Goal: Task Accomplishment & Management: Manage account settings

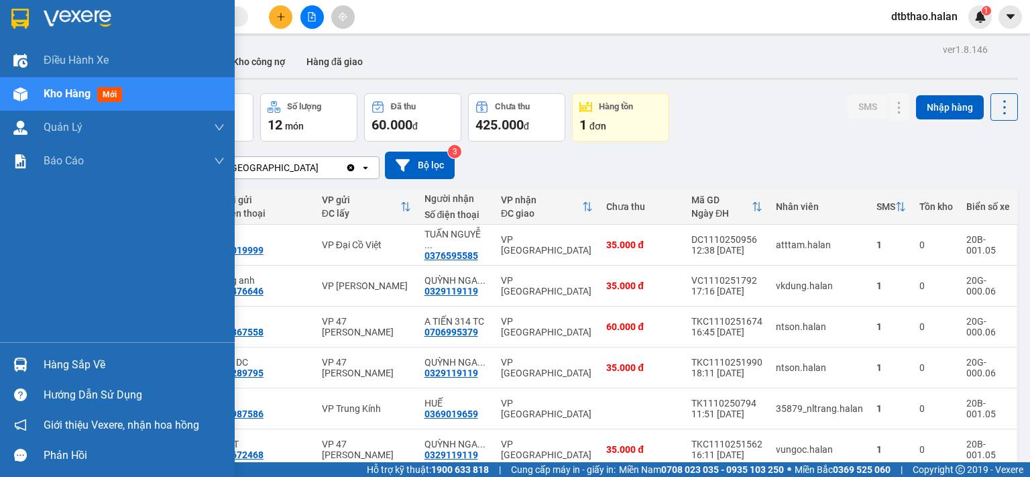
click at [40, 359] on div "Hàng sắp về" at bounding box center [117, 364] width 235 height 30
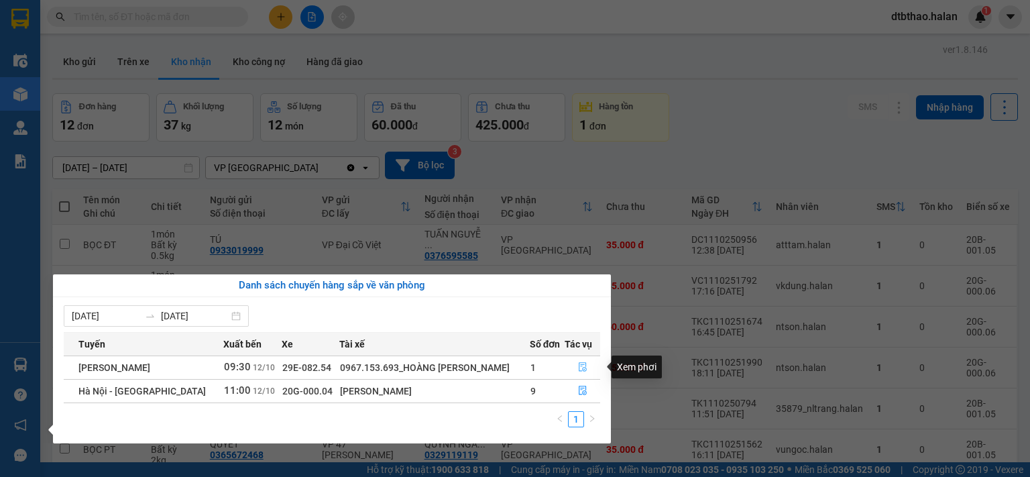
click at [580, 367] on icon "file-done" at bounding box center [582, 366] width 9 height 9
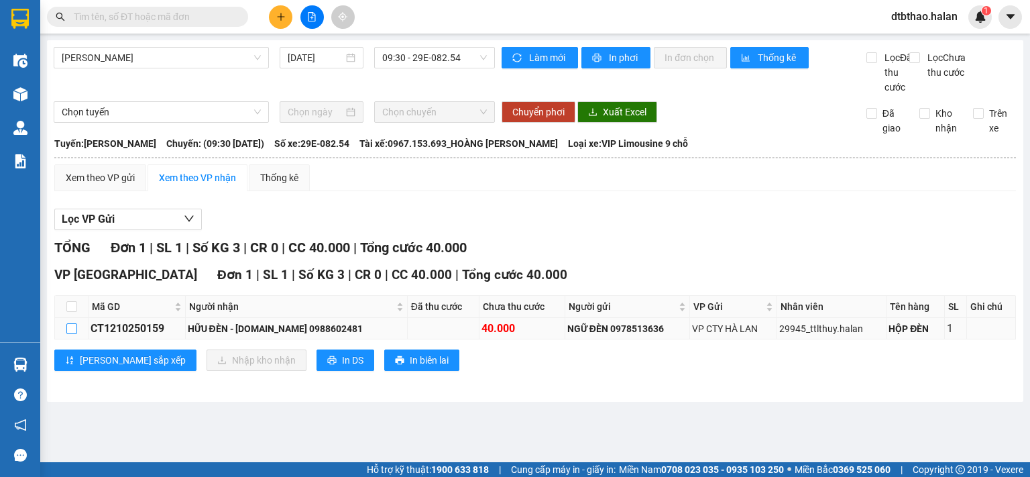
click at [72, 334] on input "checkbox" at bounding box center [71, 328] width 11 height 11
checkbox input "true"
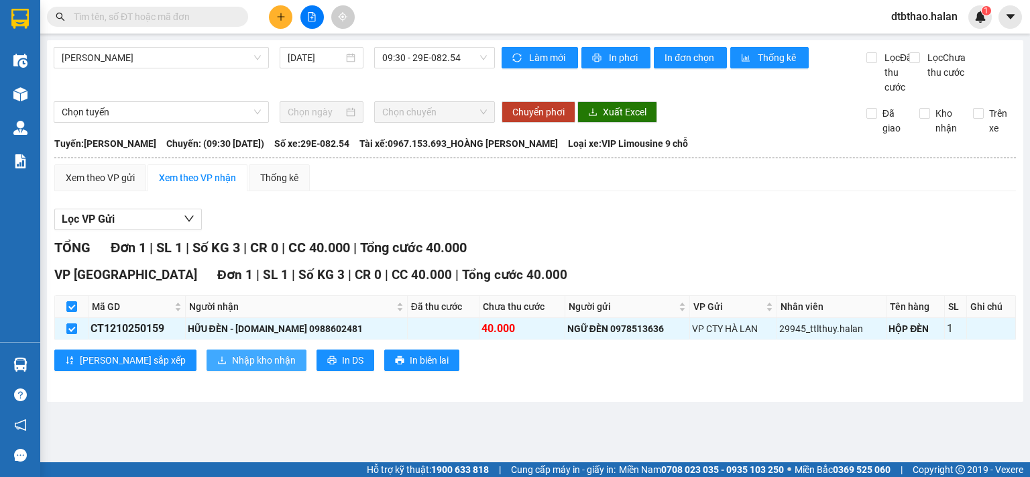
click at [232, 367] on span "Nhập kho nhận" at bounding box center [264, 360] width 64 height 15
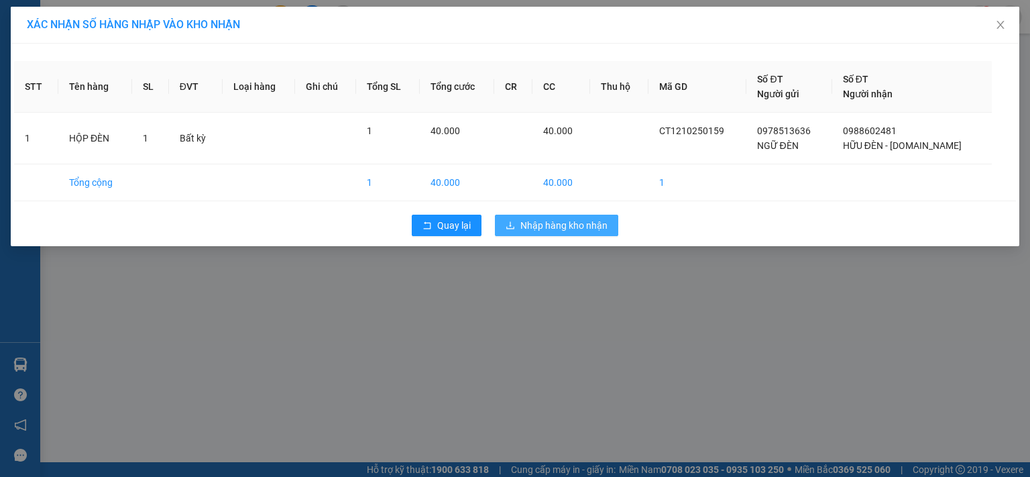
click at [579, 225] on span "Nhập hàng kho nhận" at bounding box center [563, 225] width 87 height 15
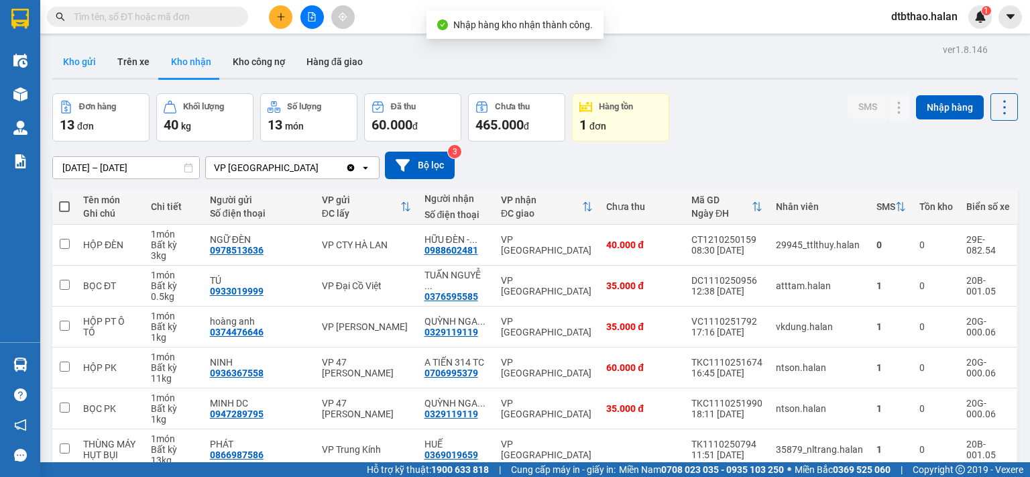
click at [73, 62] on button "Kho gửi" at bounding box center [79, 62] width 54 height 32
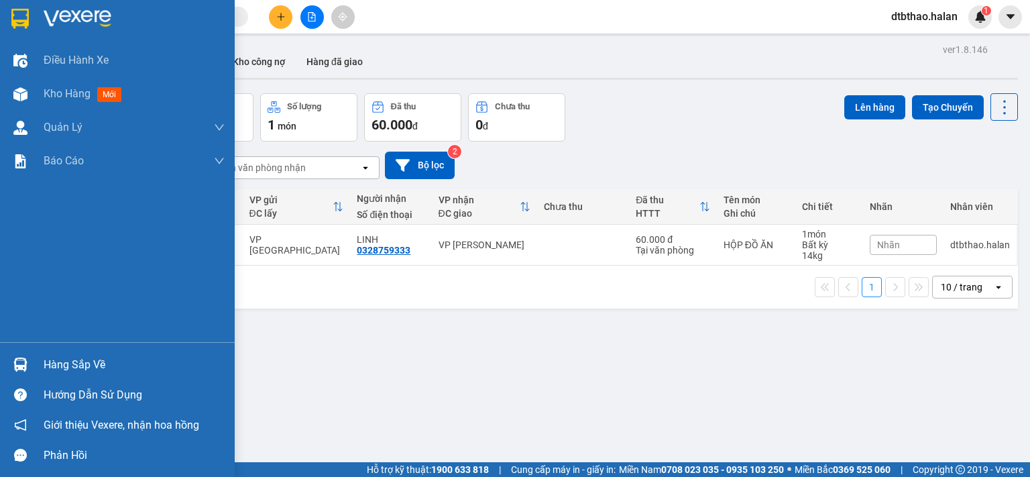
click at [111, 365] on div "Hàng sắp về" at bounding box center [134, 365] width 181 height 20
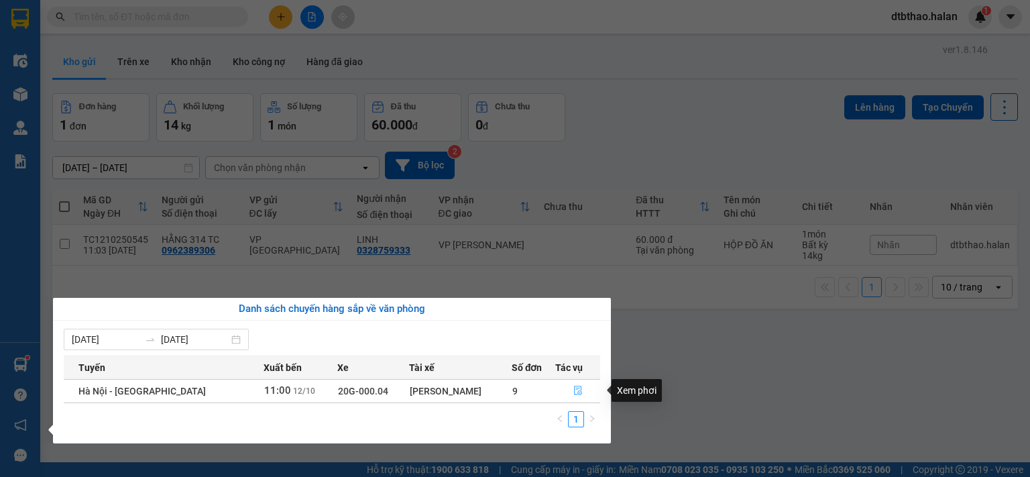
click at [574, 391] on icon "file-done" at bounding box center [577, 390] width 9 height 9
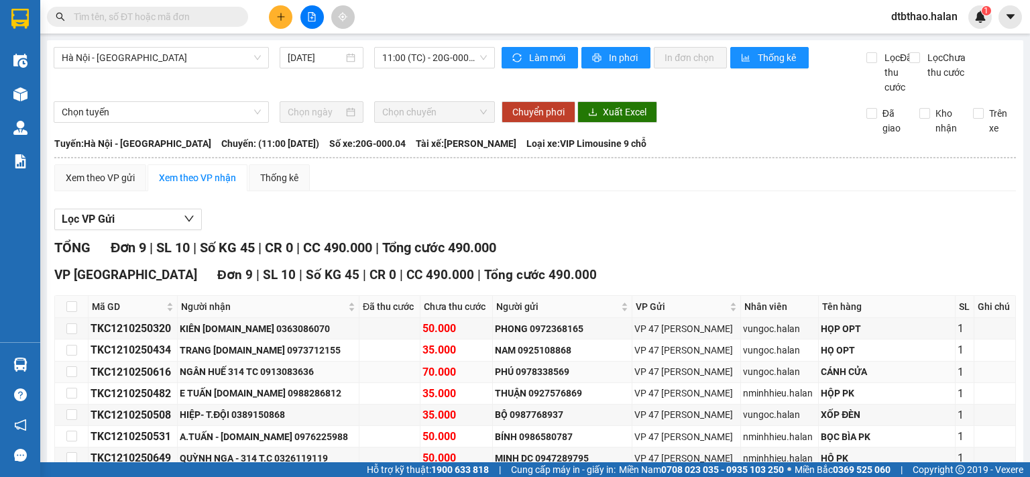
scroll to position [131, 0]
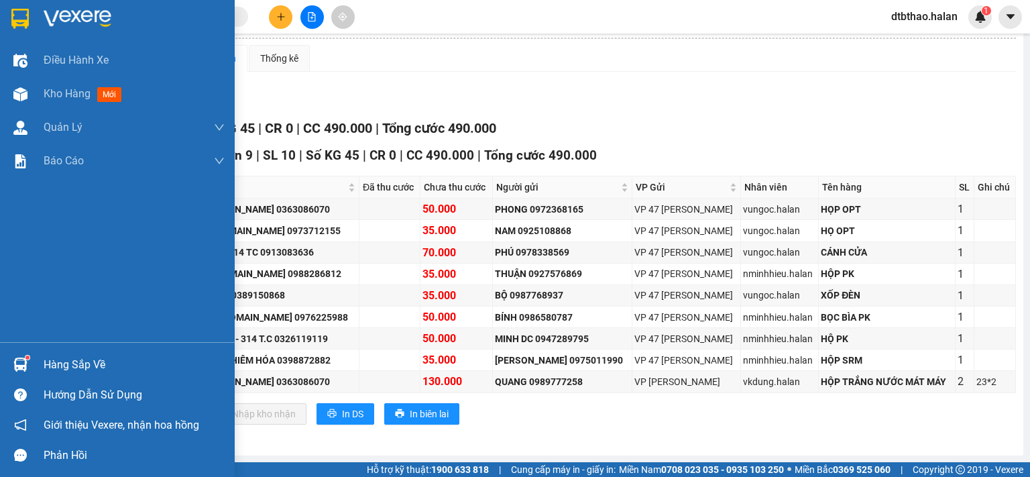
click at [70, 363] on div "Hàng sắp về" at bounding box center [134, 365] width 181 height 20
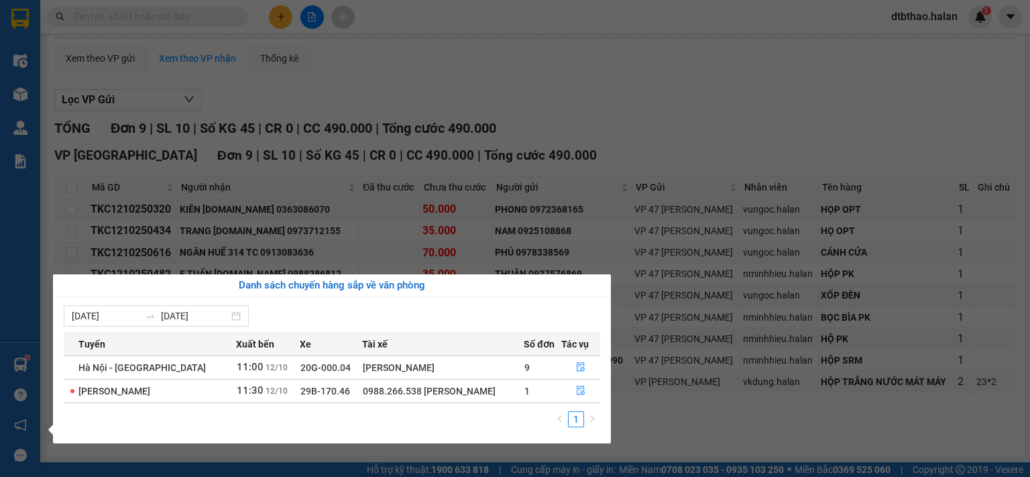
click at [667, 410] on section "Kết quả tìm kiếm ( 0 ) Bộ lọc No Data dtbthao.halan 1 Điều hành xe Kho hàng mới…" at bounding box center [515, 238] width 1030 height 477
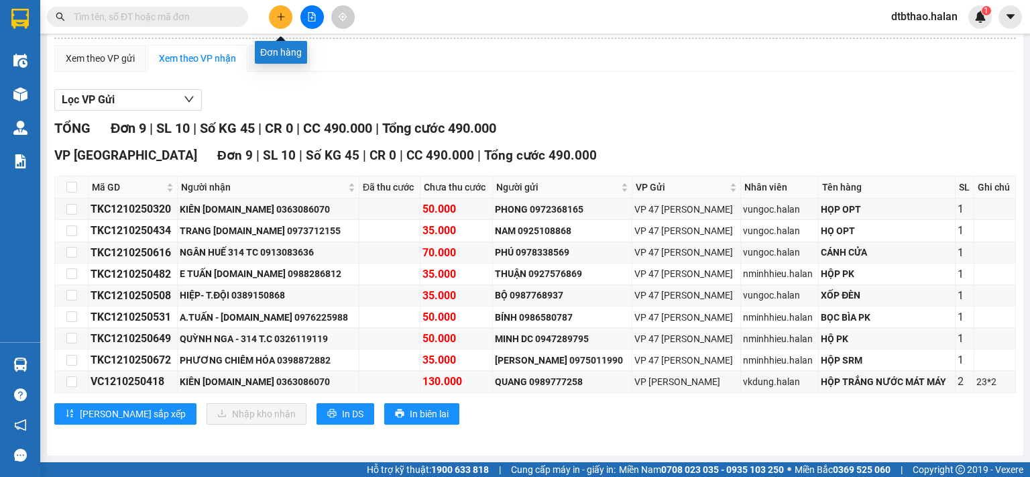
click at [280, 21] on icon "plus" at bounding box center [280, 16] width 9 height 9
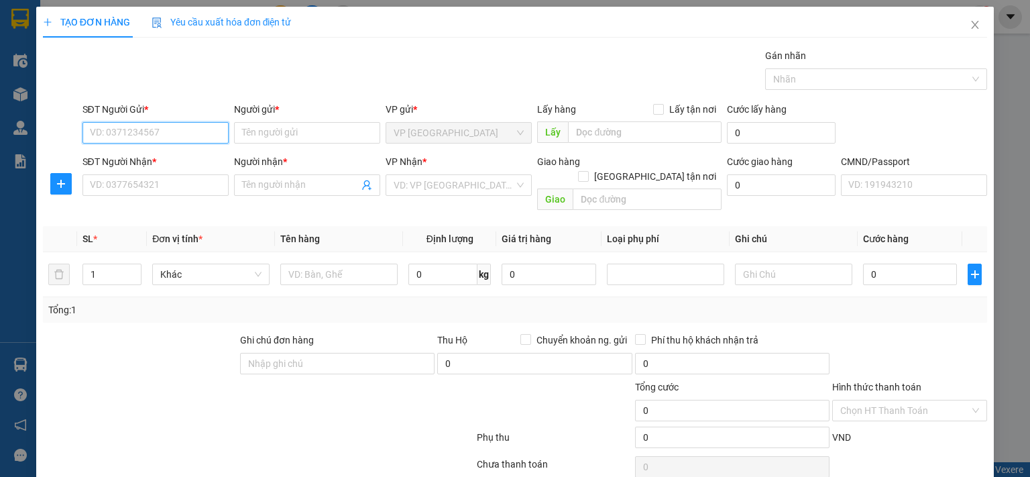
click at [183, 134] on input "SĐT Người Gửi *" at bounding box center [155, 132] width 146 height 21
click at [143, 163] on div "0344270918 - NGHĨA MẪU XN" at bounding box center [153, 159] width 129 height 15
type input "0344270918"
type input "NGHĨA MẪU XN"
type input "0344270918"
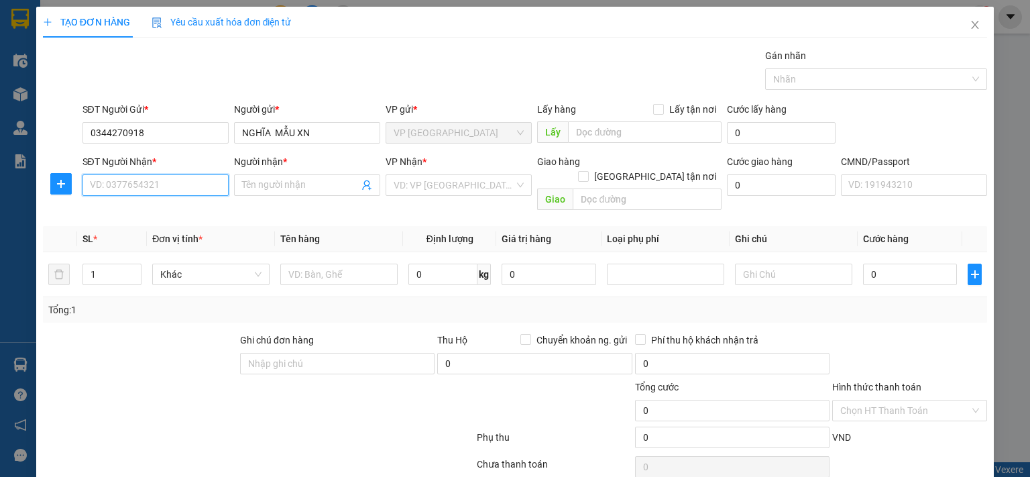
click at [147, 186] on input "SĐT Người Nhận *" at bounding box center [155, 184] width 146 height 21
click at [149, 207] on div "0976295184 - THU" at bounding box center [153, 211] width 129 height 15
type input "0976295184"
type input "THU"
type input "0976295184"
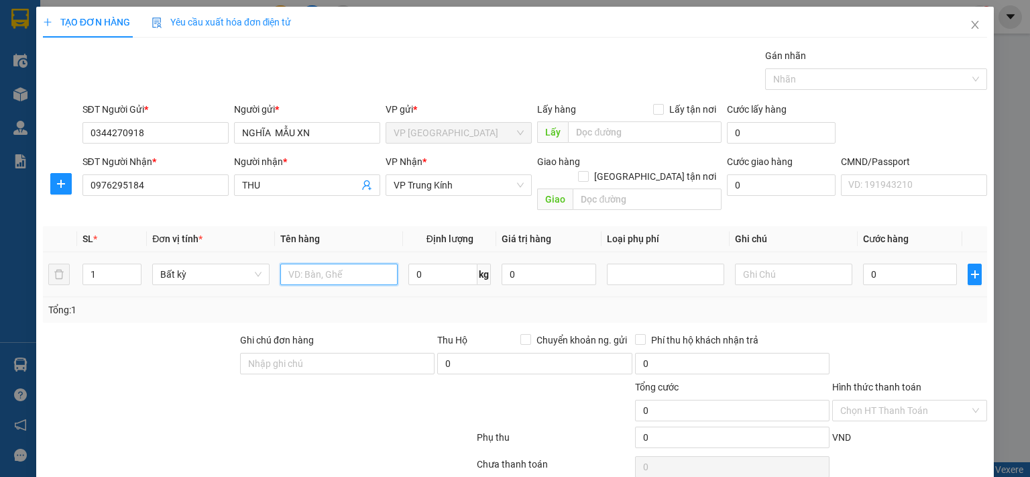
click at [329, 264] on input "text" at bounding box center [338, 274] width 117 height 21
type input "HỘP MXN"
click at [933, 264] on input "0" at bounding box center [910, 274] width 94 height 21
type input "3"
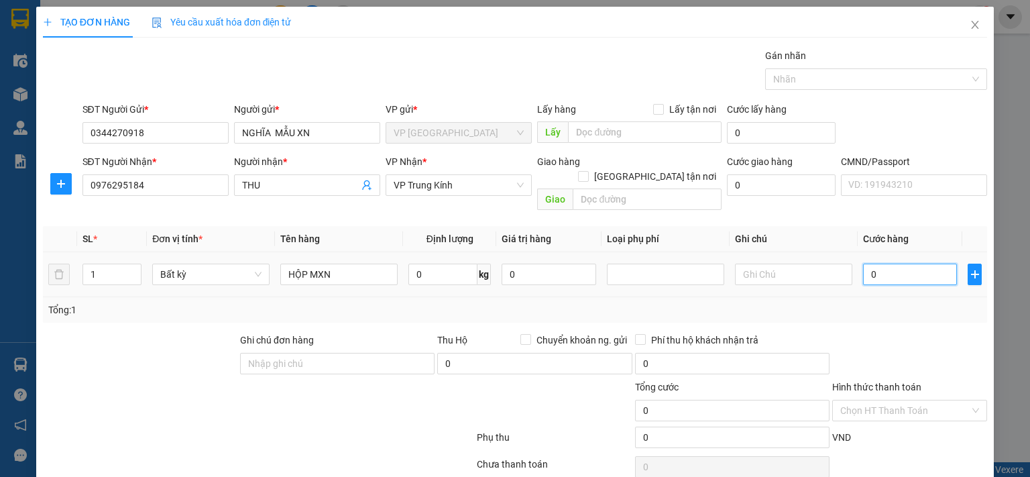
type input "3"
type input "35"
type input "350"
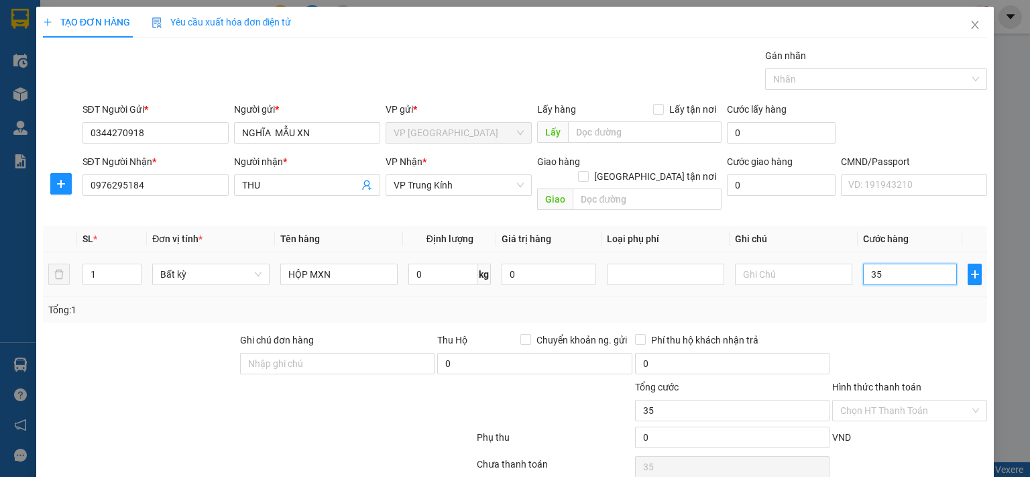
type input "350"
type input "3.500"
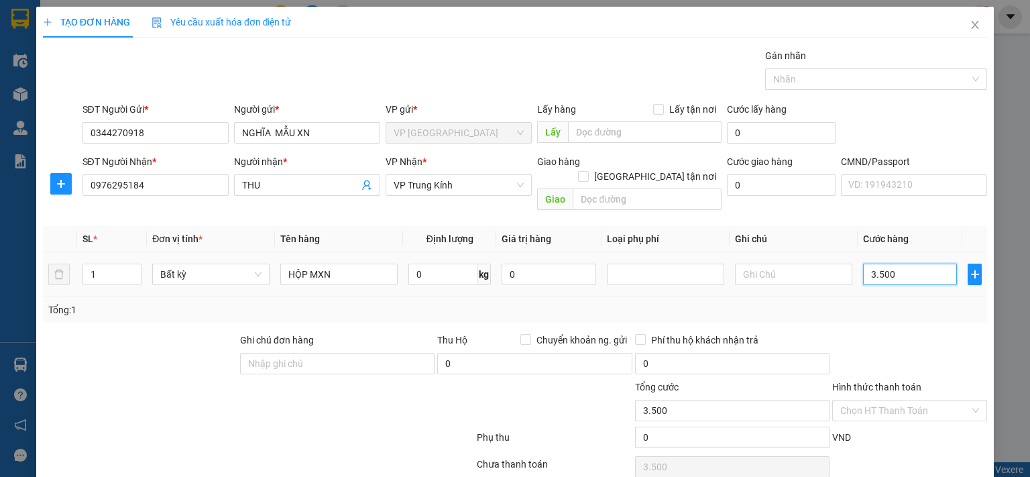
type input "35.000"
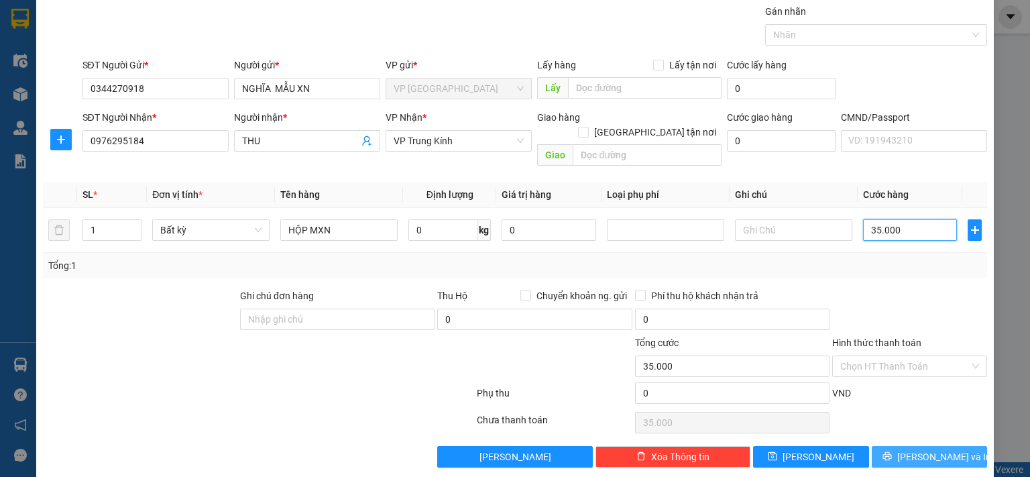
type input "35.000"
click at [928, 449] on span "Lưu và In" at bounding box center [944, 456] width 94 height 15
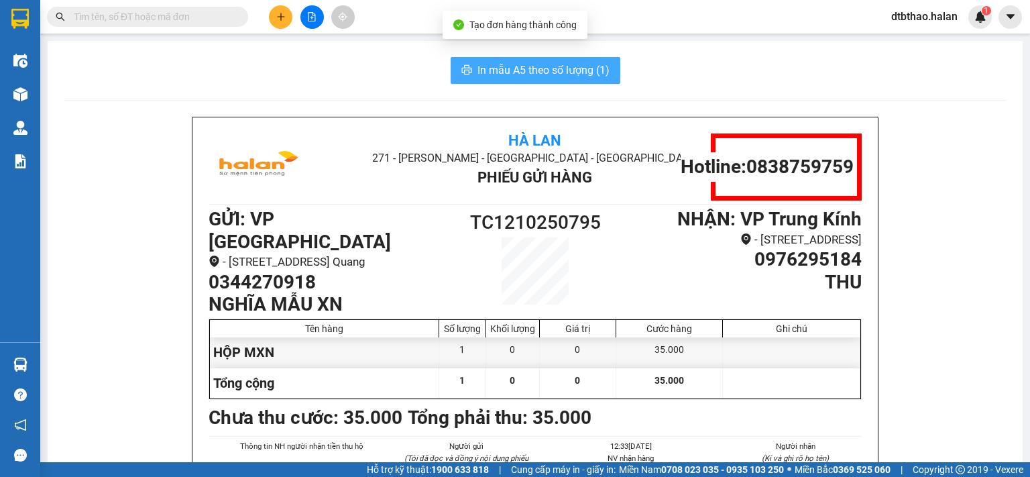
click at [565, 72] on span "In mẫu A5 theo số lượng (1)" at bounding box center [543, 70] width 132 height 17
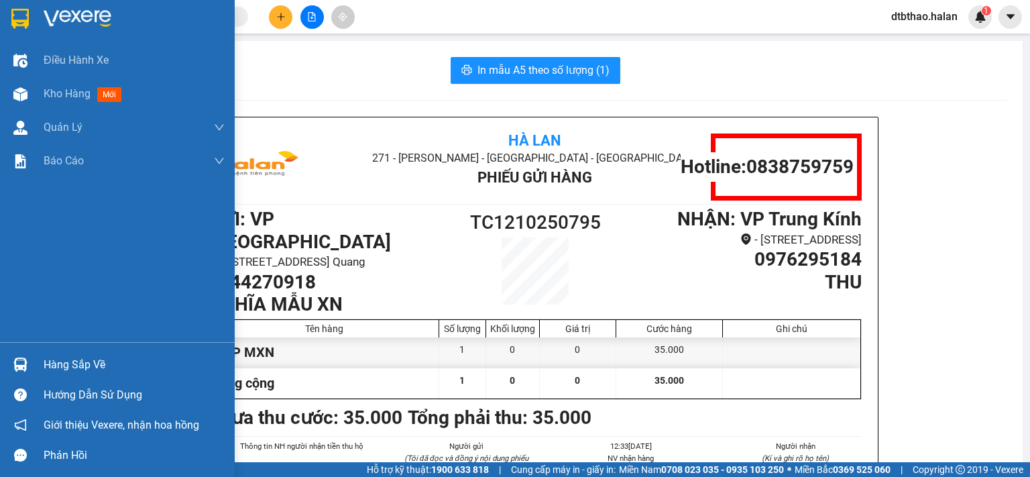
click at [72, 362] on div "Hàng sắp về" at bounding box center [134, 365] width 181 height 20
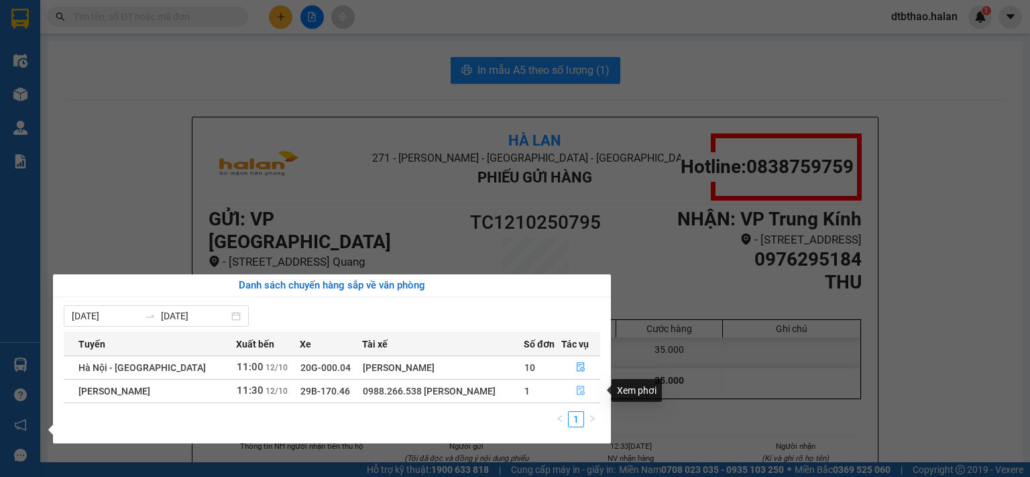
click at [581, 393] on icon "file-done" at bounding box center [581, 390] width 8 height 9
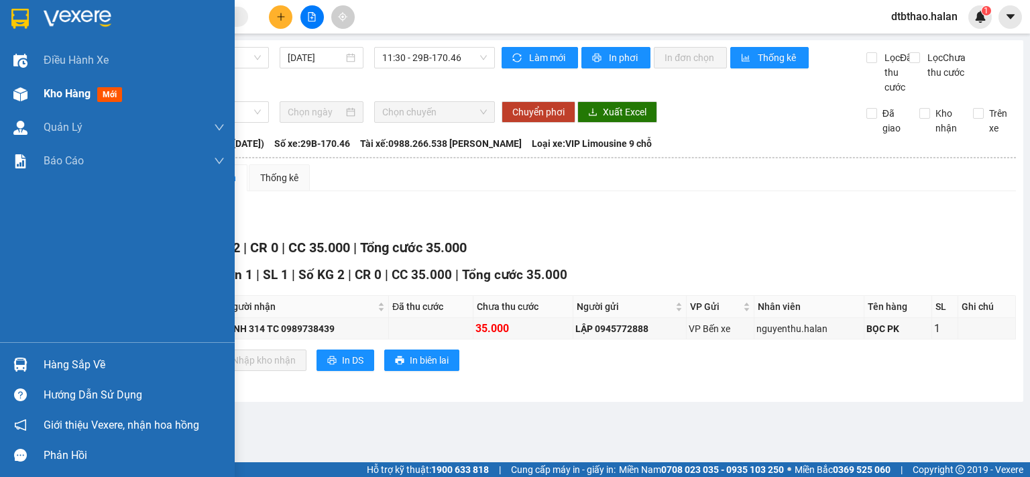
click at [75, 96] on span "Kho hàng" at bounding box center [67, 93] width 47 height 13
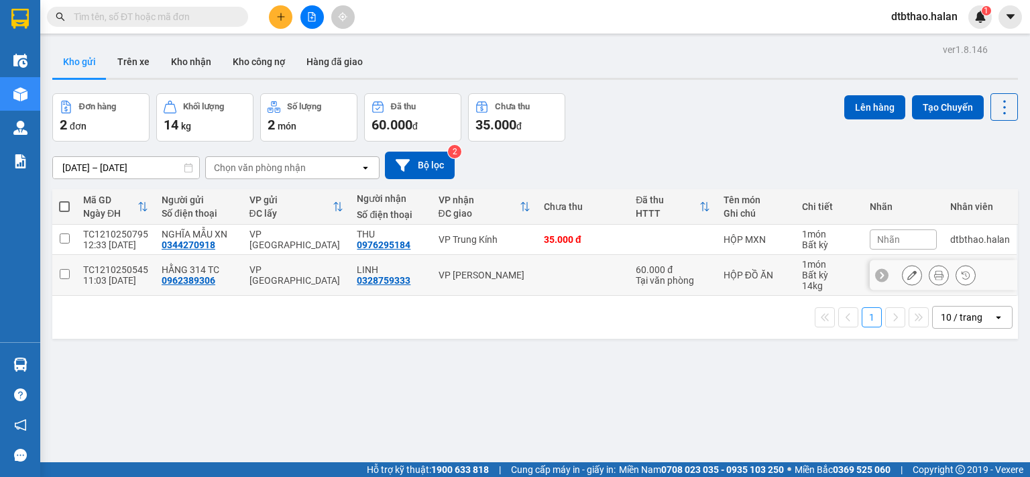
click at [64, 275] on input "checkbox" at bounding box center [65, 274] width 10 height 10
checkbox input "true"
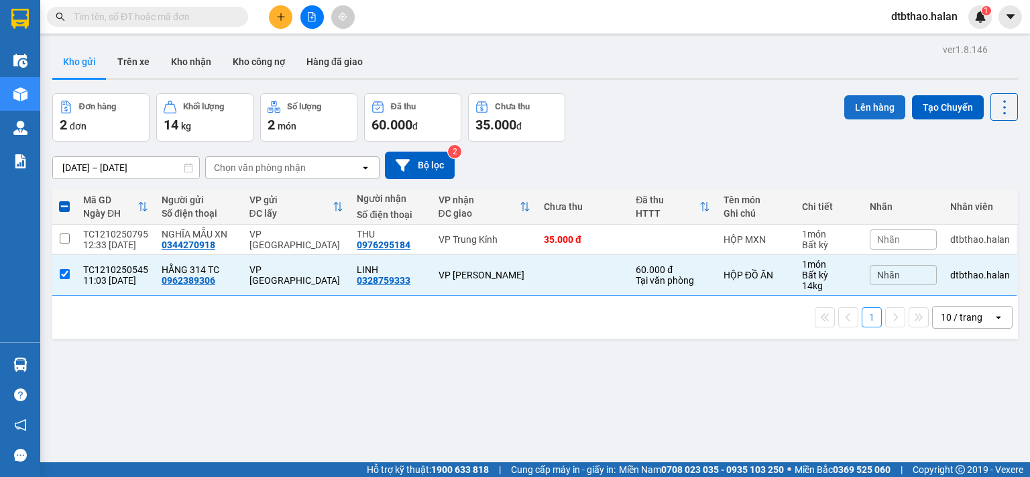
click at [856, 111] on button "Lên hàng" at bounding box center [874, 107] width 61 height 24
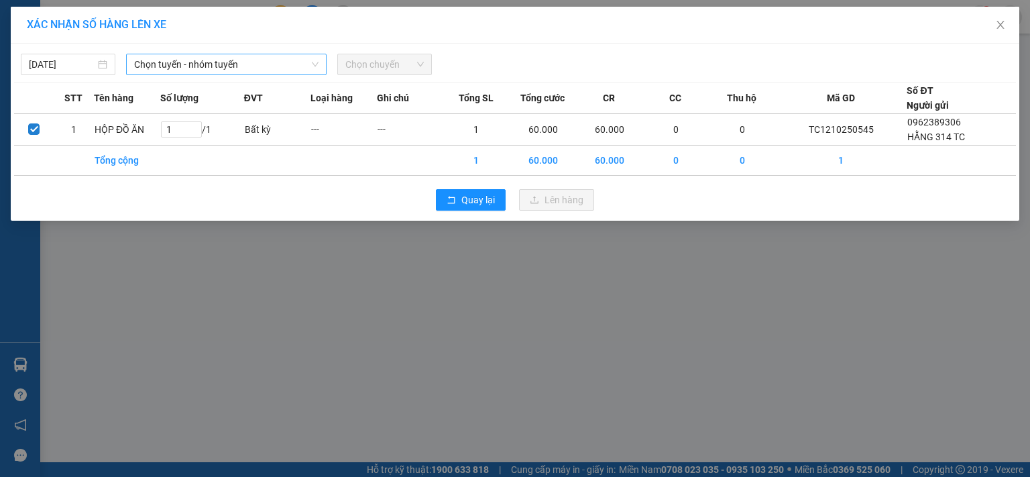
click at [223, 64] on span "Chọn tuyến - nhóm tuyến" at bounding box center [226, 64] width 184 height 20
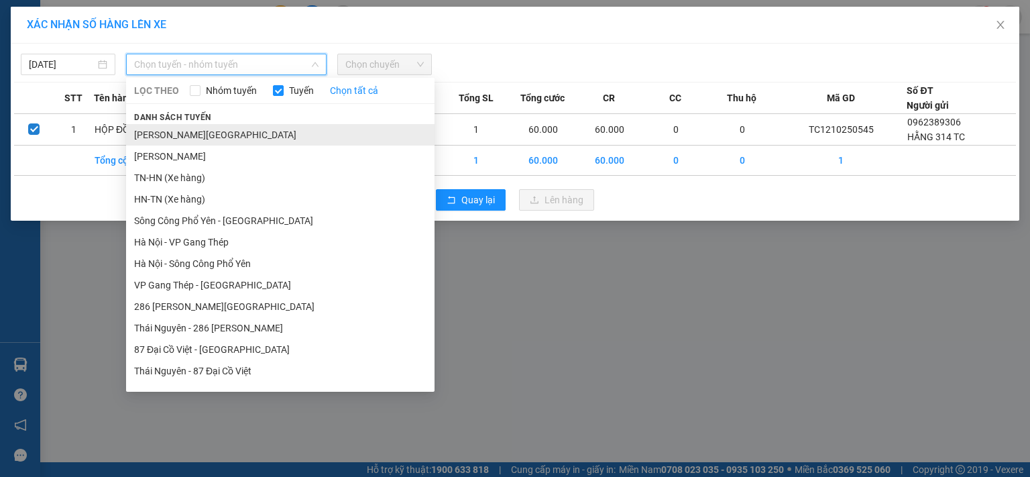
click at [223, 139] on li "[PERSON_NAME][GEOGRAPHIC_DATA]" at bounding box center [280, 134] width 308 height 21
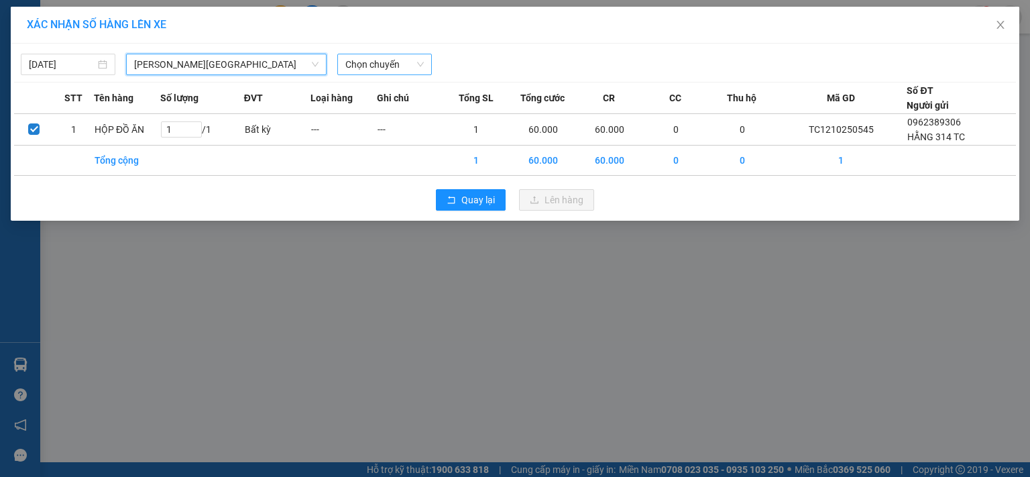
click at [363, 62] on span "Chọn chuyến" at bounding box center [384, 64] width 78 height 20
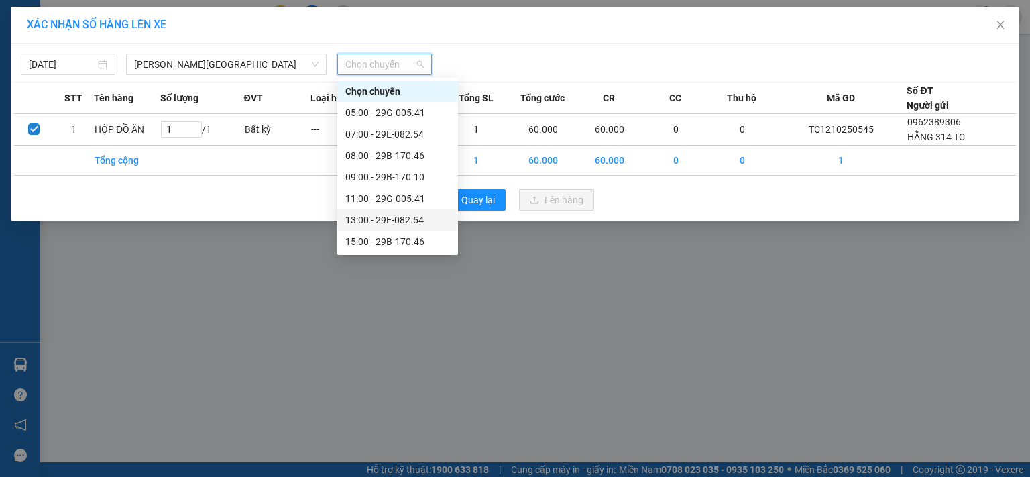
click at [397, 220] on div "13:00 - 29E-082.54" at bounding box center [397, 220] width 105 height 15
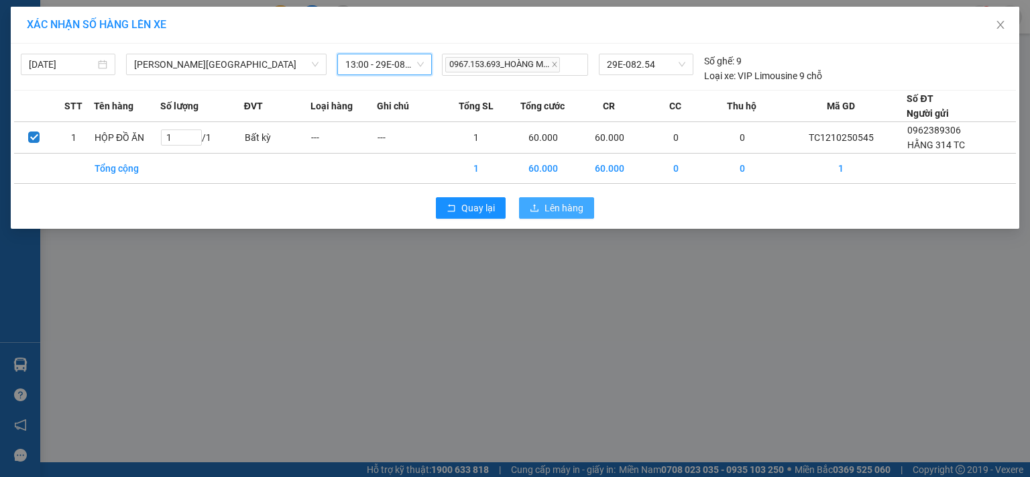
click at [553, 207] on span "Lên hàng" at bounding box center [563, 207] width 39 height 15
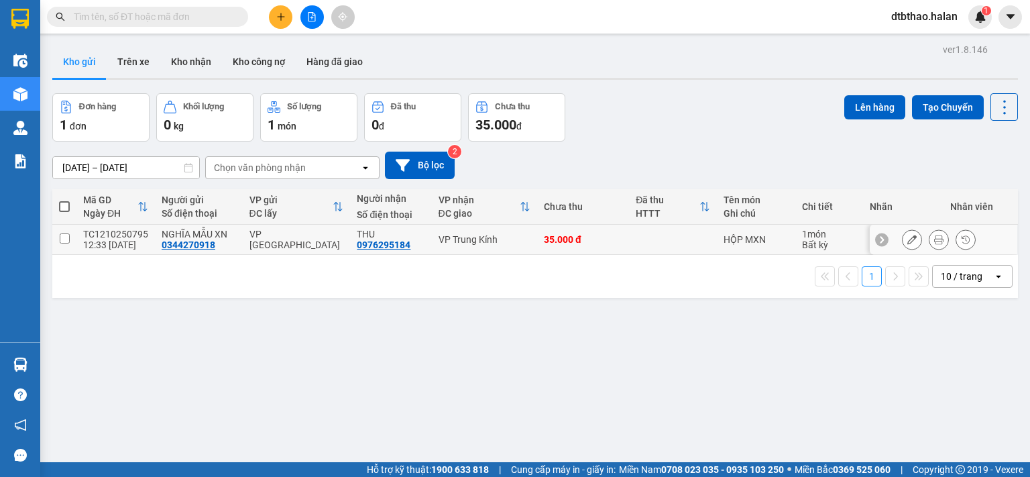
click at [61, 237] on input "checkbox" at bounding box center [65, 238] width 10 height 10
checkbox input "true"
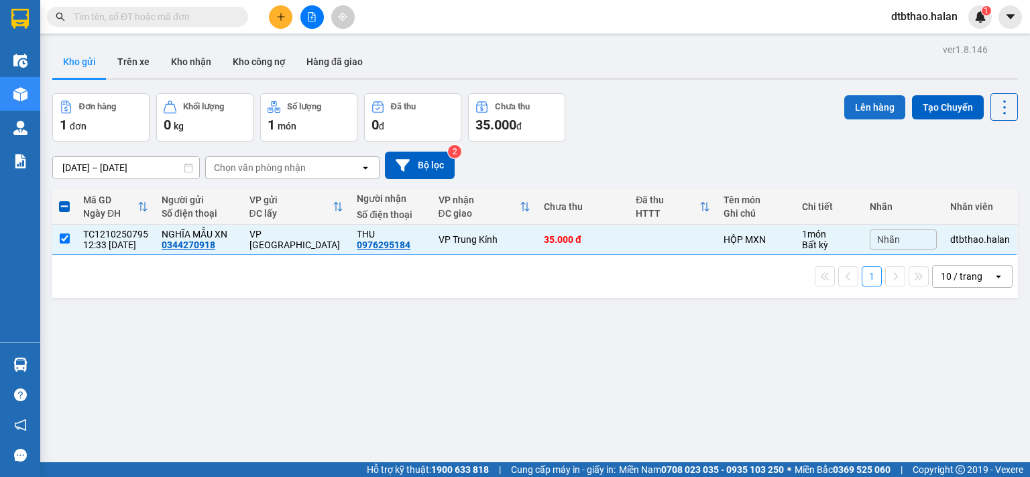
click at [879, 109] on button "Lên hàng" at bounding box center [874, 107] width 61 height 24
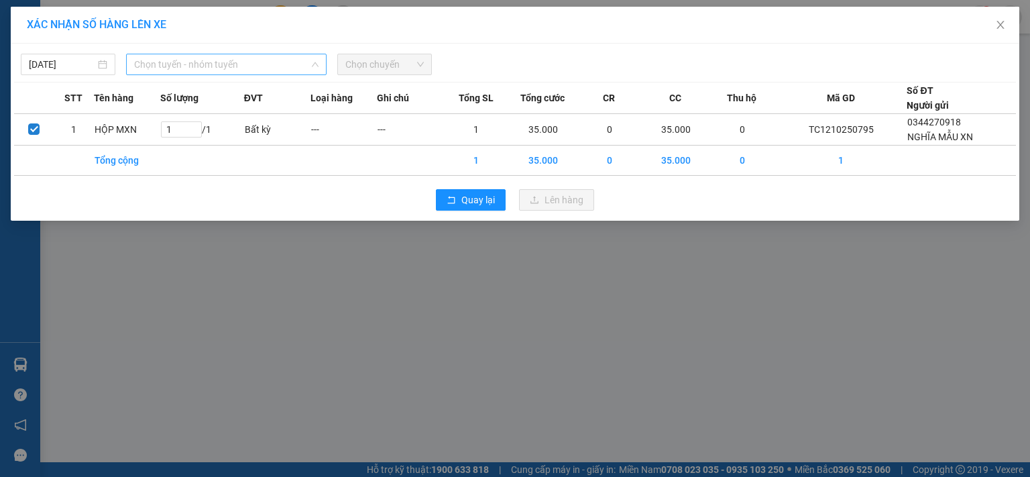
click at [284, 62] on span "Chọn tuyến - nhóm tuyến" at bounding box center [226, 64] width 184 height 20
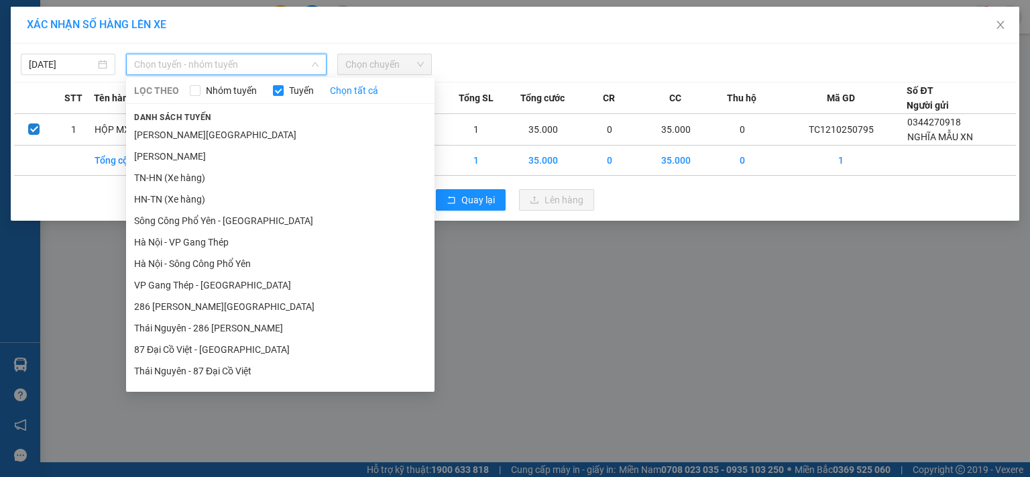
scroll to position [123, 0]
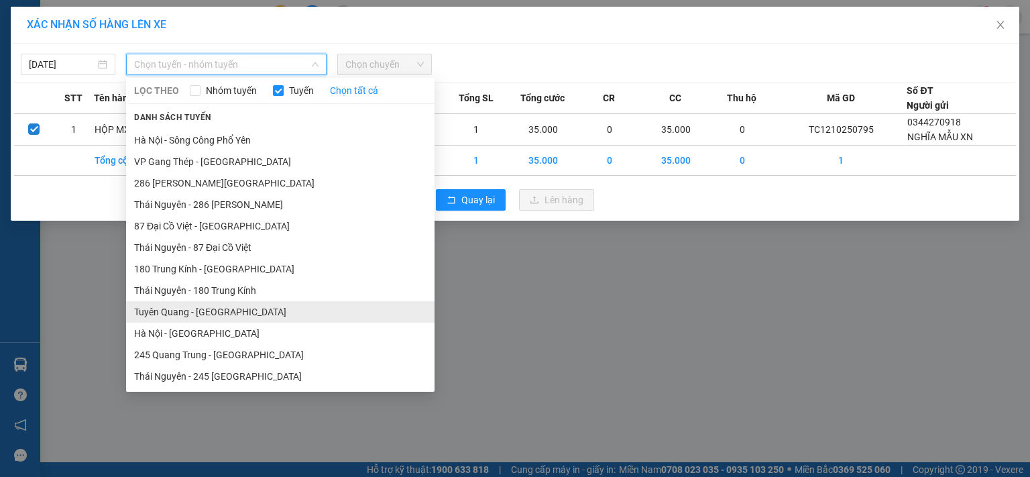
click at [223, 314] on li "Tuyên Quang - [GEOGRAPHIC_DATA]" at bounding box center [280, 311] width 308 height 21
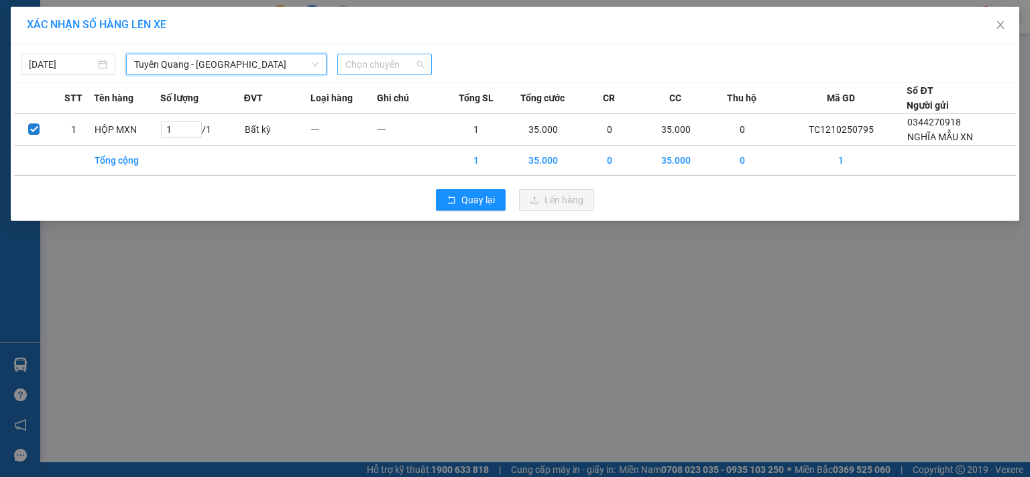
click at [398, 57] on span "Chọn chuyến" at bounding box center [384, 64] width 78 height 20
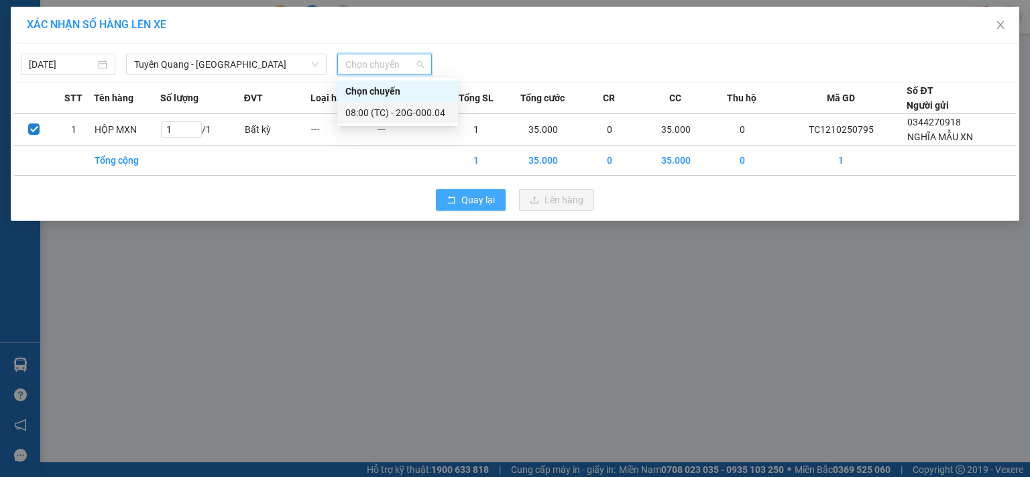
click at [483, 203] on span "Quay lại" at bounding box center [478, 199] width 34 height 15
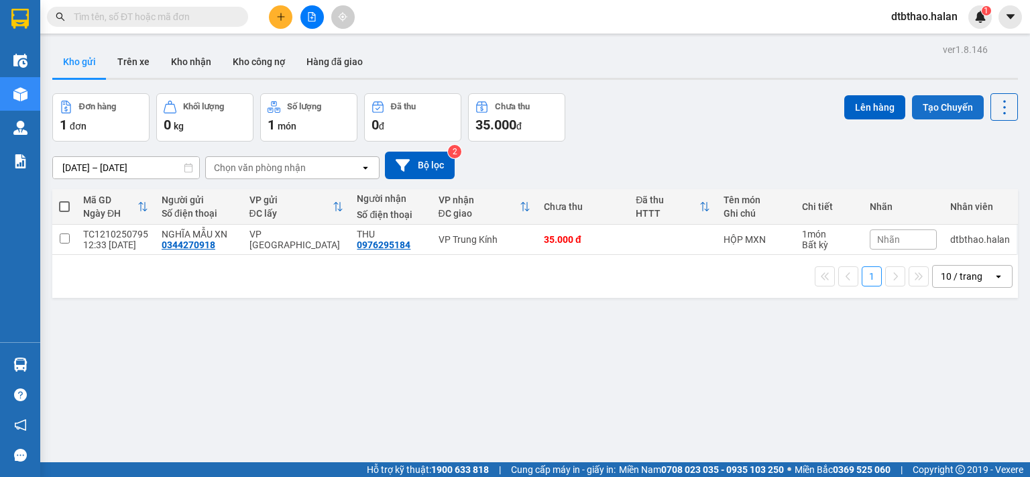
click at [945, 107] on button "Tạo Chuyến" at bounding box center [948, 107] width 72 height 24
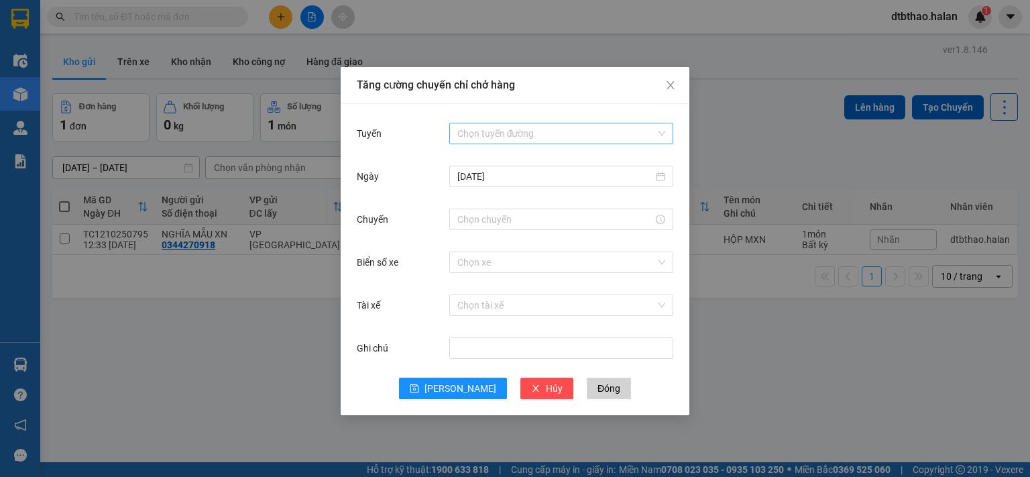
click at [512, 131] on input "Tuyến" at bounding box center [556, 133] width 198 height 20
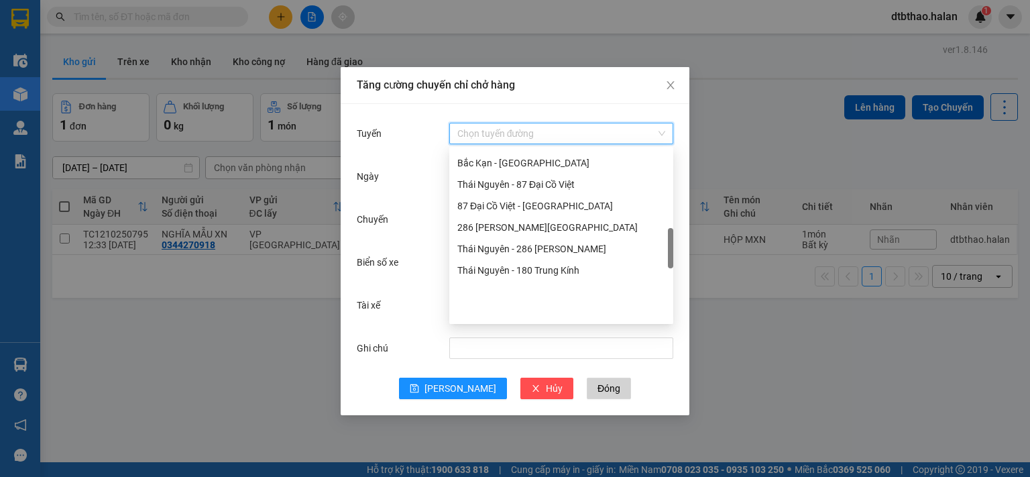
scroll to position [536, 0]
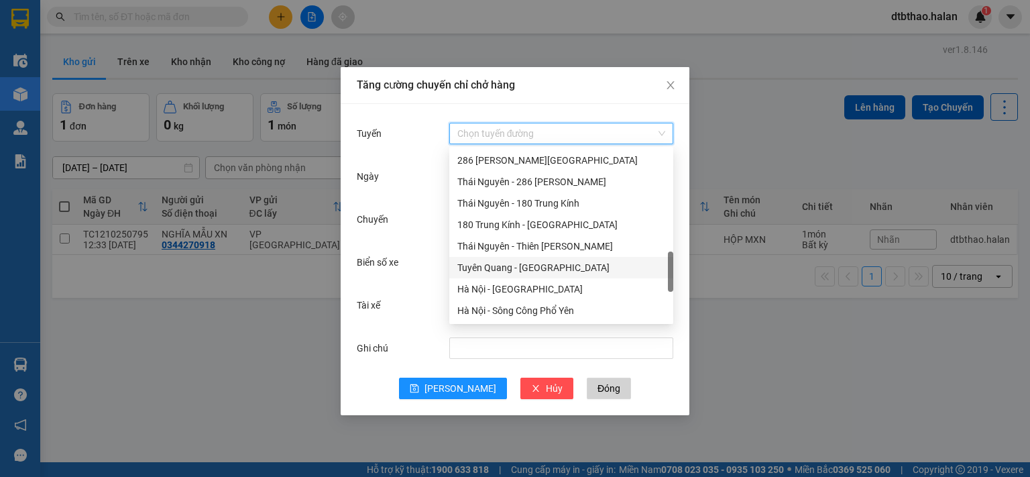
click at [531, 271] on div "Tuyên Quang - [GEOGRAPHIC_DATA]" at bounding box center [561, 267] width 208 height 15
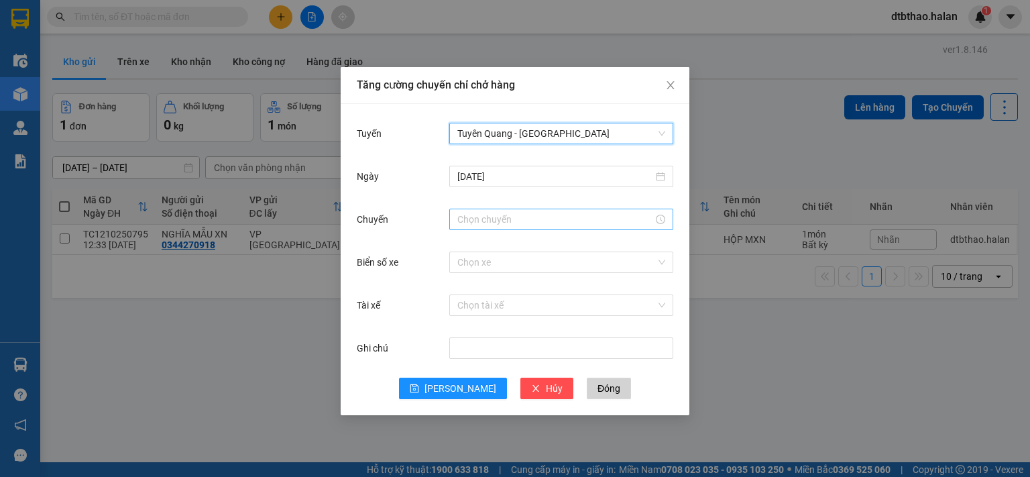
click at [501, 220] on input "Chuyến" at bounding box center [555, 219] width 196 height 15
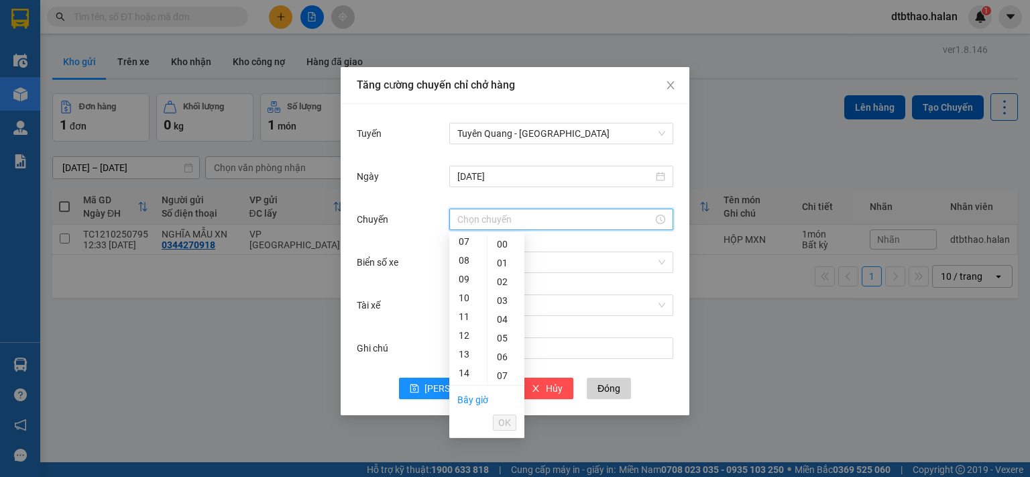
scroll to position [201, 0]
click at [467, 269] on div "12" at bounding box center [468, 268] width 38 height 19
click at [462, 283] on div "14" at bounding box center [468, 281] width 38 height 19
type input "14:00"
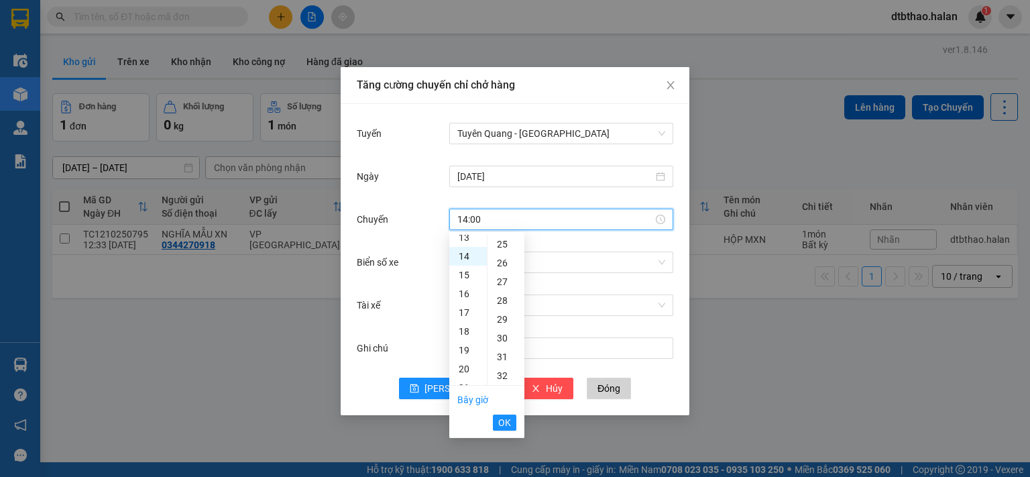
scroll to position [263, 0]
click at [503, 425] on span "OK" at bounding box center [504, 422] width 13 height 15
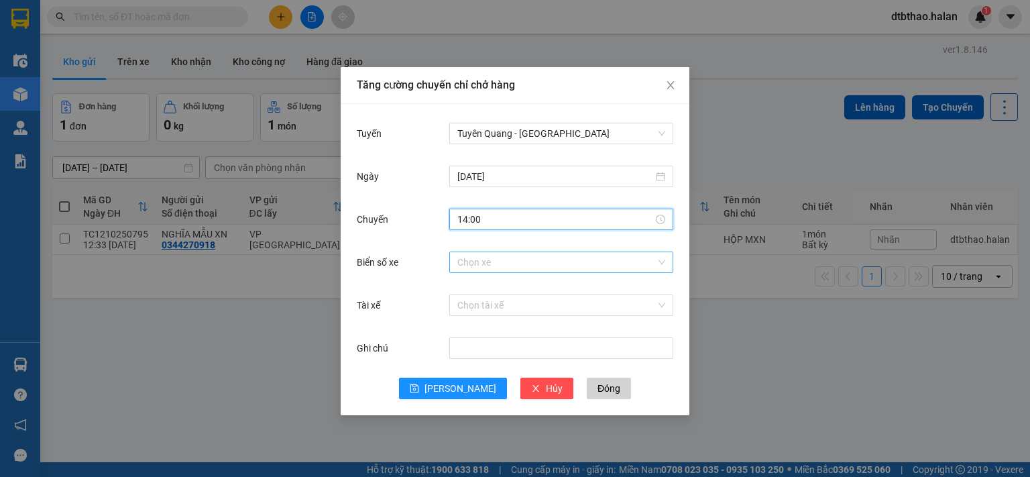
click at [503, 255] on input "Biển số xe" at bounding box center [556, 262] width 198 height 20
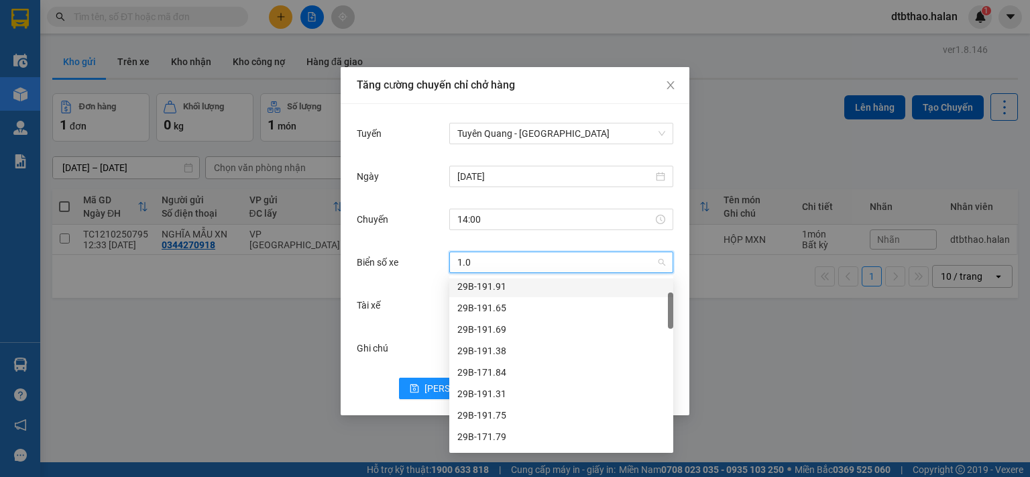
scroll to position [0, 0]
type input "1.05"
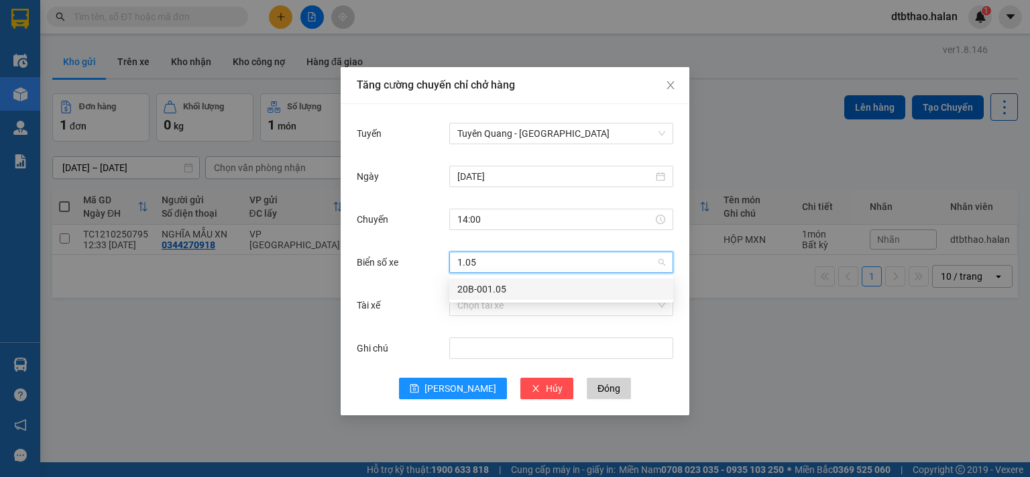
click at [487, 286] on div "20B-001.05" at bounding box center [561, 289] width 208 height 15
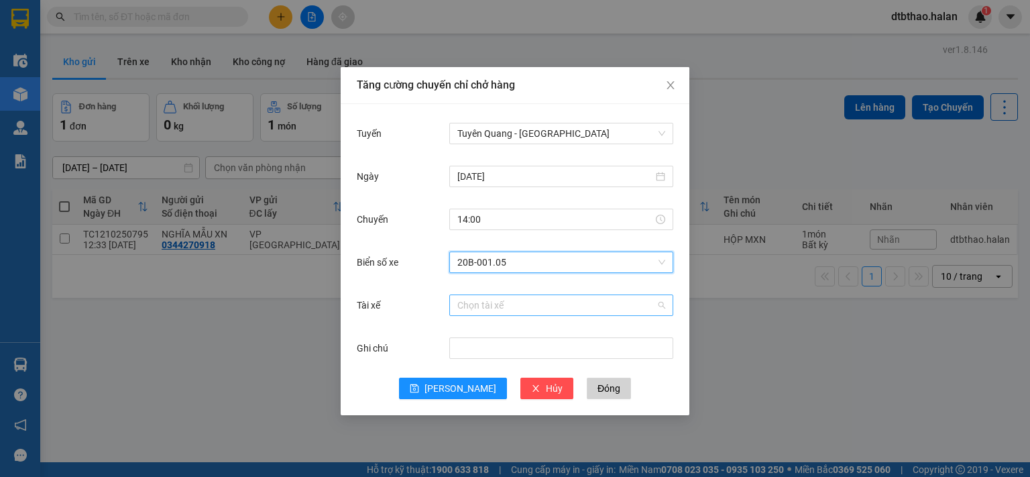
click at [511, 296] on input "Tài xế" at bounding box center [556, 305] width 198 height 20
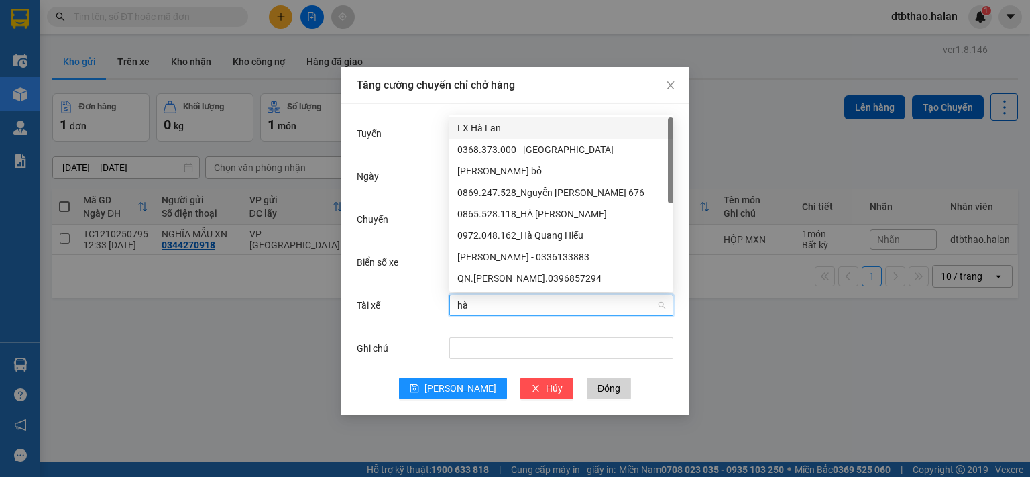
type input "hà q"
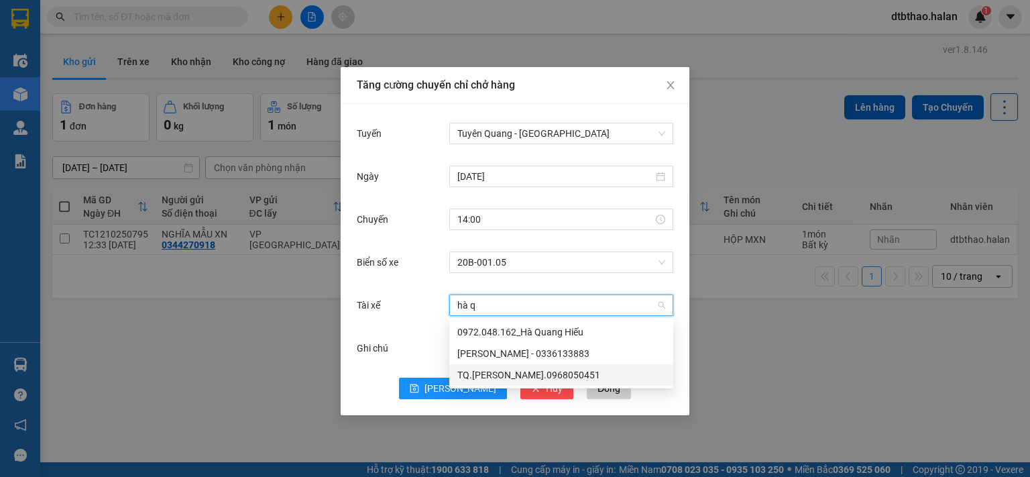
click at [521, 373] on div "TQ.Hà Quang Huy.0968050451" at bounding box center [561, 374] width 208 height 15
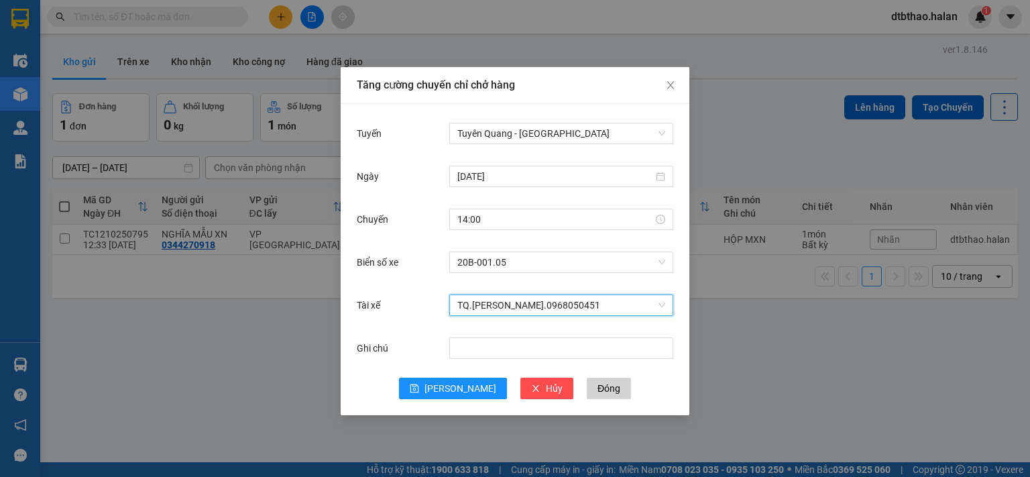
click at [555, 298] on span "TQ.Hà Quang Huy.0968050451" at bounding box center [561, 305] width 208 height 20
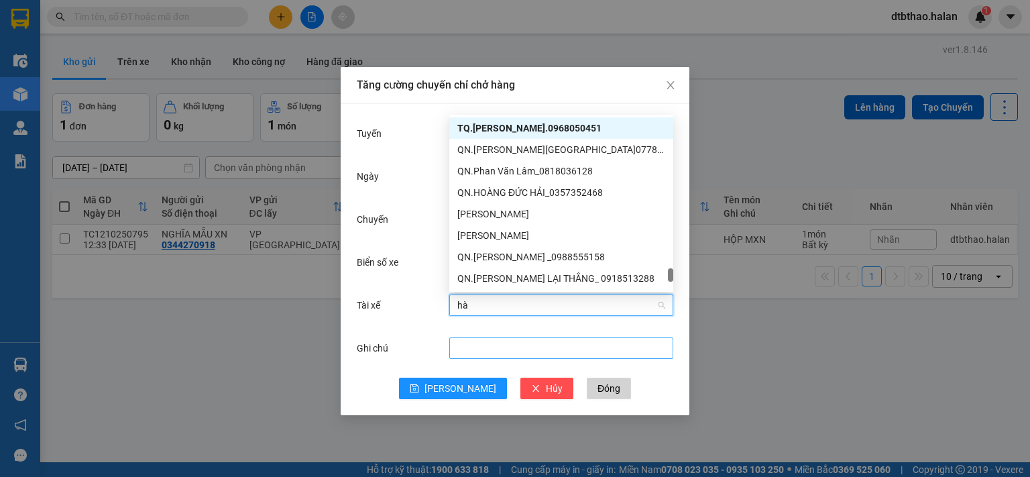
scroll to position [21, 0]
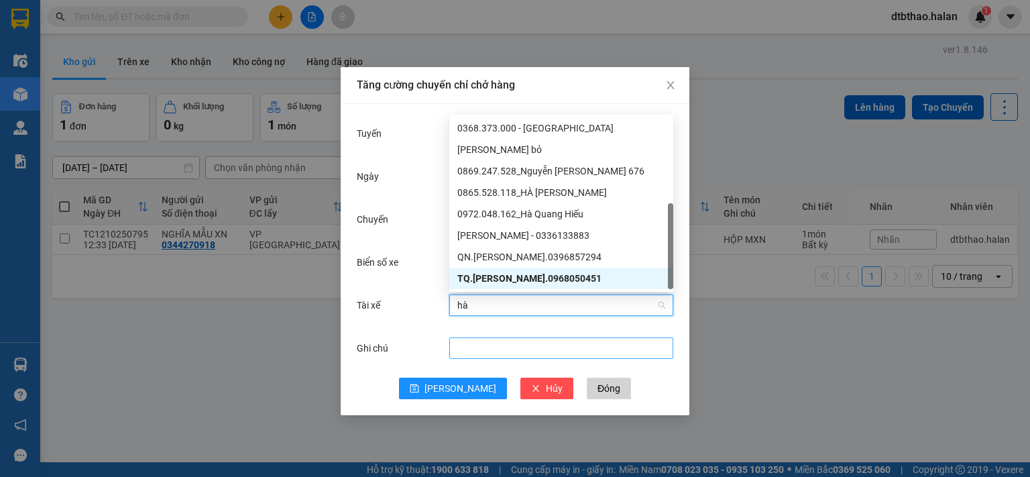
type input "hà q"
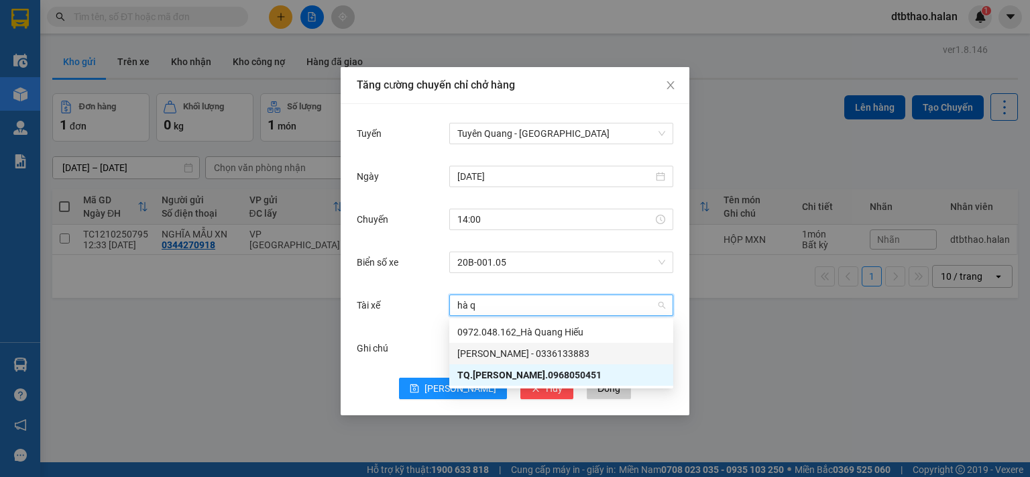
click at [507, 354] on div "[PERSON_NAME] - 0336133883" at bounding box center [561, 353] width 208 height 15
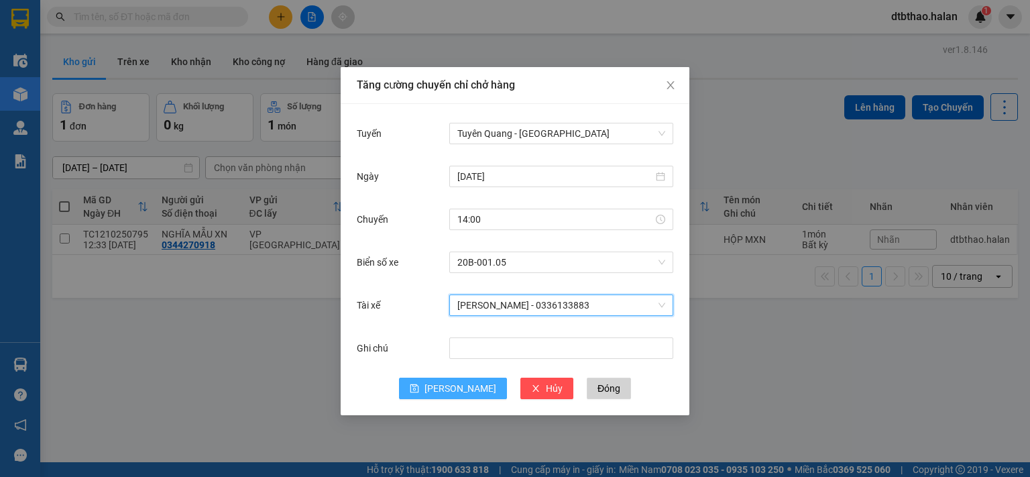
click at [455, 391] on span "Lưu" at bounding box center [460, 388] width 72 height 15
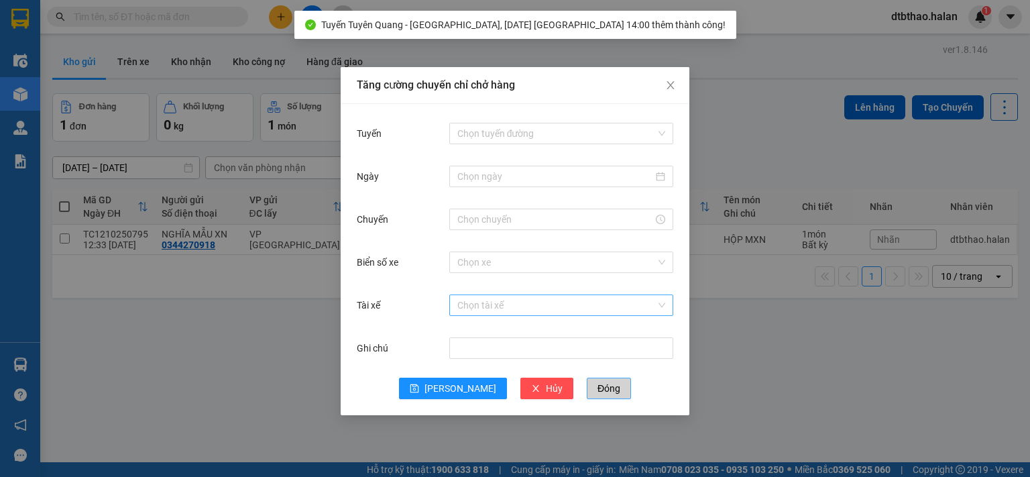
click at [597, 391] on span "Đóng" at bounding box center [608, 388] width 23 height 15
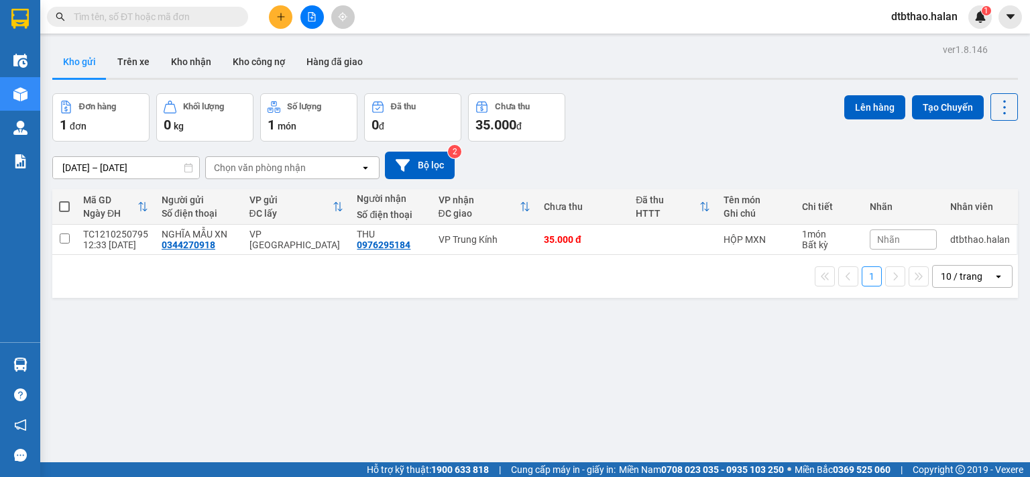
click at [521, 369] on div "ver 1.8.146 Kho gửi Trên xe Kho nhận Kho công nợ Hàng đã giao Đơn hàng 1 đơn Kh…" at bounding box center [535, 278] width 976 height 477
click at [62, 235] on input "checkbox" at bounding box center [65, 238] width 10 height 10
checkbox input "true"
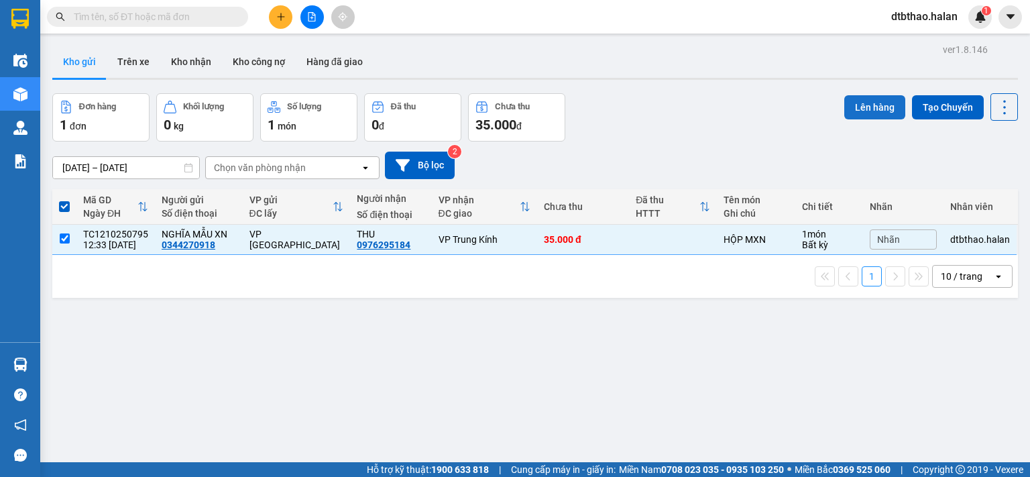
click at [874, 109] on button "Lên hàng" at bounding box center [874, 107] width 61 height 24
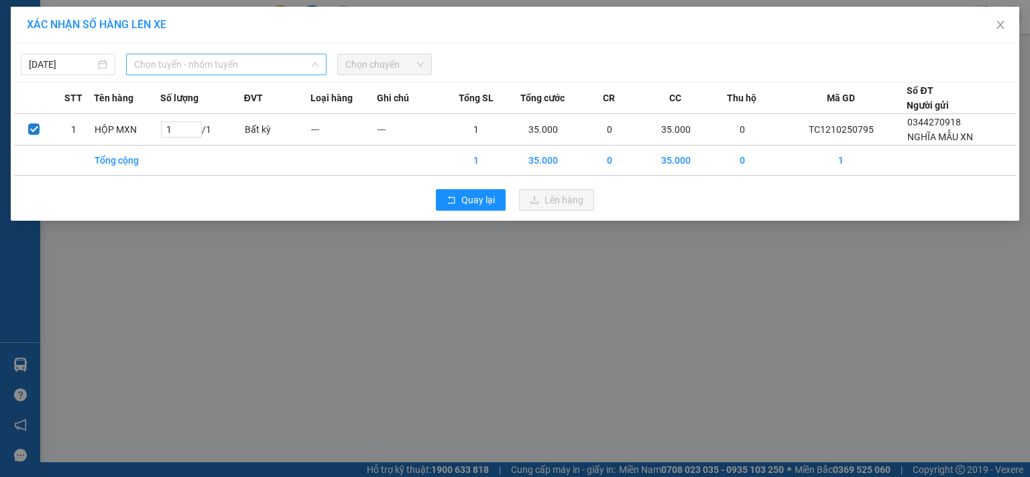
click at [213, 62] on span "Chọn tuyến - nhóm tuyến" at bounding box center [226, 64] width 184 height 20
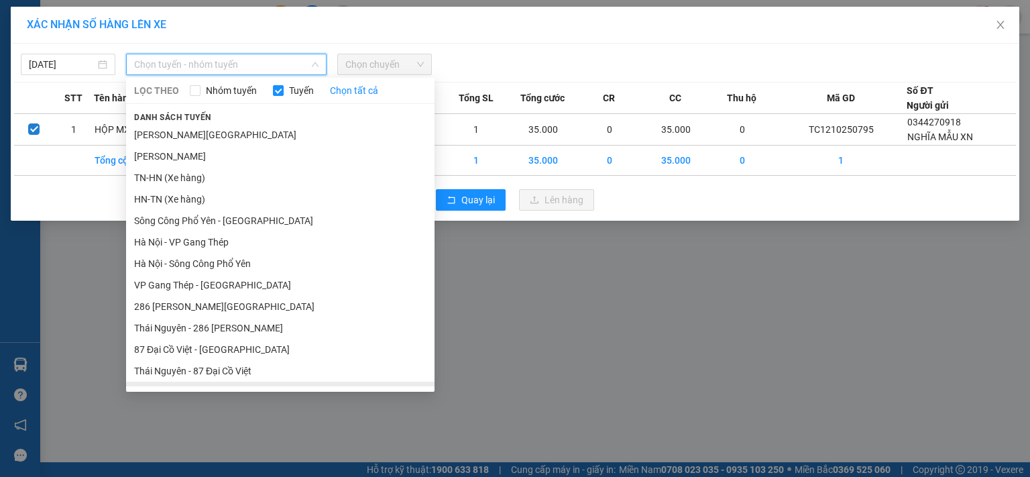
scroll to position [123, 0]
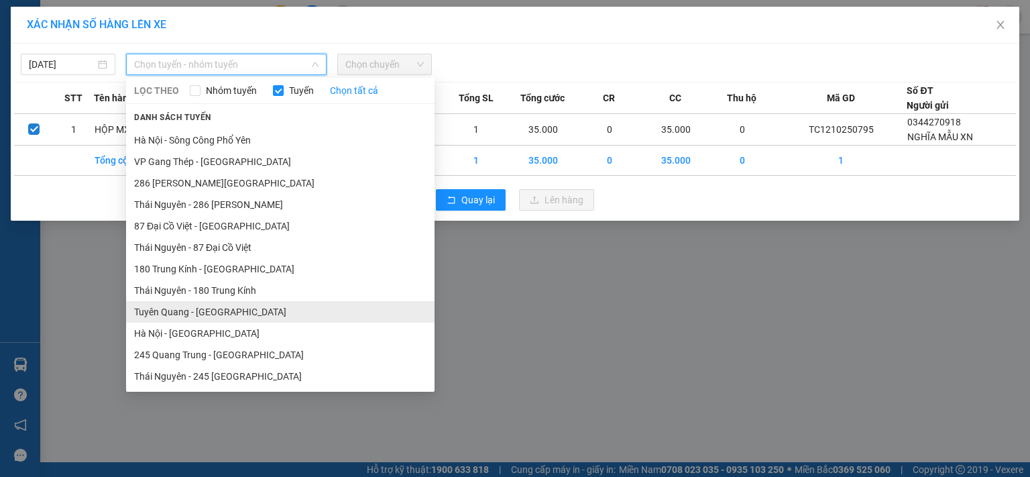
click at [196, 310] on li "Tuyên Quang - [GEOGRAPHIC_DATA]" at bounding box center [280, 311] width 308 height 21
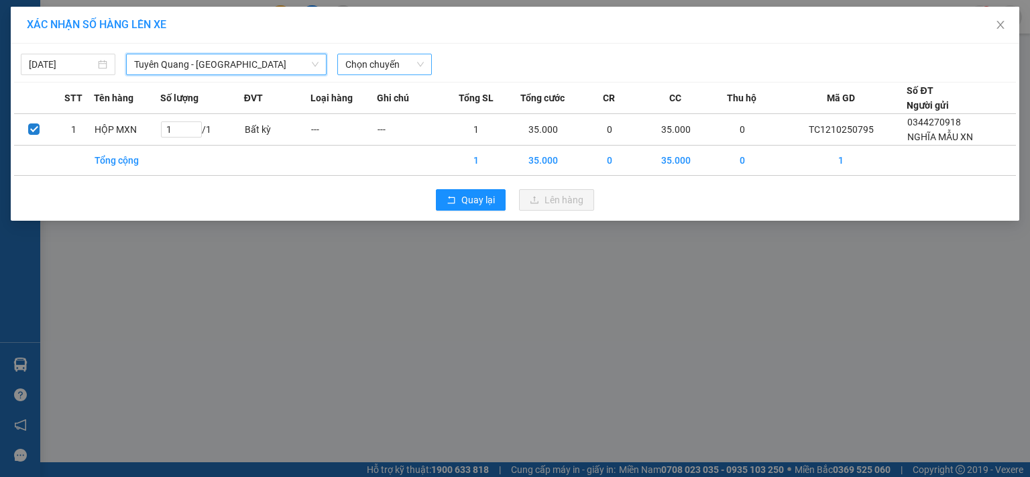
click at [384, 63] on span "Chọn chuyến" at bounding box center [384, 64] width 78 height 20
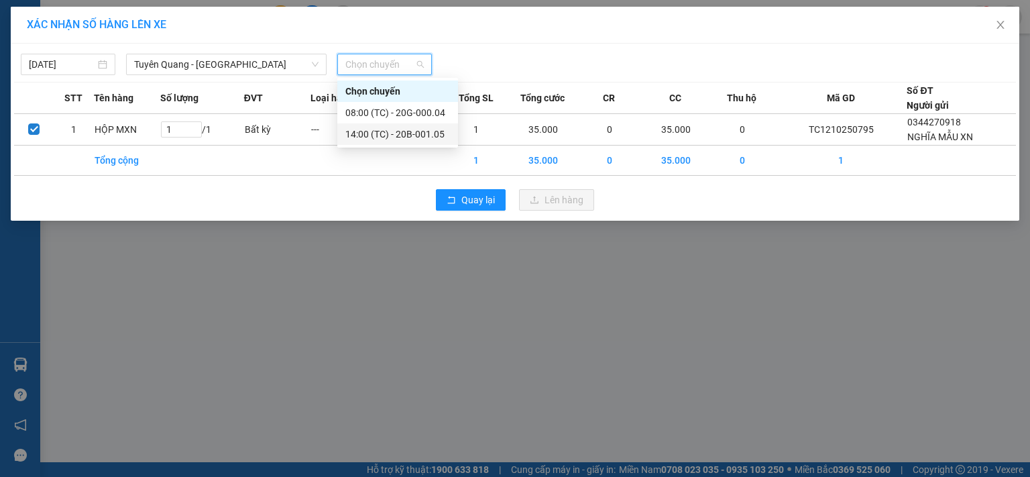
click at [397, 133] on div "14:00 (TC) - 20B-001.05" at bounding box center [397, 134] width 105 height 15
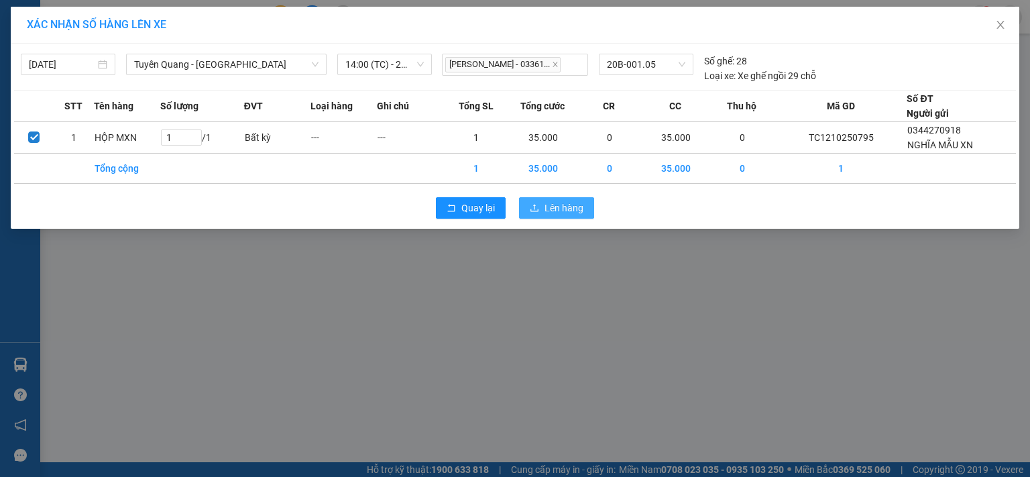
click at [542, 217] on button "Lên hàng" at bounding box center [556, 207] width 75 height 21
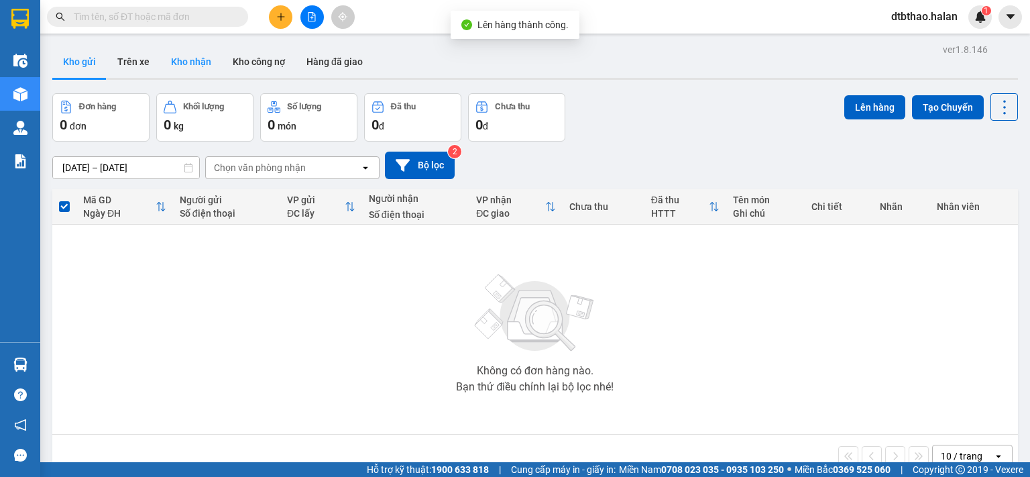
click at [193, 68] on button "Kho nhận" at bounding box center [191, 62] width 62 height 32
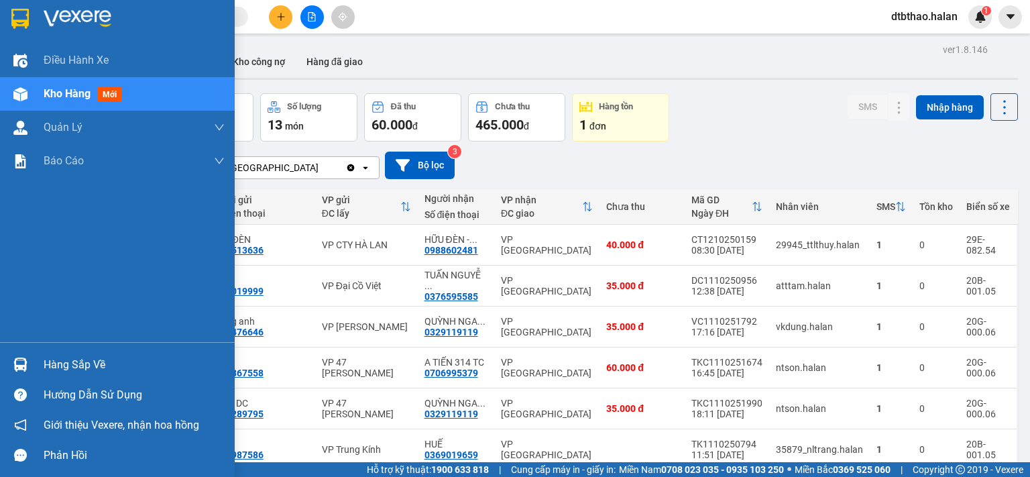
click at [74, 369] on div "Hàng sắp về" at bounding box center [134, 365] width 181 height 20
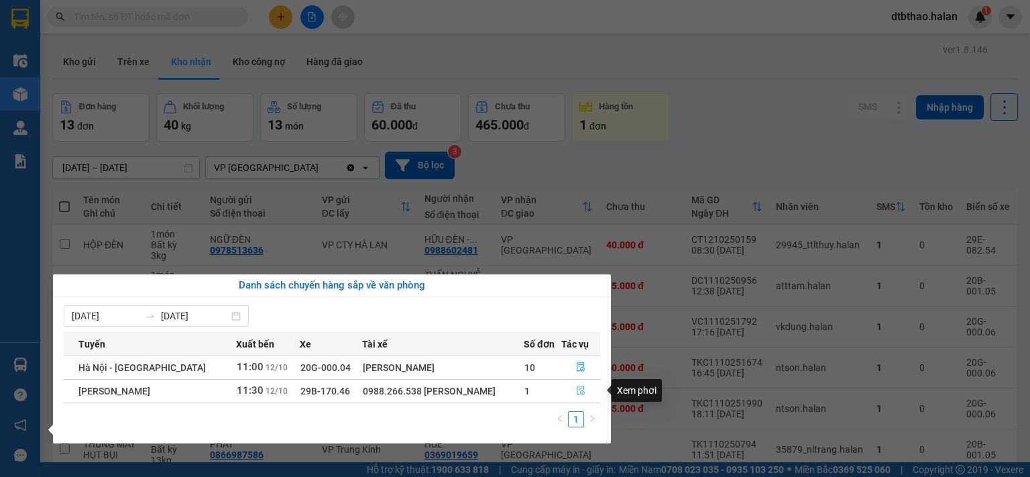
click at [579, 391] on icon "file-done" at bounding box center [580, 390] width 9 height 9
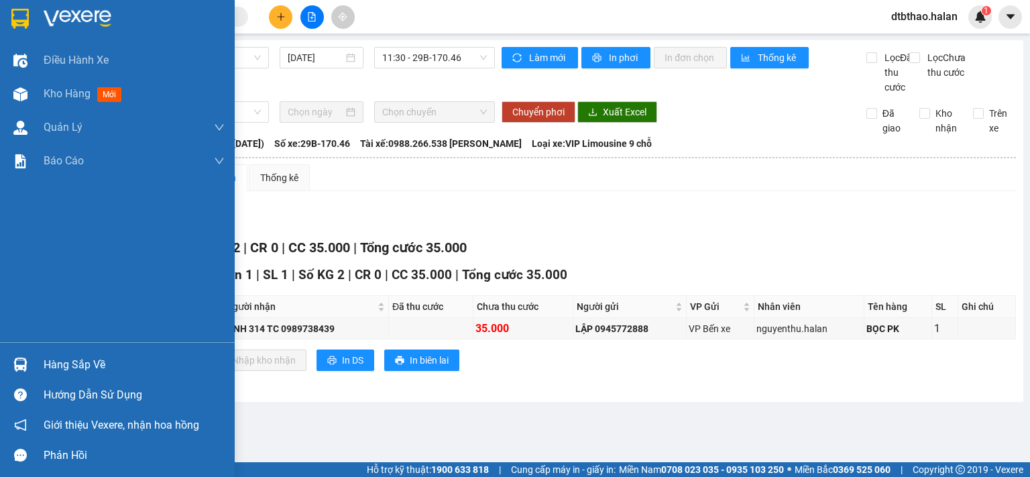
click at [44, 365] on div "Hàng sắp về" at bounding box center [134, 365] width 181 height 20
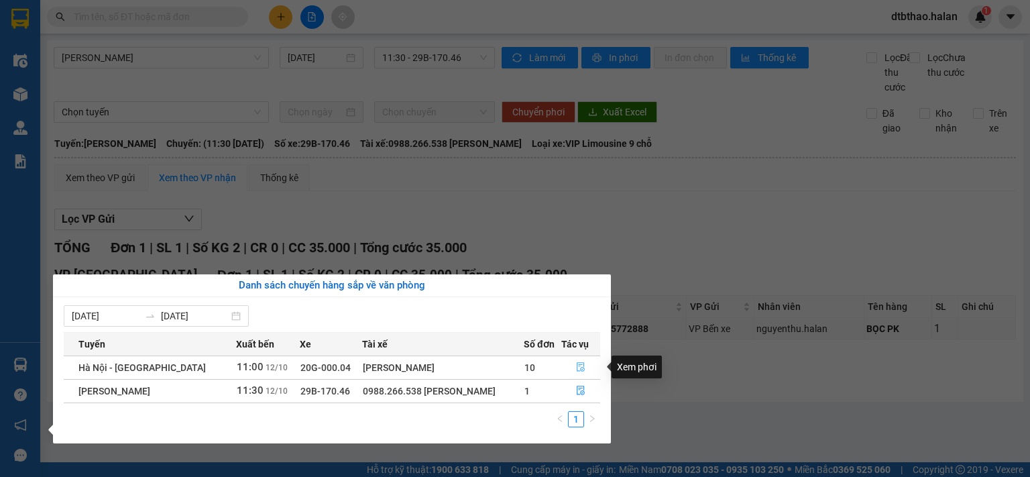
click at [585, 366] on button "button" at bounding box center [581, 367] width 38 height 21
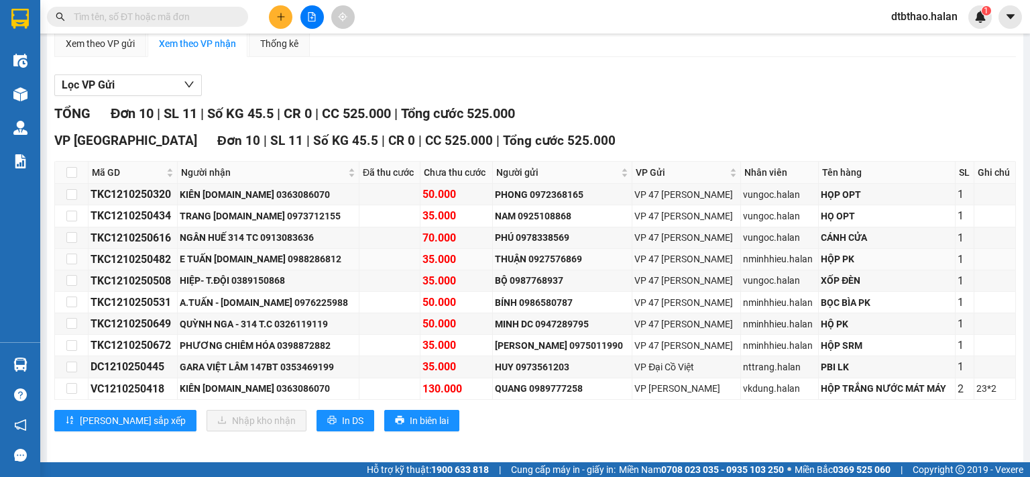
scroll to position [153, 0]
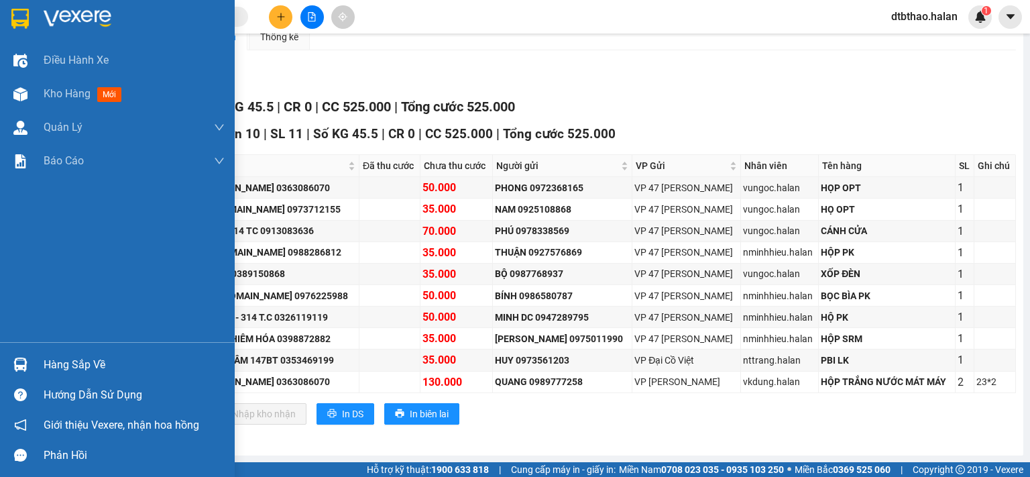
click at [57, 362] on div "Hàng sắp về" at bounding box center [134, 365] width 181 height 20
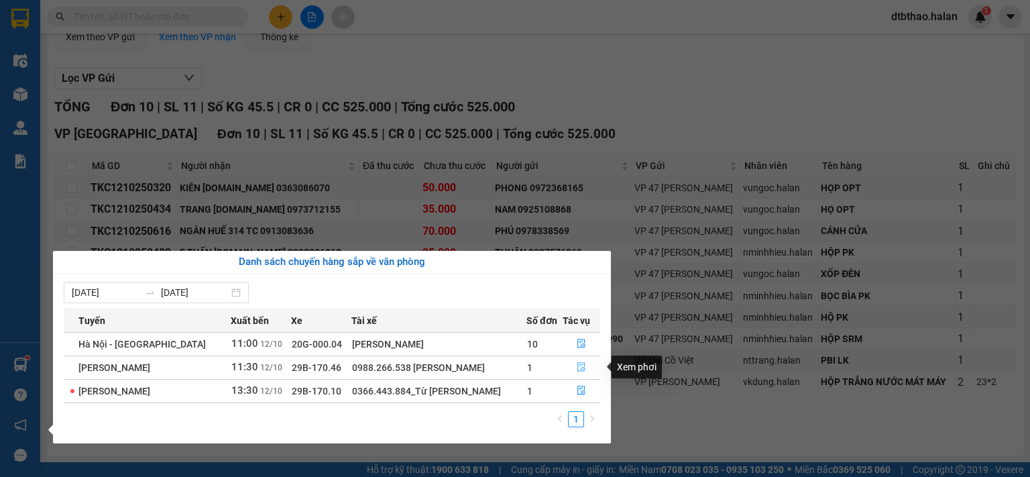
click at [580, 366] on icon "file-done" at bounding box center [581, 366] width 9 height 9
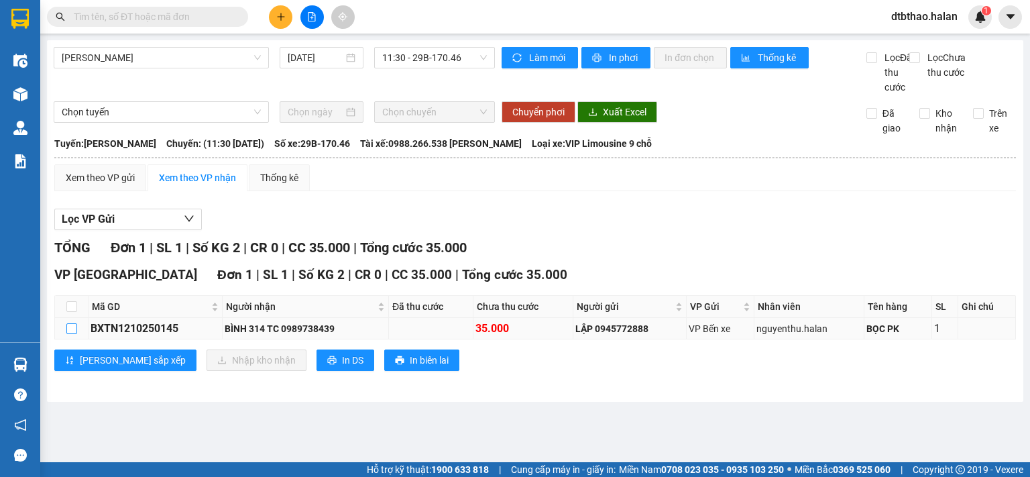
click at [70, 334] on input "checkbox" at bounding box center [71, 328] width 11 height 11
checkbox input "true"
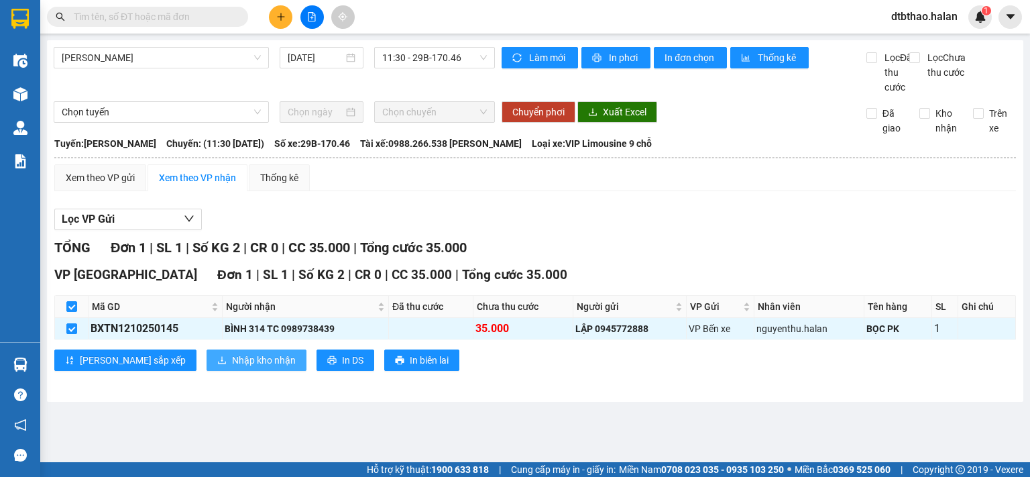
click at [235, 367] on span "Nhập kho nhận" at bounding box center [264, 360] width 64 height 15
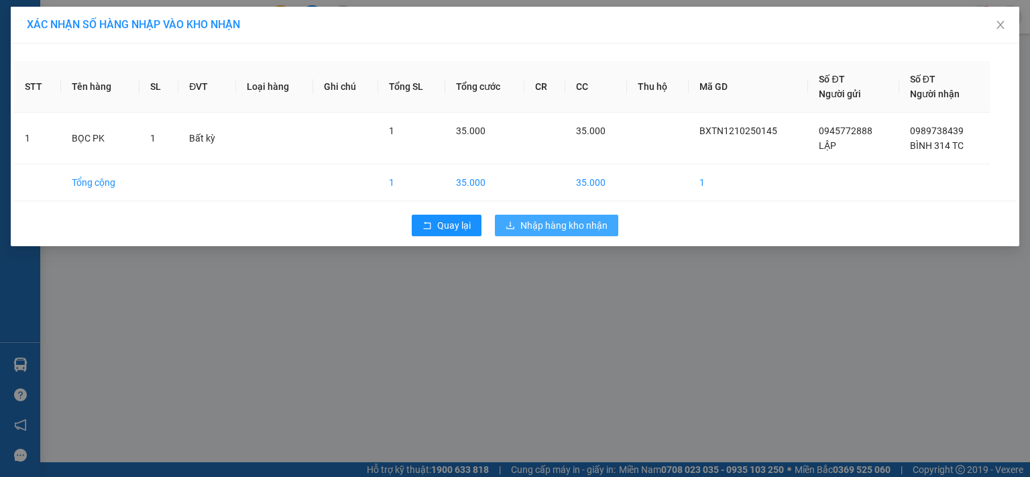
click at [571, 219] on span "Nhập hàng kho nhận" at bounding box center [563, 225] width 87 height 15
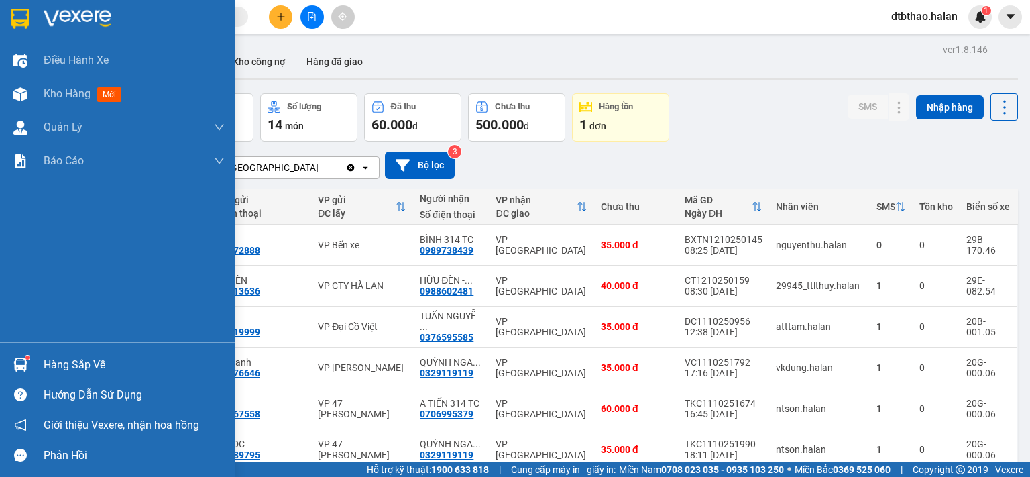
click at [64, 366] on div "Hàng sắp về" at bounding box center [134, 365] width 181 height 20
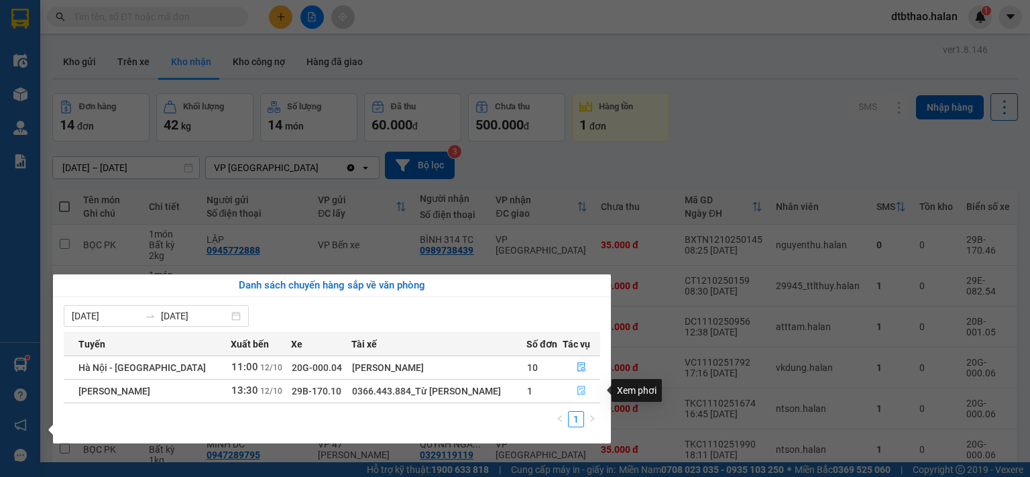
click at [581, 394] on icon "file-done" at bounding box center [581, 390] width 9 height 9
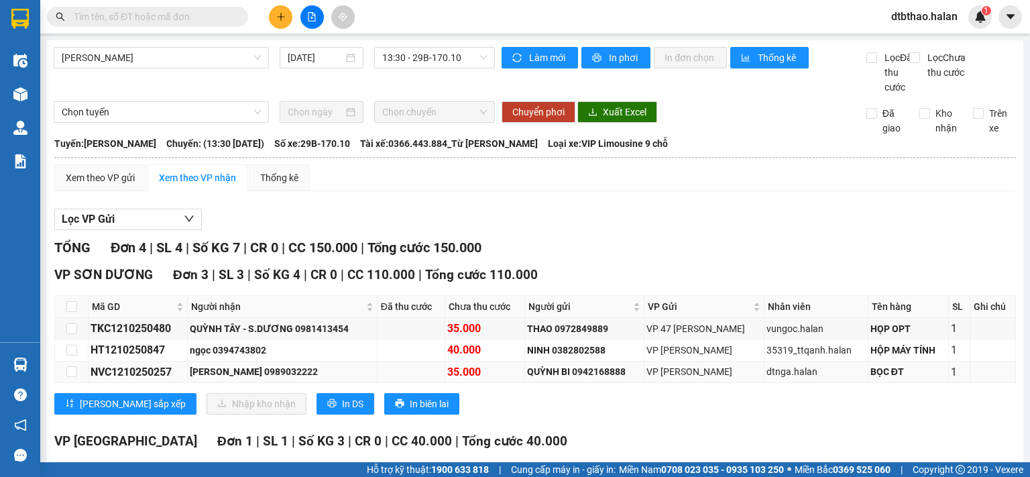
scroll to position [125, 0]
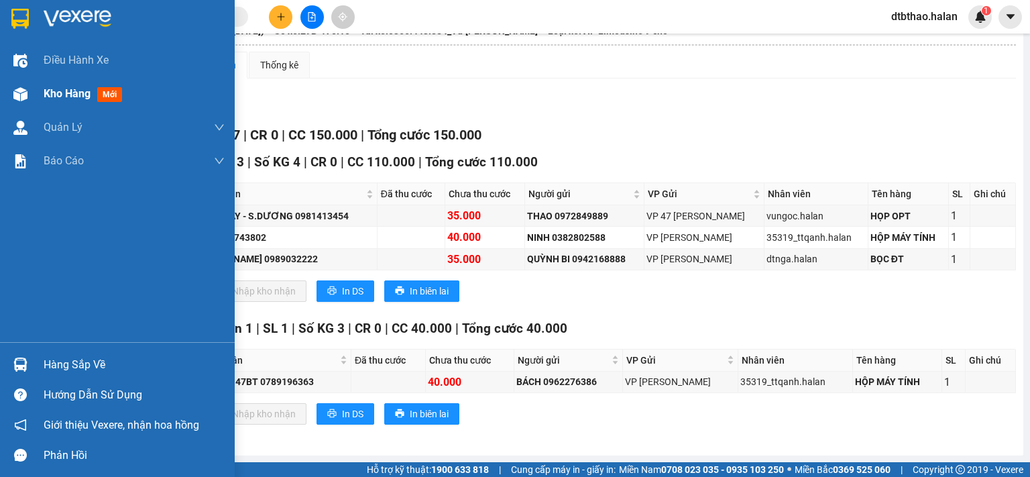
click at [48, 97] on span "Kho hàng" at bounding box center [67, 93] width 47 height 13
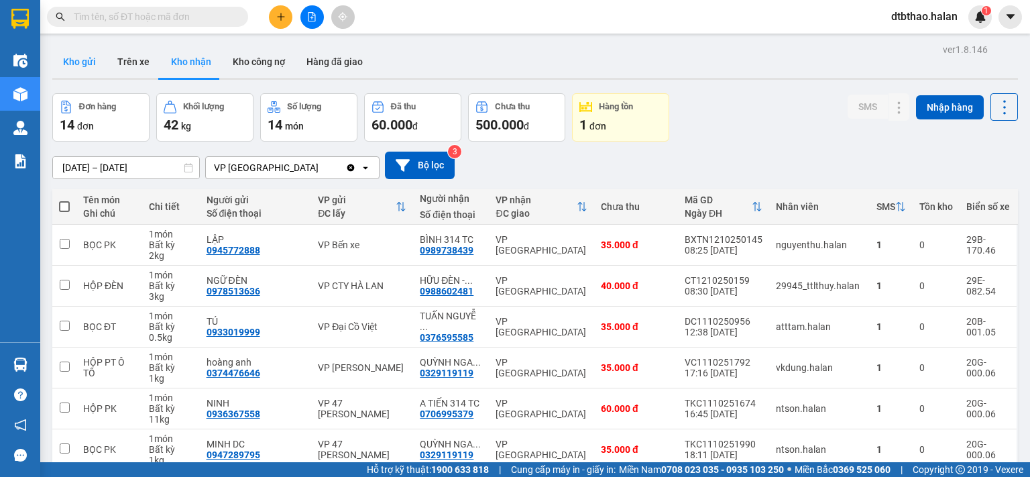
click at [78, 62] on button "Kho gửi" at bounding box center [79, 62] width 54 height 32
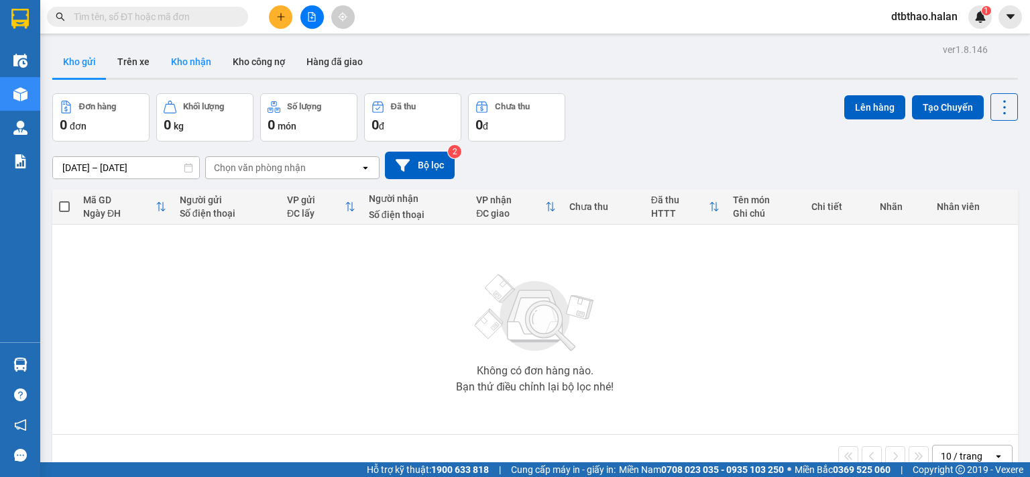
click at [180, 58] on button "Kho nhận" at bounding box center [191, 62] width 62 height 32
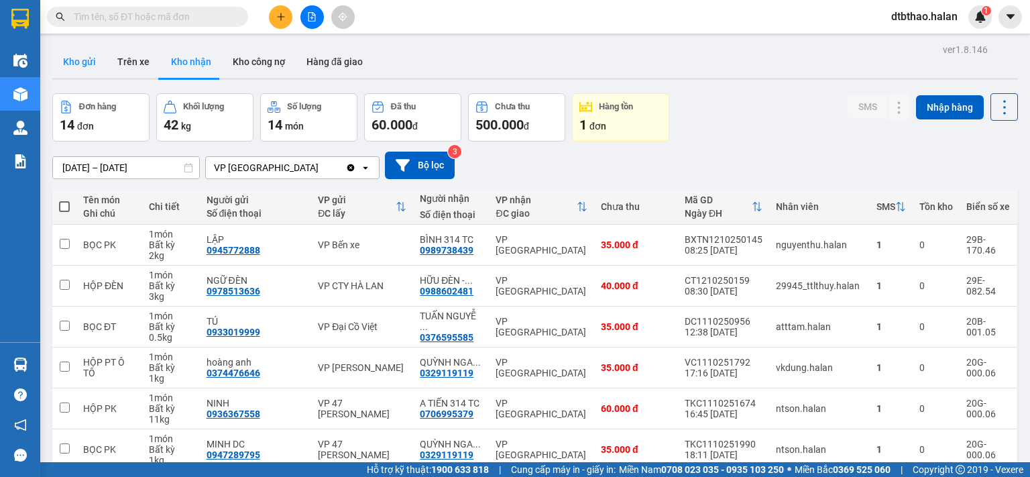
click at [97, 60] on button "Kho gửi" at bounding box center [79, 62] width 54 height 32
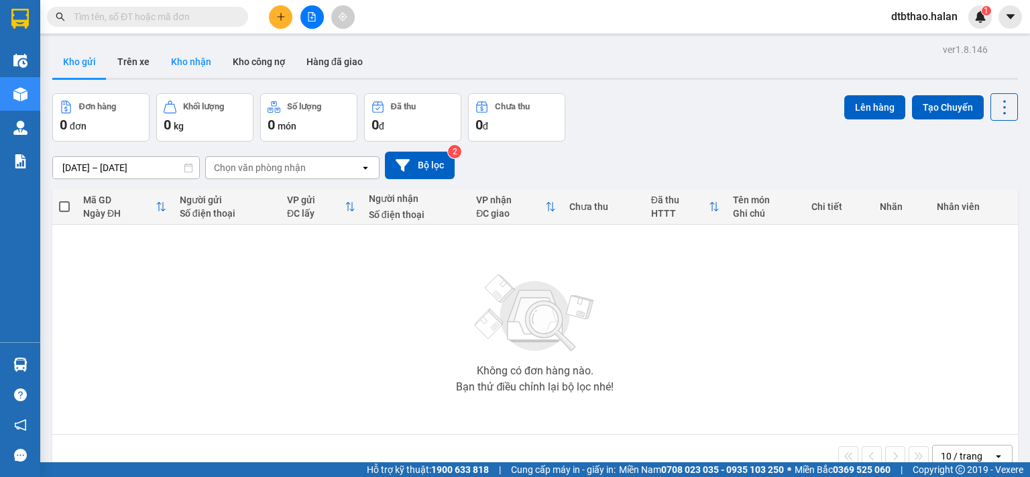
click at [186, 64] on button "Kho nhận" at bounding box center [191, 62] width 62 height 32
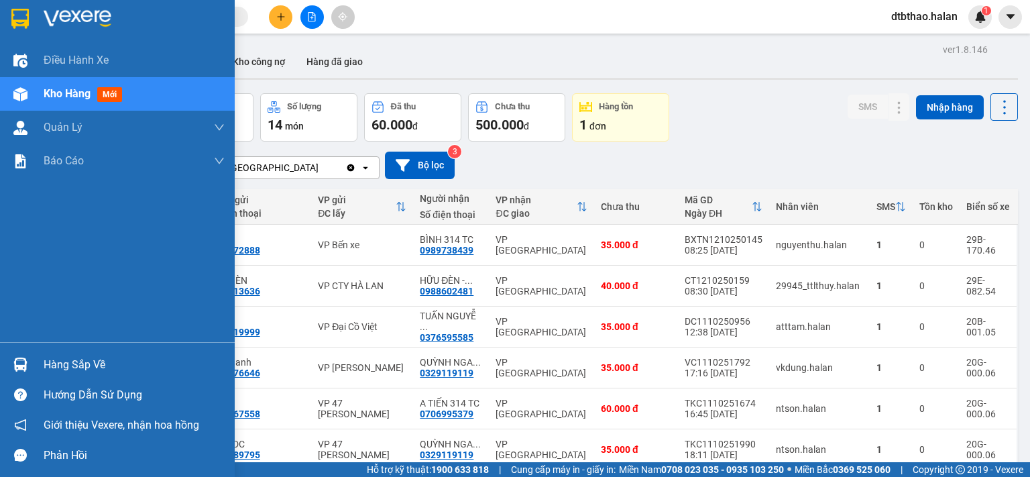
click at [89, 355] on div "Hàng sắp về" at bounding box center [134, 365] width 181 height 20
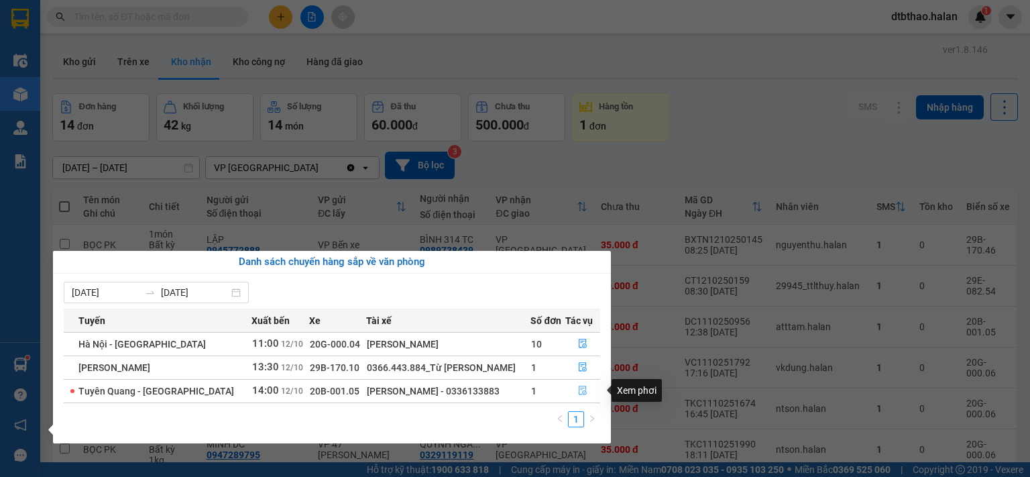
click at [582, 392] on icon "file-done" at bounding box center [583, 390] width 8 height 9
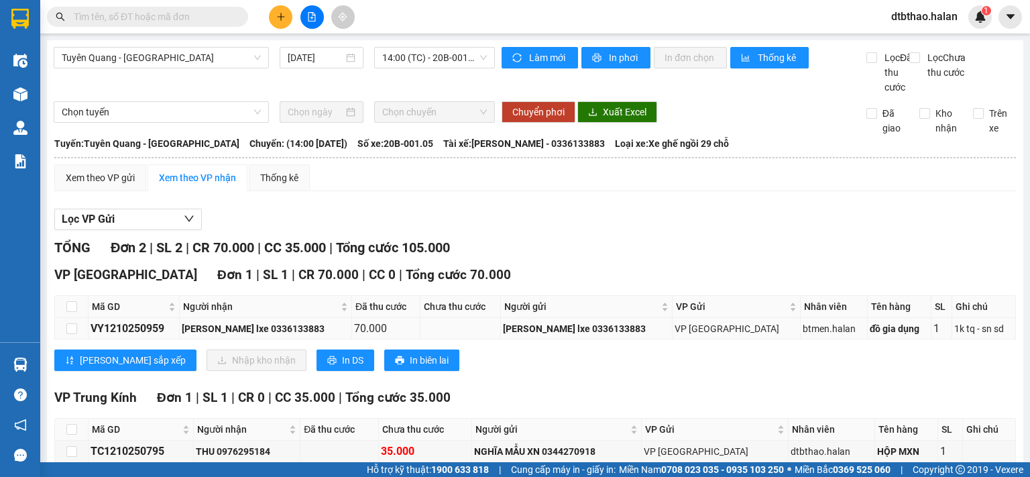
scroll to position [67, 0]
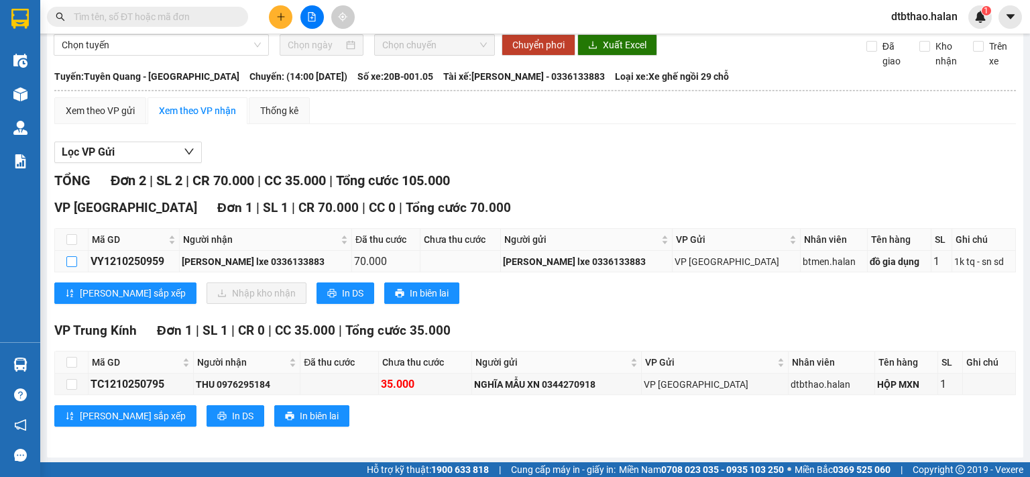
click at [70, 267] on input "checkbox" at bounding box center [71, 261] width 11 height 11
checkbox input "true"
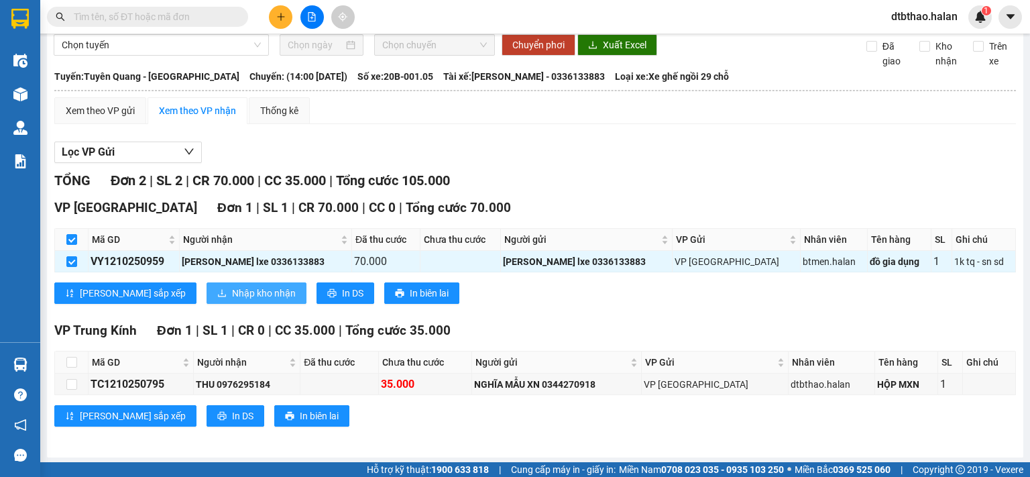
click at [217, 298] on icon "download" at bounding box center [221, 292] width 9 height 9
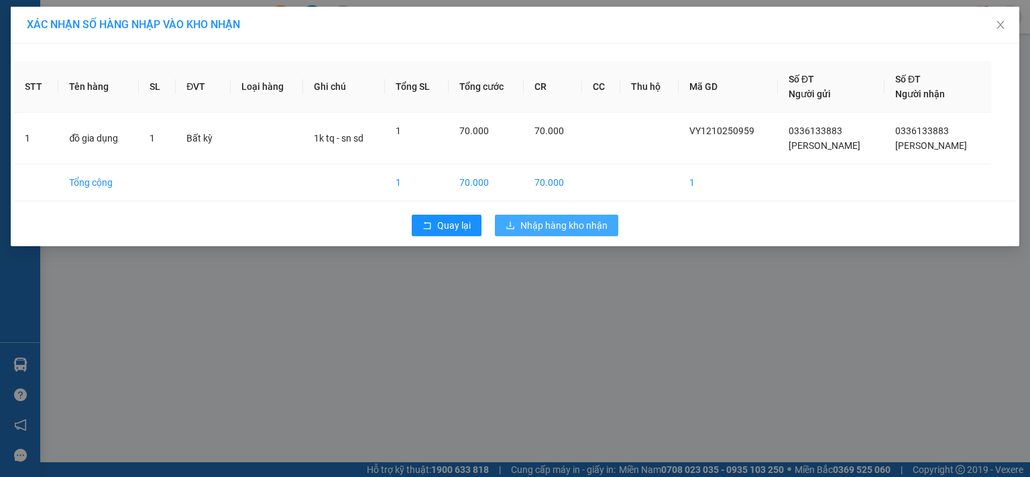
click at [522, 227] on span "Nhập hàng kho nhận" at bounding box center [563, 225] width 87 height 15
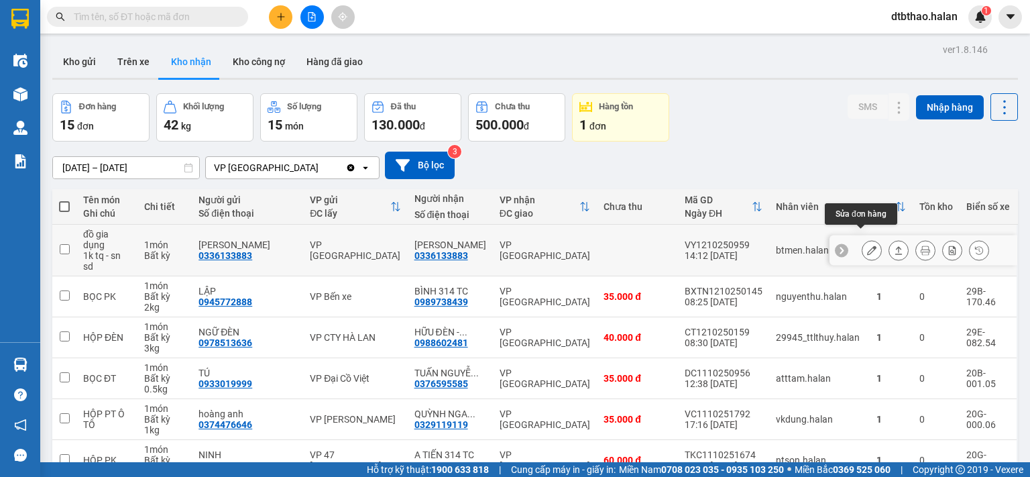
click at [867, 245] on icon at bounding box center [871, 249] width 9 height 9
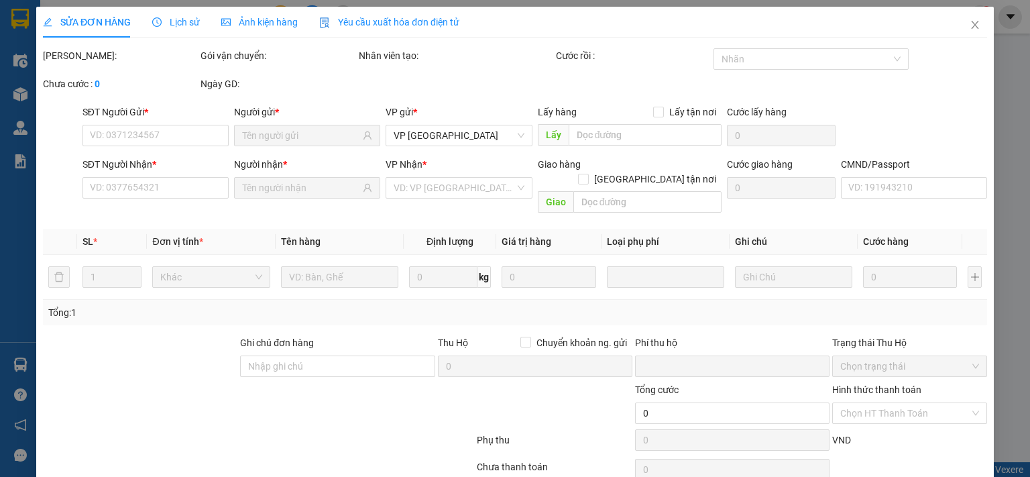
type input "0336133883"
type input "Hà Huy lxe"
type input "0336133883"
type input "Hà Huy lxe"
type input "0"
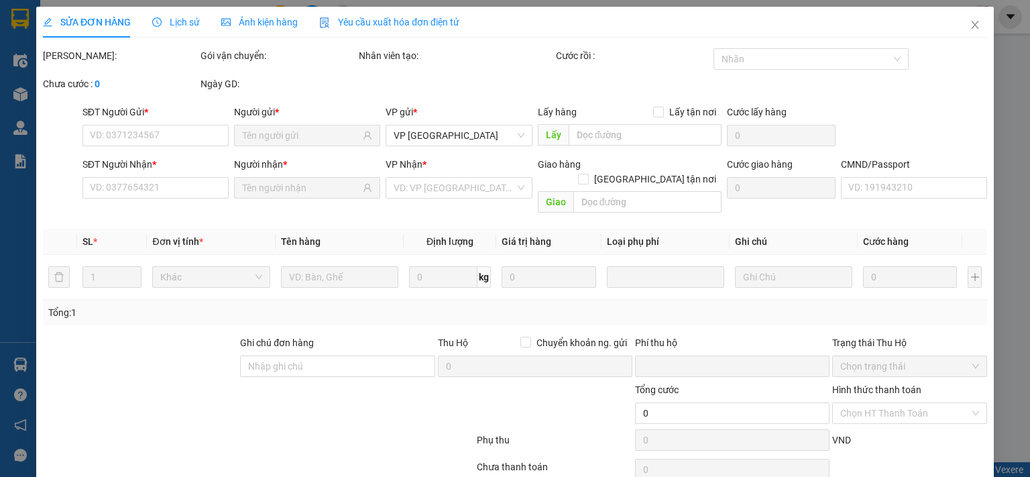
type input "70.000"
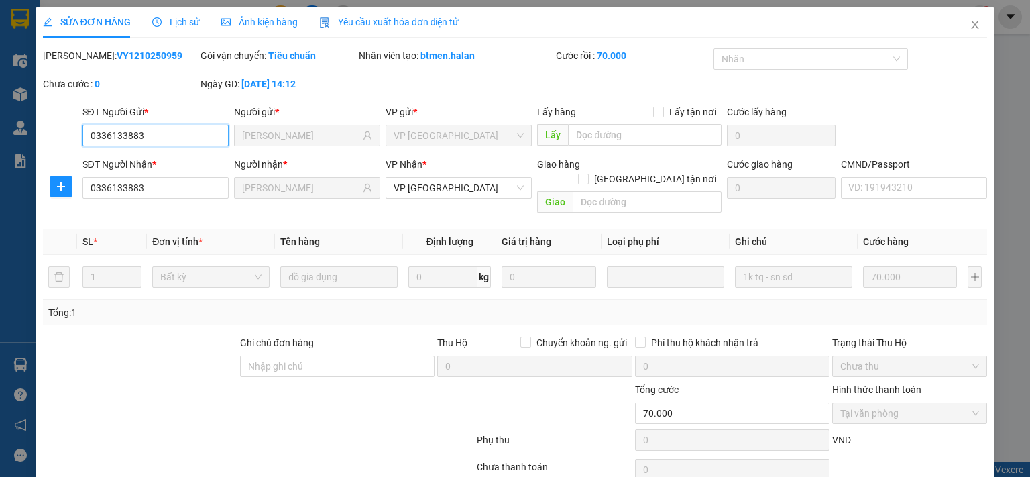
scroll to position [48, 0]
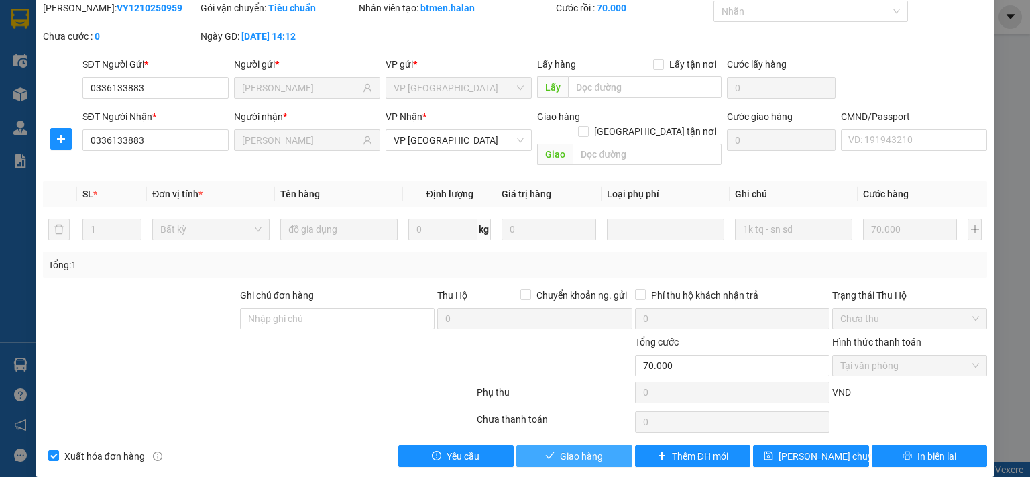
click at [586, 449] on span "Giao hàng" at bounding box center [581, 456] width 43 height 15
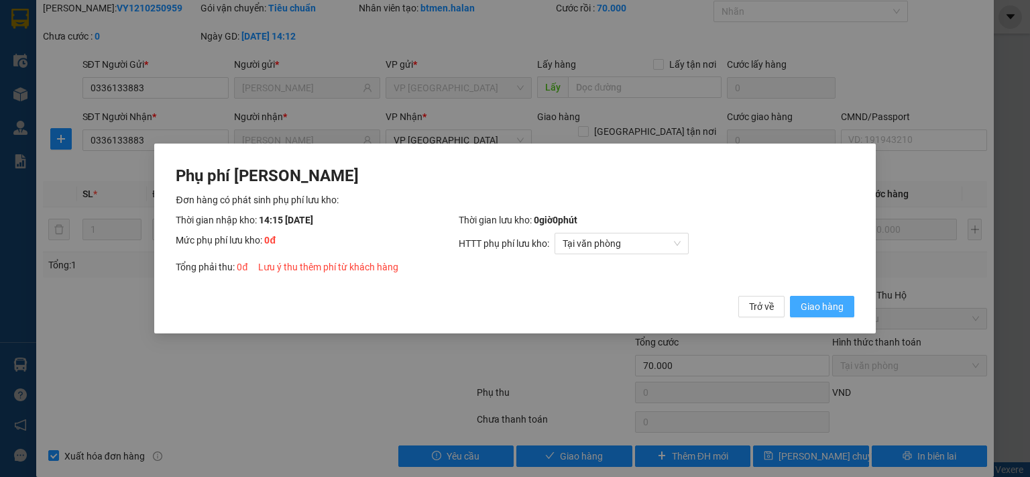
click at [805, 308] on span "Giao hàng" at bounding box center [822, 306] width 43 height 15
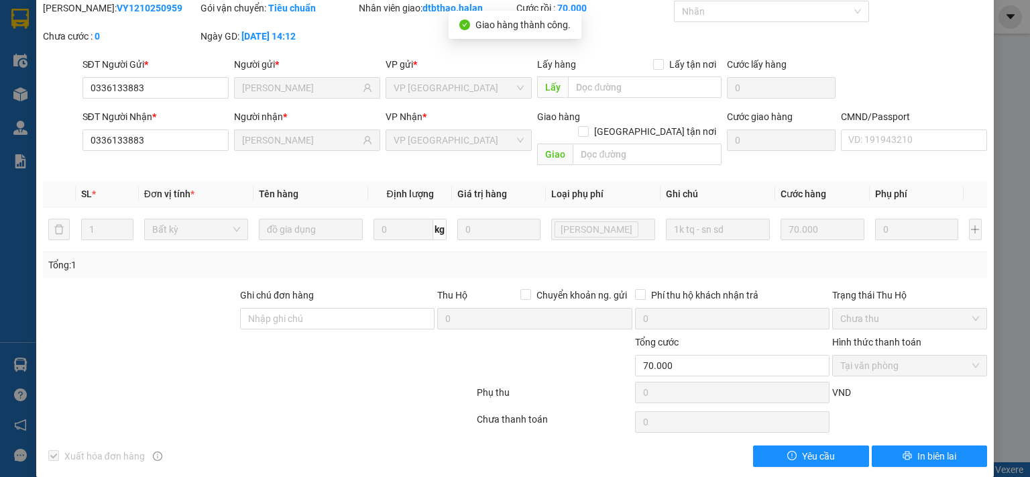
scroll to position [0, 0]
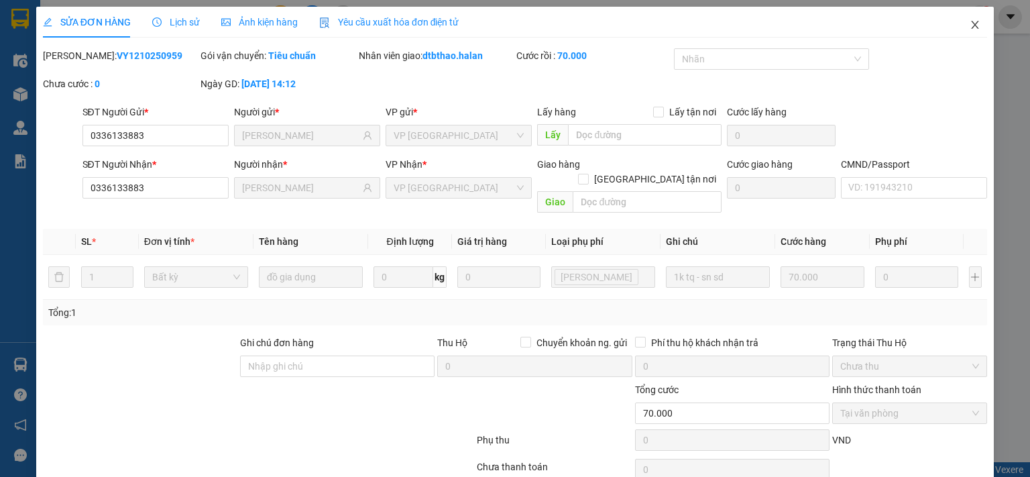
click at [965, 19] on span "Close" at bounding box center [975, 26] width 38 height 38
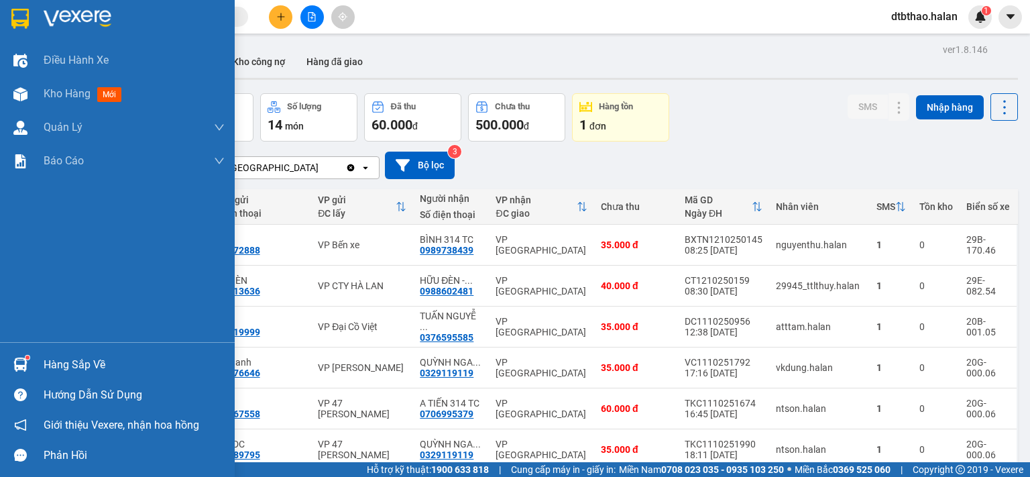
click at [55, 359] on div "Hàng sắp về" at bounding box center [134, 365] width 181 height 20
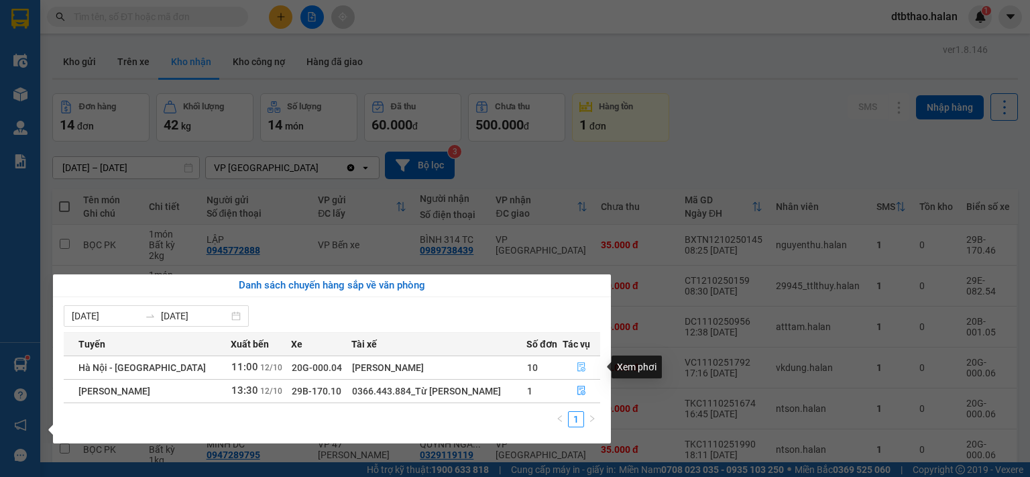
click at [579, 365] on icon "file-done" at bounding box center [581, 366] width 9 height 9
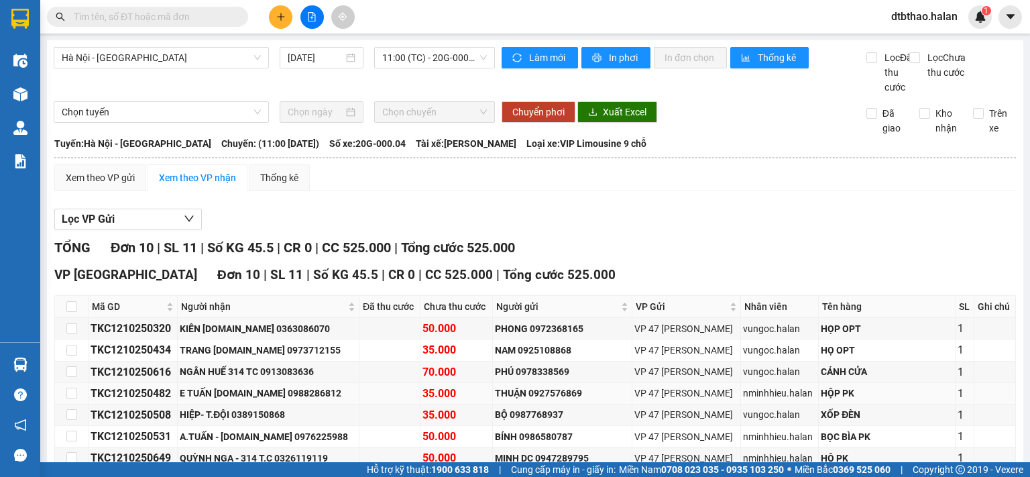
scroll to position [67, 0]
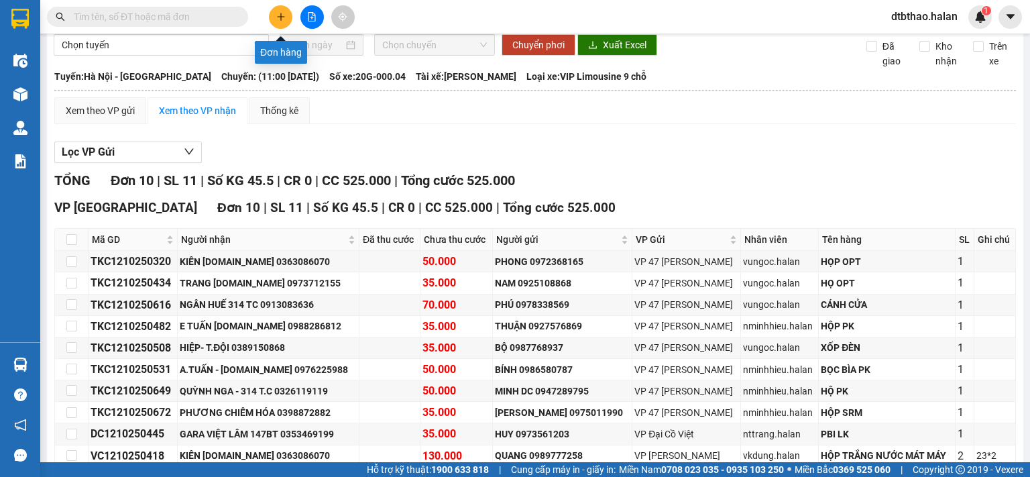
click at [275, 18] on button at bounding box center [280, 16] width 23 height 23
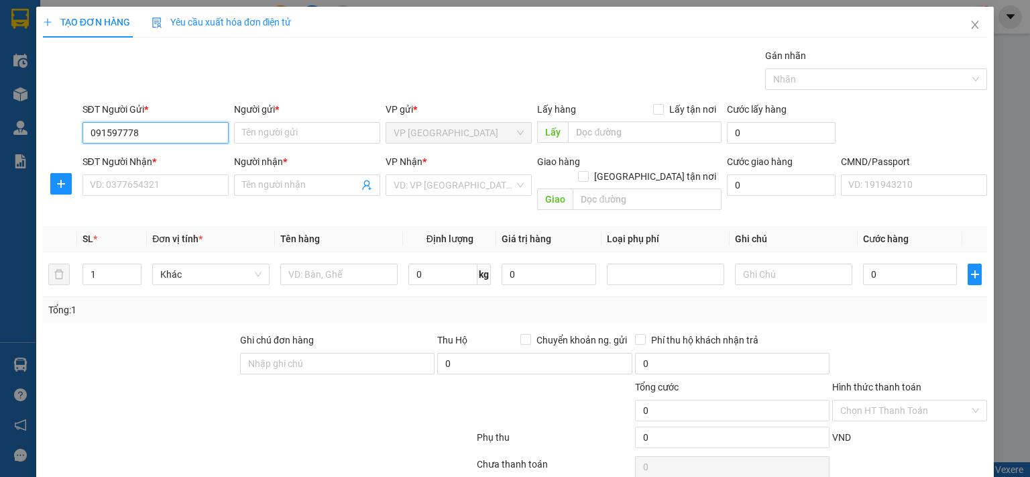
type input "0915977788"
drag, startPoint x: 182, startPoint y: 163, endPoint x: 186, endPoint y: 176, distance: 13.2
click at [183, 163] on div "0915977788 - HẬU - 314 T.CHINH" at bounding box center [159, 159] width 140 height 15
type input "HẬU - 314 T.CHINH"
type input "0915977788"
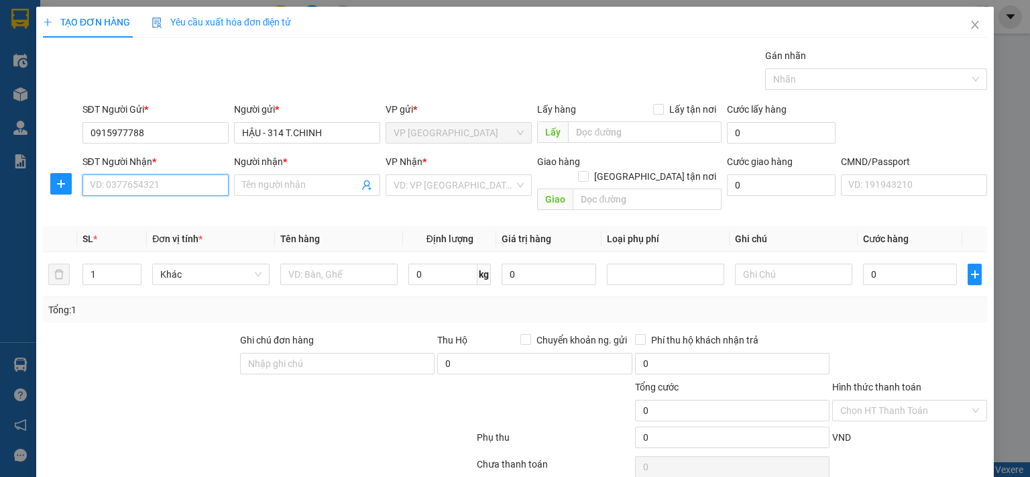
drag, startPoint x: 188, startPoint y: 184, endPoint x: 214, endPoint y: 226, distance: 49.1
click at [188, 184] on input "SĐT Người Nhận *" at bounding box center [155, 184] width 146 height 21
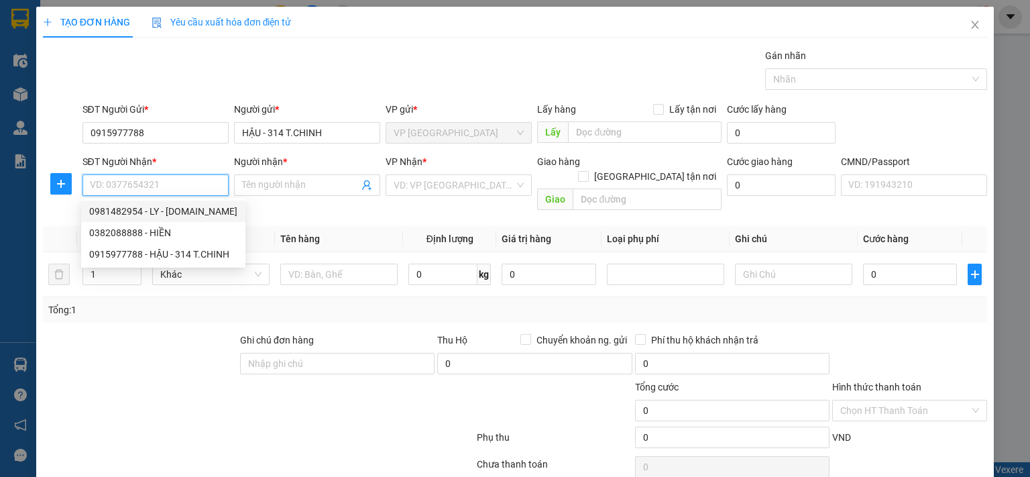
click at [170, 211] on div "0981482954 - LY - 314.TC" at bounding box center [163, 211] width 148 height 15
type input "0981482954"
type input "LY - 314.TC"
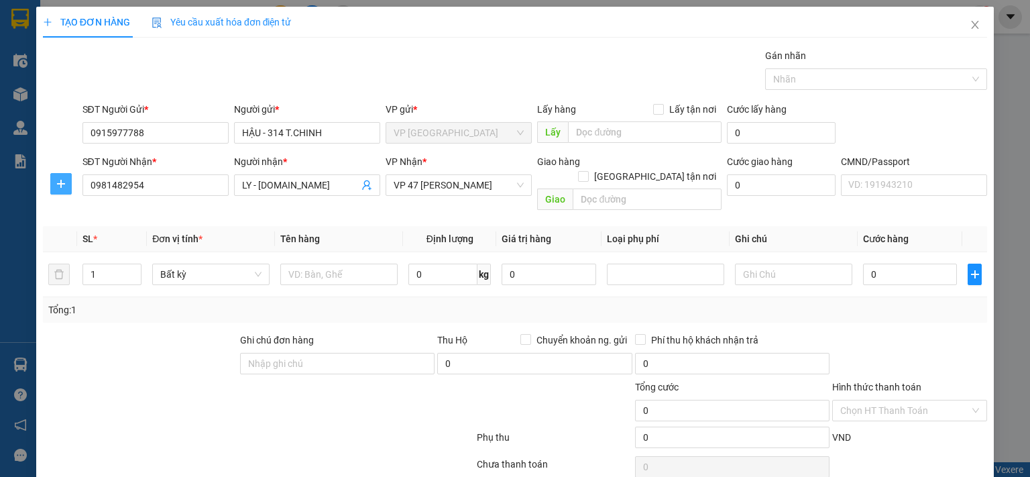
click at [53, 179] on span "plus" at bounding box center [61, 183] width 20 height 11
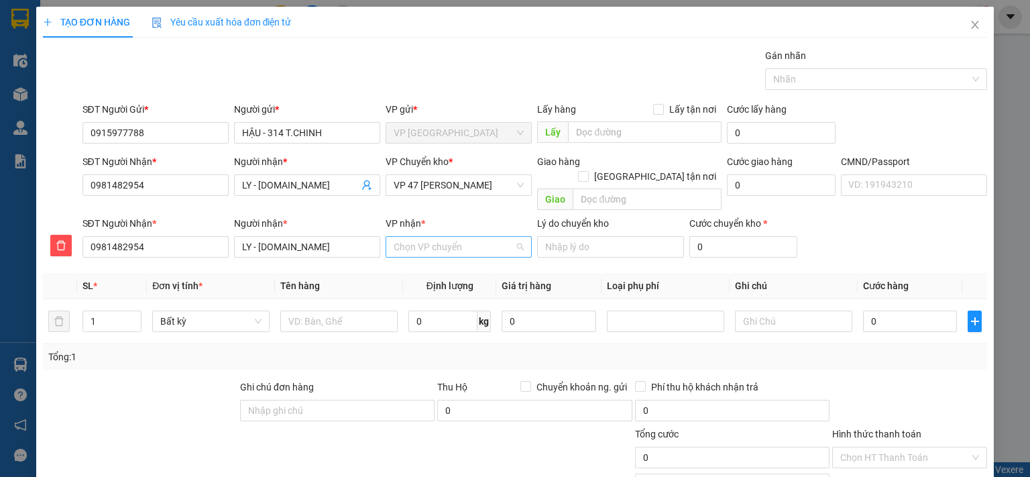
click at [405, 237] on input "VP nhận *" at bounding box center [454, 247] width 121 height 20
type input "47"
drag, startPoint x: 424, startPoint y: 259, endPoint x: 423, endPoint y: 244, distance: 15.4
click at [422, 259] on div "VP 47 [PERSON_NAME]" at bounding box center [454, 258] width 129 height 15
click at [443, 184] on span "VP 47 [PERSON_NAME]" at bounding box center [459, 185] width 130 height 20
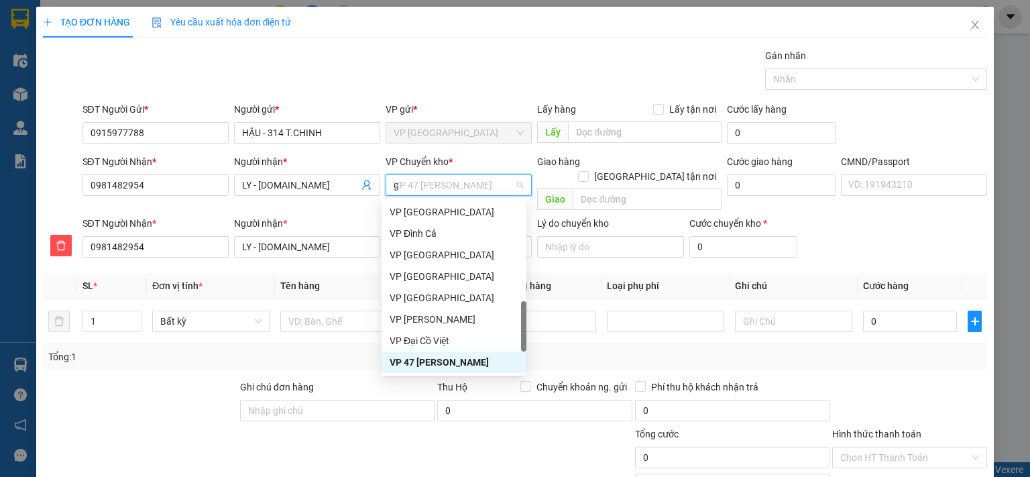
scroll to position [123, 0]
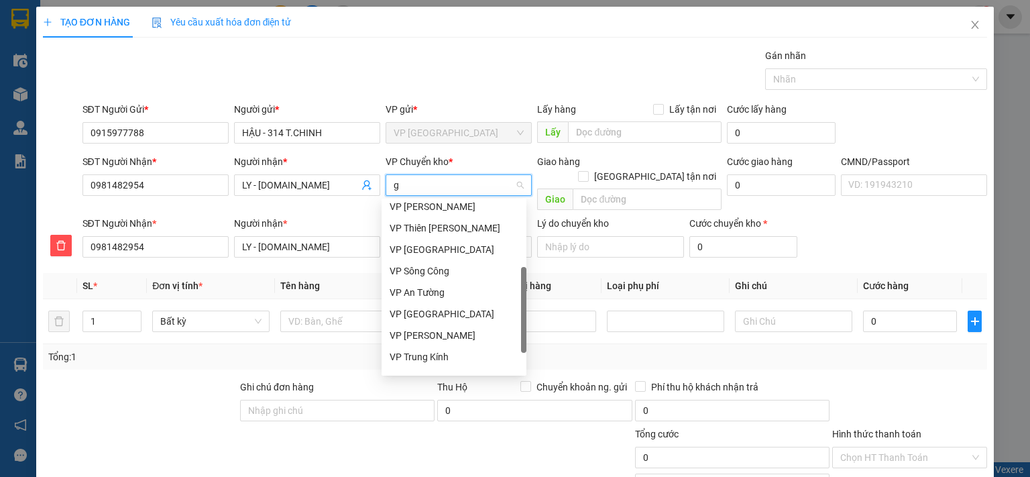
type input "gi"
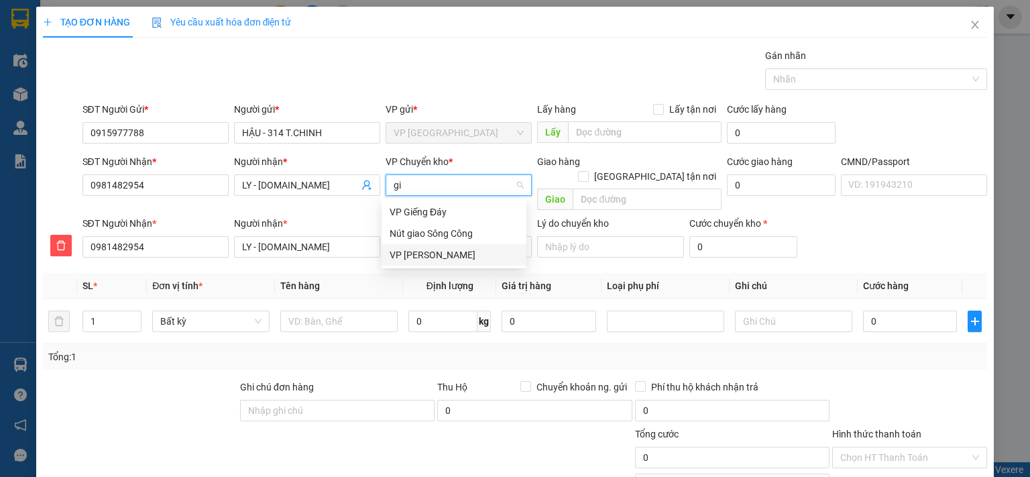
click at [416, 255] on div "VP [PERSON_NAME]" at bounding box center [454, 254] width 129 height 15
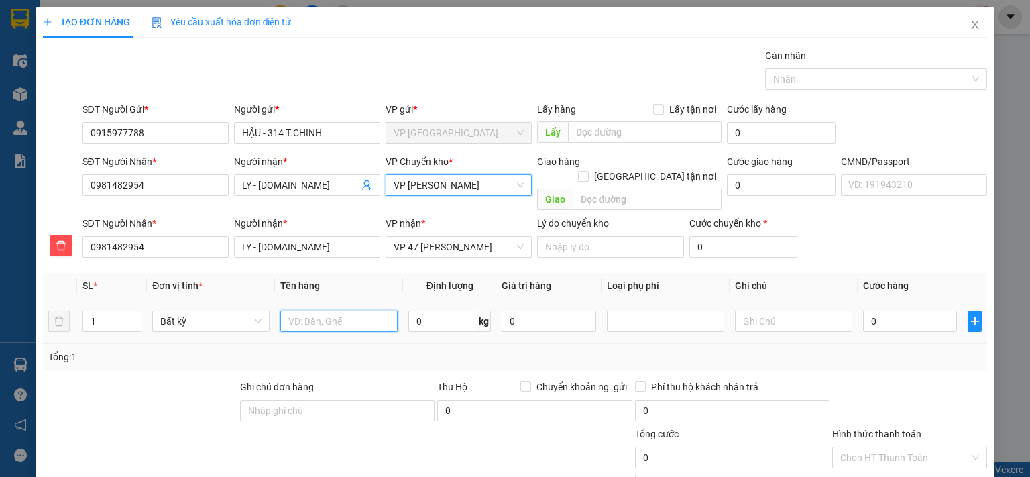
click at [346, 310] on input "text" at bounding box center [338, 320] width 117 height 21
type input "HỘP ĐỒ ĂN"
click at [455, 312] on input "0" at bounding box center [442, 320] width 69 height 21
type input "8"
click at [912, 310] on input "0" at bounding box center [910, 320] width 94 height 21
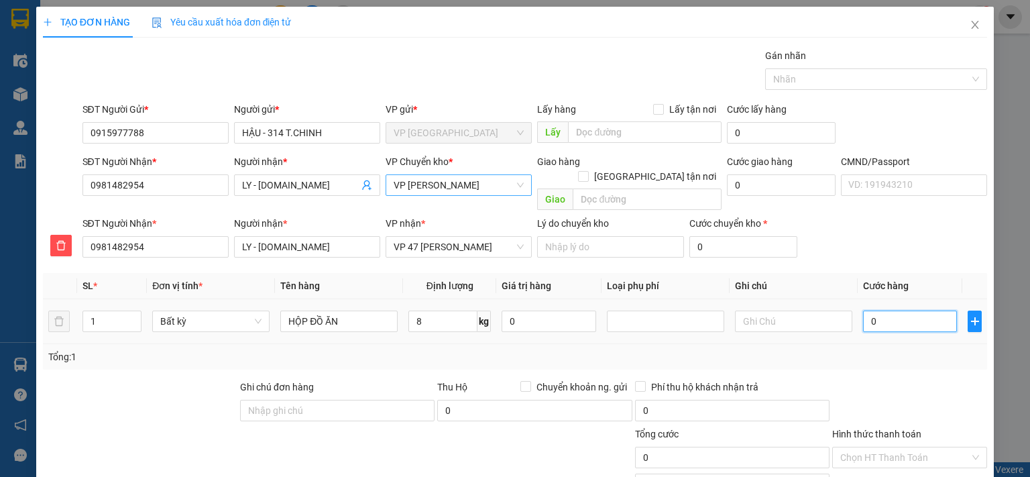
type input "50.000"
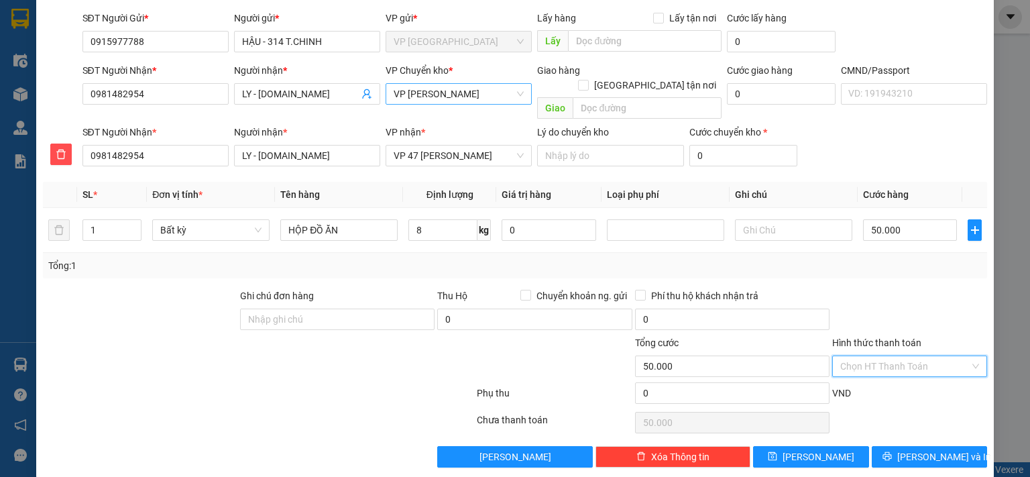
click at [894, 356] on input "Hình thức thanh toán" at bounding box center [904, 366] width 129 height 20
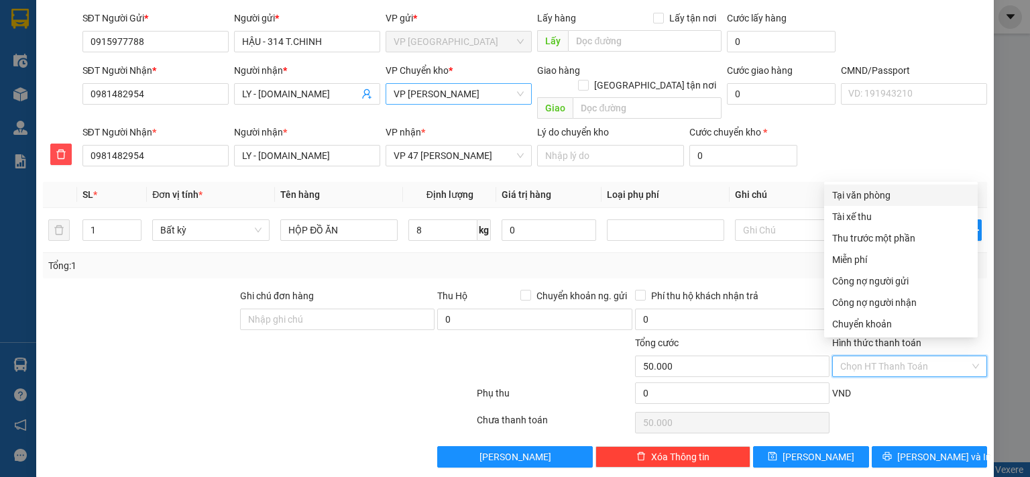
click at [867, 194] on div "Tại văn phòng" at bounding box center [900, 195] width 137 height 15
type input "0"
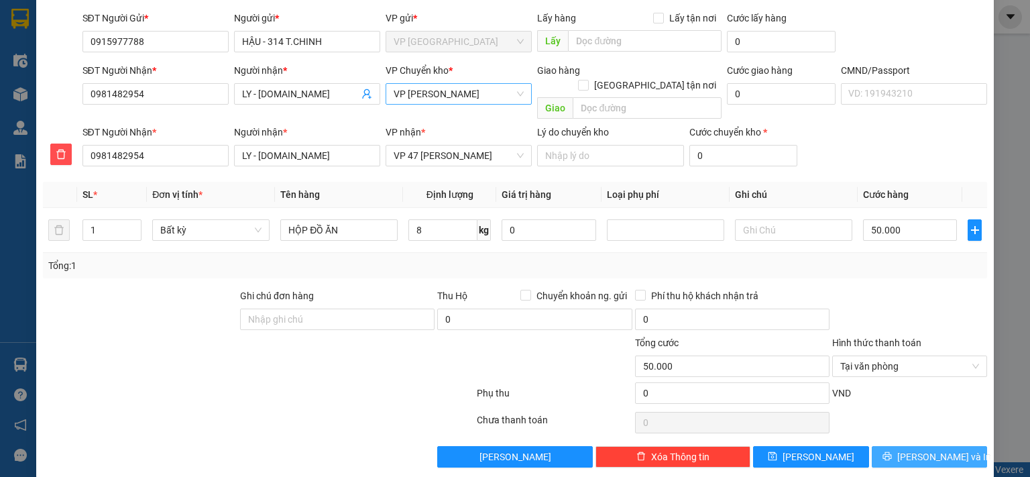
click at [927, 449] on span "[PERSON_NAME] và In" at bounding box center [944, 456] width 94 height 15
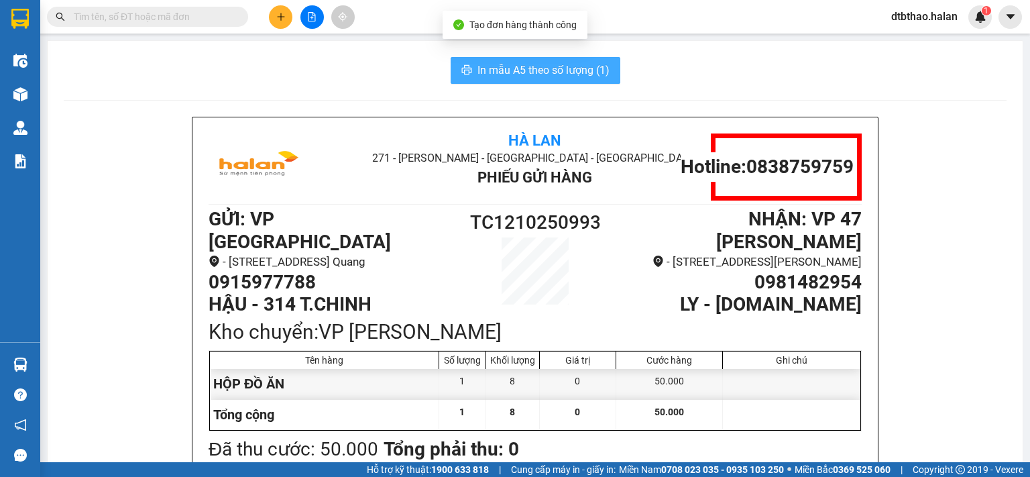
click at [500, 80] on button "In mẫu A5 theo số lượng (1)" at bounding box center [536, 70] width 170 height 27
click at [556, 72] on span "In mẫu A5 theo số lượng (1)" at bounding box center [543, 70] width 132 height 17
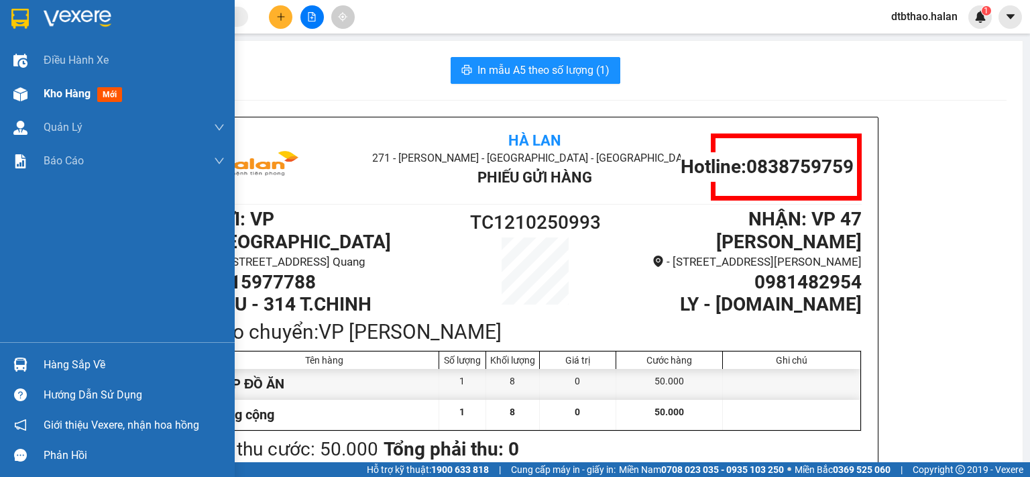
click at [80, 97] on span "Kho hàng" at bounding box center [67, 93] width 47 height 13
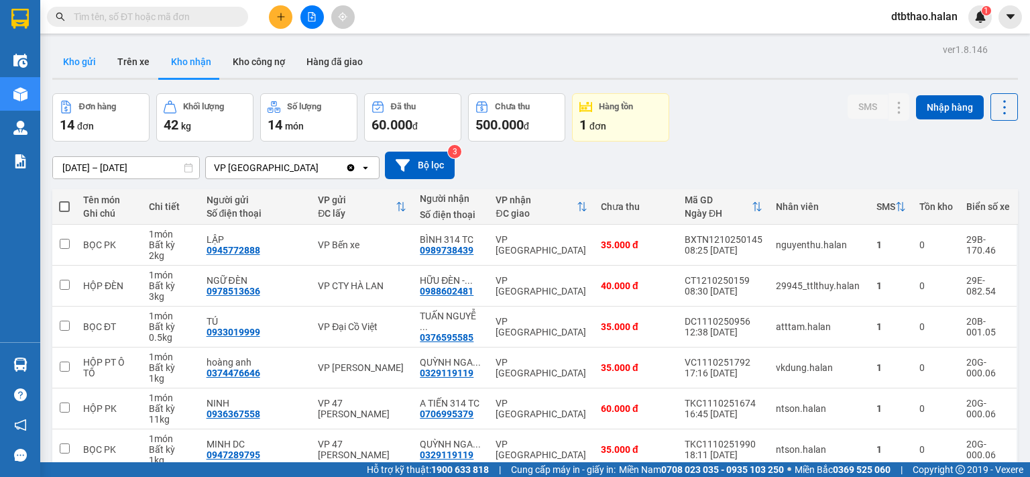
click at [75, 62] on button "Kho gửi" at bounding box center [79, 62] width 54 height 32
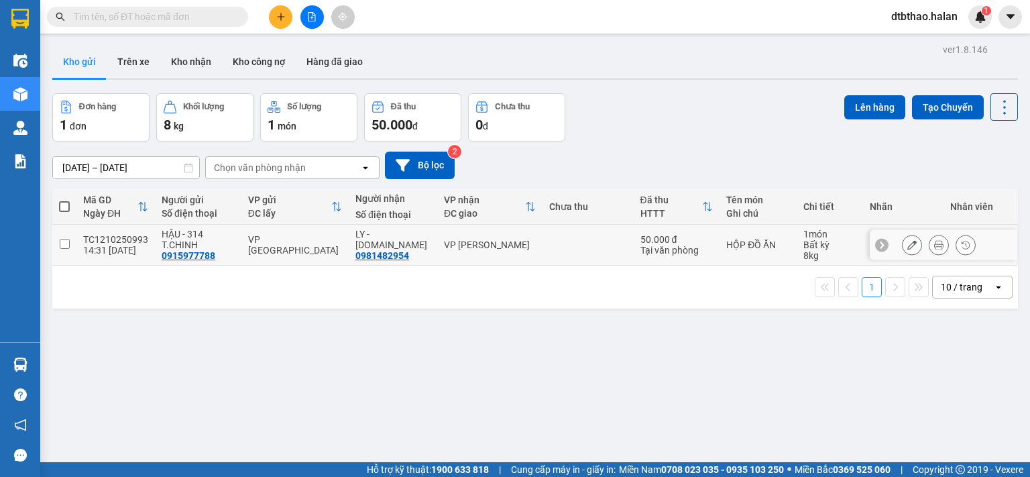
click at [65, 244] on input "checkbox" at bounding box center [65, 244] width 10 height 10
checkbox input "true"
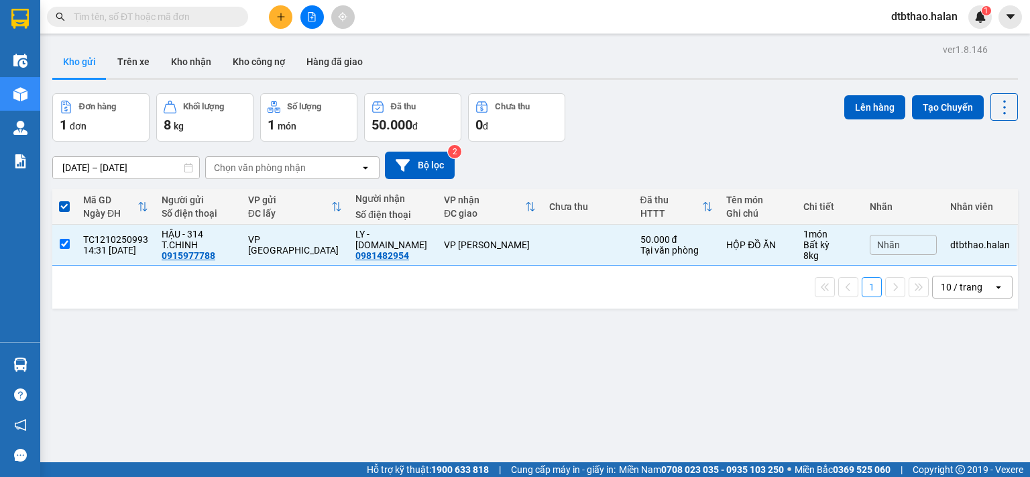
click at [358, 377] on div "ver 1.8.146 Kho gửi Trên xe Kho nhận Kho công nợ Hàng đã giao Đơn hàng 1 đơn Kh…" at bounding box center [535, 278] width 976 height 477
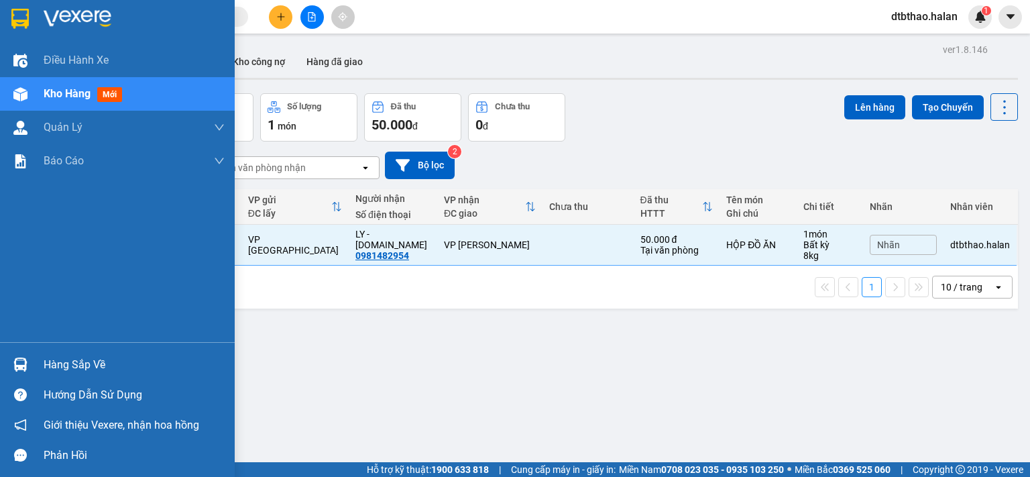
click at [76, 367] on div "Hàng sắp về" at bounding box center [134, 365] width 181 height 20
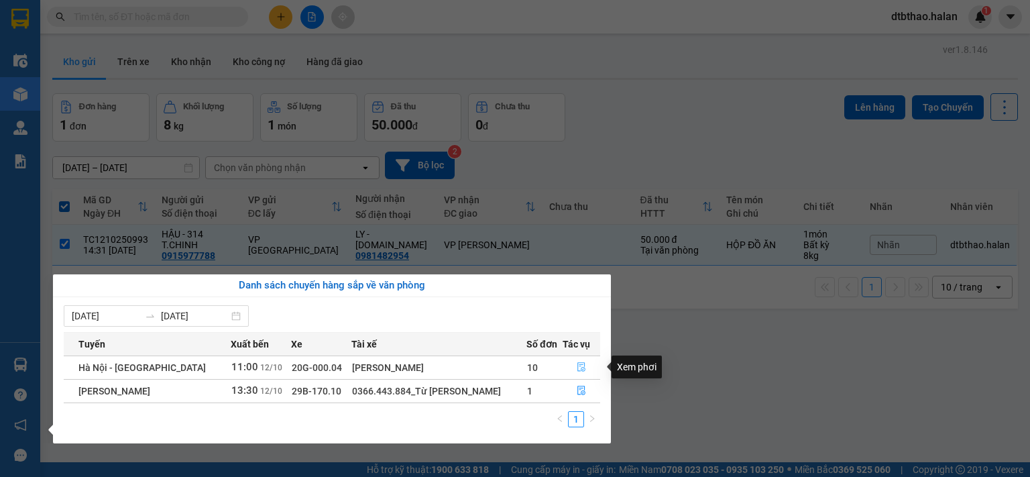
click at [580, 368] on icon "file-done" at bounding box center [581, 367] width 8 height 9
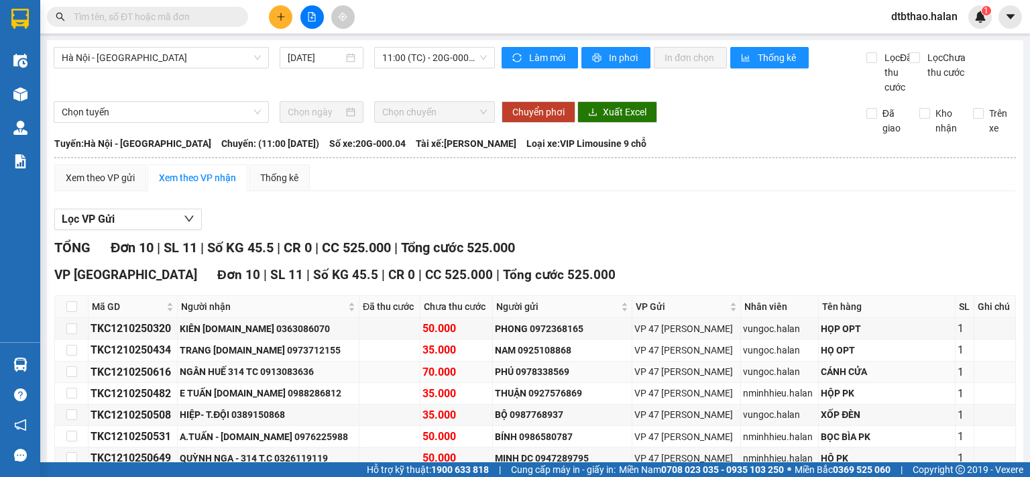
scroll to position [153, 0]
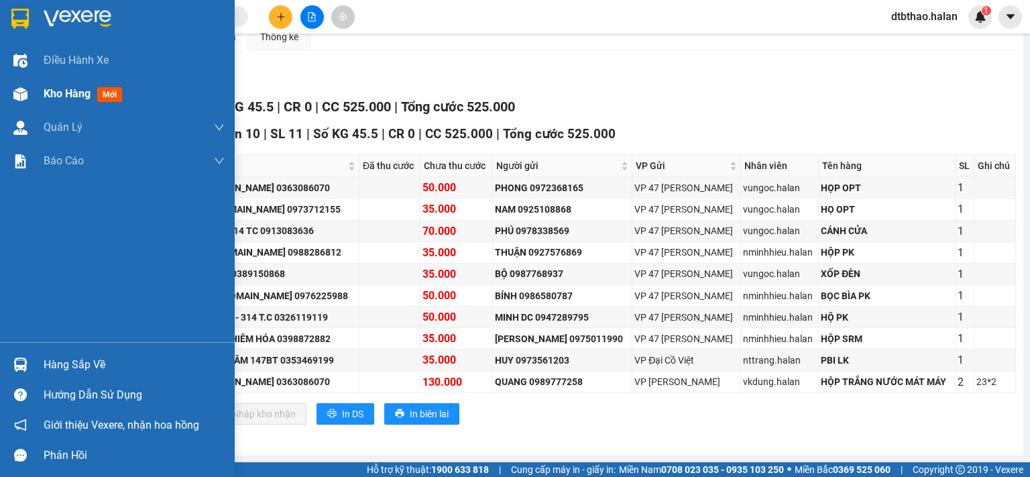
click at [38, 94] on div "Kho hàng mới" at bounding box center [117, 94] width 235 height 34
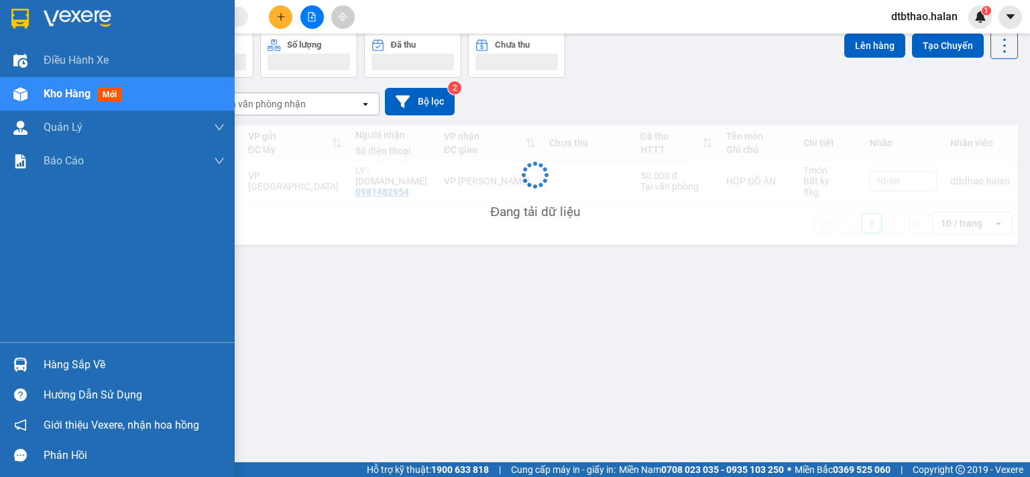
scroll to position [62, 0]
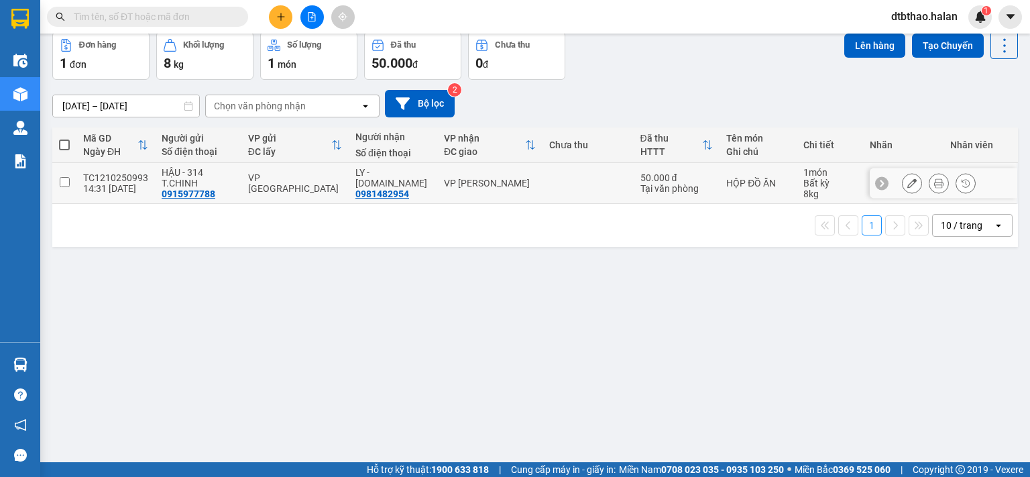
click at [64, 180] on input "checkbox" at bounding box center [65, 182] width 10 height 10
checkbox input "true"
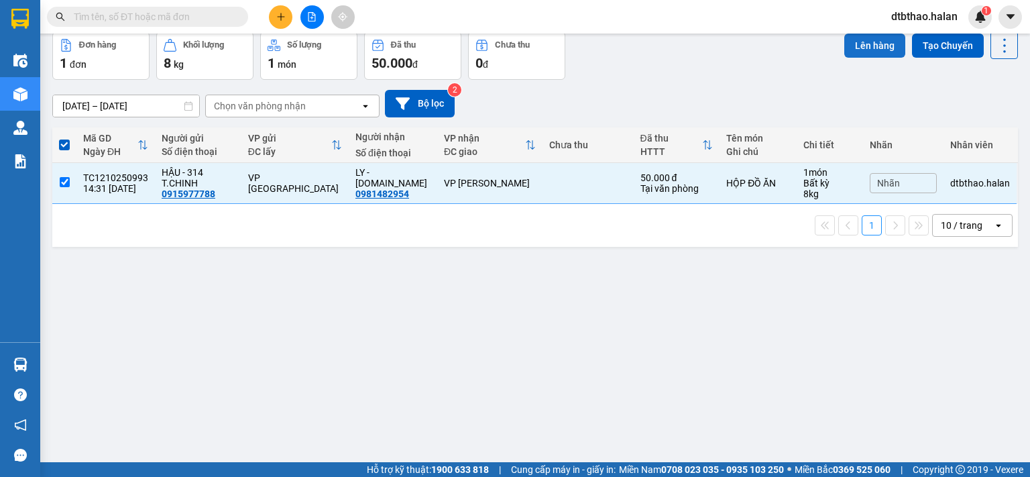
click at [850, 48] on button "Lên hàng" at bounding box center [874, 46] width 61 height 24
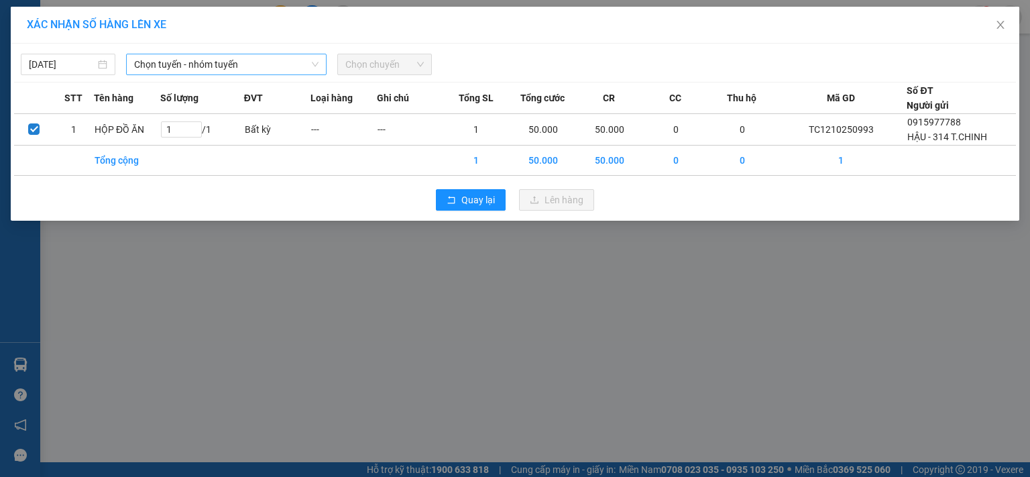
click at [203, 66] on span "Chọn tuyến - nhóm tuyến" at bounding box center [226, 64] width 184 height 20
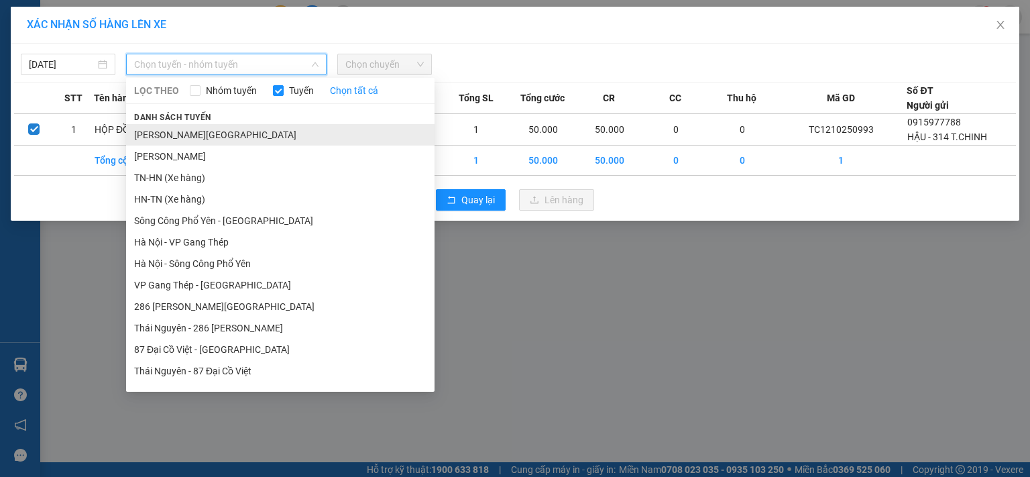
click at [219, 135] on li "[PERSON_NAME][GEOGRAPHIC_DATA]" at bounding box center [280, 134] width 308 height 21
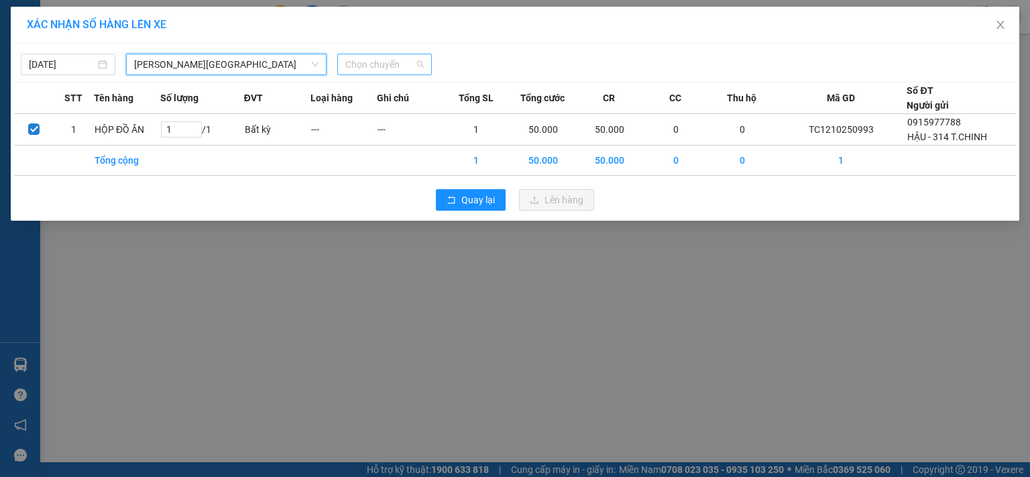
click at [385, 61] on span "Chọn chuyến" at bounding box center [384, 64] width 78 height 20
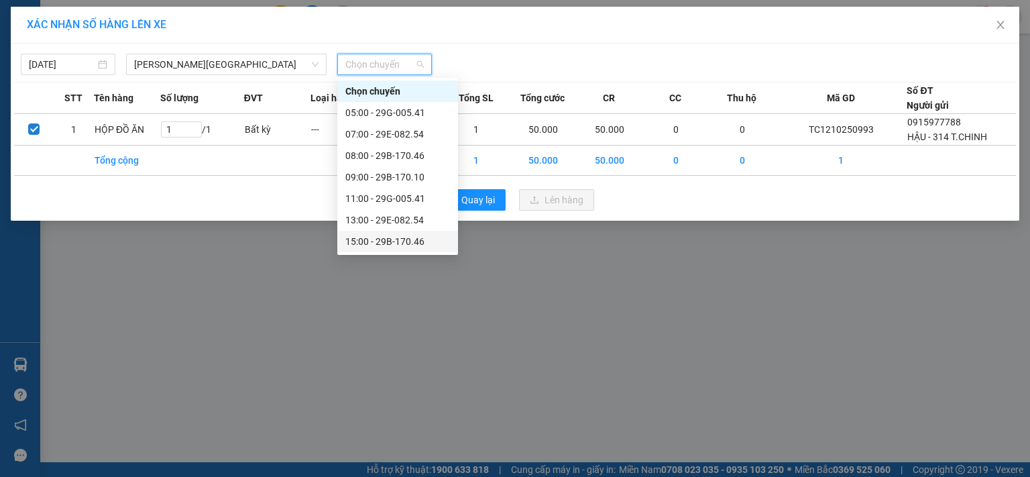
click at [396, 244] on div "15:00 - 29B-170.46" at bounding box center [397, 241] width 105 height 15
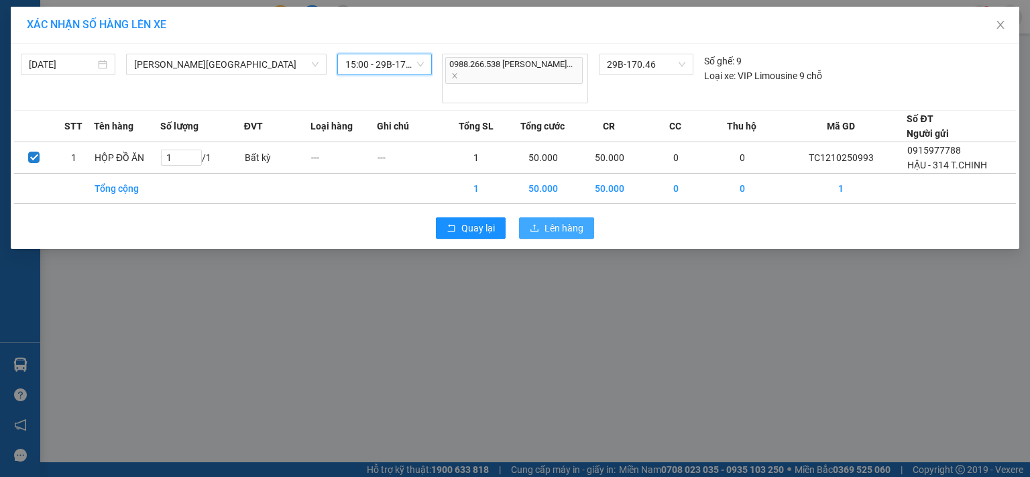
click at [553, 221] on span "Lên hàng" at bounding box center [563, 228] width 39 height 15
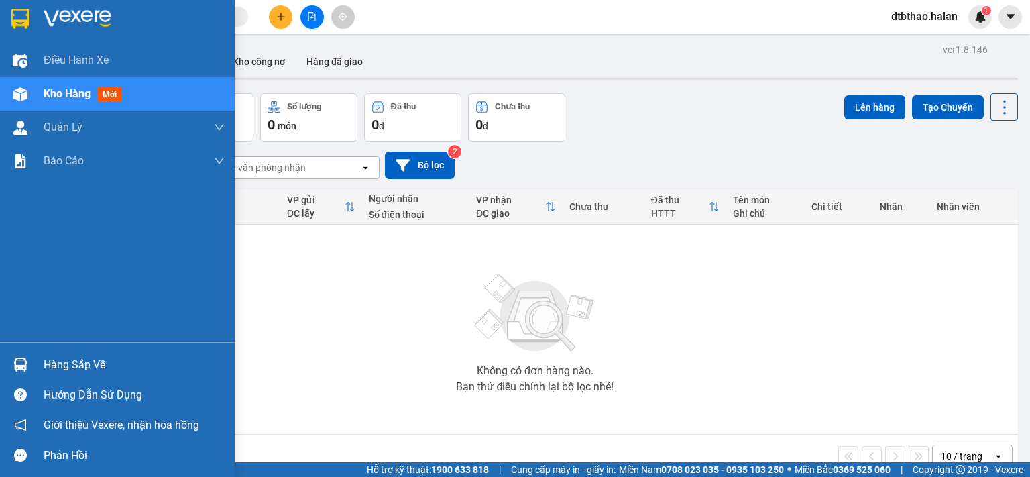
click at [46, 364] on div "Hàng sắp về" at bounding box center [134, 365] width 181 height 20
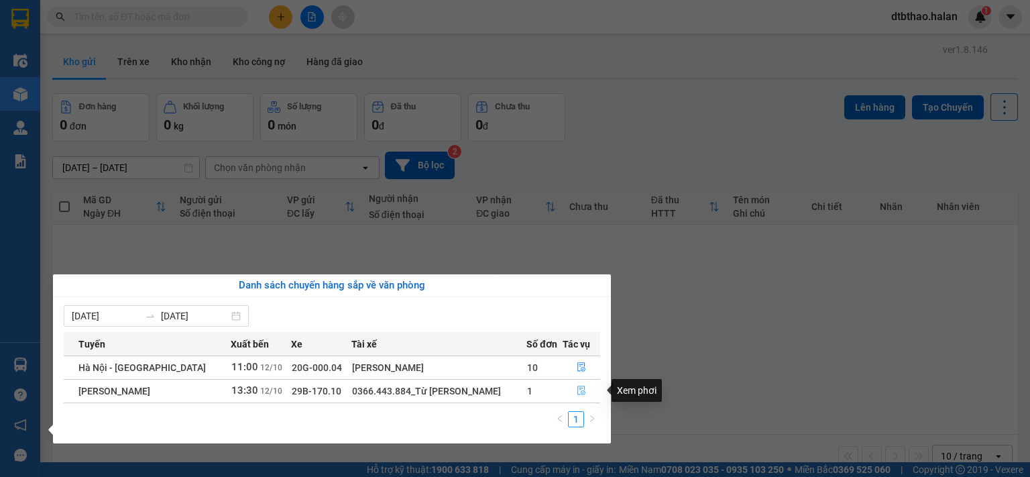
click at [578, 392] on icon "file-done" at bounding box center [581, 390] width 9 height 9
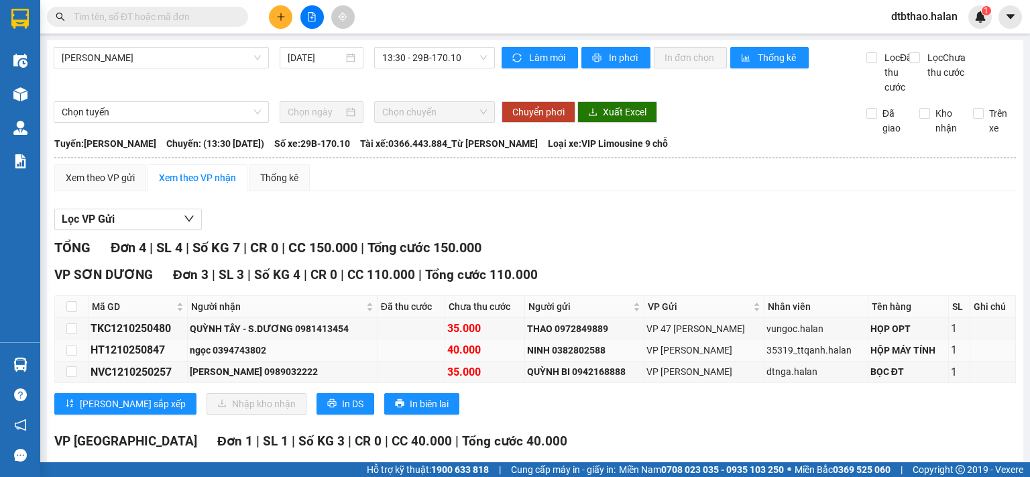
scroll to position [125, 0]
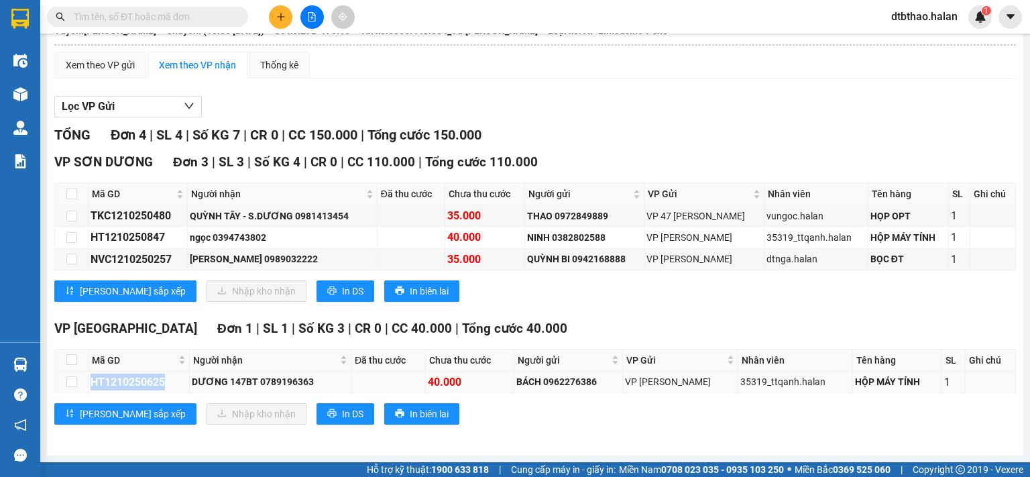
drag, startPoint x: 90, startPoint y: 382, endPoint x: 167, endPoint y: 383, distance: 77.1
click at [167, 383] on div "HT1210250625" at bounding box center [139, 381] width 97 height 17
copy div "HT1210250625"
click at [193, 17] on input "text" at bounding box center [153, 16] width 158 height 15
paste input "HT1210250625"
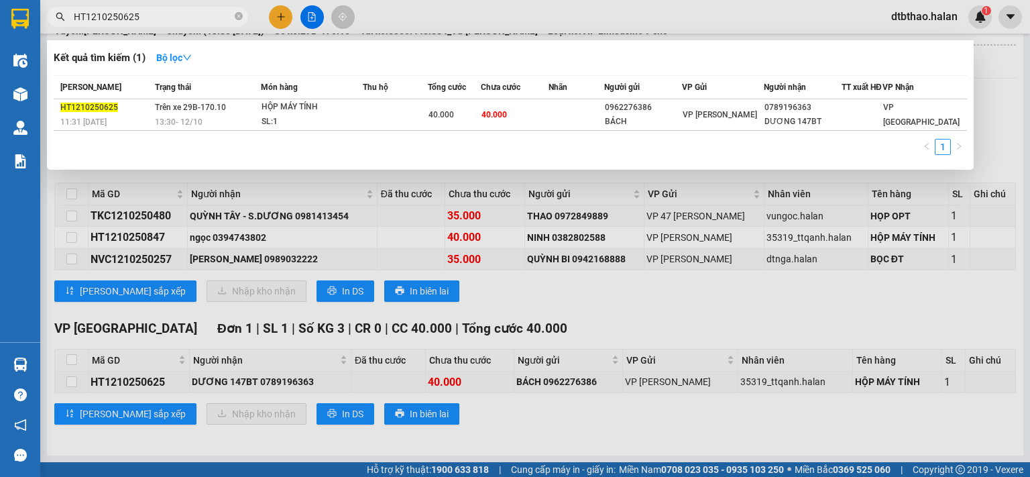
type input "HT1210250625"
click at [829, 317] on div at bounding box center [515, 238] width 1030 height 477
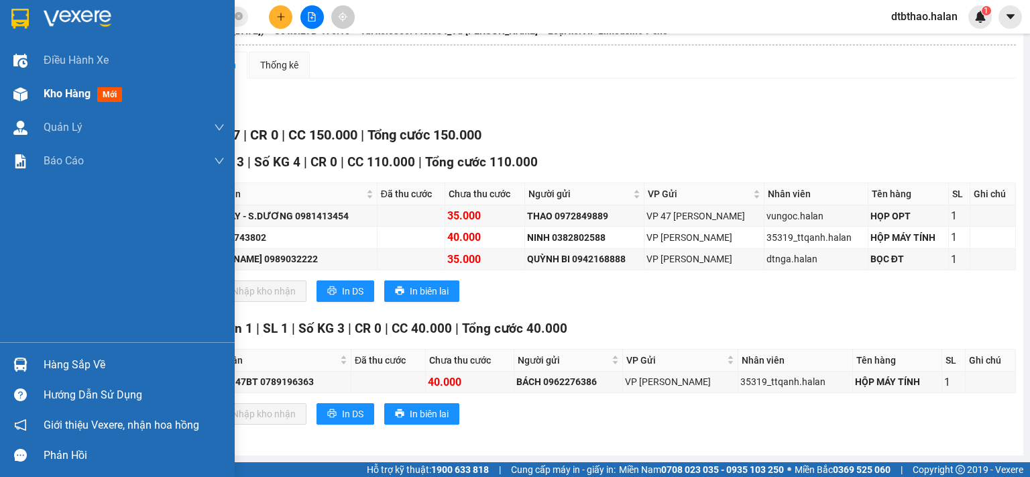
click at [58, 96] on span "Kho hàng" at bounding box center [67, 93] width 47 height 13
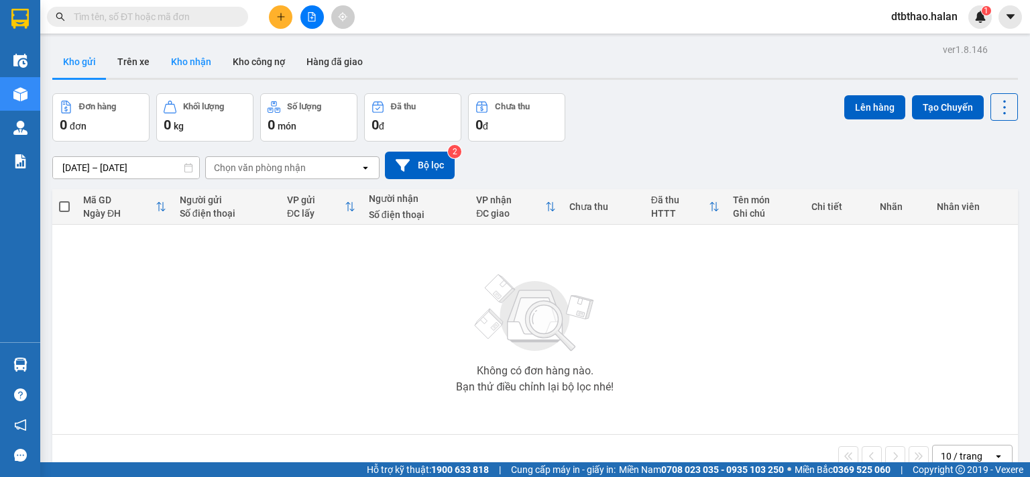
click at [182, 62] on button "Kho nhận" at bounding box center [191, 62] width 62 height 32
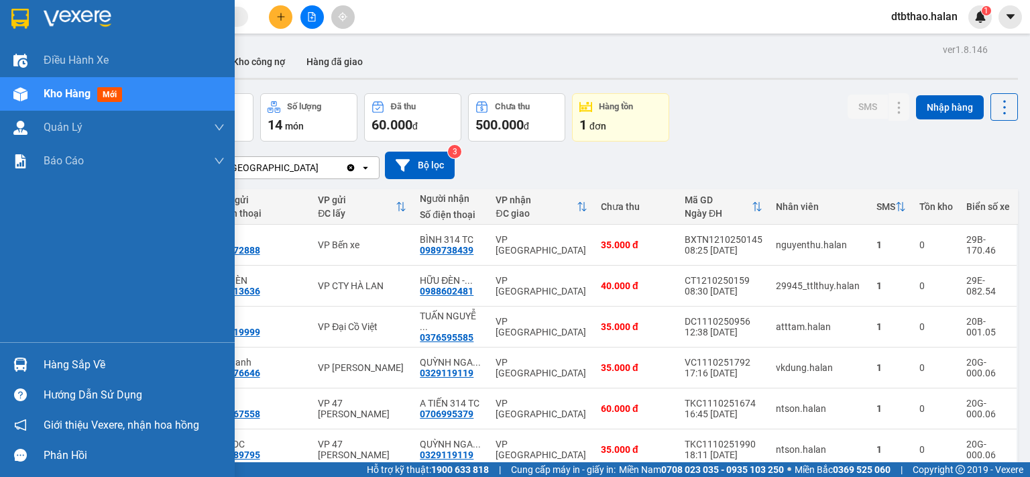
click at [86, 363] on div "Hàng sắp về" at bounding box center [134, 365] width 181 height 20
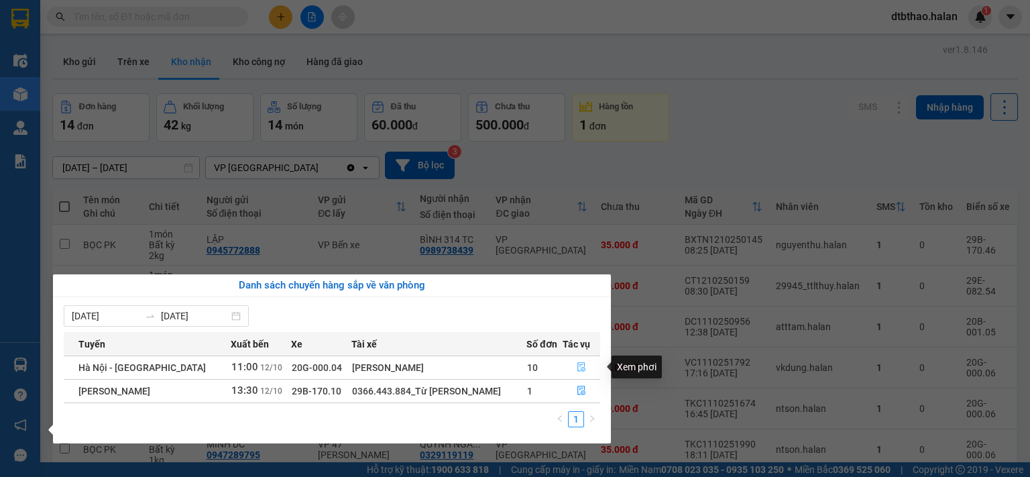
click at [581, 367] on icon "file-done" at bounding box center [581, 366] width 9 height 9
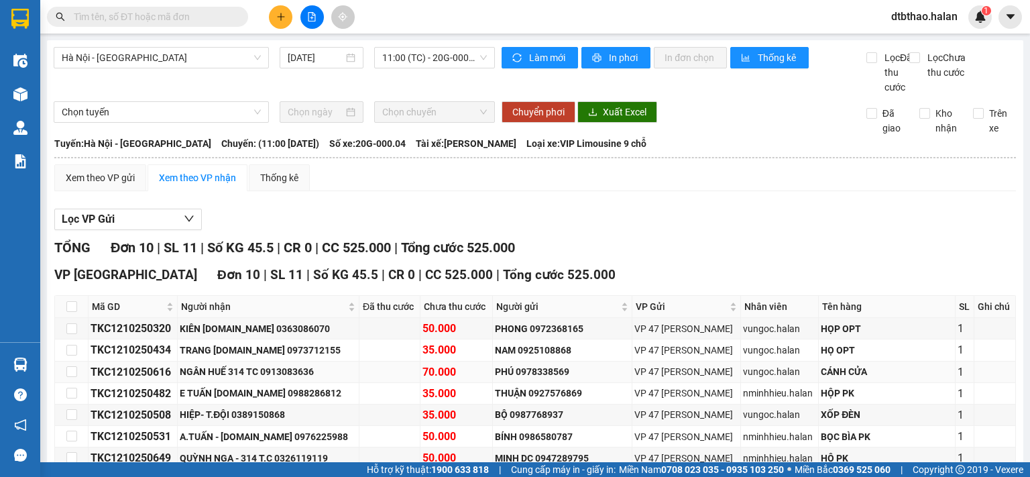
scroll to position [134, 0]
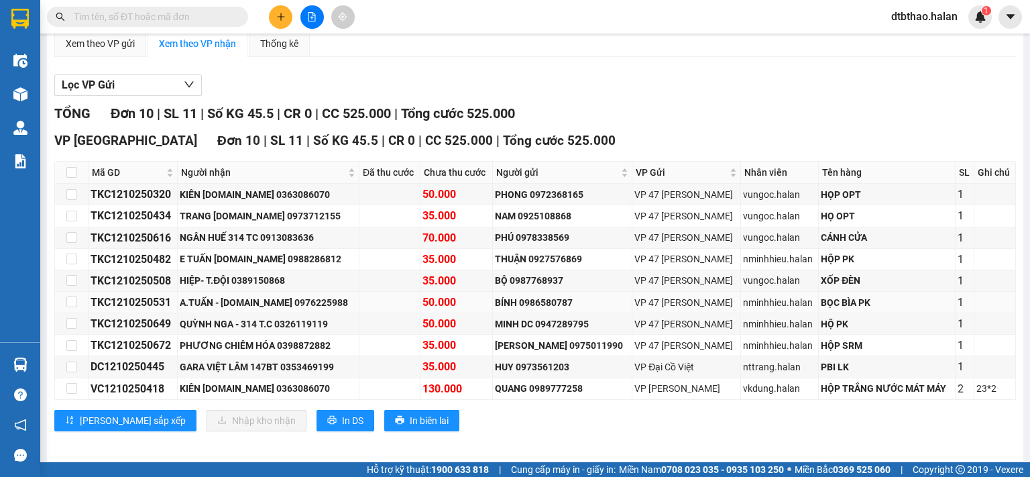
click at [371, 313] on td at bounding box center [389, 302] width 61 height 21
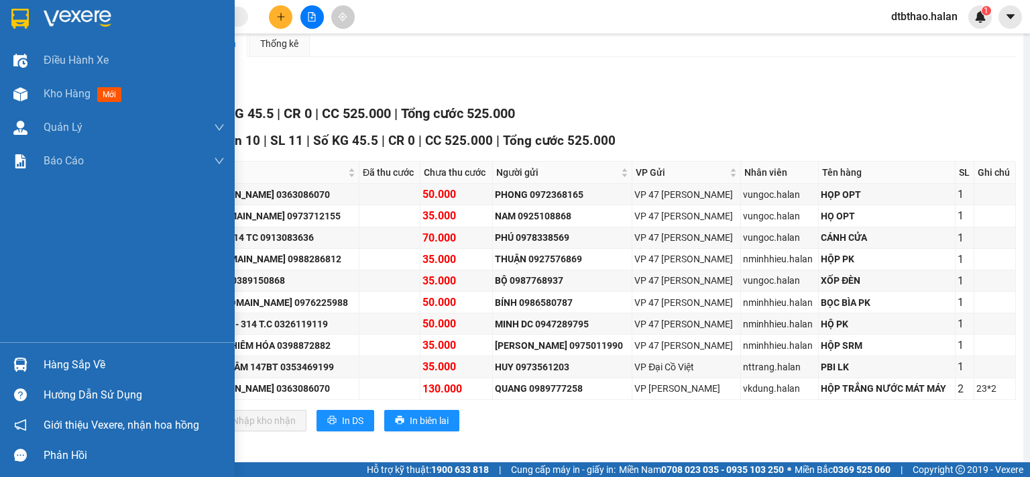
click at [79, 362] on div "Hàng sắp về" at bounding box center [134, 365] width 181 height 20
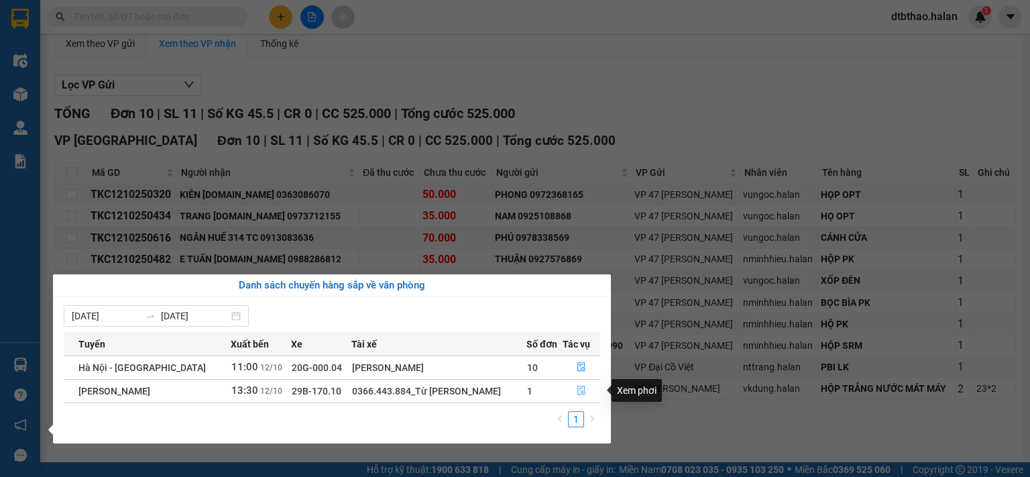
click at [579, 391] on icon "file-done" at bounding box center [581, 390] width 9 height 9
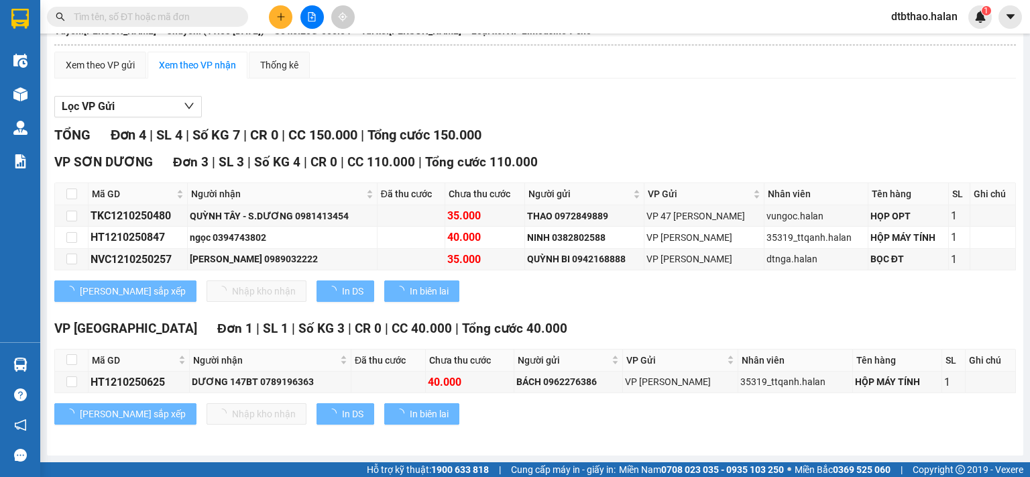
scroll to position [125, 0]
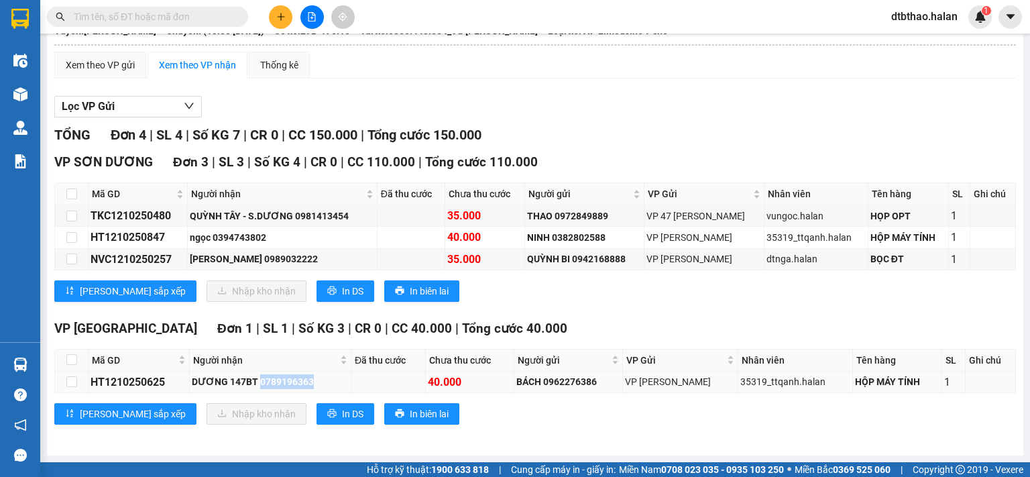
drag, startPoint x: 260, startPoint y: 382, endPoint x: 319, endPoint y: 382, distance: 59.0
click at [319, 382] on div "DƯƠNG 147BT 0789196363" at bounding box center [270, 381] width 157 height 15
copy div "0789196363"
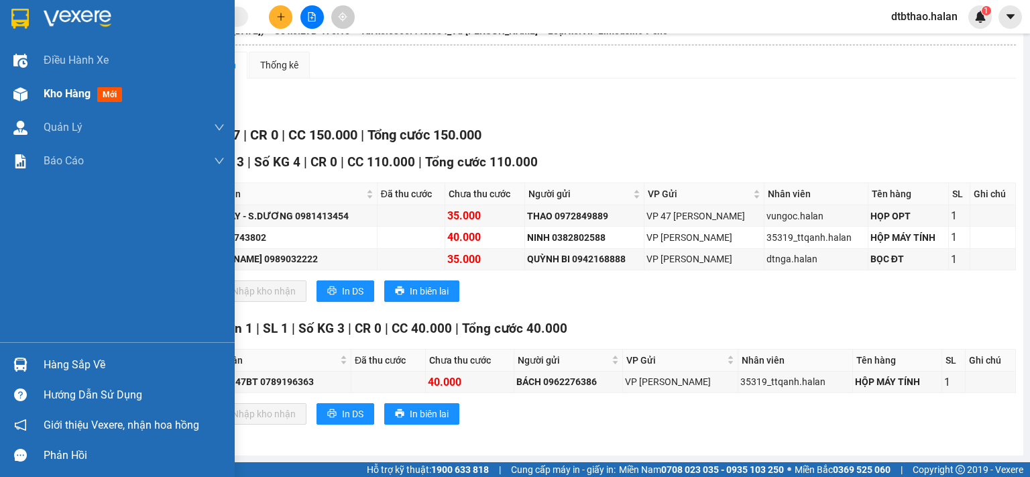
click at [72, 97] on span "Kho hàng" at bounding box center [67, 93] width 47 height 13
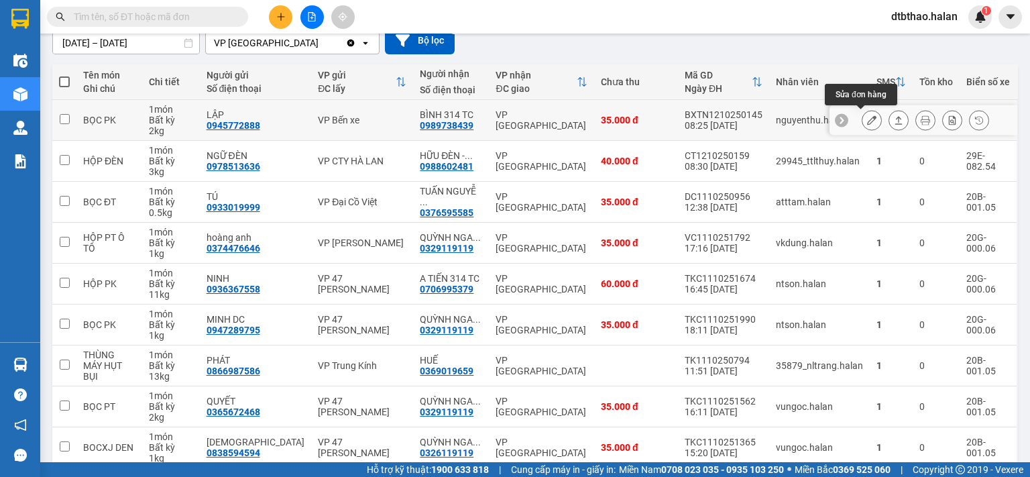
click at [867, 119] on icon at bounding box center [871, 119] width 9 height 9
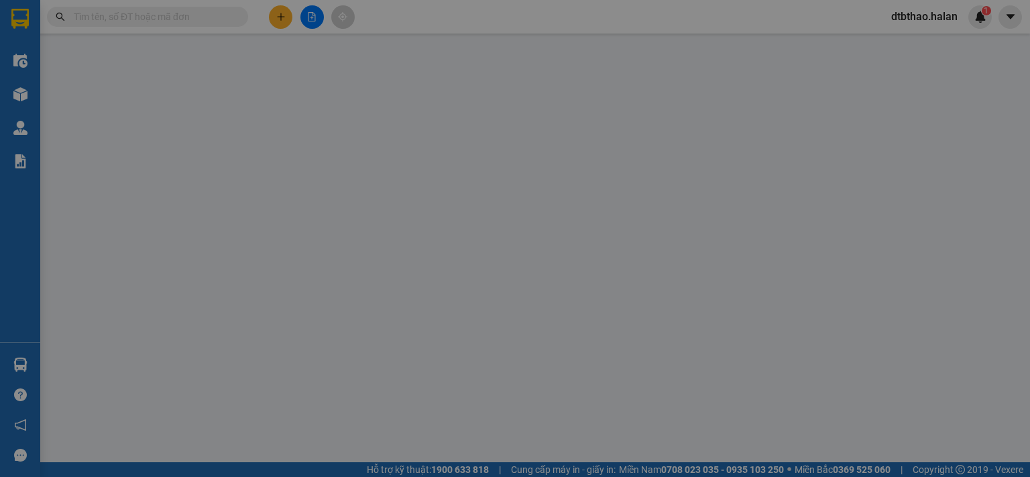
type input "0945772888"
type input "LẬP"
type input "0989738439"
type input "BÌNH 314 TC"
type input "0"
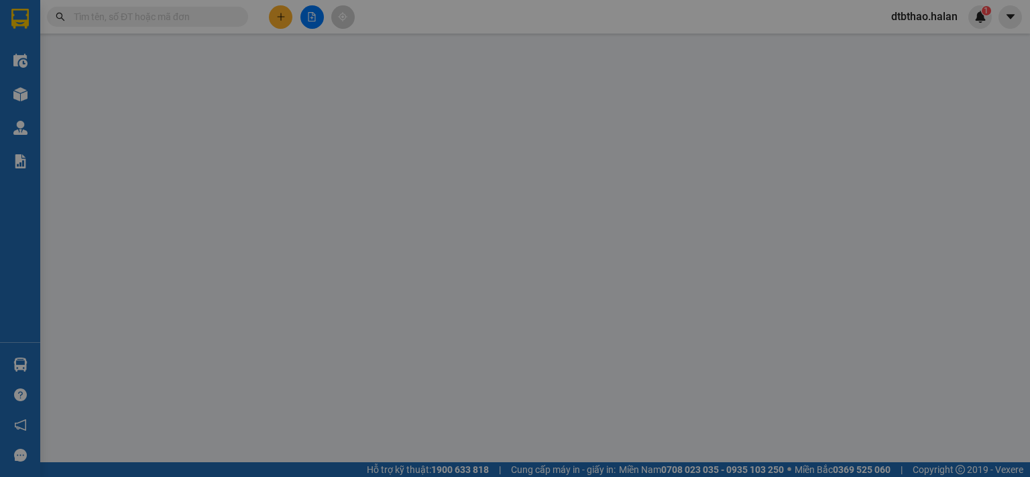
type input "35.000"
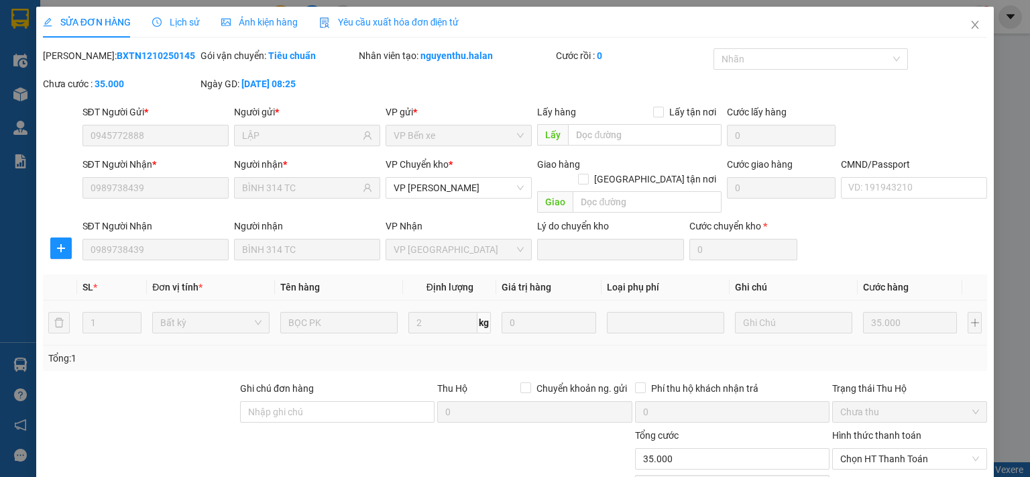
scroll to position [93, 0]
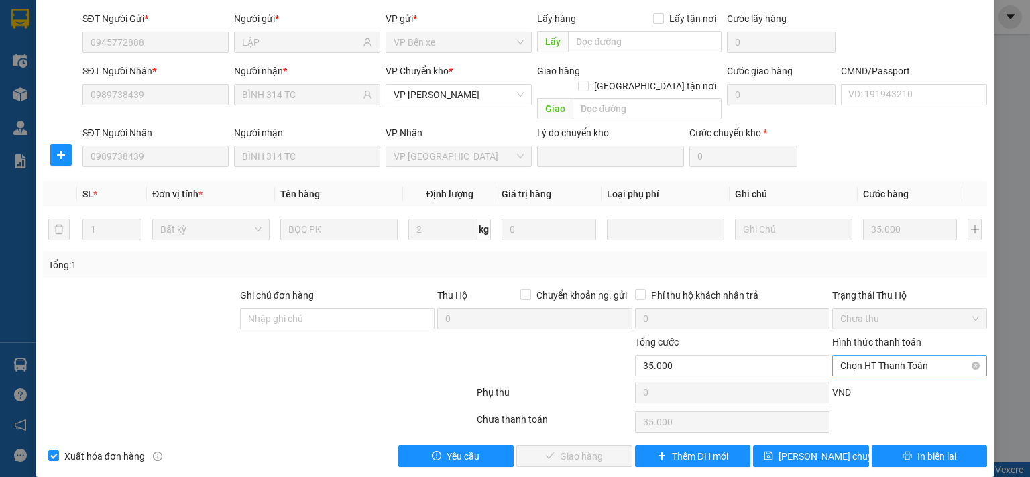
click at [890, 355] on span "Chọn HT Thanh Toán" at bounding box center [909, 365] width 139 height 20
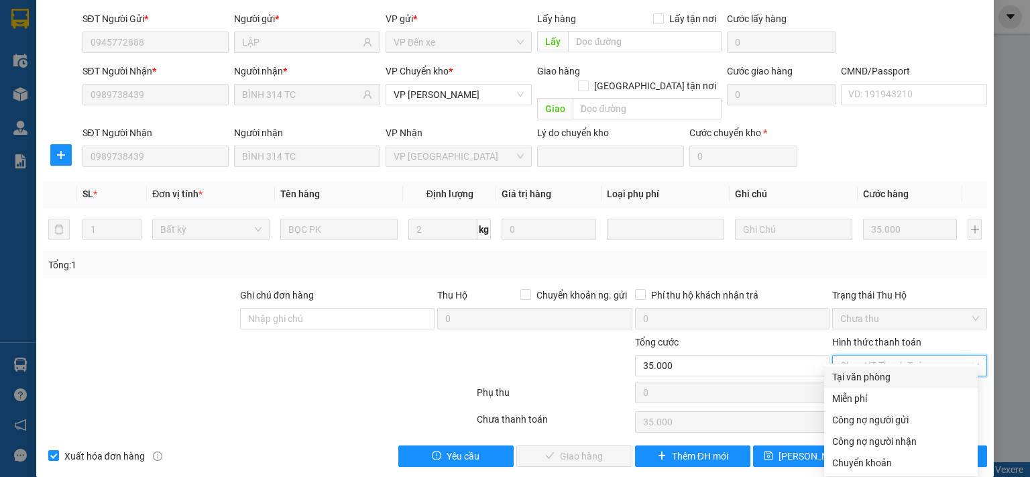
click at [875, 377] on div "Tại văn phòng" at bounding box center [900, 376] width 137 height 15
type input "0"
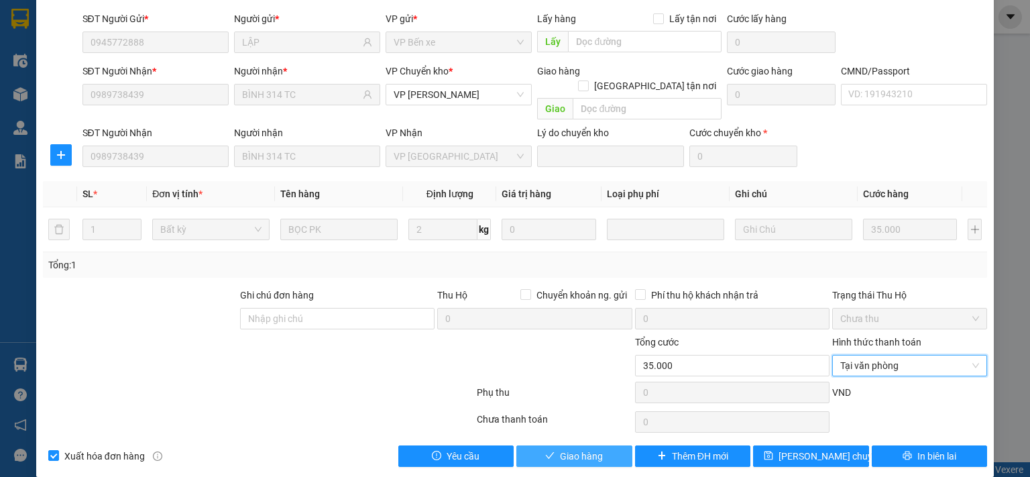
click at [592, 449] on span "Giao hàng" at bounding box center [581, 456] width 43 height 15
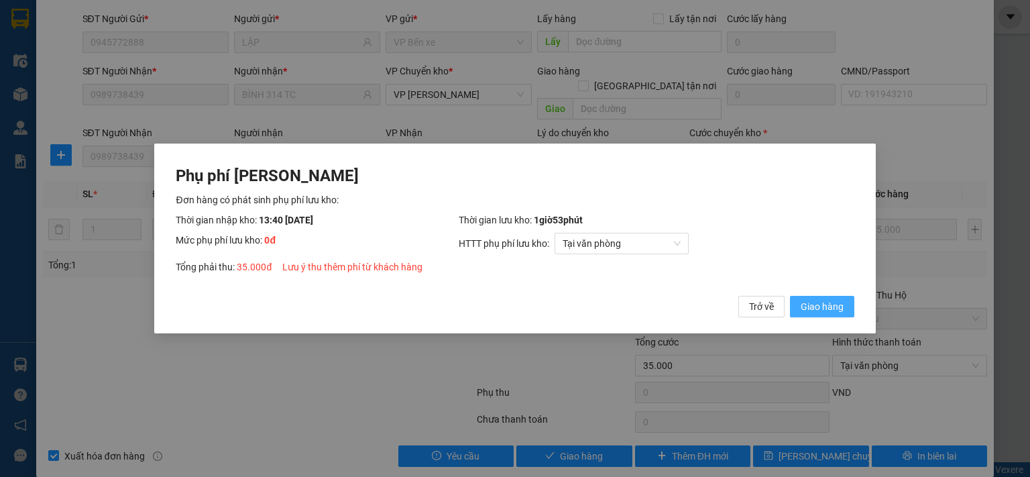
click at [805, 306] on span "Giao hàng" at bounding box center [822, 306] width 43 height 15
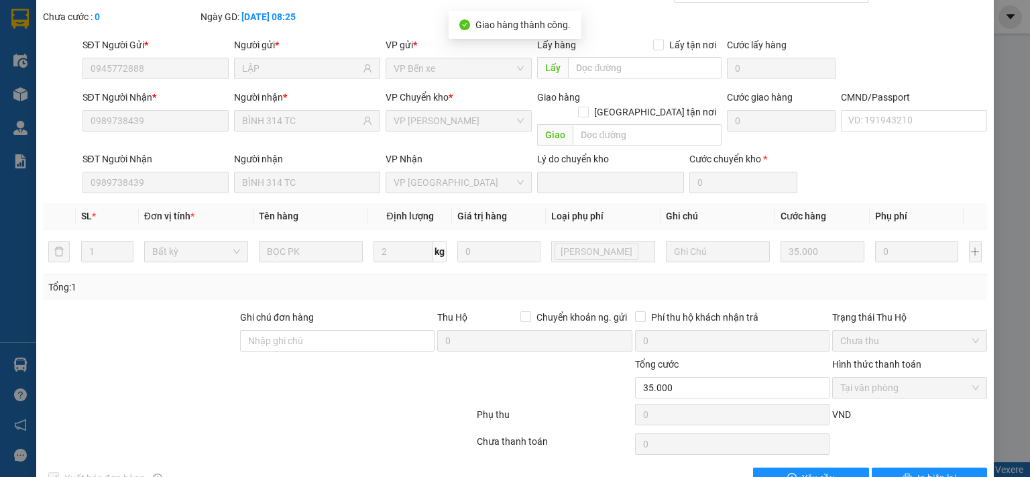
scroll to position [0, 0]
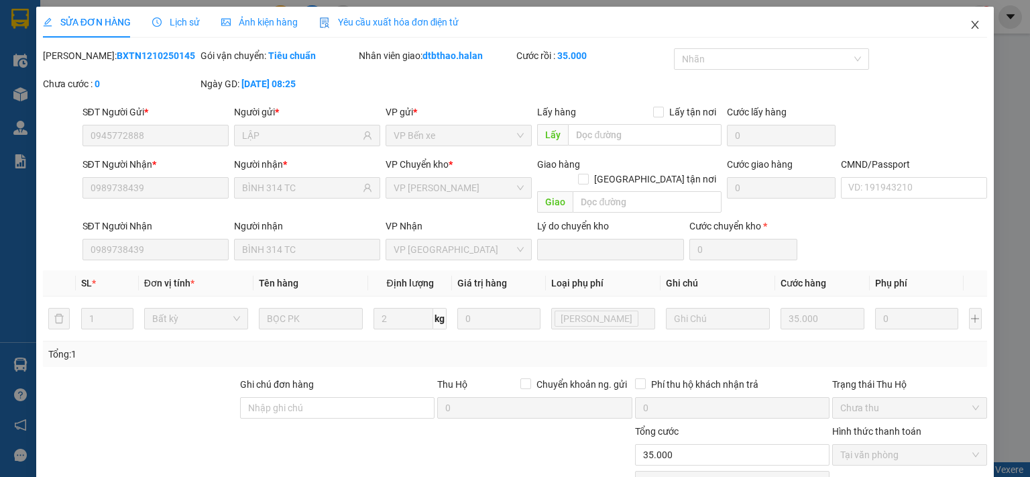
click at [970, 21] on icon "close" at bounding box center [975, 24] width 11 height 11
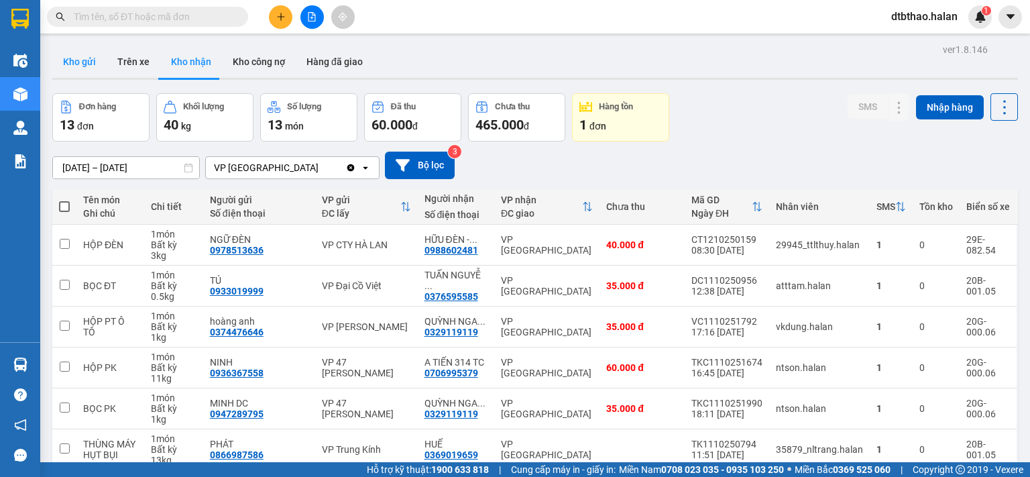
click at [80, 63] on button "Kho gửi" at bounding box center [79, 62] width 54 height 32
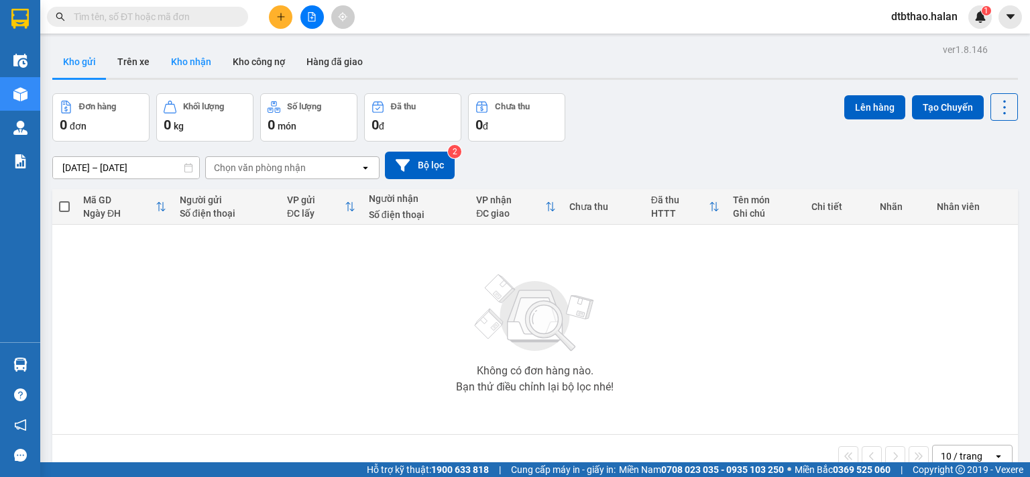
click at [196, 60] on button "Kho nhận" at bounding box center [191, 62] width 62 height 32
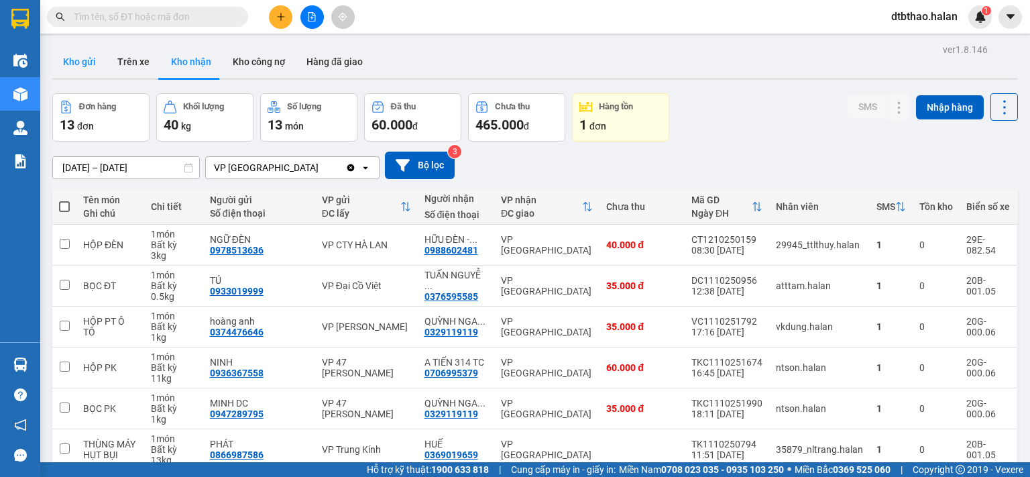
click at [83, 67] on button "Kho gửi" at bounding box center [79, 62] width 54 height 32
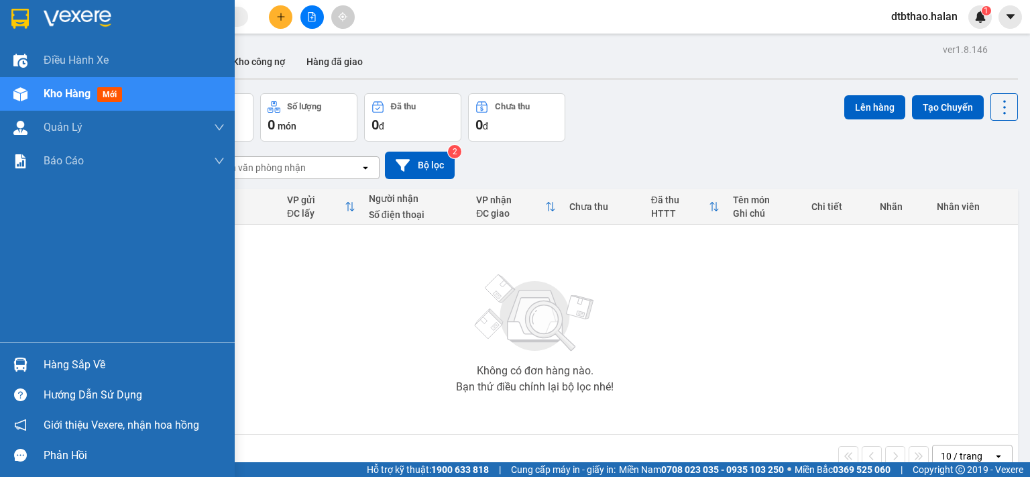
click at [62, 362] on div "Hàng sắp về" at bounding box center [134, 365] width 181 height 20
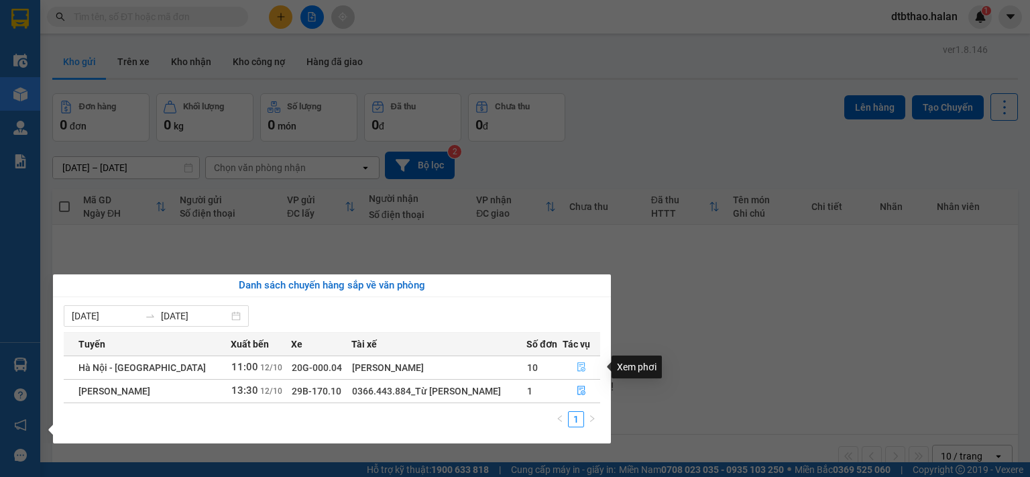
click at [581, 370] on icon "file-done" at bounding box center [581, 366] width 9 height 9
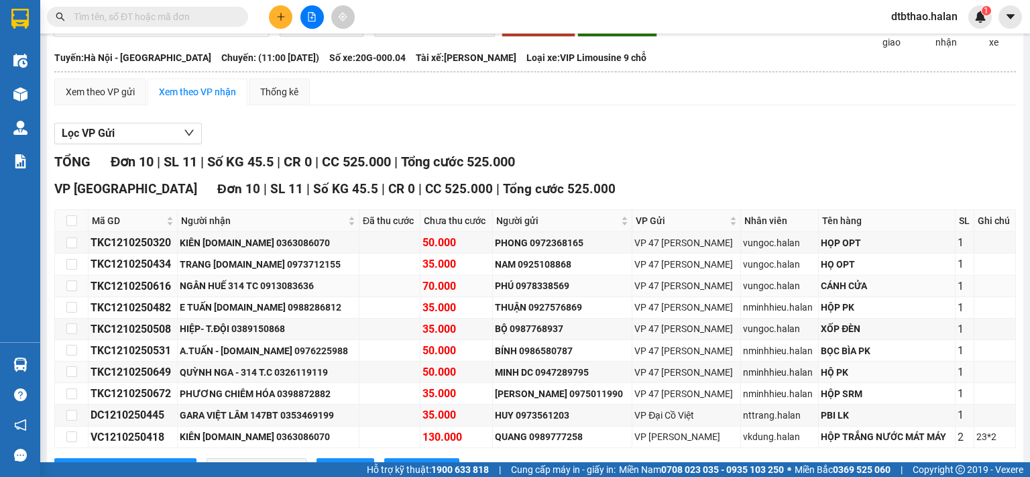
scroll to position [153, 0]
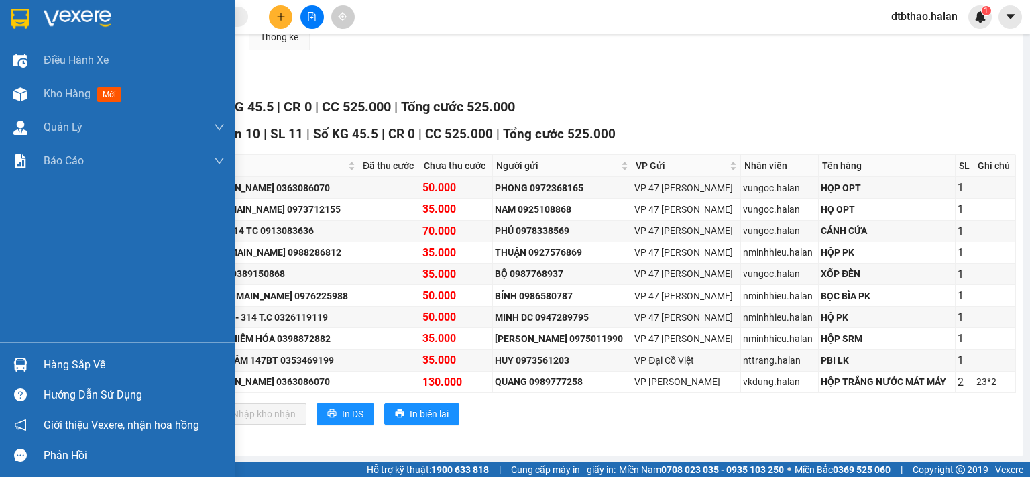
click at [36, 355] on div "Hàng sắp về" at bounding box center [117, 364] width 235 height 30
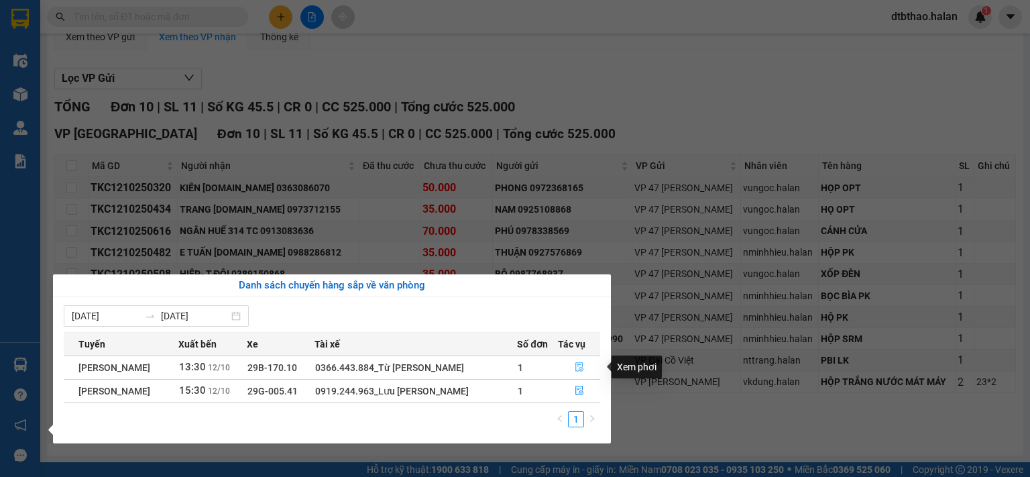
click at [573, 367] on button "button" at bounding box center [579, 367] width 41 height 21
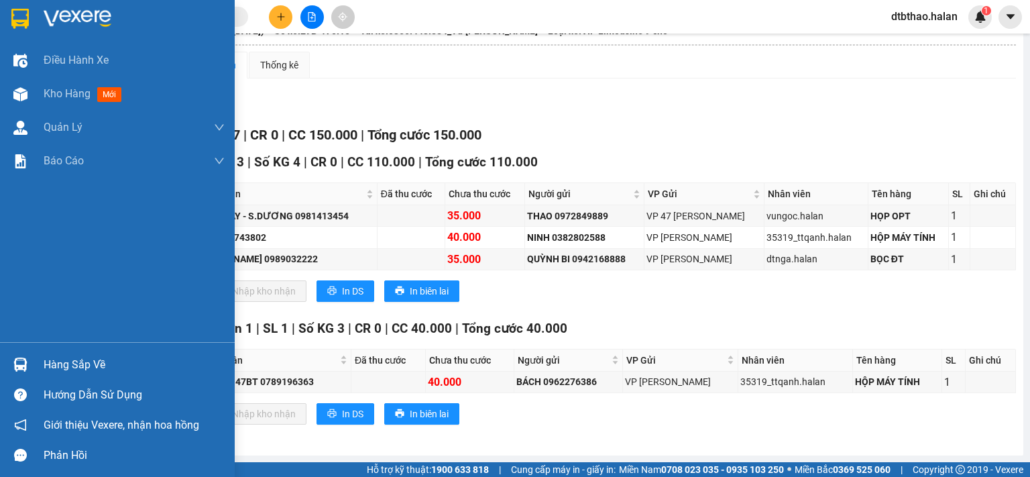
scroll to position [125, 0]
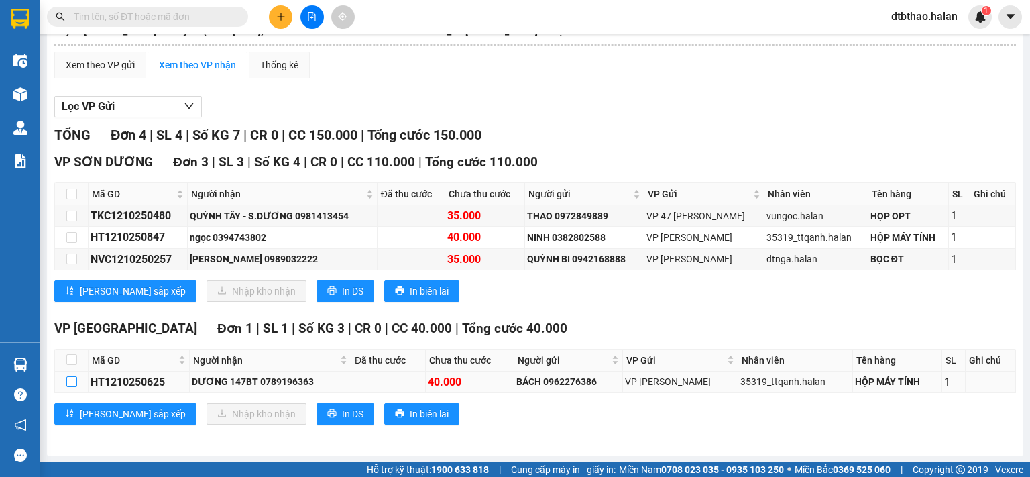
click at [69, 386] on input "checkbox" at bounding box center [71, 381] width 11 height 11
checkbox input "true"
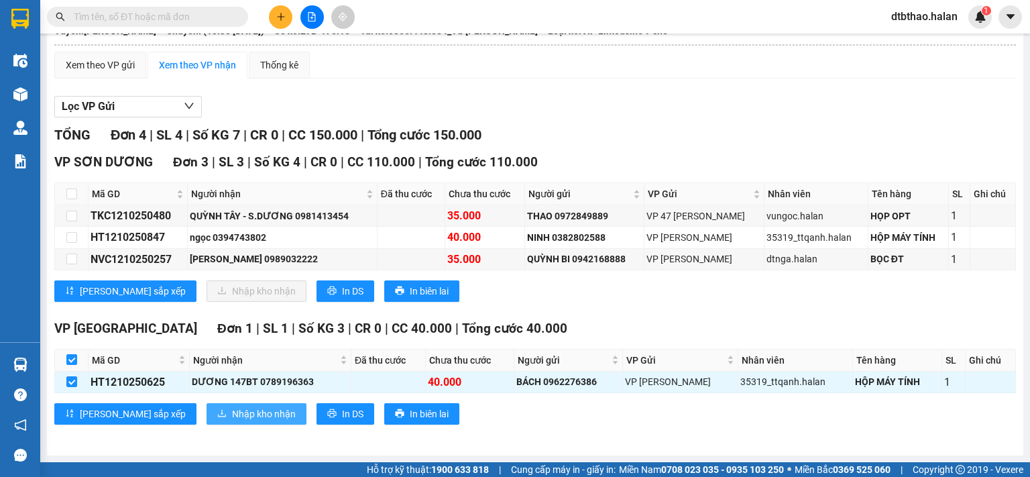
click at [235, 415] on span "Nhập kho nhận" at bounding box center [264, 413] width 64 height 15
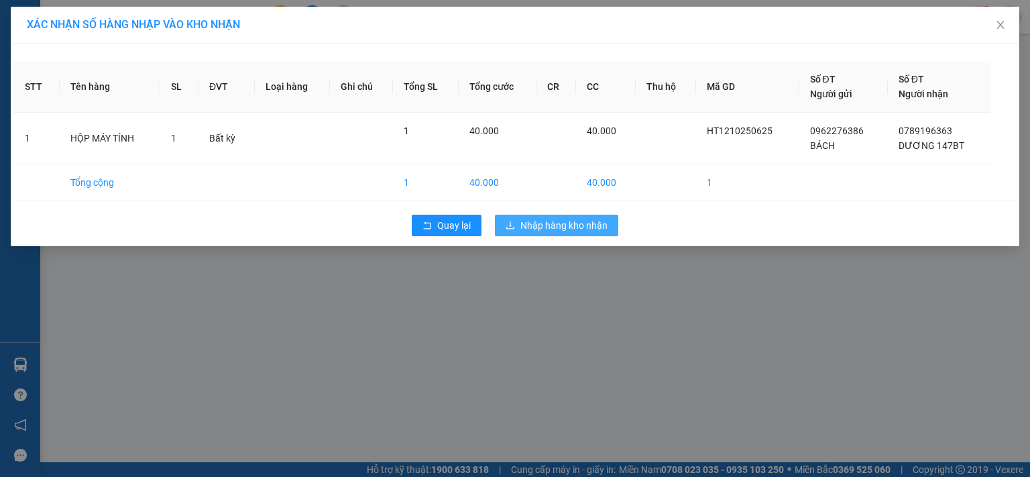
click at [551, 222] on span "Nhập hàng kho nhận" at bounding box center [563, 225] width 87 height 15
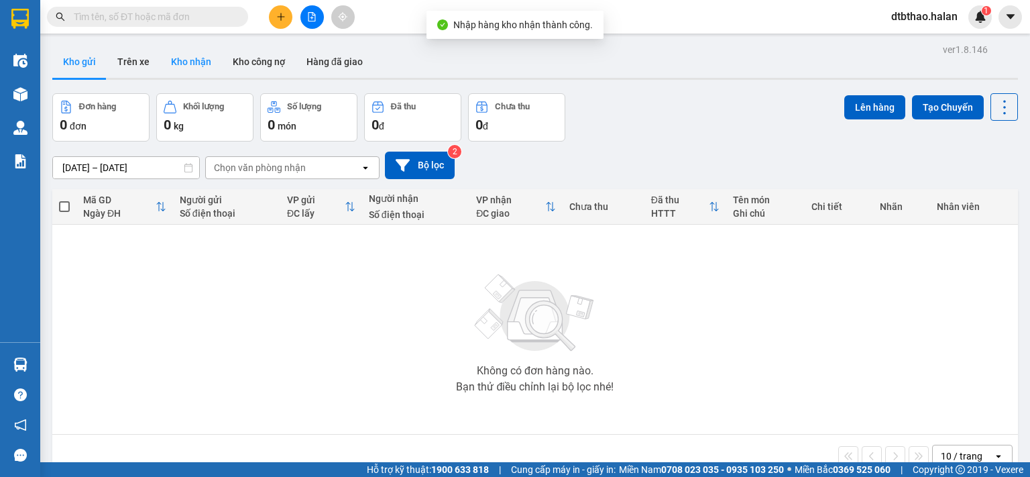
click at [182, 58] on button "Kho nhận" at bounding box center [191, 62] width 62 height 32
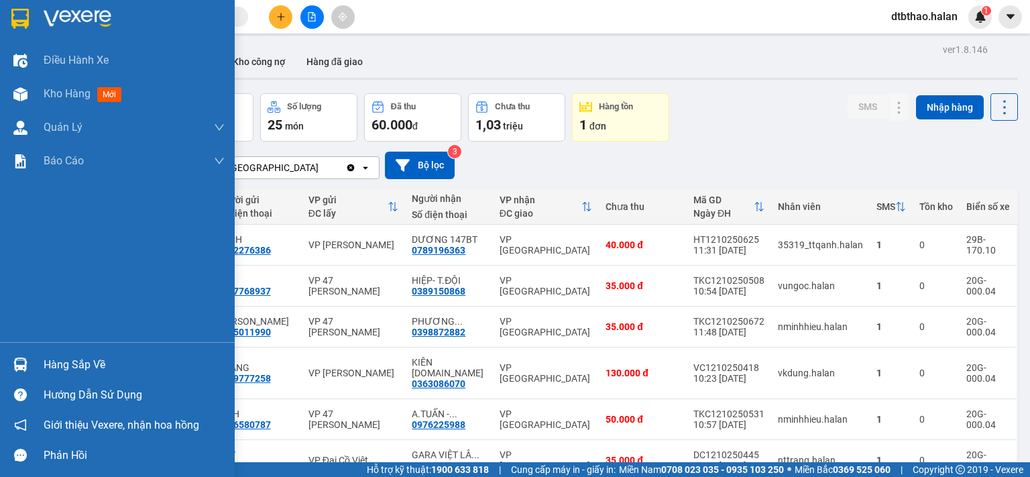
click at [62, 367] on div "Hàng sắp về" at bounding box center [134, 365] width 181 height 20
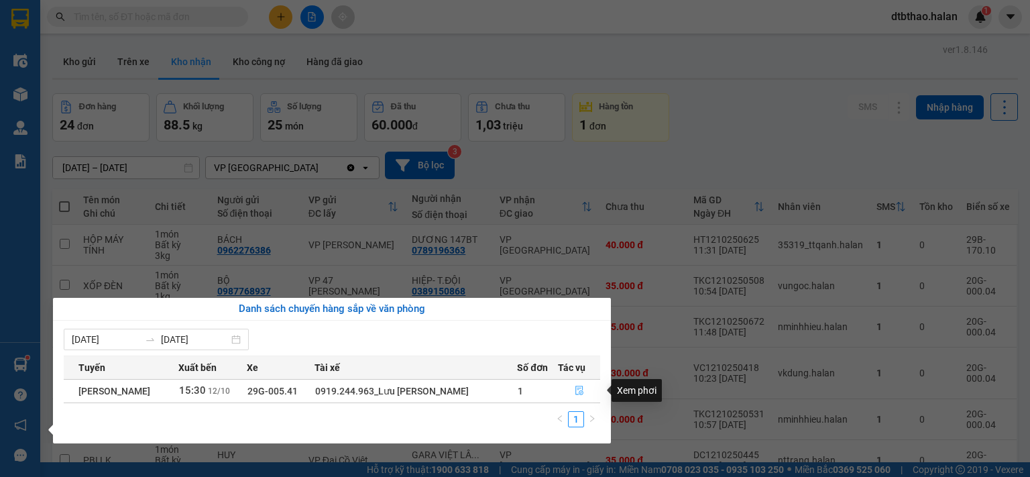
click at [579, 392] on icon "file-done" at bounding box center [579, 390] width 8 height 9
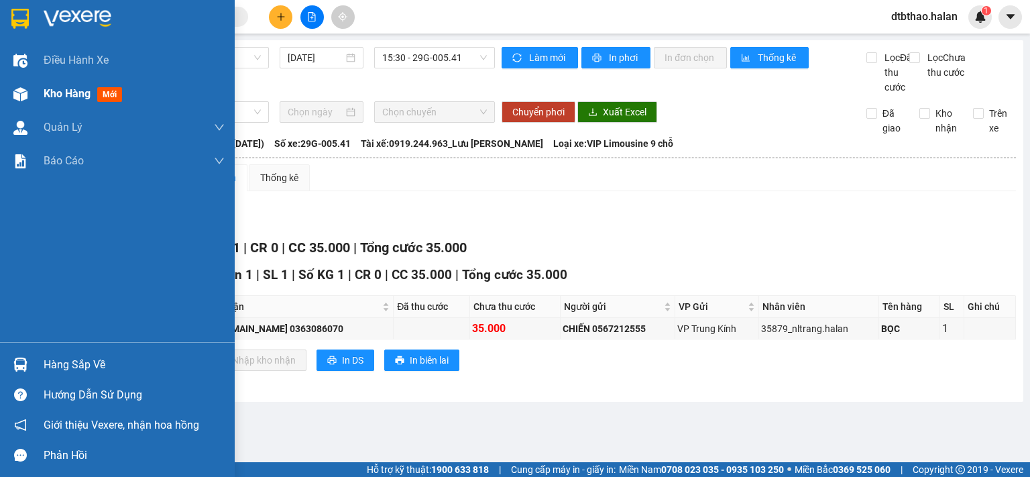
click at [78, 91] on span "Kho hàng" at bounding box center [67, 93] width 47 height 13
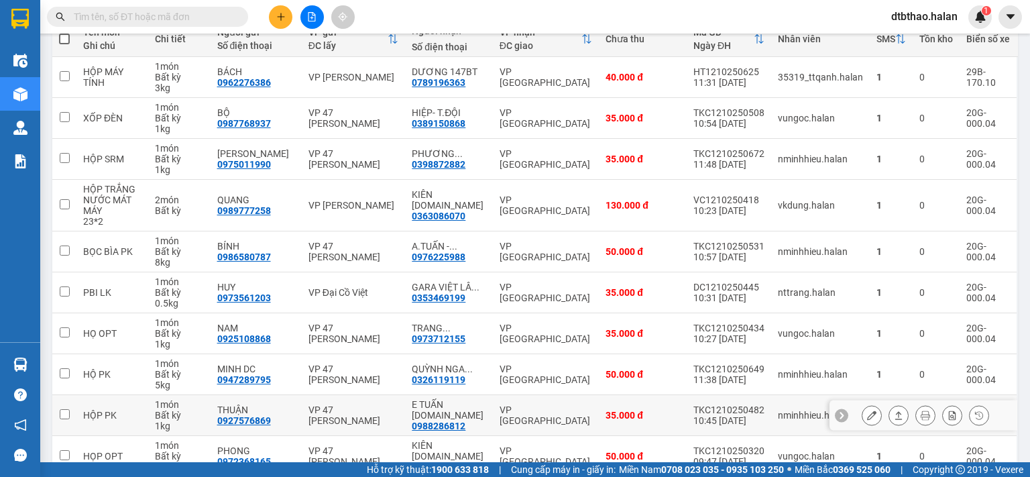
scroll to position [235, 0]
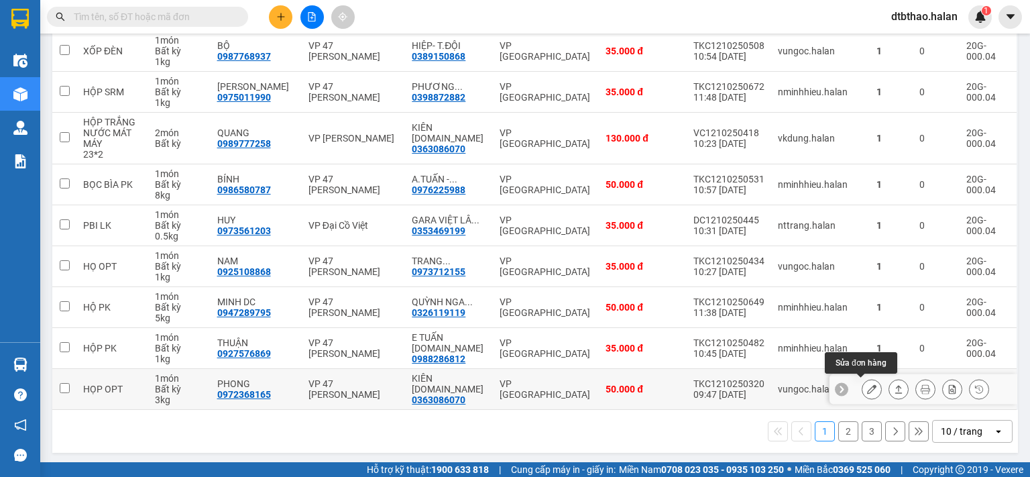
click at [867, 388] on icon at bounding box center [871, 388] width 9 height 9
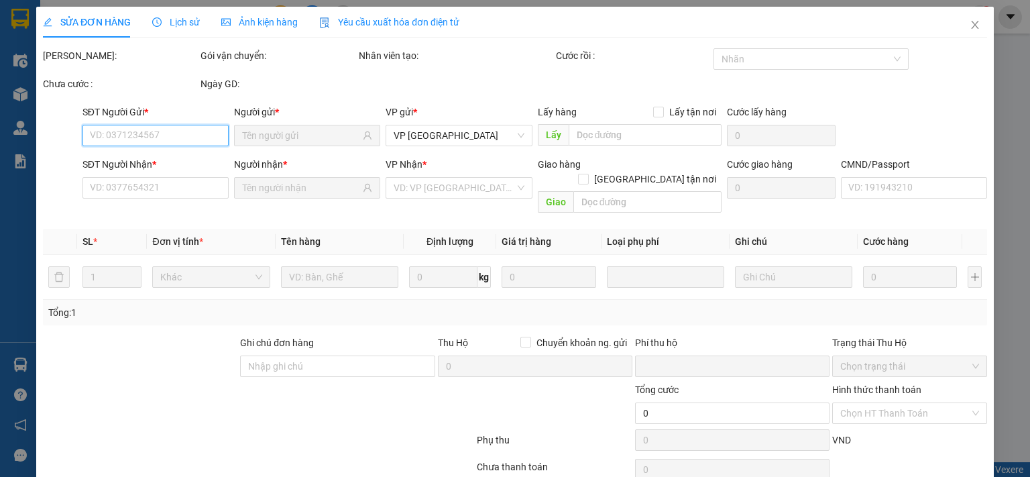
type input "0972368165"
type input "PHONG"
type input "0363086070"
type input "KIÊN [DOMAIN_NAME]"
type input "0"
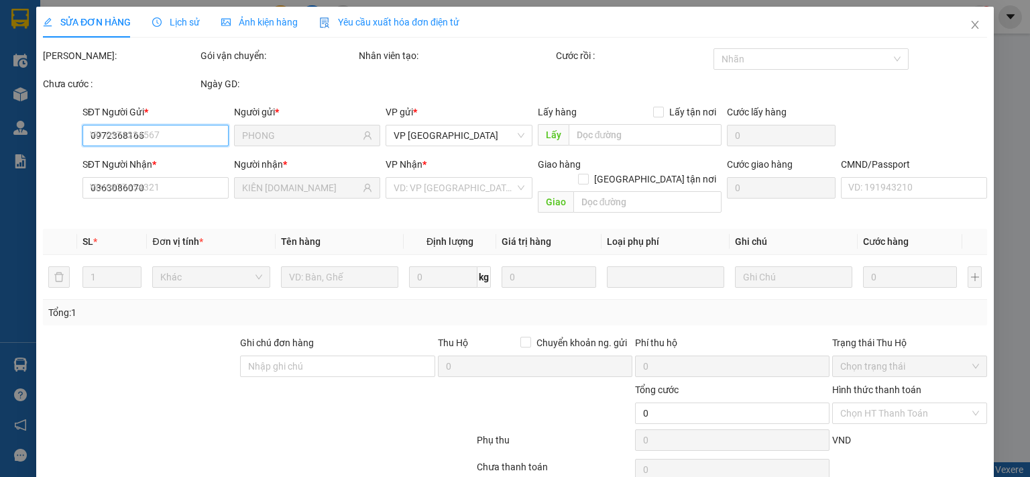
type input "50.000"
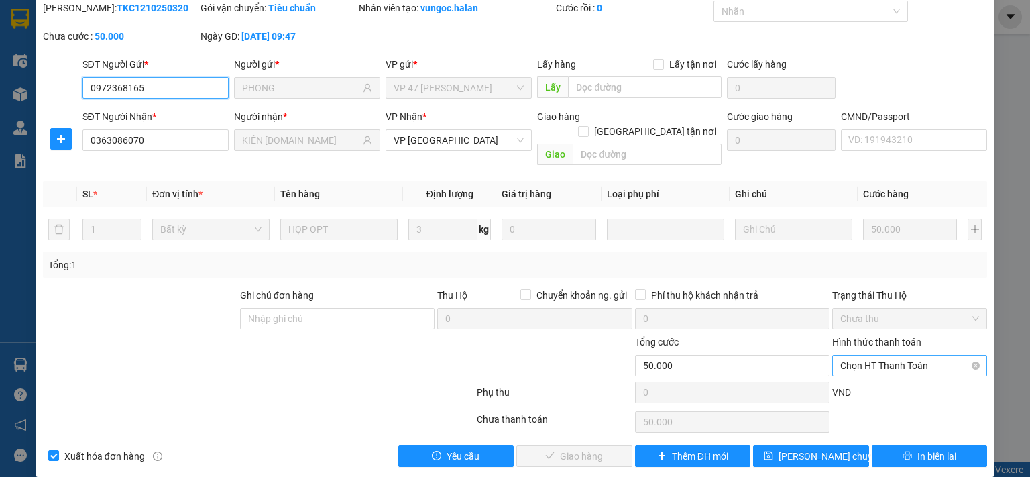
click at [859, 355] on span "Chọn HT Thanh Toán" at bounding box center [909, 365] width 139 height 20
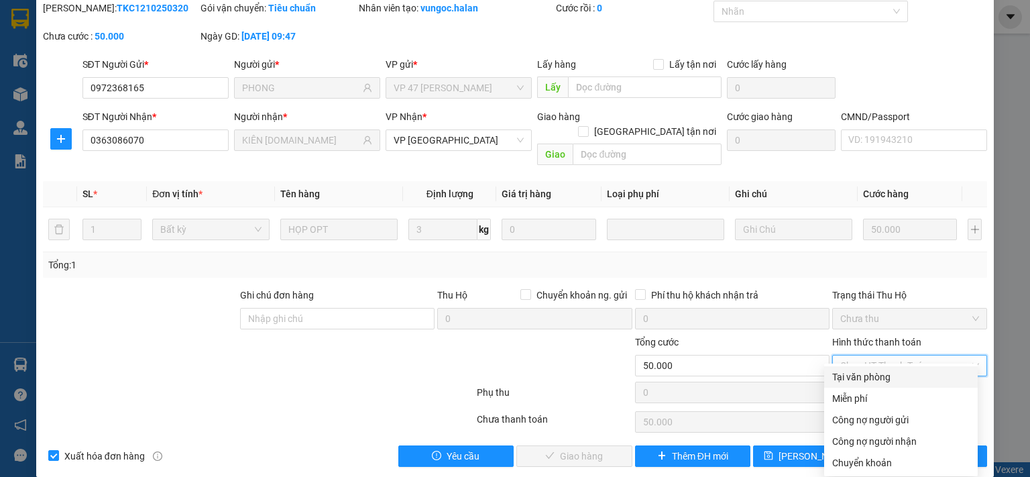
click at [855, 375] on div "Tại văn phòng" at bounding box center [900, 376] width 137 height 15
type input "0"
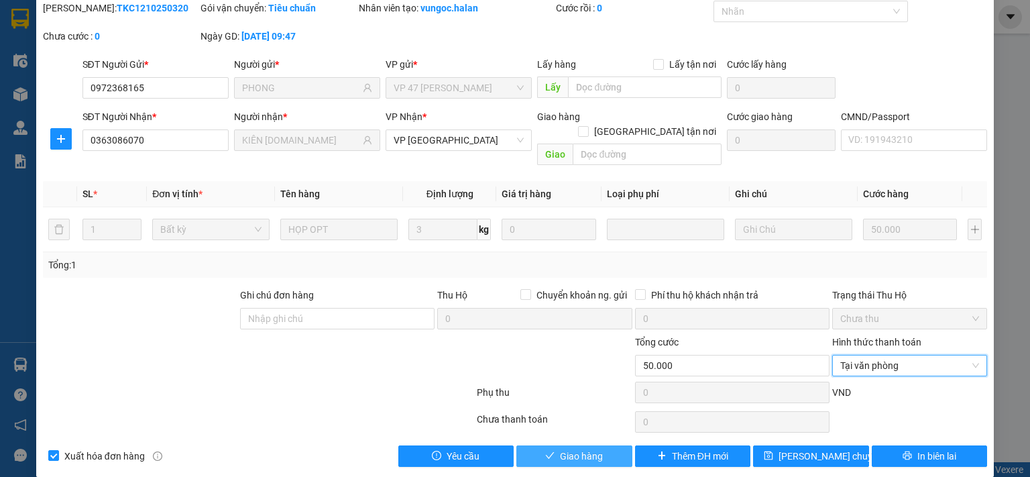
click at [541, 445] on button "Giao hàng" at bounding box center [574, 455] width 116 height 21
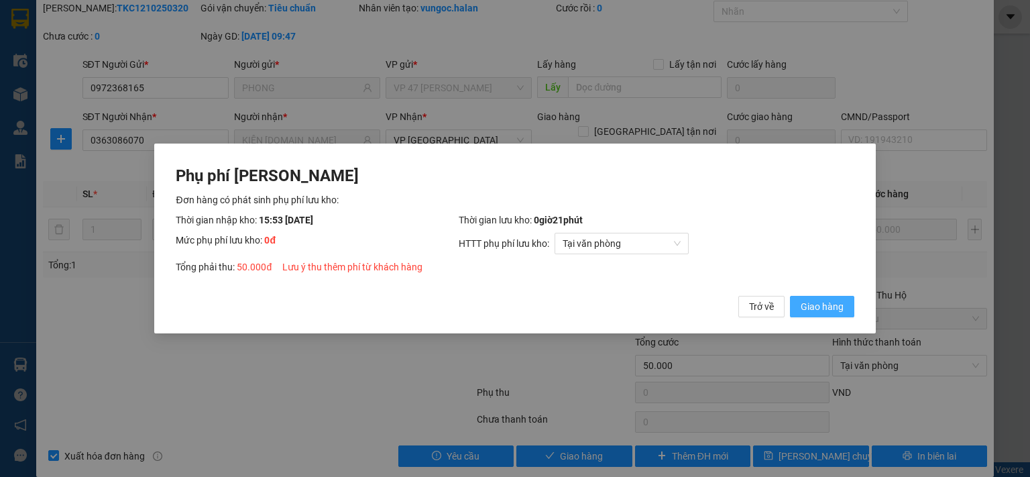
click at [825, 306] on span "Giao hàng" at bounding box center [822, 306] width 43 height 15
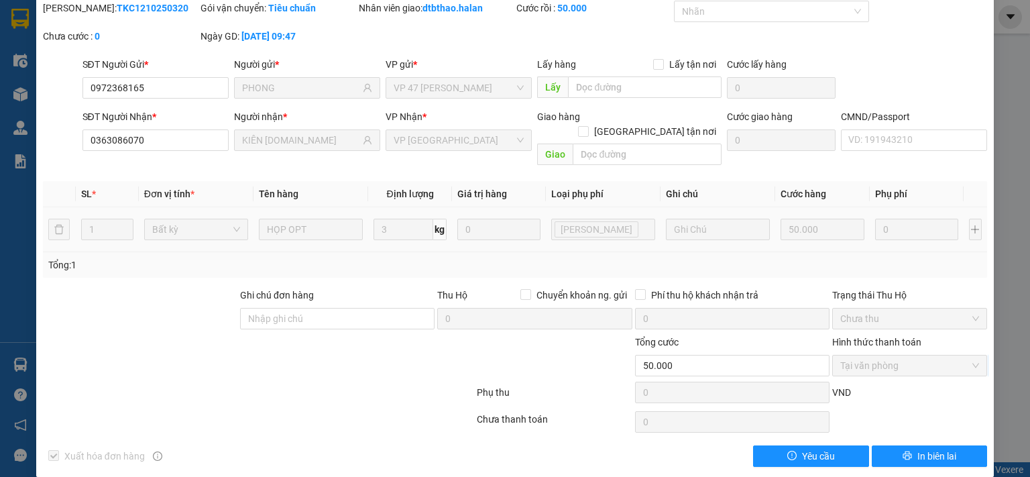
scroll to position [0, 0]
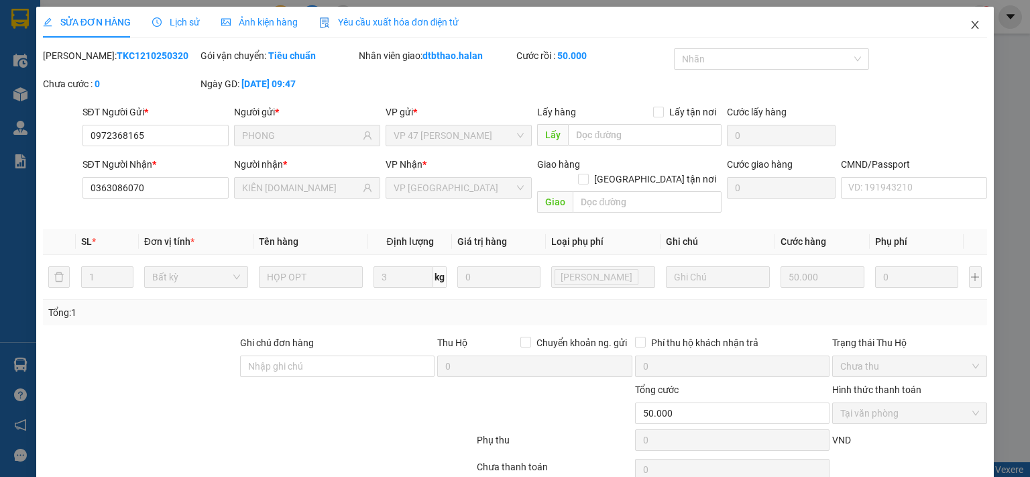
click at [972, 24] on icon "close" at bounding box center [975, 25] width 7 height 8
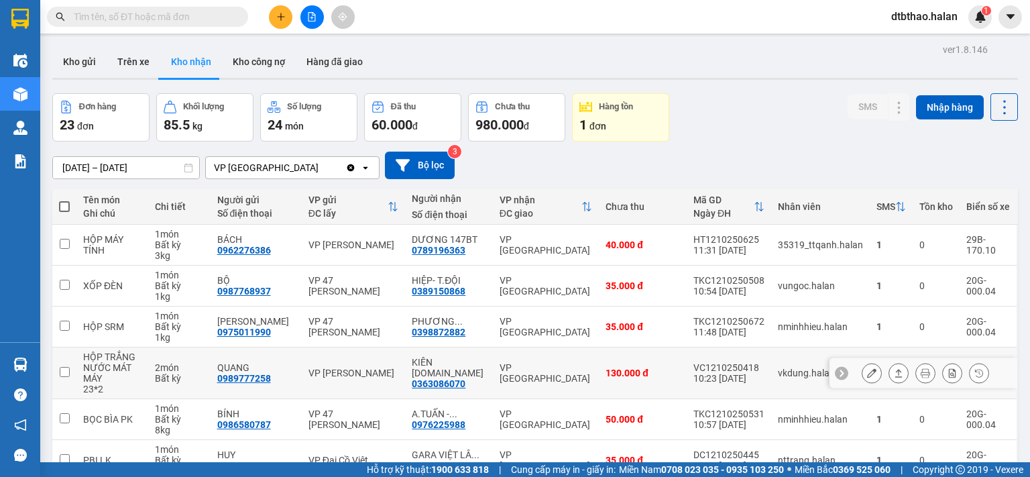
scroll to position [201, 0]
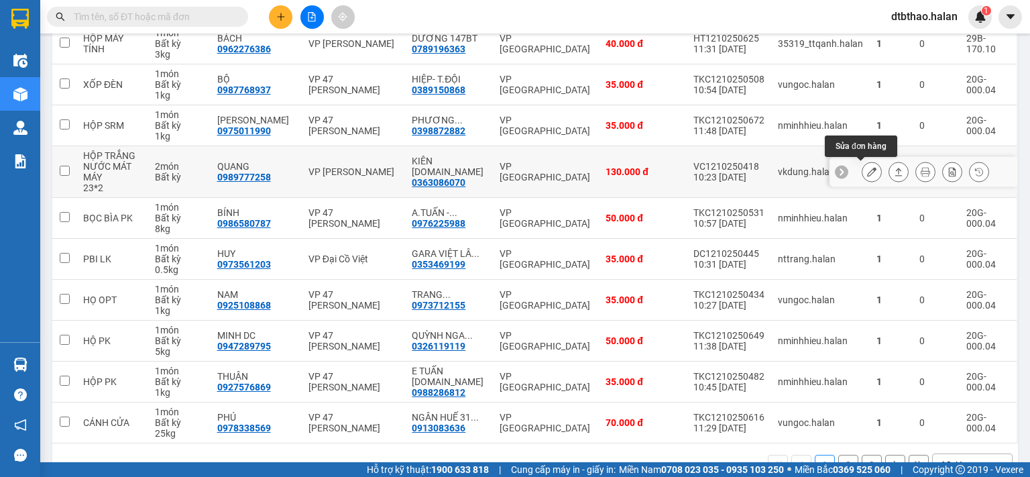
click at [867, 169] on icon at bounding box center [871, 171] width 9 height 9
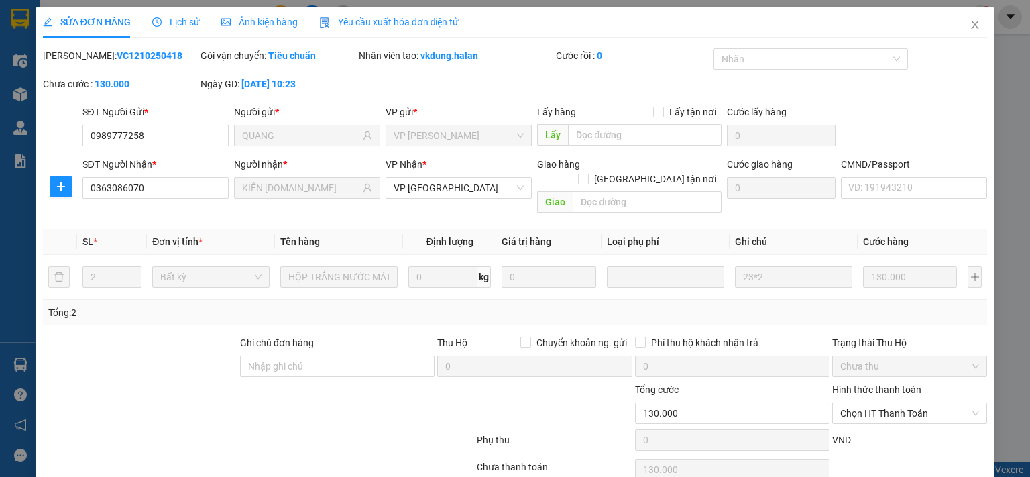
type input "0989777258"
type input "QUANG"
type input "0363086070"
type input "KIÊN [DOMAIN_NAME]"
type input "0"
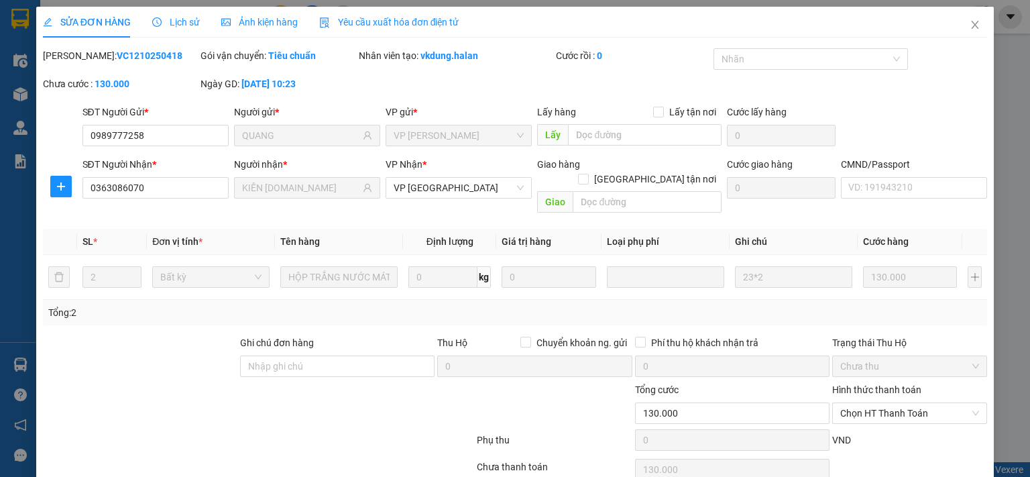
type input "130.000"
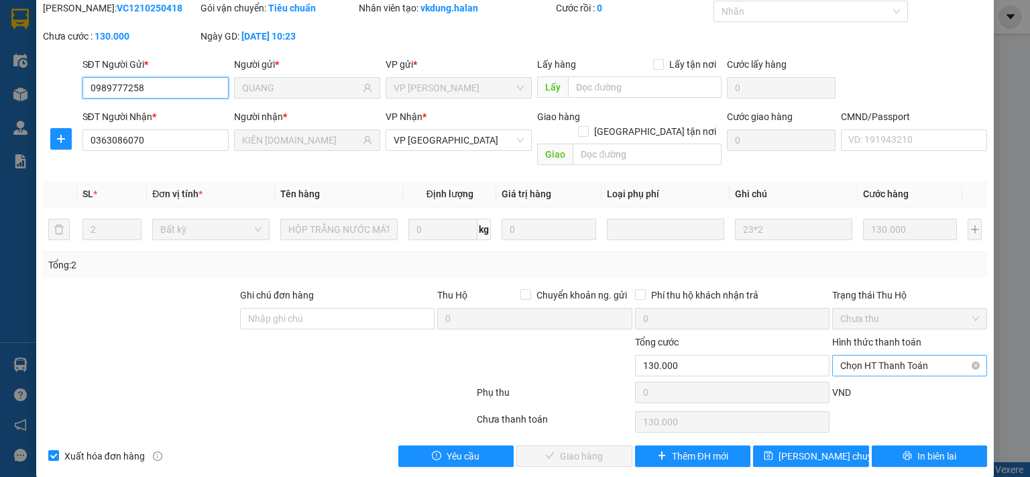
click at [870, 355] on span "Chọn HT Thanh Toán" at bounding box center [909, 365] width 139 height 20
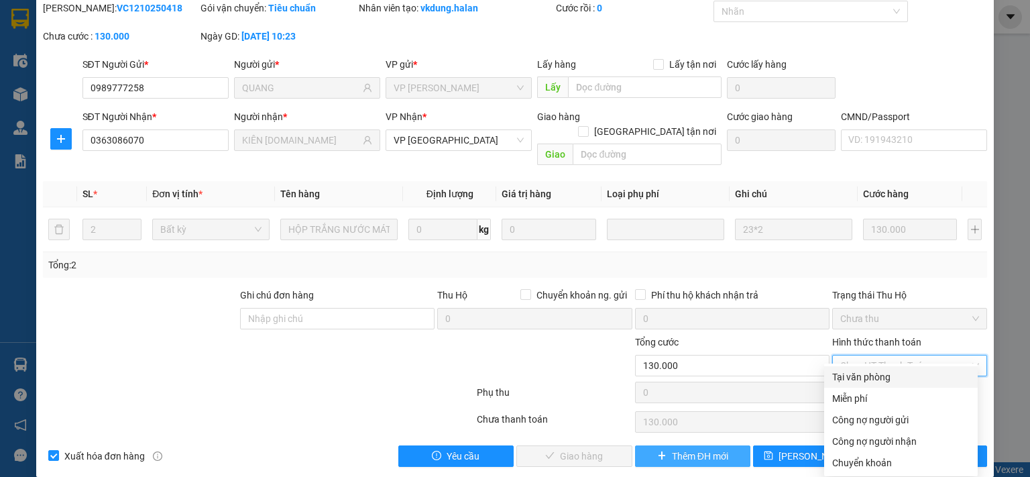
drag, startPoint x: 866, startPoint y: 375, endPoint x: 703, endPoint y: 435, distance: 174.1
click at [864, 376] on div "Tại văn phòng" at bounding box center [900, 376] width 137 height 15
type input "0"
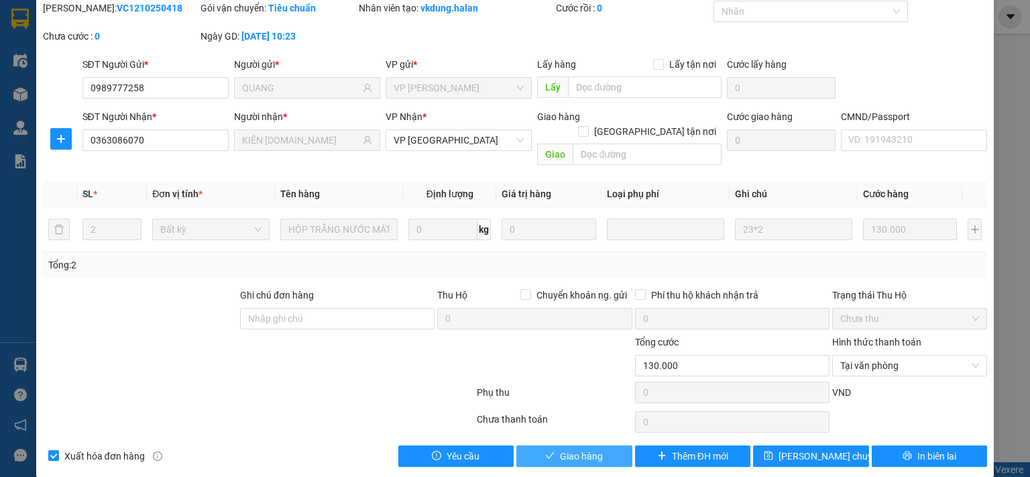
click at [579, 449] on span "Giao hàng" at bounding box center [581, 456] width 43 height 15
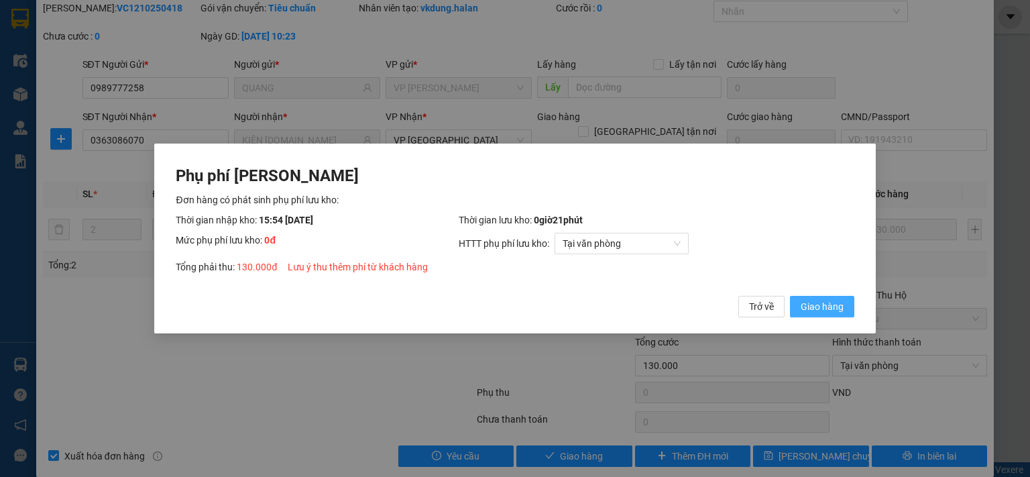
click at [813, 306] on span "Giao hàng" at bounding box center [822, 306] width 43 height 15
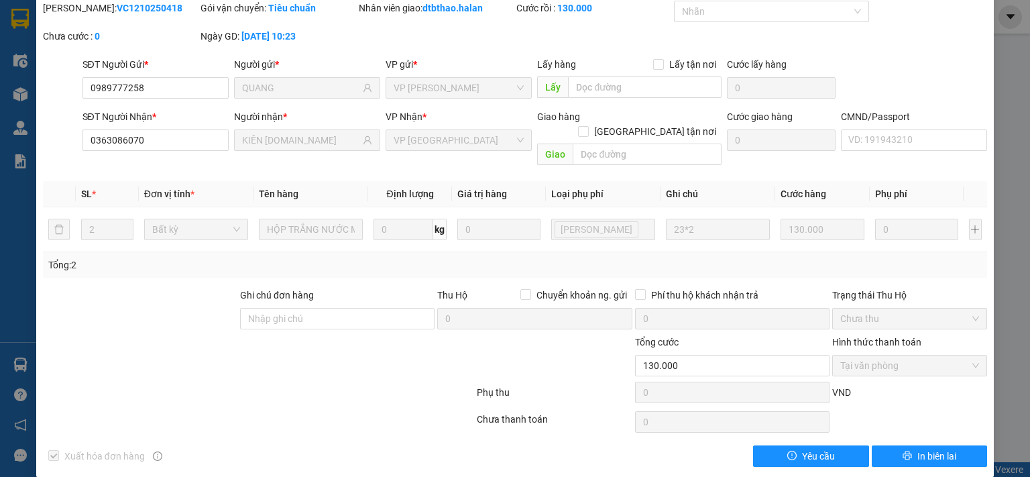
scroll to position [0, 0]
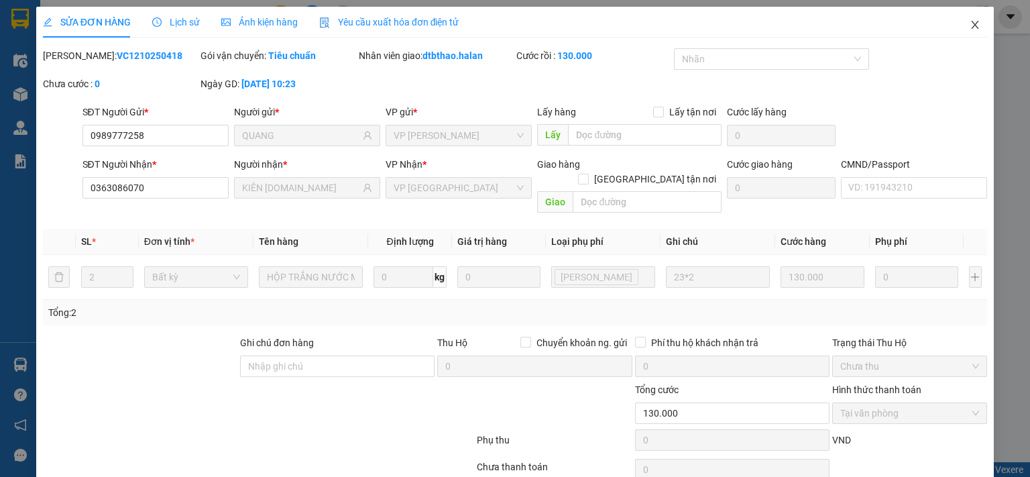
click at [970, 21] on icon "close" at bounding box center [975, 24] width 11 height 11
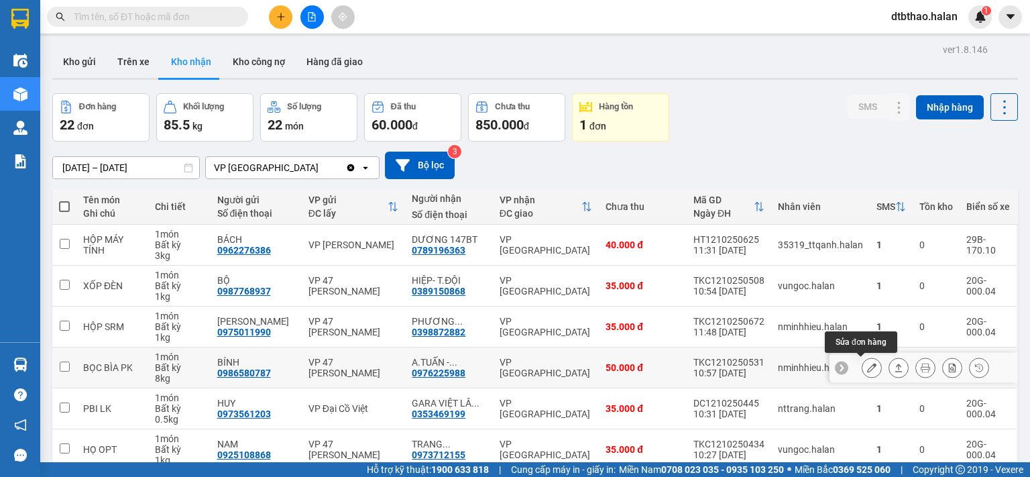
click at [867, 366] on icon at bounding box center [871, 367] width 9 height 9
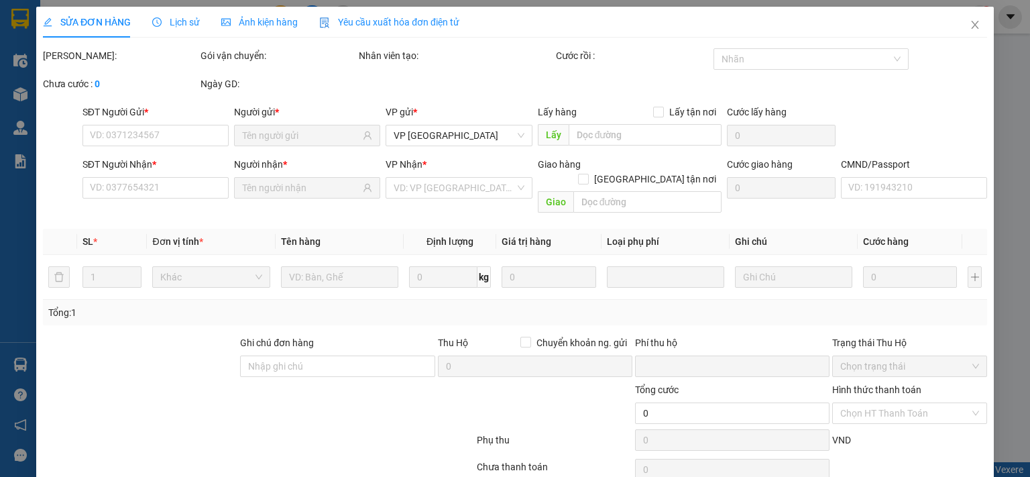
type input "0986580787"
type input "BÍNH"
type input "0976225988"
type input "A.TUẤN - 314.TC"
type input "0"
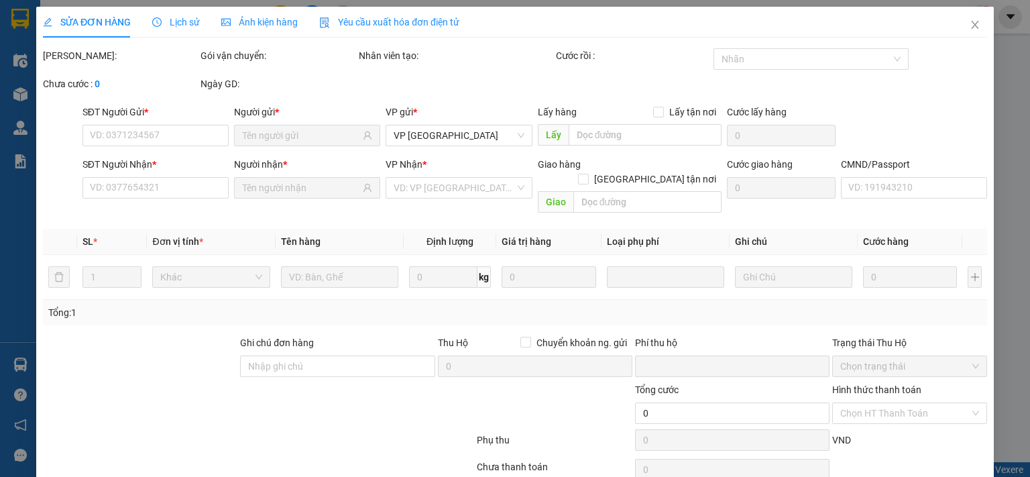
type input "50.000"
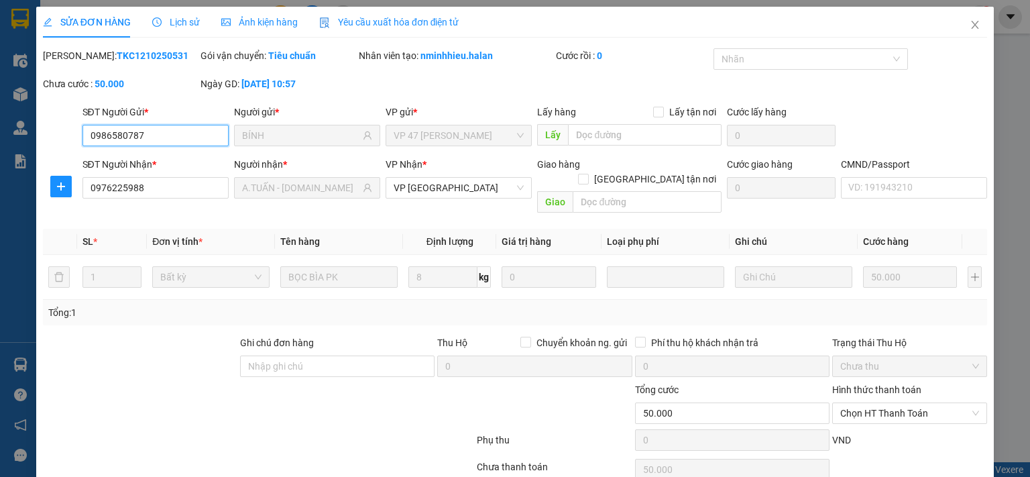
scroll to position [48, 0]
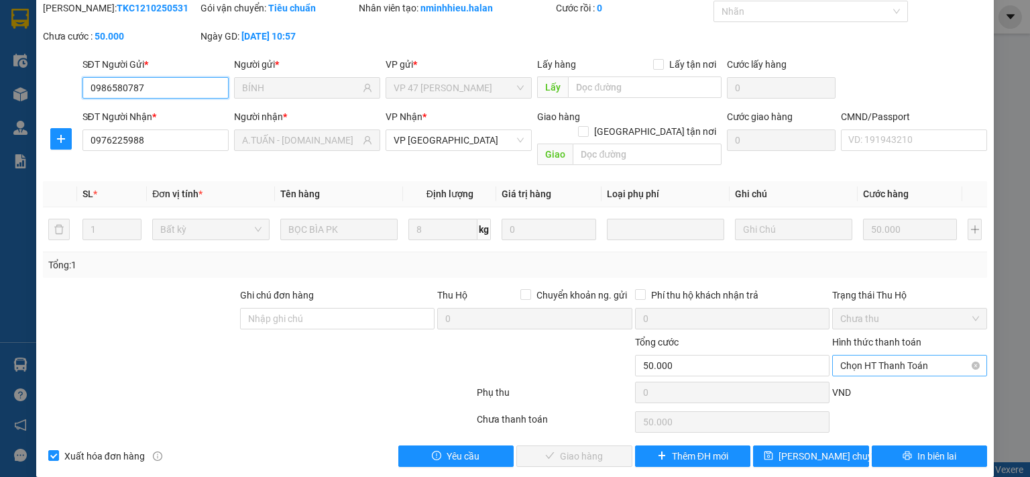
click at [877, 355] on span "Chọn HT Thanh Toán" at bounding box center [909, 365] width 139 height 20
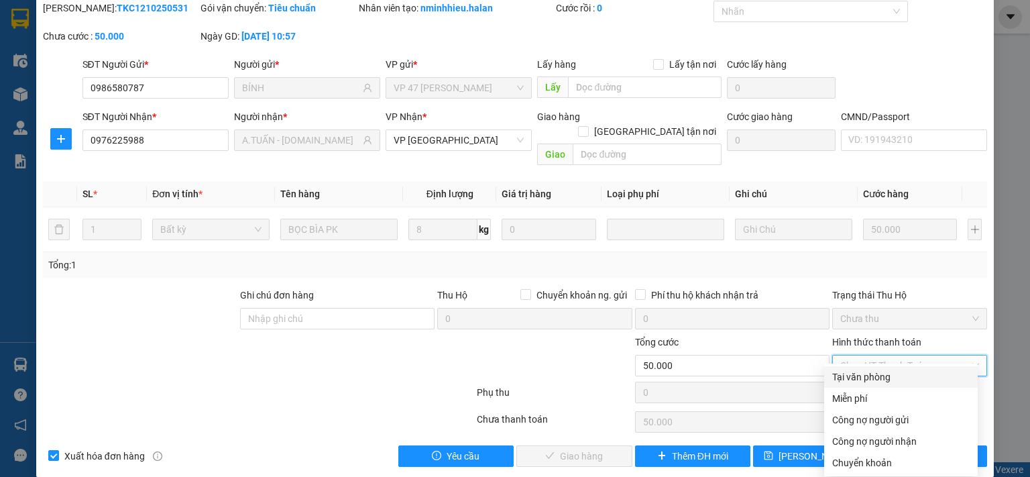
click at [874, 379] on div "Tại văn phòng" at bounding box center [900, 376] width 137 height 15
type input "0"
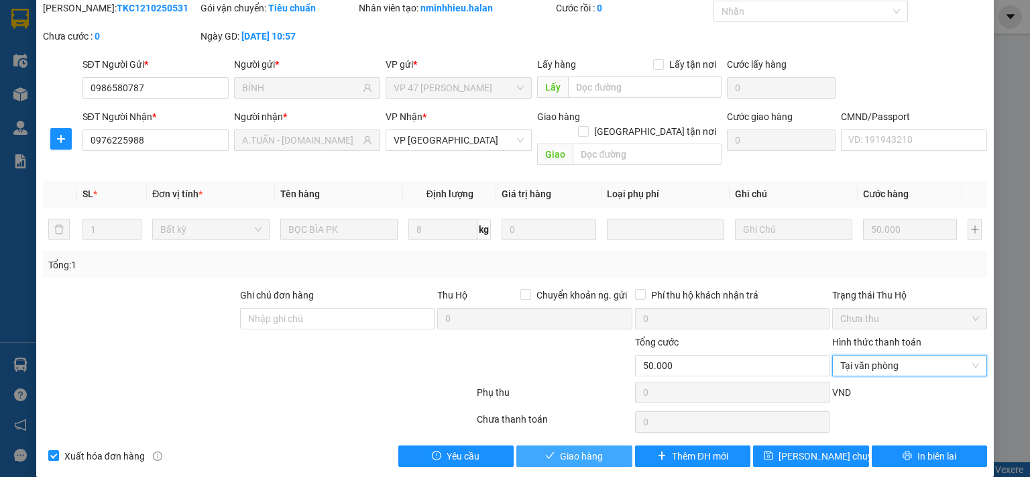
click at [569, 449] on span "Giao hàng" at bounding box center [581, 456] width 43 height 15
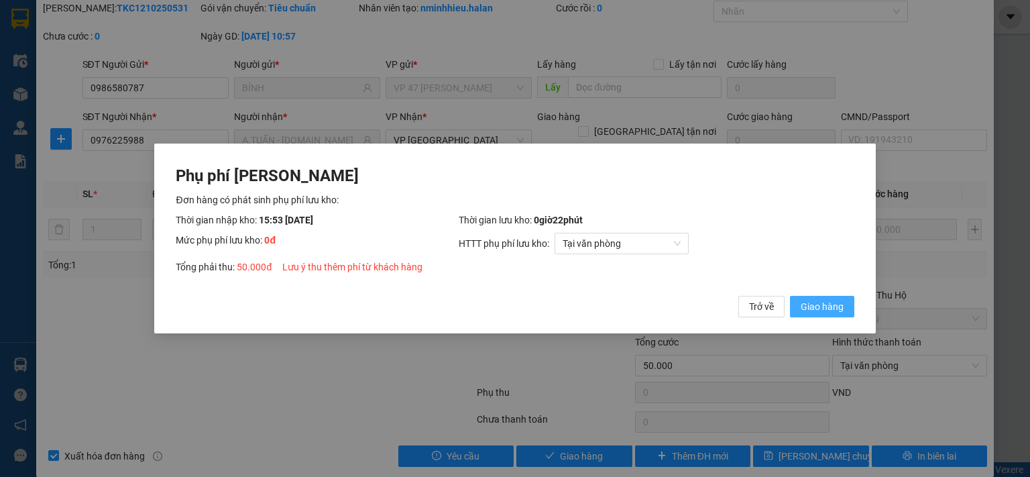
click at [834, 307] on span "Giao hàng" at bounding box center [822, 306] width 43 height 15
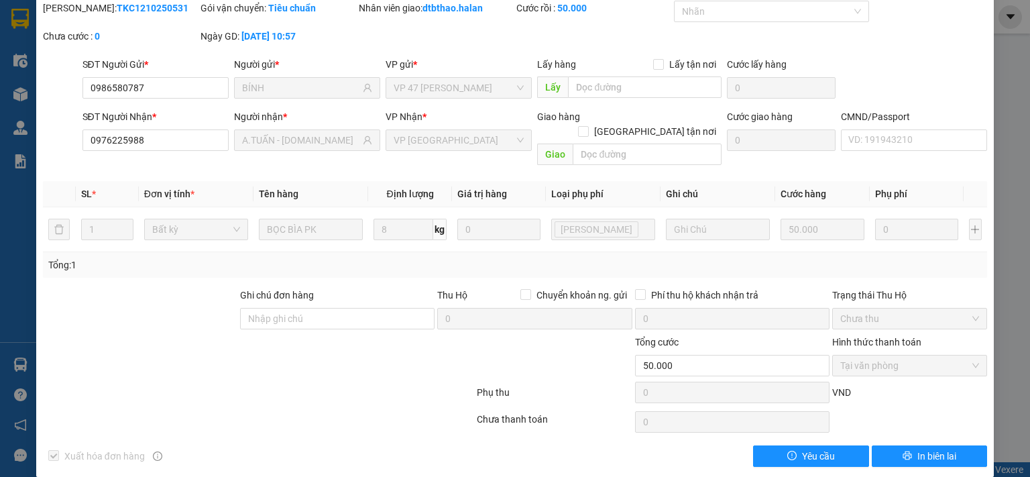
scroll to position [0, 0]
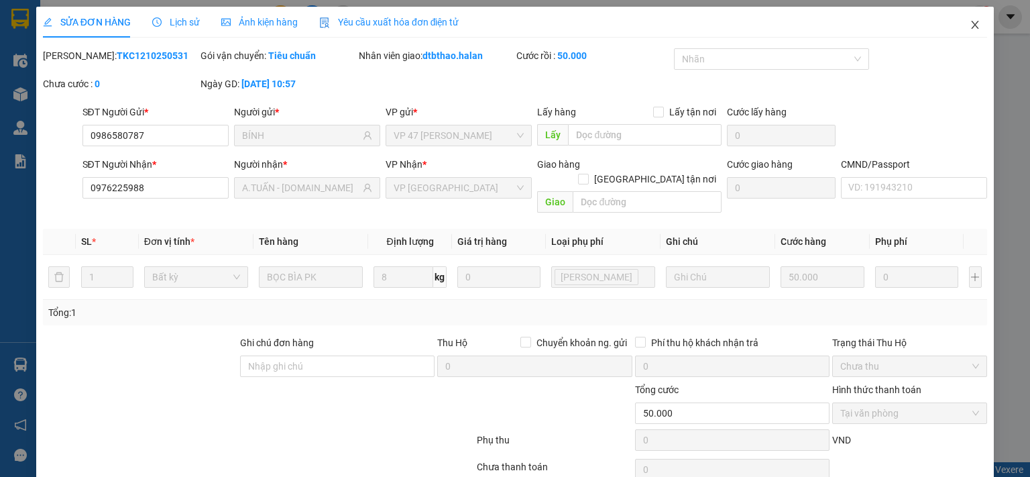
click at [970, 23] on icon "close" at bounding box center [975, 24] width 11 height 11
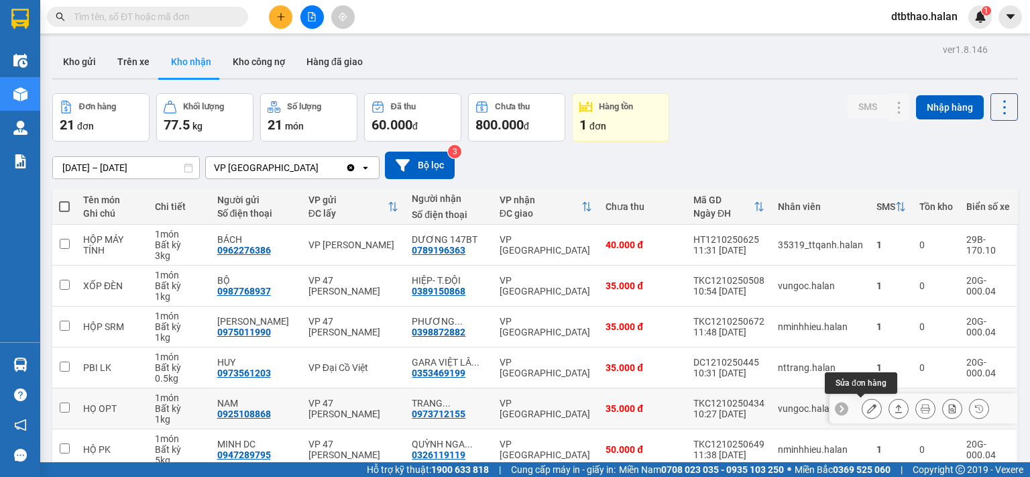
click at [867, 408] on icon at bounding box center [871, 408] width 9 height 9
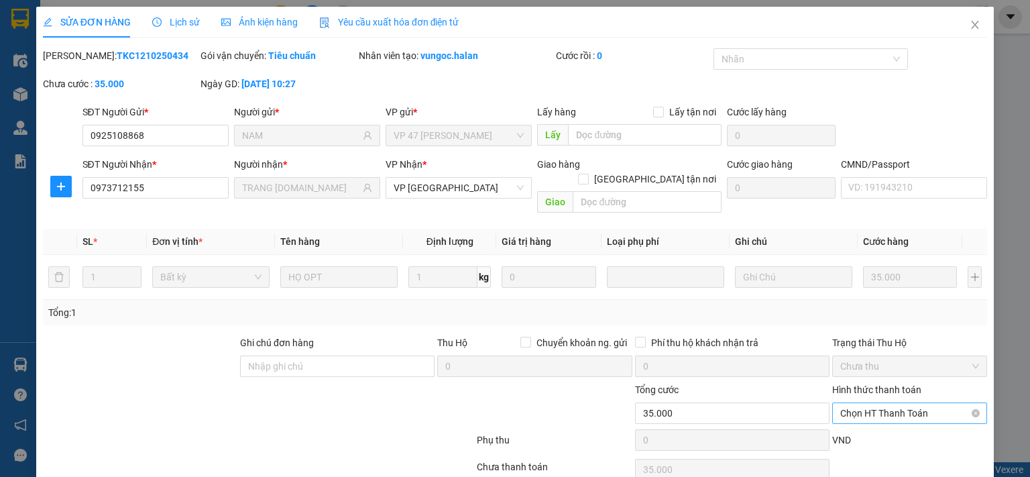
type input "0925108868"
type input "NAM"
type input "0973712155"
type input "TRANG M.KỲ-314.TC"
type input "0"
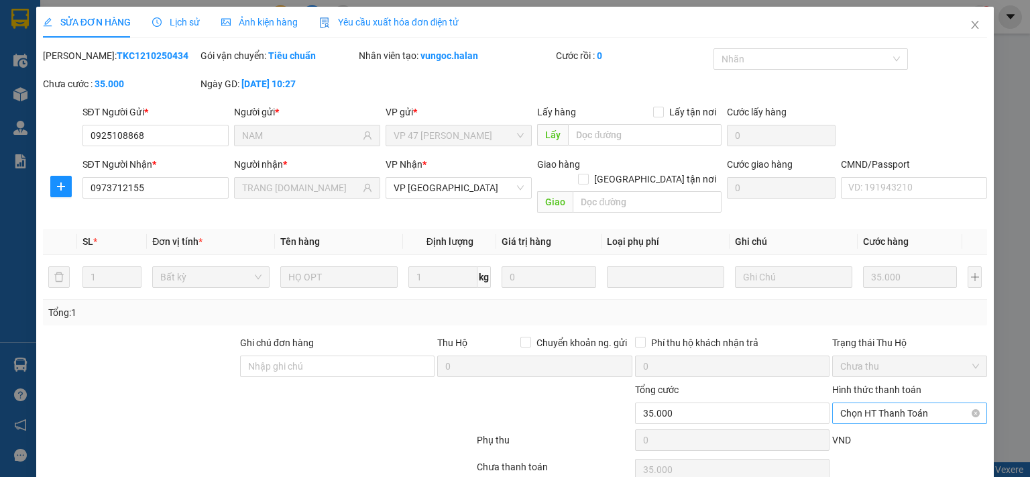
type input "35.000"
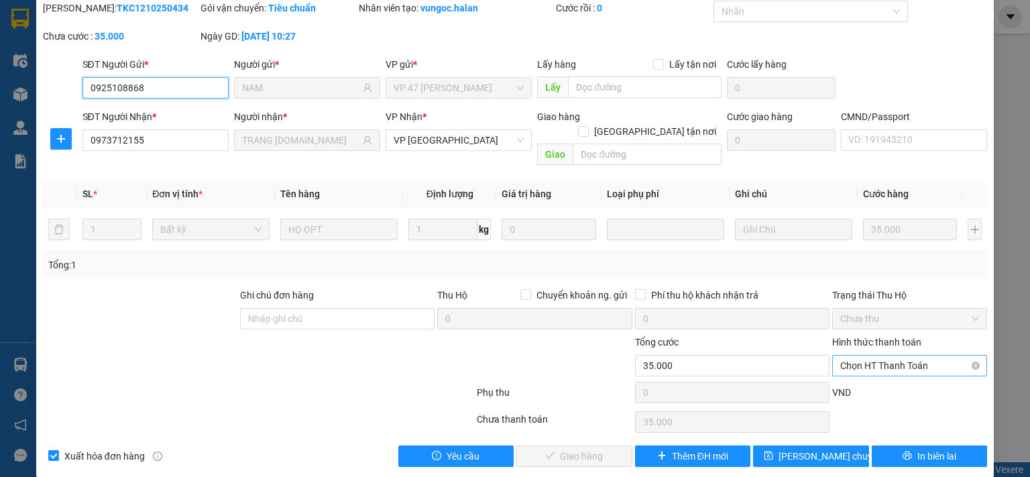
drag, startPoint x: 868, startPoint y: 349, endPoint x: 870, endPoint y: 361, distance: 12.2
click at [869, 355] on span "Chọn HT Thanh Toán" at bounding box center [909, 365] width 139 height 20
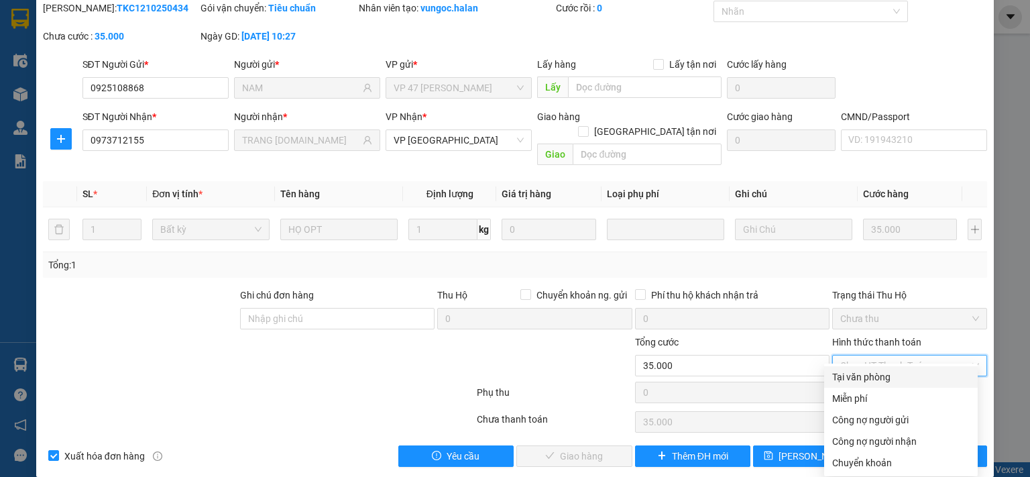
click at [871, 372] on div "Tại văn phòng" at bounding box center [900, 376] width 137 height 15
type input "0"
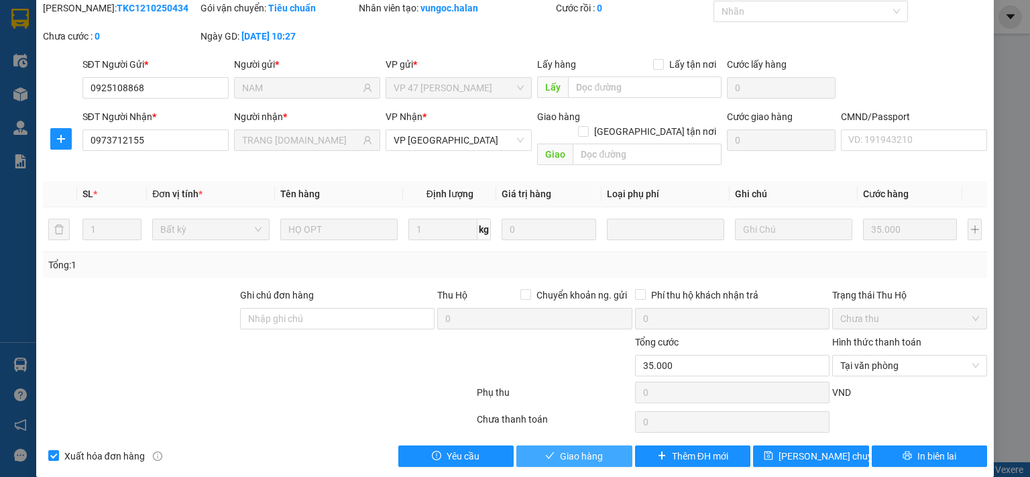
click at [595, 449] on span "Giao hàng" at bounding box center [581, 456] width 43 height 15
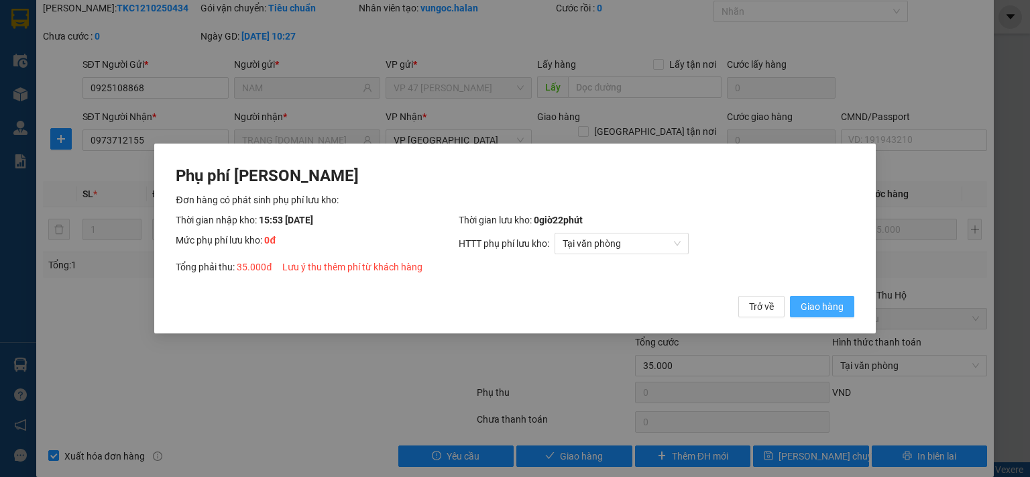
click at [817, 309] on span "Giao hàng" at bounding box center [822, 306] width 43 height 15
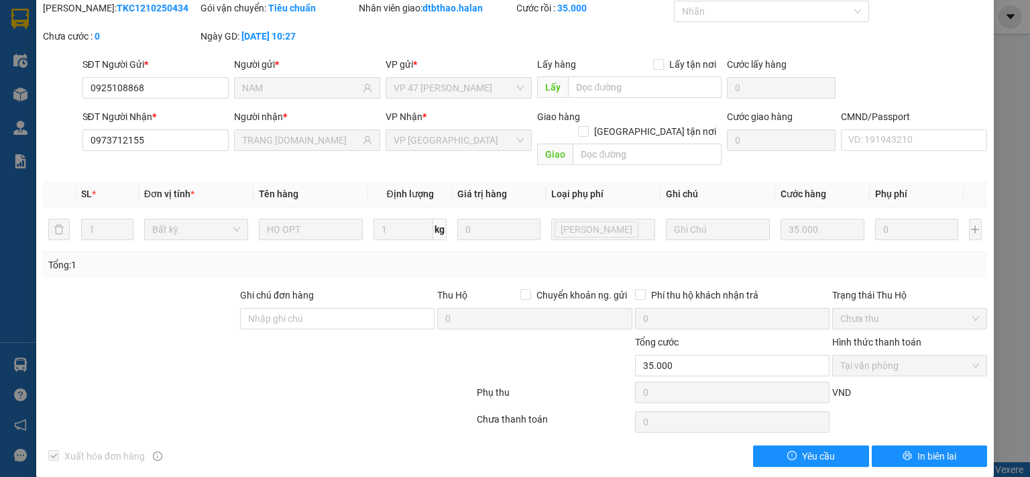
scroll to position [0, 0]
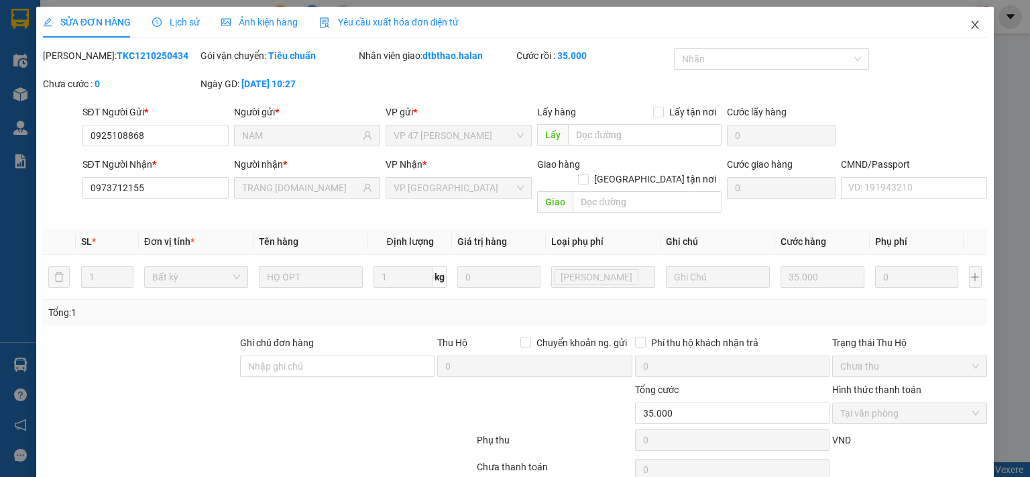
click at [962, 19] on span "Close" at bounding box center [975, 26] width 38 height 38
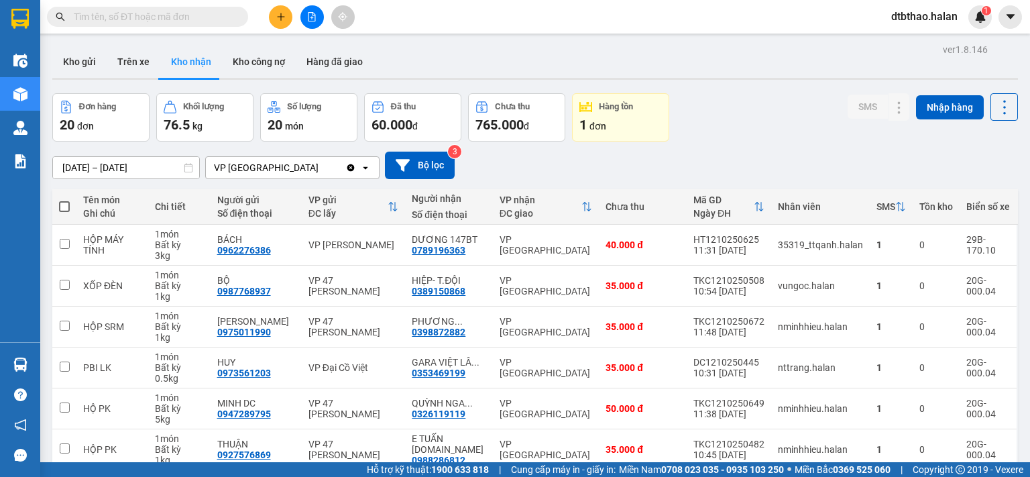
scroll to position [224, 0]
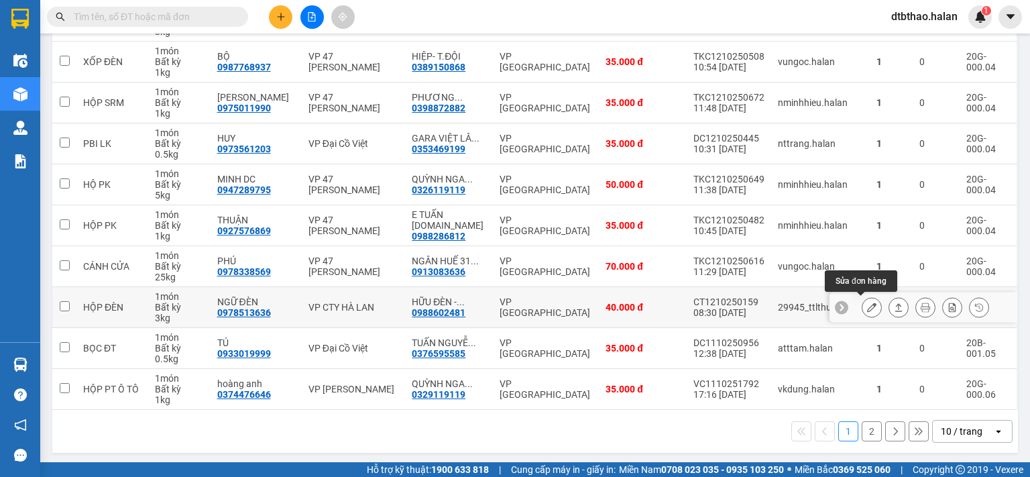
click at [867, 305] on icon at bounding box center [871, 306] width 9 height 9
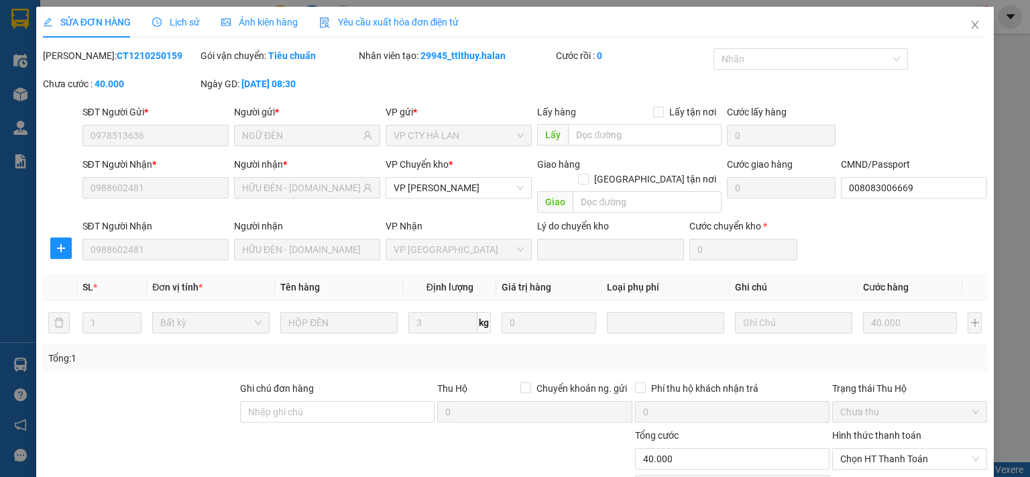
type input "0978513636"
type input "NGỮ ĐÈN"
type input "0988602481"
type input "HỮU ĐÈN - [DOMAIN_NAME]"
type input "008083006669"
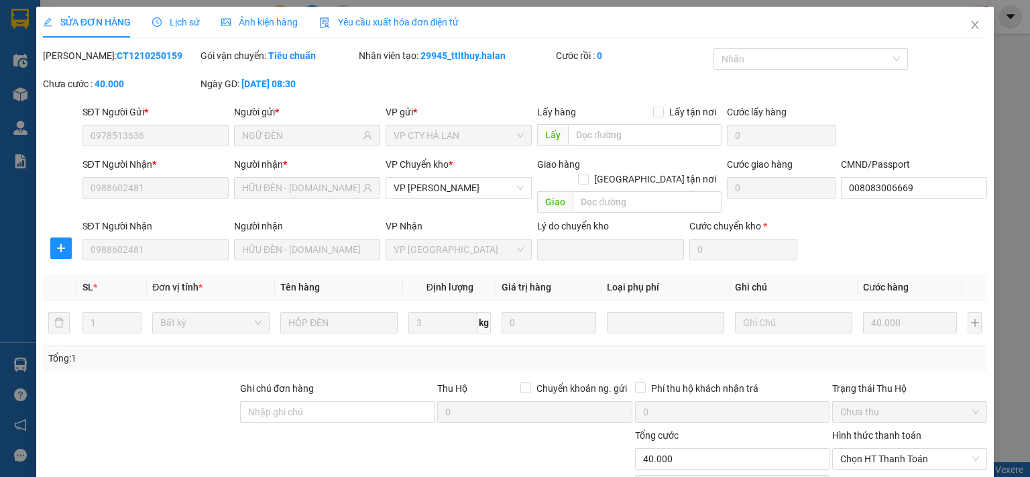
type input "0"
type input "40.000"
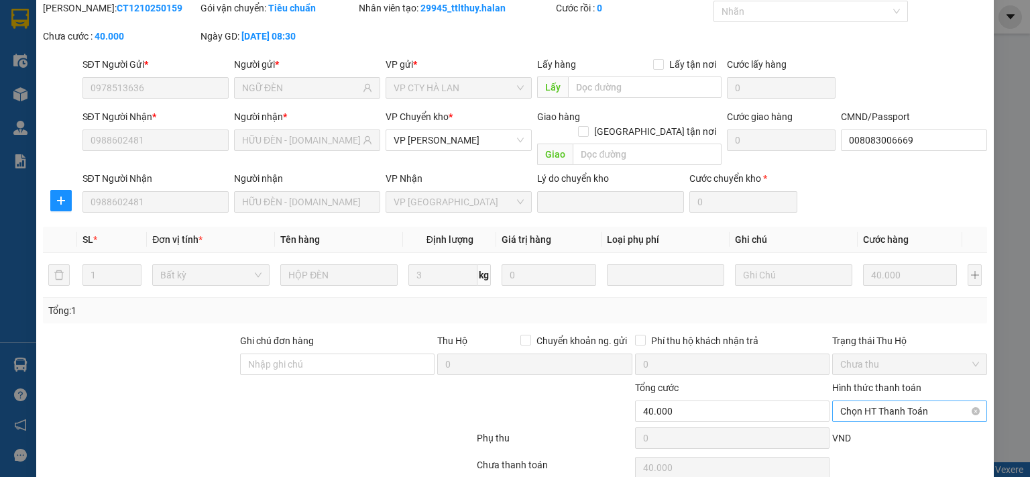
scroll to position [93, 0]
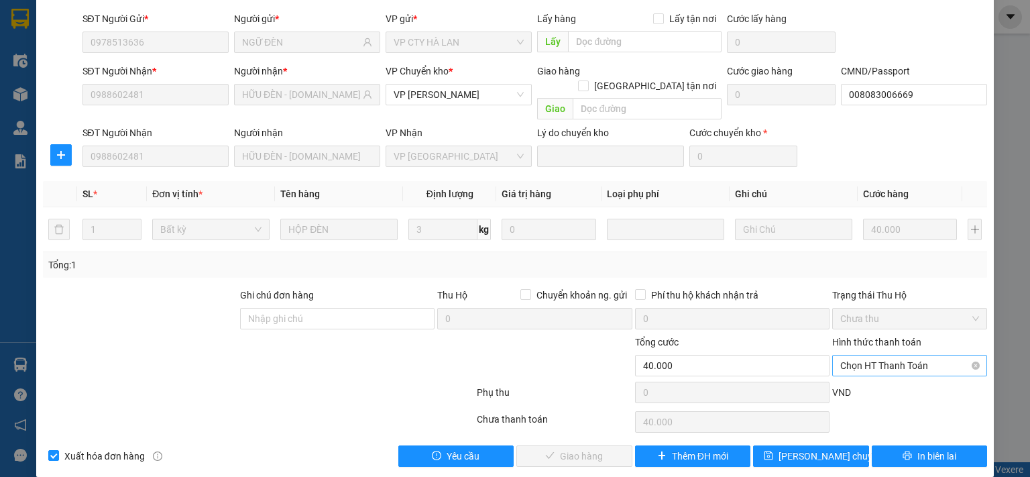
click at [877, 355] on span "Chọn HT Thanh Toán" at bounding box center [909, 365] width 139 height 20
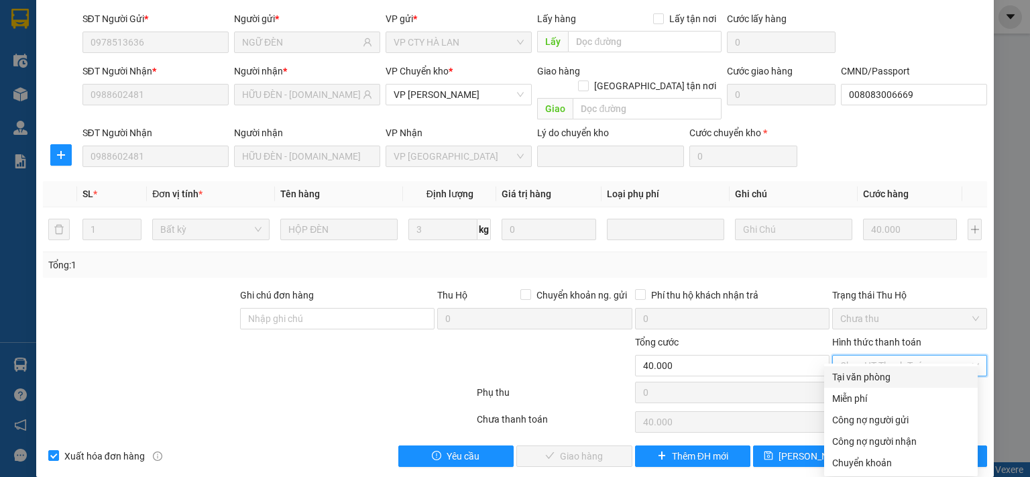
click at [875, 380] on div "Tại văn phòng" at bounding box center [900, 376] width 137 height 15
type input "0"
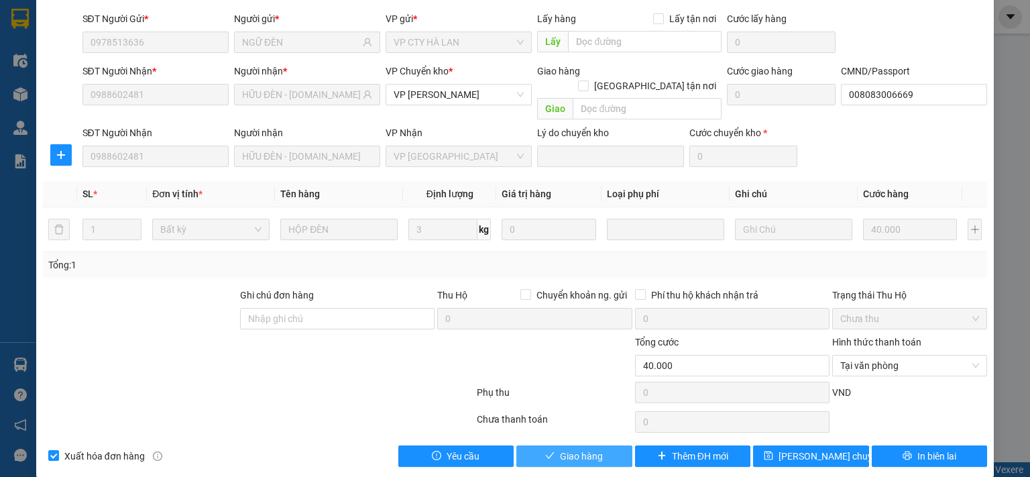
click at [601, 445] on button "Giao hàng" at bounding box center [574, 455] width 116 height 21
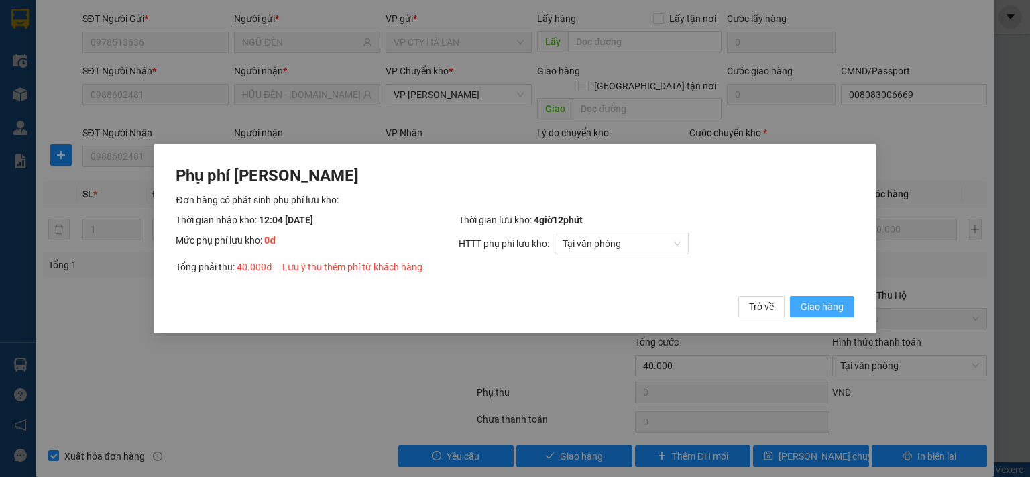
click at [833, 310] on span "Giao hàng" at bounding box center [822, 306] width 43 height 15
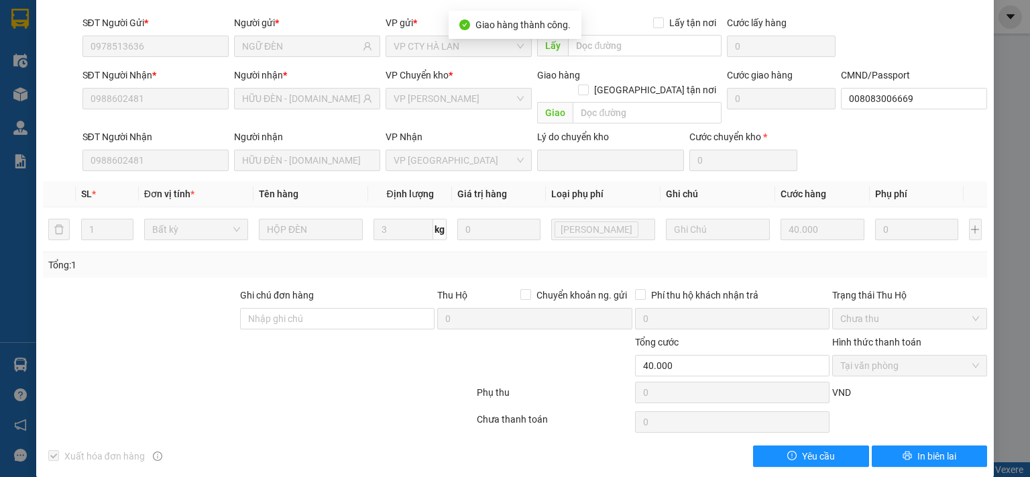
scroll to position [0, 0]
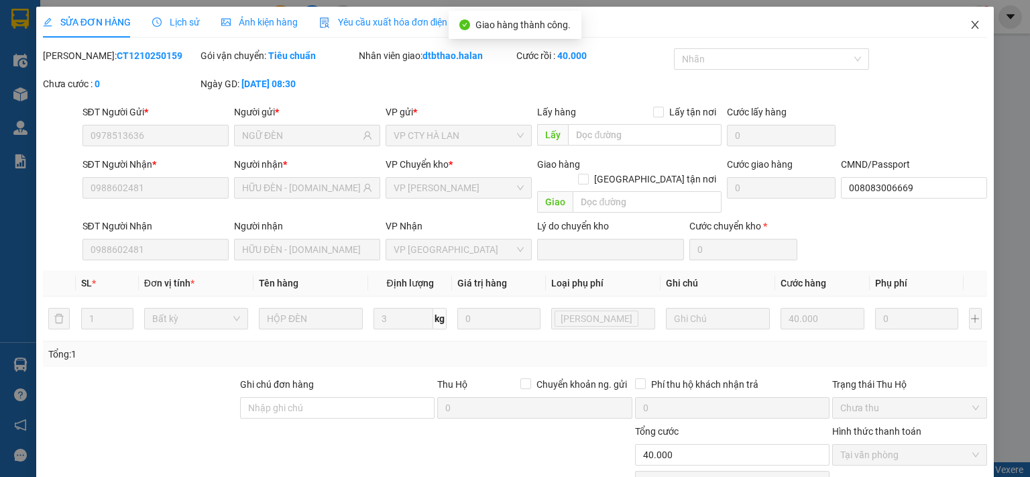
click at [970, 21] on icon "close" at bounding box center [975, 24] width 11 height 11
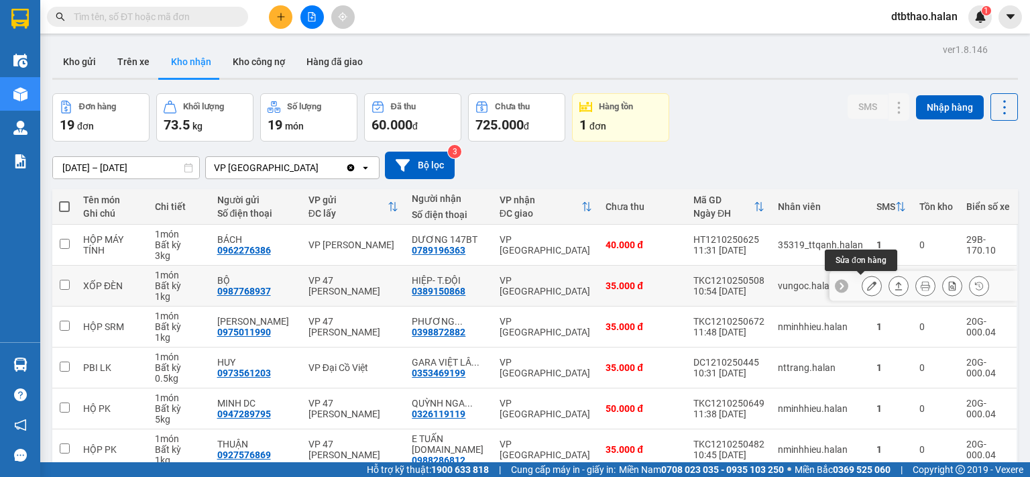
click at [867, 286] on icon at bounding box center [871, 285] width 9 height 9
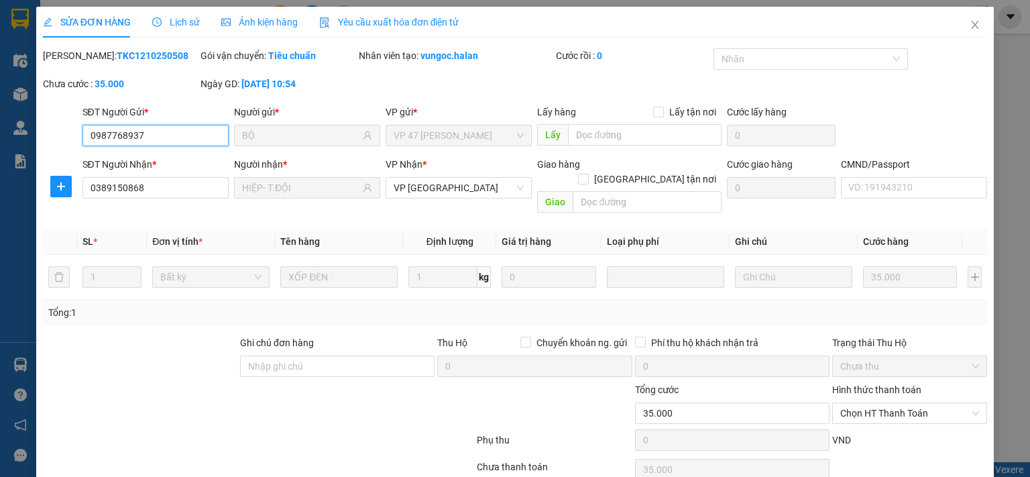
type input "0987768937"
type input "BỘ"
type input "0389150868"
type input "HIỆP- T.ĐỘI"
type input "0"
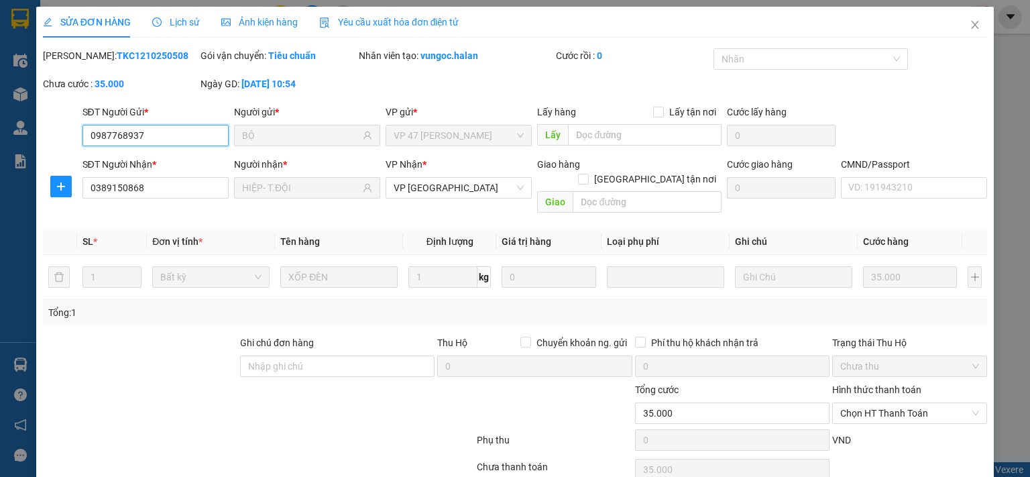
type input "35.000"
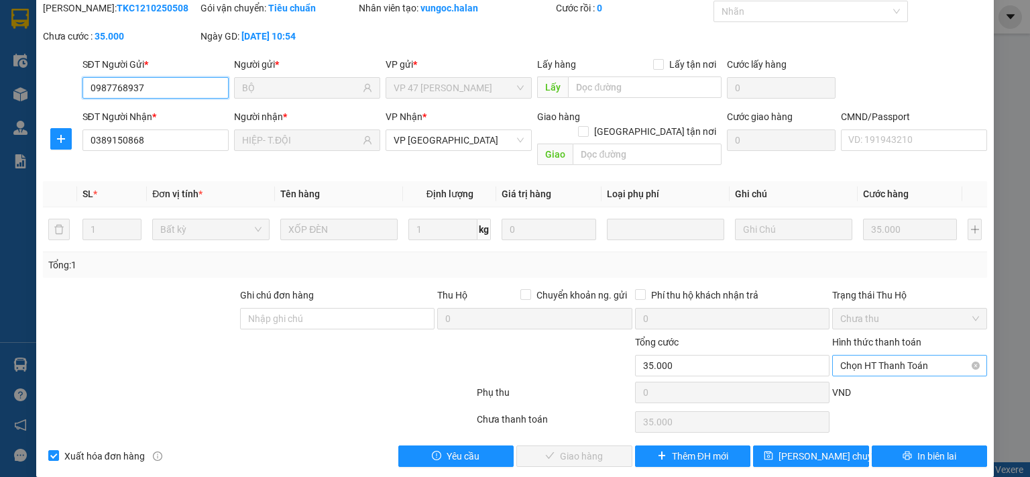
click at [882, 355] on span "Chọn HT Thanh Toán" at bounding box center [909, 365] width 139 height 20
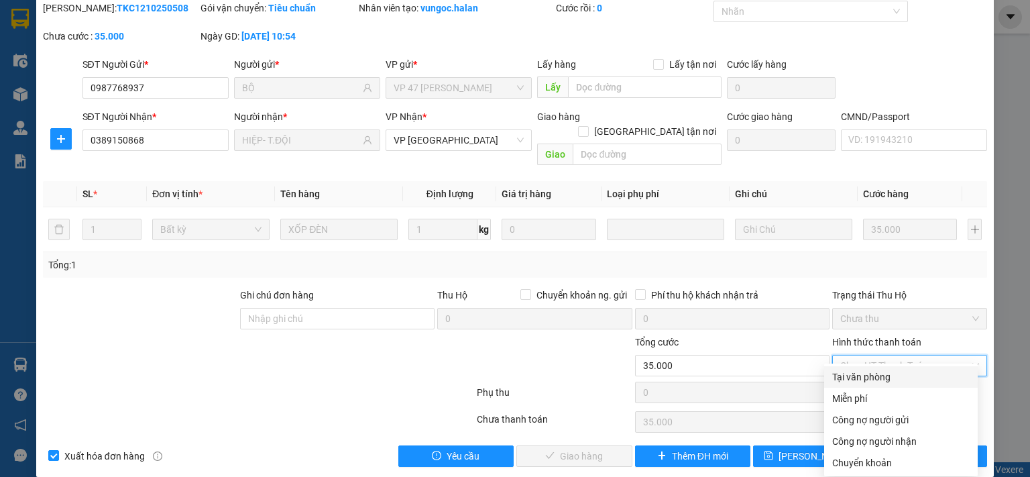
drag, startPoint x: 884, startPoint y: 376, endPoint x: 755, endPoint y: 407, distance: 132.4
click at [884, 377] on div "Tại văn phòng" at bounding box center [900, 376] width 137 height 15
type input "0"
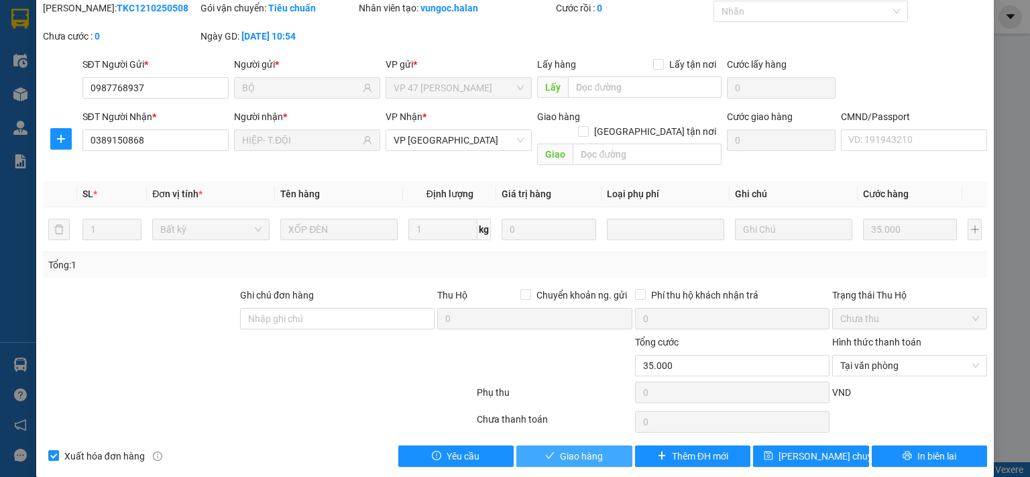
click at [591, 449] on span "Giao hàng" at bounding box center [581, 456] width 43 height 15
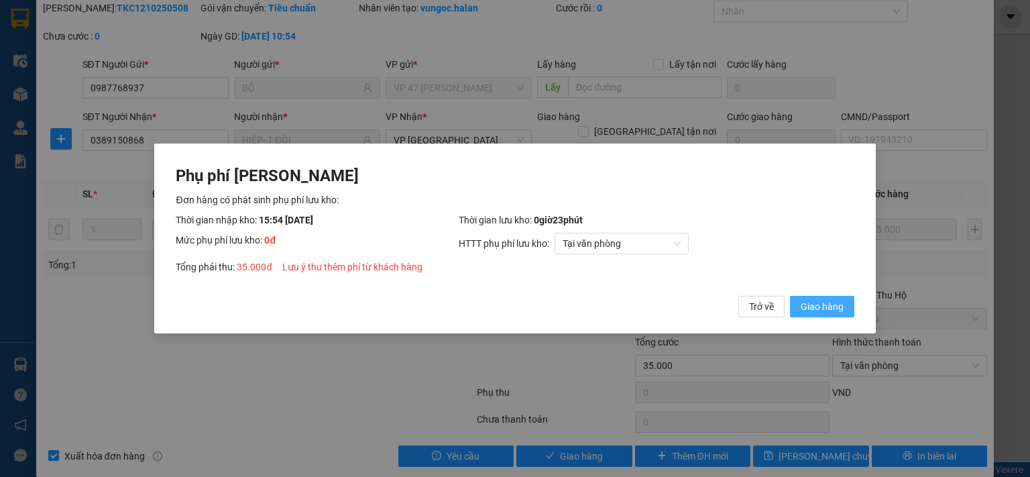
click at [834, 306] on span "Giao hàng" at bounding box center [822, 306] width 43 height 15
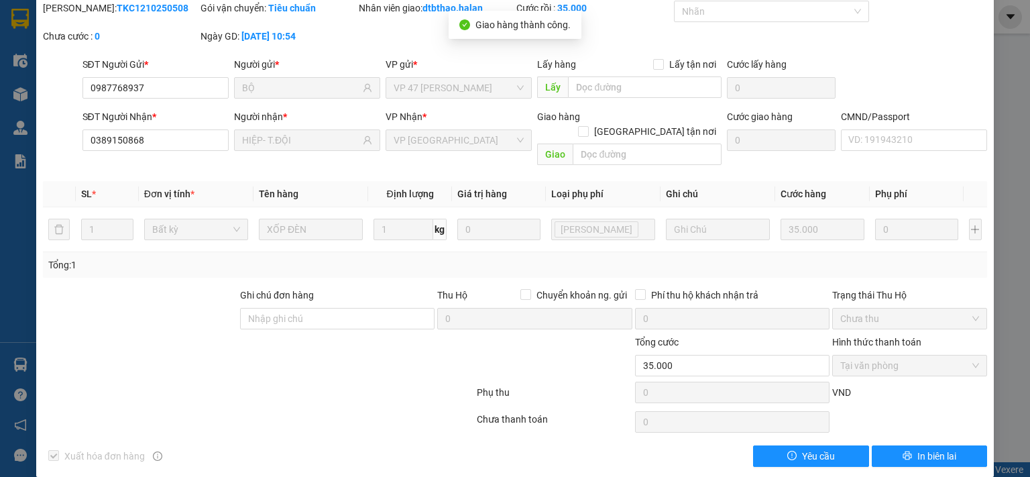
scroll to position [0, 0]
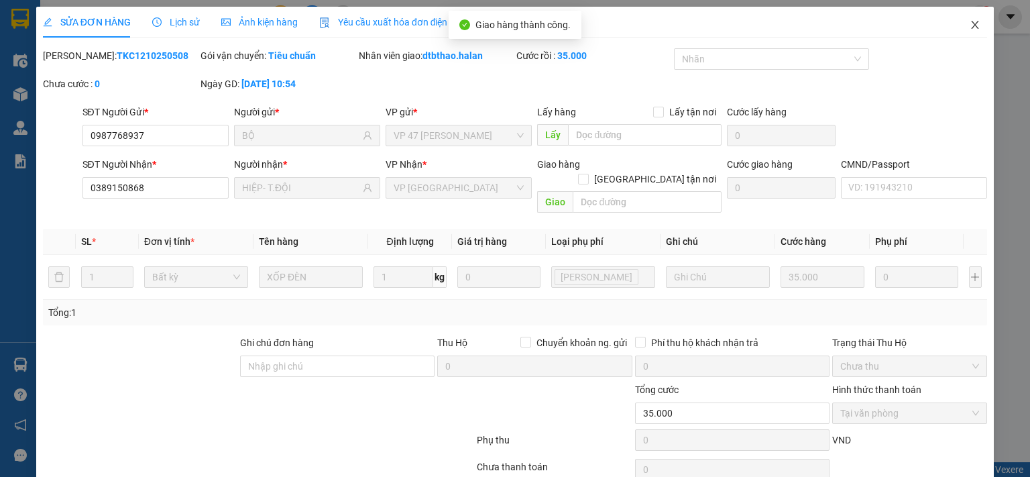
click at [970, 24] on icon "close" at bounding box center [975, 24] width 11 height 11
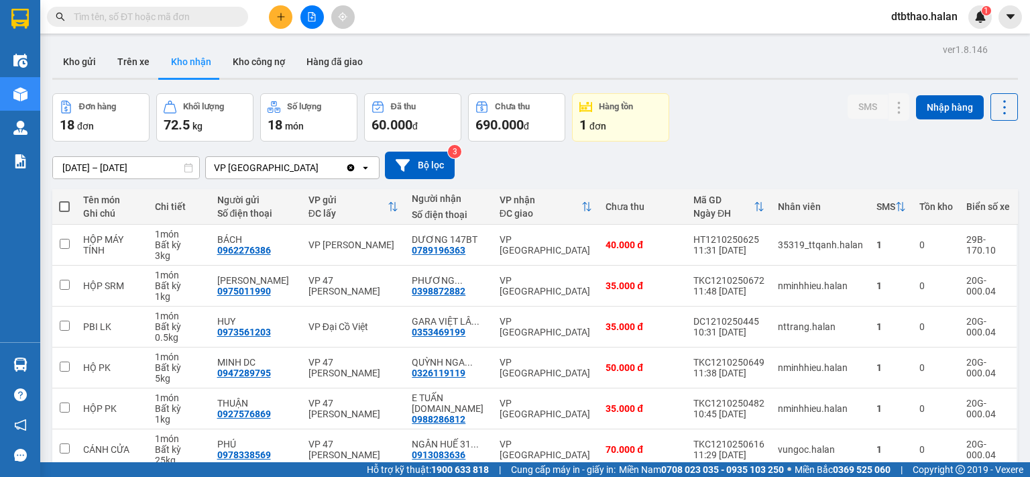
scroll to position [201, 0]
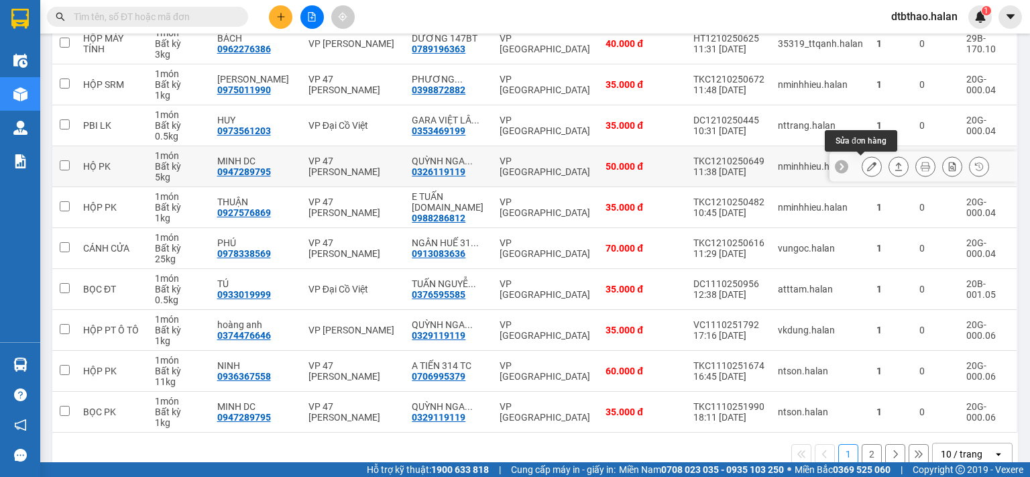
click at [867, 164] on icon at bounding box center [871, 166] width 9 height 9
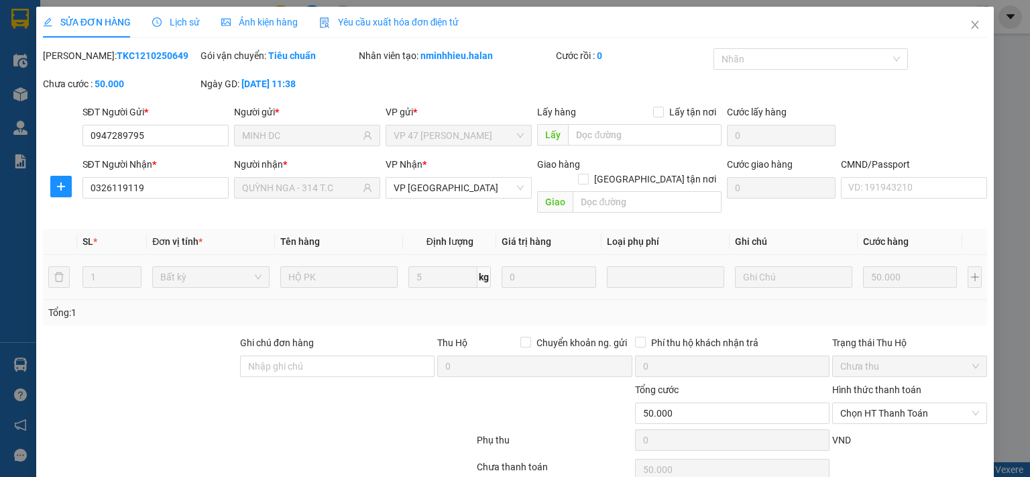
type input "0947289795"
type input "MINH DC"
type input "0326119119"
type input "QUỲNH NGA - 314 T.C"
type input "0"
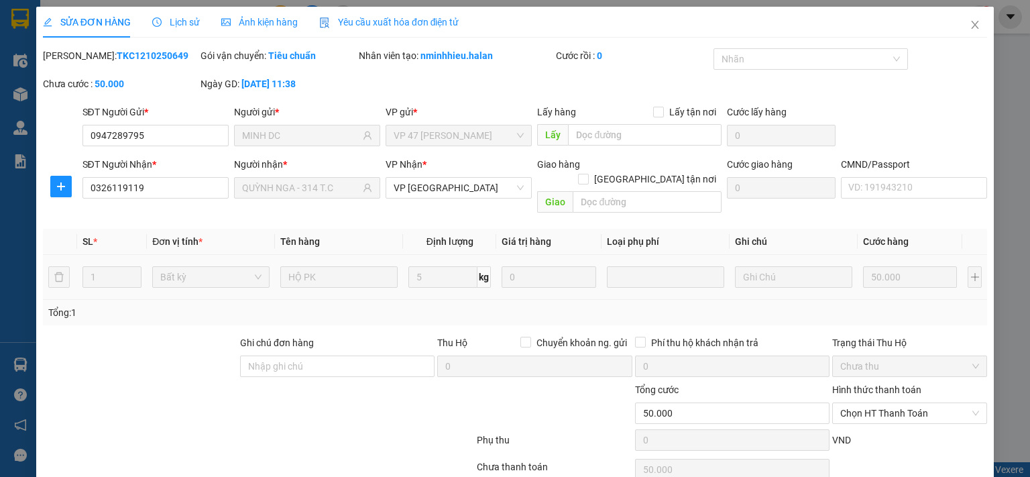
type input "50.000"
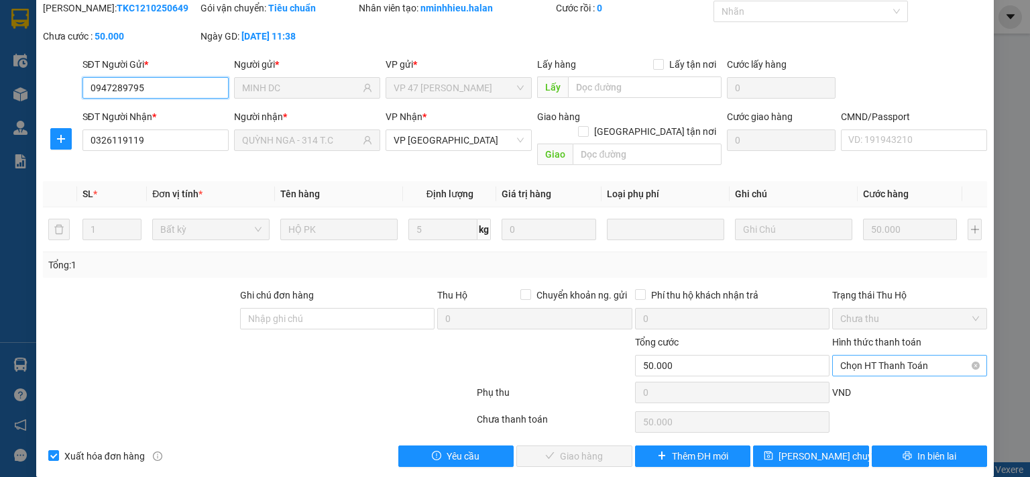
click at [888, 355] on span "Chọn HT Thanh Toán" at bounding box center [909, 365] width 139 height 20
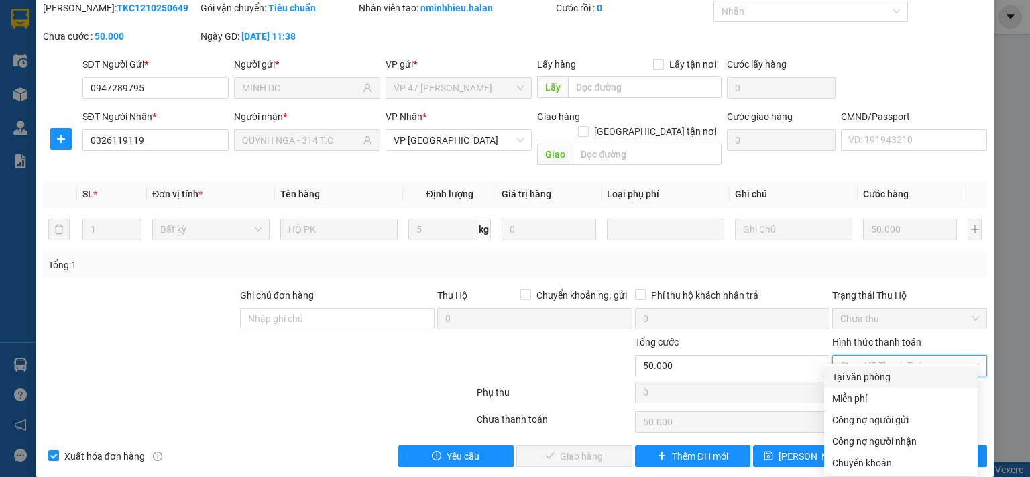
click at [887, 372] on div "Tại văn phòng" at bounding box center [900, 376] width 137 height 15
type input "0"
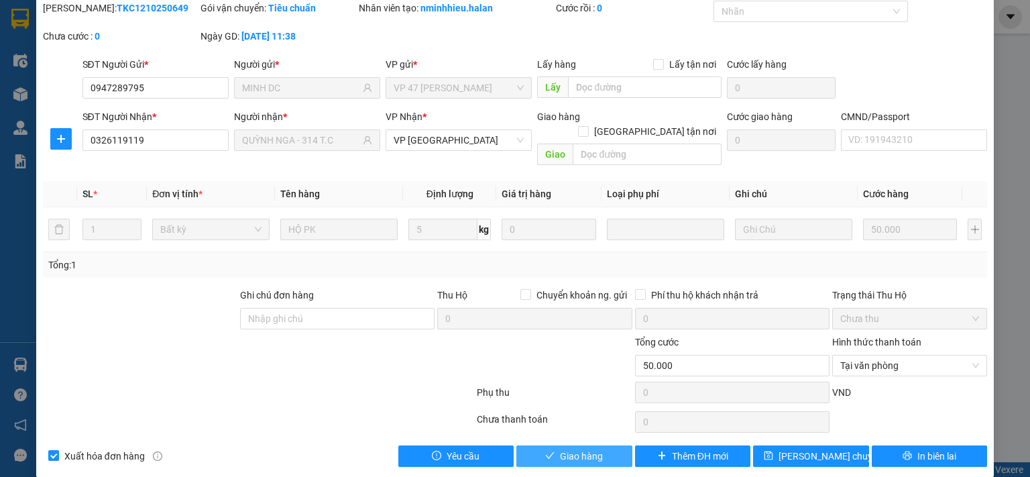
click at [571, 449] on span "Giao hàng" at bounding box center [581, 456] width 43 height 15
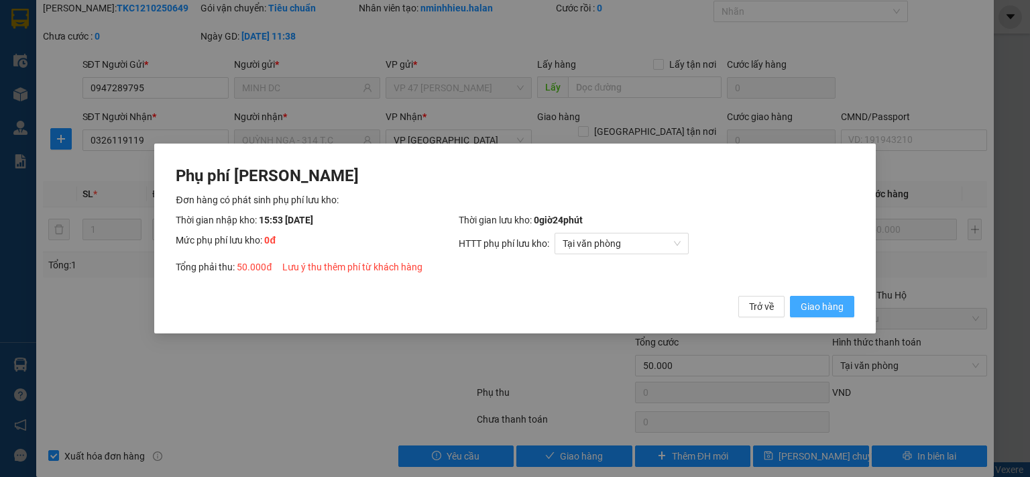
click at [822, 303] on span "Giao hàng" at bounding box center [822, 306] width 43 height 15
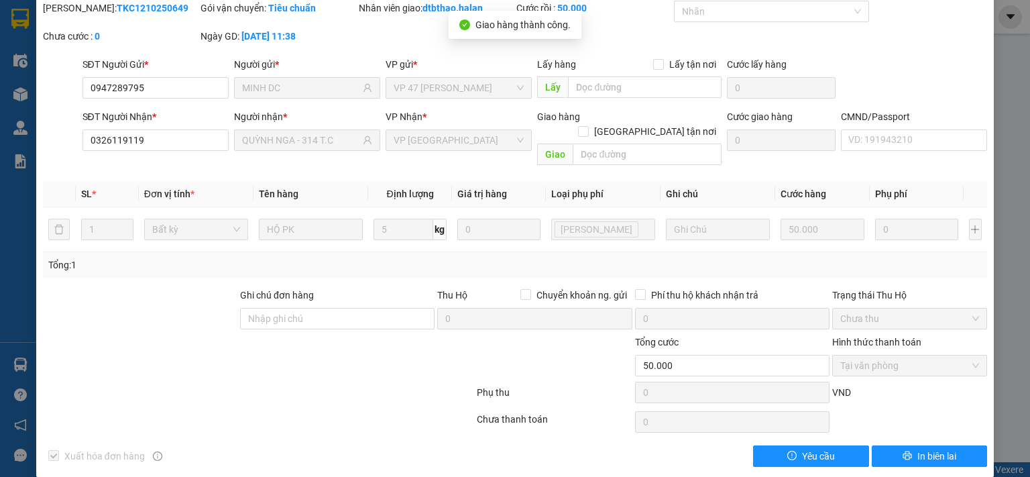
scroll to position [0, 0]
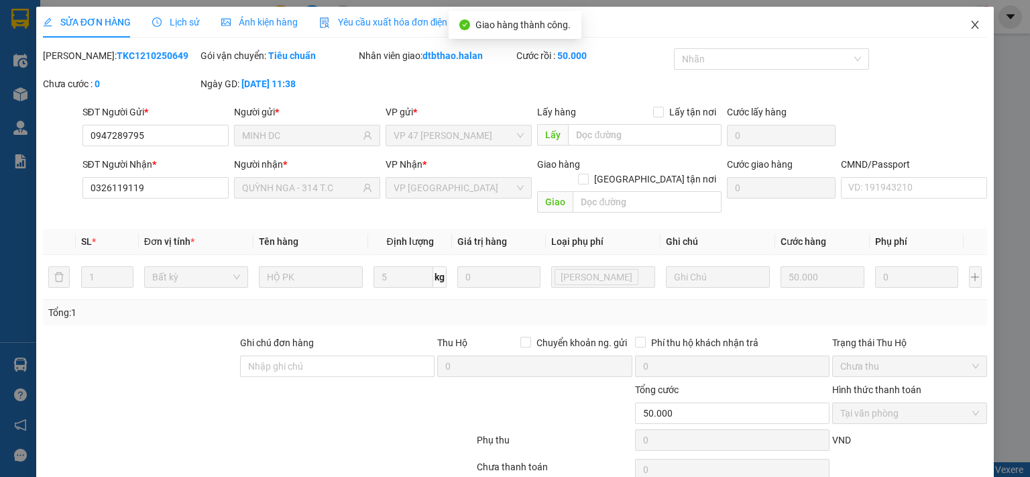
click at [966, 19] on span "Close" at bounding box center [975, 26] width 38 height 38
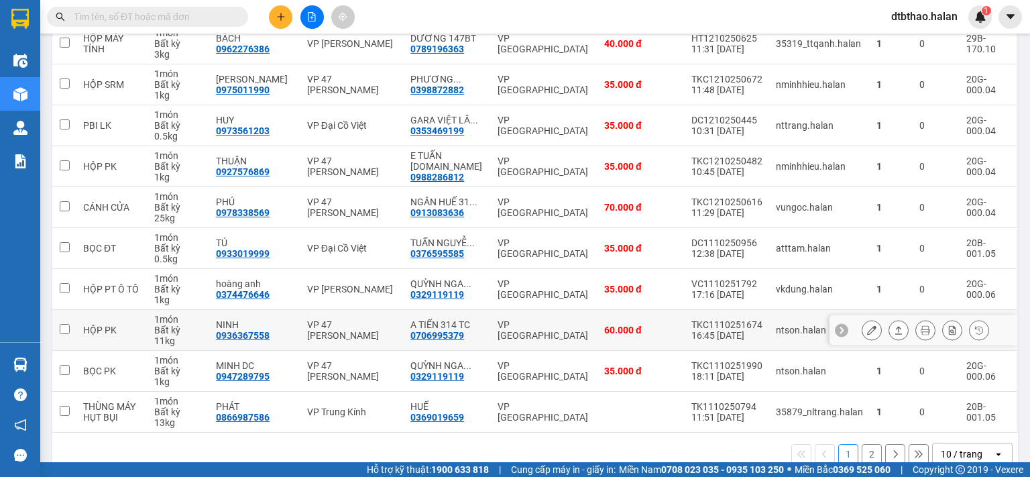
scroll to position [224, 0]
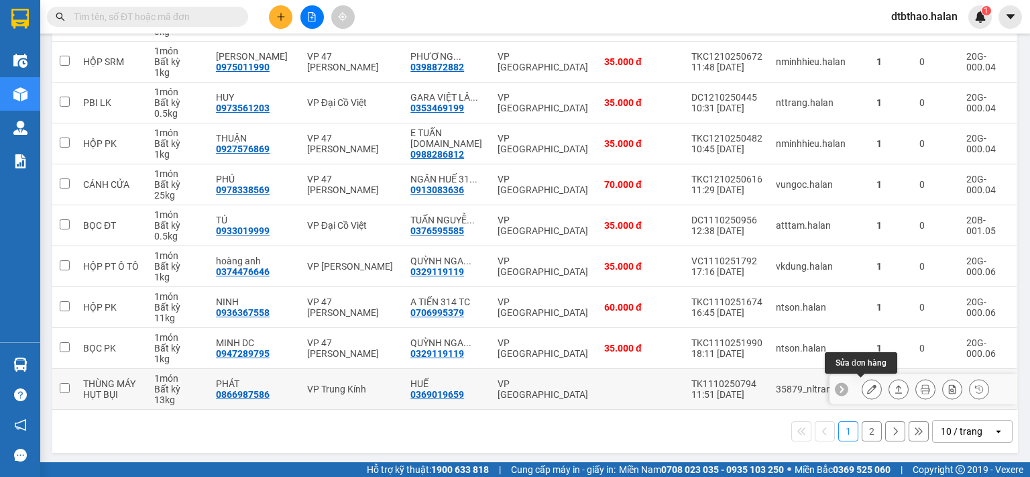
click at [862, 391] on button at bounding box center [871, 388] width 19 height 23
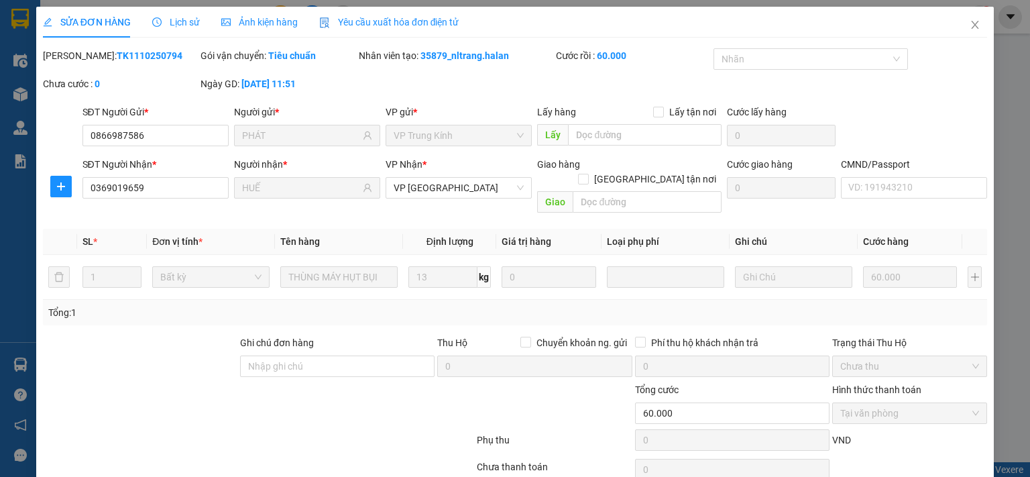
type input "0866987586"
type input "PHÁT"
type input "0369019659"
type input "HUẾ"
type input "0"
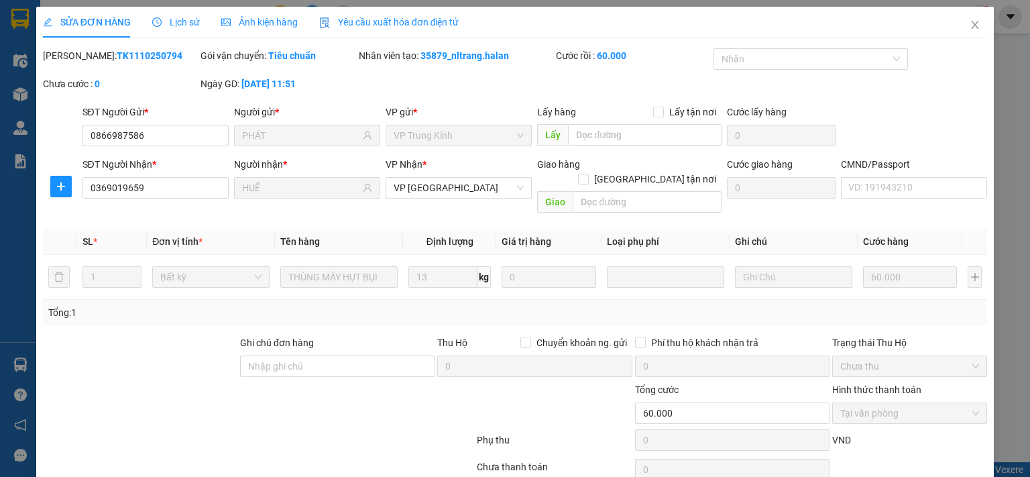
type input "60.000"
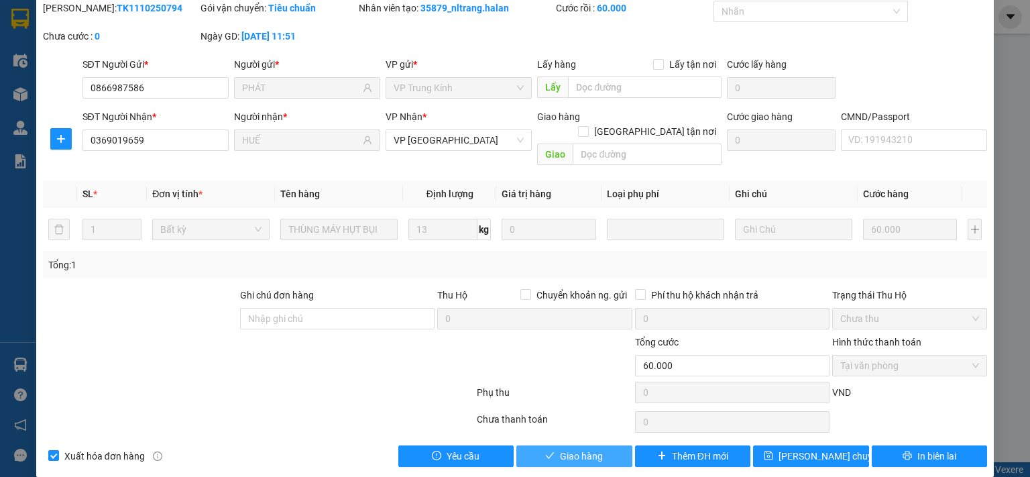
click at [560, 449] on span "Giao hàng" at bounding box center [581, 456] width 43 height 15
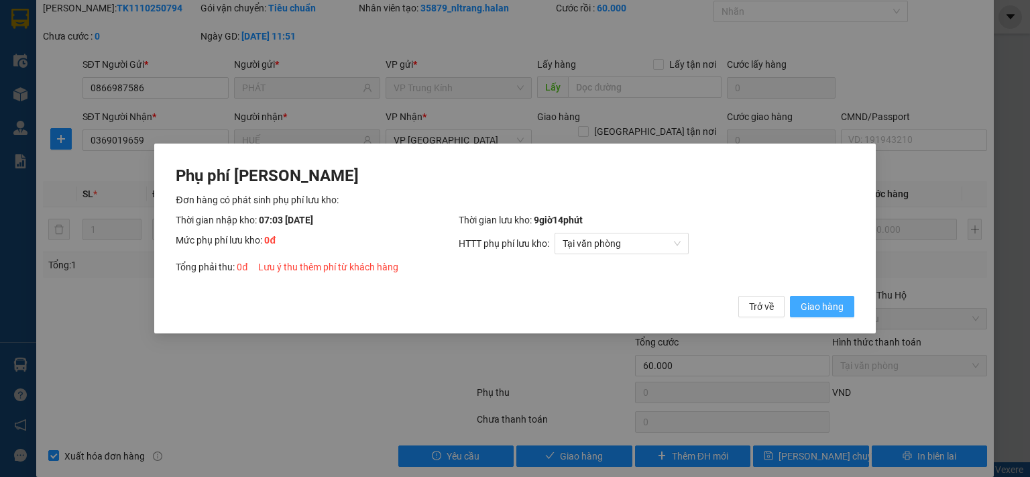
click at [839, 308] on span "Giao hàng" at bounding box center [822, 306] width 43 height 15
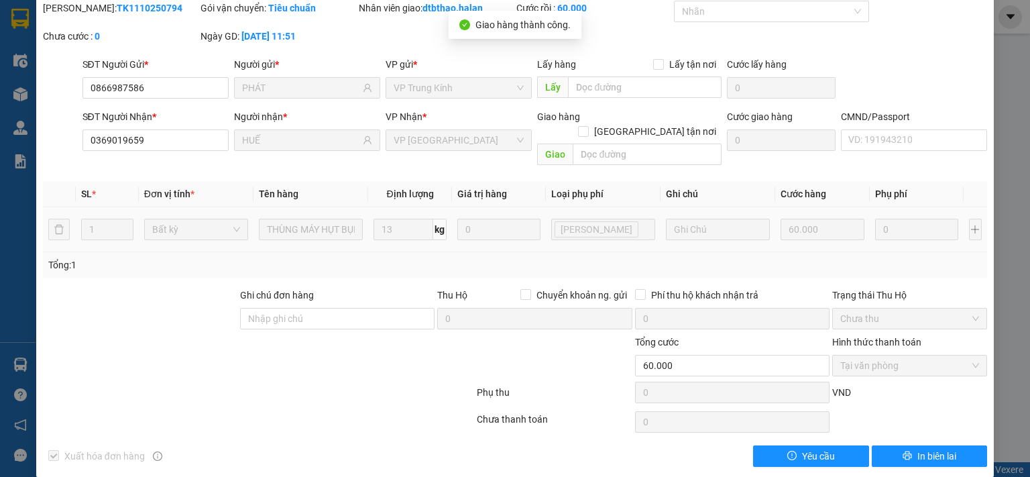
scroll to position [0, 0]
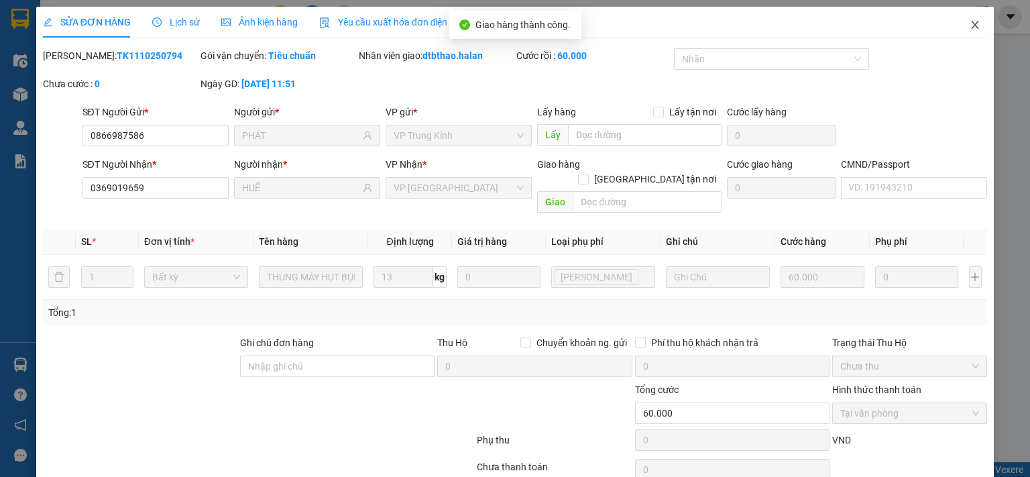
click at [970, 21] on icon "close" at bounding box center [975, 24] width 11 height 11
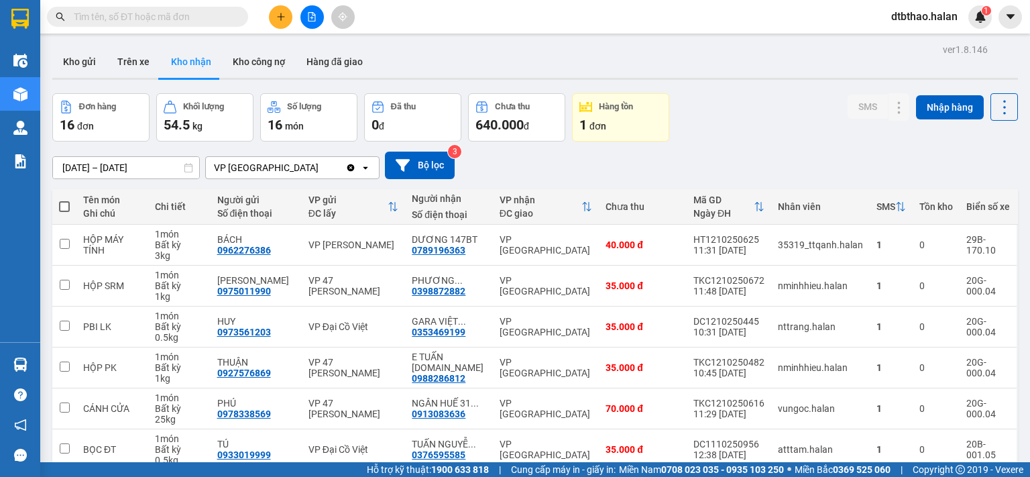
scroll to position [224, 0]
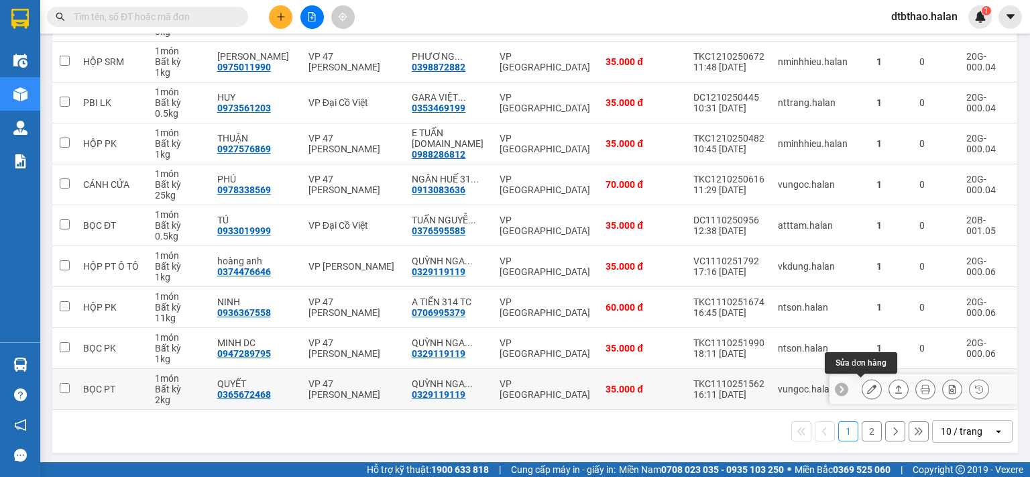
click at [867, 384] on icon at bounding box center [871, 388] width 9 height 9
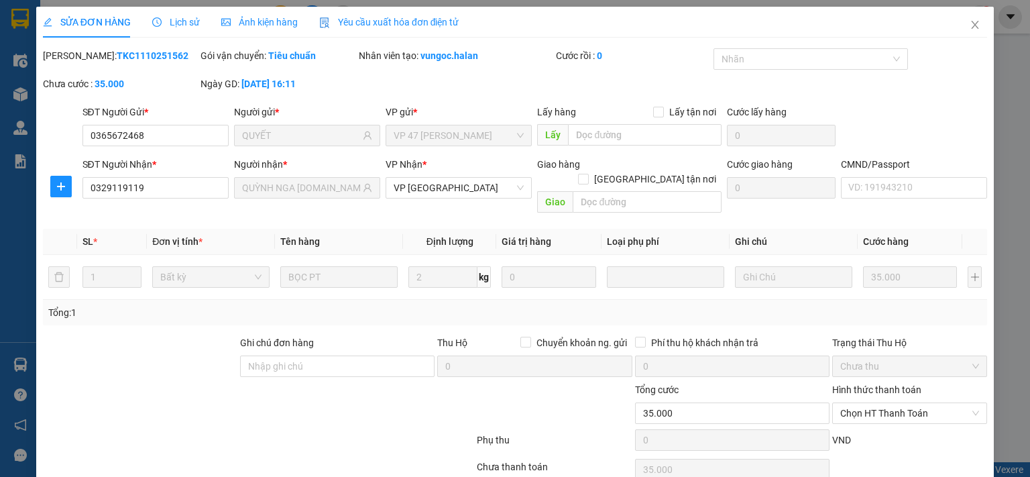
type input "0365672468"
type input "QUYẾT"
type input "0329119119"
type input "QUỲNH NGA 314.TC"
type input "0"
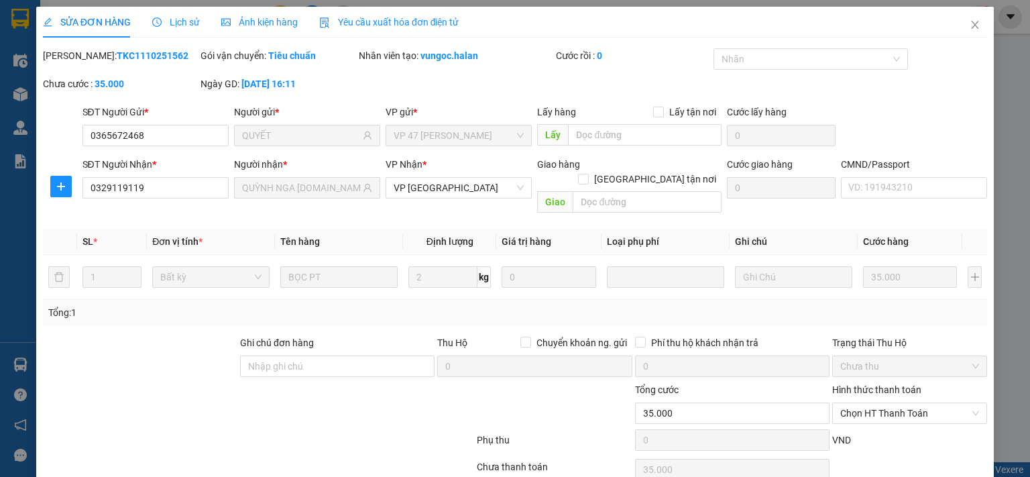
type input "35.000"
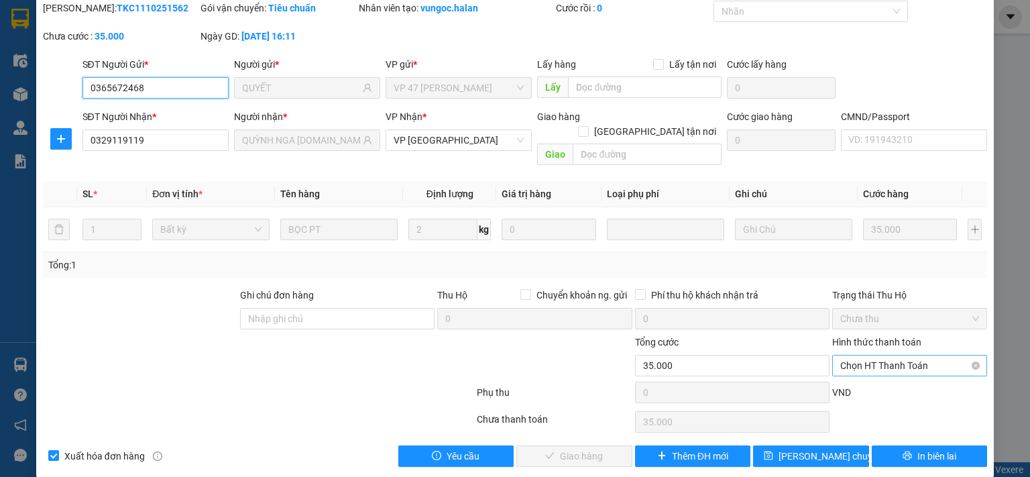
drag, startPoint x: 892, startPoint y: 349, endPoint x: 893, endPoint y: 362, distance: 12.8
click at [893, 355] on span "Chọn HT Thanh Toán" at bounding box center [909, 365] width 139 height 20
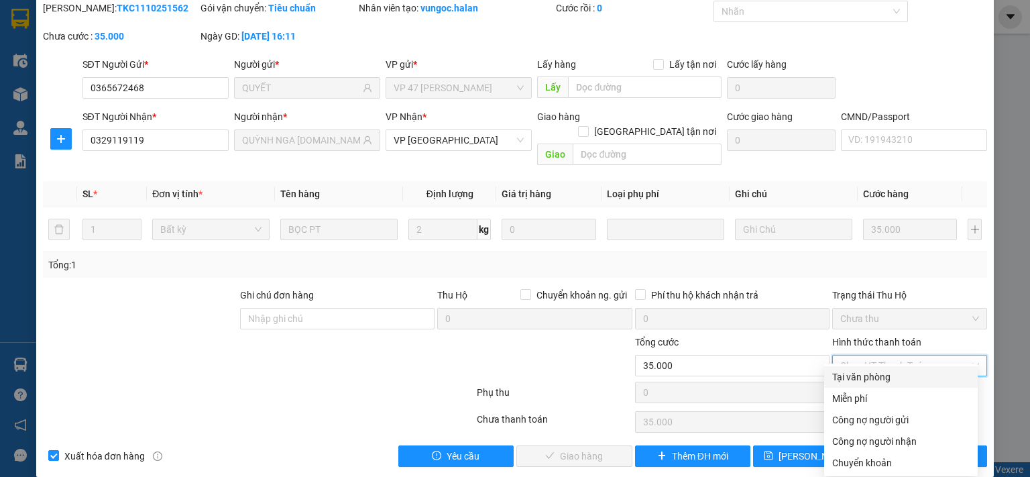
click at [889, 377] on div "Tại văn phòng" at bounding box center [900, 376] width 137 height 15
type input "0"
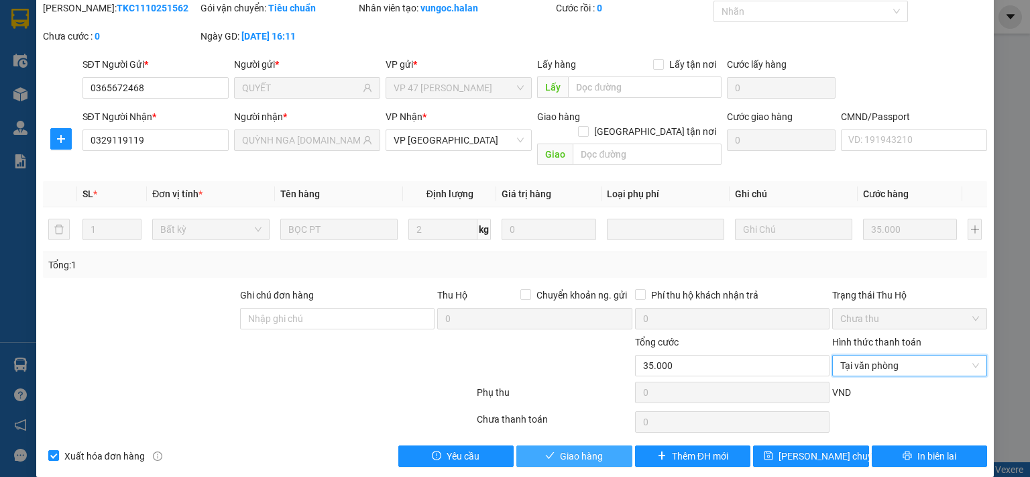
click at [589, 449] on span "Giao hàng" at bounding box center [581, 456] width 43 height 15
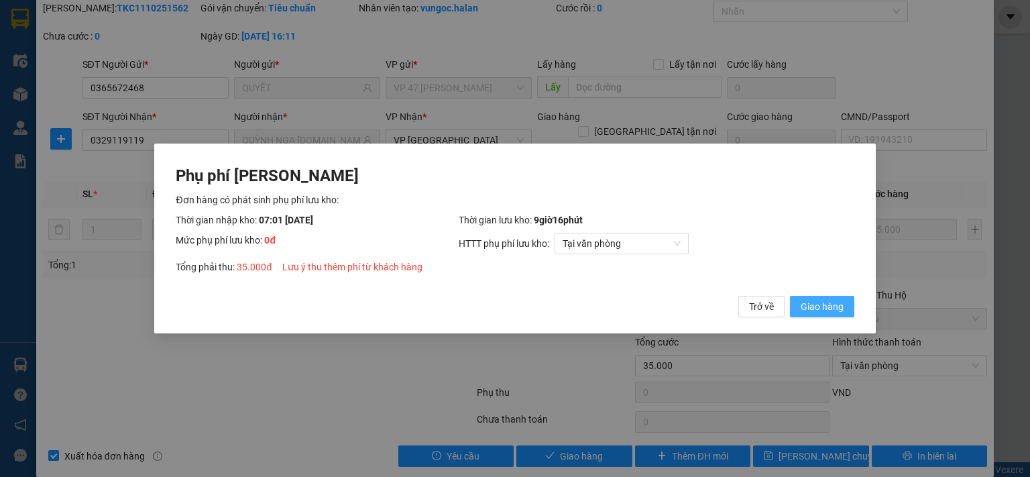
click at [813, 305] on span "Giao hàng" at bounding box center [822, 306] width 43 height 15
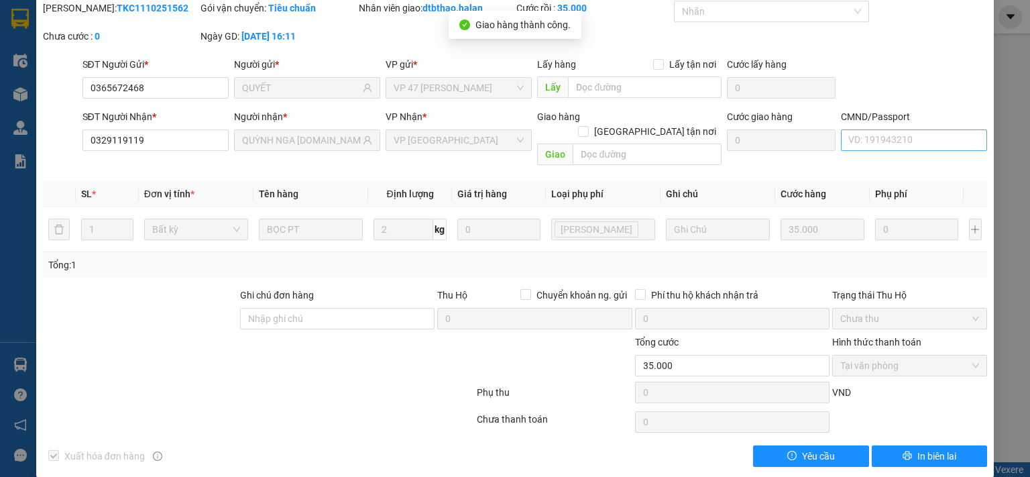
scroll to position [0, 0]
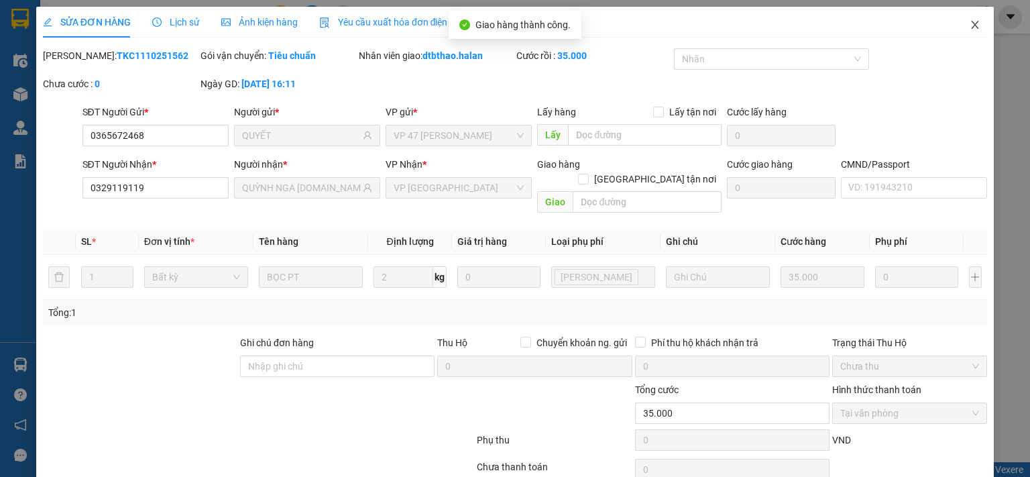
click at [970, 27] on icon "close" at bounding box center [975, 24] width 11 height 11
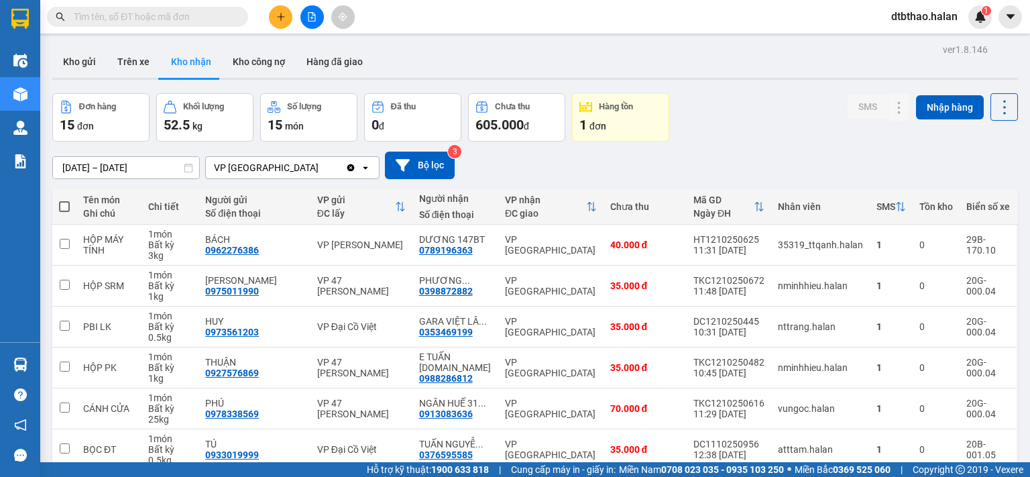
scroll to position [224, 0]
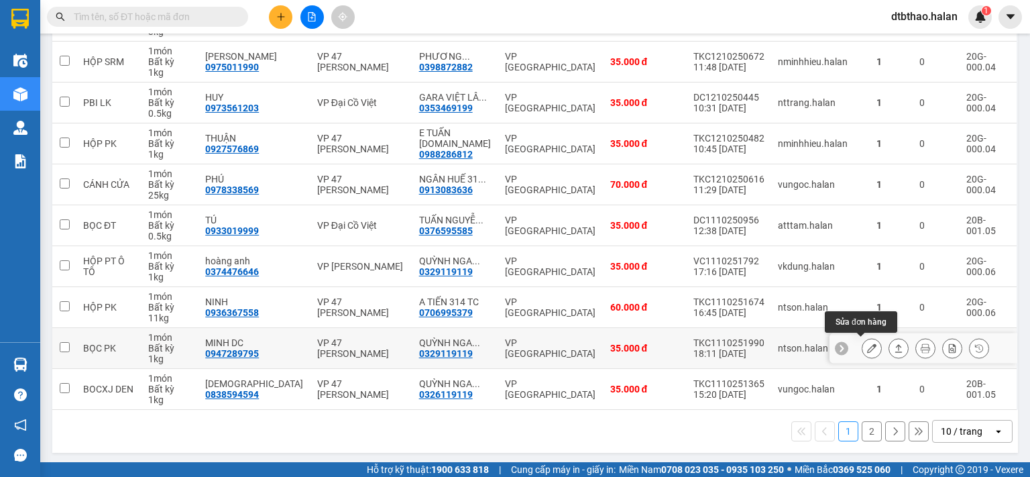
click at [867, 345] on icon at bounding box center [871, 347] width 9 height 9
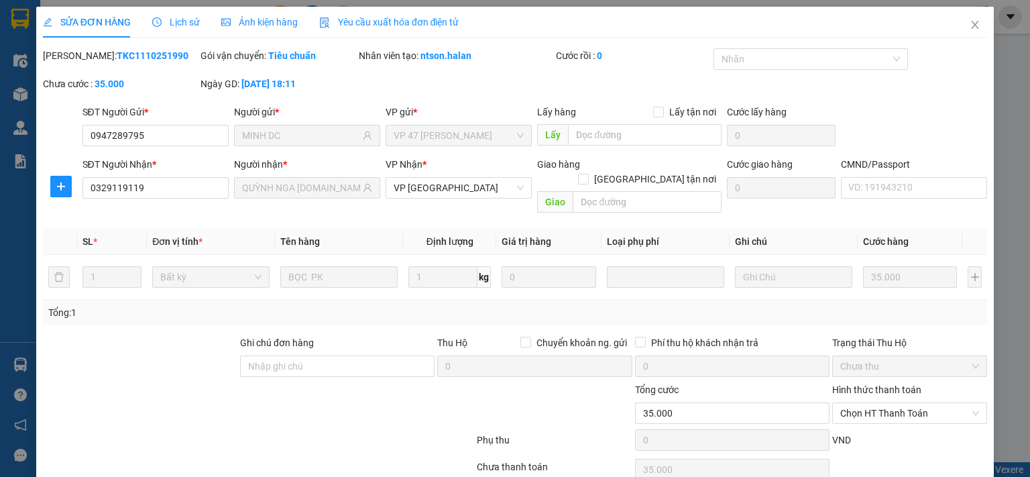
type input "0947289795"
type input "MINH DC"
type input "0329119119"
type input "QUỲNH NGA 314.TC"
type input "0"
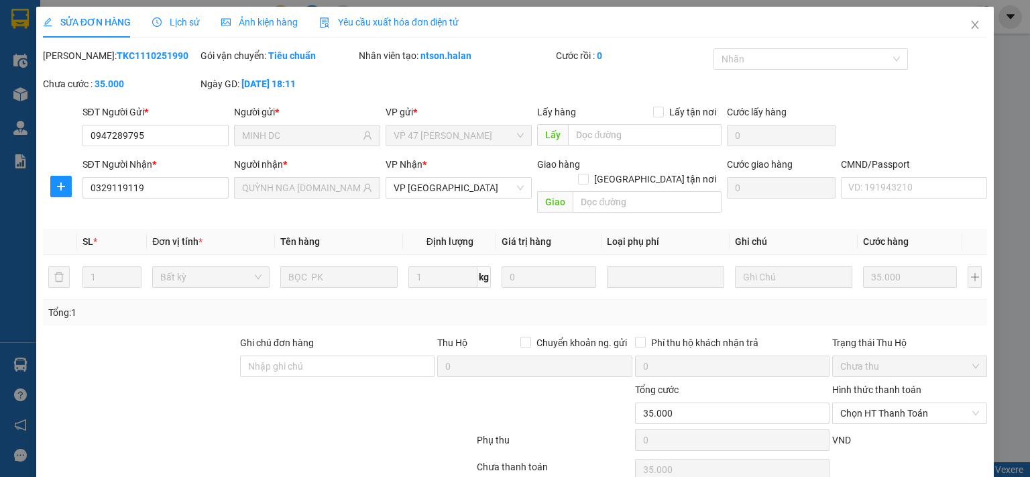
type input "35.000"
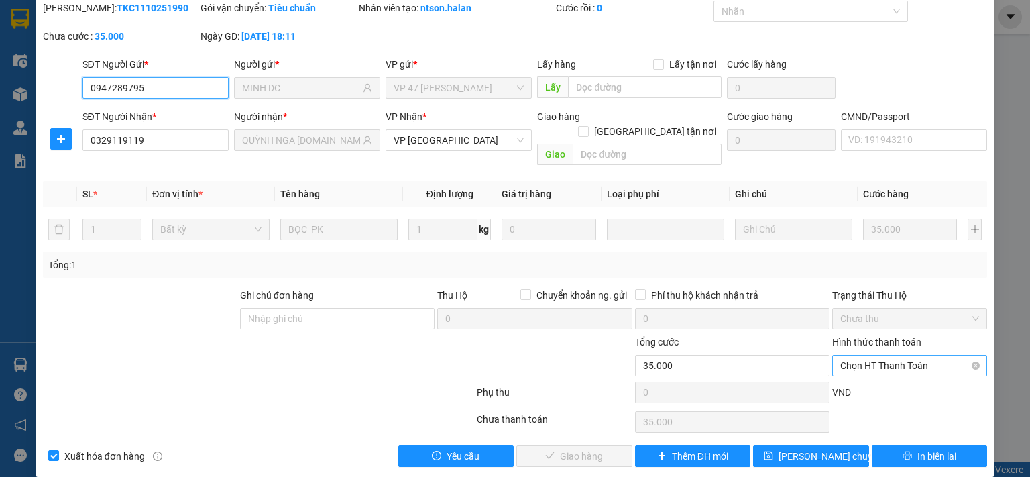
click at [874, 355] on span "Chọn HT Thanh Toán" at bounding box center [909, 365] width 139 height 20
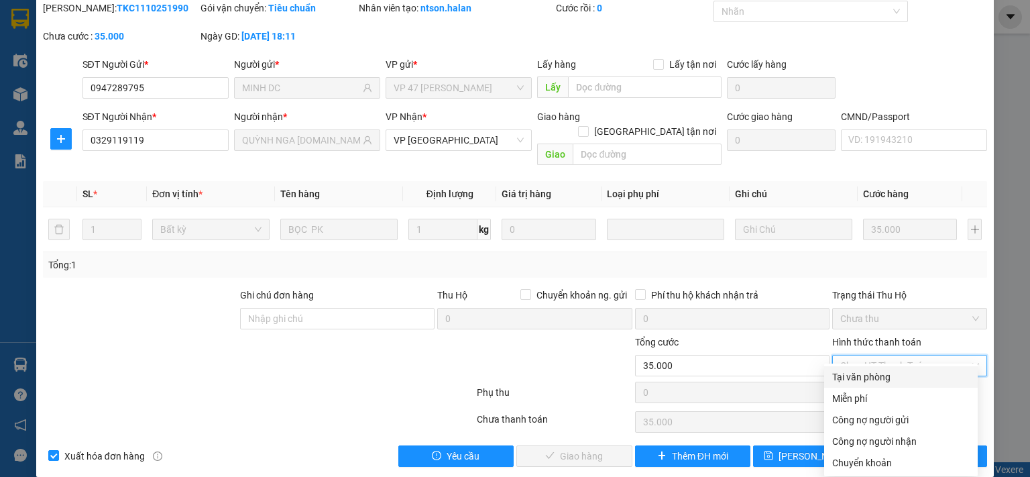
click at [873, 375] on div "Tại văn phòng" at bounding box center [900, 376] width 137 height 15
type input "0"
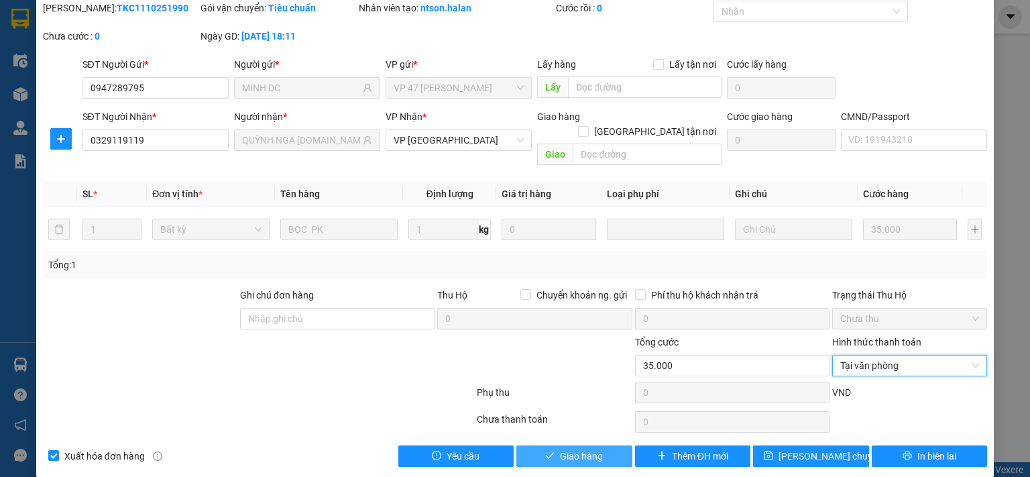
click at [596, 449] on span "Giao hàng" at bounding box center [581, 456] width 43 height 15
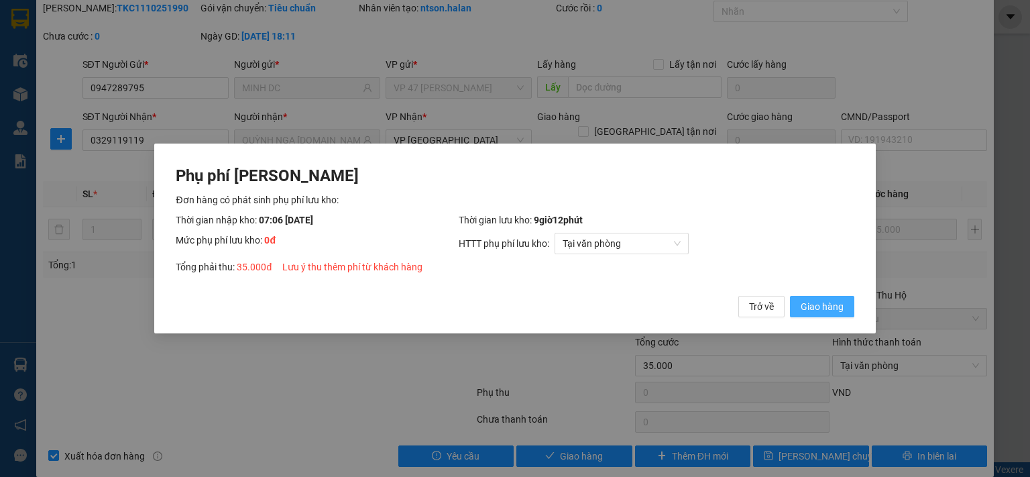
click at [809, 308] on span "Giao hàng" at bounding box center [822, 306] width 43 height 15
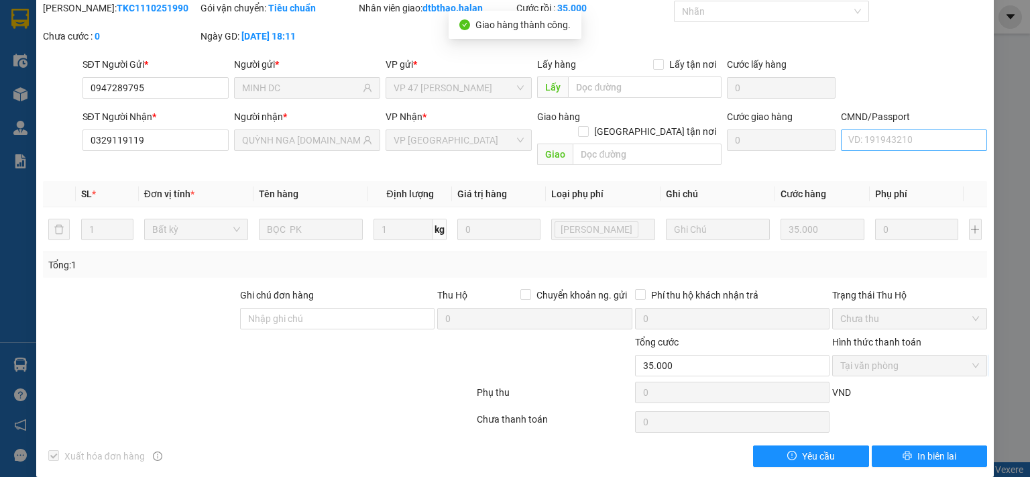
scroll to position [0, 0]
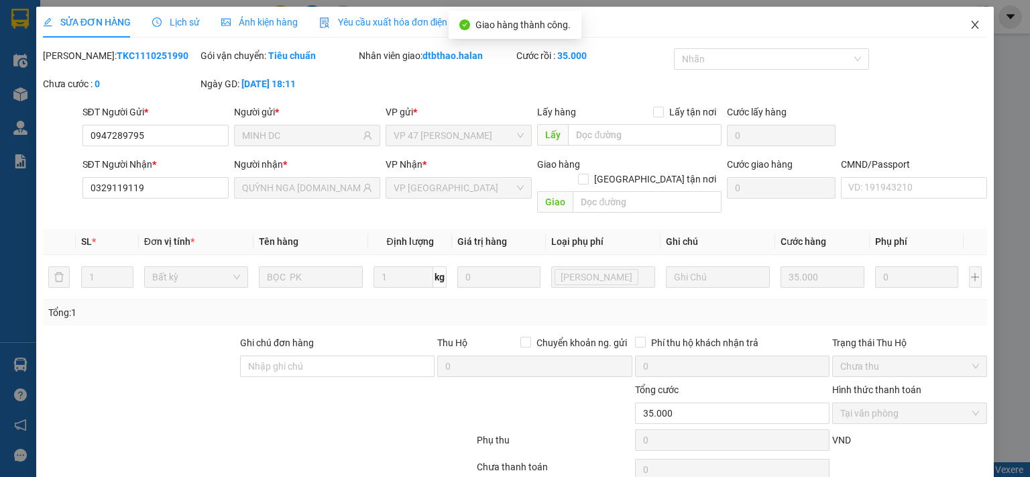
click at [972, 26] on icon "close" at bounding box center [975, 25] width 7 height 8
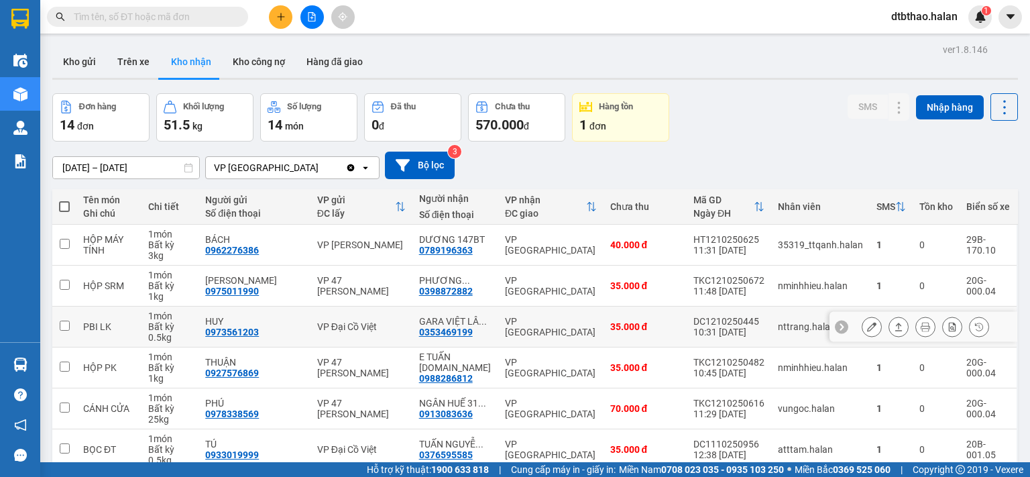
scroll to position [224, 0]
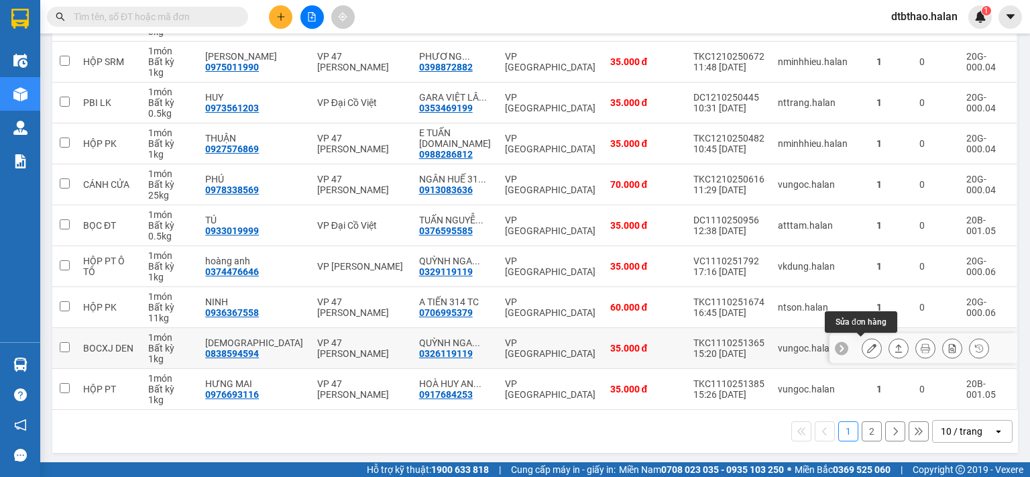
click at [867, 348] on icon at bounding box center [871, 347] width 9 height 9
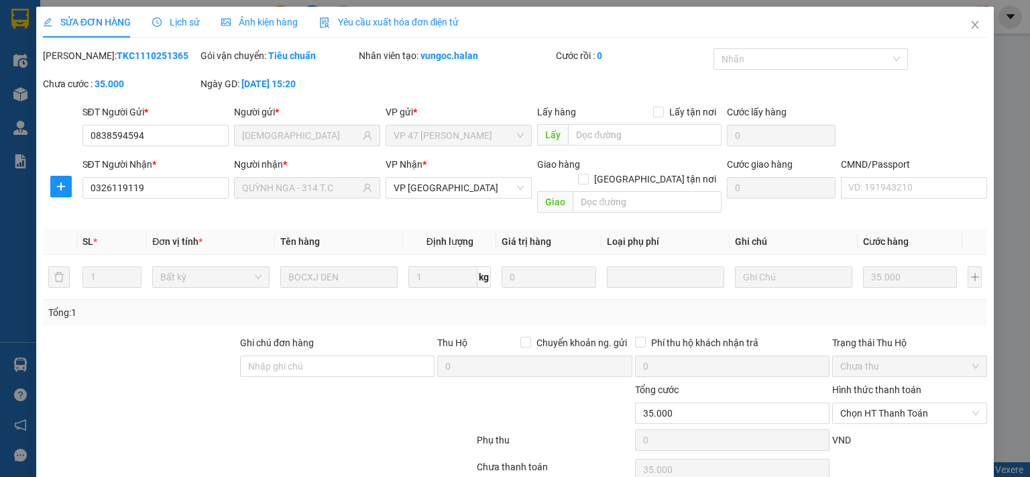
type input "0838594594"
type input "NAM THÁI"
type input "0326119119"
type input "QUỲNH NGA - 314 T.C"
type input "0"
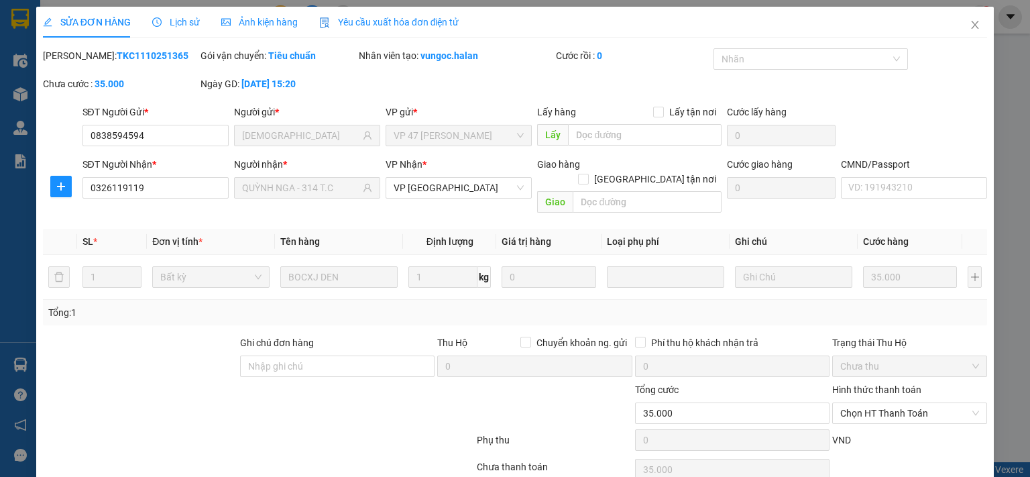
type input "35.000"
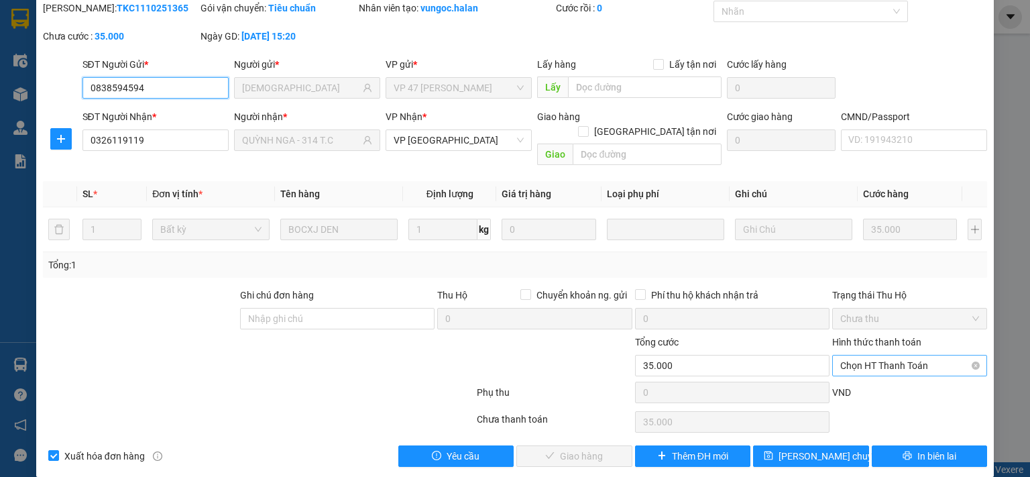
click at [878, 355] on span "Chọn HT Thanh Toán" at bounding box center [909, 365] width 139 height 20
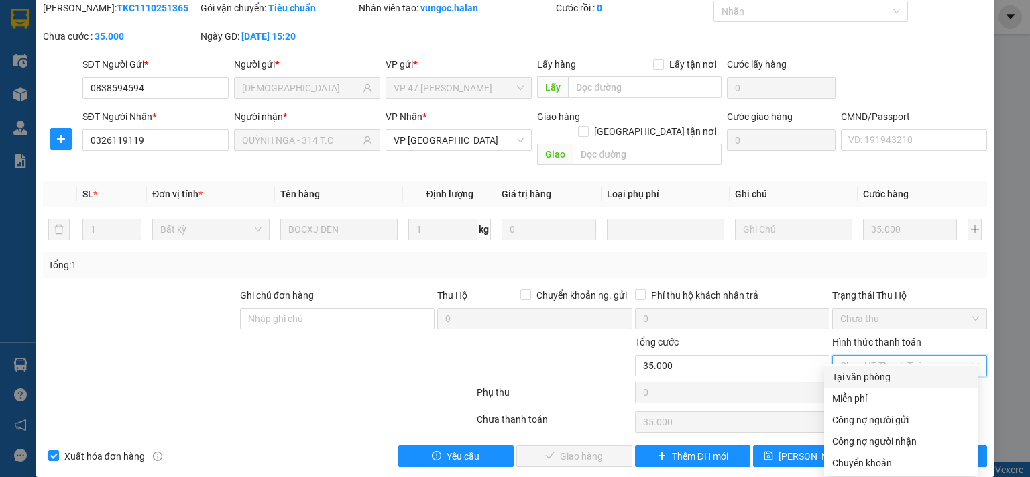
click at [878, 377] on div "Tại văn phòng" at bounding box center [900, 376] width 137 height 15
type input "0"
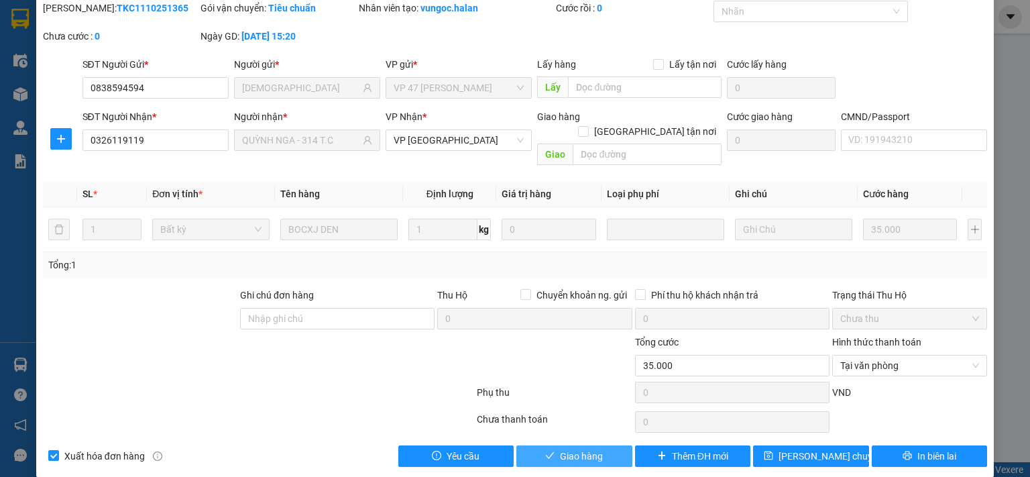
click at [585, 449] on span "Giao hàng" at bounding box center [581, 456] width 43 height 15
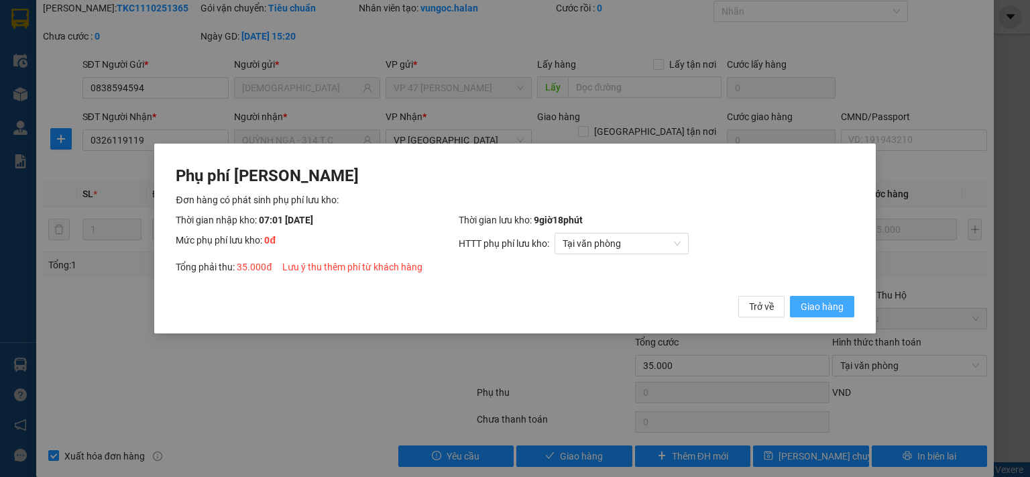
click at [815, 305] on span "Giao hàng" at bounding box center [822, 306] width 43 height 15
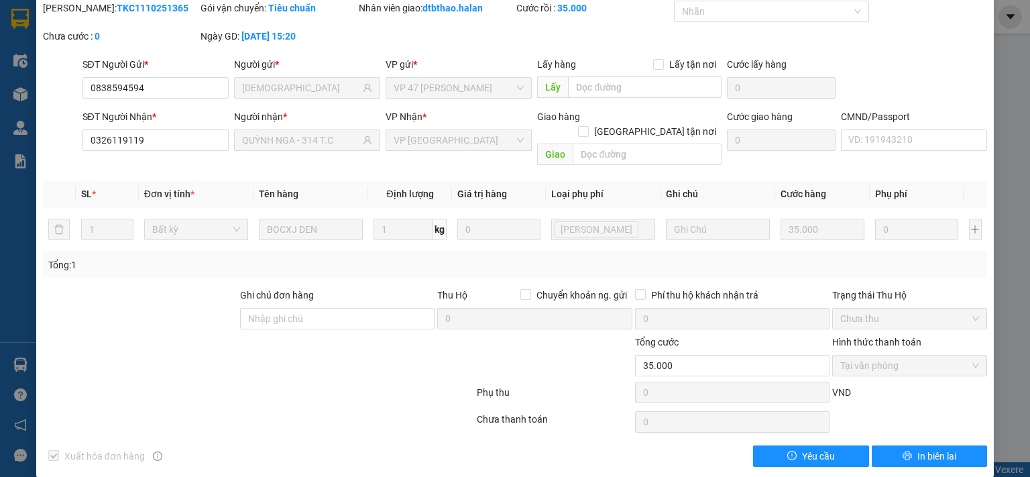
scroll to position [0, 0]
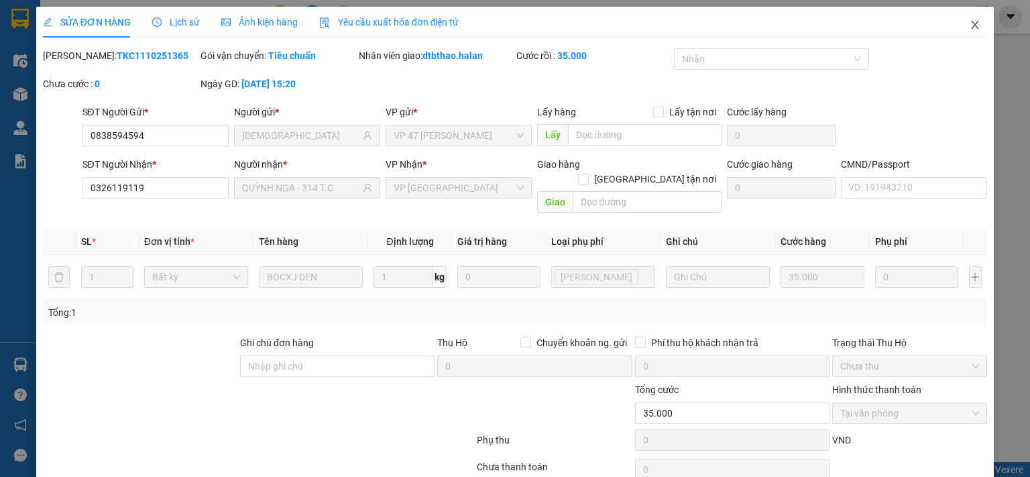
click at [970, 27] on icon "close" at bounding box center [975, 24] width 11 height 11
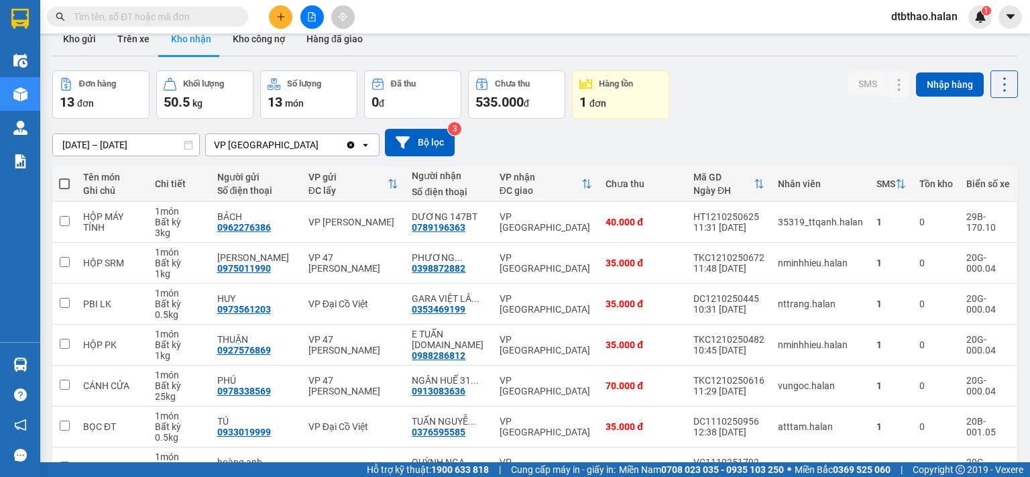
scroll to position [224, 0]
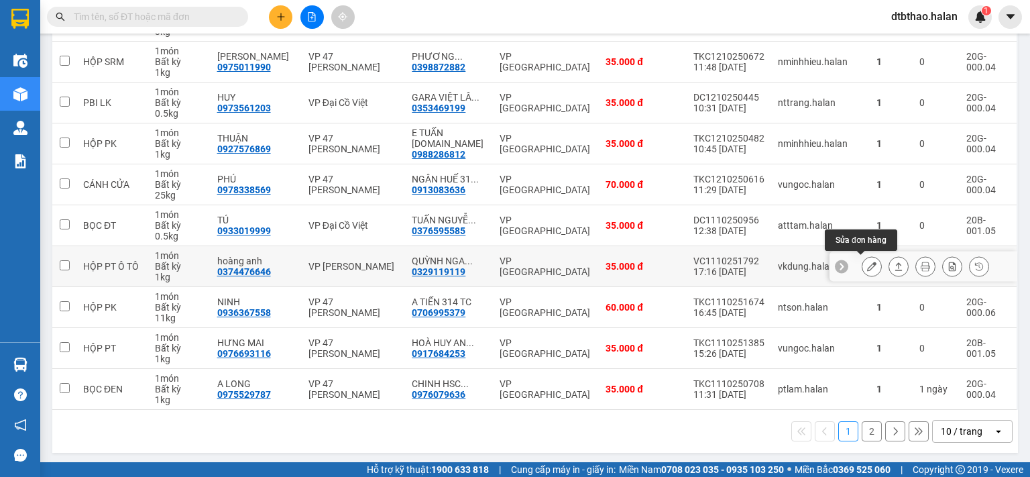
click at [867, 263] on icon at bounding box center [871, 265] width 9 height 9
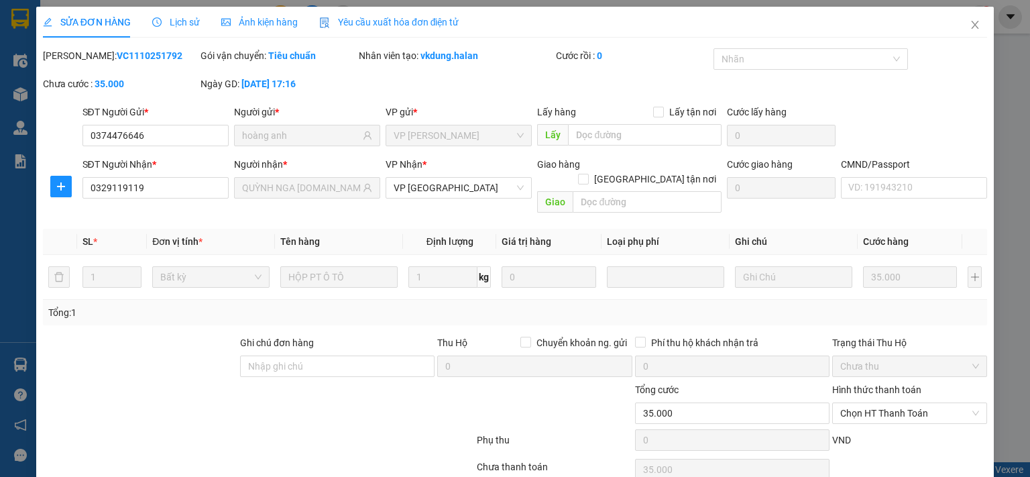
type input "0374476646"
type input "hoàng anh"
type input "0329119119"
type input "QUỲNH NGA 314.TC"
type input "0"
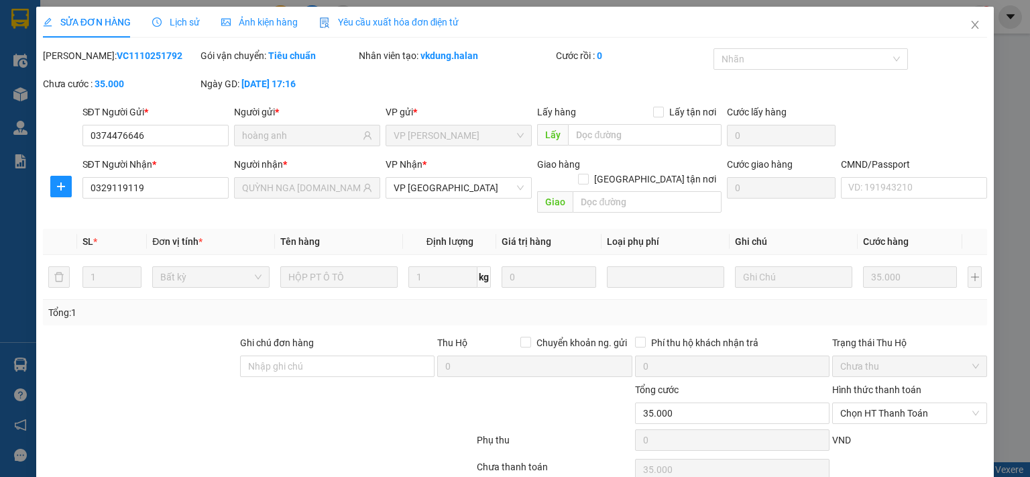
type input "35.000"
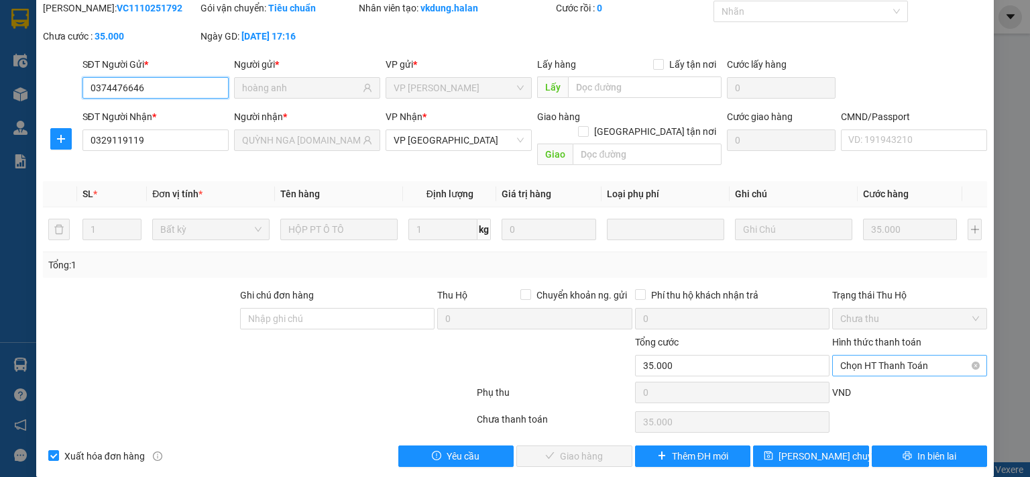
click at [875, 355] on span "Chọn HT Thanh Toán" at bounding box center [909, 365] width 139 height 20
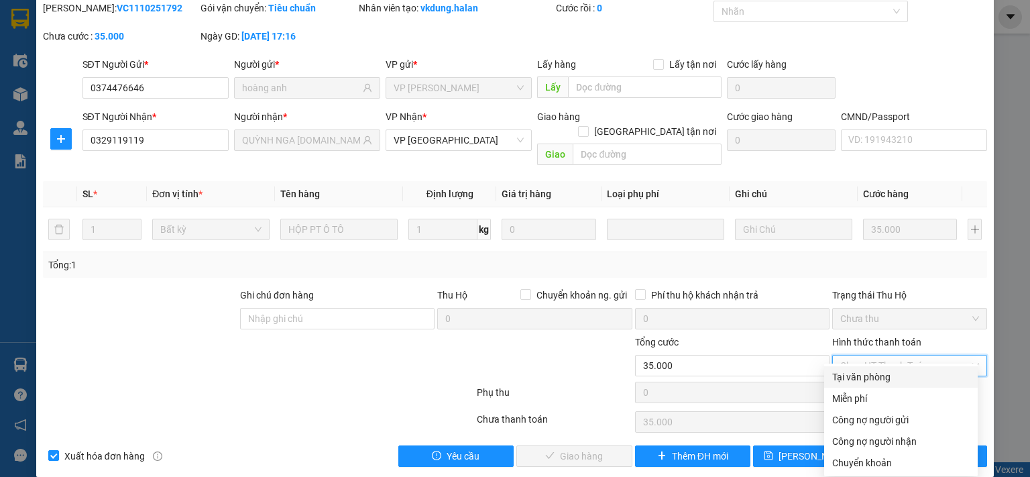
click at [871, 376] on div "Tại văn phòng" at bounding box center [900, 376] width 137 height 15
type input "0"
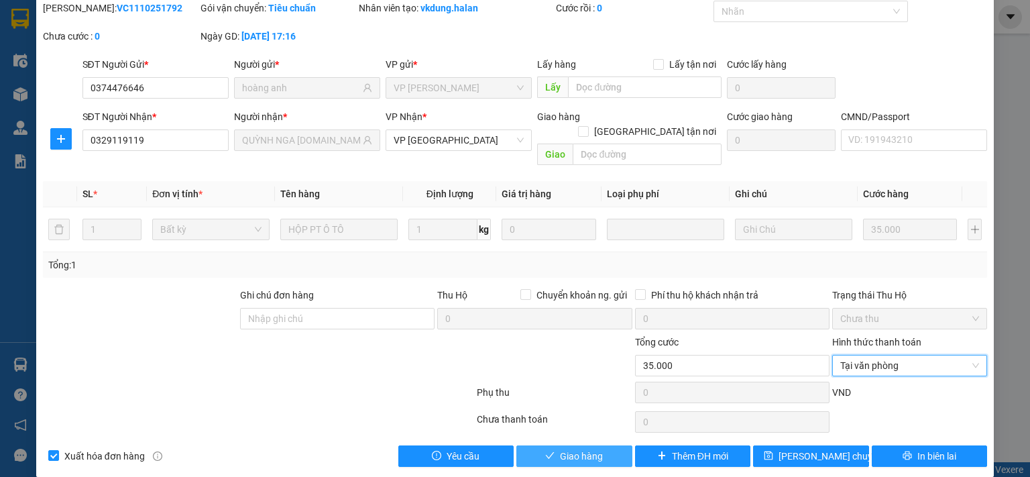
click at [570, 449] on span "Giao hàng" at bounding box center [581, 456] width 43 height 15
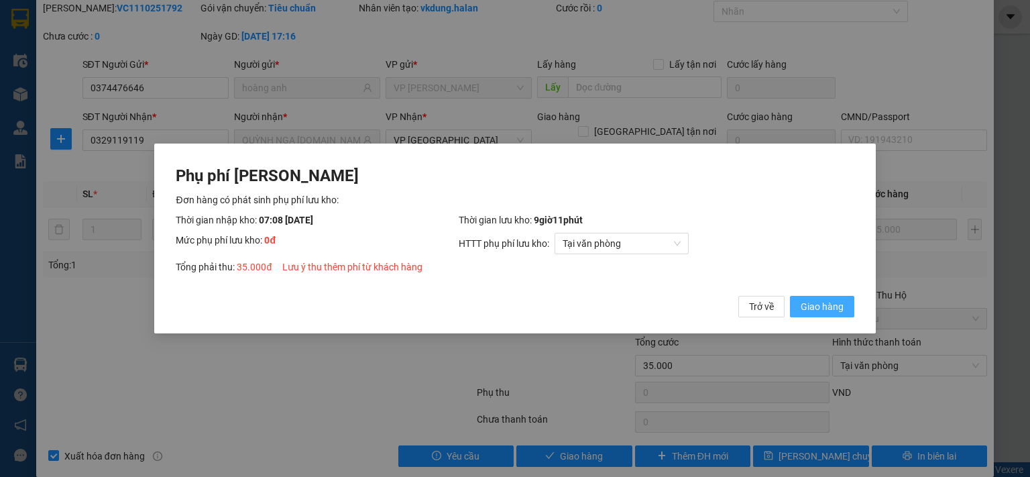
click at [831, 306] on span "Giao hàng" at bounding box center [822, 306] width 43 height 15
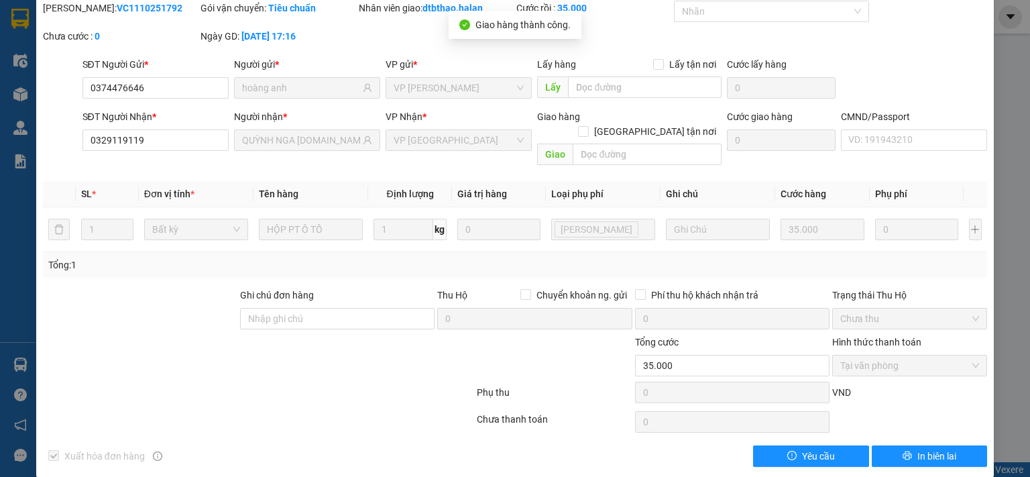
scroll to position [0, 0]
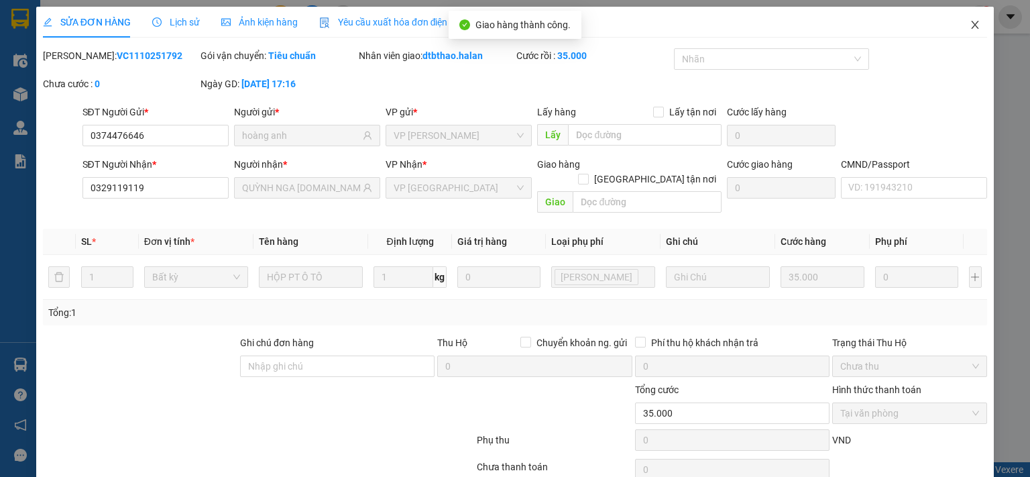
click at [970, 24] on icon "close" at bounding box center [975, 24] width 11 height 11
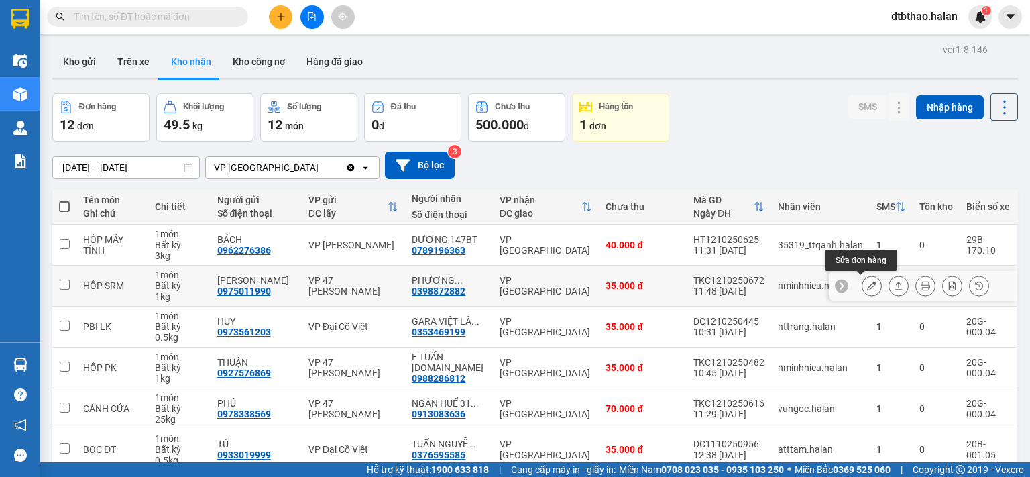
click at [867, 284] on icon at bounding box center [871, 285] width 9 height 9
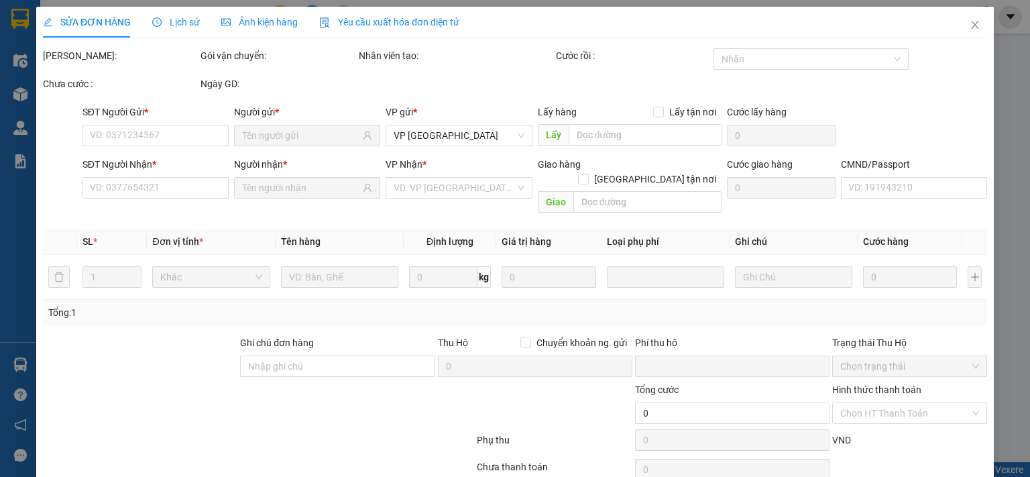
type input "0975011990"
type input "TRẦN ĐẠT"
type input "0398872882"
type input "PHƯƠNG CHIÊM HÓA"
type input "0"
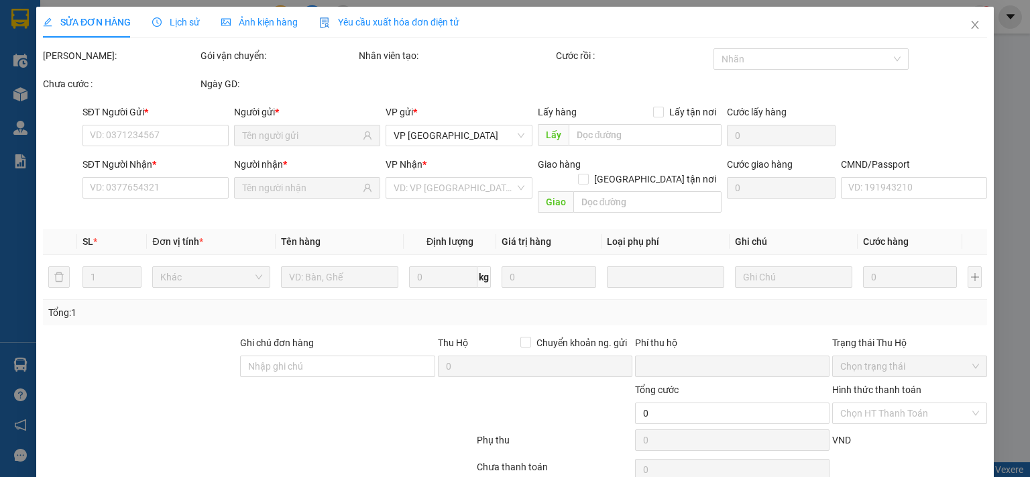
type input "35.000"
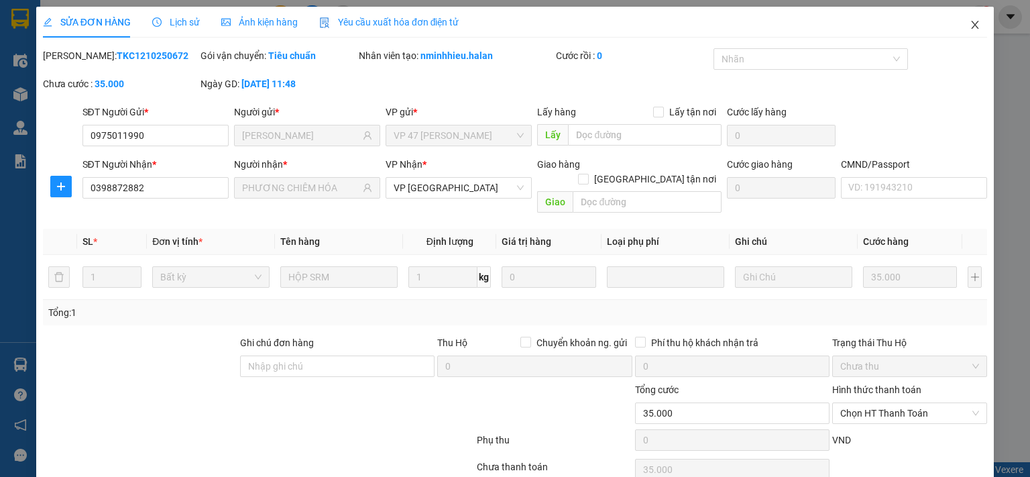
click at [970, 24] on icon "close" at bounding box center [975, 24] width 11 height 11
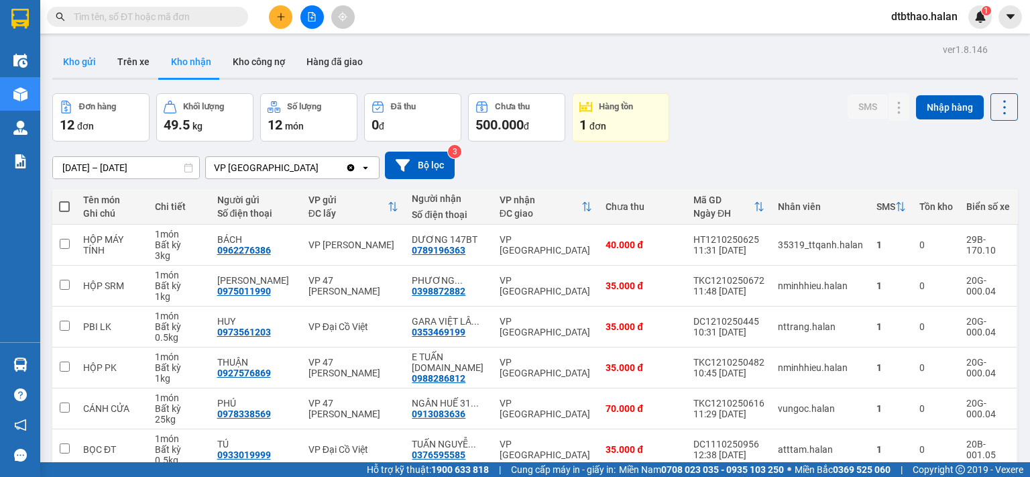
click at [90, 60] on button "Kho gửi" at bounding box center [79, 62] width 54 height 32
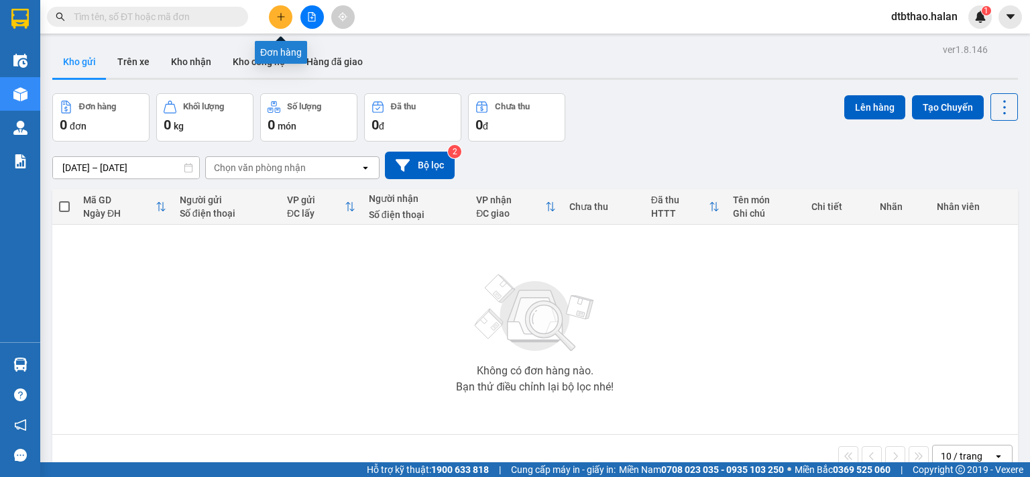
click at [280, 21] on icon "plus" at bounding box center [280, 16] width 9 height 9
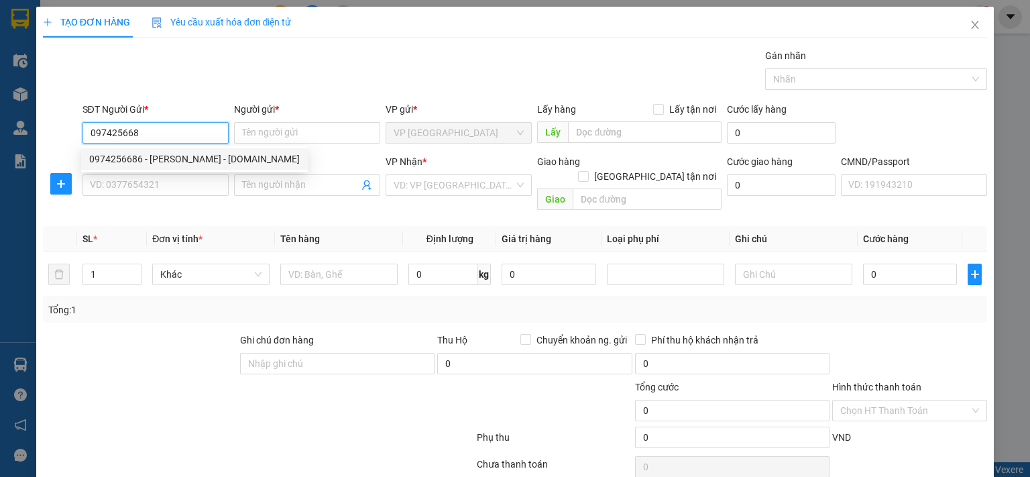
click at [204, 160] on div "0974256686 - [PERSON_NAME] - [DOMAIN_NAME]" at bounding box center [194, 159] width 211 height 15
type input "0974256686"
type input "[PERSON_NAME] - [DOMAIN_NAME]"
type input "0974256686"
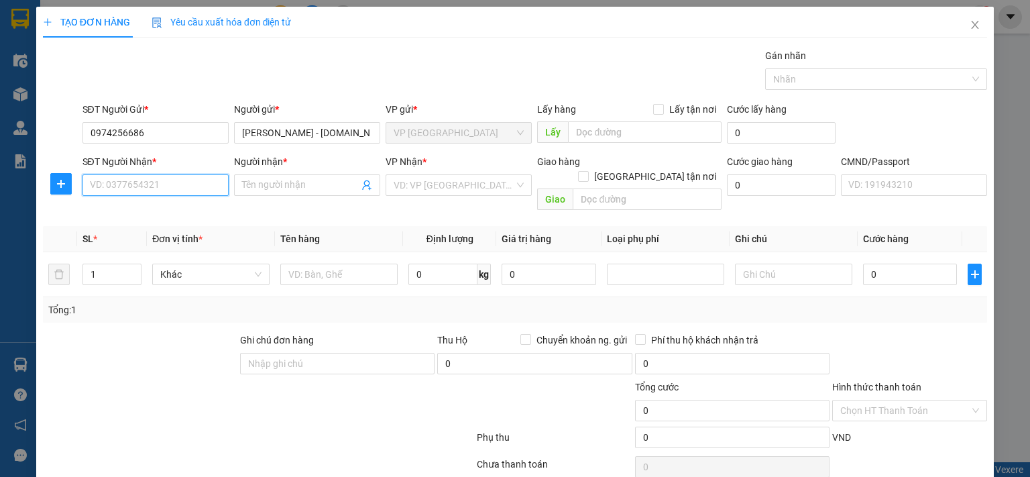
click at [200, 182] on input "SĐT Người Nhận *" at bounding box center [155, 184] width 146 height 21
click at [110, 184] on input "0983532466" at bounding box center [155, 184] width 146 height 21
type input "0983532466"
click at [255, 185] on input "Người nhận *" at bounding box center [300, 185] width 117 height 15
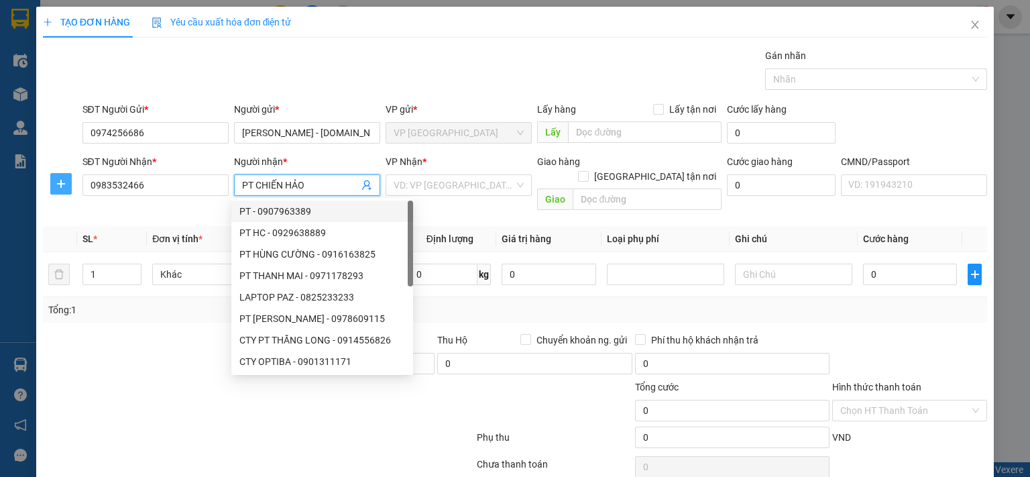
type input "PT CHIẾN HẢO"
drag, startPoint x: 61, startPoint y: 188, endPoint x: 205, endPoint y: 198, distance: 144.5
click at [62, 188] on icon "plus" at bounding box center [61, 183] width 11 height 11
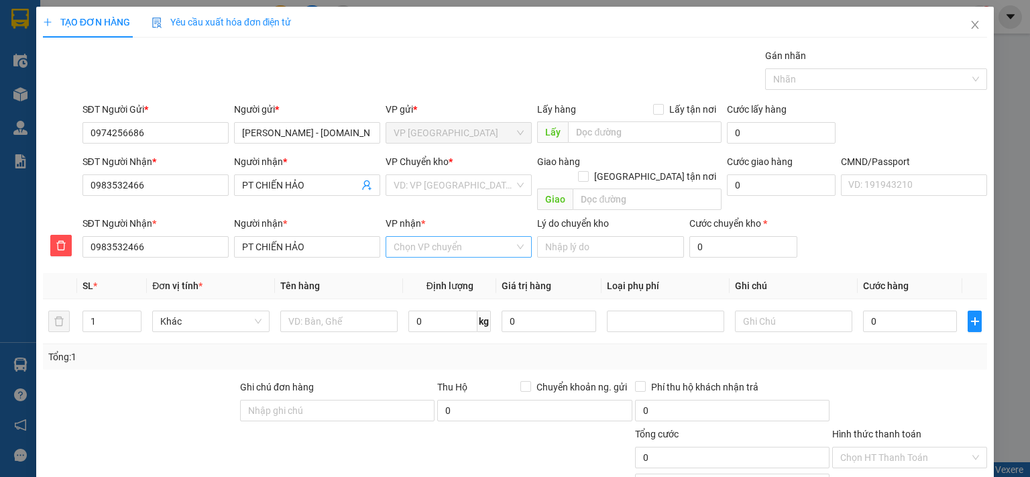
click at [449, 237] on input "VP nhận *" at bounding box center [454, 247] width 121 height 20
type input "47"
click at [429, 255] on div "VP 47 [PERSON_NAME]" at bounding box center [454, 258] width 129 height 15
click at [441, 187] on input "search" at bounding box center [454, 185] width 121 height 20
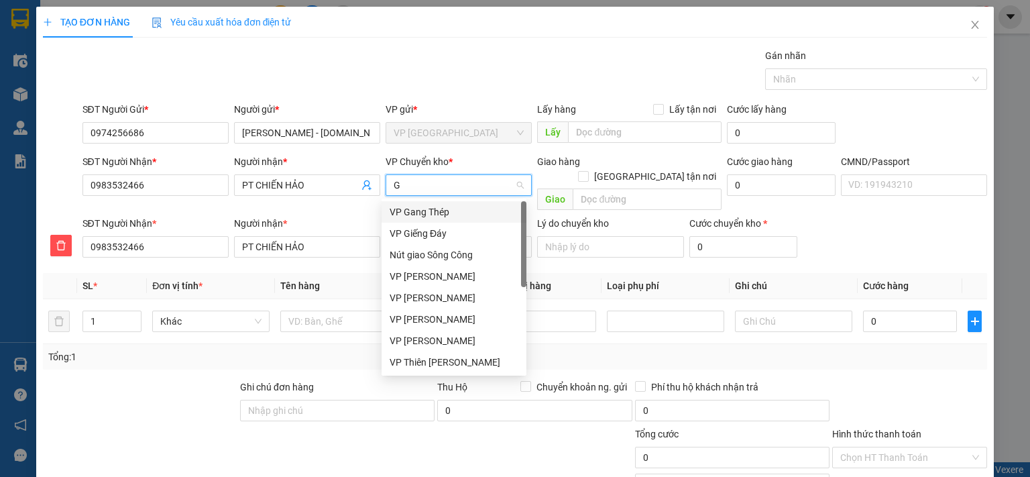
type input "GI"
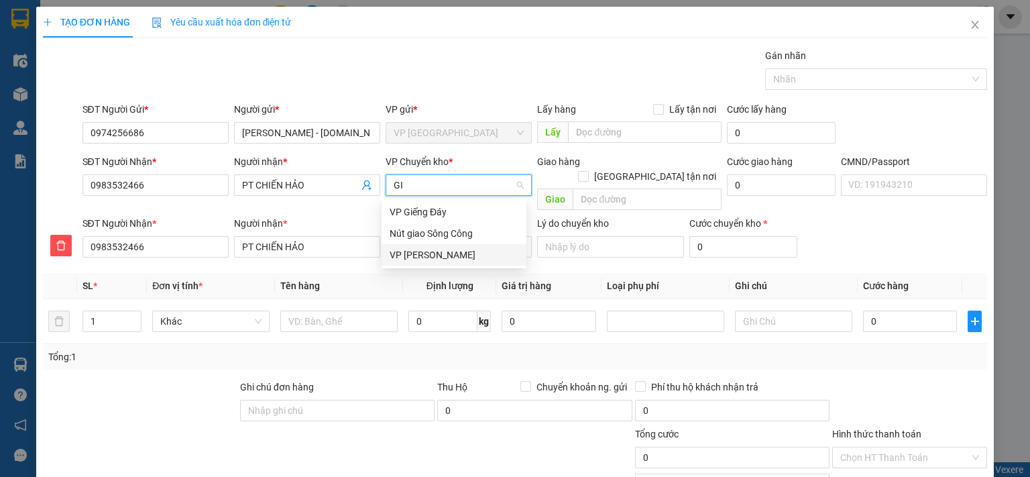
click at [440, 255] on div "VP [PERSON_NAME]" at bounding box center [454, 254] width 129 height 15
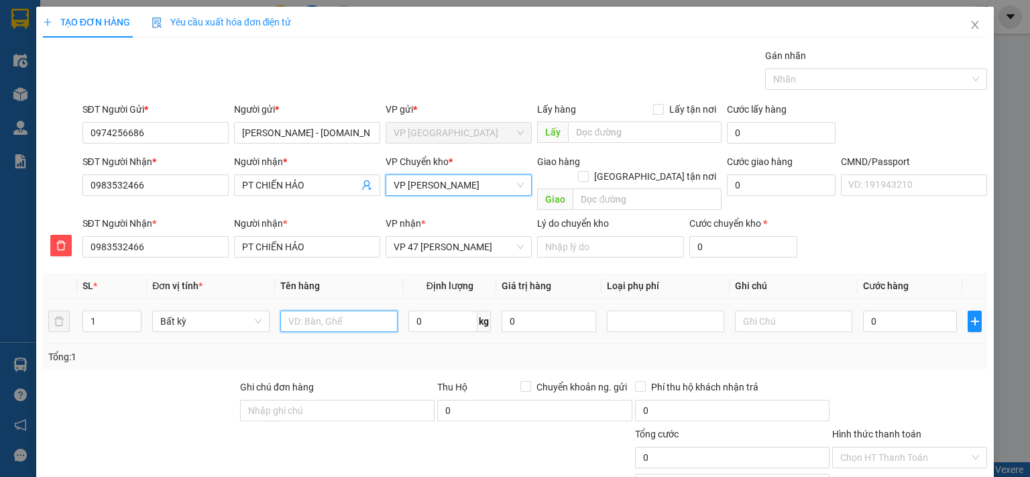
click at [363, 310] on input "text" at bounding box center [338, 320] width 117 height 21
type input "HỘP PT"
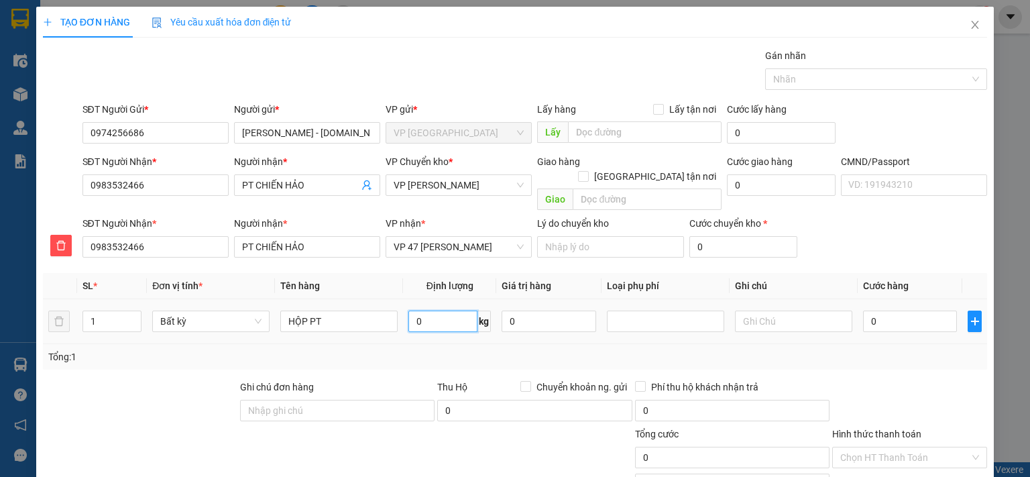
click at [459, 312] on input "0" at bounding box center [442, 320] width 69 height 21
type input "0.1"
click at [917, 310] on input "0" at bounding box center [910, 320] width 94 height 21
type input "35.000"
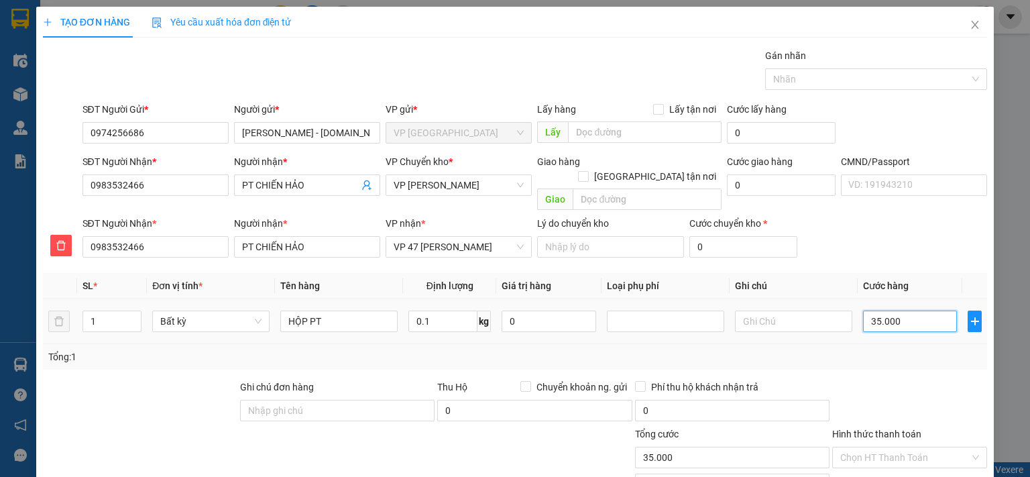
type input "35.000"
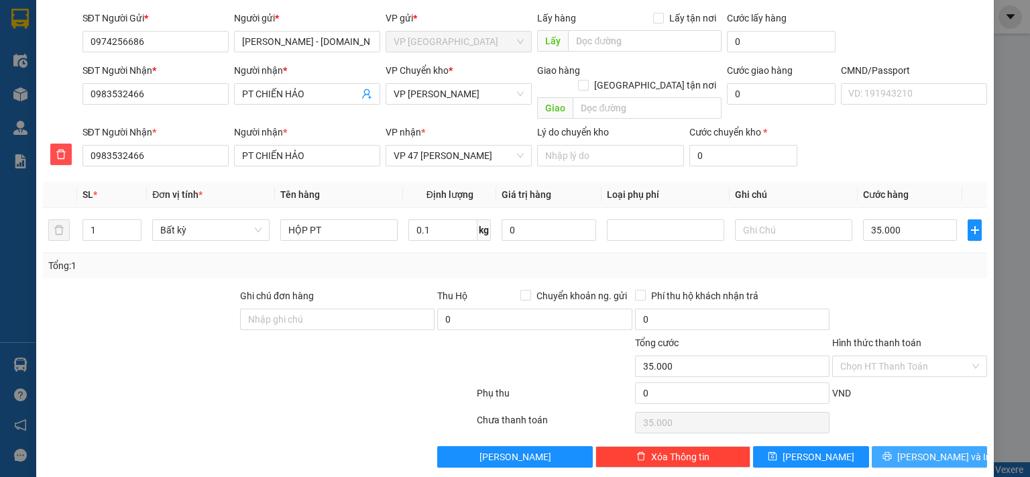
click at [939, 449] on span "[PERSON_NAME] và In" at bounding box center [944, 456] width 94 height 15
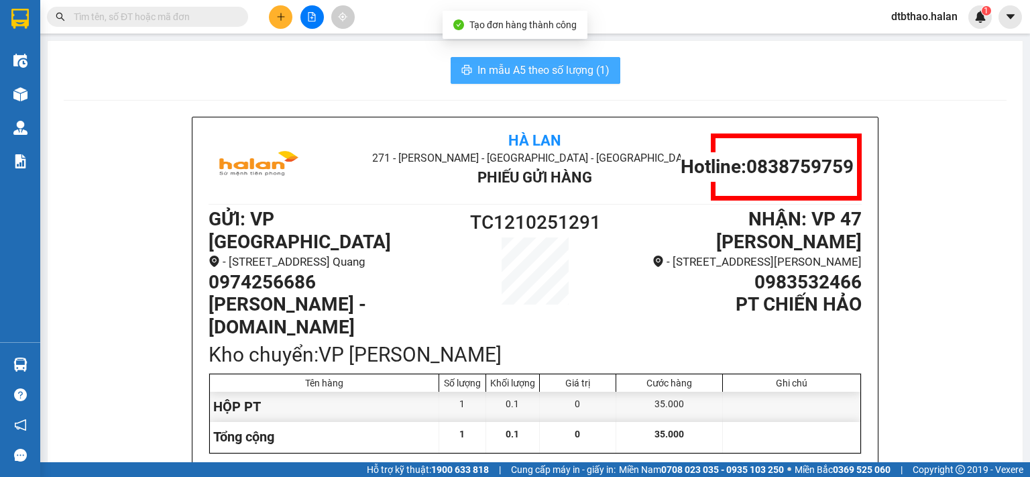
click at [483, 70] on span "In mẫu A5 theo số lượng (1)" at bounding box center [543, 70] width 132 height 17
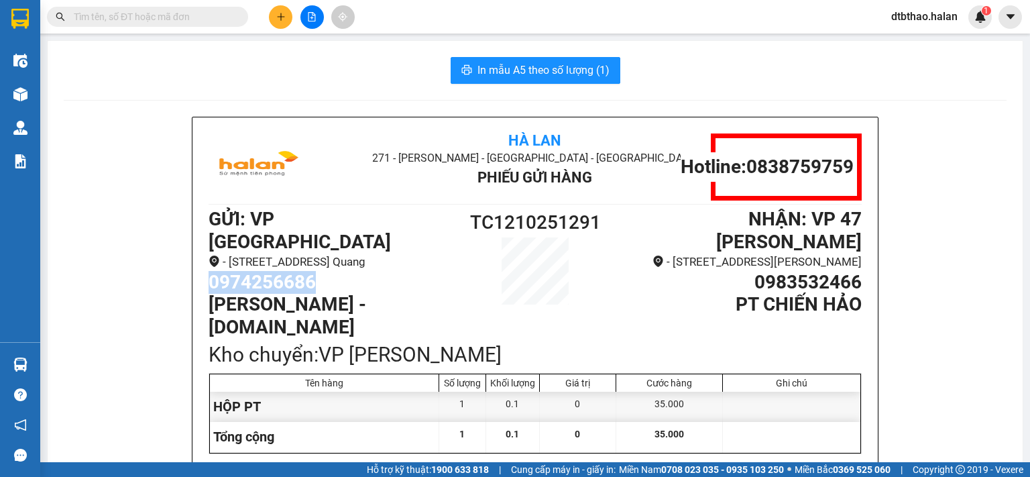
drag, startPoint x: 204, startPoint y: 274, endPoint x: 328, endPoint y: 274, distance: 124.0
click at [328, 274] on h1 "0974256686" at bounding box center [331, 282] width 245 height 23
copy h1 "0974256686"
click at [284, 16] on icon "plus" at bounding box center [280, 16] width 7 height 1
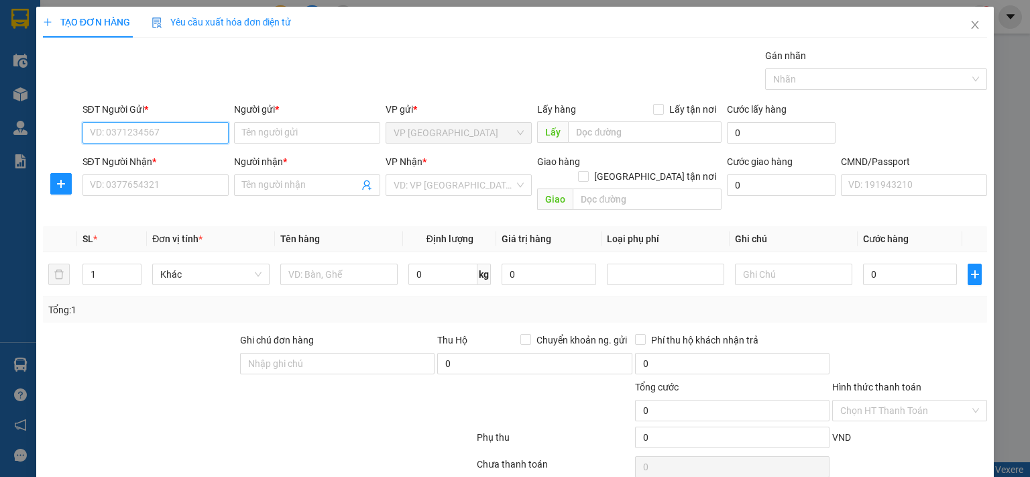
paste input "0974256686"
type input "0974256686"
click at [187, 154] on div "0974256686 - [PERSON_NAME] - [DOMAIN_NAME]" at bounding box center [194, 159] width 211 height 15
type input "[PERSON_NAME] - [DOMAIN_NAME]"
type input "0974256686"
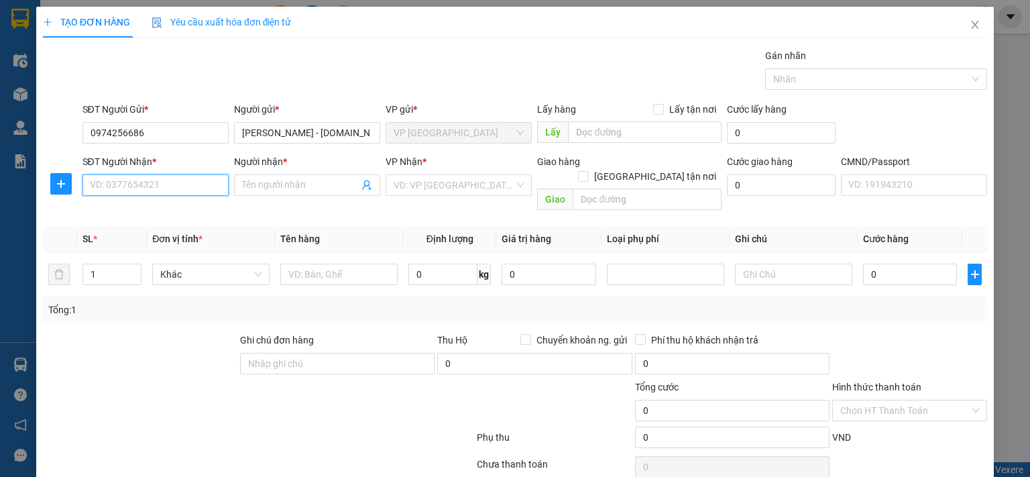
click at [160, 179] on input "SĐT Người Nhận *" at bounding box center [155, 184] width 146 height 21
type input "0982914383"
click at [273, 183] on input "Người nhận *" at bounding box center [300, 185] width 117 height 15
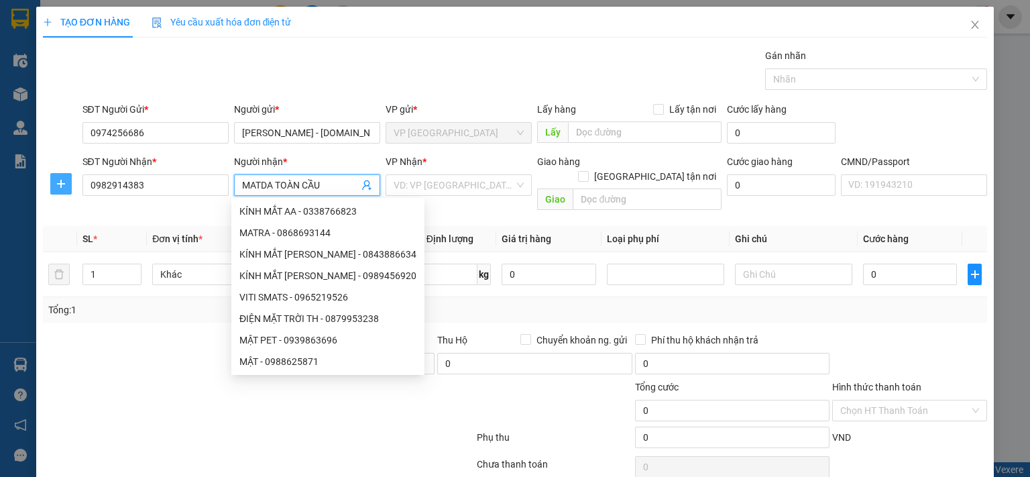
type input "MATDA TOÀN CẦU"
click at [61, 182] on icon "plus" at bounding box center [61, 183] width 11 height 11
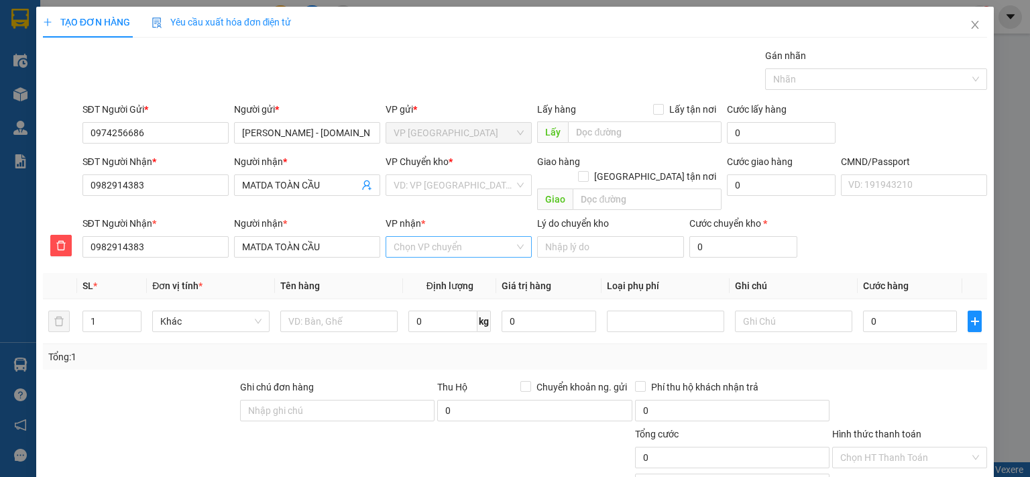
click at [443, 237] on input "VP nhận *" at bounding box center [454, 247] width 121 height 20
type input "47"
click at [457, 257] on div "VP 47 [PERSON_NAME]" at bounding box center [454, 258] width 129 height 15
click at [463, 184] on input "search" at bounding box center [454, 185] width 121 height 20
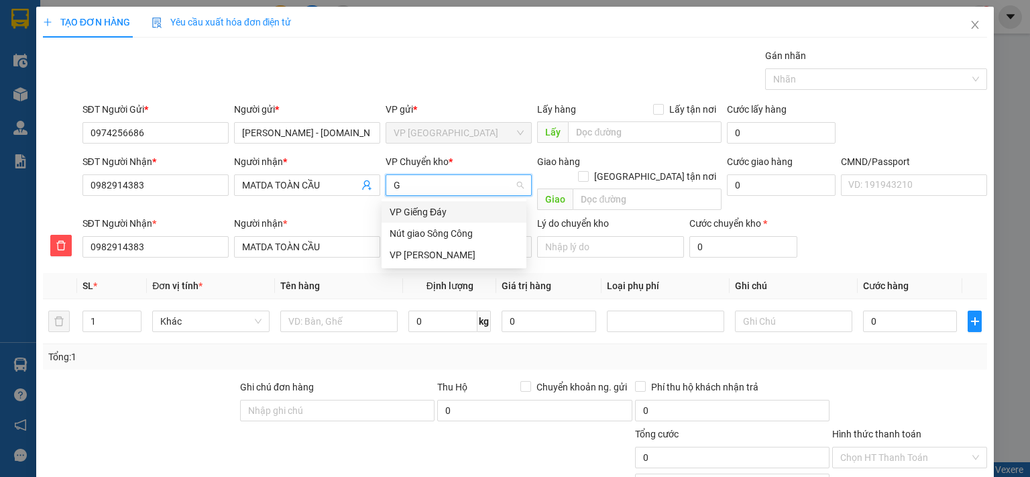
type input "GI"
drag, startPoint x: 436, startPoint y: 253, endPoint x: 400, endPoint y: 312, distance: 69.2
click at [435, 253] on div "VP [PERSON_NAME]" at bounding box center [454, 254] width 129 height 15
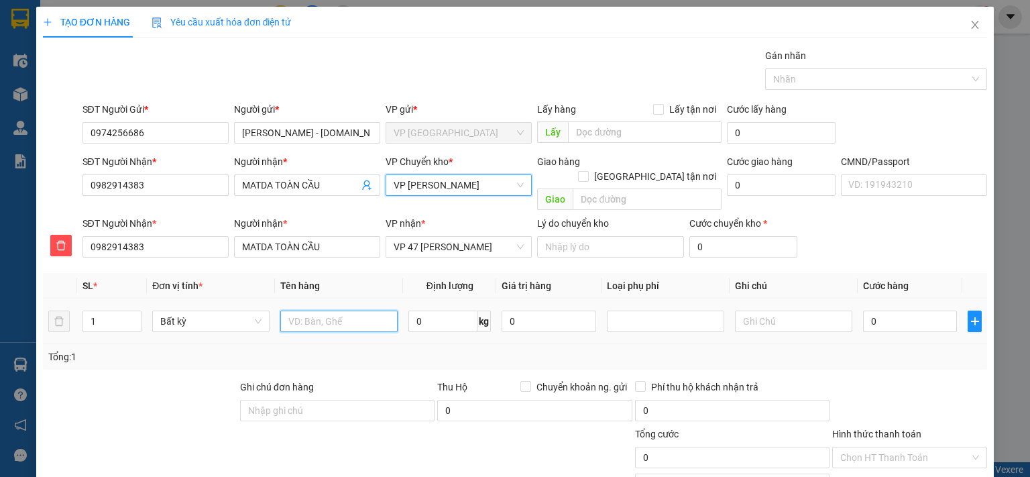
click at [365, 310] on input "text" at bounding box center [338, 320] width 117 height 21
type input "BỌC PT"
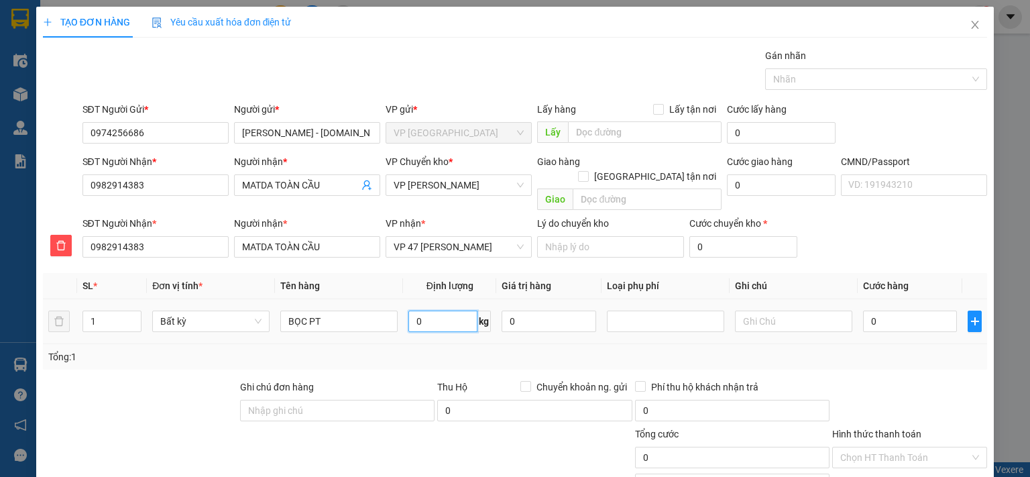
click at [454, 310] on input "0" at bounding box center [442, 320] width 69 height 21
type input "0.5"
click at [905, 310] on input "0" at bounding box center [910, 320] width 94 height 21
type input "35.000"
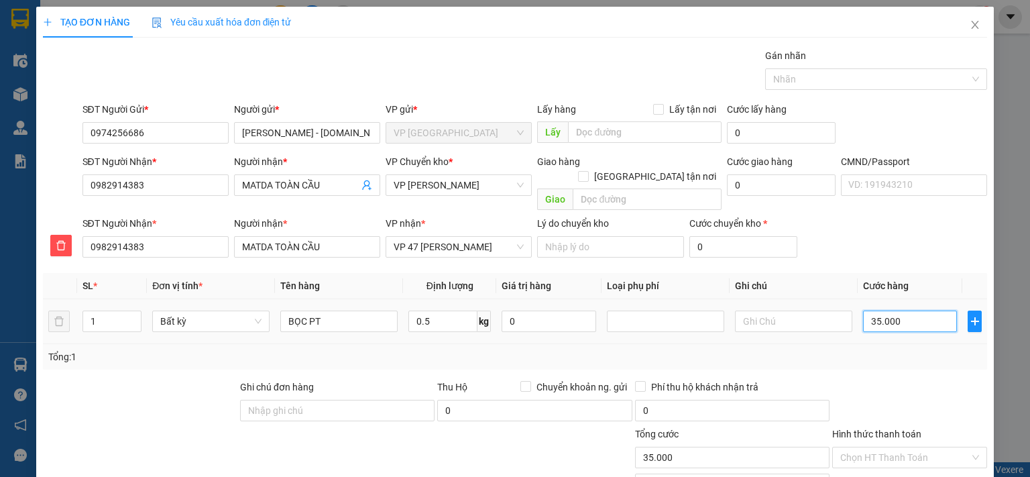
type input "35.000"
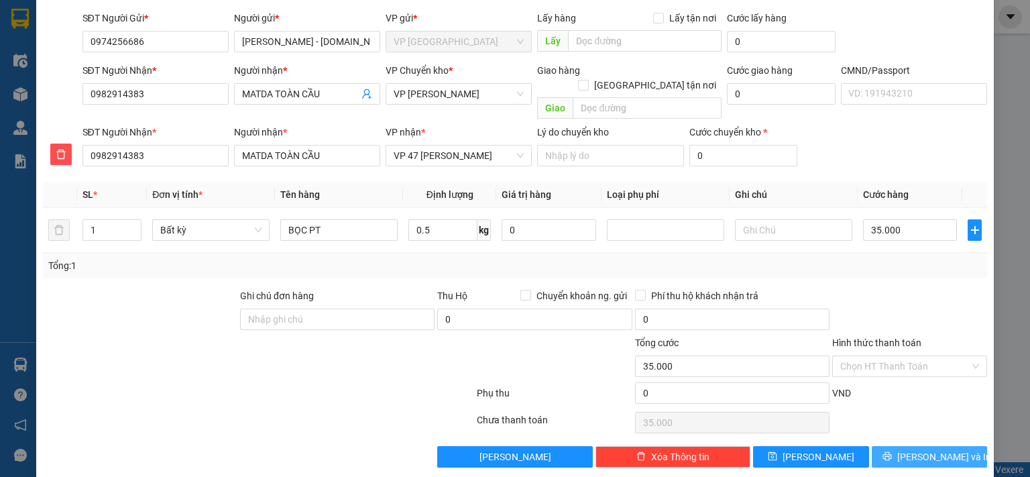
click at [931, 449] on span "Lưu và In" at bounding box center [944, 456] width 94 height 15
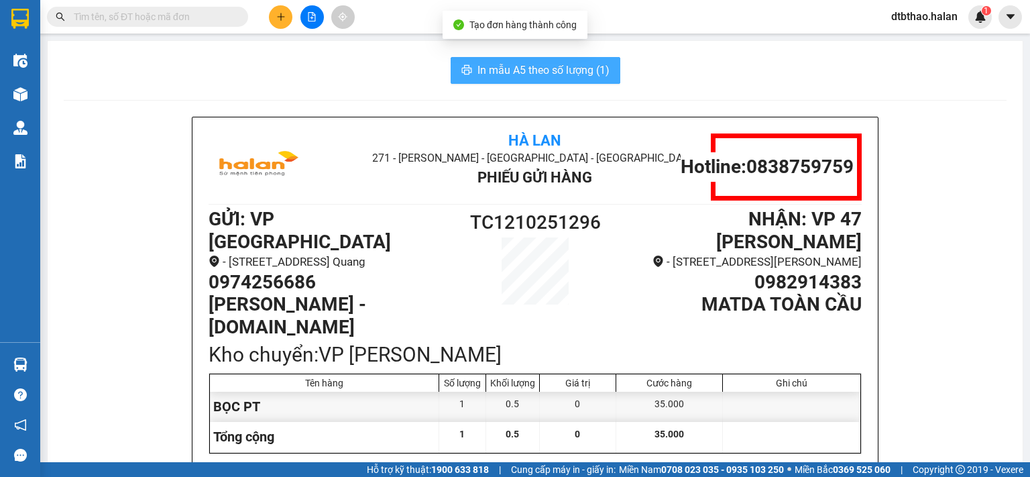
click at [537, 71] on span "In mẫu A5 theo số lượng (1)" at bounding box center [543, 70] width 132 height 17
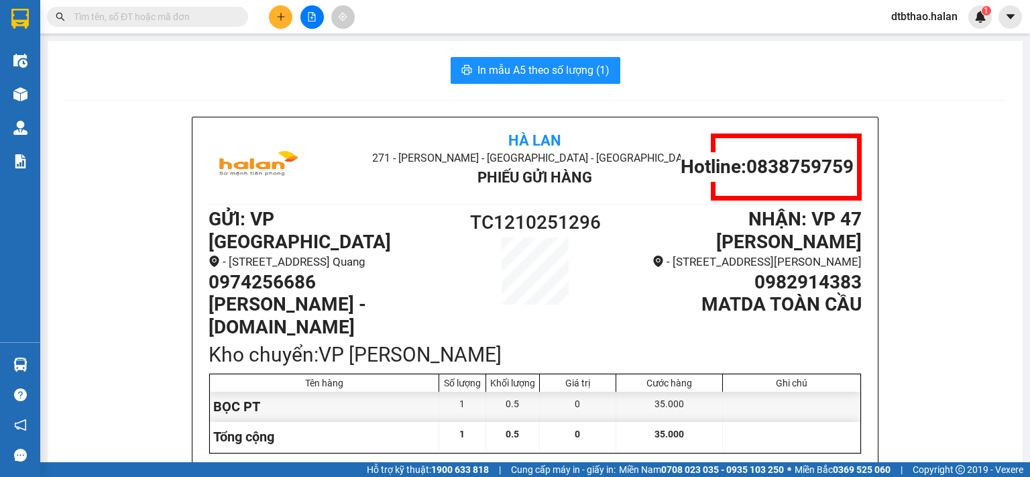
click at [275, 18] on button at bounding box center [280, 16] width 23 height 23
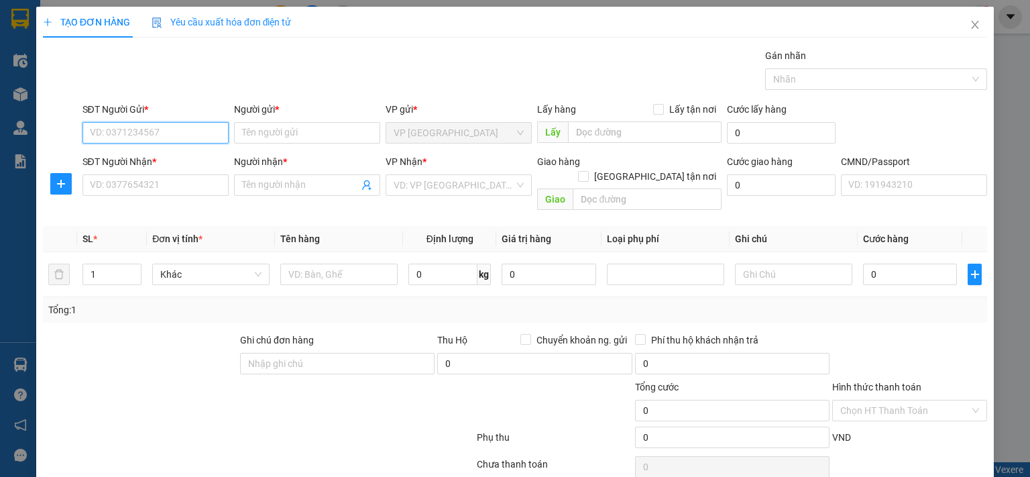
paste input "0974256686"
type input "0974256686"
click at [189, 158] on div "0974256686 - NGỌC ÁNH - 314.TC" at bounding box center [194, 159] width 211 height 15
type input "NGỌC ÁNH - 314.TC"
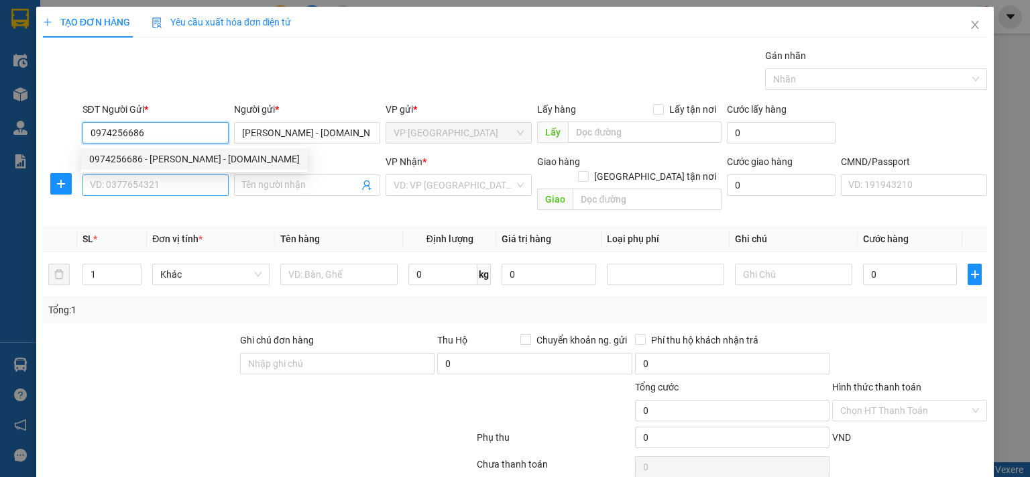
type input "0974256686"
click at [195, 186] on input "SĐT Người Nhận *" at bounding box center [155, 184] width 146 height 21
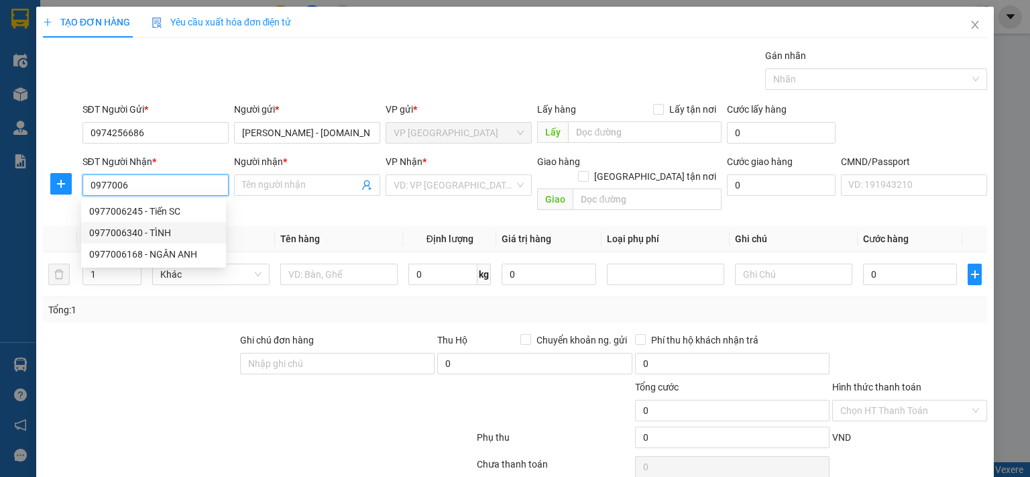
click at [150, 233] on div "0977006340 - TÌNH" at bounding box center [153, 232] width 129 height 15
type input "0977006340"
type input "TÌNH"
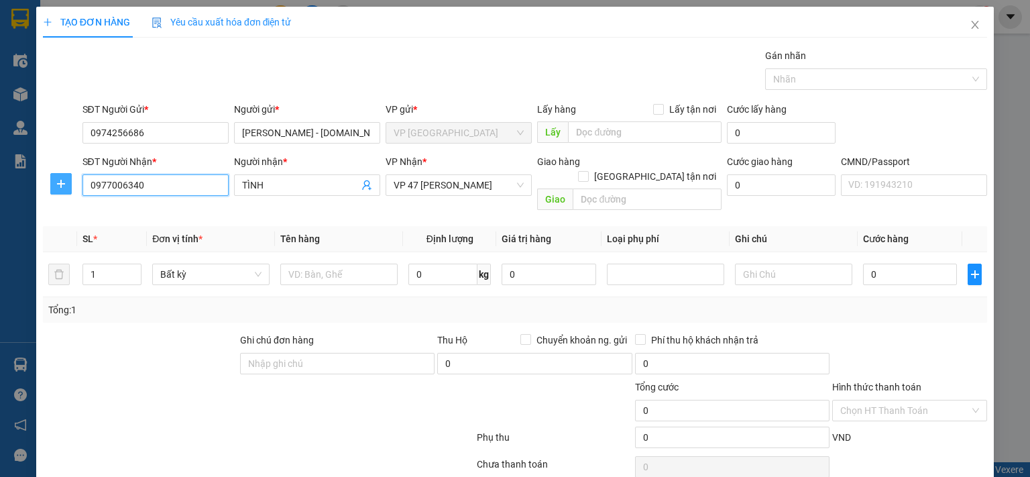
type input "0977006340"
click at [56, 184] on icon "plus" at bounding box center [61, 183] width 11 height 11
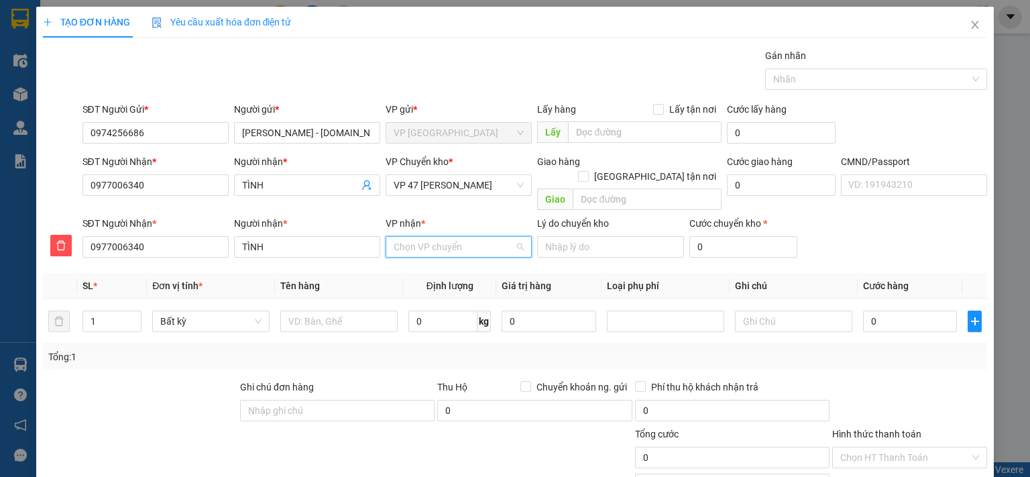
click at [448, 237] on input "VP nhận *" at bounding box center [454, 247] width 121 height 20
type input "47"
click at [462, 260] on div "VP 47 [PERSON_NAME]" at bounding box center [454, 258] width 129 height 15
click at [470, 184] on span "VP 47 [PERSON_NAME]" at bounding box center [459, 185] width 130 height 20
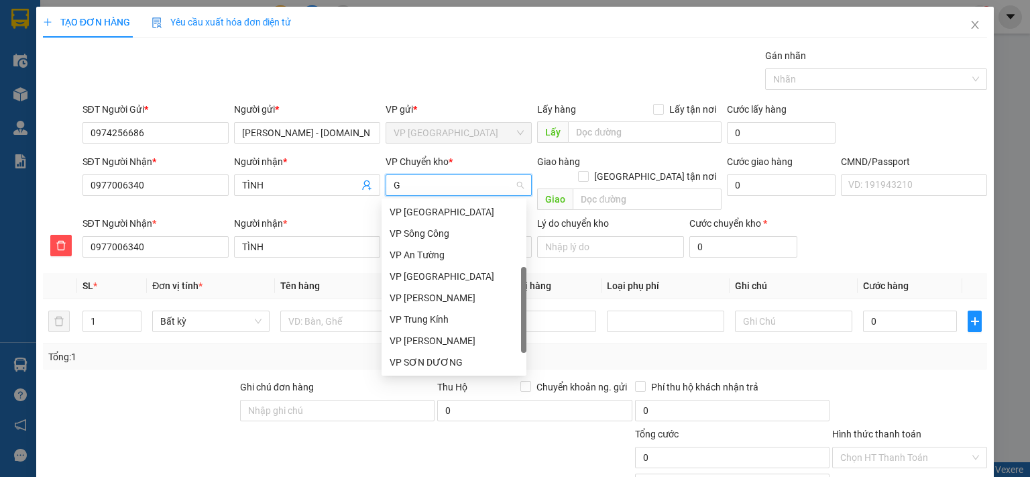
scroll to position [123, 0]
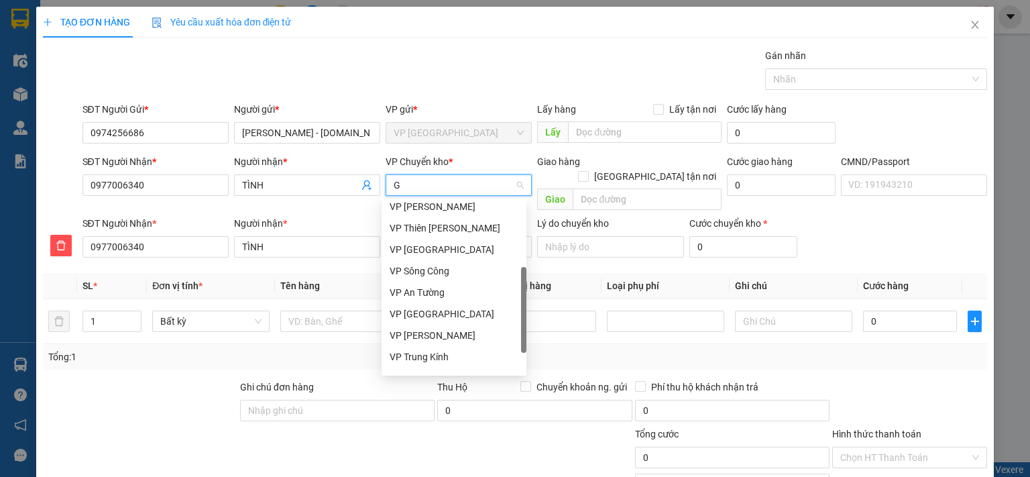
type input "GI"
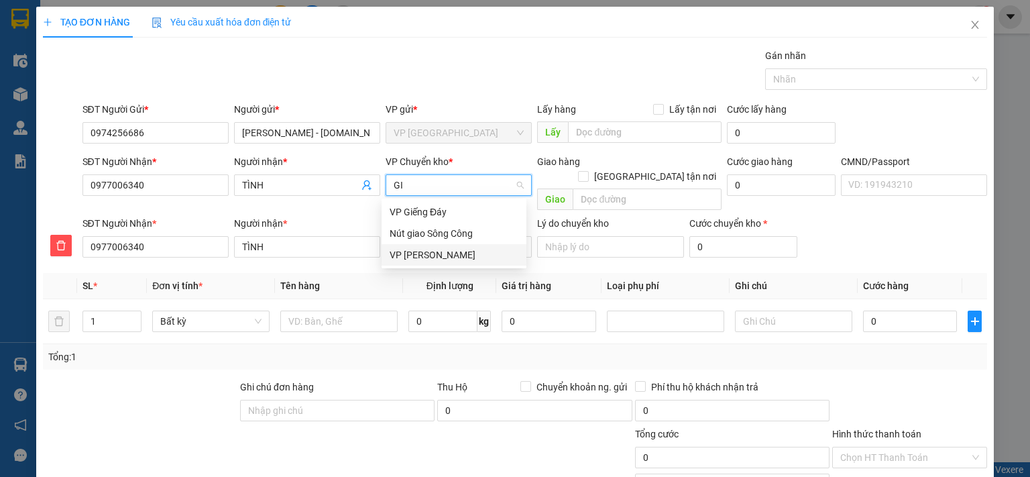
click at [434, 257] on div "VP [PERSON_NAME]" at bounding box center [454, 254] width 129 height 15
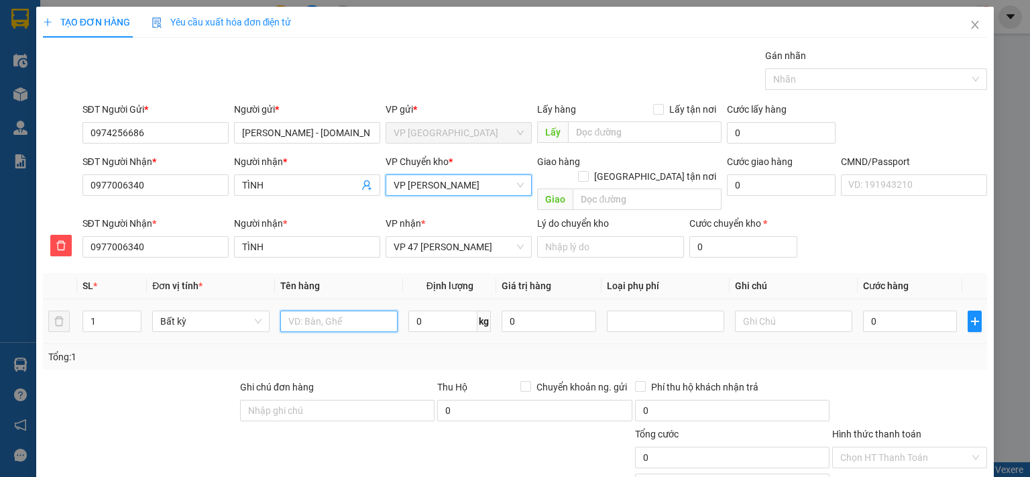
click at [371, 310] on input "text" at bounding box center [338, 320] width 117 height 21
type input "HỘP PT"
click at [454, 310] on input "0" at bounding box center [442, 320] width 69 height 21
type input "1"
click at [893, 310] on input "0" at bounding box center [910, 320] width 94 height 21
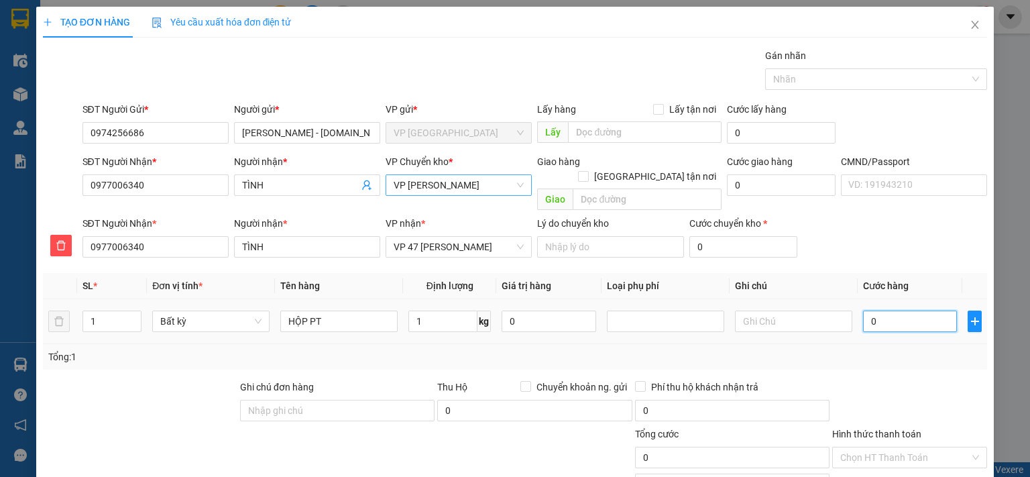
type input "35.000"
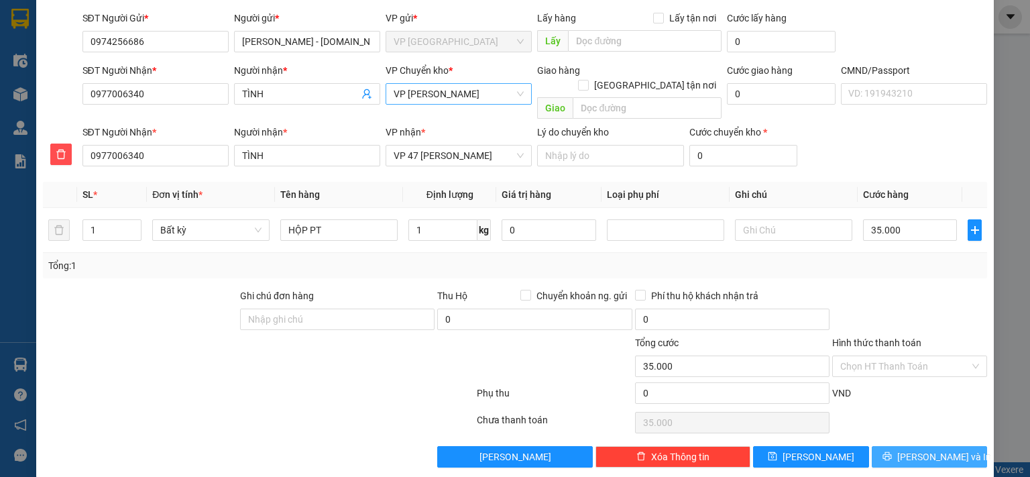
click at [909, 449] on span "Lưu và In" at bounding box center [944, 456] width 94 height 15
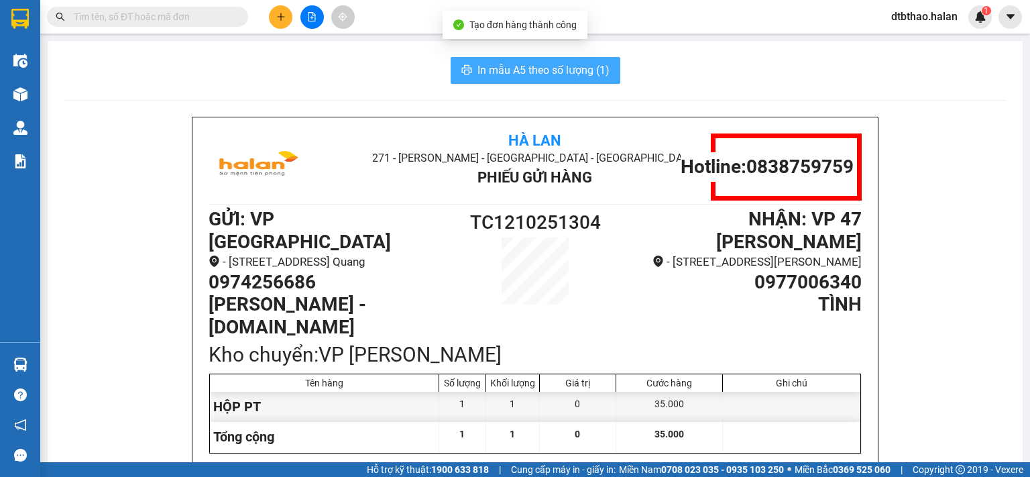
click at [571, 70] on span "In mẫu A5 theo số lượng (1)" at bounding box center [543, 70] width 132 height 17
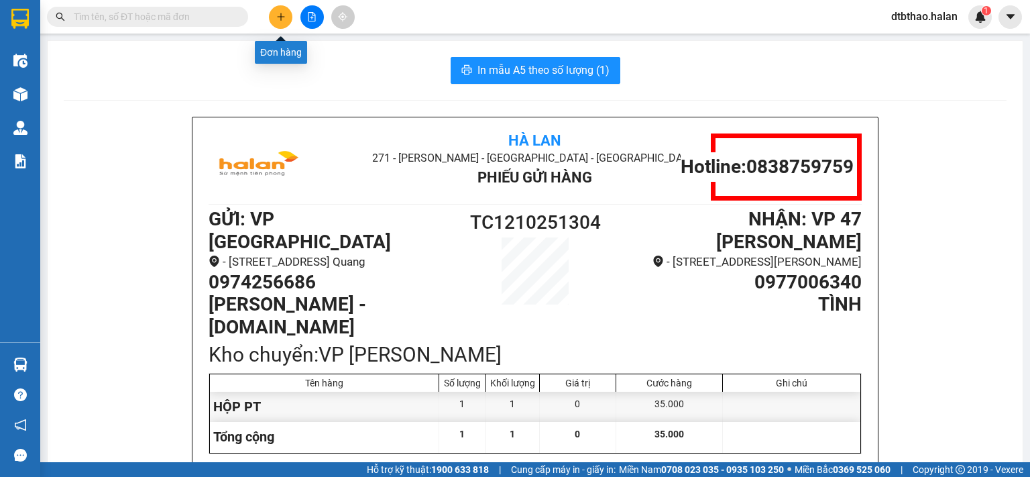
click at [276, 15] on icon "plus" at bounding box center [280, 16] width 9 height 9
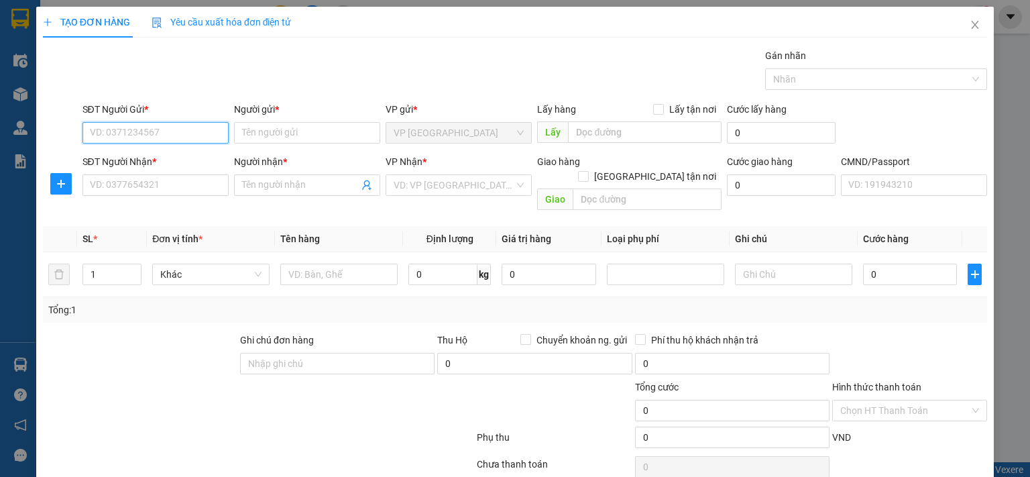
paste input "0974256686"
type input "0974256686"
drag, startPoint x: 180, startPoint y: 157, endPoint x: 186, endPoint y: 197, distance: 40.6
click at [180, 160] on div "0974256686 - NGỌC ÁNH - 314.TC" at bounding box center [194, 159] width 211 height 15
type input "NGỌC ÁNH - 314.TC"
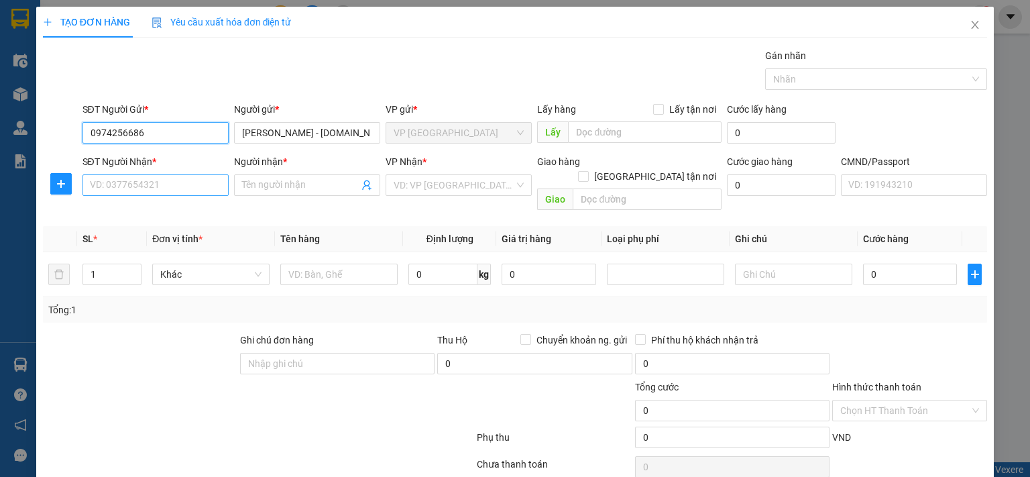
type input "0974256686"
click at [191, 184] on input "SĐT Người Nhận *" at bounding box center [155, 184] width 146 height 21
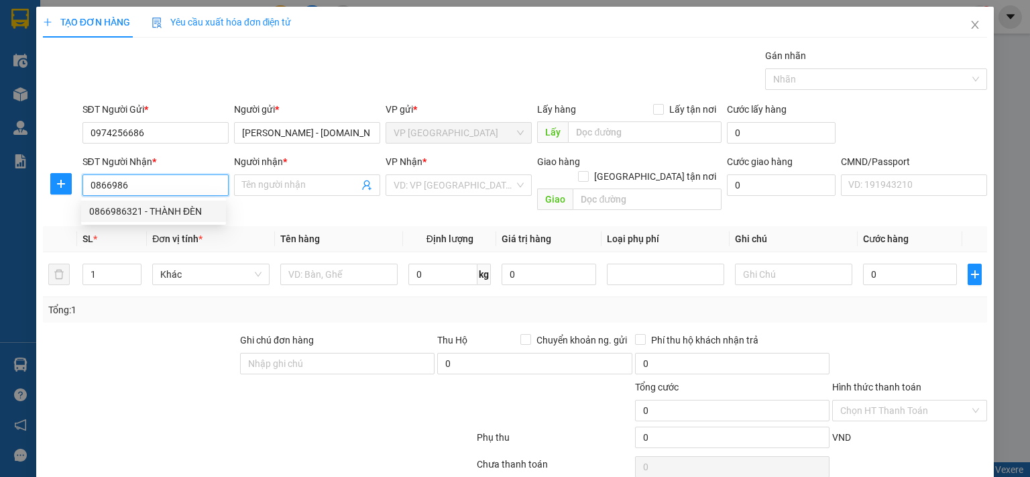
click at [184, 211] on div "0866986321 - THÀNH ĐÈN" at bounding box center [153, 211] width 129 height 15
type input "0866986321"
type input "THÀNH ĐÈN"
checkbox input "true"
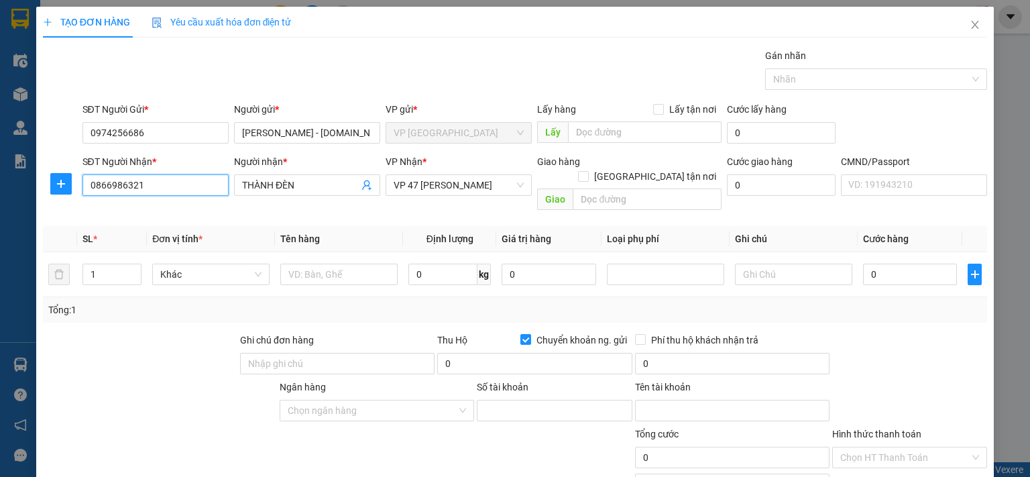
type input "221068688888"
type input "phạm quang chung"
type input "0866986321"
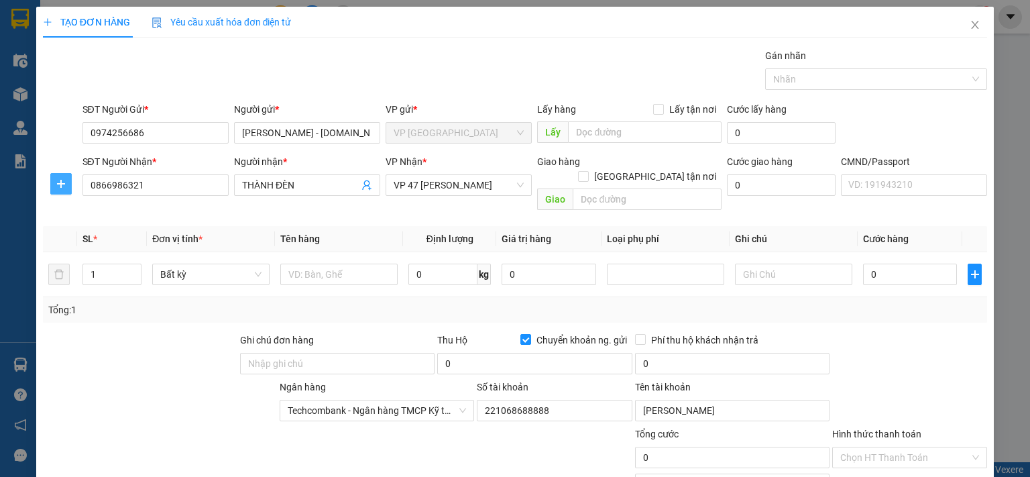
click at [61, 184] on icon "plus" at bounding box center [61, 183] width 11 height 11
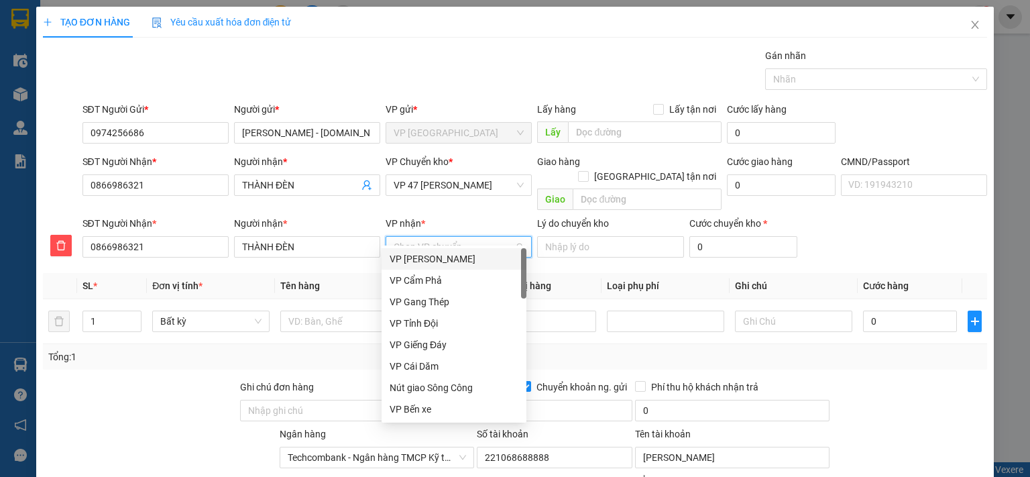
click at [402, 237] on input "VP nhận *" at bounding box center [454, 247] width 121 height 20
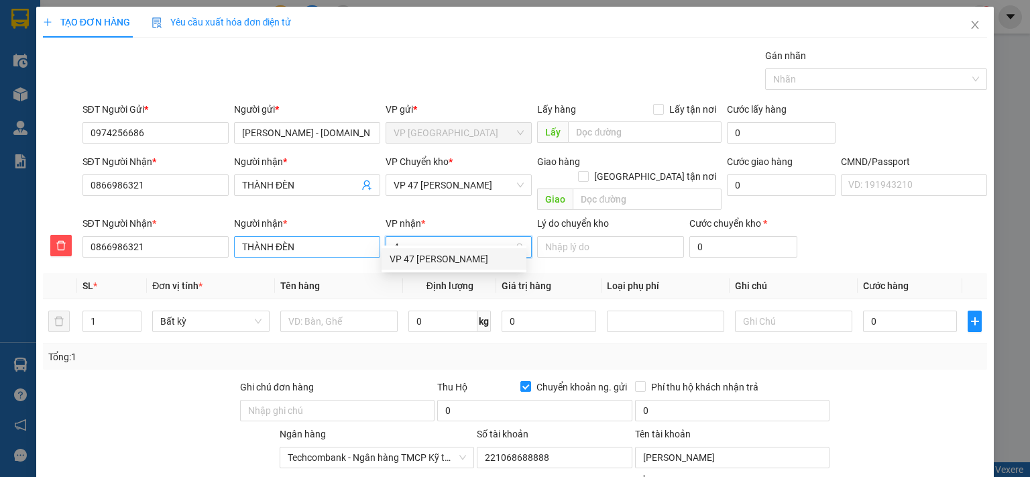
type input "47"
click at [430, 262] on div "VP 47 [PERSON_NAME]" at bounding box center [454, 258] width 129 height 15
click at [439, 183] on span "VP 47 [PERSON_NAME]" at bounding box center [459, 185] width 130 height 20
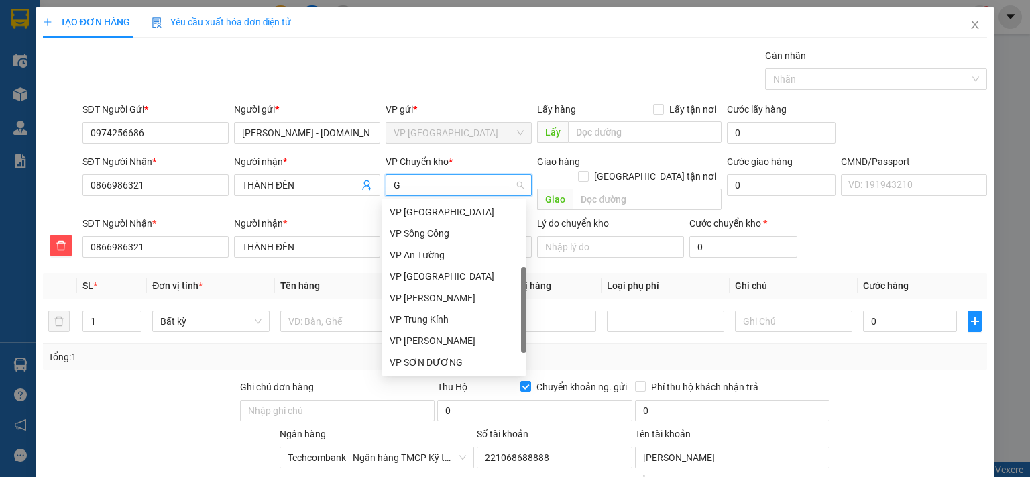
scroll to position [123, 0]
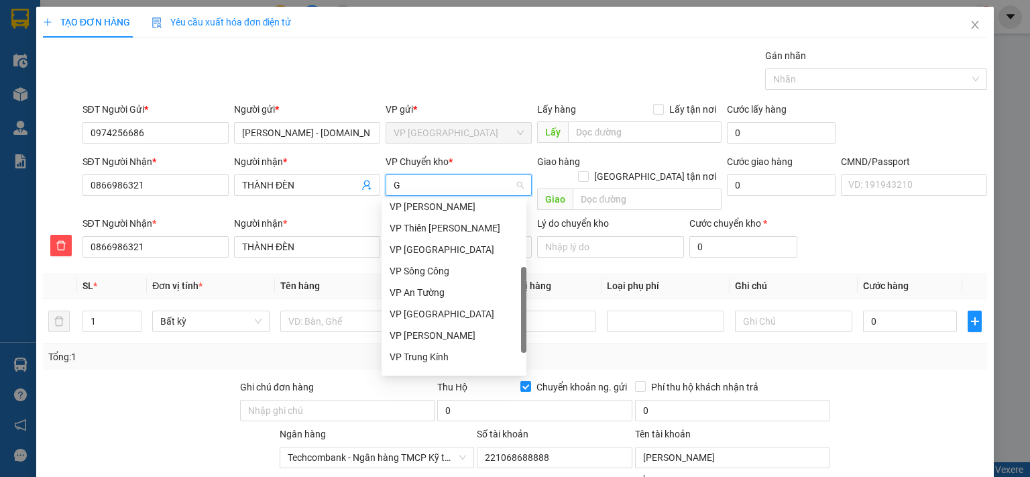
type input "GI"
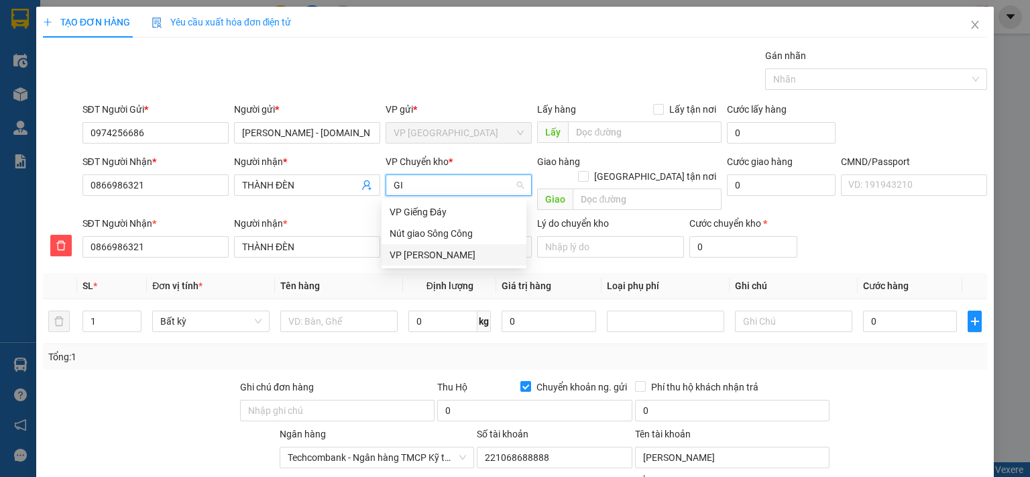
click at [421, 255] on div "VP [PERSON_NAME]" at bounding box center [454, 254] width 129 height 15
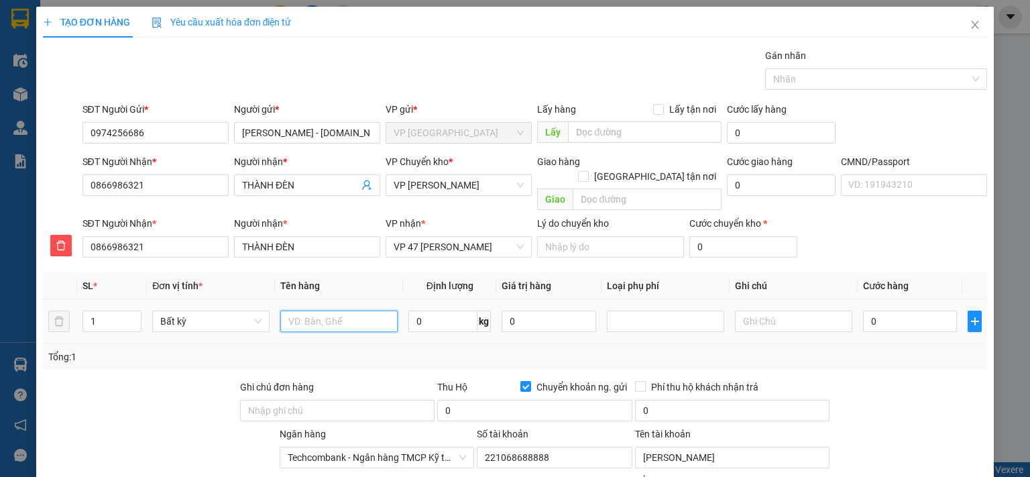
click at [347, 310] on input "text" at bounding box center [338, 320] width 117 height 21
type input "BỌC PT"
click at [448, 310] on input "0" at bounding box center [442, 320] width 69 height 21
type input "1.5"
click at [880, 310] on input "0" at bounding box center [910, 320] width 94 height 21
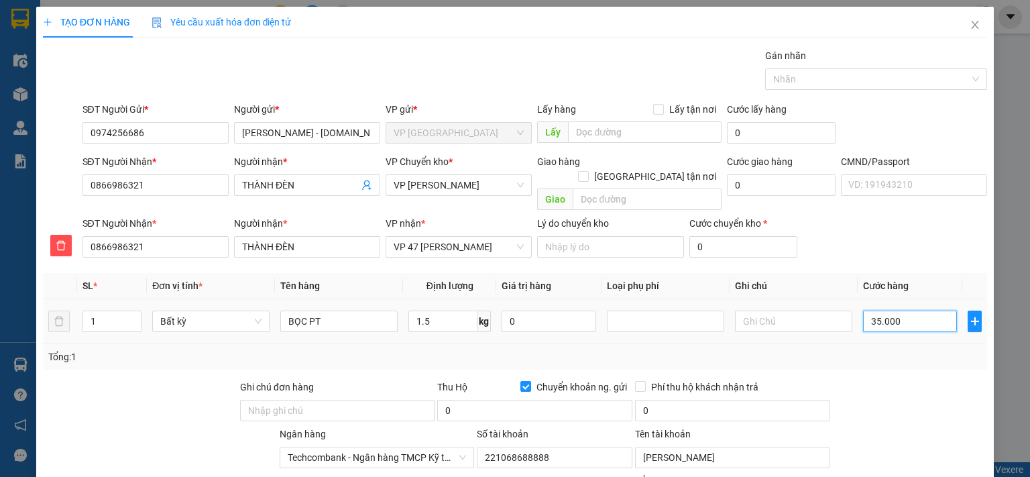
type input "35.000"
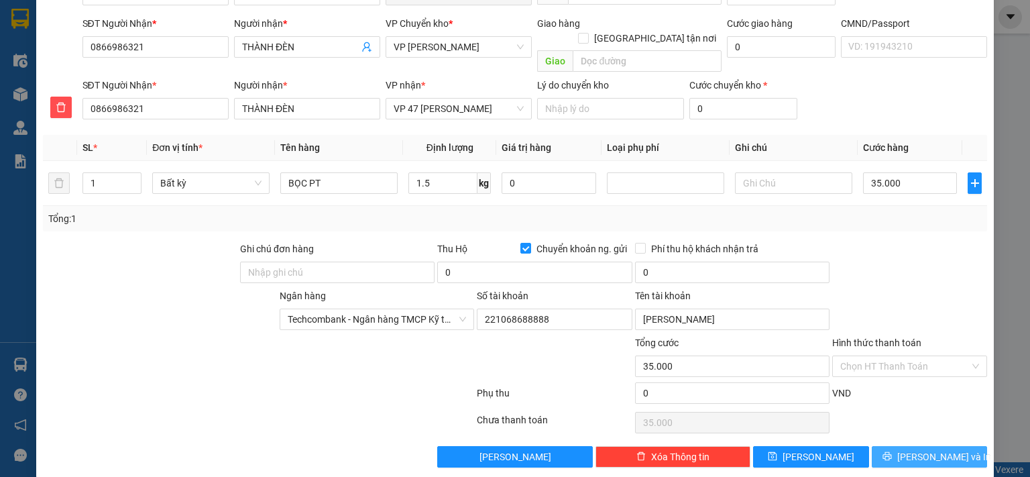
click at [921, 449] on span "Lưu và In" at bounding box center [944, 456] width 94 height 15
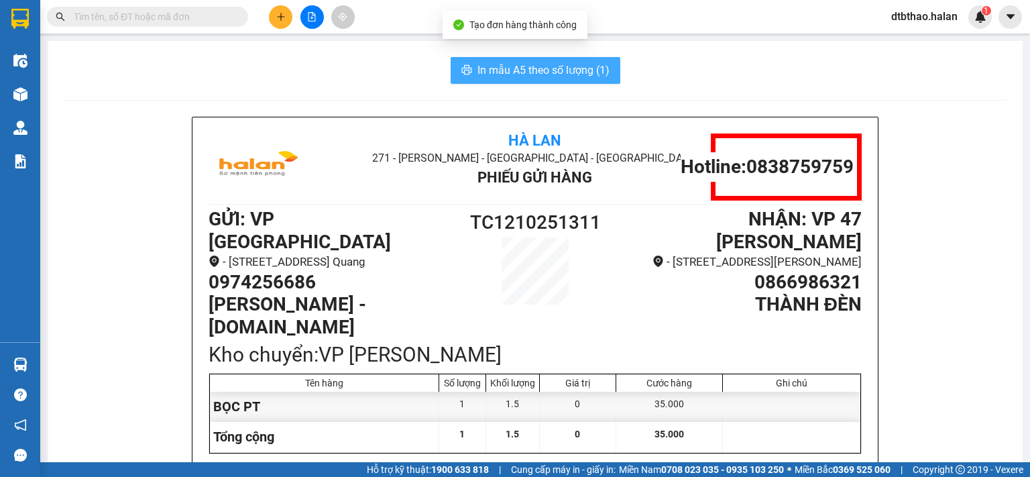
click at [579, 74] on span "In mẫu A5 theo số lượng (1)" at bounding box center [543, 70] width 132 height 17
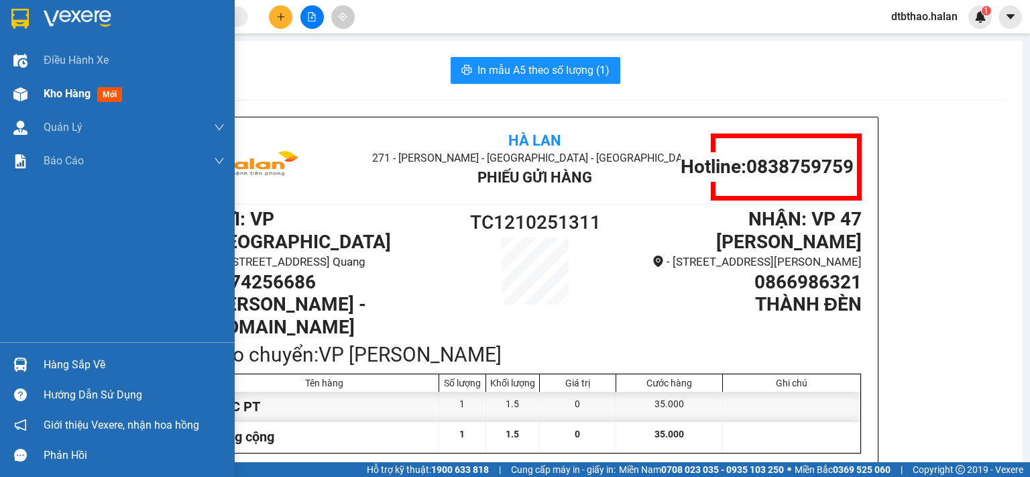
click at [84, 94] on span "Kho hàng" at bounding box center [67, 93] width 47 height 13
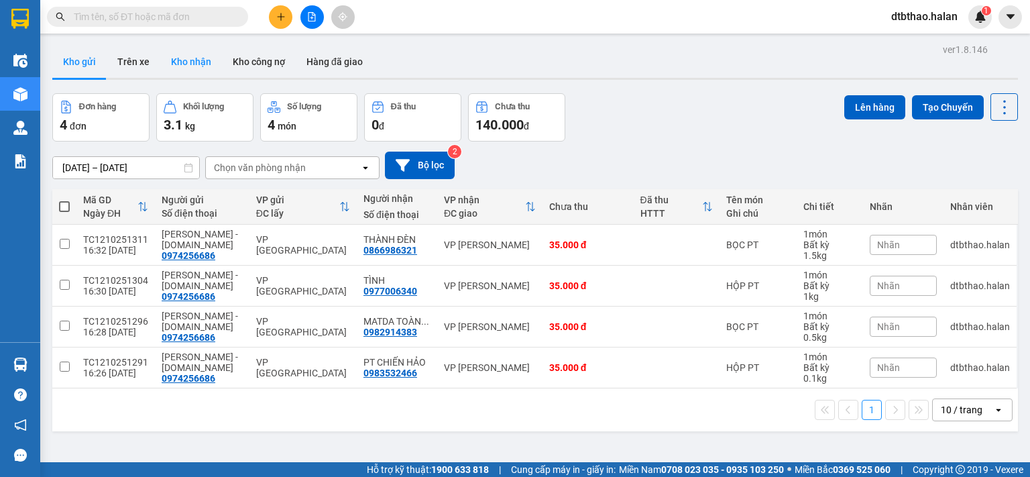
click at [186, 61] on button "Kho nhận" at bounding box center [191, 62] width 62 height 32
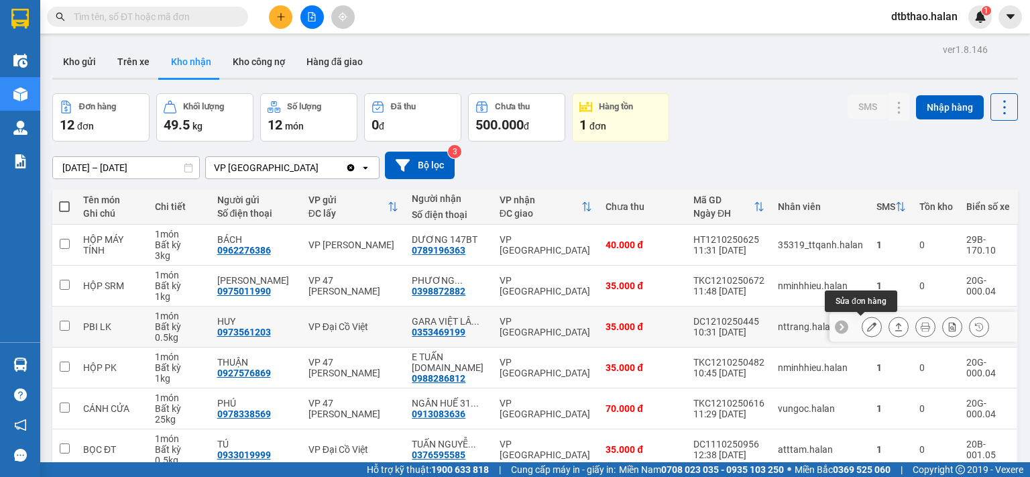
click at [862, 327] on button at bounding box center [871, 326] width 19 height 23
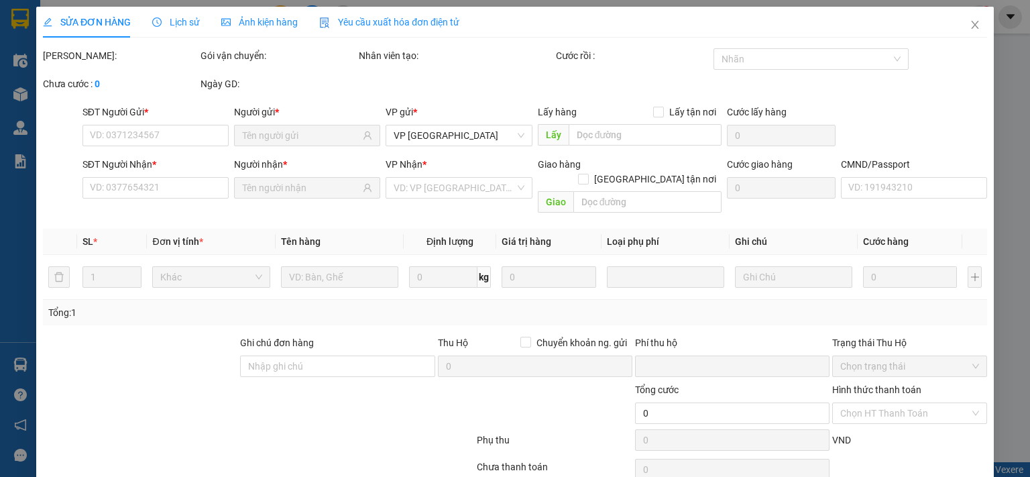
type input "0973561203"
type input "HUY"
type input "0353469199"
type input "GARA VIỆT LÂM 147BT"
type input "0"
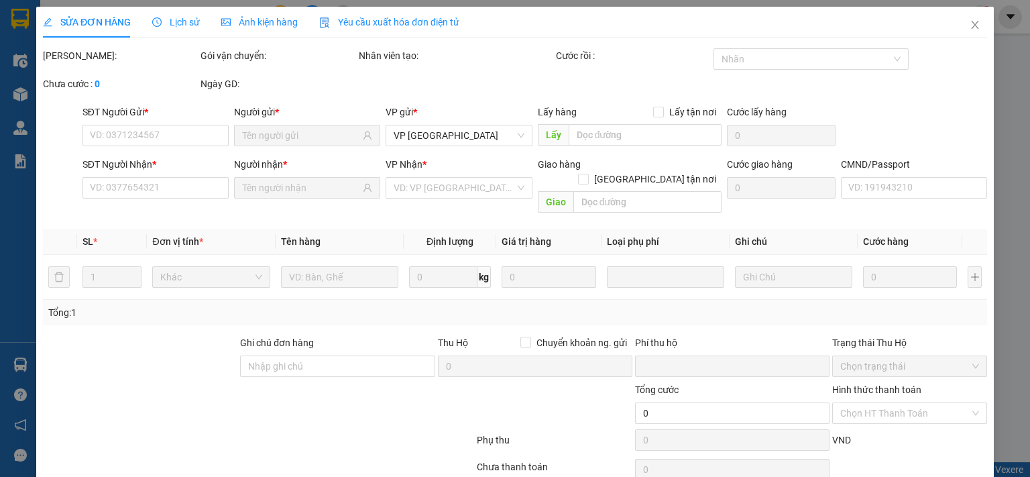
type input "35.000"
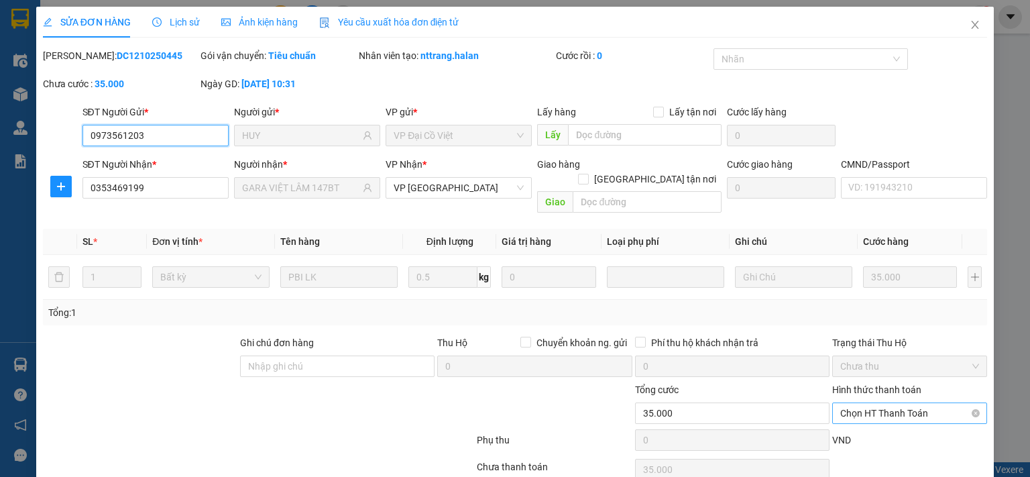
scroll to position [48, 0]
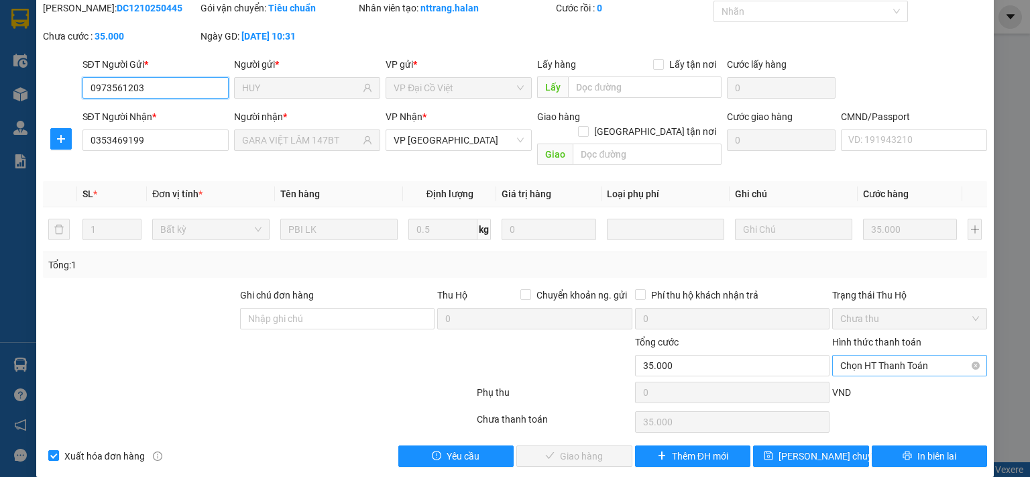
click at [870, 355] on span "Chọn HT Thanh Toán" at bounding box center [909, 365] width 139 height 20
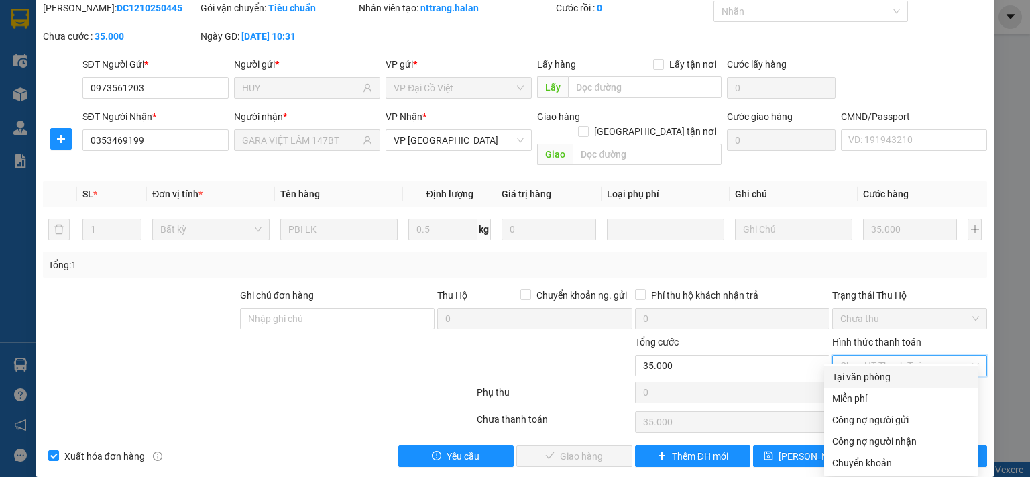
click at [868, 373] on div "Tại văn phòng" at bounding box center [900, 376] width 137 height 15
type input "0"
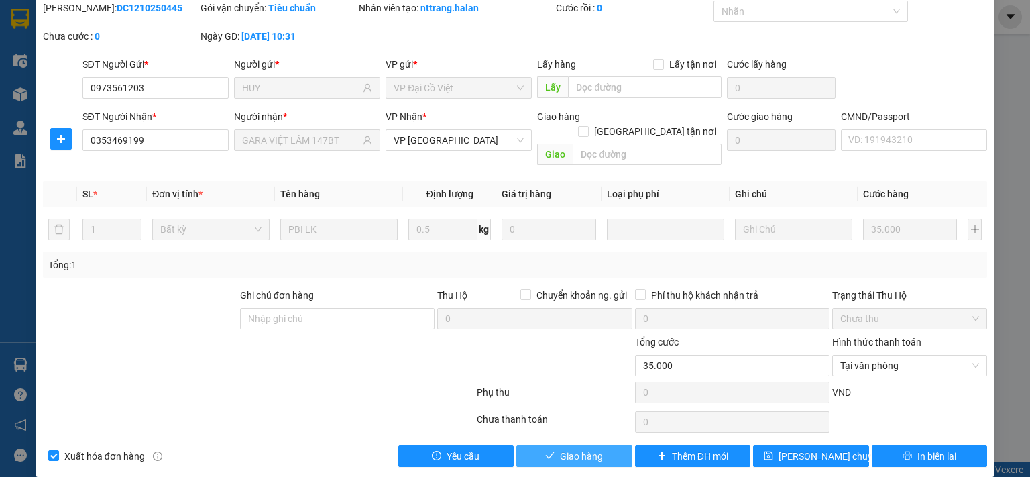
click at [583, 449] on span "Giao hàng" at bounding box center [581, 456] width 43 height 15
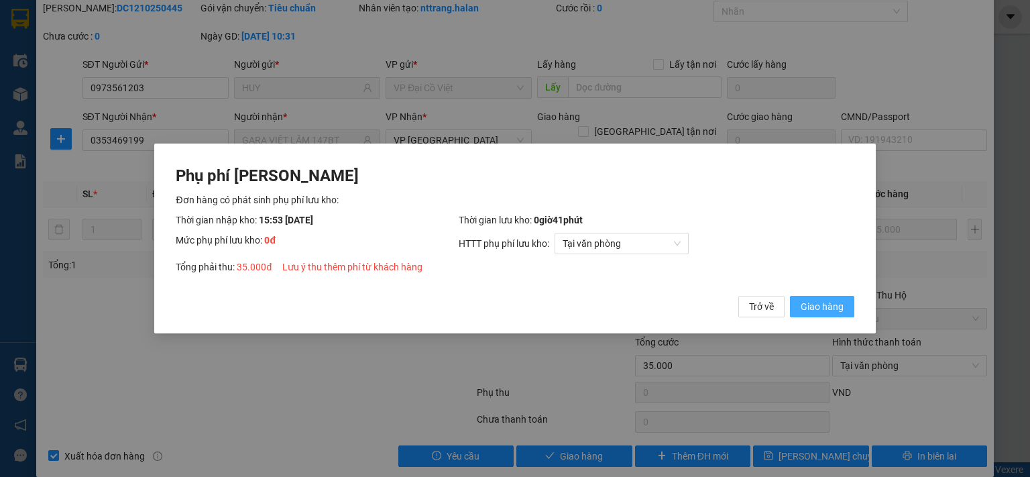
click at [829, 310] on span "Giao hàng" at bounding box center [822, 306] width 43 height 15
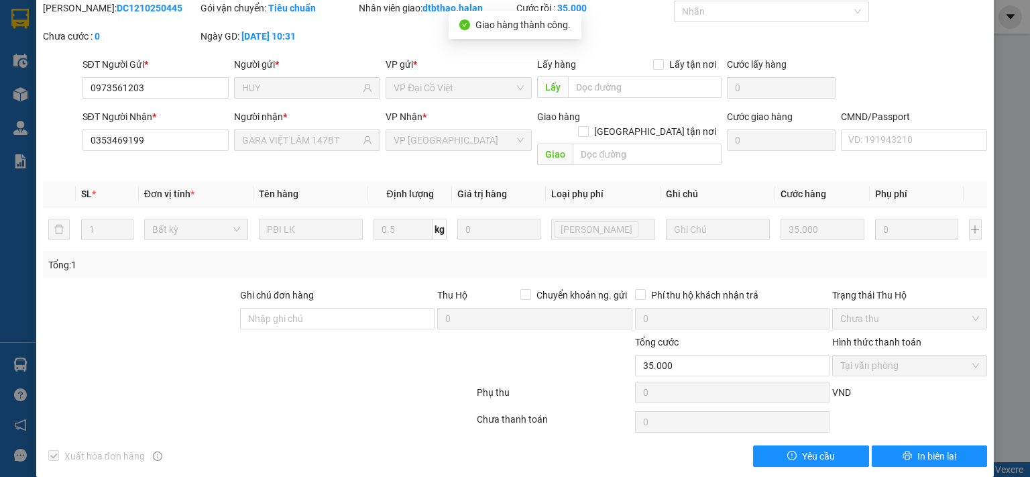
scroll to position [0, 0]
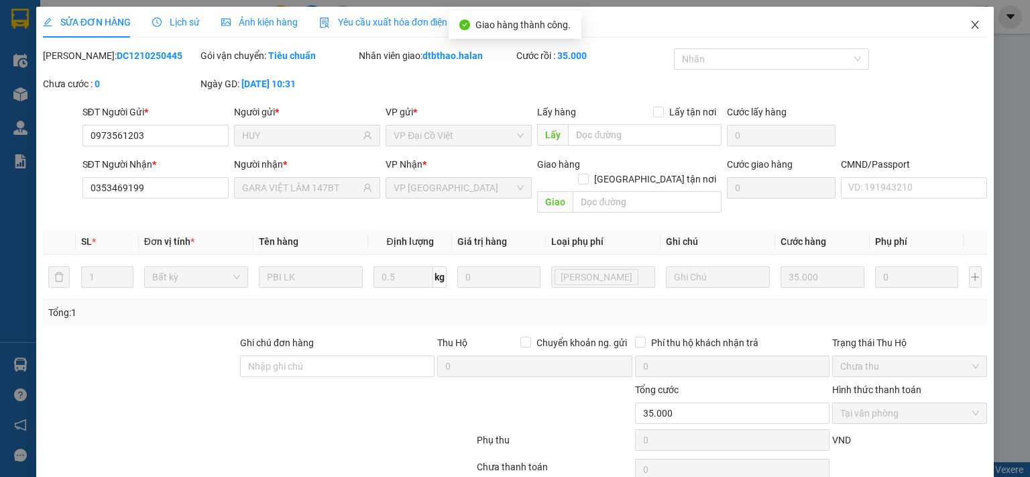
click at [970, 25] on icon "close" at bounding box center [975, 24] width 11 height 11
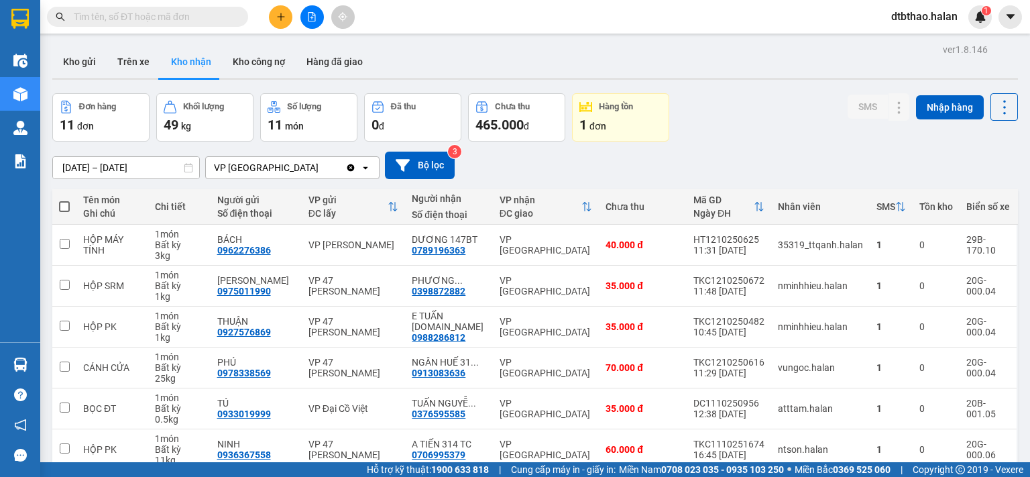
drag, startPoint x: 939, startPoint y: 37, endPoint x: 499, endPoint y: 59, distance: 440.4
click at [499, 59] on div "Kho gửi Trên xe Kho nhận Kho công nợ Hàng đã giao" at bounding box center [535, 64] width 966 height 36
click at [867, 410] on icon at bounding box center [871, 408] width 9 height 9
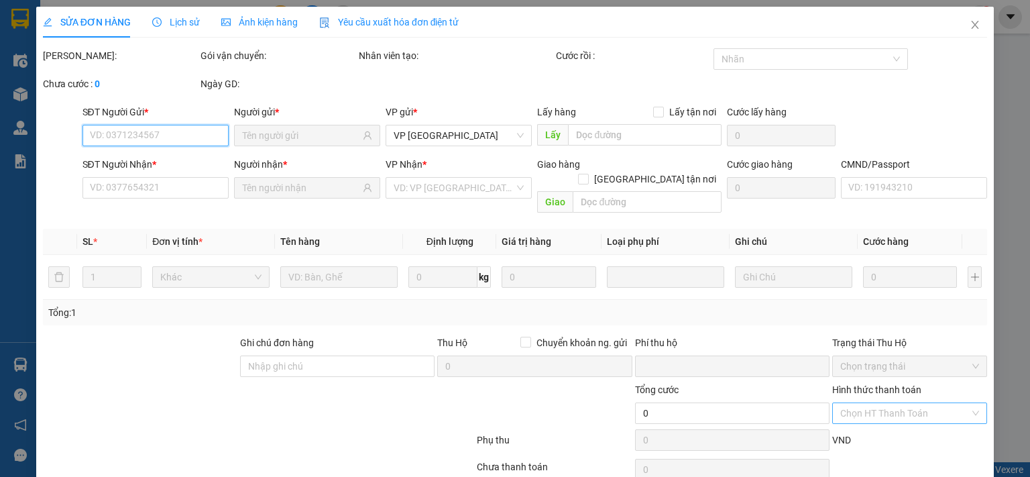
type input "0933019999"
type input "TÚ"
type input "0376595585"
type input "TUẤN NGUYỄN - [DOMAIN_NAME]"
type input "0"
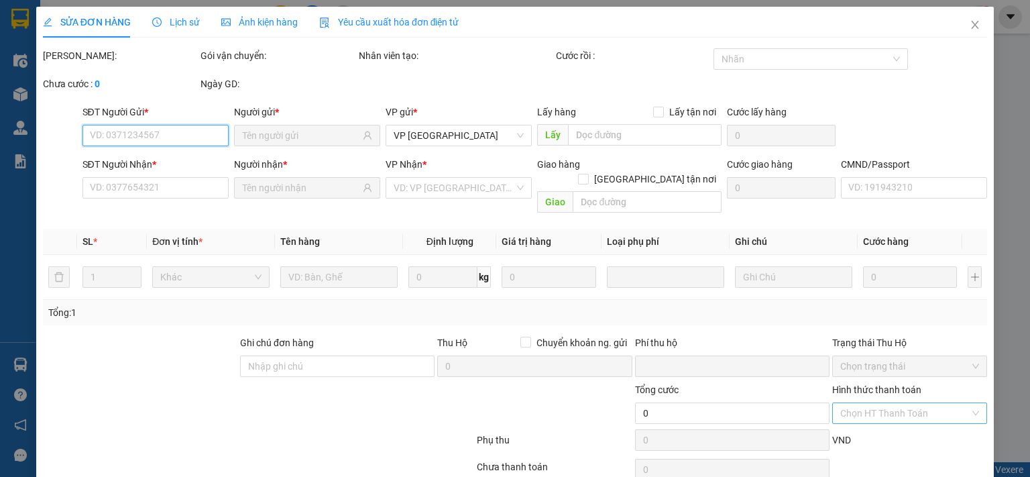
type input "35.000"
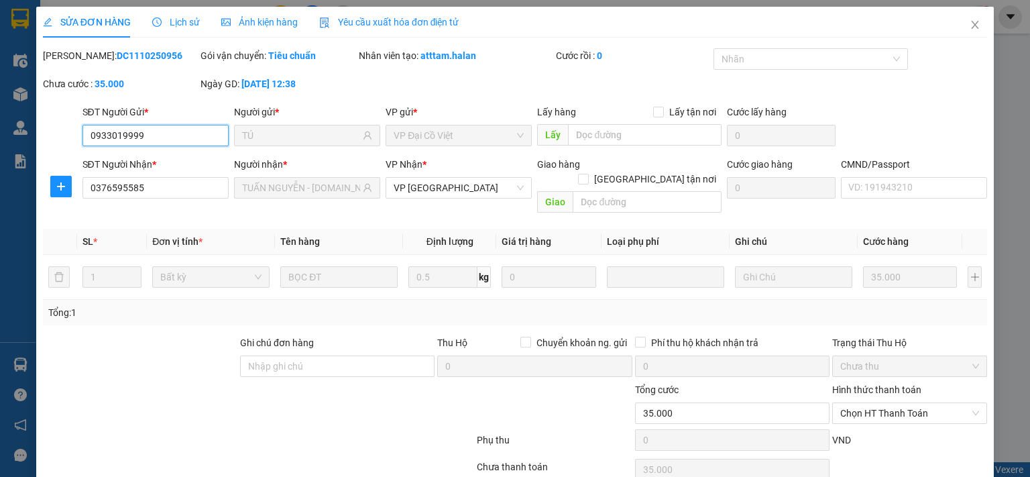
scroll to position [48, 0]
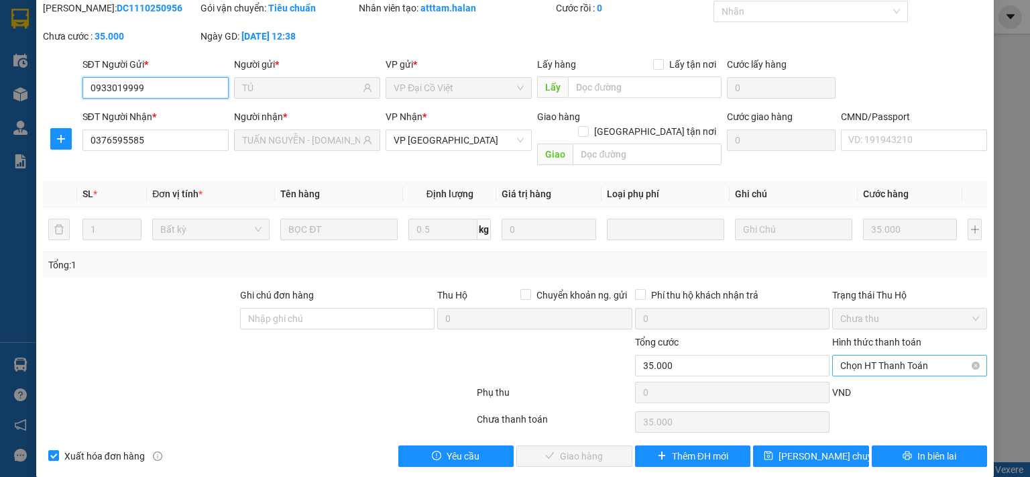
click at [884, 355] on span "Chọn HT Thanh Toán" at bounding box center [909, 365] width 139 height 20
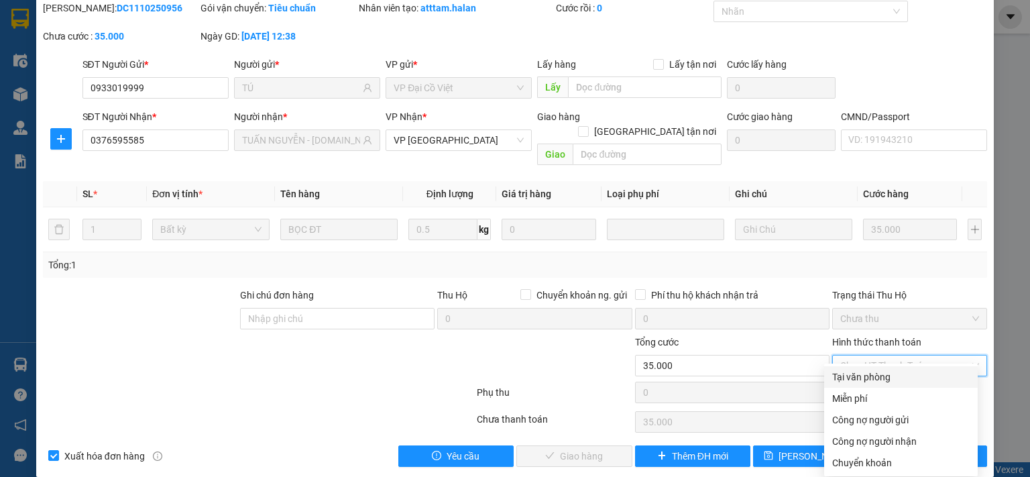
click at [872, 380] on div "Tại văn phòng" at bounding box center [900, 376] width 137 height 15
type input "0"
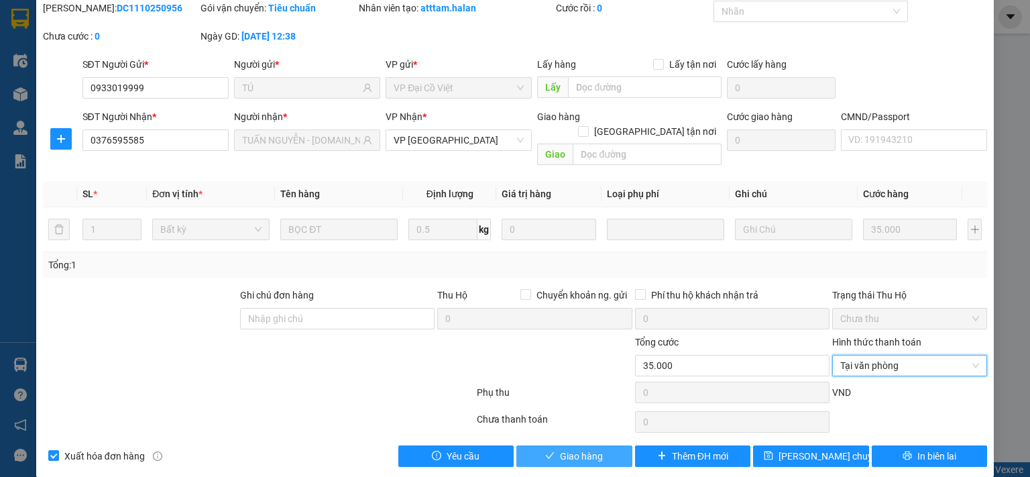
click at [592, 447] on button "Giao hàng" at bounding box center [574, 455] width 116 height 21
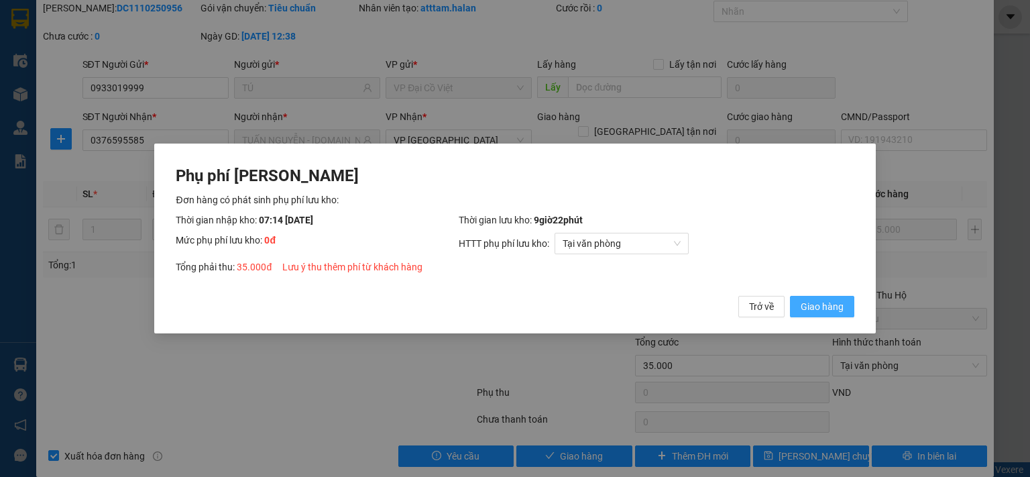
click at [837, 303] on span "Giao hàng" at bounding box center [822, 306] width 43 height 15
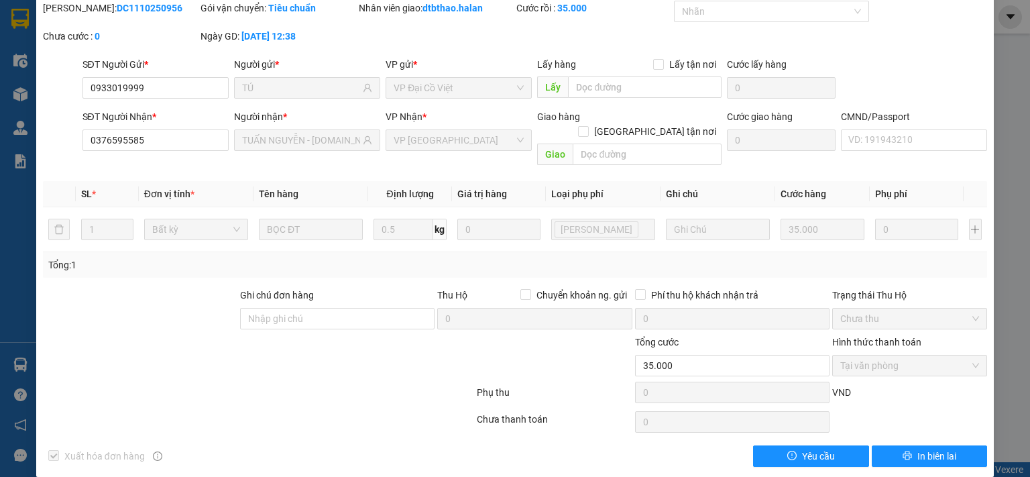
scroll to position [0, 0]
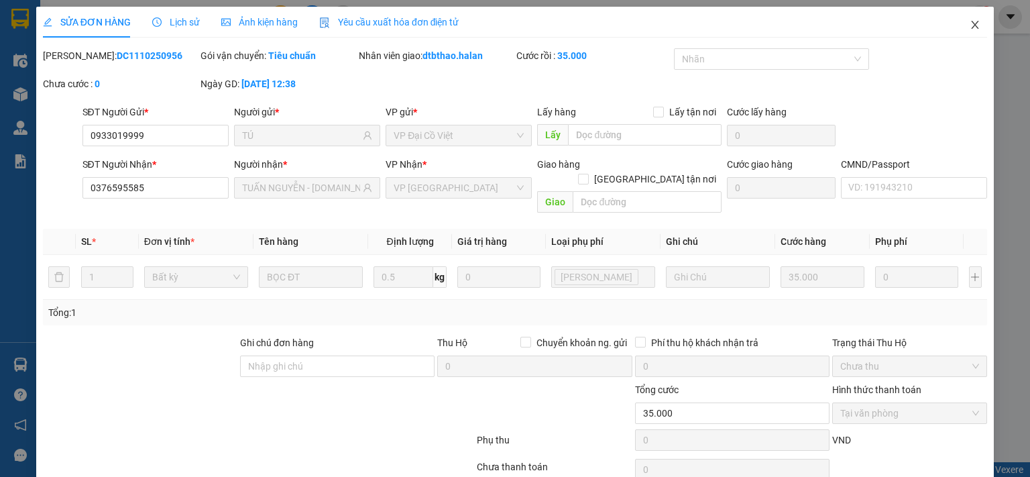
click at [972, 26] on icon "close" at bounding box center [975, 25] width 7 height 8
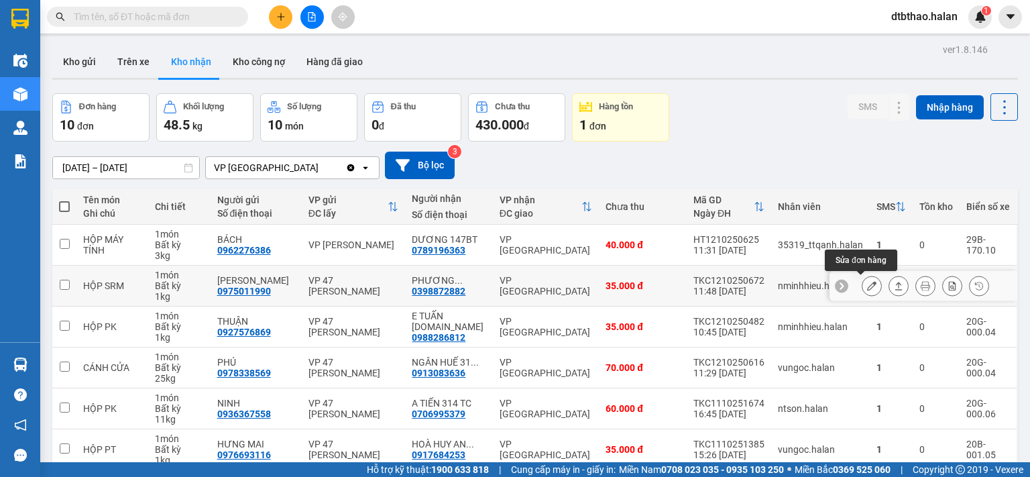
click at [862, 280] on button at bounding box center [871, 285] width 19 height 23
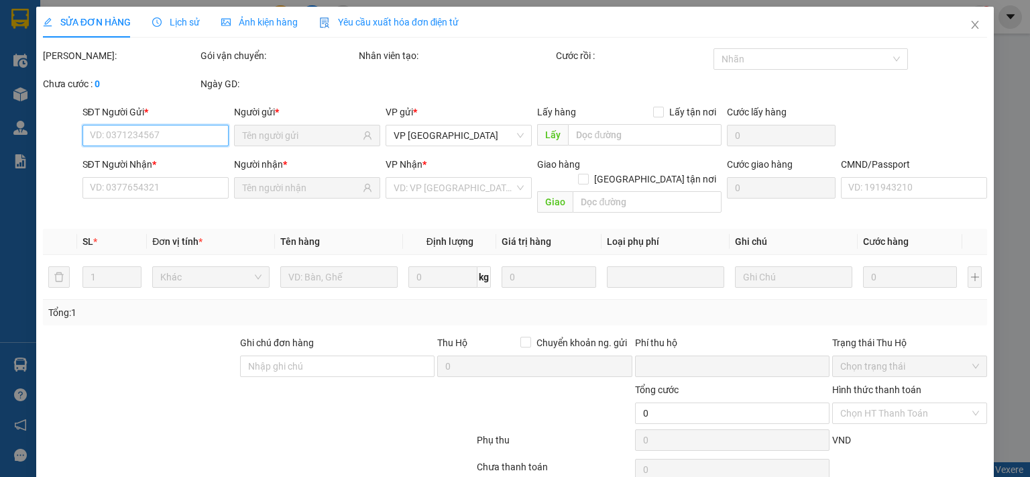
type input "0975011990"
type input "TRẦN ĐẠT"
type input "0398872882"
type input "PHƯƠNG CHIÊM HÓA"
type input "0"
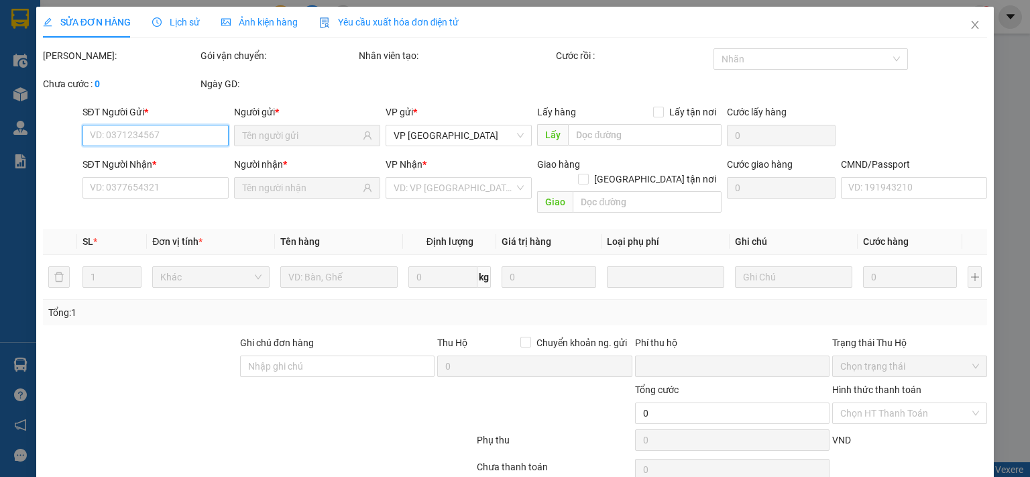
type input "35.000"
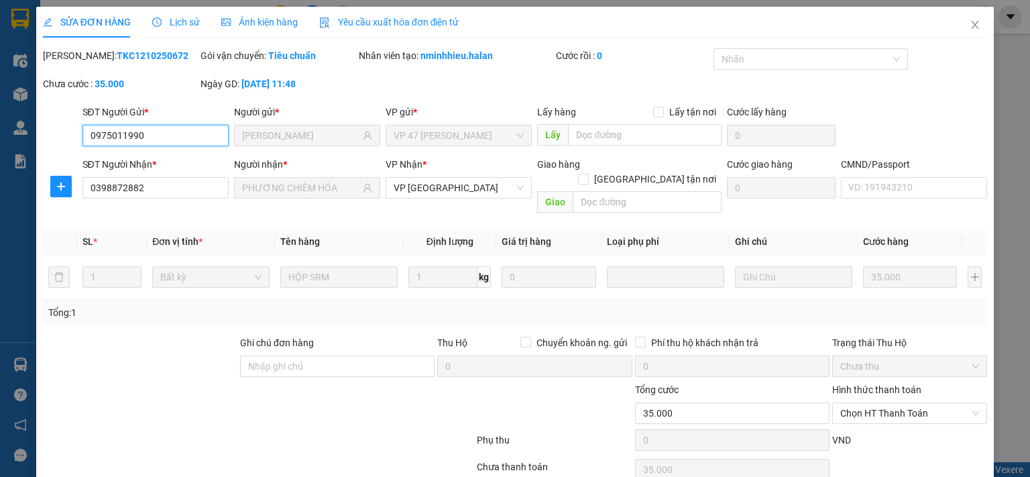
scroll to position [48, 0]
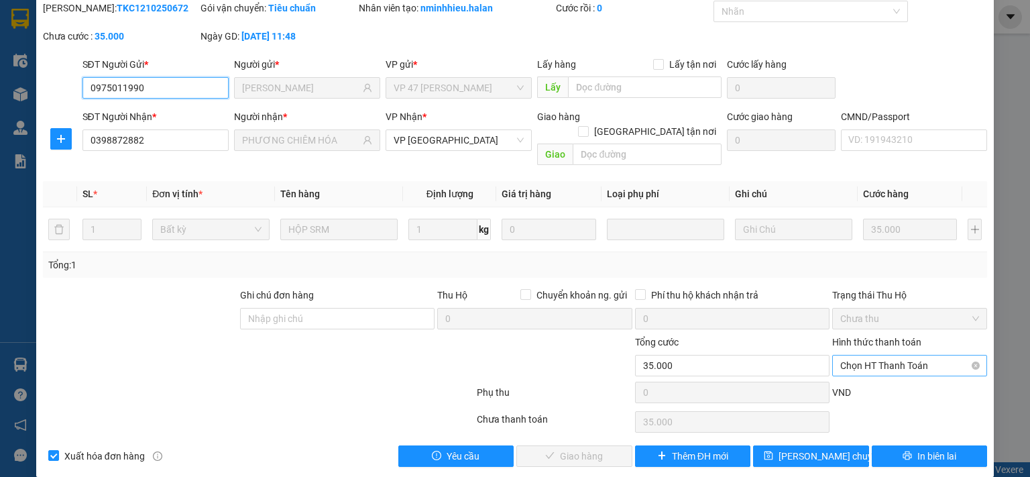
click at [898, 355] on span "Chọn HT Thanh Toán" at bounding box center [909, 365] width 139 height 20
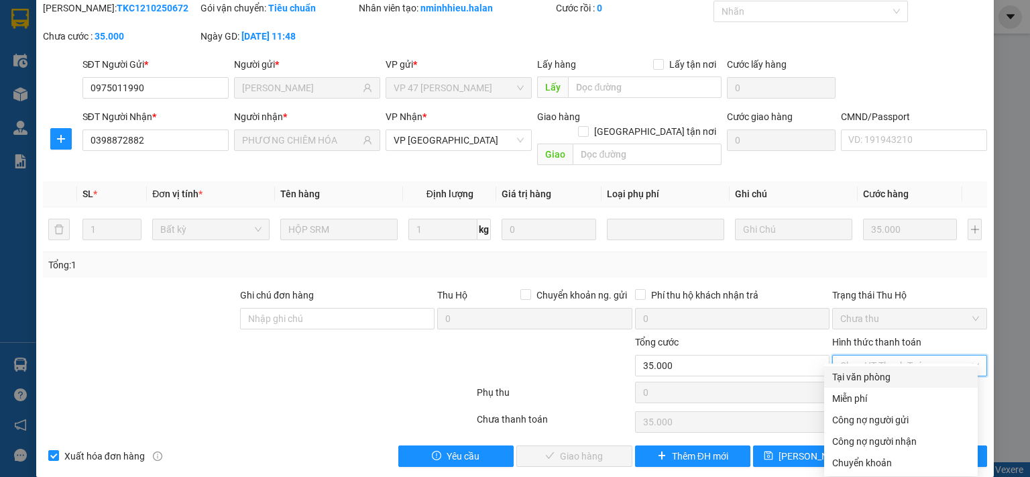
click at [877, 376] on div "Tại văn phòng" at bounding box center [900, 376] width 137 height 15
type input "0"
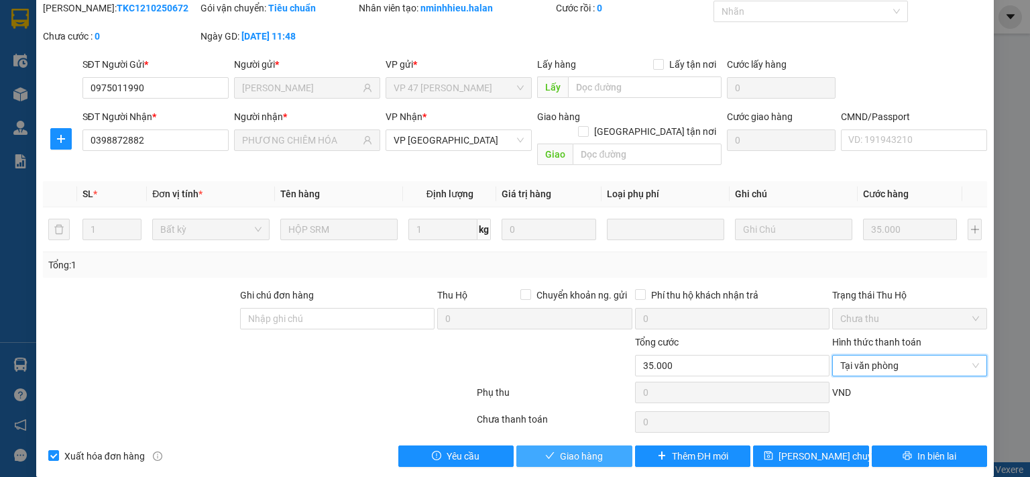
click at [590, 449] on span "Giao hàng" at bounding box center [581, 456] width 43 height 15
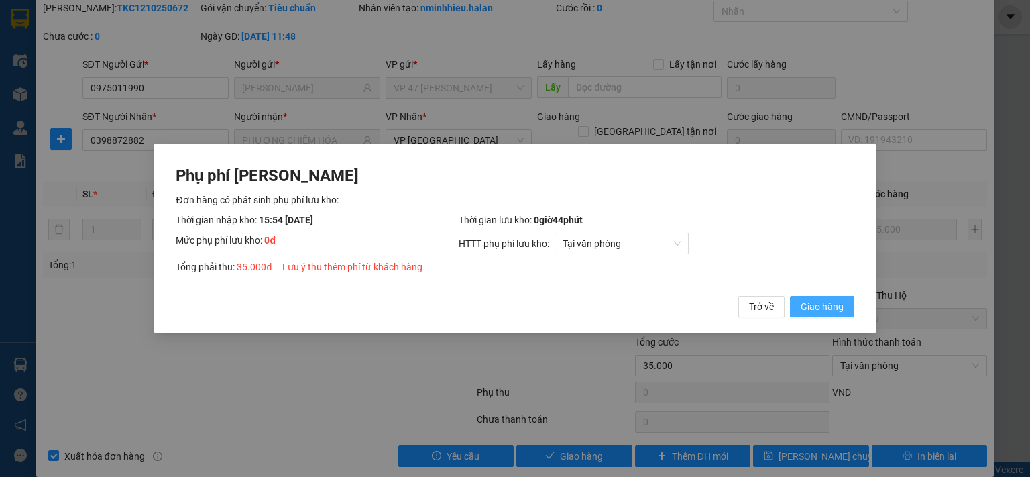
click at [839, 307] on span "Giao hàng" at bounding box center [822, 306] width 43 height 15
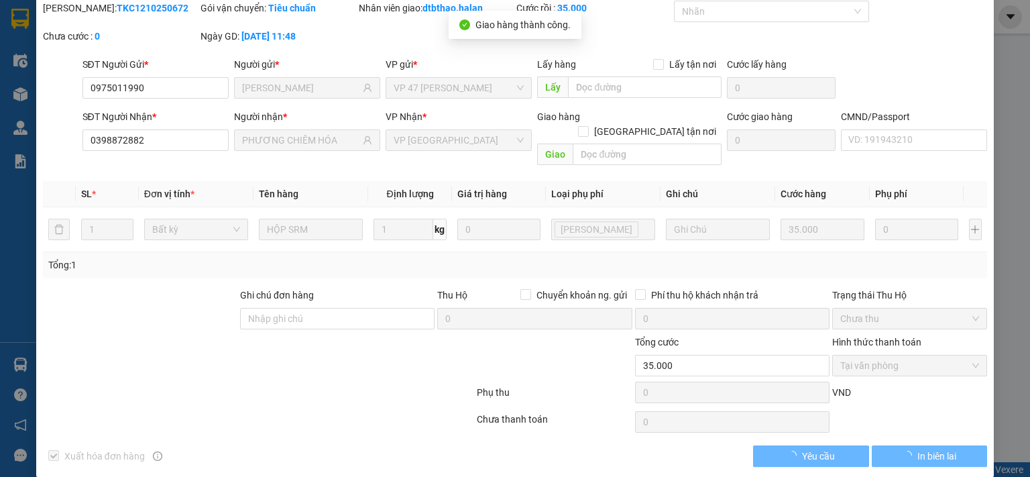
scroll to position [0, 0]
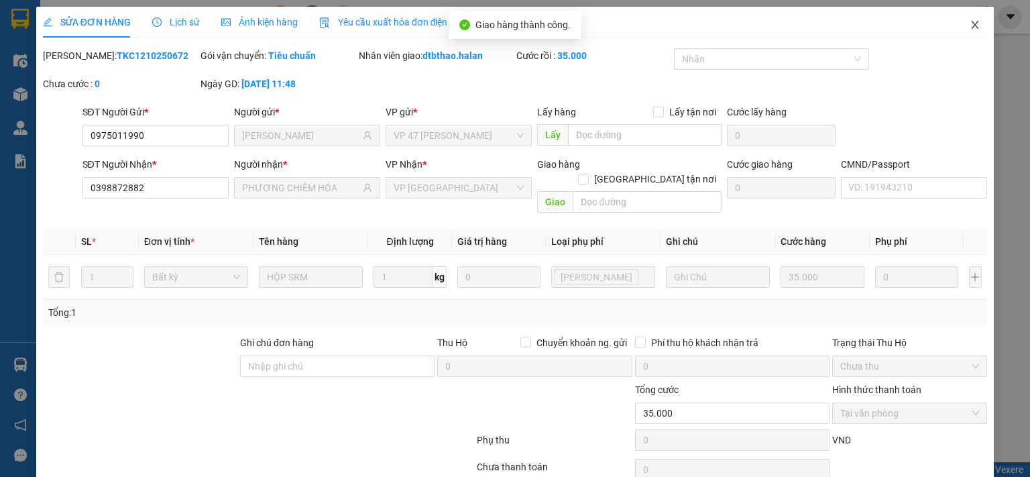
click at [970, 21] on icon "close" at bounding box center [975, 24] width 11 height 11
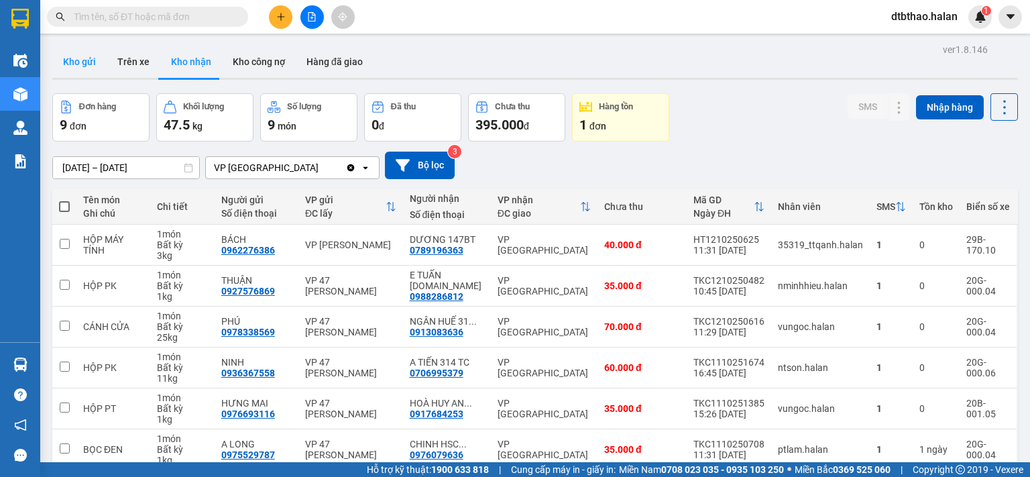
click at [74, 59] on button "Kho gửi" at bounding box center [79, 62] width 54 height 32
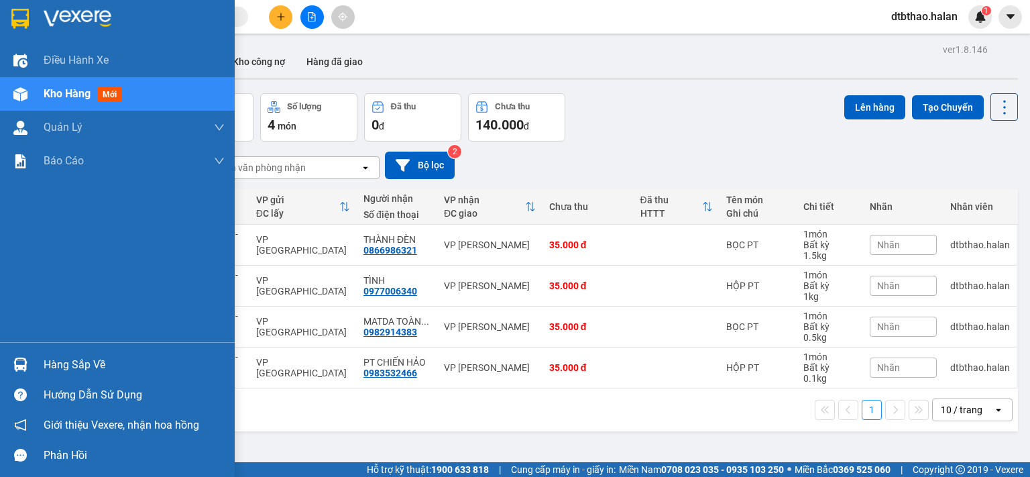
click at [44, 360] on div "Hàng sắp về" at bounding box center [134, 365] width 181 height 20
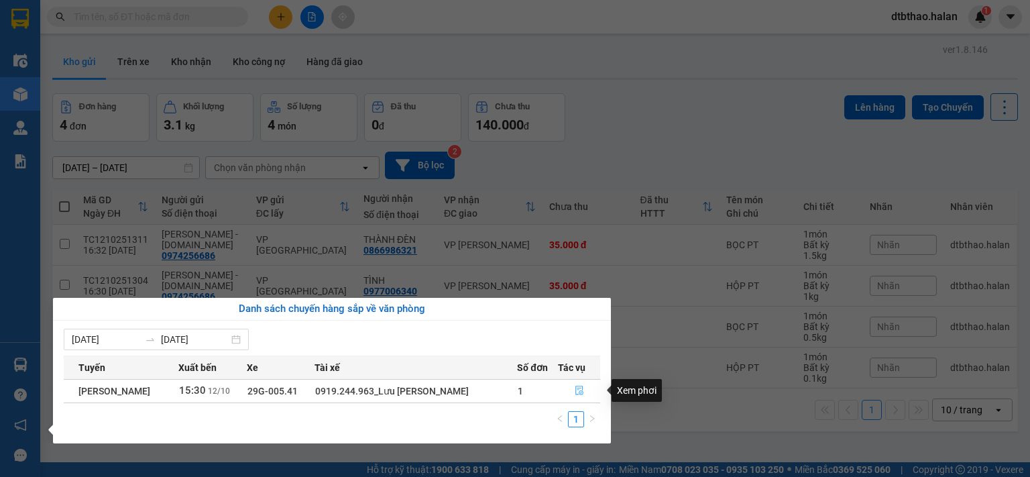
click at [580, 392] on icon "file-done" at bounding box center [579, 390] width 9 height 9
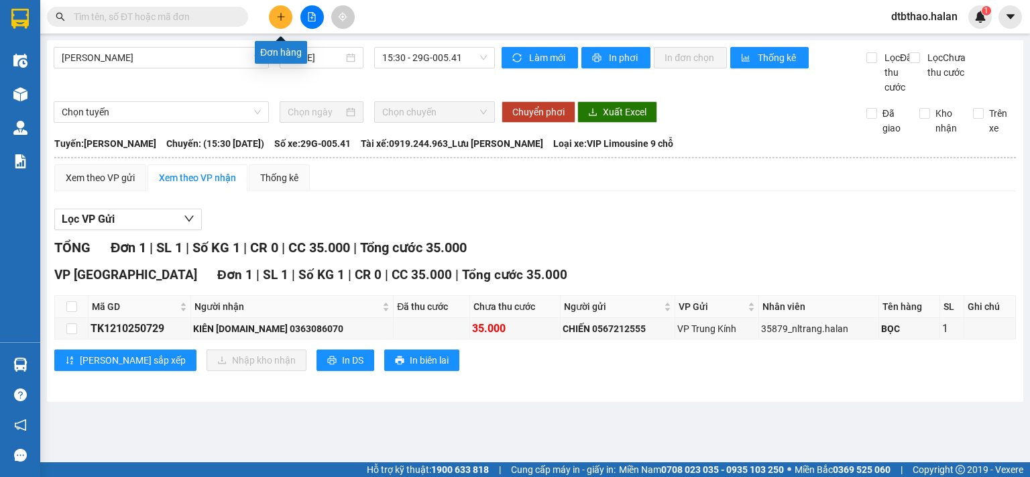
click at [282, 13] on icon "plus" at bounding box center [280, 16] width 9 height 9
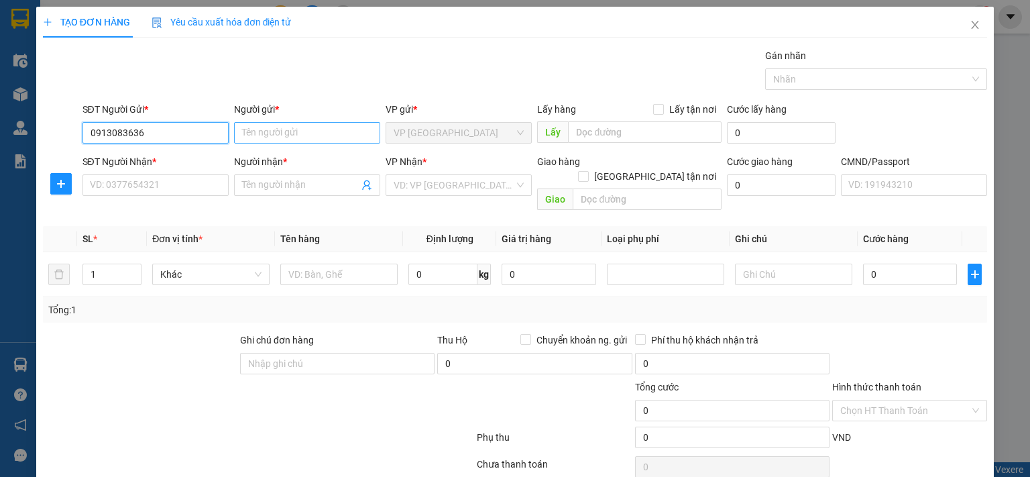
type input "0913083636"
click at [296, 132] on input "Người gửi *" at bounding box center [307, 132] width 146 height 21
type input "NGÂN HUẾ [DOMAIN_NAME]"
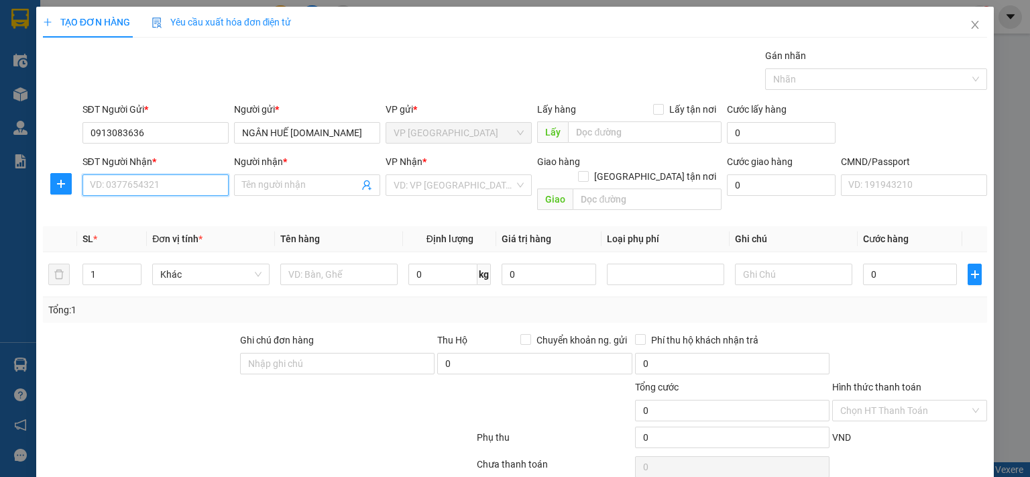
click at [201, 187] on input "SĐT Người Nhận *" at bounding box center [155, 184] width 146 height 21
type input "0818006006"
click at [321, 184] on input "Người nhận *" at bounding box center [300, 185] width 117 height 15
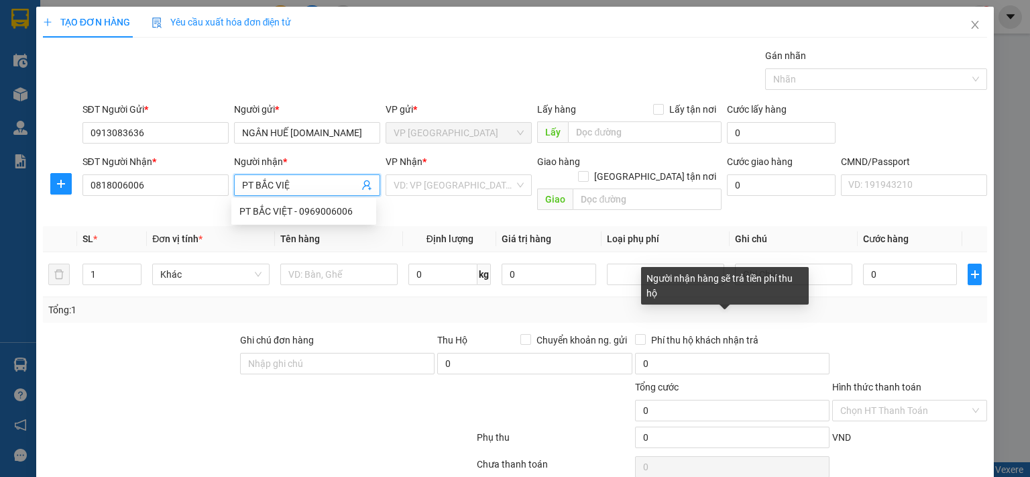
type input "PT [GEOGRAPHIC_DATA]"
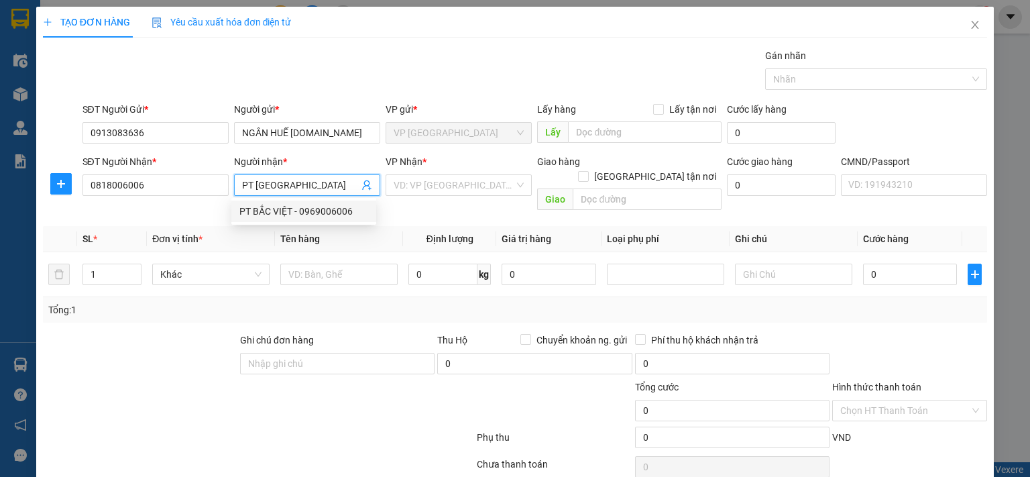
click at [339, 210] on div "PT BẮC VIỆT - 0969006006" at bounding box center [303, 211] width 129 height 15
type input "0969006006"
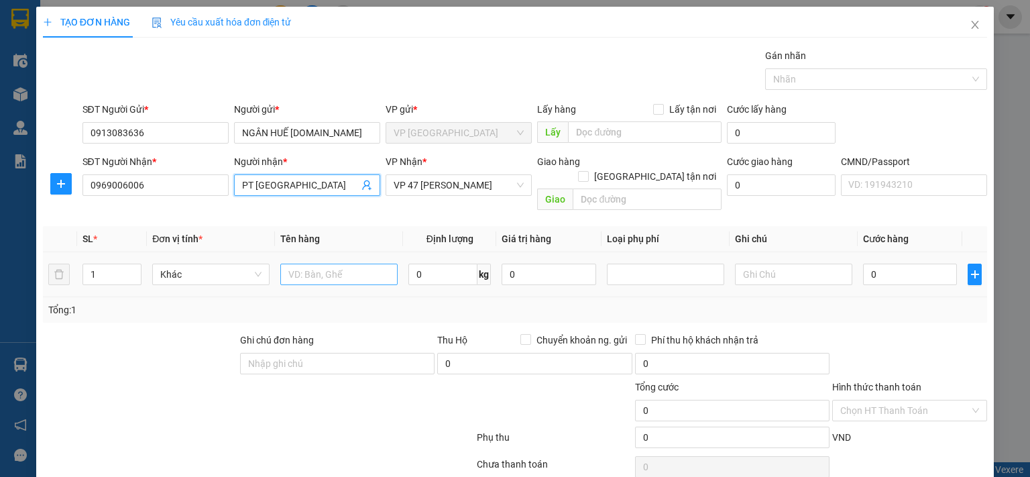
type input "PT [GEOGRAPHIC_DATA]"
click at [307, 264] on input "text" at bounding box center [338, 274] width 117 height 21
type input "CÁNH CỬA"
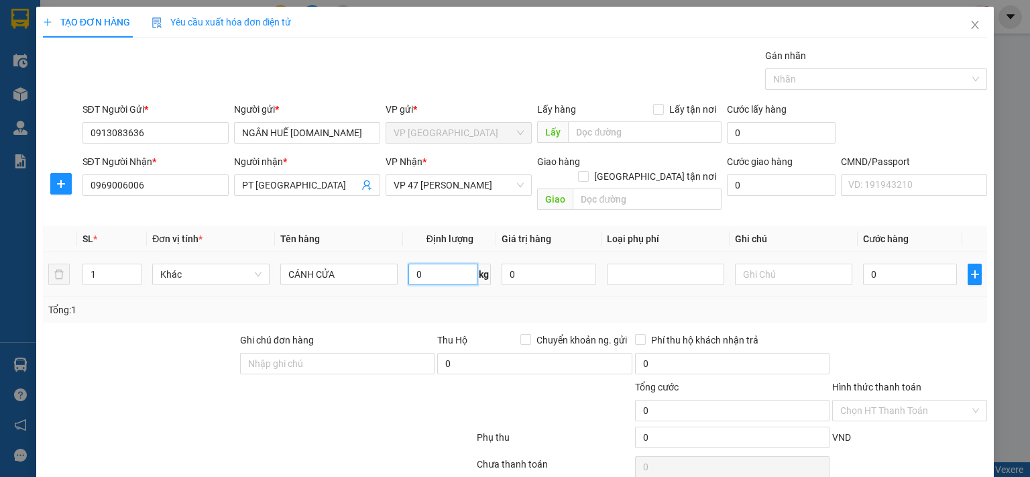
click at [444, 264] on input "0" at bounding box center [442, 274] width 69 height 21
type input "25"
click at [896, 264] on input "0" at bounding box center [910, 274] width 94 height 21
type input "7"
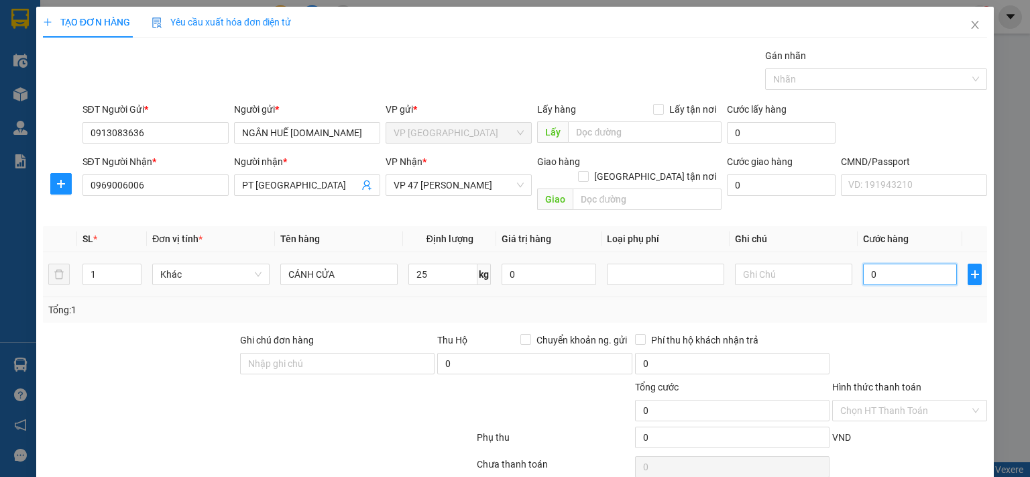
type input "7"
type input "70"
type input "700"
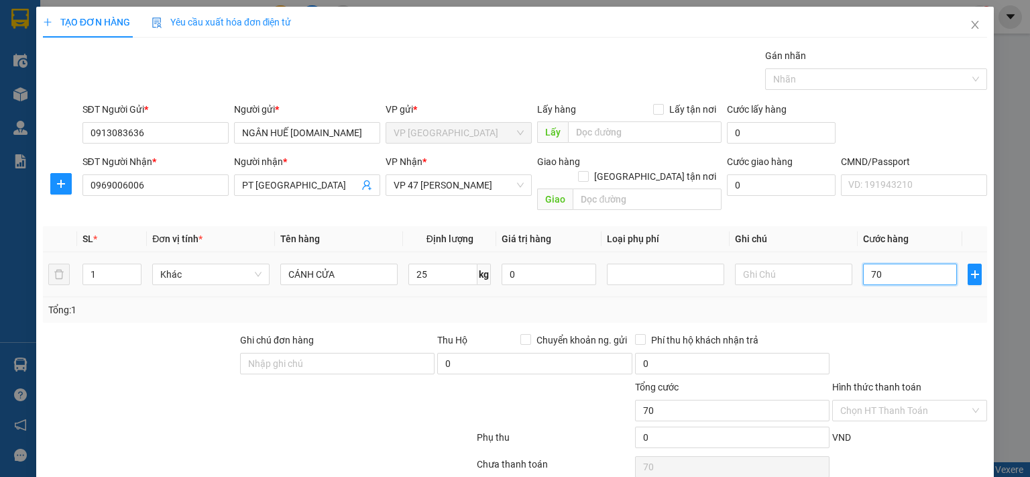
type input "700"
type input "7.000"
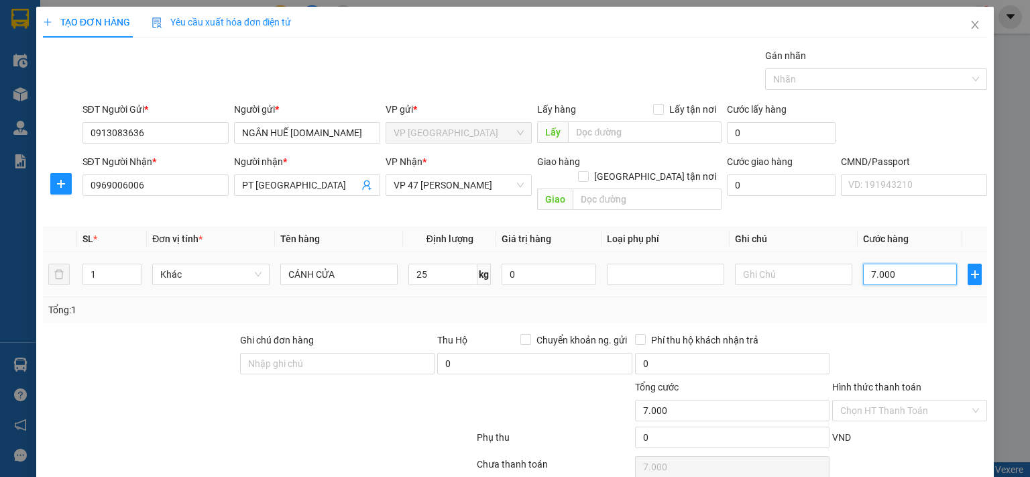
type input "70.000"
click at [746, 264] on input "text" at bounding box center [793, 274] width 117 height 21
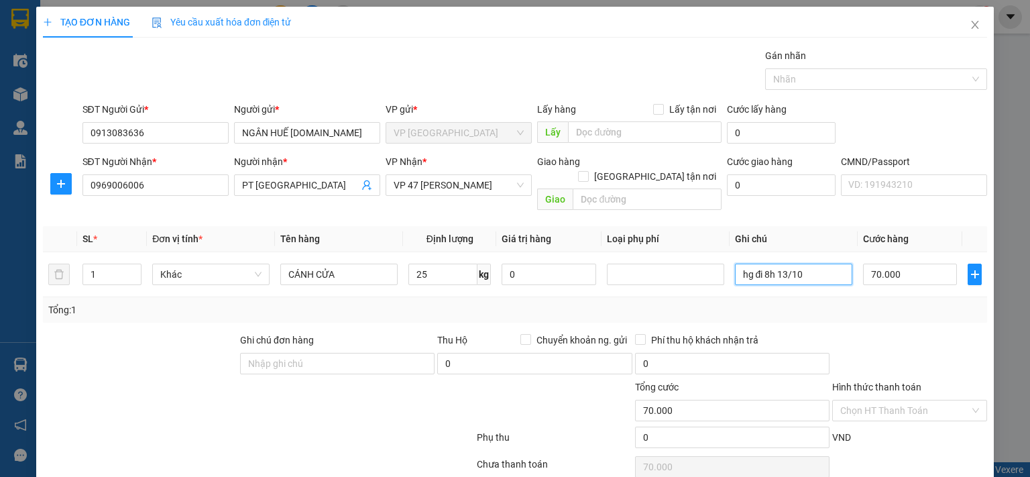
scroll to position [44, 0]
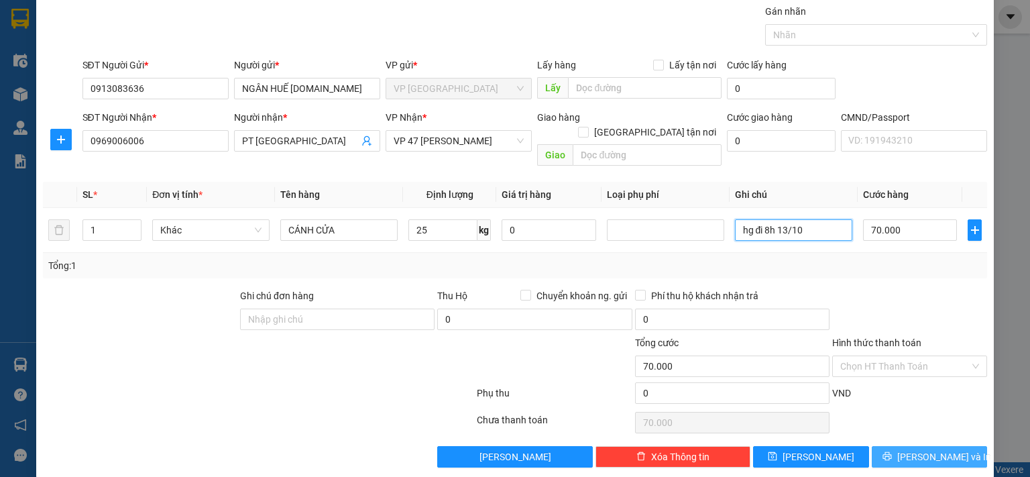
type input "hg đi 8h 13/10"
click at [892, 451] on icon "printer" at bounding box center [886, 455] width 9 height 9
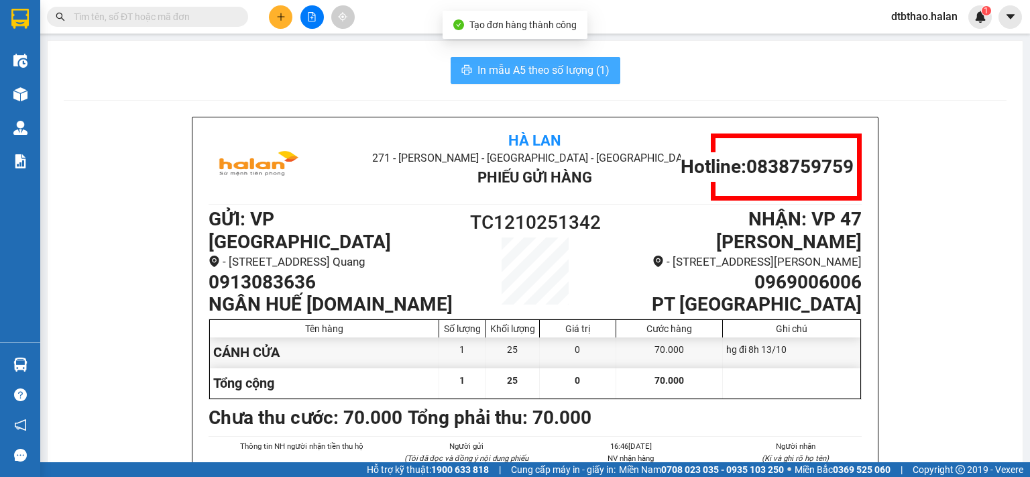
click at [581, 67] on span "In mẫu A5 theo số lượng (1)" at bounding box center [543, 70] width 132 height 17
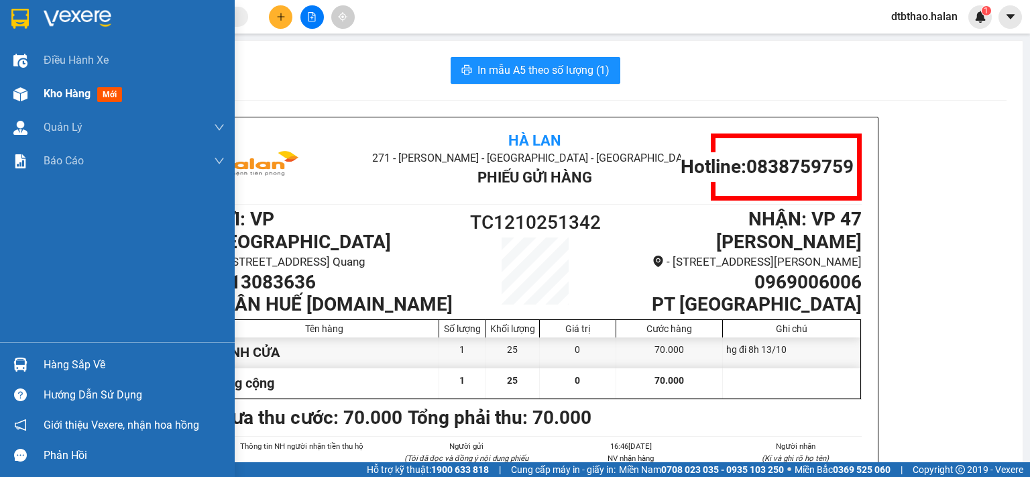
click at [61, 93] on span "Kho hàng" at bounding box center [67, 93] width 47 height 13
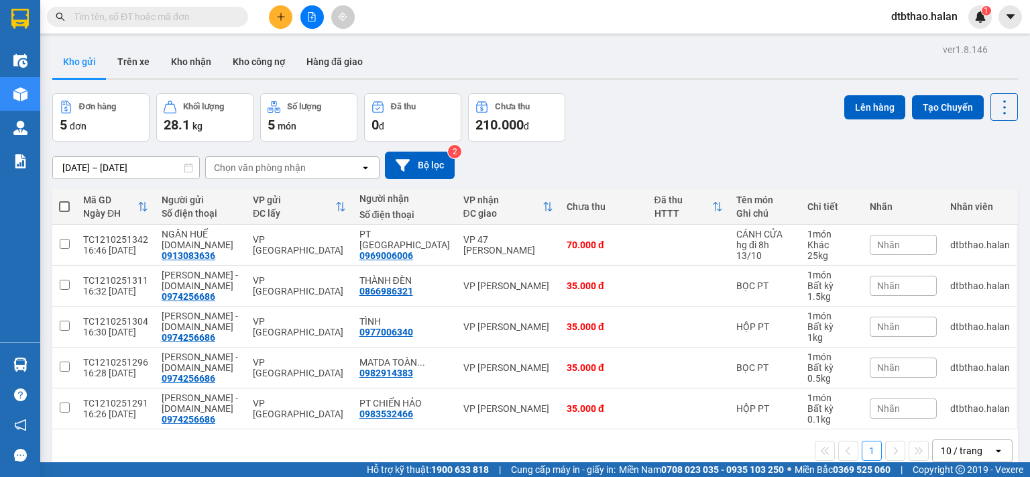
click at [64, 203] on span at bounding box center [64, 206] width 11 height 11
click at [64, 200] on input "checkbox" at bounding box center [64, 200] width 0 height 0
checkbox input "true"
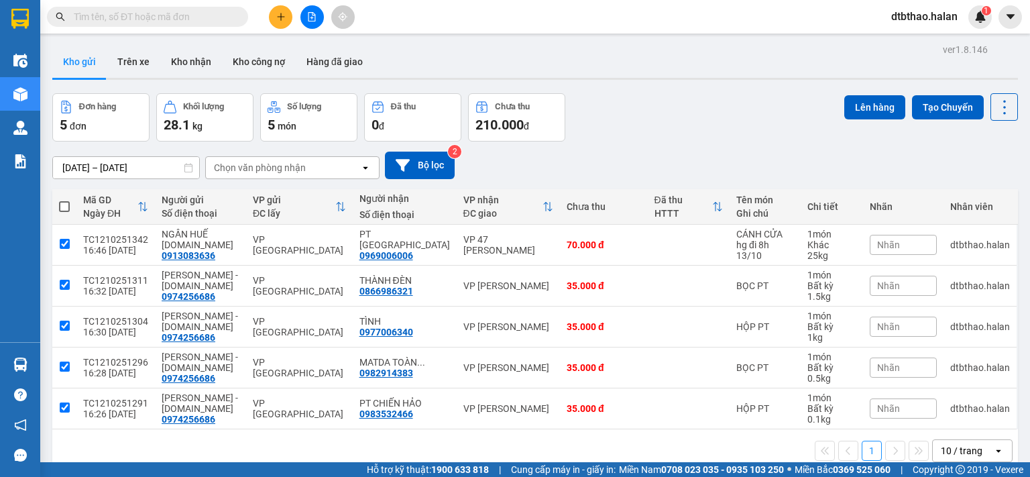
checkbox input "true"
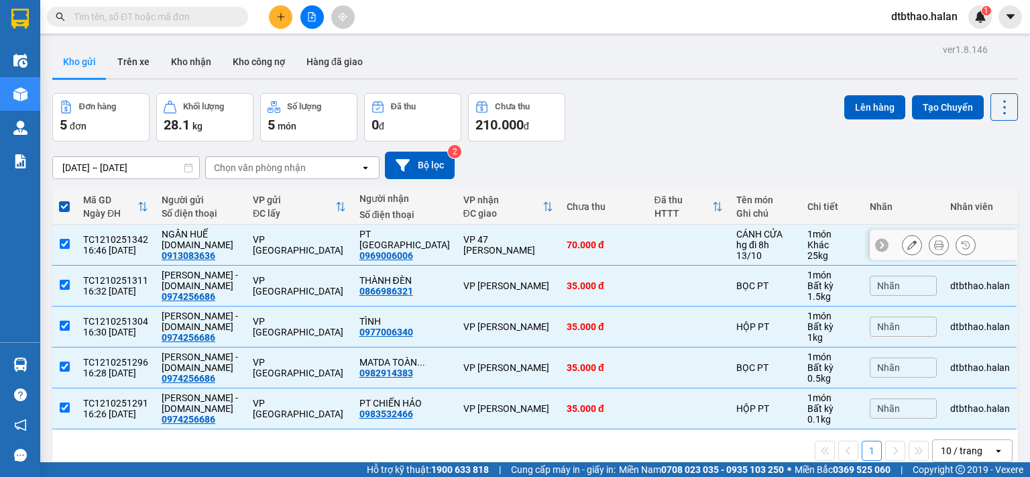
click at [62, 242] on input "checkbox" at bounding box center [65, 244] width 10 height 10
checkbox input "false"
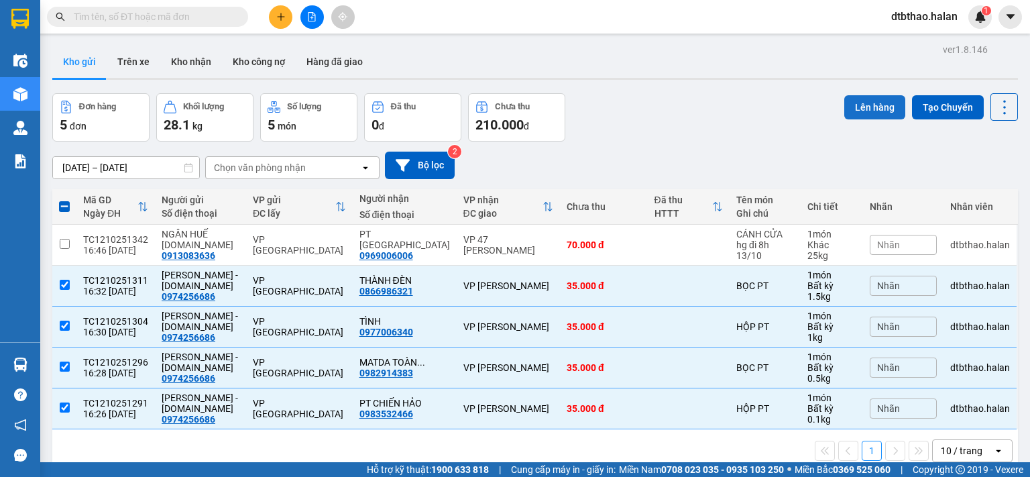
click at [860, 109] on button "Lên hàng" at bounding box center [874, 107] width 61 height 24
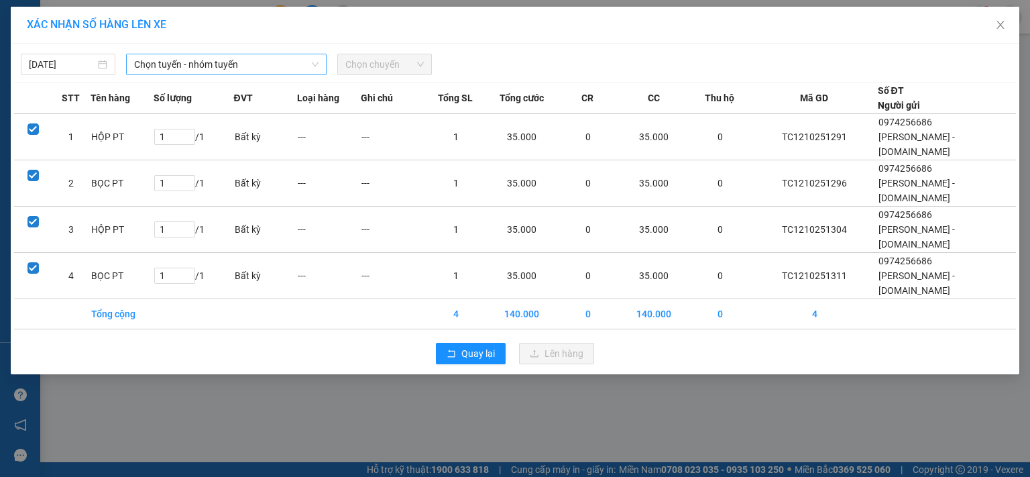
click at [255, 60] on span "Chọn tuyến - nhóm tuyến" at bounding box center [226, 64] width 184 height 20
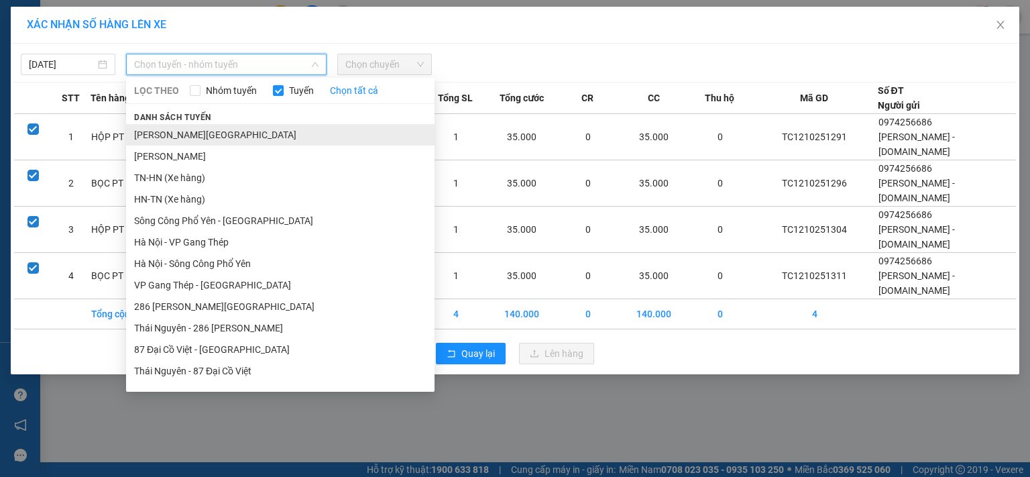
click at [231, 136] on li "[PERSON_NAME][GEOGRAPHIC_DATA]" at bounding box center [280, 134] width 308 height 21
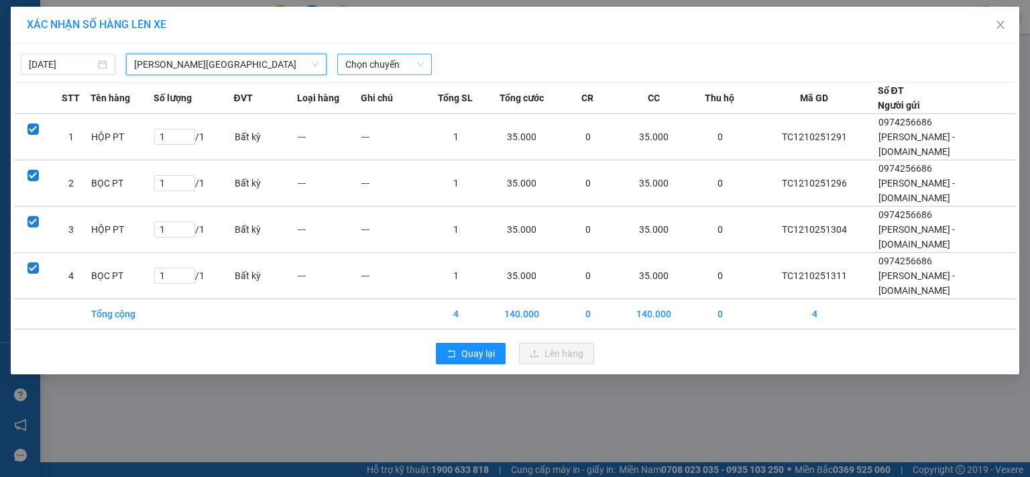
click at [398, 60] on span "Chọn chuyến" at bounding box center [384, 64] width 78 height 20
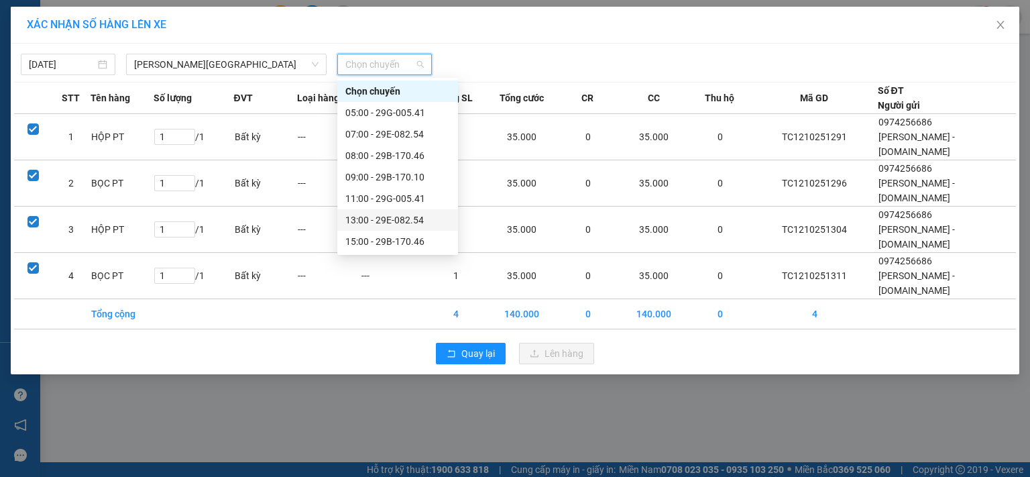
scroll to position [64, 0]
click at [411, 195] on div "17:00 - 29B-170.10" at bounding box center [397, 198] width 105 height 15
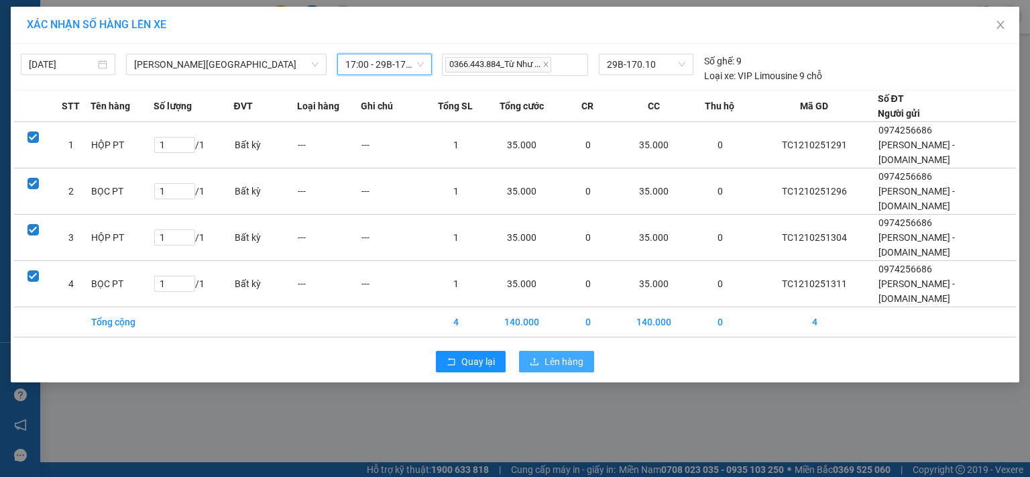
click at [536, 357] on icon "upload" at bounding box center [534, 361] width 9 height 9
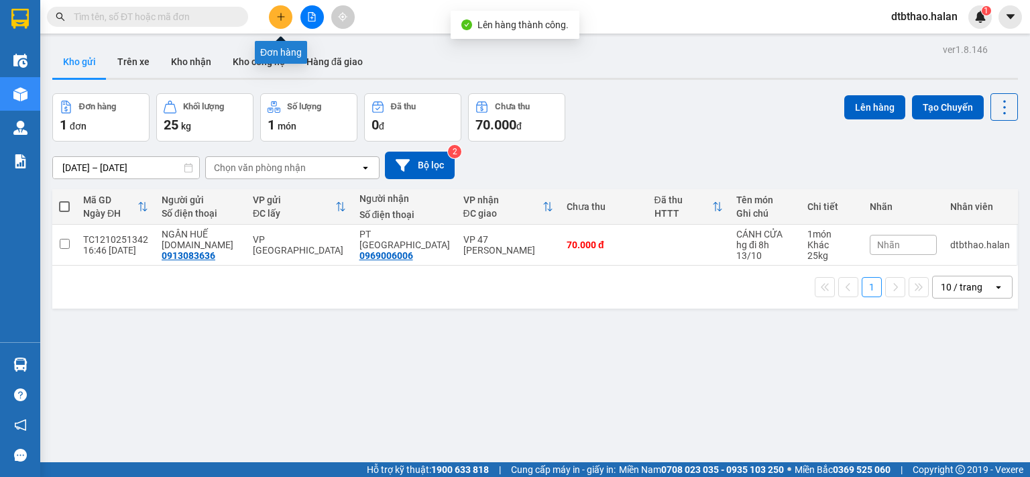
click at [278, 13] on icon "plus" at bounding box center [280, 16] width 9 height 9
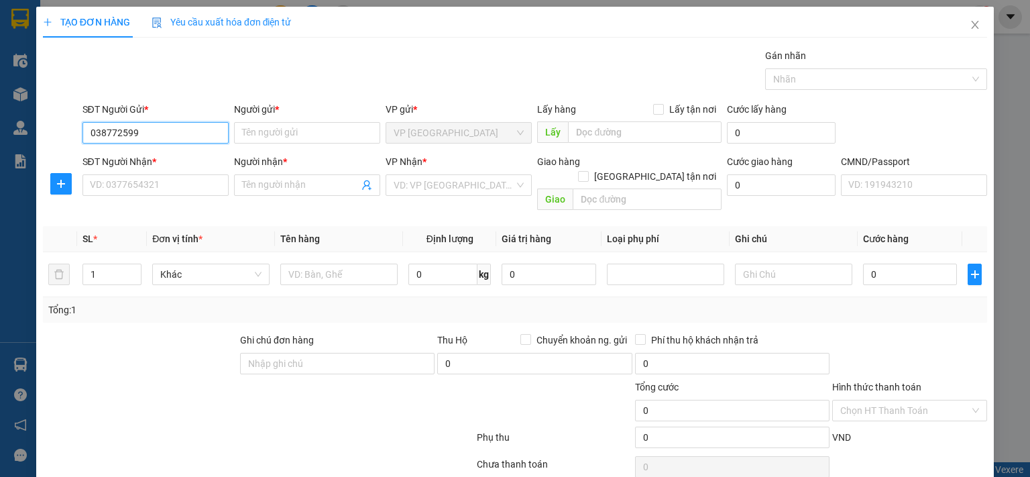
type input "0387725999"
click at [185, 154] on div "0387725999 - THẢO 314.TC" at bounding box center [168, 159] width 159 height 15
type input "THẢO [DOMAIN_NAME]"
type input "0387725999"
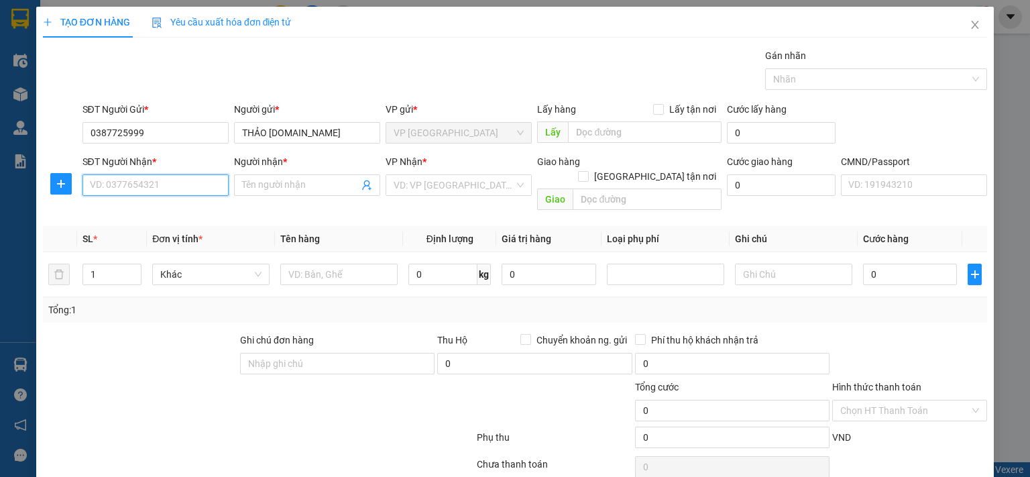
click at [190, 181] on input "SĐT Người Nhận *" at bounding box center [155, 184] width 146 height 21
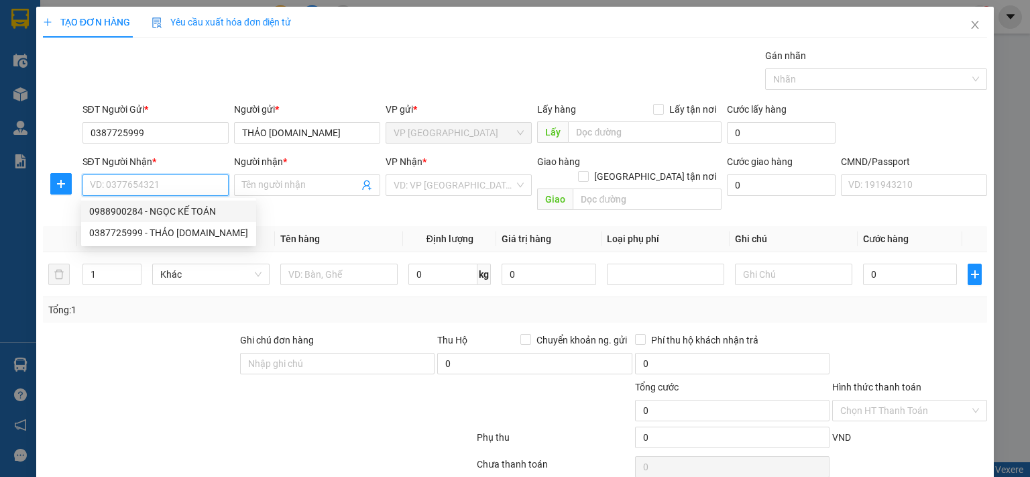
click at [207, 212] on div "0988900284 - NGỌC KẾ TOÁN" at bounding box center [168, 211] width 159 height 15
type input "0988900284"
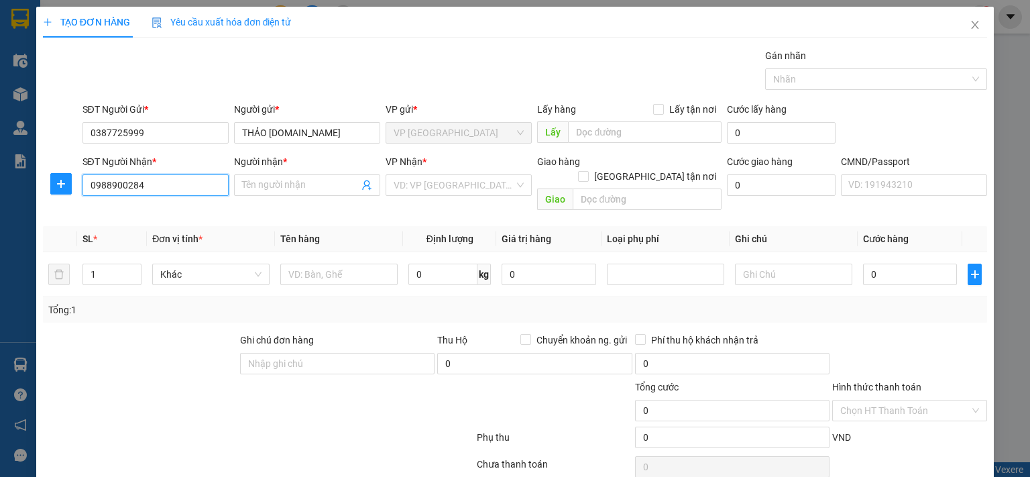
type input "NGỌC KẾ TOÁN"
click at [54, 186] on span "plus" at bounding box center [61, 183] width 20 height 11
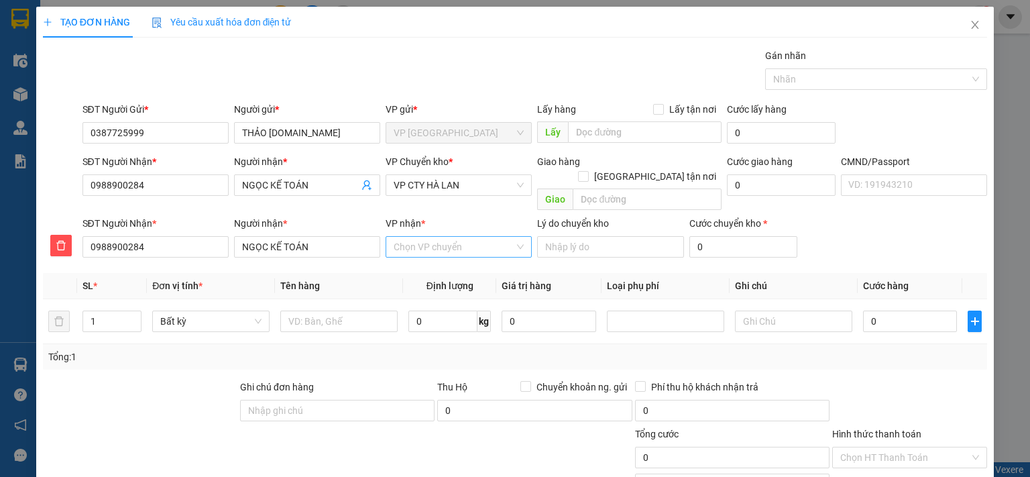
click at [428, 237] on input "VP nhận *" at bounding box center [454, 247] width 121 height 20
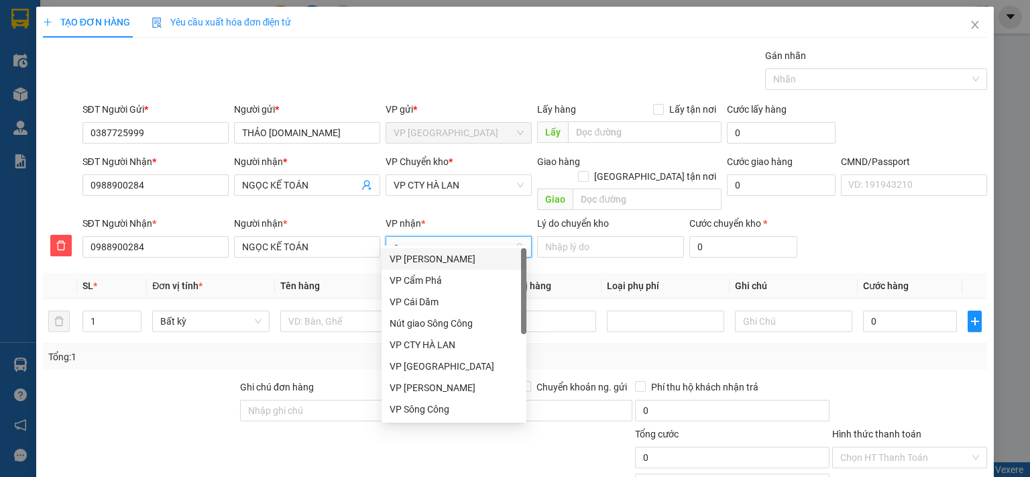
type input "ct"
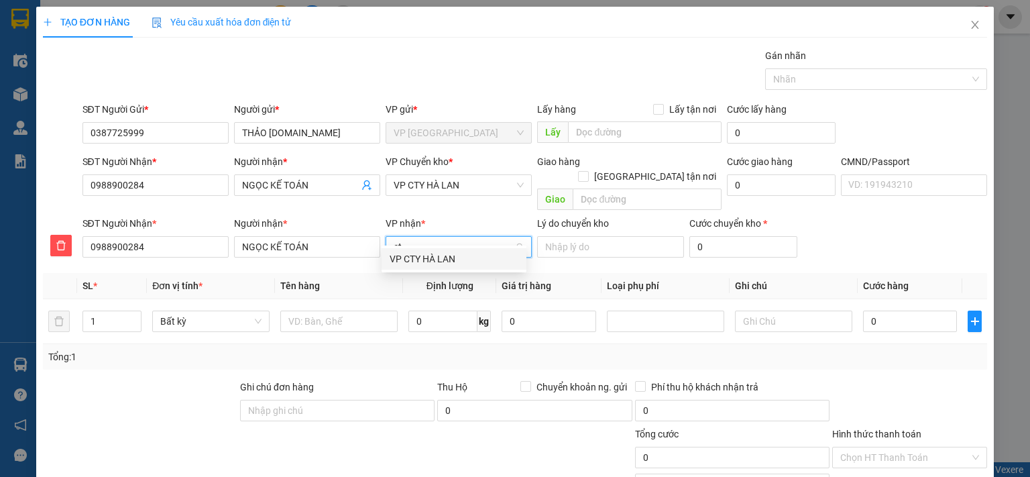
click at [417, 263] on div "VP CTY HÀ LAN" at bounding box center [454, 258] width 129 height 15
click at [437, 188] on span "VP CTY HÀ LAN" at bounding box center [459, 185] width 130 height 20
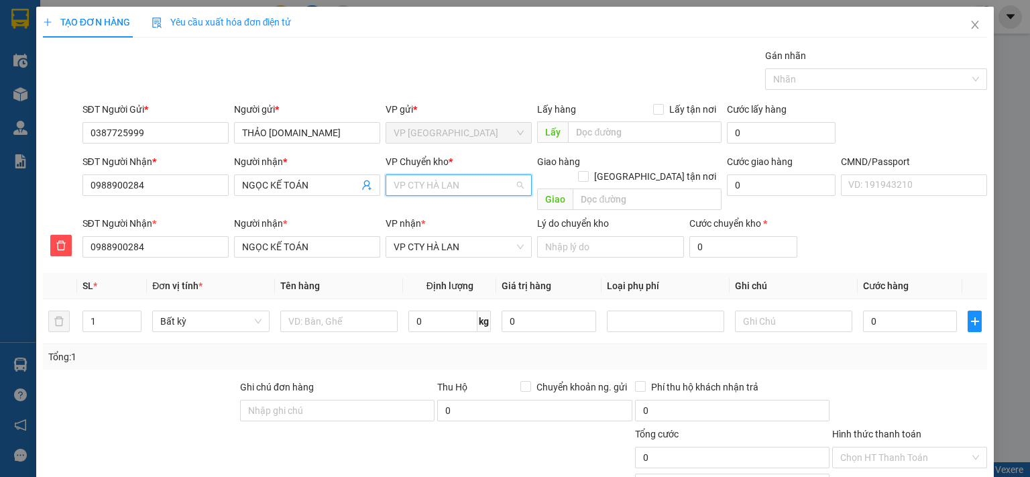
scroll to position [21, 0]
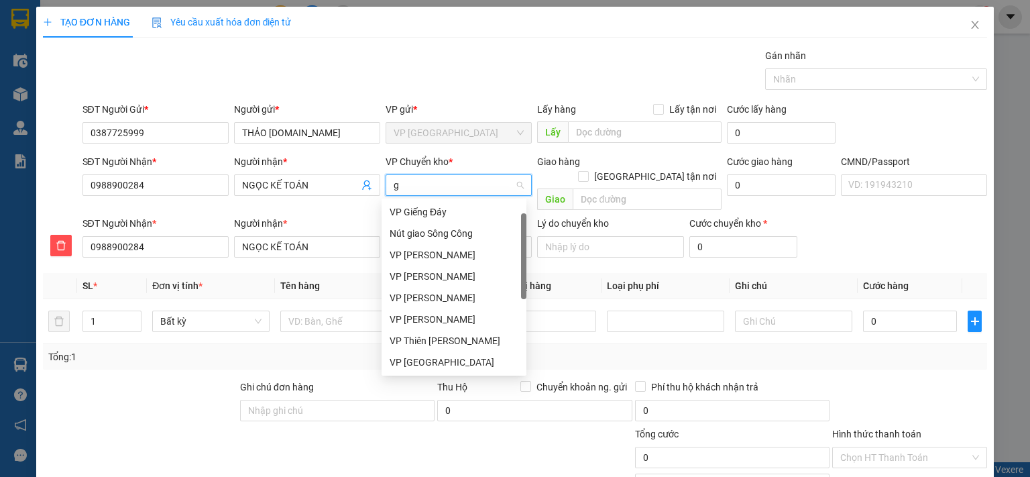
type input "gi"
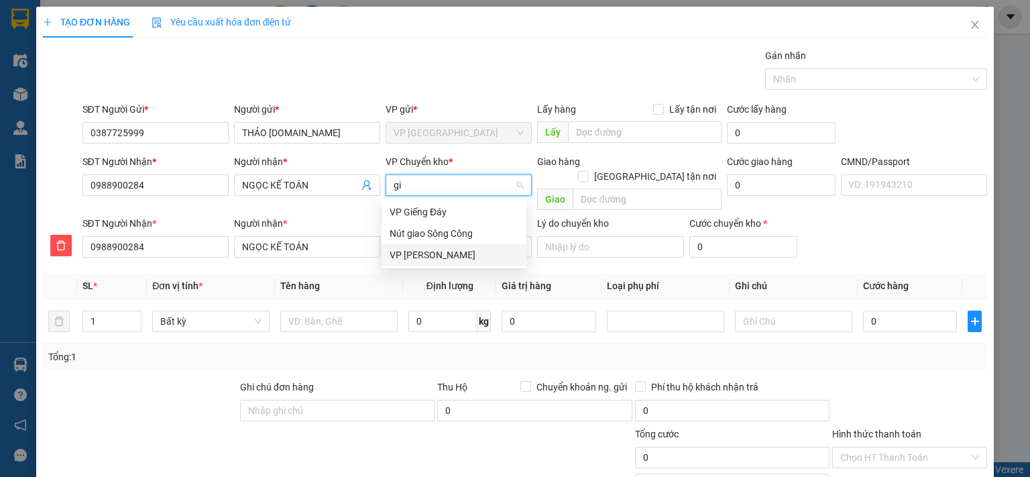
click at [436, 254] on div "VP [PERSON_NAME]" at bounding box center [454, 254] width 129 height 15
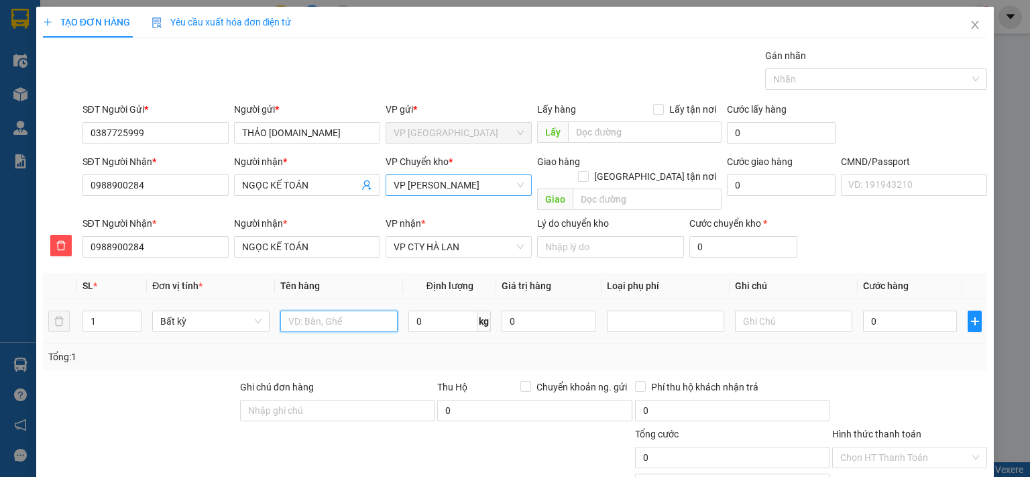
click at [369, 310] on input "text" at bounding box center [338, 320] width 117 height 21
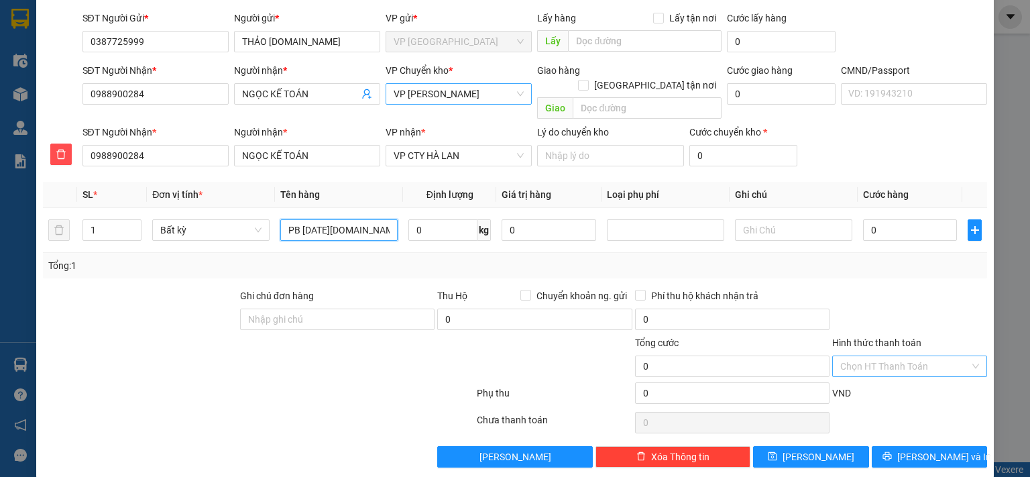
type input "PB [DATE][DOMAIN_NAME] 12/10"
click at [888, 356] on input "Hình thức thanh toán" at bounding box center [904, 366] width 129 height 20
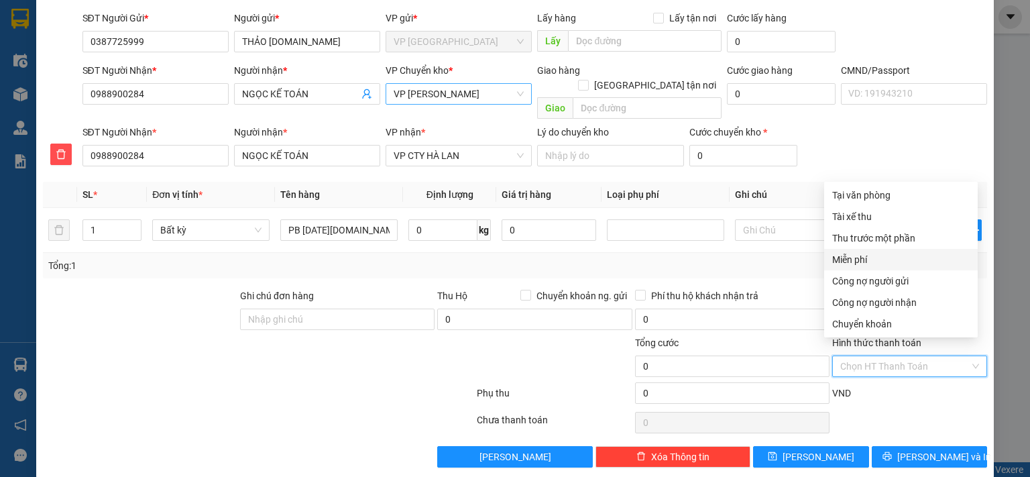
click at [864, 259] on div "Miễn phí" at bounding box center [900, 259] width 137 height 15
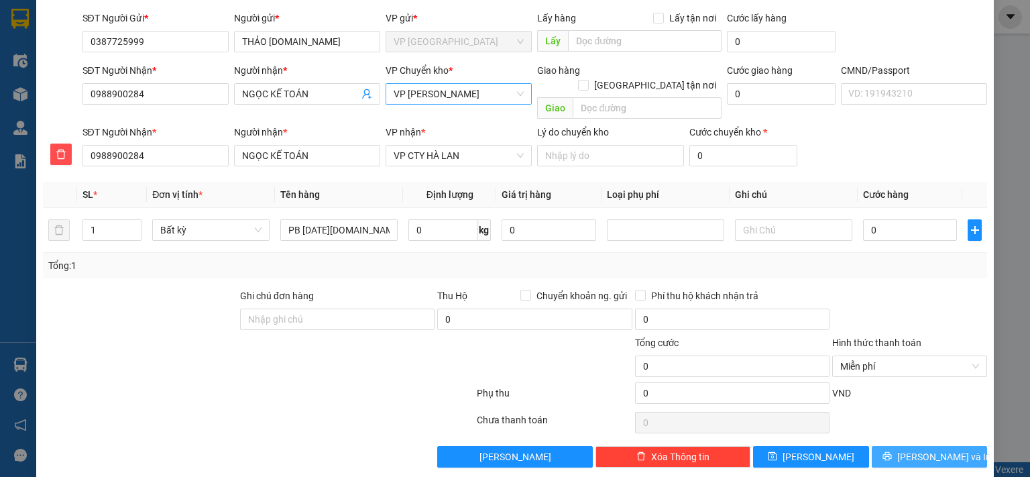
click at [890, 446] on button "Lưu và In" at bounding box center [930, 456] width 116 height 21
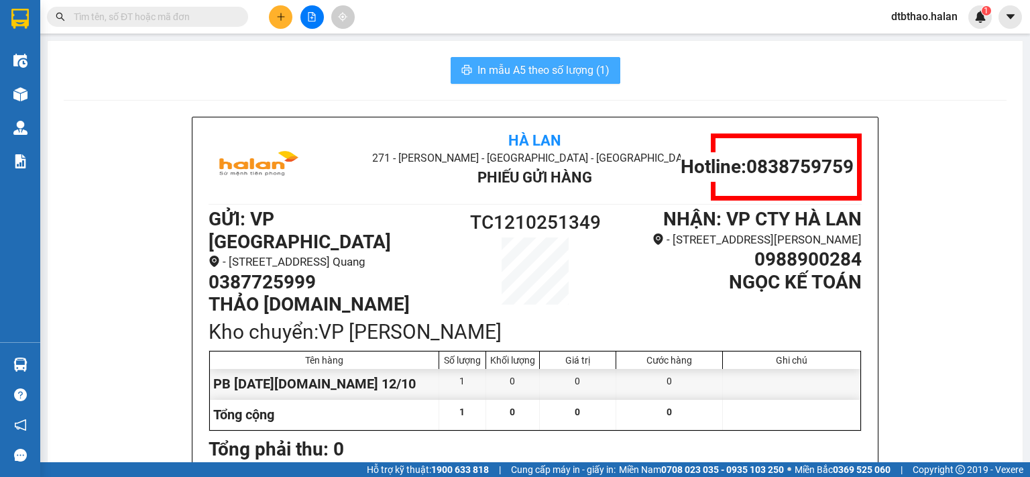
click at [563, 68] on span "In mẫu A5 theo số lượng (1)" at bounding box center [543, 70] width 132 height 17
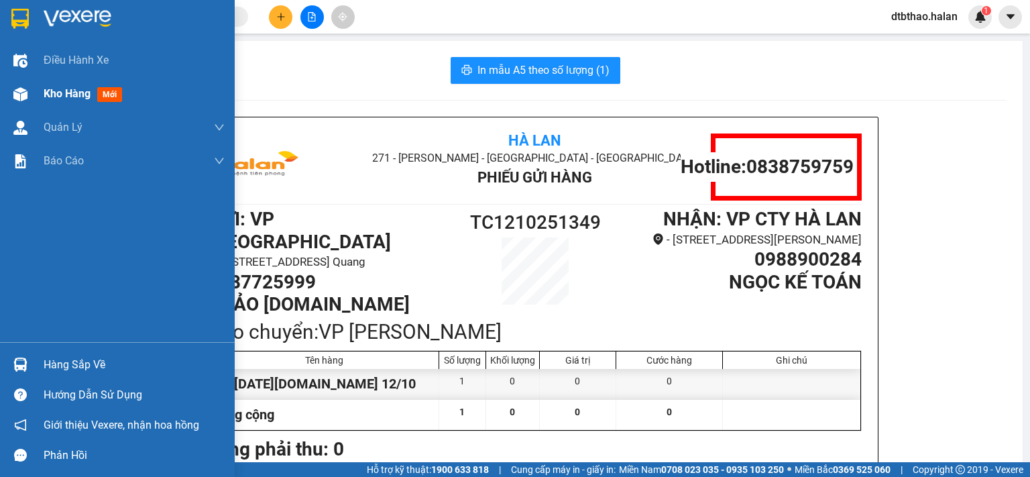
click at [76, 96] on span "Kho hàng" at bounding box center [67, 93] width 47 height 13
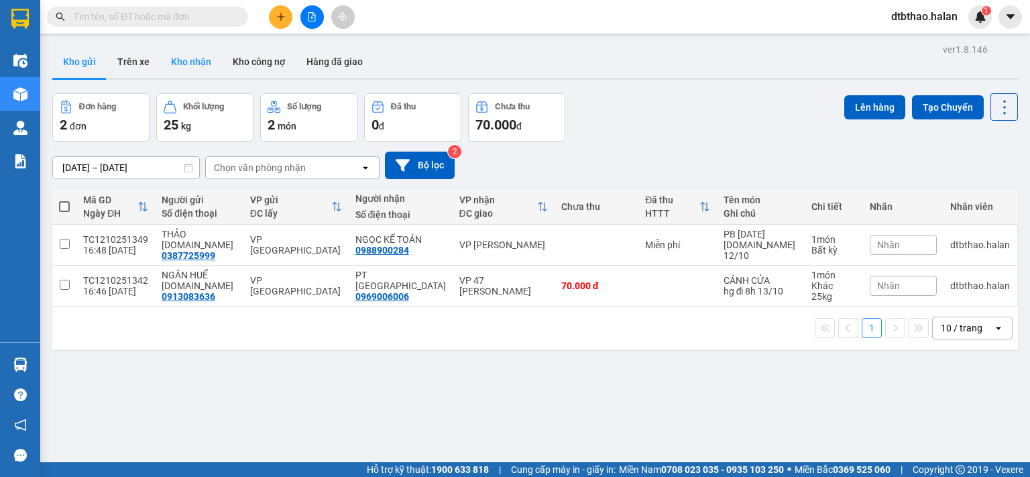
click at [193, 61] on button "Kho nhận" at bounding box center [191, 62] width 62 height 32
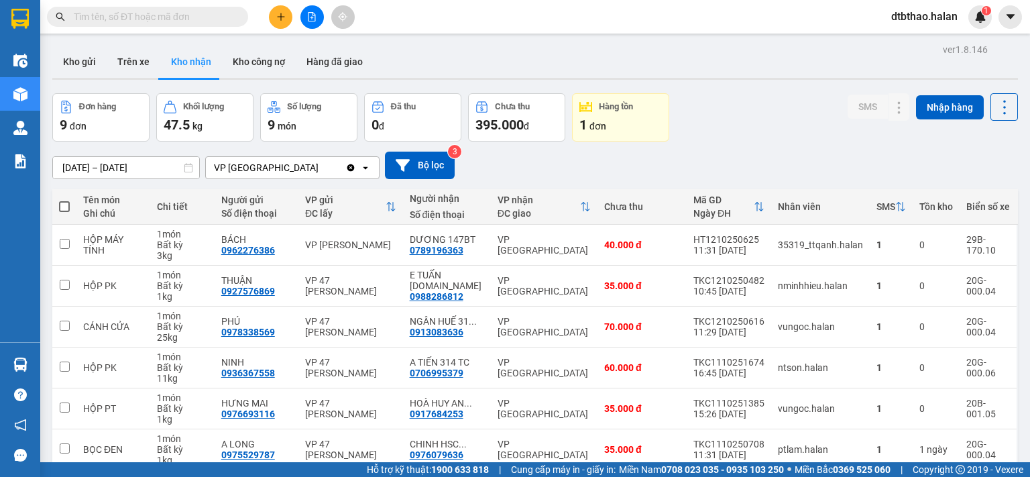
scroll to position [183, 0]
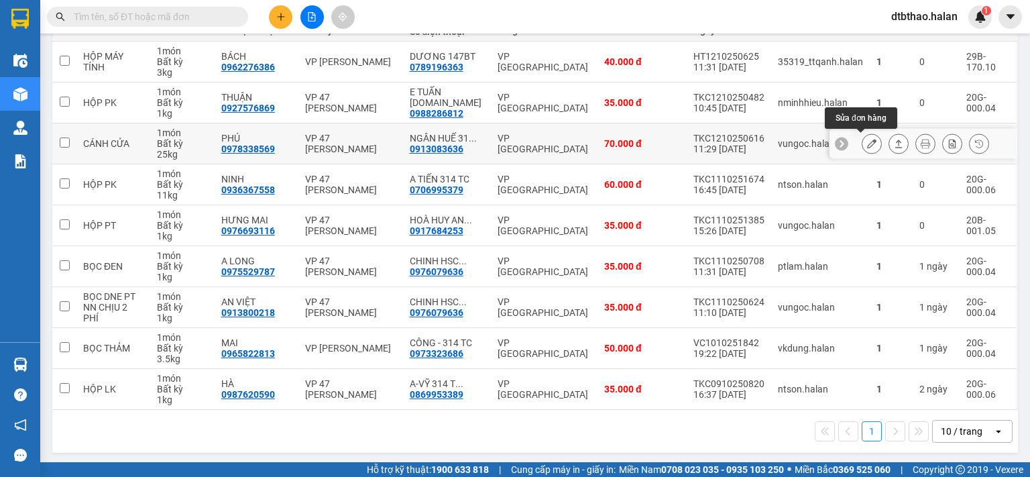
click at [867, 139] on icon at bounding box center [871, 143] width 9 height 9
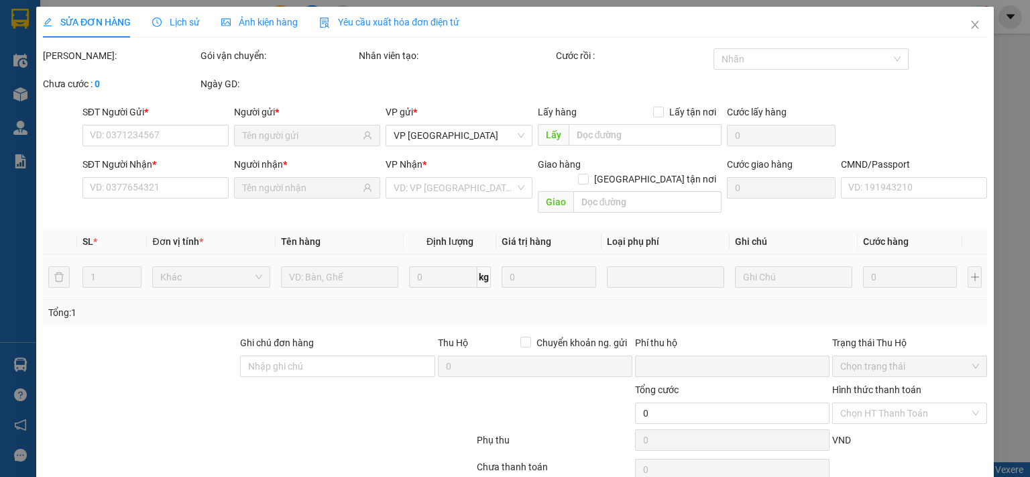
type input "0978338569"
type input "PHÚ"
type input "0913083636"
type input "NGÂN HUẾ 314 TC"
type input "0"
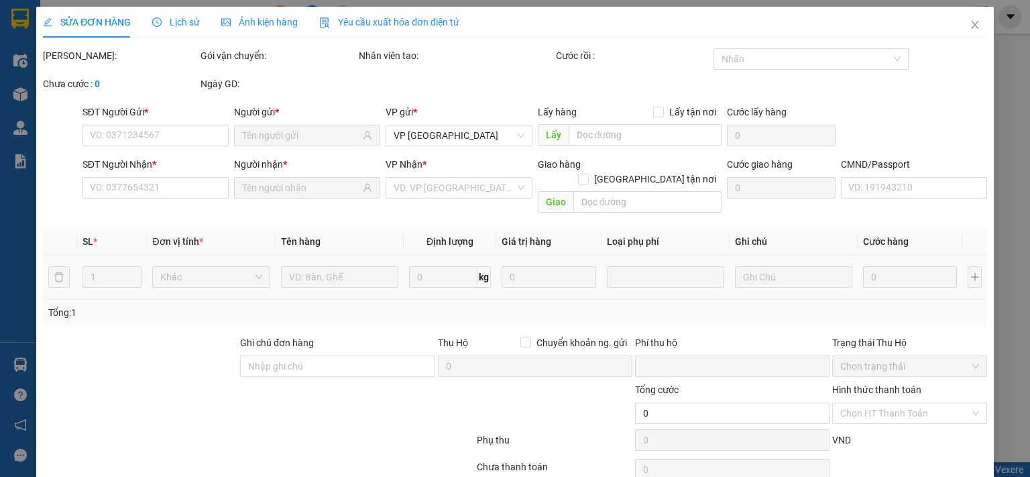
type input "70.000"
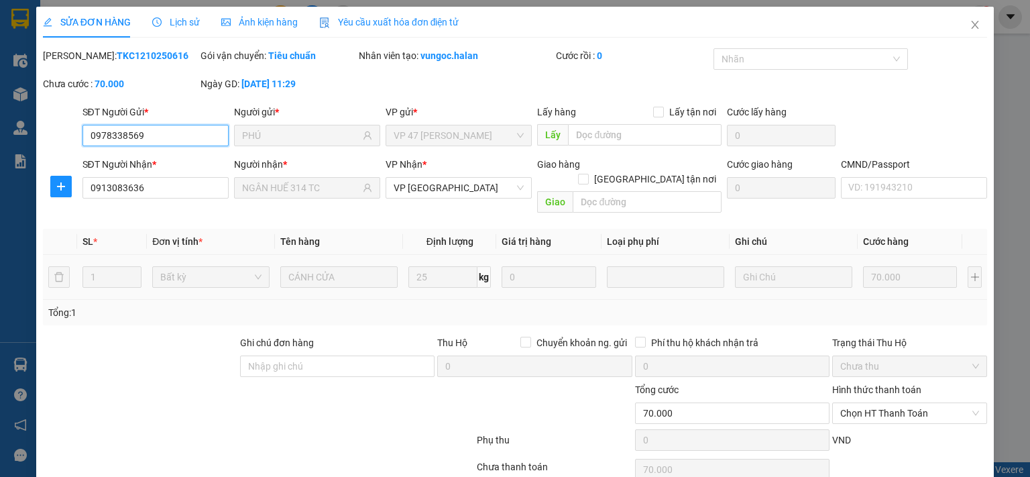
scroll to position [48, 0]
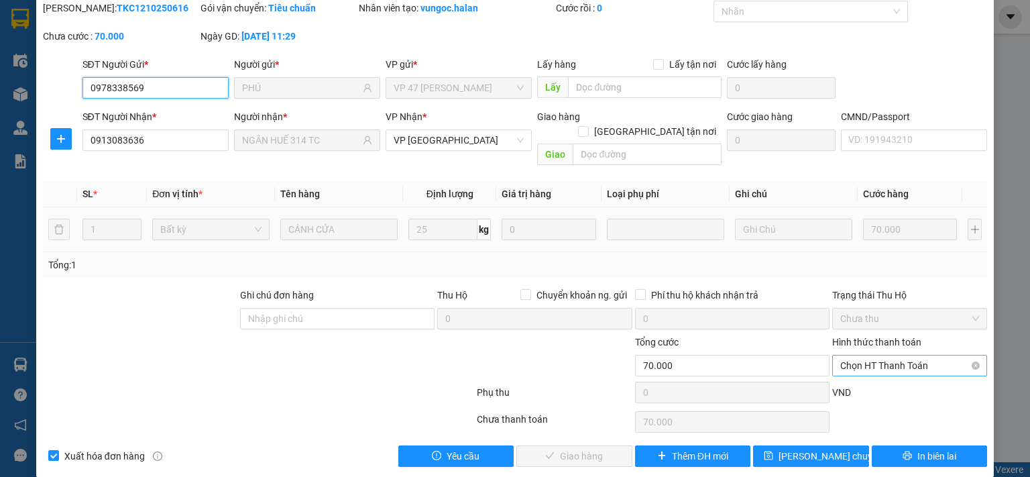
click at [880, 355] on span "Chọn HT Thanh Toán" at bounding box center [909, 365] width 139 height 20
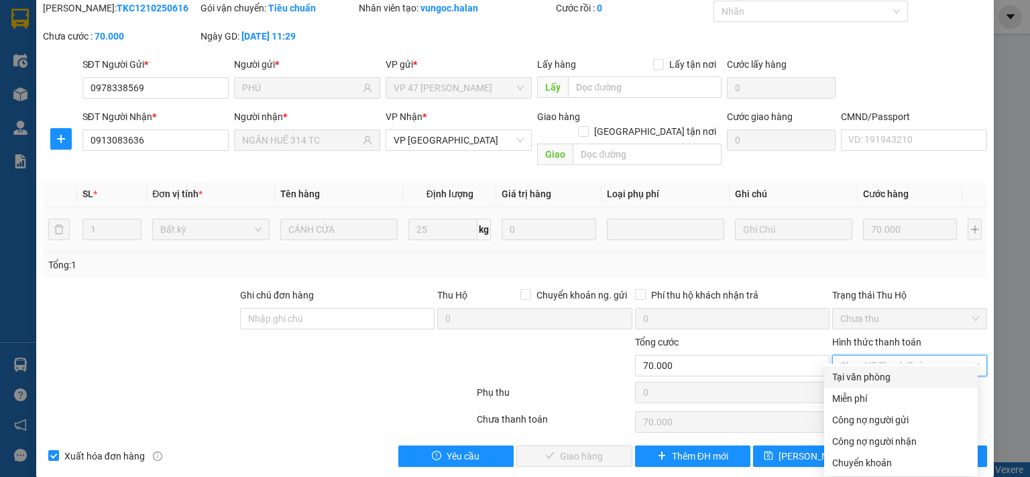
click at [870, 373] on div "Tại văn phòng" at bounding box center [900, 376] width 137 height 15
type input "0"
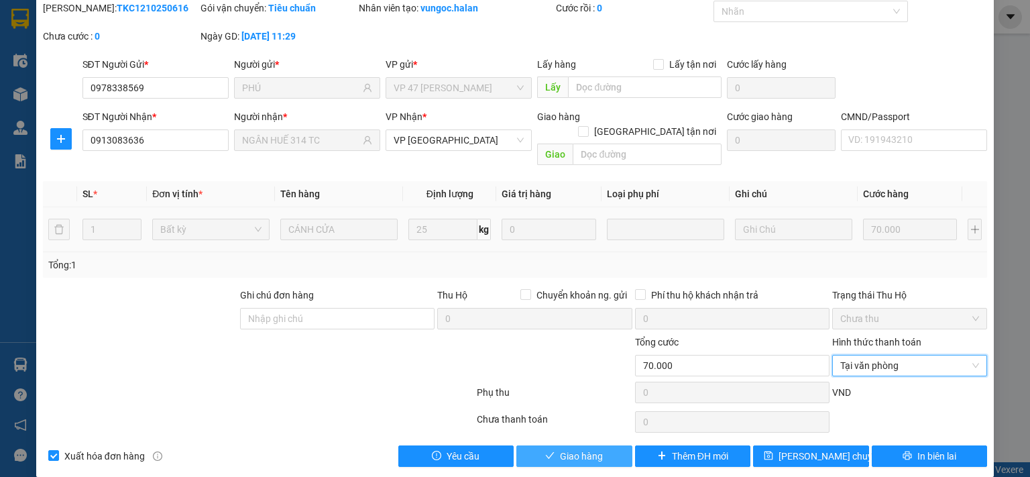
click at [593, 449] on span "Giao hàng" at bounding box center [581, 456] width 43 height 15
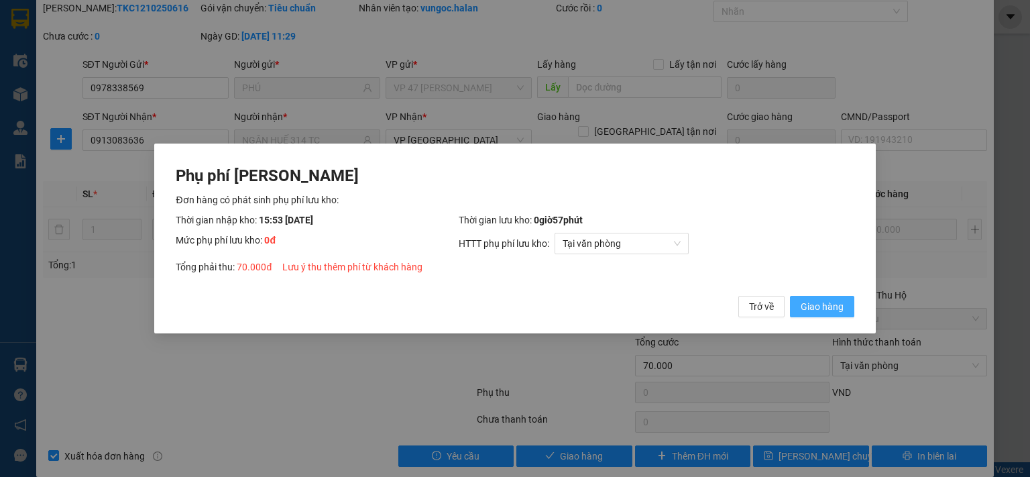
click at [839, 300] on span "Giao hàng" at bounding box center [822, 306] width 43 height 15
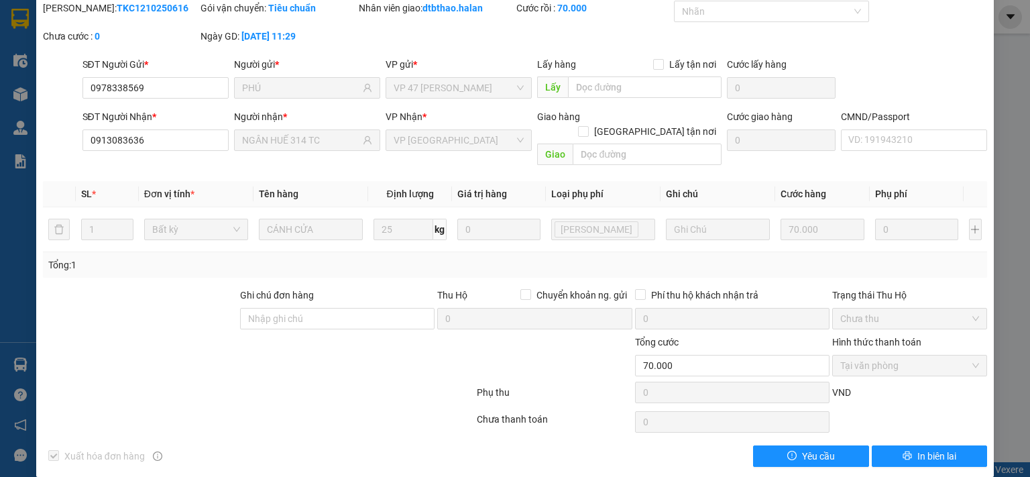
scroll to position [0, 0]
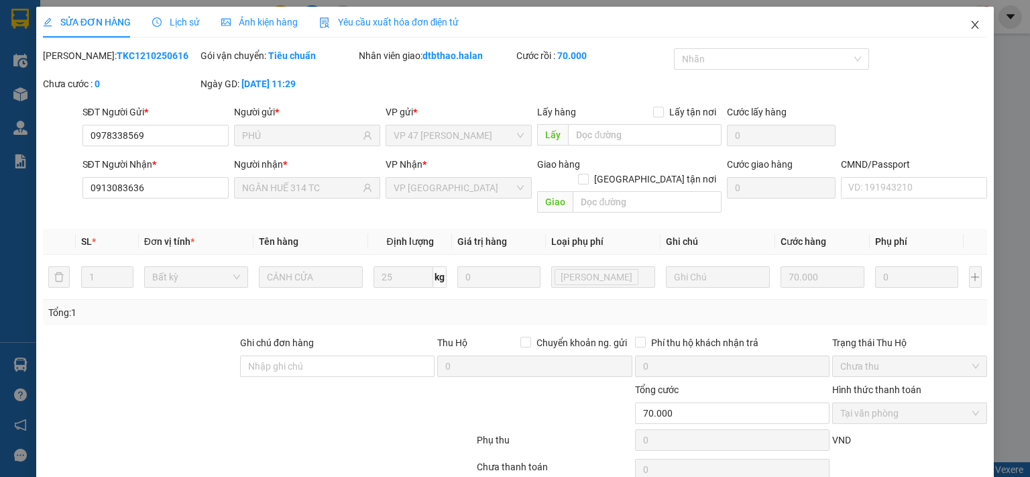
drag, startPoint x: 966, startPoint y: 19, endPoint x: 472, endPoint y: 471, distance: 668.7
click at [964, 20] on span "Close" at bounding box center [975, 26] width 38 height 38
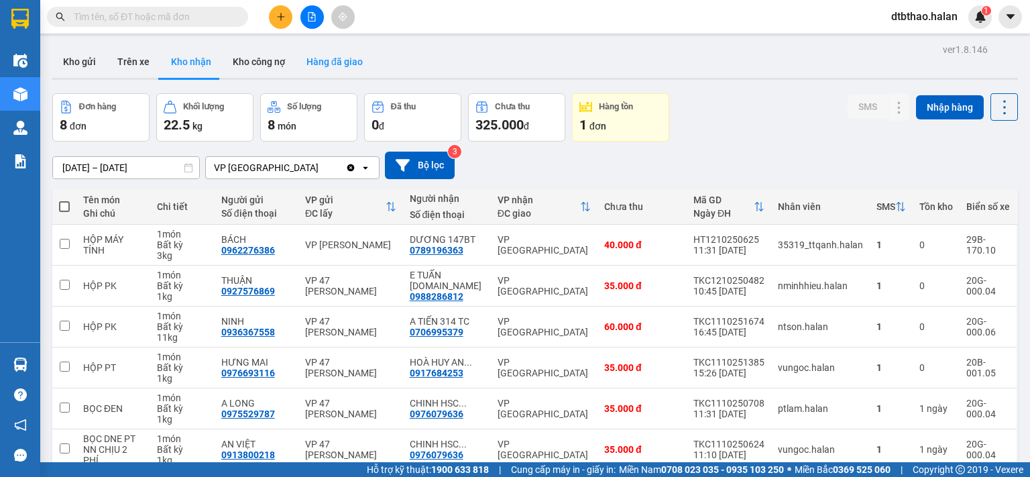
click at [322, 65] on button "Hàng đã giao" at bounding box center [335, 62] width 78 height 32
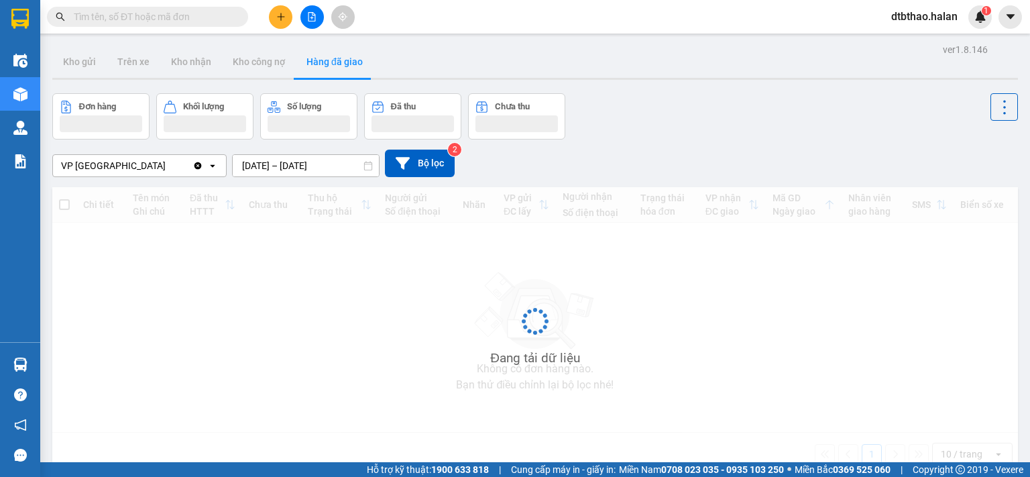
click at [322, 164] on input "10/10/2025 – 12/10/2025" at bounding box center [306, 165] width 146 height 21
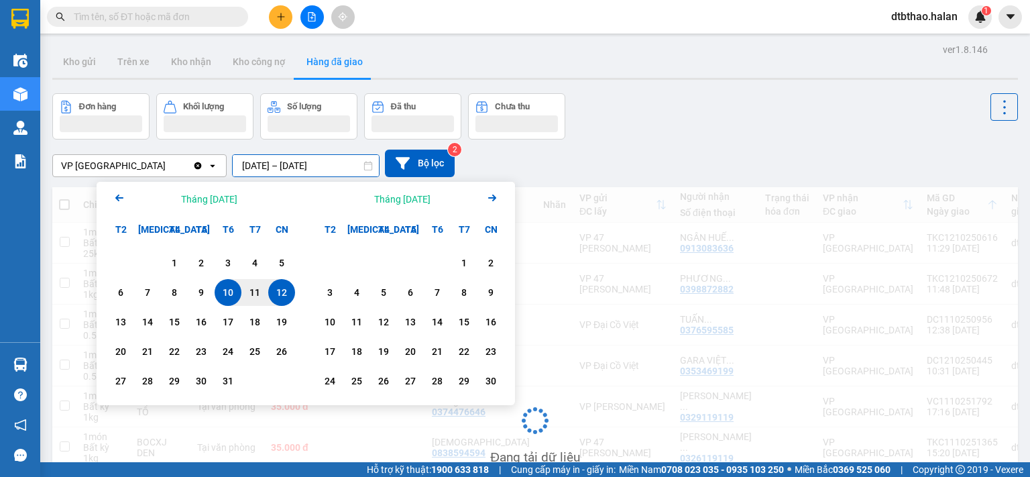
click at [282, 292] on div "12" at bounding box center [281, 292] width 19 height 16
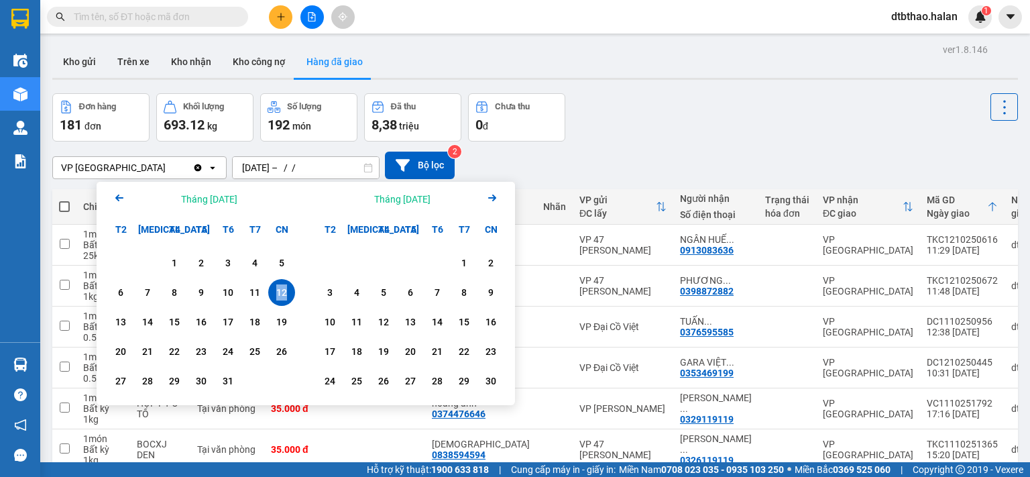
click at [282, 292] on div "12" at bounding box center [281, 292] width 19 height 16
type input "12/10/2025 – 12/10/2025"
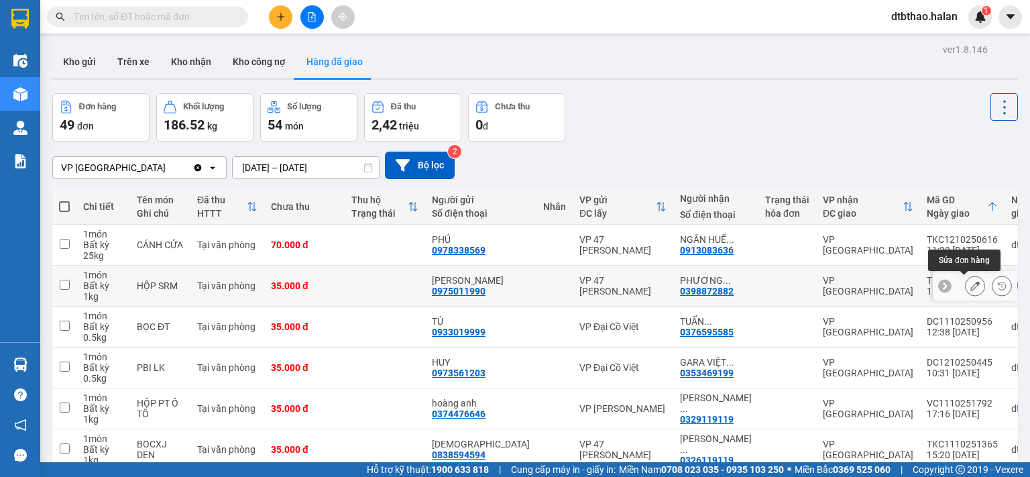
click at [966, 286] on button at bounding box center [975, 285] width 19 height 23
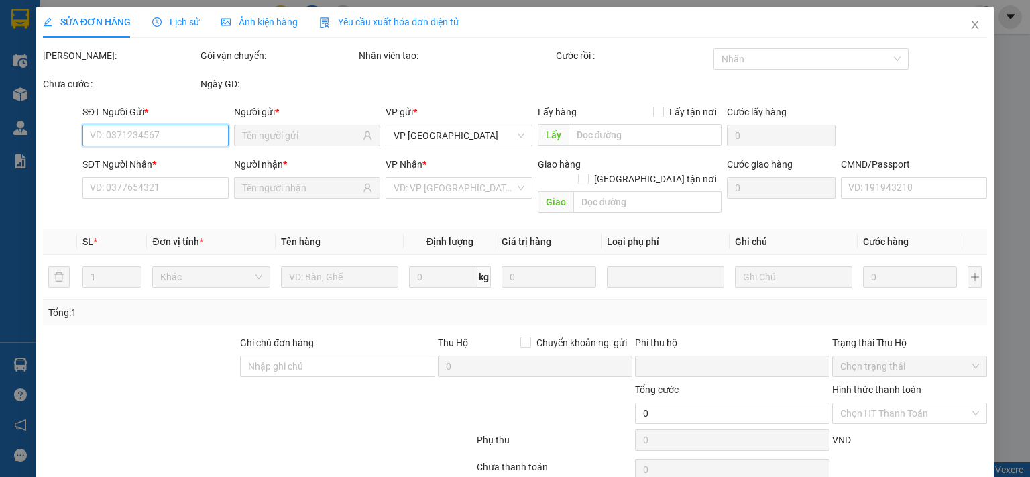
type input "0975011990"
type input "TRẦN ĐẠT"
type input "0398872882"
type input "PHƯƠNG CHIÊM HÓA"
type input "0"
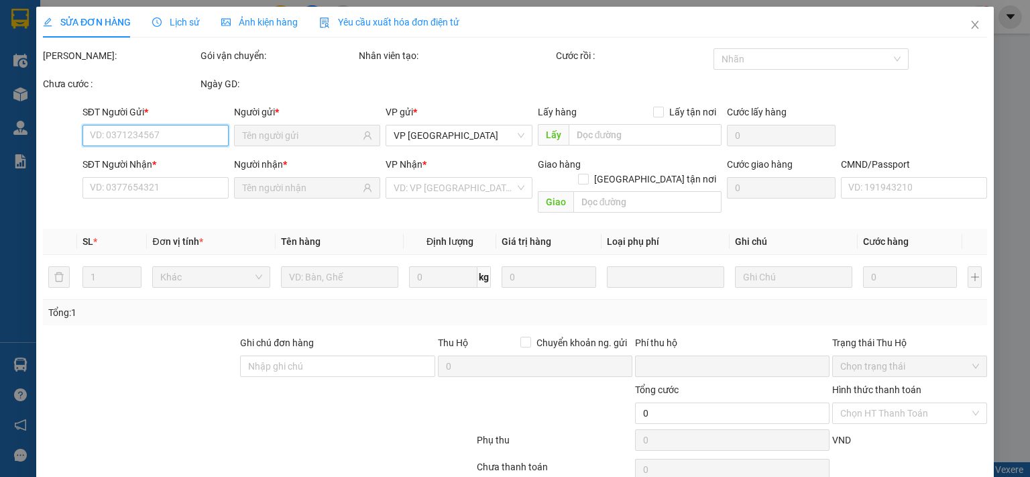
type input "35.000"
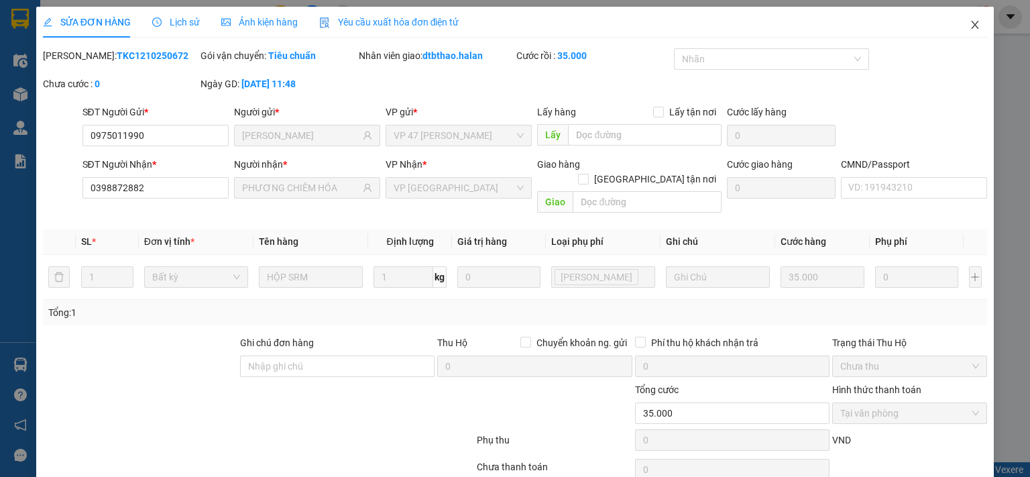
click at [970, 23] on icon "close" at bounding box center [975, 24] width 11 height 11
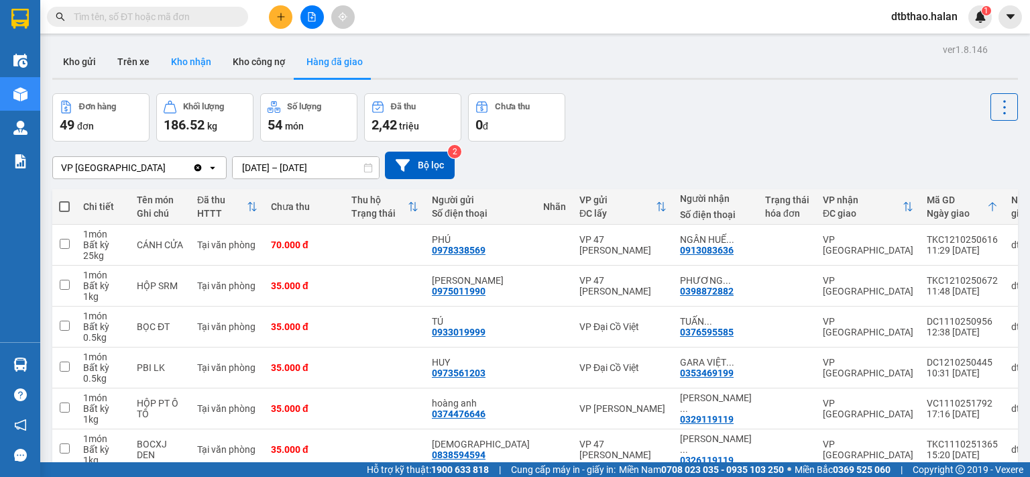
click at [195, 66] on button "Kho nhận" at bounding box center [191, 62] width 62 height 32
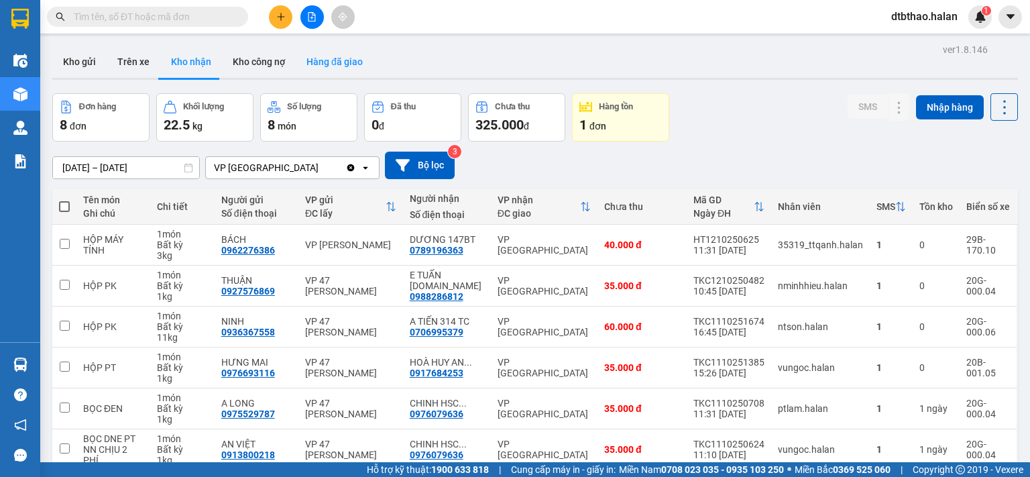
click at [318, 58] on button "Hàng đã giao" at bounding box center [335, 62] width 78 height 32
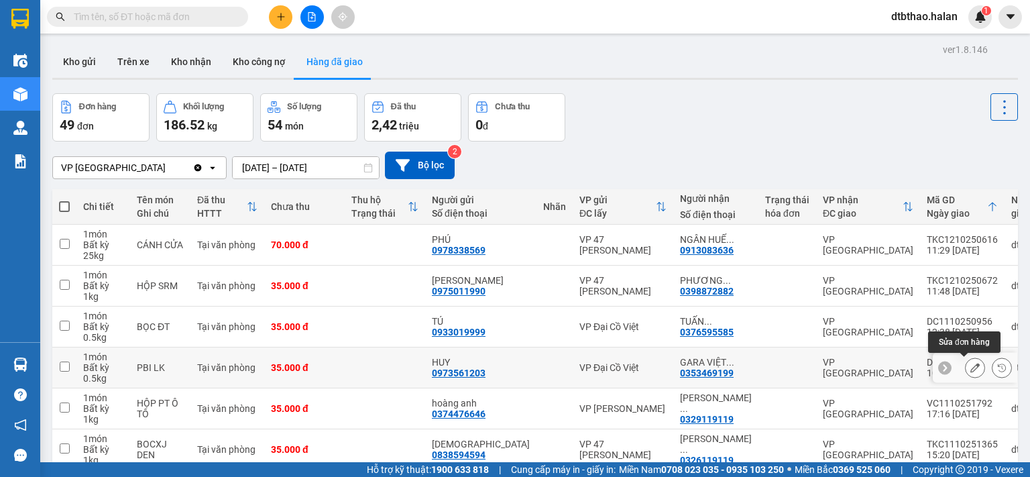
click at [970, 366] on icon at bounding box center [974, 367] width 9 height 9
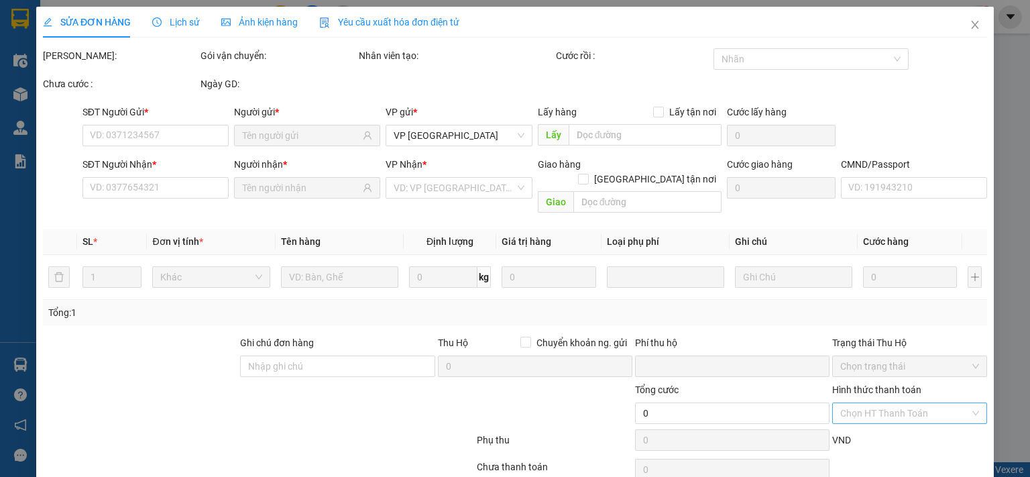
type input "0973561203"
type input "HUY"
type input "0353469199"
type input "GARA VIỆT LÂM 147BT"
type input "0"
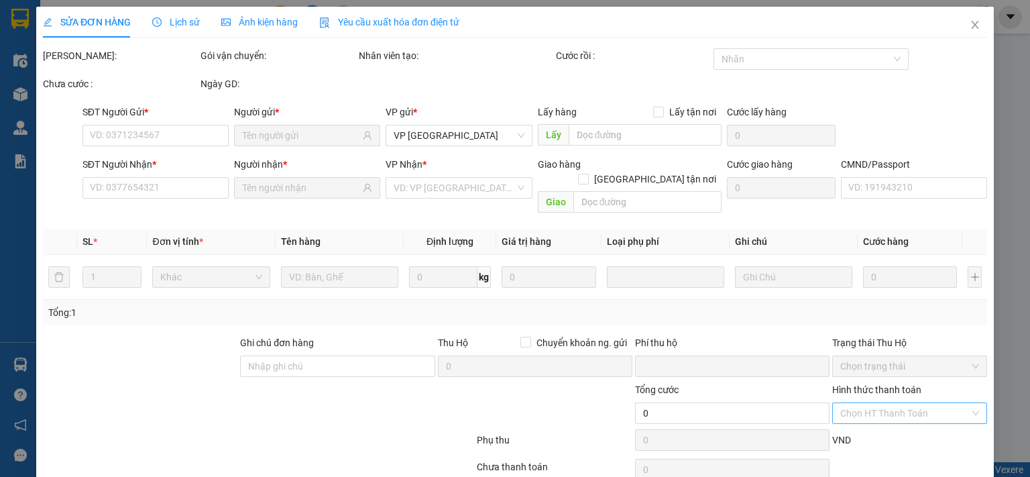
type input "35.000"
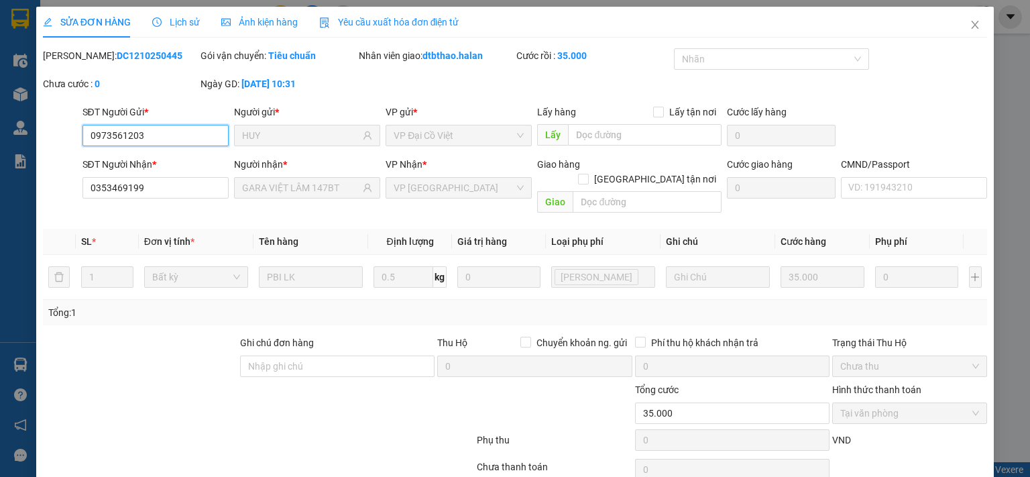
scroll to position [48, 0]
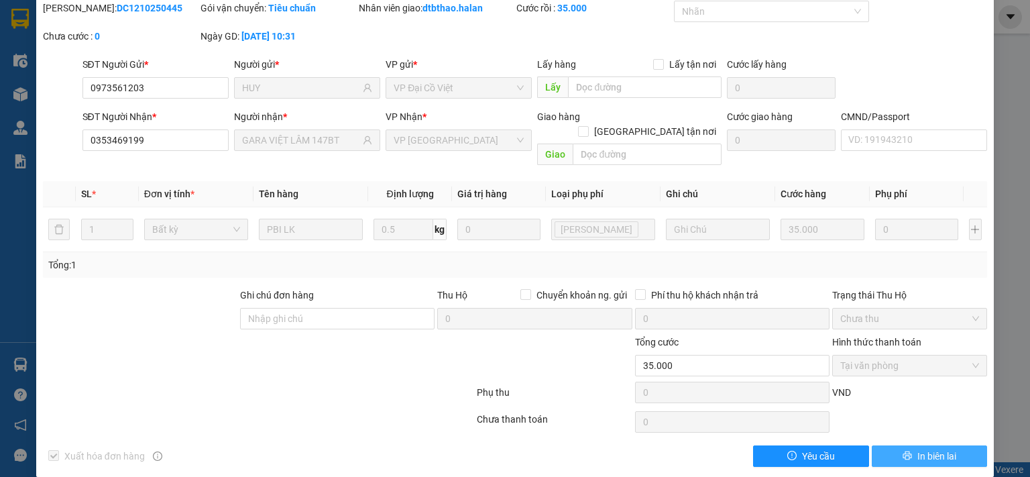
click at [919, 449] on span "In biên lai" at bounding box center [936, 456] width 39 height 15
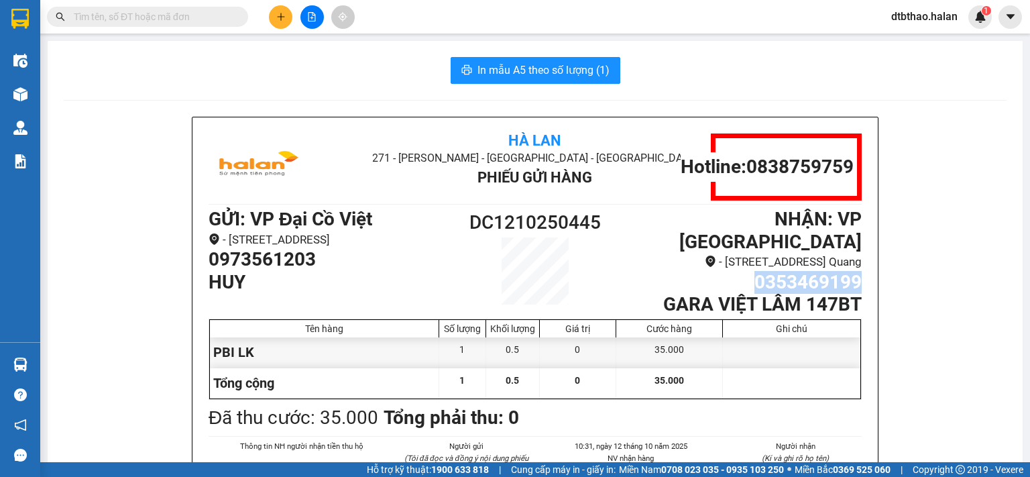
drag, startPoint x: 748, startPoint y: 276, endPoint x: 862, endPoint y: 276, distance: 114.7
click at [862, 276] on div "Hà Lan 271 - Dương Tự Minh - Phường Tân Long - Thái Nguyên Phiếu Gửi Hàng Hotli…" at bounding box center [534, 347] width 685 height 460
copy h1 "0353469199"
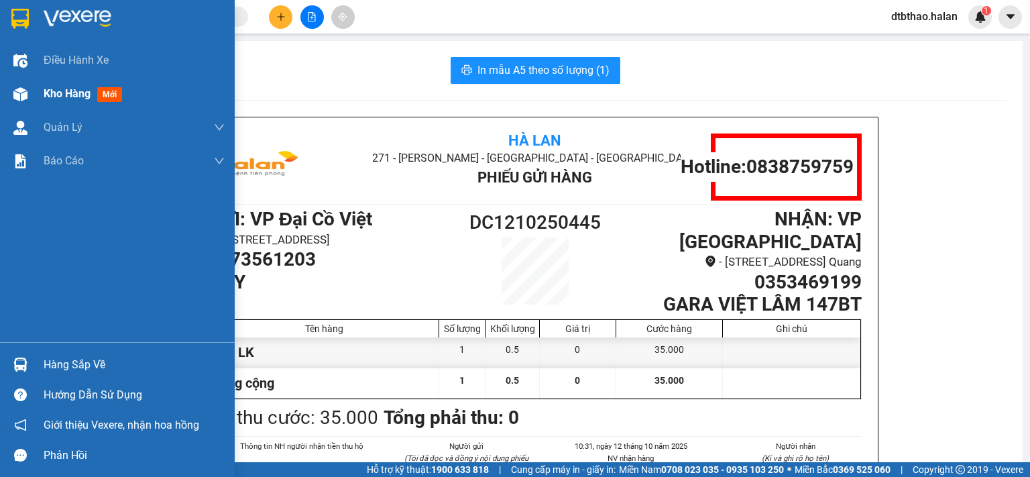
click at [51, 88] on span "Kho hàng" at bounding box center [67, 93] width 47 height 13
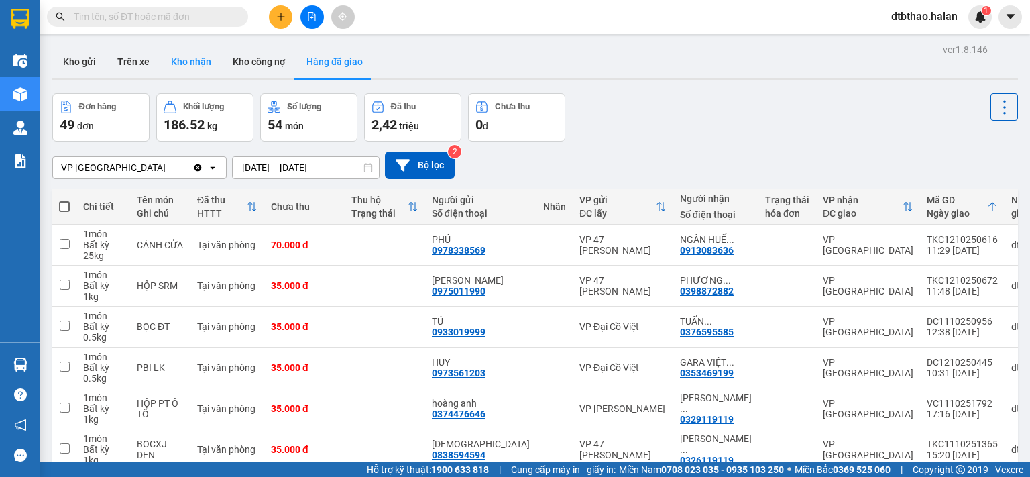
click at [188, 62] on button "Kho nhận" at bounding box center [191, 62] width 62 height 32
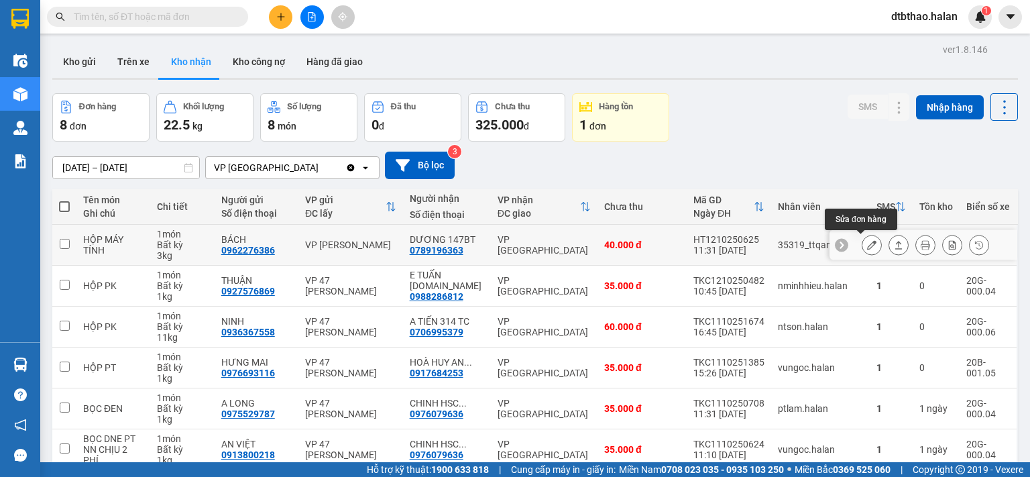
click at [867, 240] on icon at bounding box center [871, 244] width 9 height 9
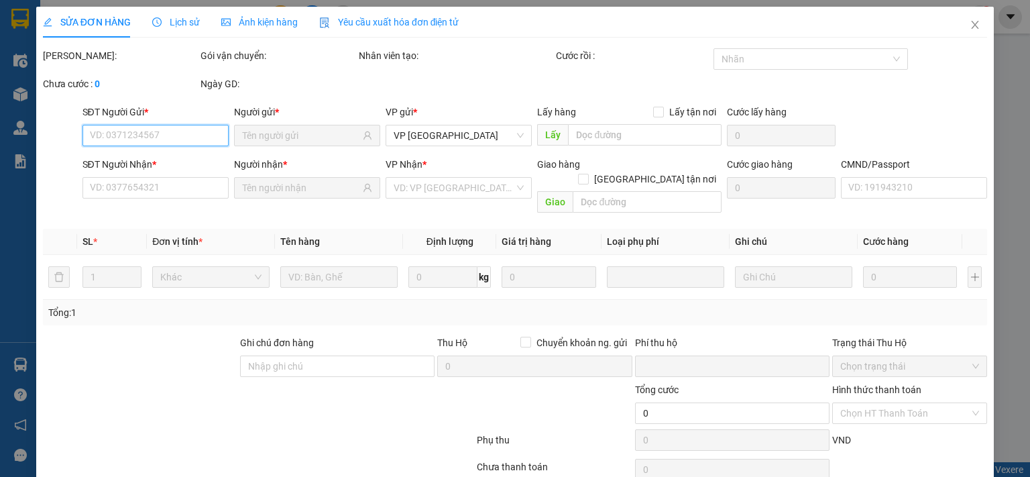
type input "0962276386"
type input "BÁCH"
type input "0789196363"
type input "DƯƠNG 147BT"
type input "0"
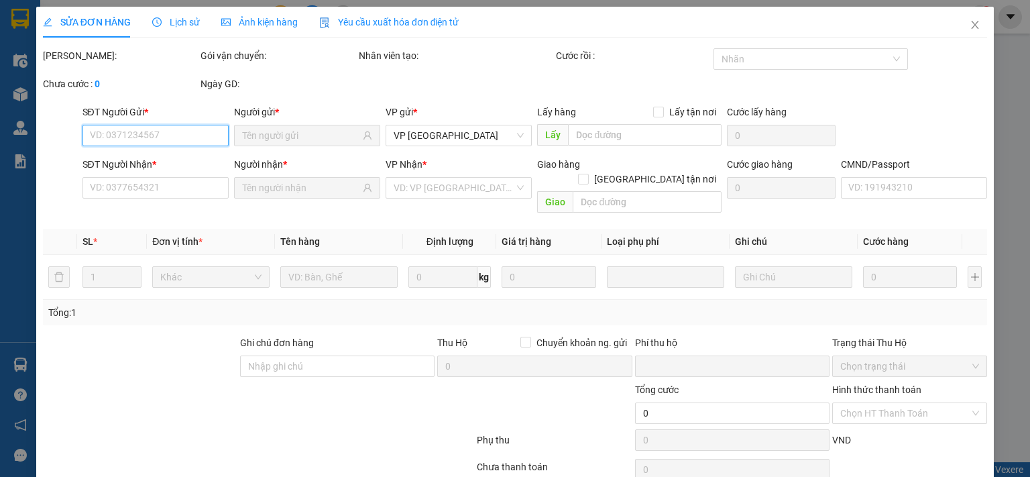
type input "40.000"
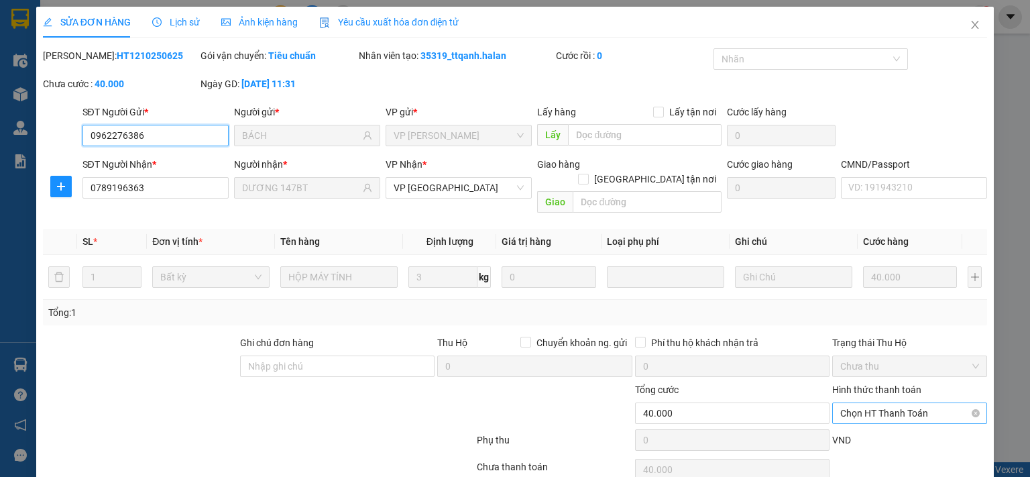
scroll to position [48, 0]
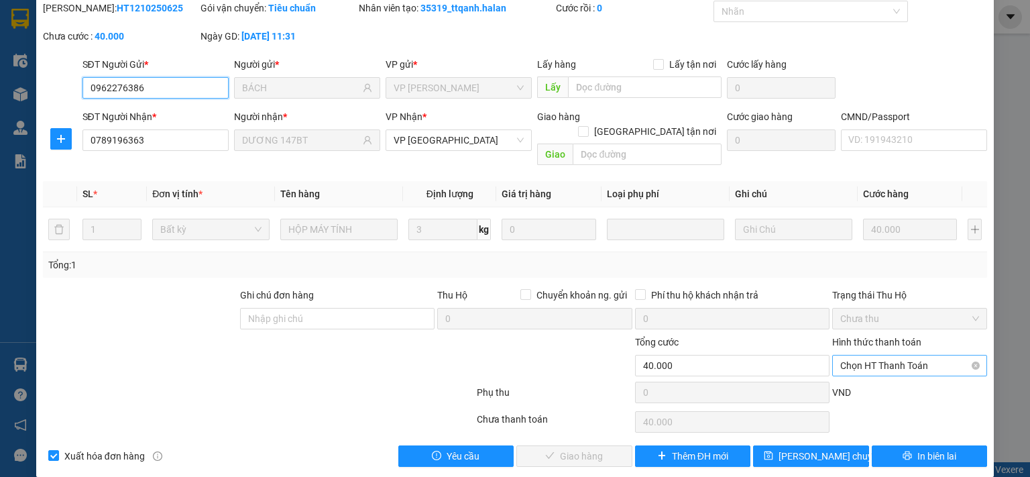
click at [873, 355] on span "Chọn HT Thanh Toán" at bounding box center [909, 365] width 139 height 20
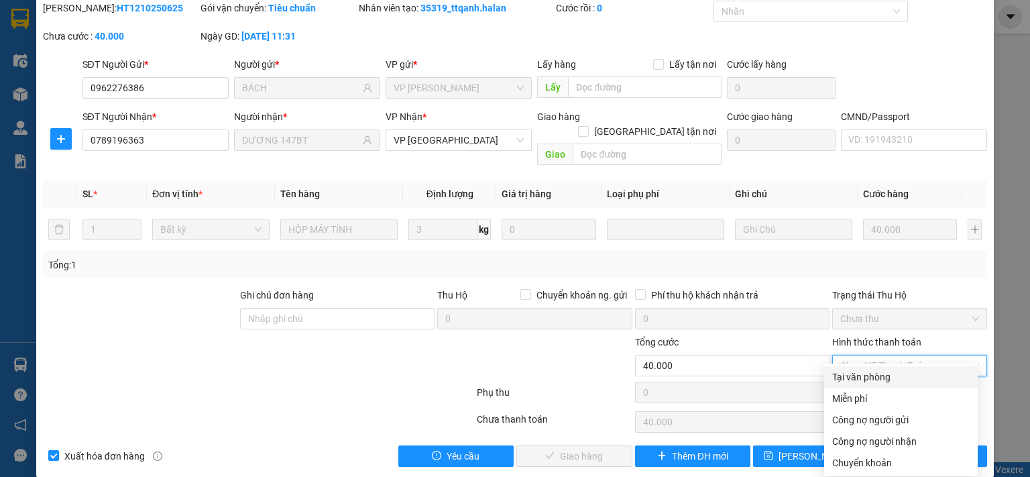
click at [867, 375] on div "Tại văn phòng" at bounding box center [900, 376] width 137 height 15
type input "0"
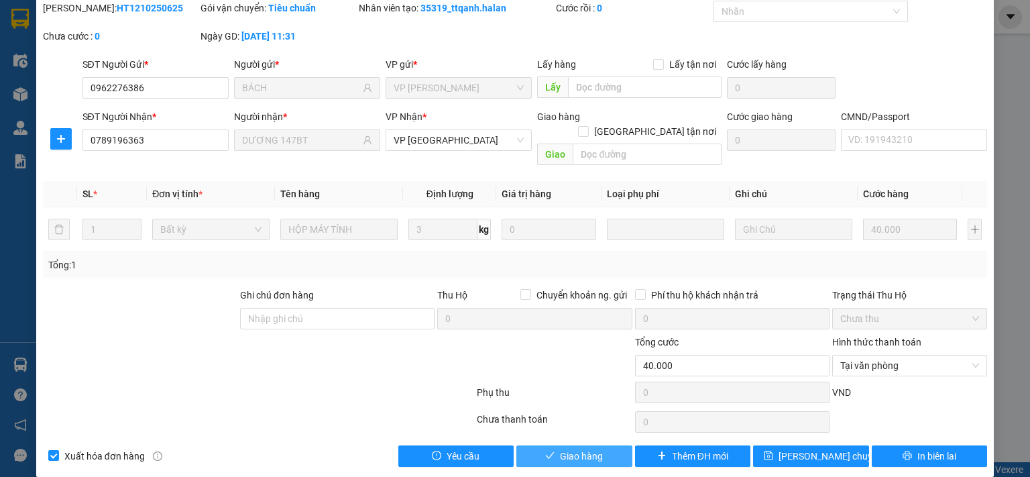
click at [608, 445] on button "Giao hàng" at bounding box center [574, 455] width 116 height 21
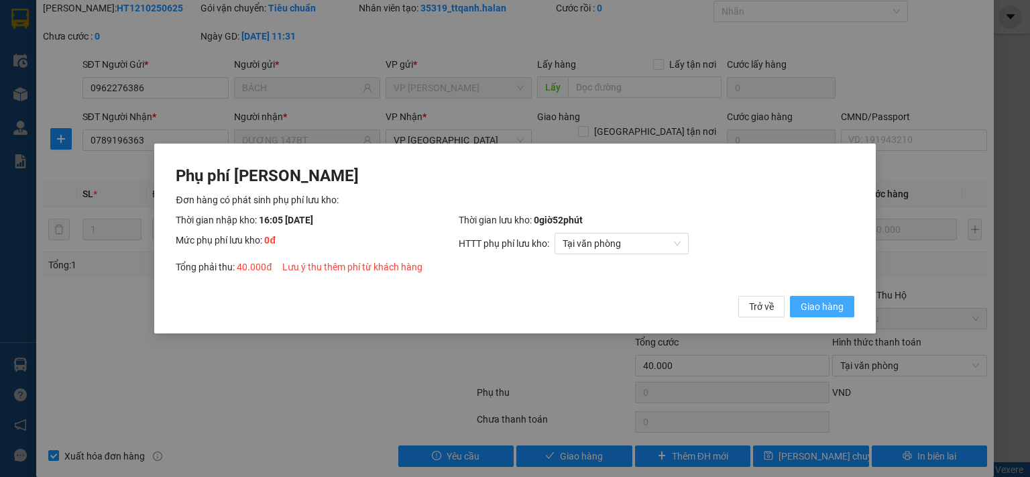
click at [808, 307] on span "Giao hàng" at bounding box center [822, 306] width 43 height 15
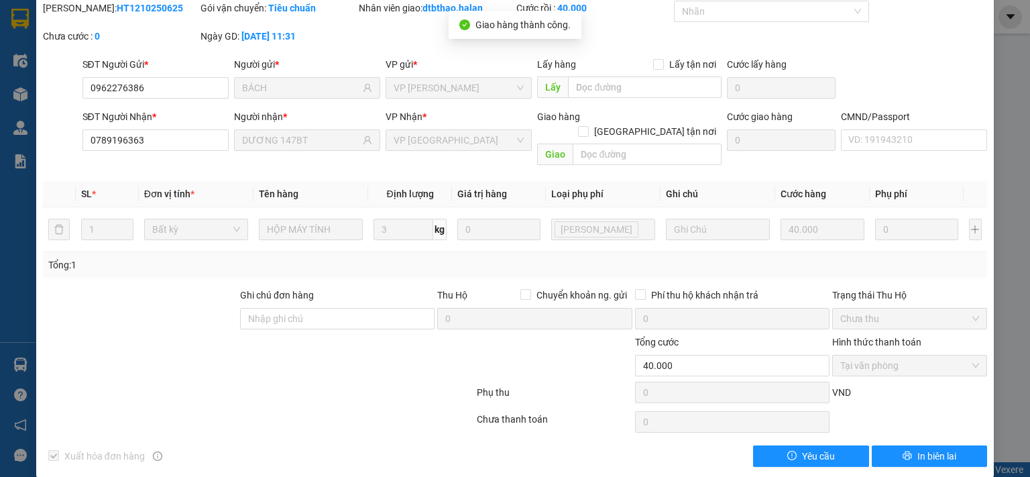
scroll to position [0, 0]
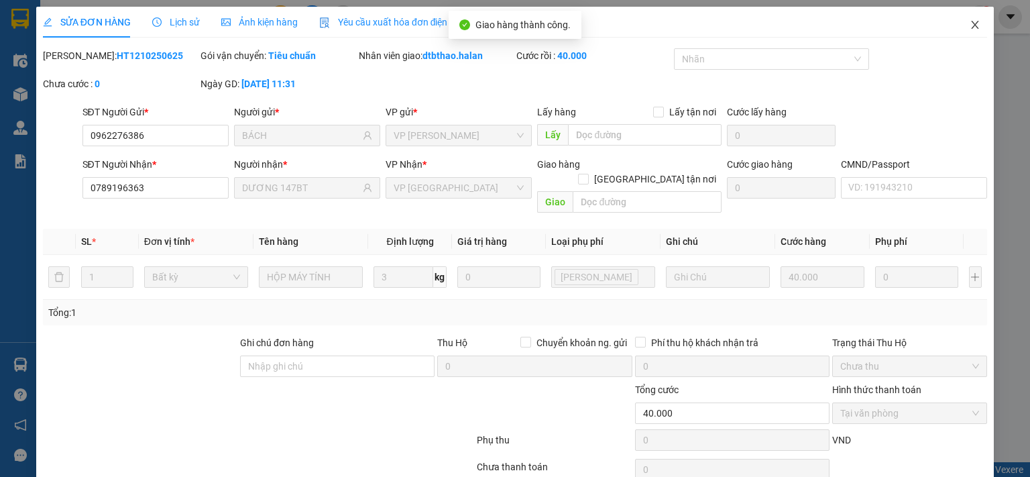
click at [970, 22] on icon "close" at bounding box center [975, 24] width 11 height 11
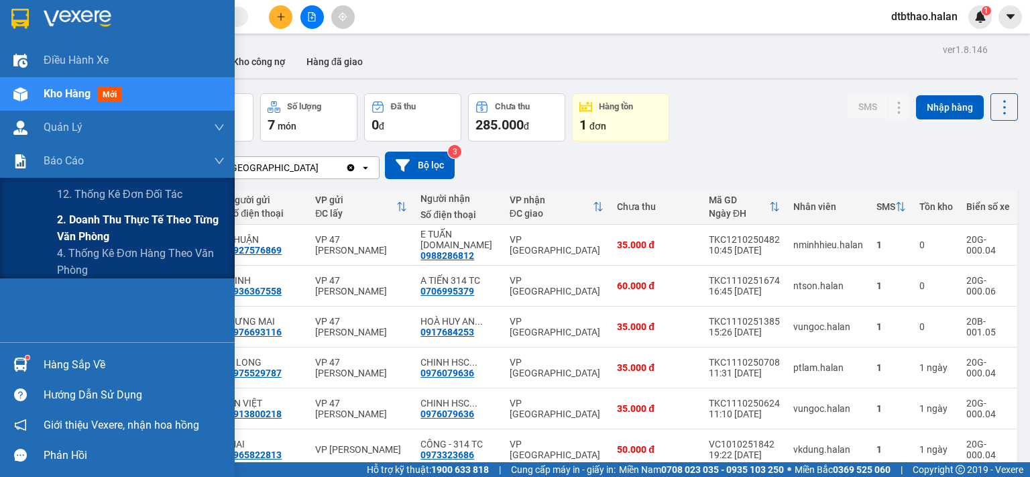
click at [103, 223] on span "2. Doanh thu thực tế theo từng văn phòng" at bounding box center [141, 228] width 168 height 34
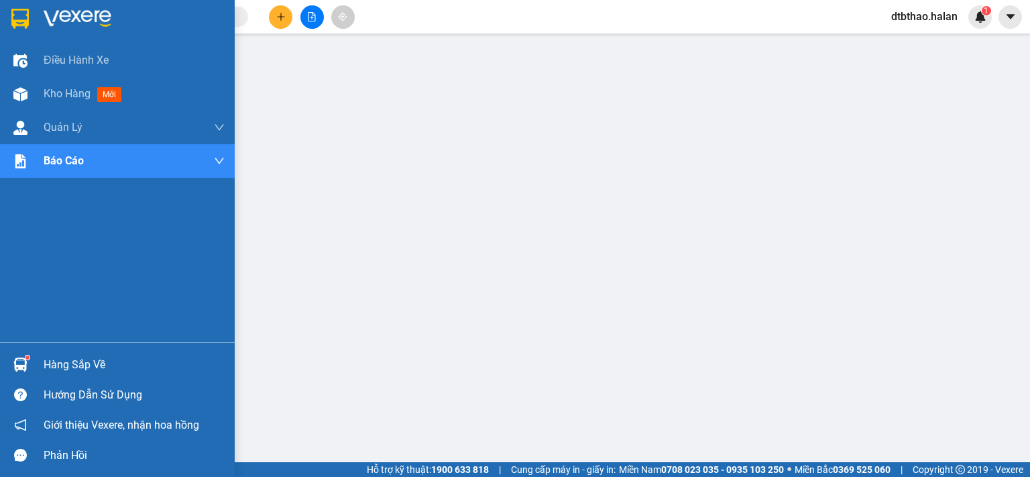
click at [50, 360] on div "Hàng sắp về" at bounding box center [134, 365] width 181 height 20
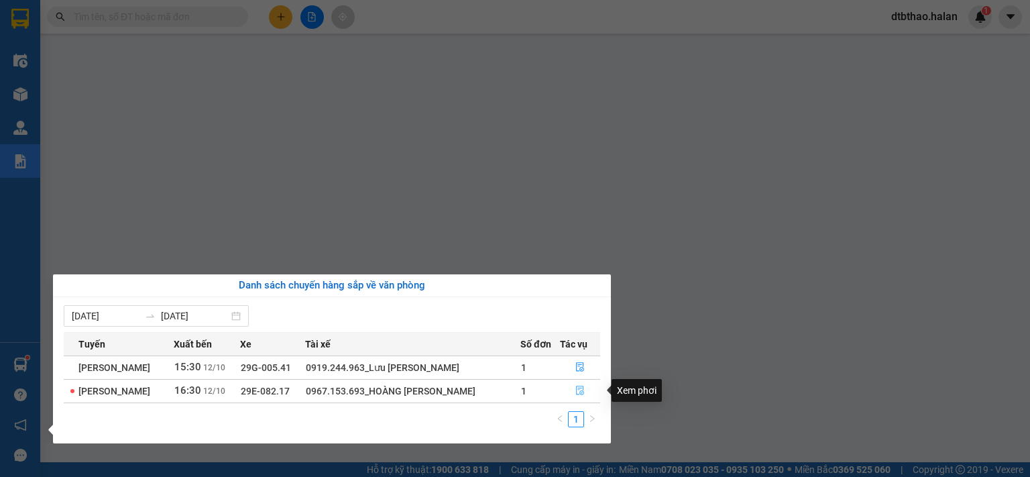
click at [582, 391] on icon "file-done" at bounding box center [580, 390] width 8 height 9
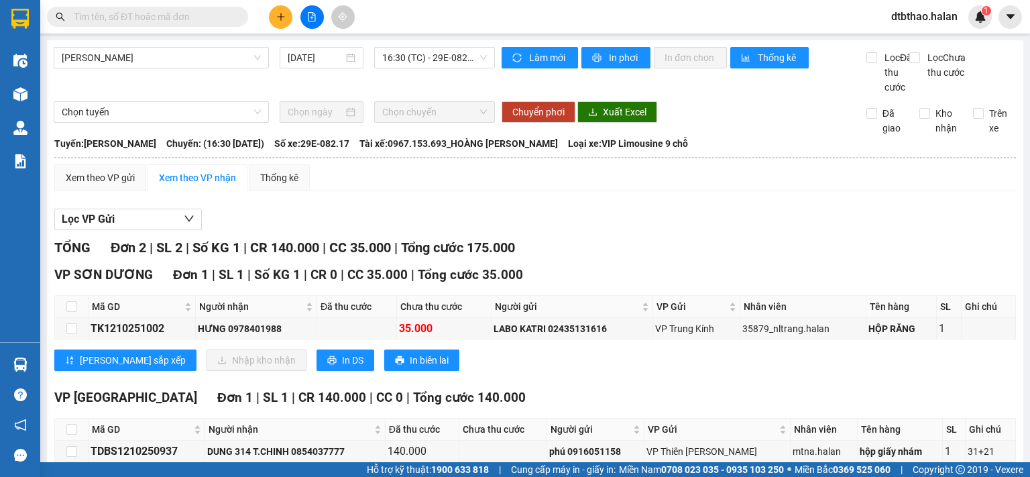
scroll to position [82, 0]
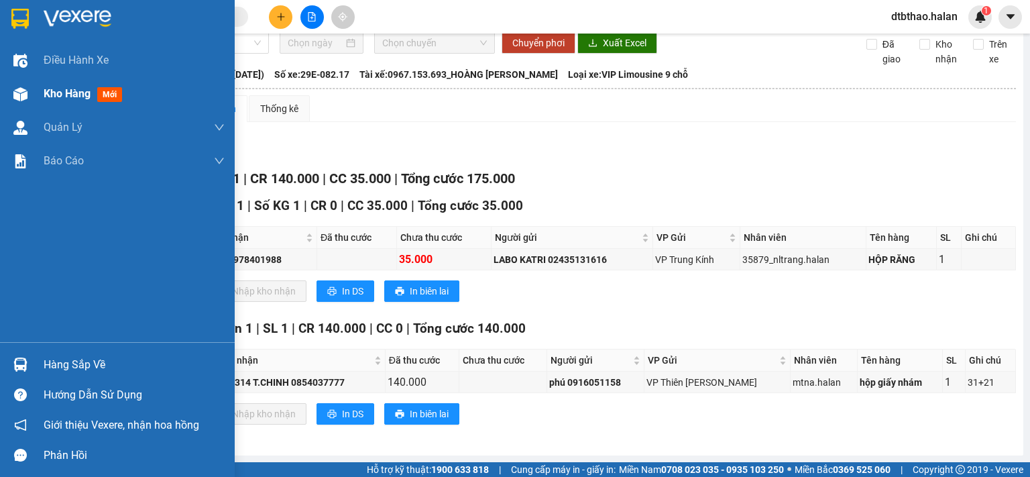
click at [74, 95] on span "Kho hàng" at bounding box center [67, 93] width 47 height 13
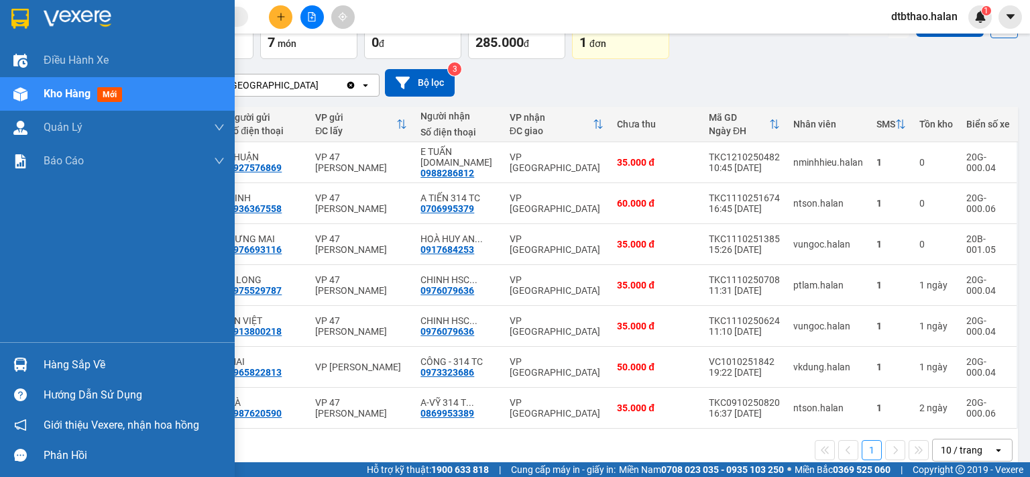
click at [90, 365] on div "Hàng sắp về" at bounding box center [134, 365] width 181 height 20
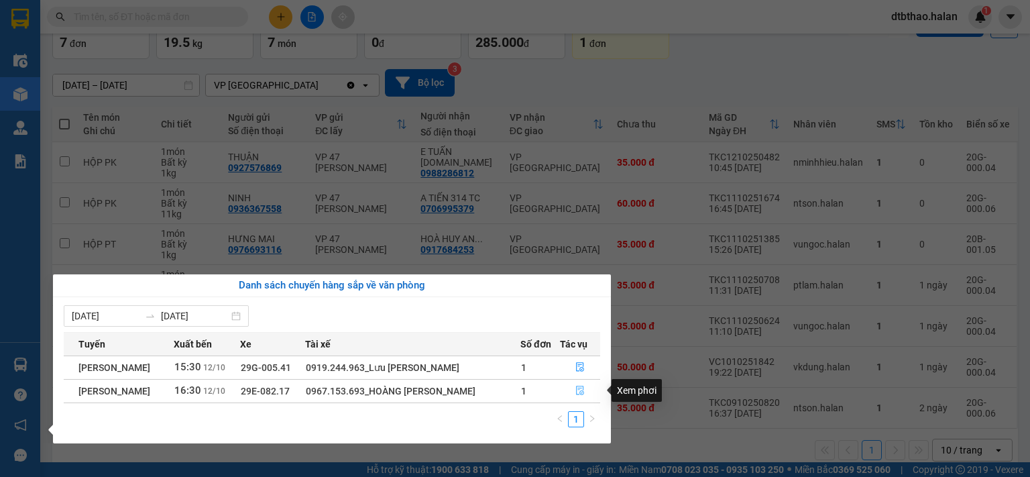
click at [582, 394] on icon "file-done" at bounding box center [579, 390] width 9 height 9
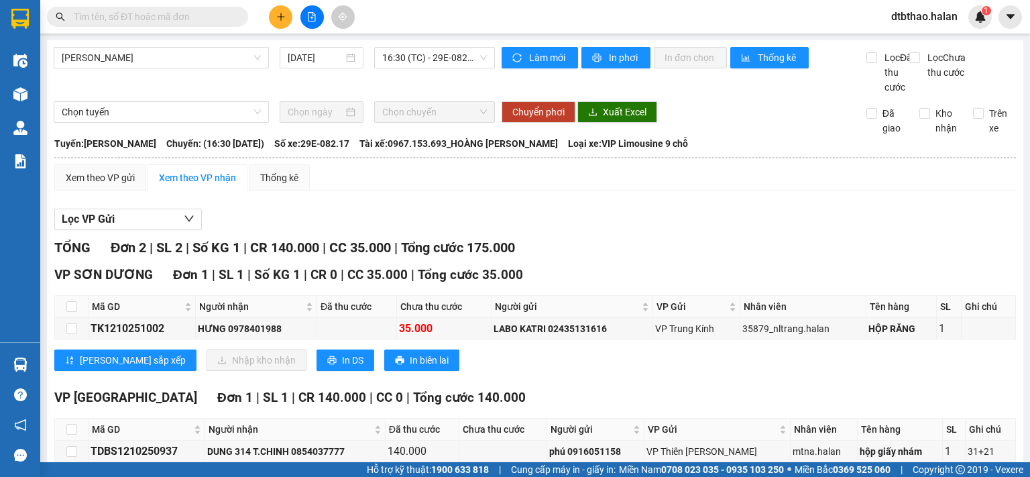
click at [211, 16] on input "text" at bounding box center [153, 16] width 158 height 15
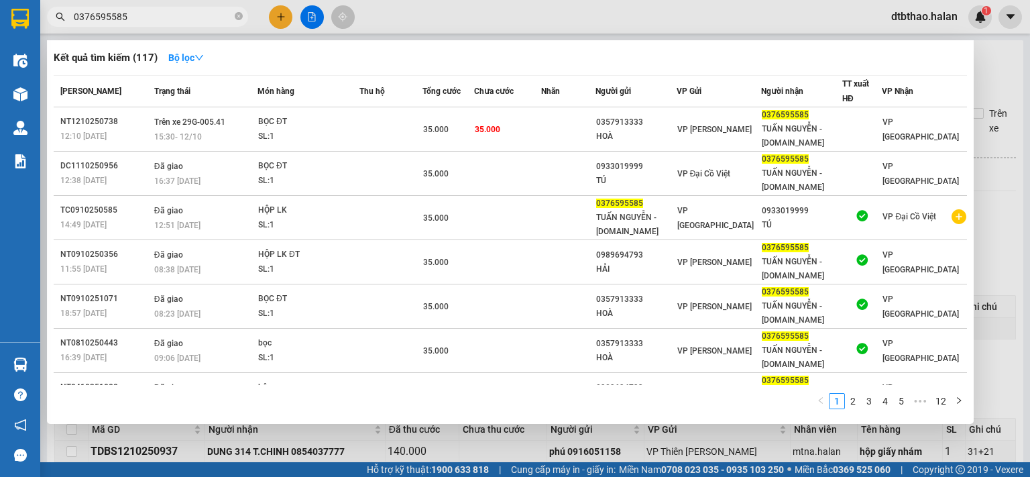
type input "0376595585"
click at [278, 22] on div at bounding box center [515, 238] width 1030 height 477
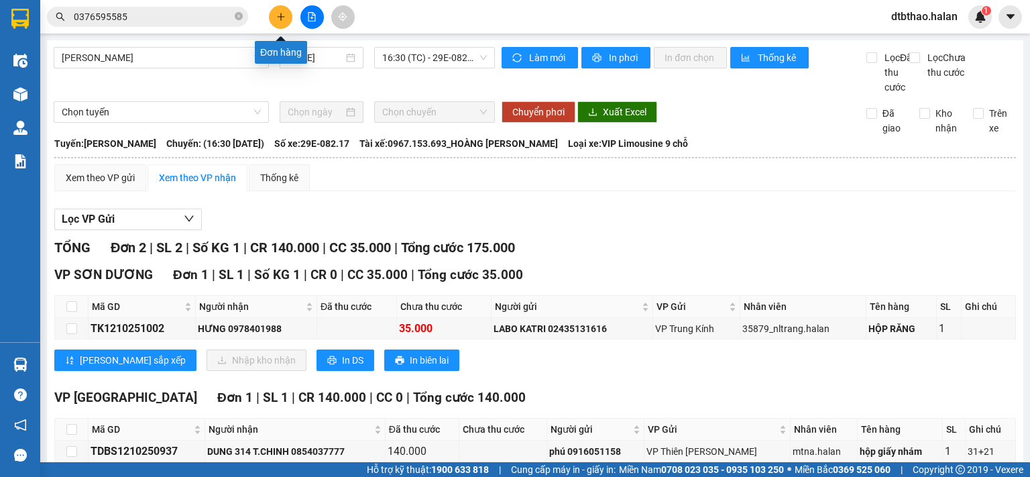
click at [287, 8] on button at bounding box center [280, 16] width 23 height 23
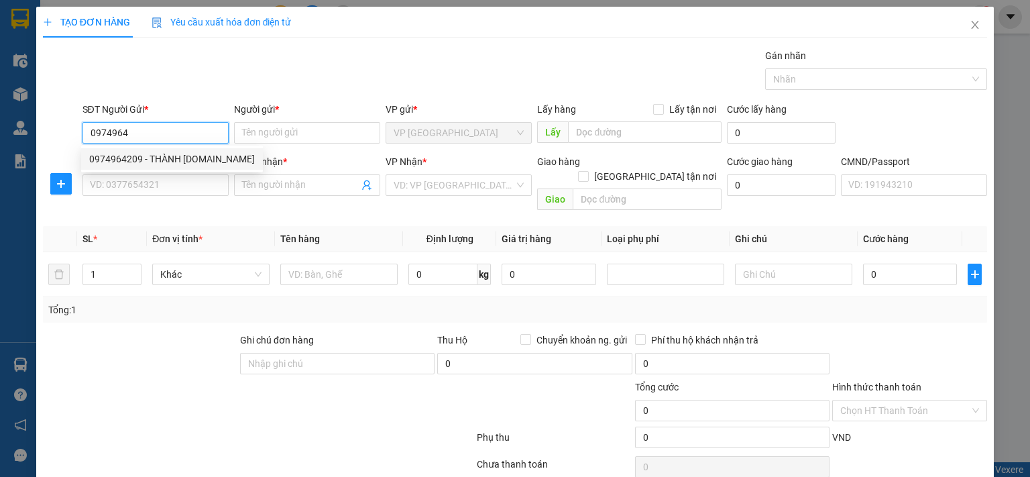
click at [148, 157] on div "0974964209 - THÀNH 314.TC" at bounding box center [172, 159] width 166 height 15
type input "0974964209"
type input "THÀNH [DOMAIN_NAME]"
type input "0974964209"
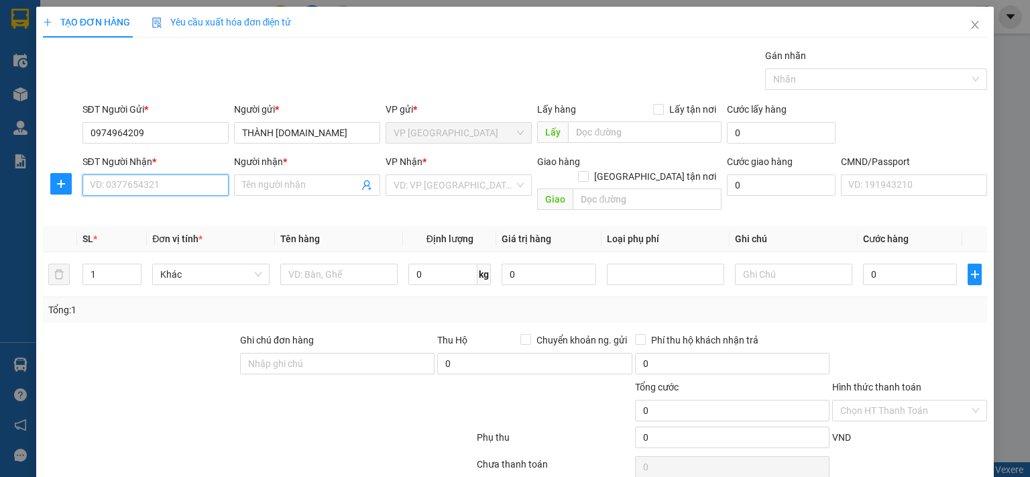
click at [161, 178] on input "SĐT Người Nhận *" at bounding box center [155, 184] width 146 height 21
click at [196, 214] on div "0368469207 - GIANG 314 TC" at bounding box center [153, 211] width 129 height 15
type input "0368469207"
type input "GIANG 314 TC"
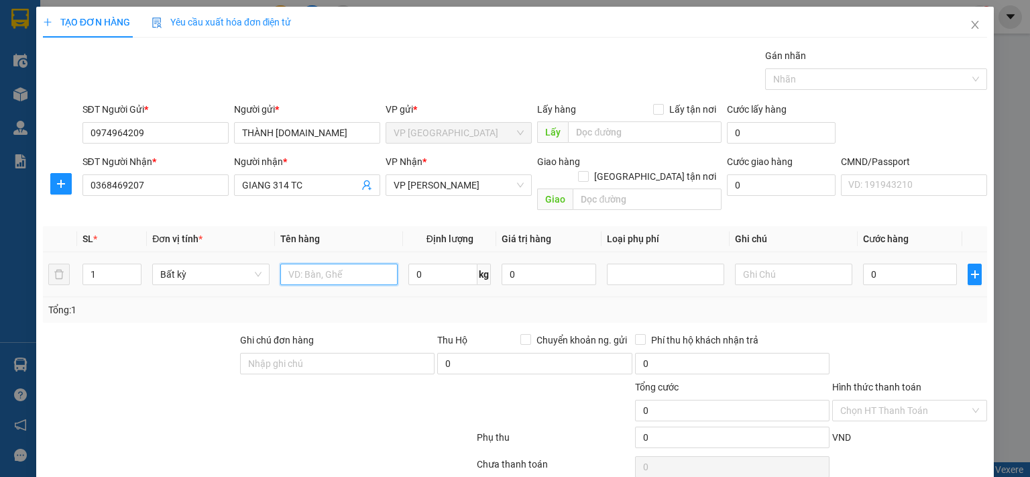
click at [348, 264] on input "text" at bounding box center [338, 274] width 117 height 21
type input "p"
type input "PB LK"
click at [445, 264] on input "0" at bounding box center [442, 274] width 69 height 21
type input "0.1"
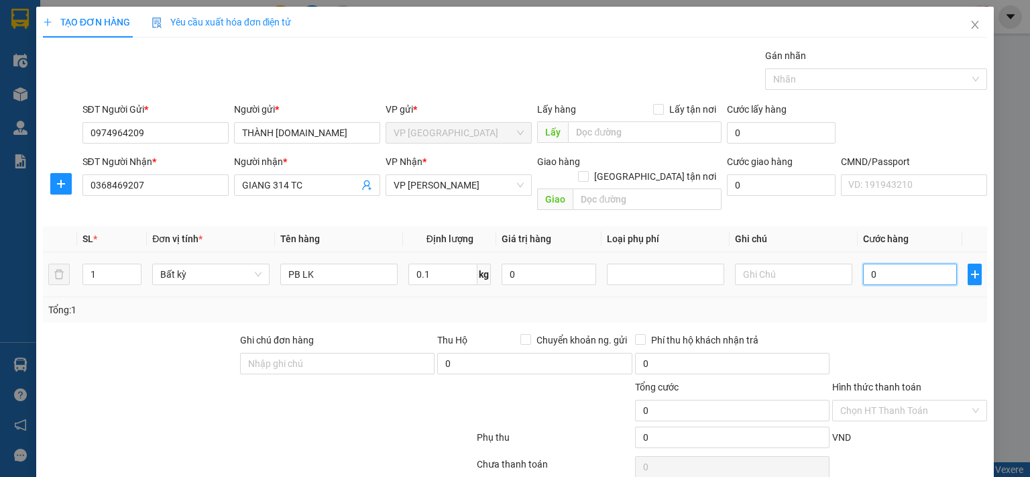
click at [937, 264] on input "0" at bounding box center [910, 274] width 94 height 21
type input "35.000"
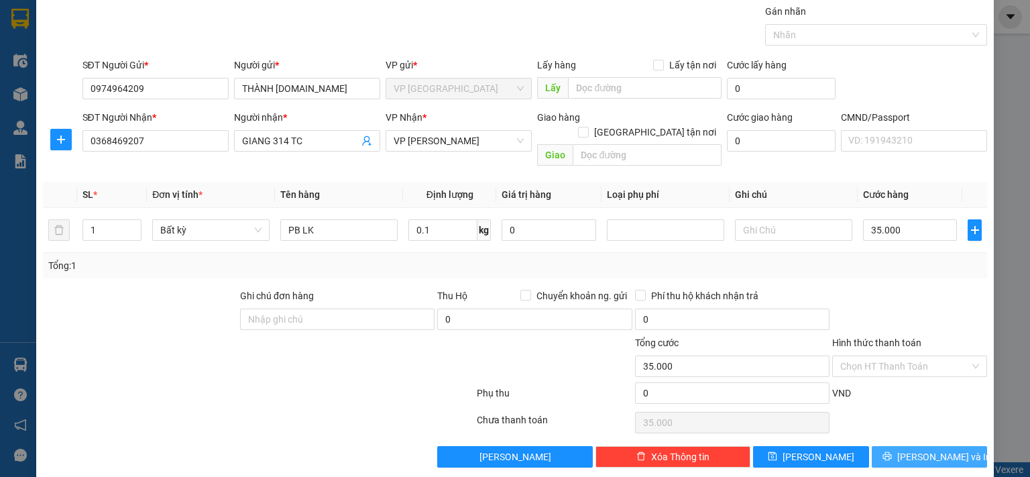
click at [892, 451] on icon "printer" at bounding box center [886, 455] width 9 height 9
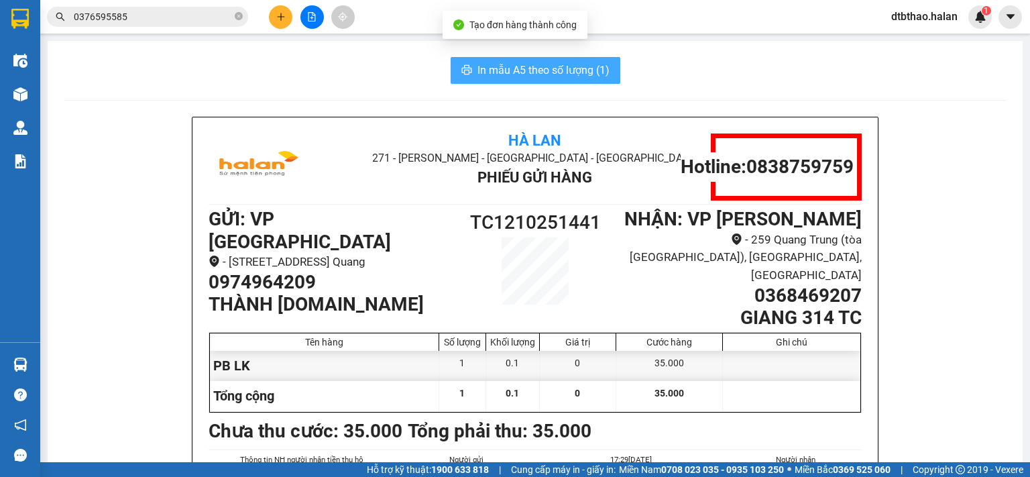
click at [520, 69] on span "In mẫu A5 theo số lượng (1)" at bounding box center [543, 70] width 132 height 17
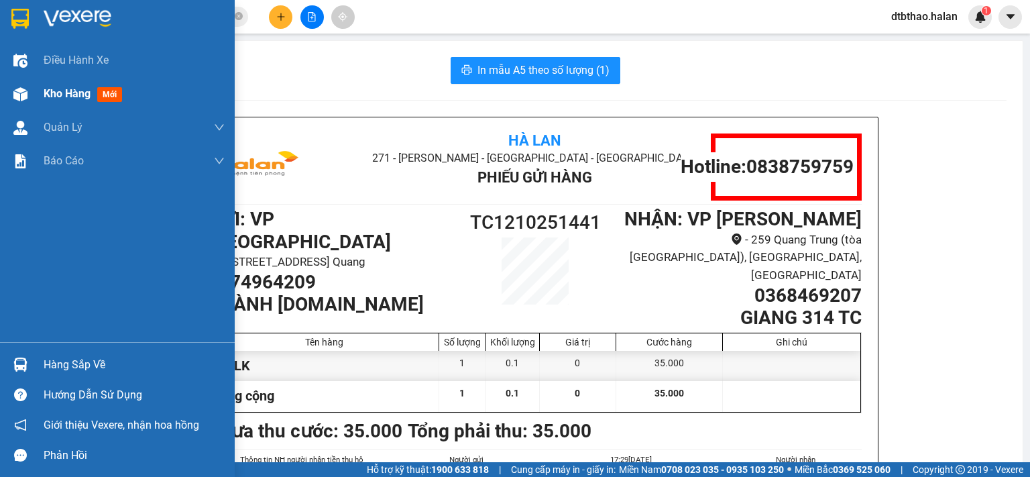
click at [55, 101] on div "Kho hàng mới" at bounding box center [86, 93] width 84 height 17
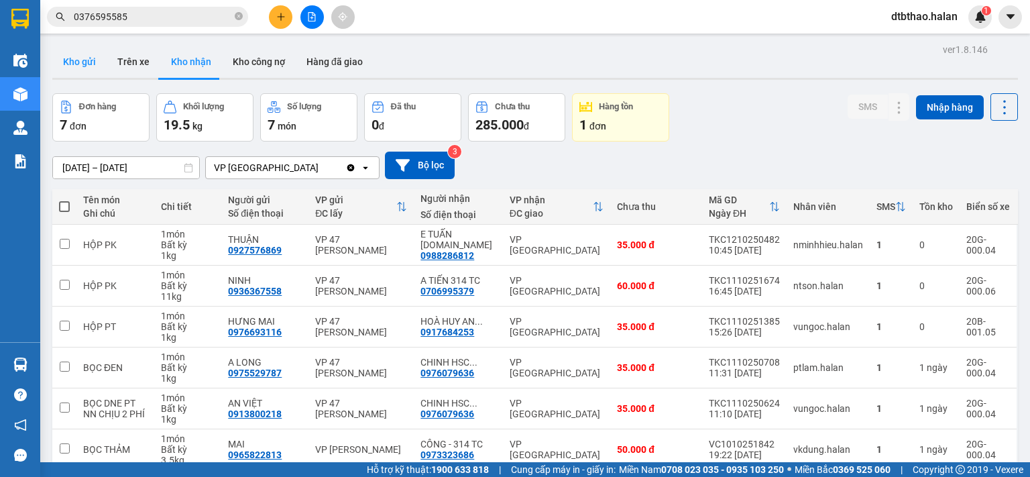
drag, startPoint x: 78, startPoint y: 69, endPoint x: 94, endPoint y: 78, distance: 18.3
click at [78, 69] on button "Kho gửi" at bounding box center [79, 62] width 54 height 32
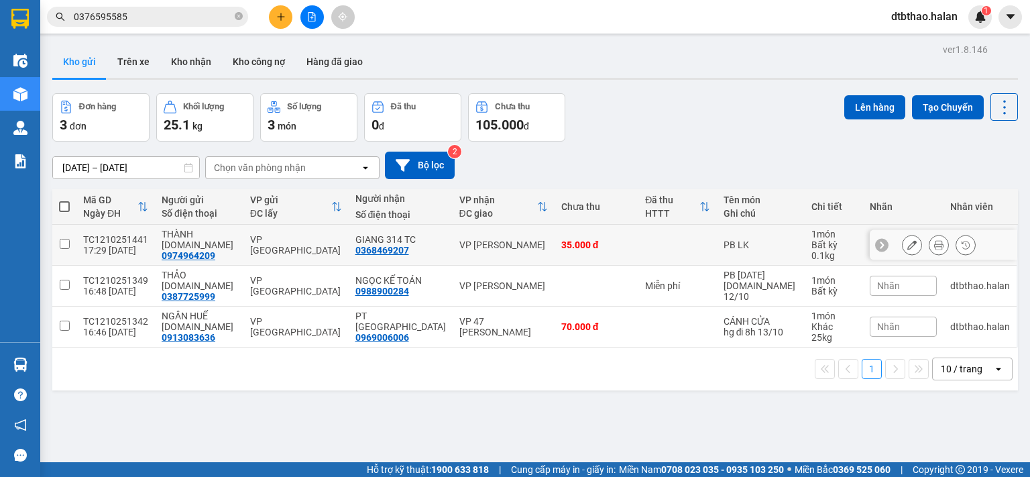
click at [60, 242] on input "checkbox" at bounding box center [65, 244] width 10 height 10
checkbox input "true"
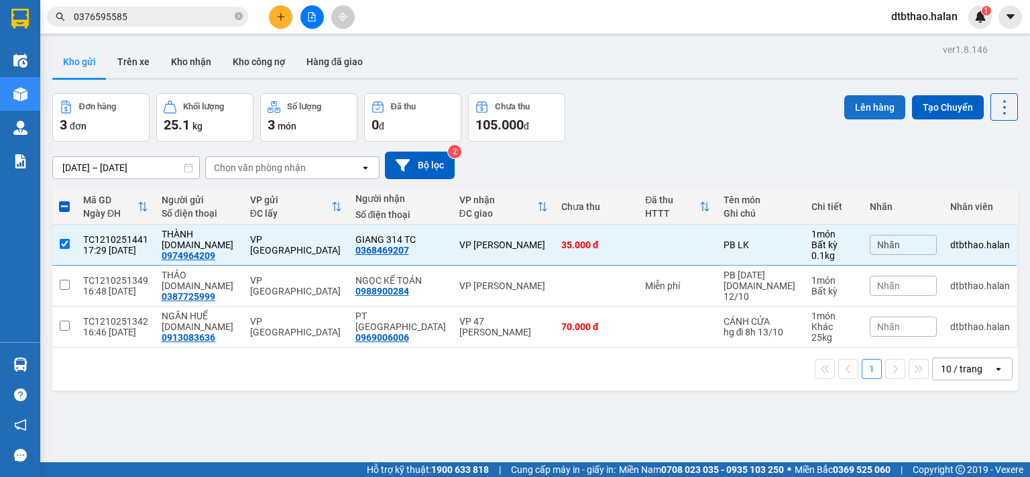
click at [854, 109] on button "Lên hàng" at bounding box center [874, 107] width 61 height 24
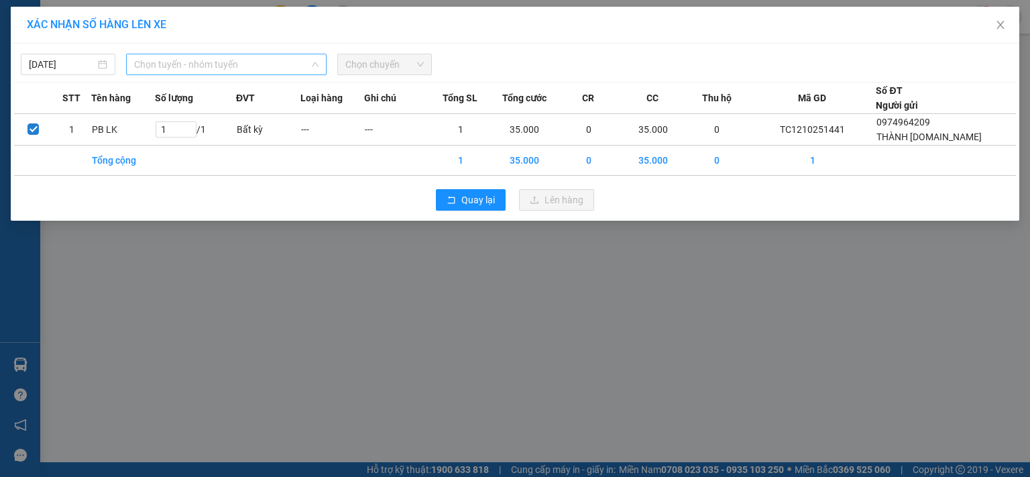
click at [264, 63] on span "Chọn tuyến - nhóm tuyến" at bounding box center [226, 64] width 184 height 20
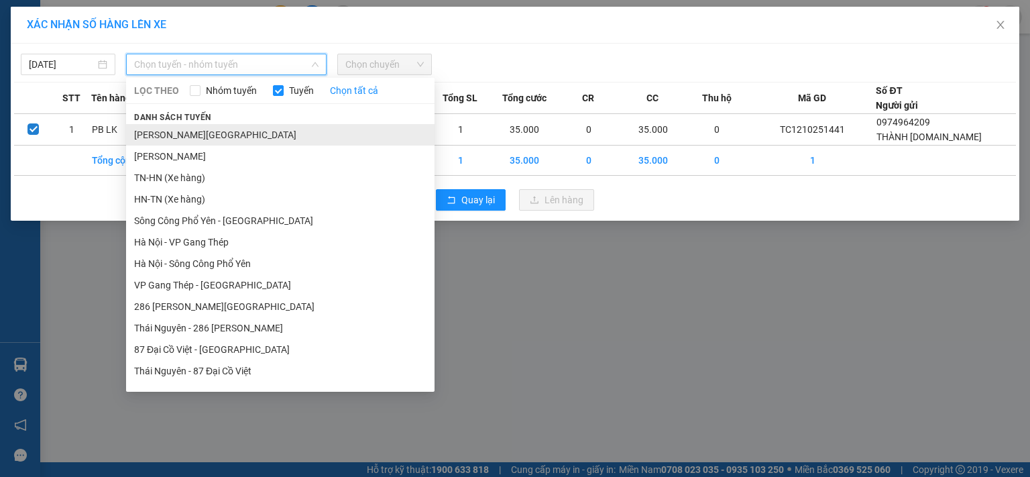
click at [237, 136] on li "[PERSON_NAME][GEOGRAPHIC_DATA]" at bounding box center [280, 134] width 308 height 21
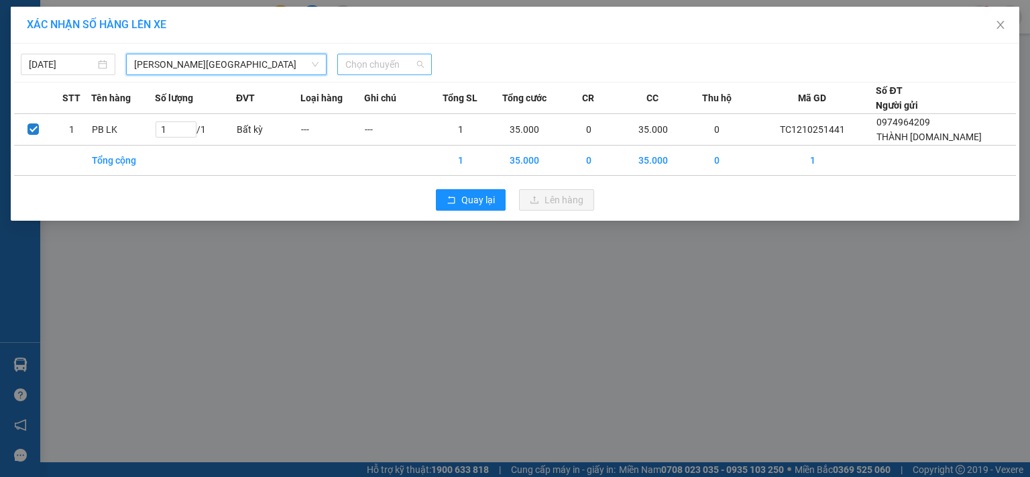
click at [379, 71] on span "Chọn chuyến" at bounding box center [384, 64] width 78 height 20
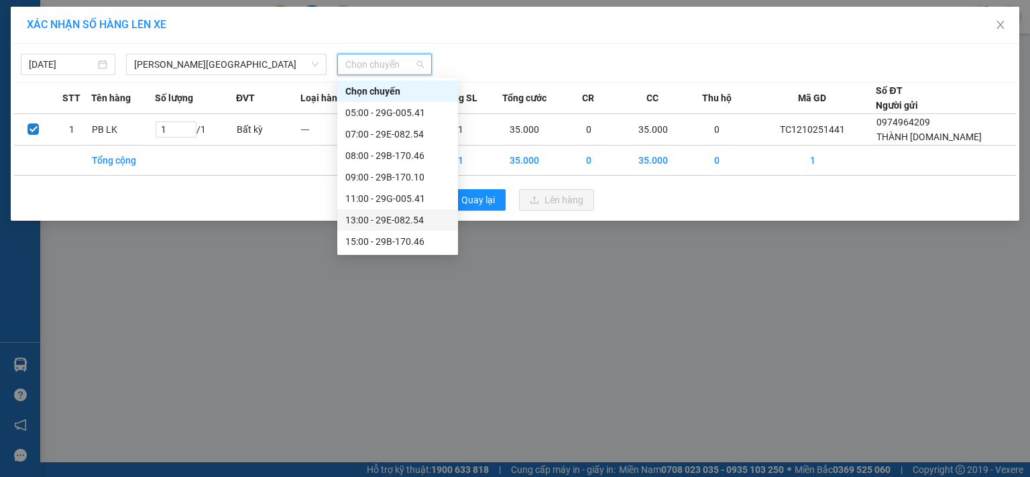
scroll to position [64, 0]
click at [416, 215] on div "18:00 - 29G-005.41" at bounding box center [397, 220] width 105 height 15
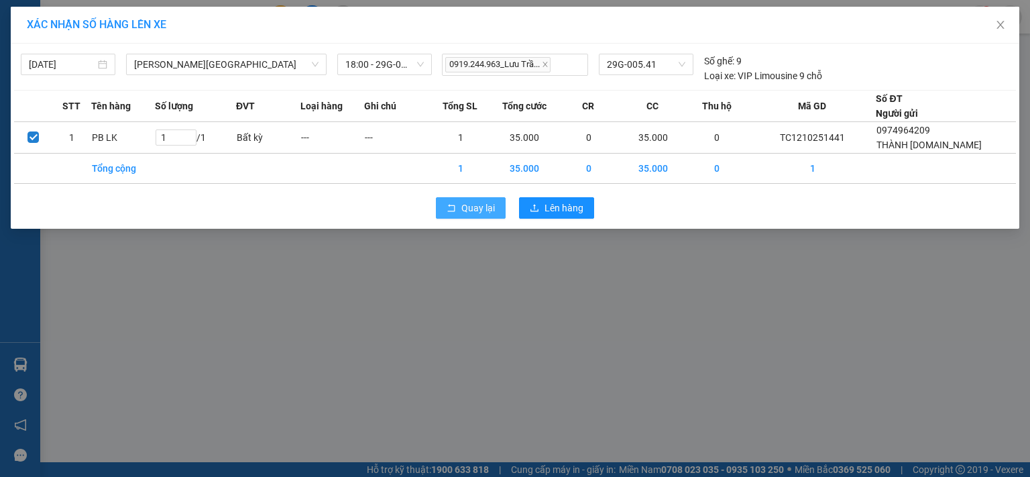
click at [491, 203] on span "Quay lại" at bounding box center [478, 207] width 34 height 15
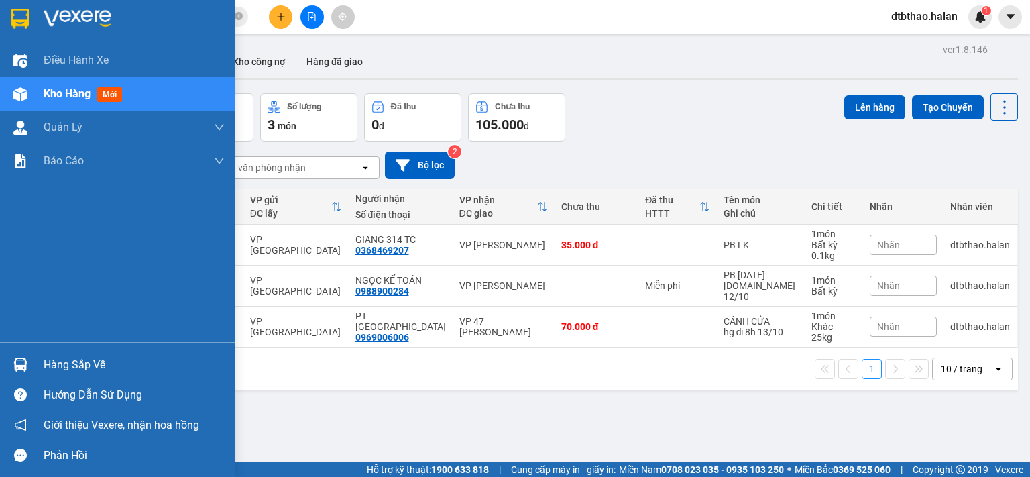
click at [31, 366] on div at bounding box center [20, 364] width 23 height 23
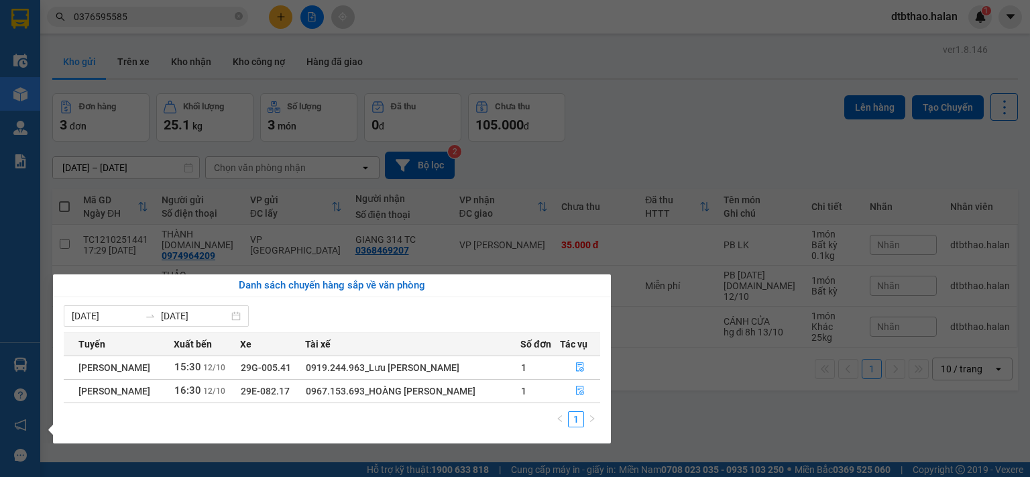
click at [699, 407] on section "Kết quả tìm kiếm ( 117 ) Bộ lọc Mã ĐH Trạng thái Món hàng Thu hộ Tổng cước Chưa…" at bounding box center [515, 238] width 1030 height 477
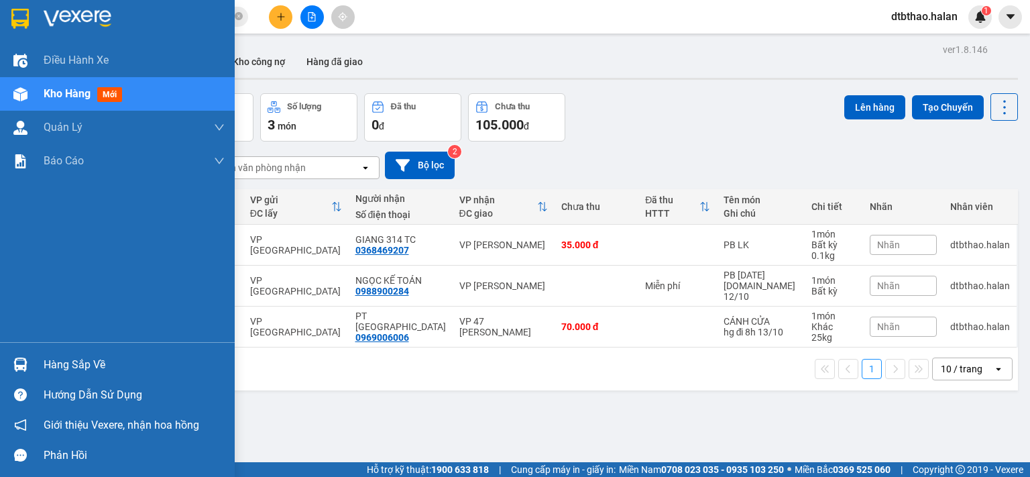
click at [46, 367] on div "Hàng sắp về" at bounding box center [134, 365] width 181 height 20
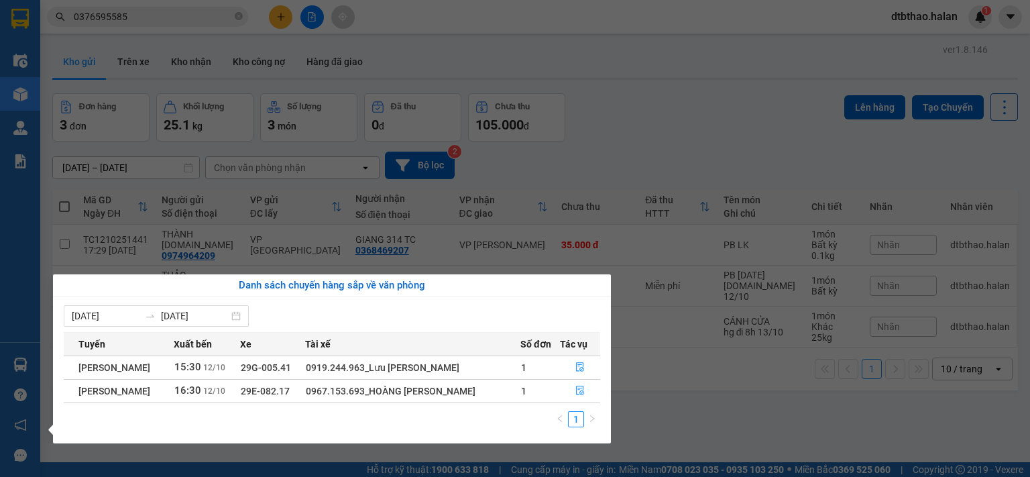
click at [141, 17] on section "Kết quả tìm kiếm ( 117 ) Bộ lọc Mã ĐH Trạng thái Món hàng Thu hộ Tổng cước Chưa…" at bounding box center [515, 238] width 1030 height 477
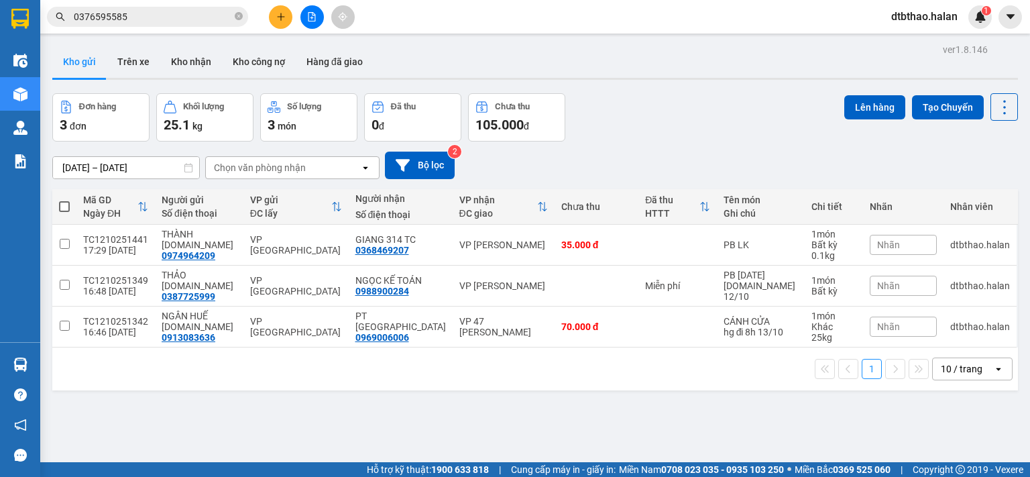
click at [141, 17] on input "0376595585" at bounding box center [153, 16] width 158 height 15
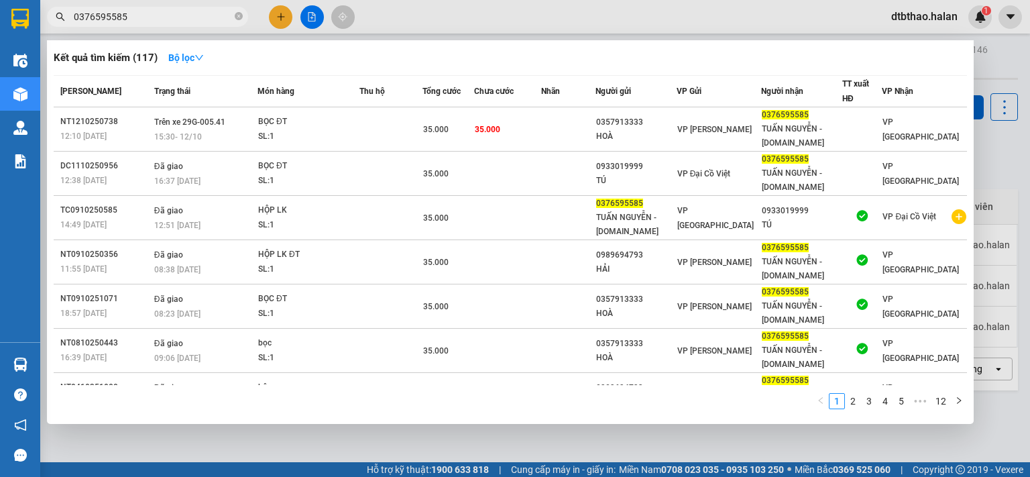
click at [475, 444] on div at bounding box center [515, 238] width 1030 height 477
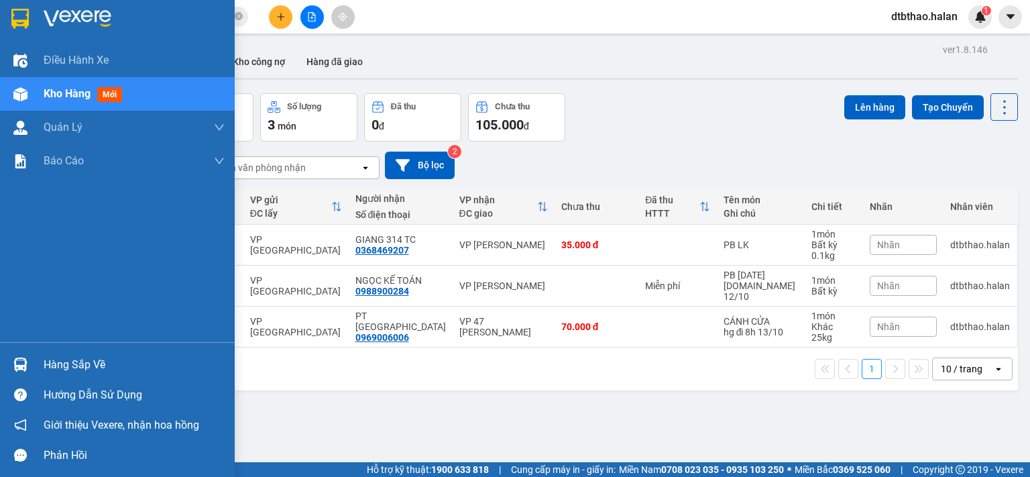
click at [75, 368] on div "Hàng sắp về" at bounding box center [134, 365] width 181 height 20
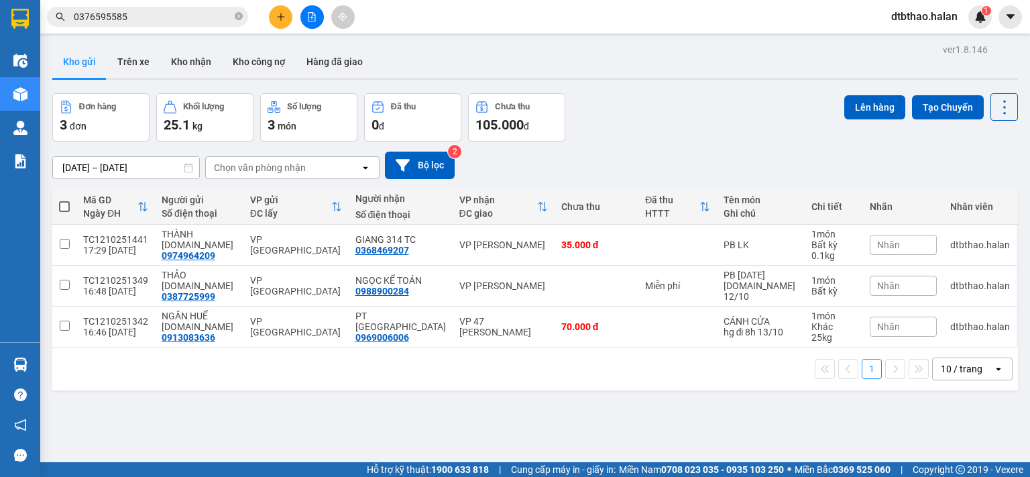
click at [725, 423] on section "Kết quả tìm kiếm ( 117 ) Bộ lọc Mã ĐH Trạng thái Món hàng Thu hộ Tổng cước Chưa…" at bounding box center [515, 238] width 1030 height 477
click at [281, 18] on icon "plus" at bounding box center [280, 16] width 1 height 7
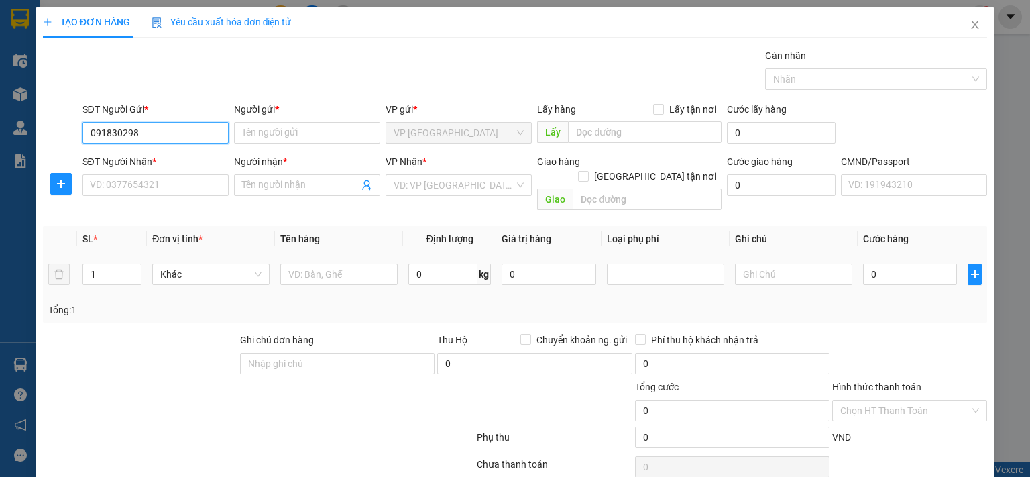
type input "0918302988"
click at [170, 164] on div "0918302988 - PHƯỢNG HÙNG 314 TC" at bounding box center [169, 159] width 161 height 15
type input "PHƯỢNG HÙNG 314 TC"
type input "0918302988"
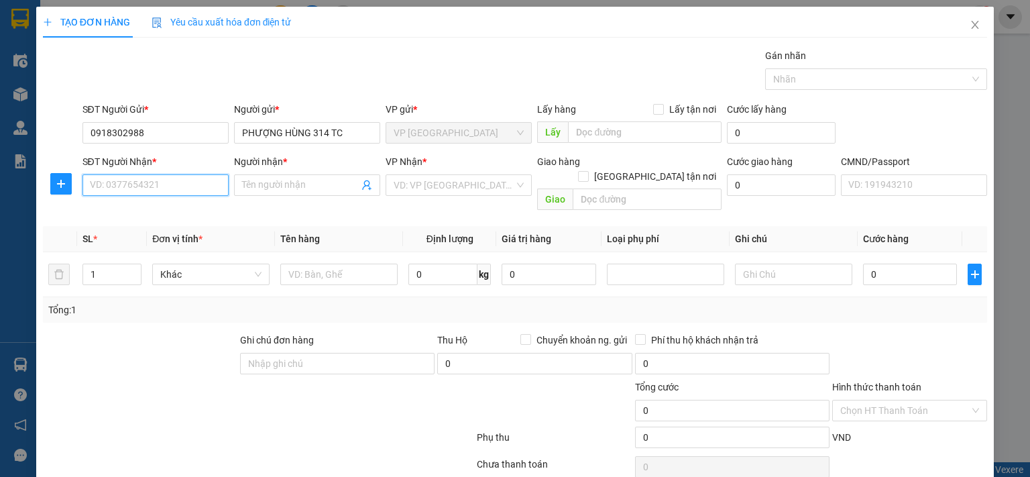
click at [146, 180] on input "SĐT Người Nhận *" at bounding box center [155, 184] width 146 height 21
type input "0866986321"
click at [188, 211] on div "0866986321 - THÀNH ĐÈN" at bounding box center [153, 211] width 129 height 15
type input "THÀNH ĐÈN"
checkbox input "true"
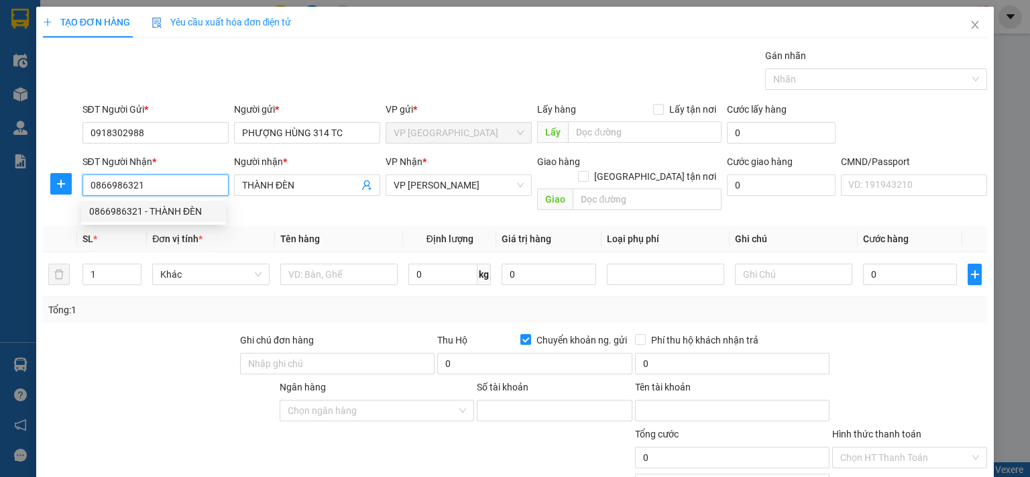
type input "221068688888"
type input "phạm quang chung"
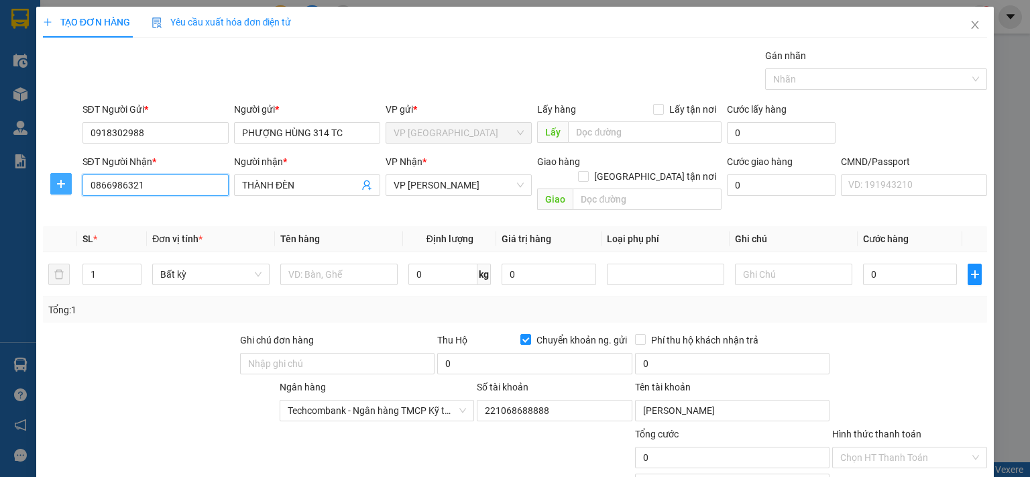
type input "0866986321"
click at [59, 183] on icon "plus" at bounding box center [61, 183] width 8 height 1
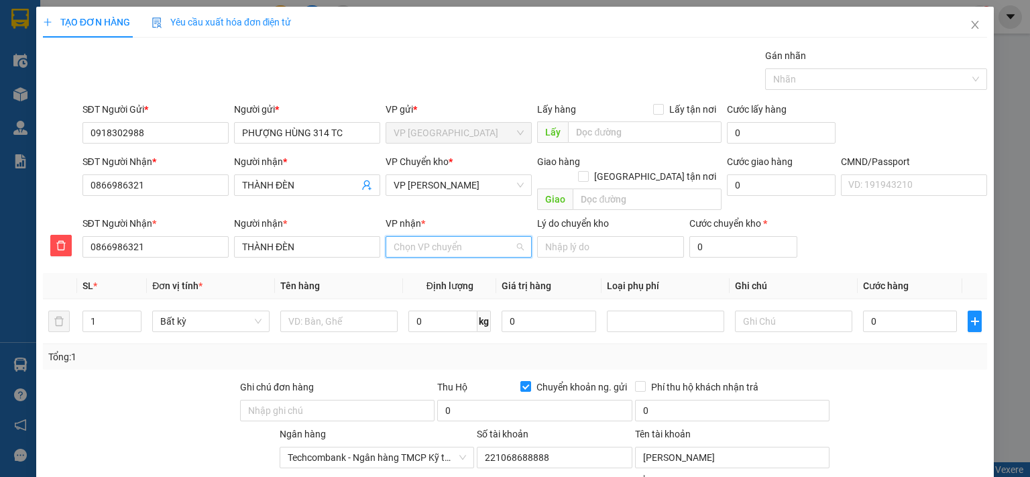
click at [439, 237] on input "VP nhận *" at bounding box center [454, 247] width 121 height 20
type input "47"
click at [453, 257] on div "VP 47 [PERSON_NAME]" at bounding box center [454, 258] width 129 height 15
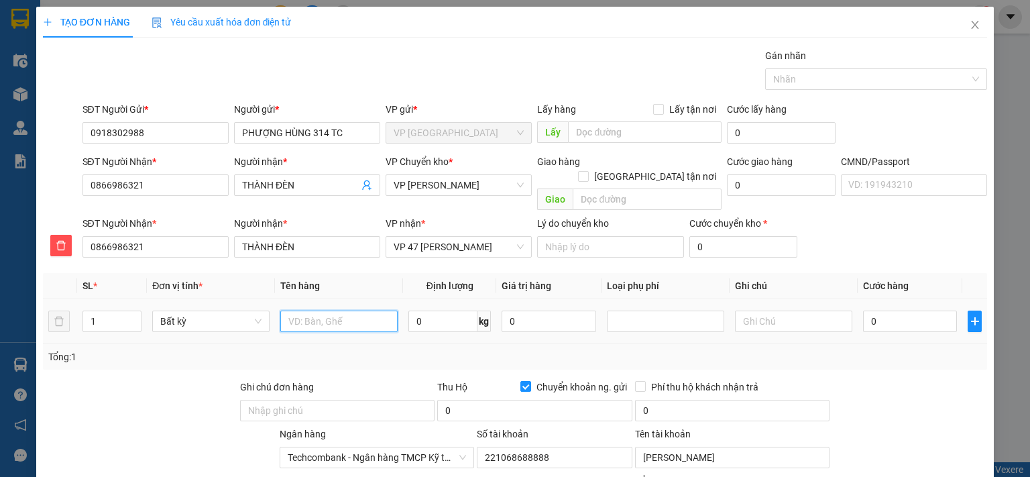
click at [332, 310] on input "text" at bounding box center [338, 320] width 117 height 21
type input "h"
type input "HỘP PT"
click at [446, 310] on input "0" at bounding box center [442, 320] width 69 height 21
type input "2"
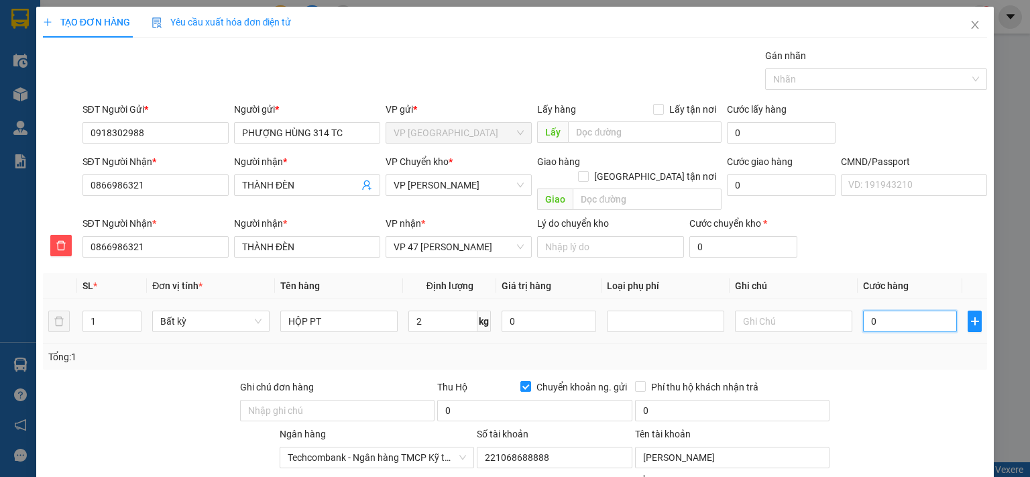
click at [923, 310] on input "0" at bounding box center [910, 320] width 94 height 21
type input "35.000"
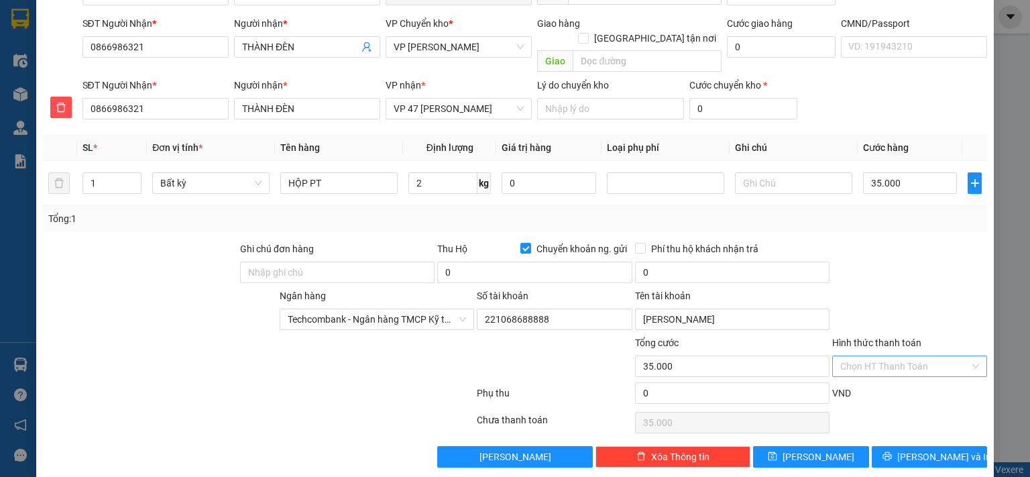
click at [905, 356] on input "Hình thức thanh toán" at bounding box center [904, 366] width 129 height 20
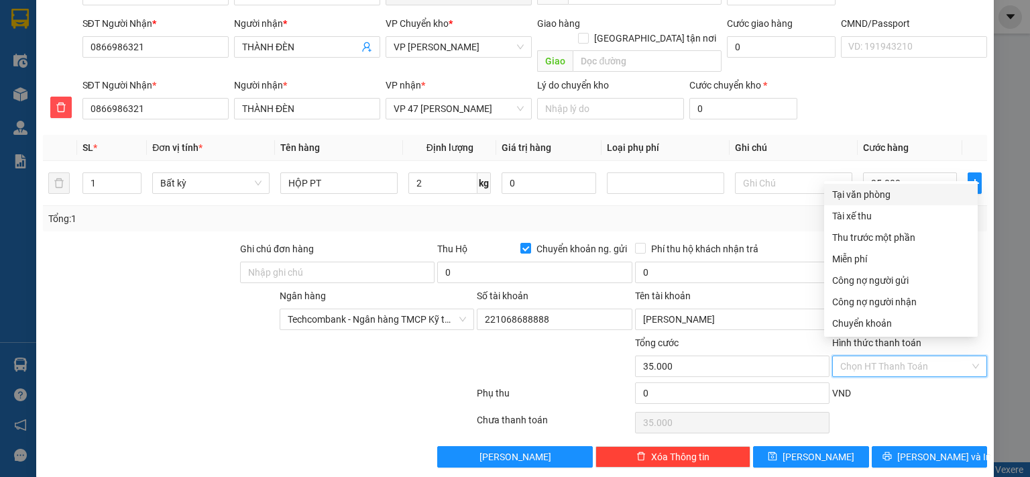
click at [868, 196] on div "Tại văn phòng" at bounding box center [900, 194] width 137 height 15
type input "0"
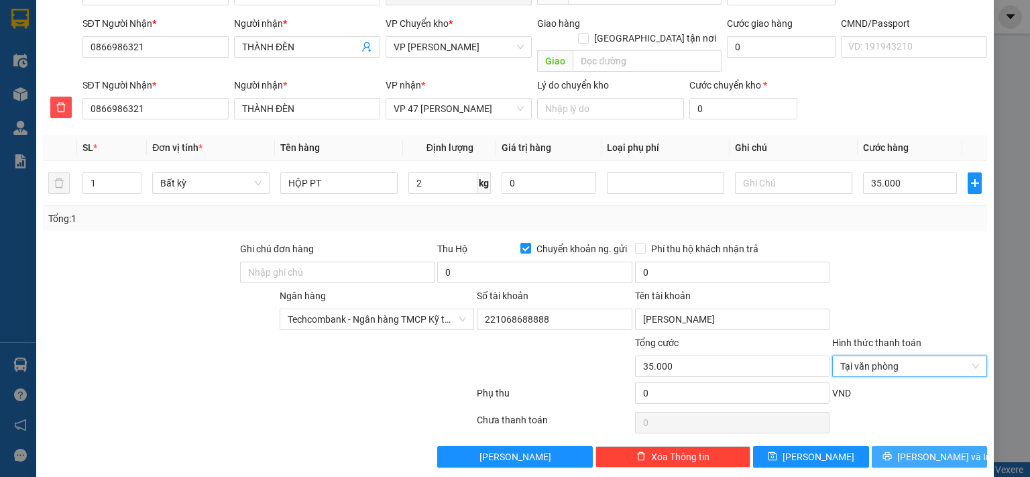
click at [907, 446] on button "Lưu và In" at bounding box center [930, 456] width 116 height 21
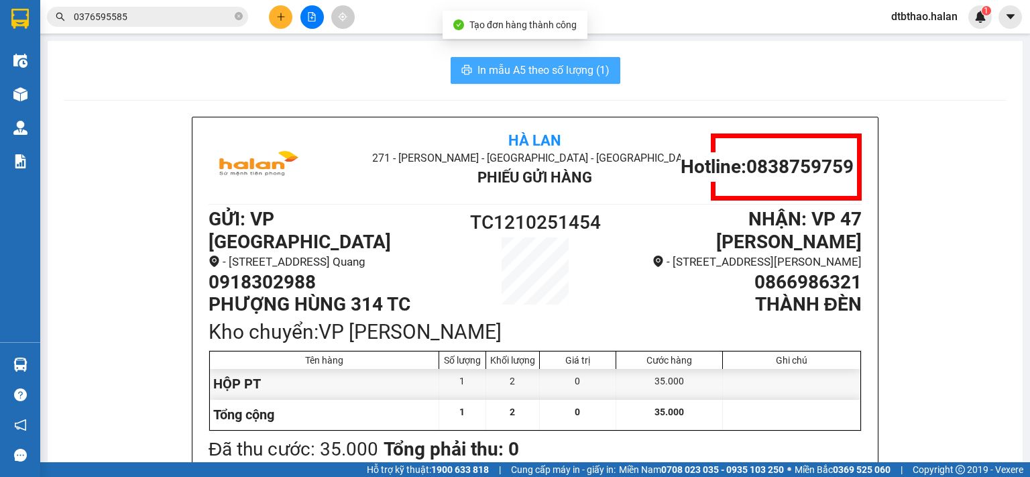
click at [539, 70] on span "In mẫu A5 theo số lượng (1)" at bounding box center [543, 70] width 132 height 17
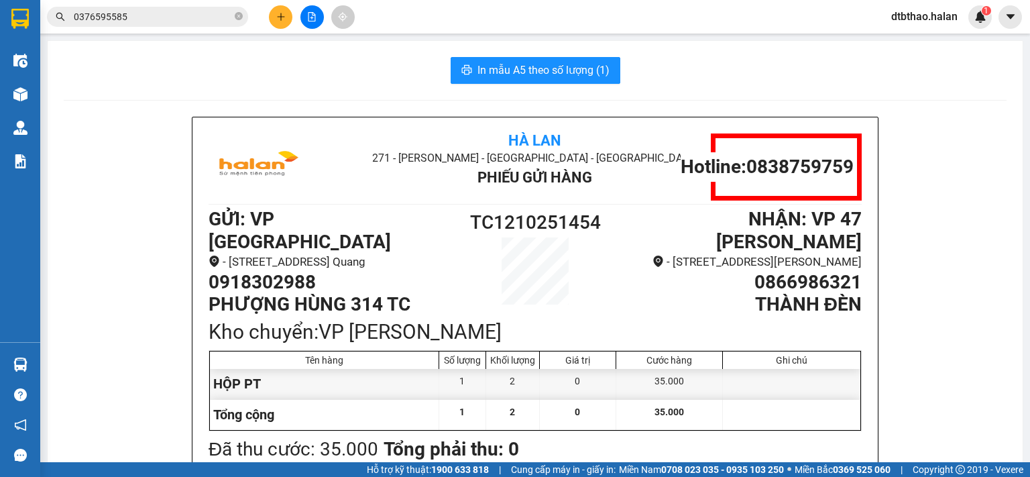
scroll to position [67, 0]
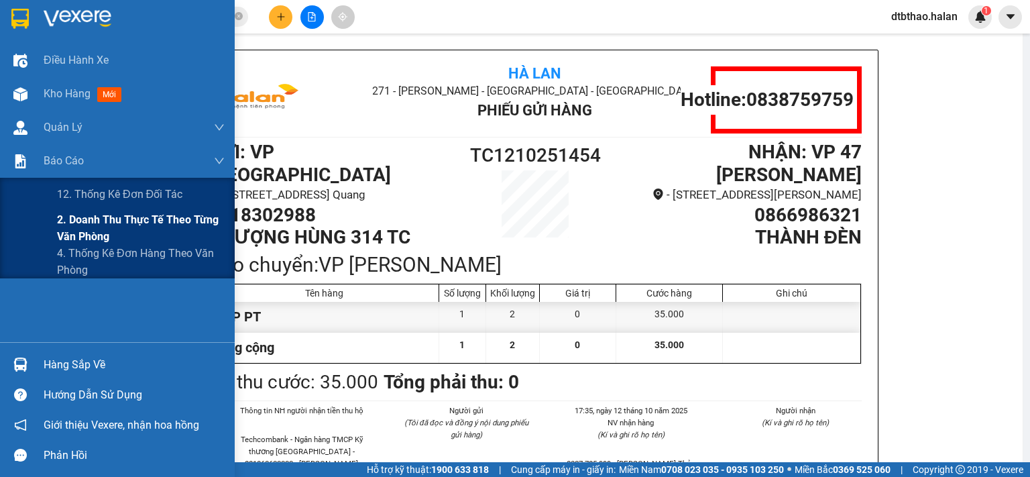
click at [78, 227] on span "2. Doanh thu thực tế theo từng văn phòng" at bounding box center [141, 228] width 168 height 34
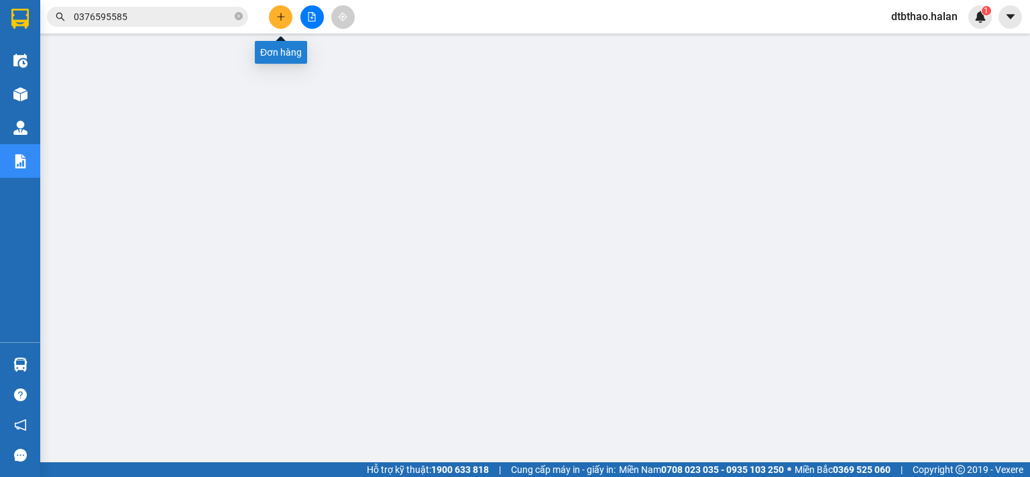
click at [279, 15] on icon "plus" at bounding box center [280, 16] width 9 height 9
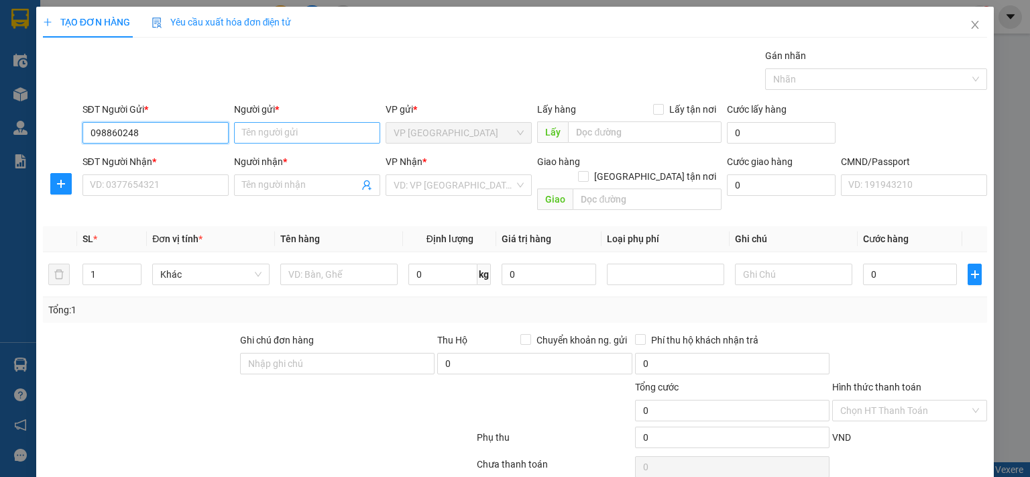
type input "0988602481"
click at [211, 156] on div "0988602481 - HỮU ĐÈN - 314.TC" at bounding box center [178, 159] width 179 height 15
type input "HỮU ĐÈN - [DOMAIN_NAME]"
type input "0988602481"
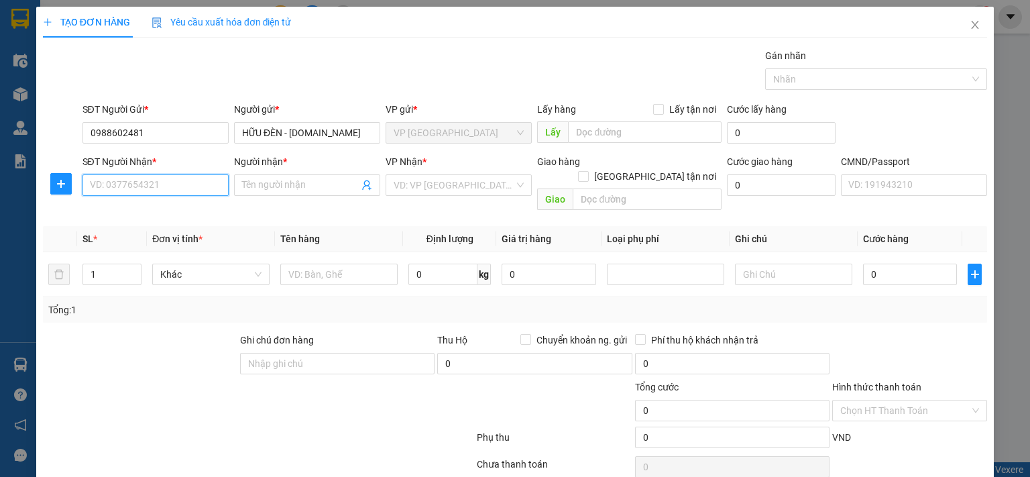
click at [202, 182] on input "SĐT Người Nhận *" at bounding box center [155, 184] width 146 height 21
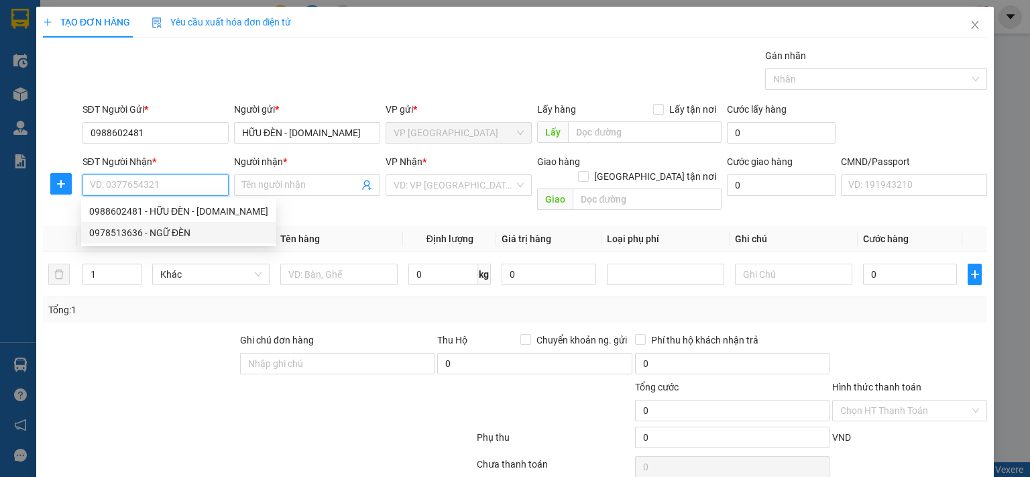
click at [188, 233] on div "0978513636 - NGỮ ĐÈN" at bounding box center [178, 232] width 179 height 15
type input "0978513636"
type input "NGỮ ĐÈN"
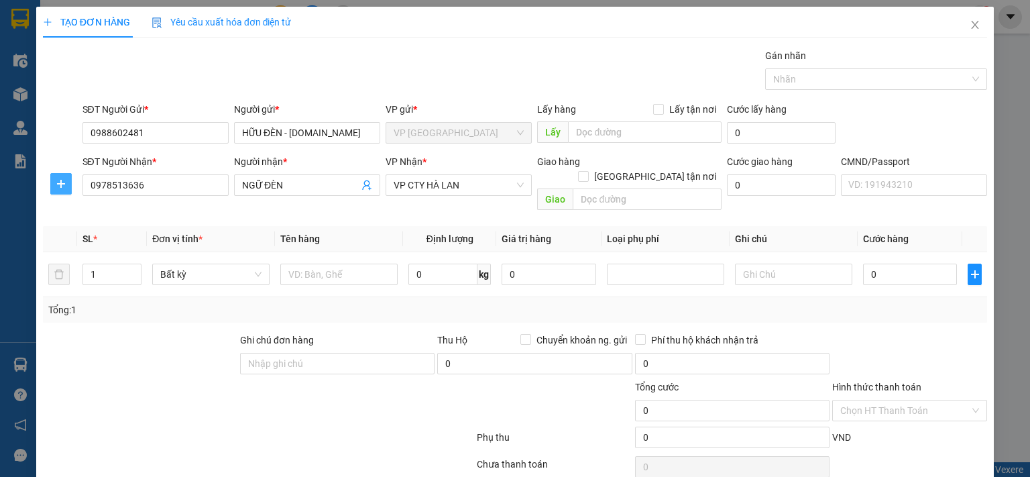
click at [59, 184] on icon "plus" at bounding box center [61, 183] width 8 height 1
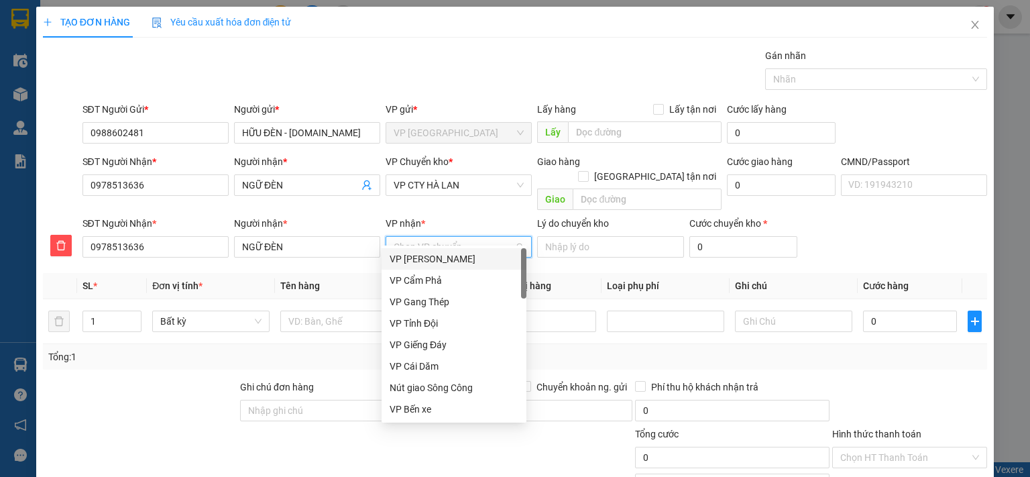
click at [403, 237] on input "VP nhận *" at bounding box center [454, 247] width 121 height 20
type input "vp"
click at [439, 410] on div "VP CTY HÀ LAN" at bounding box center [454, 409] width 129 height 15
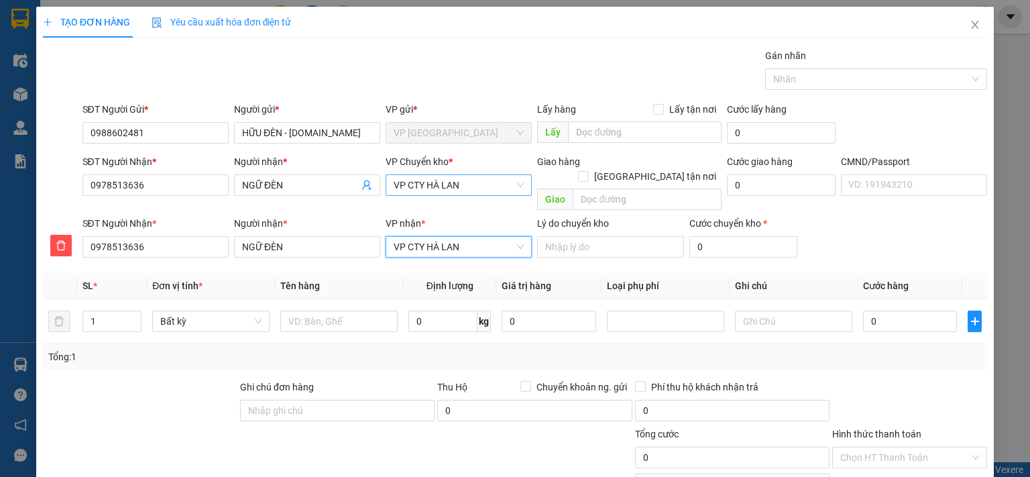
click at [461, 182] on span "VP CTY HÀ LAN" at bounding box center [459, 185] width 130 height 20
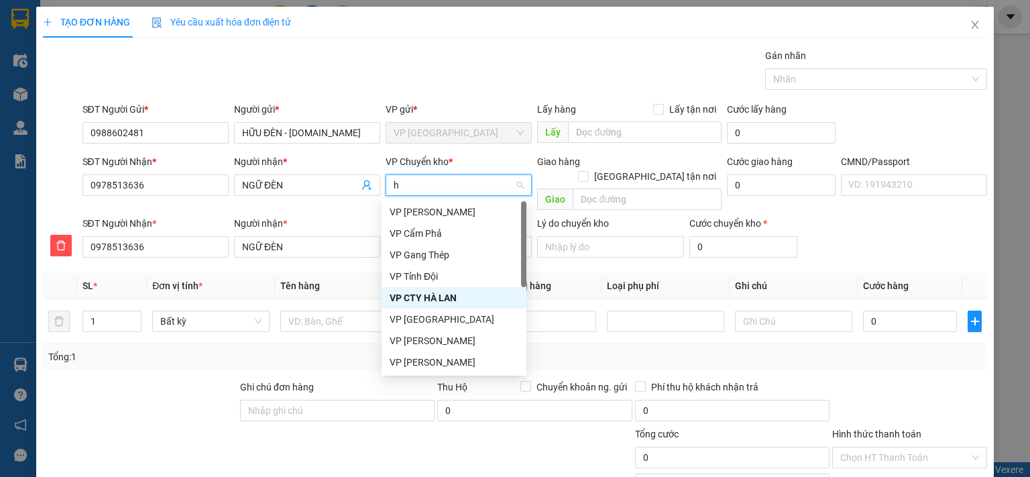
type input "ho"
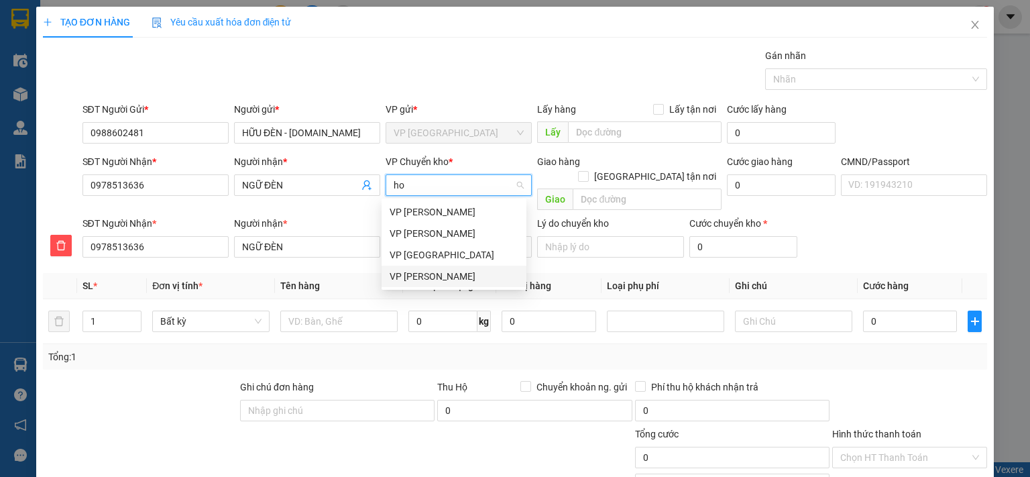
click at [441, 276] on div "VP [PERSON_NAME]" at bounding box center [454, 276] width 129 height 15
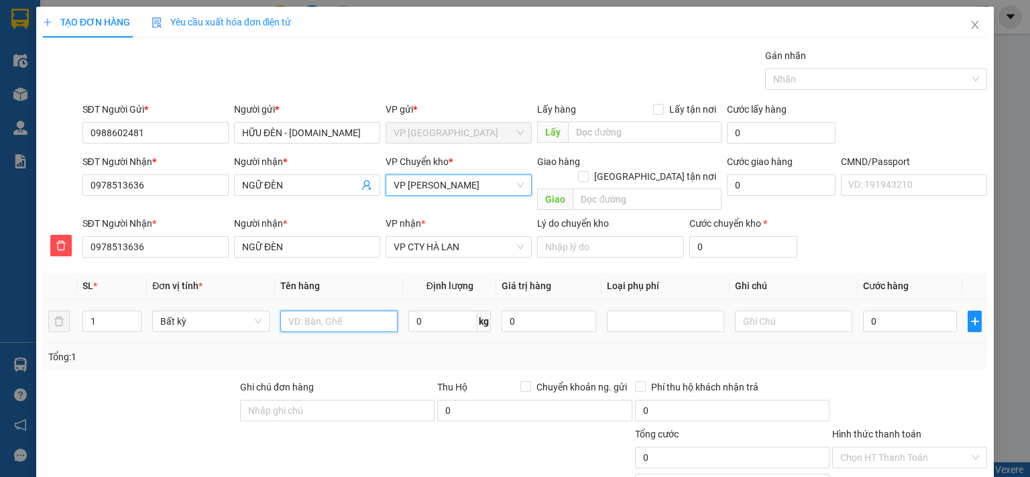
click at [304, 310] on input "text" at bounding box center [338, 320] width 117 height 21
type input "HỘP ĐÈN"
click at [440, 310] on input "0" at bounding box center [442, 320] width 69 height 21
type input "2"
click at [931, 310] on input "0" at bounding box center [910, 320] width 94 height 21
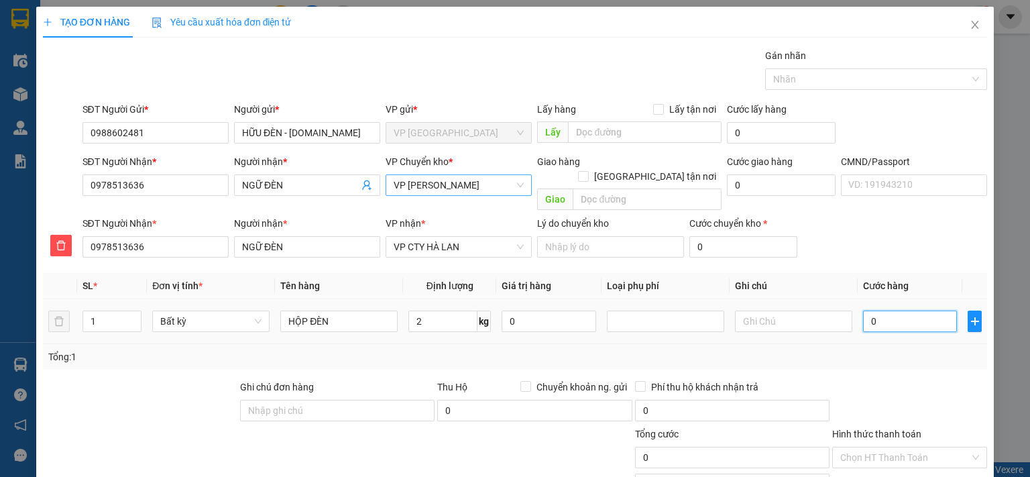
type input "35.000"
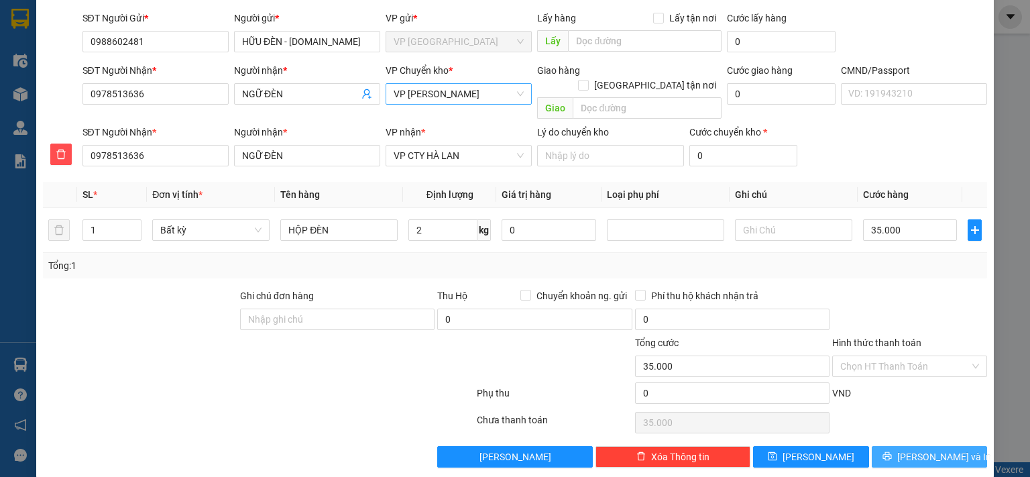
click at [906, 446] on button "Lưu và In" at bounding box center [930, 456] width 116 height 21
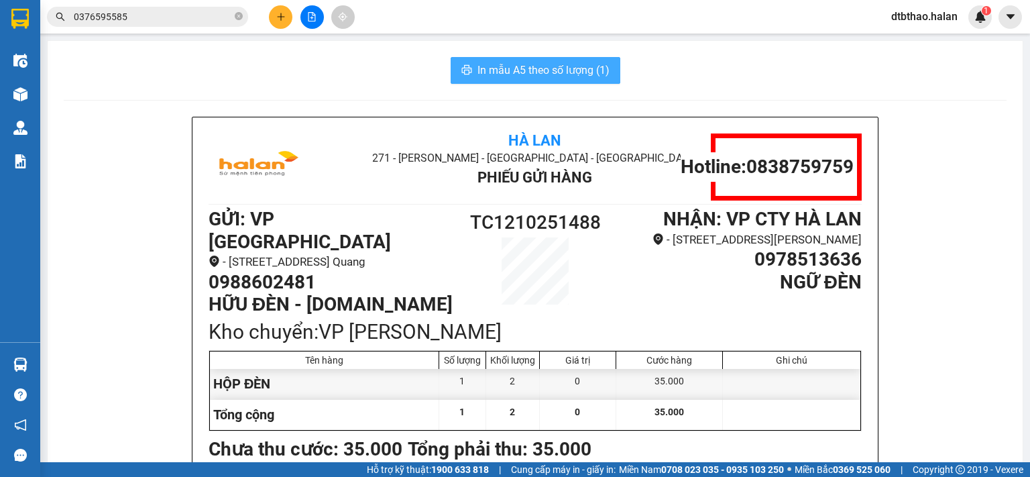
click at [547, 69] on span "In mẫu A5 theo số lượng (1)" at bounding box center [543, 70] width 132 height 17
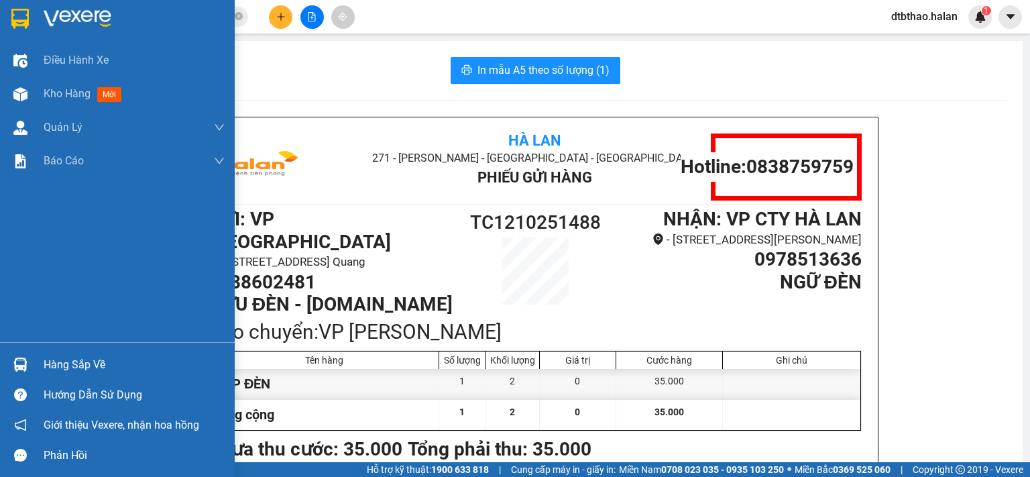
click at [81, 367] on div "Hàng sắp về" at bounding box center [134, 365] width 181 height 20
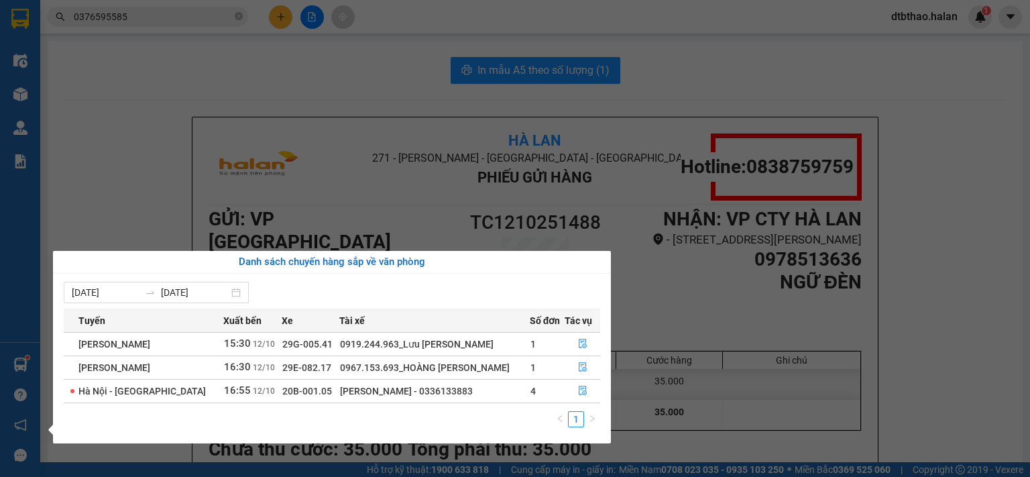
click at [918, 321] on section "Kết quả tìm kiếm ( 117 ) Bộ lọc Mã ĐH Trạng thái Món hàng Thu hộ Tổng cước Chưa…" at bounding box center [515, 238] width 1030 height 477
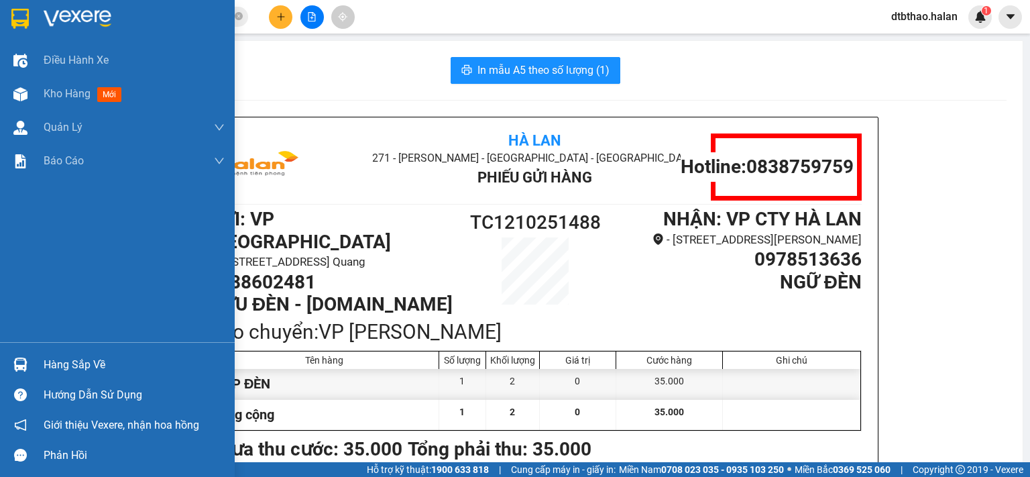
click at [78, 363] on div "Hàng sắp về" at bounding box center [134, 365] width 181 height 20
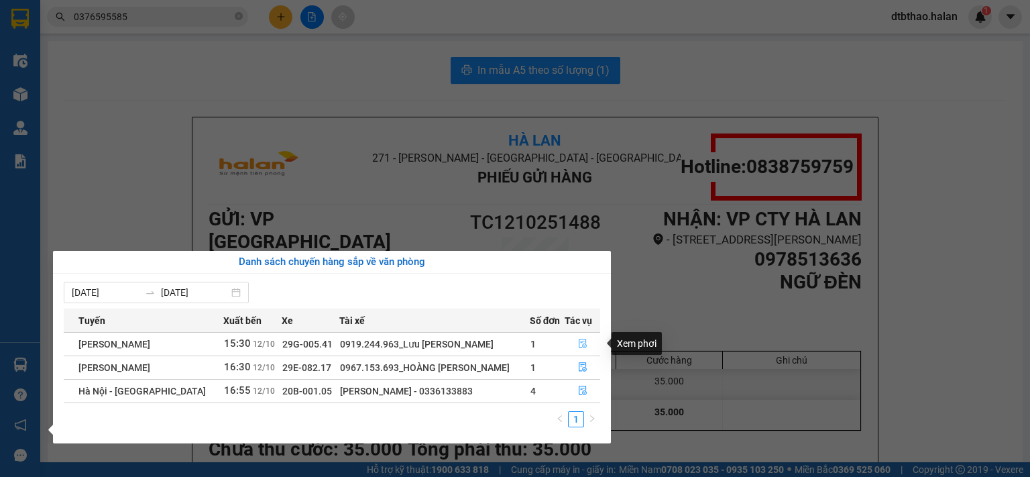
click at [579, 345] on icon "file-done" at bounding box center [582, 343] width 9 height 9
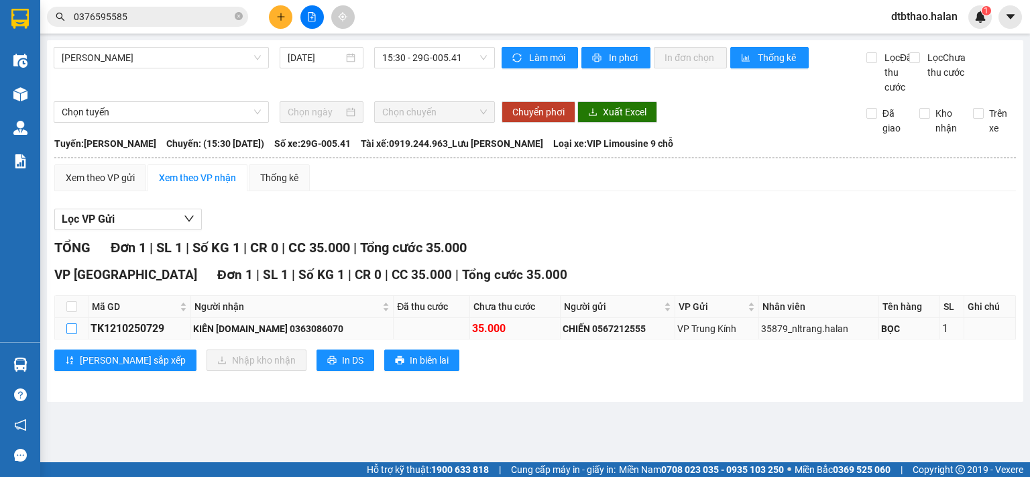
click at [72, 334] on input "checkbox" at bounding box center [71, 328] width 11 height 11
checkbox input "true"
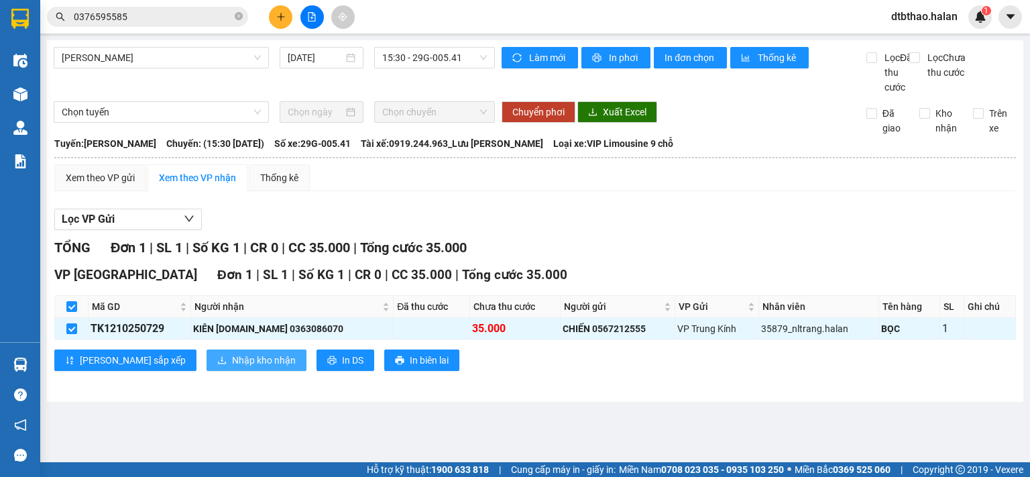
click at [232, 367] on span "Nhập kho nhận" at bounding box center [264, 360] width 64 height 15
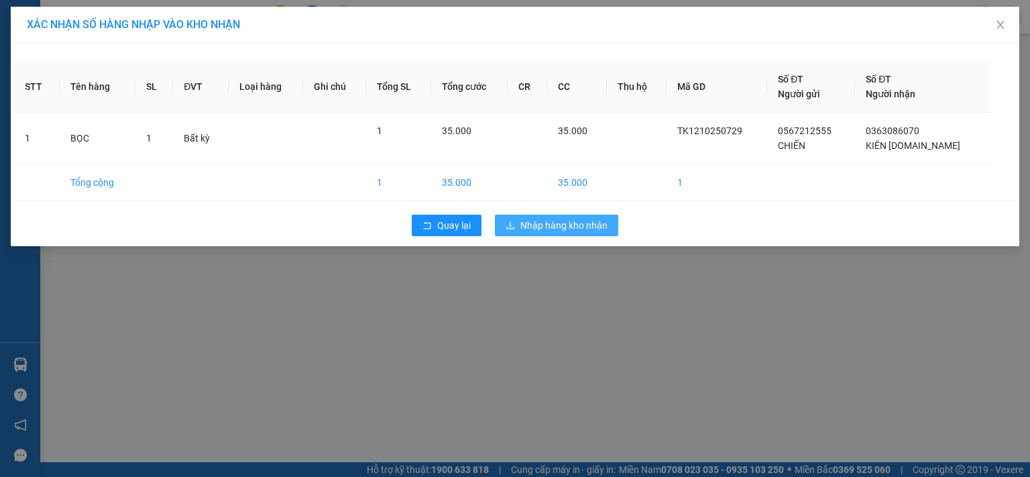
click at [560, 221] on span "Nhập hàng kho nhận" at bounding box center [563, 225] width 87 height 15
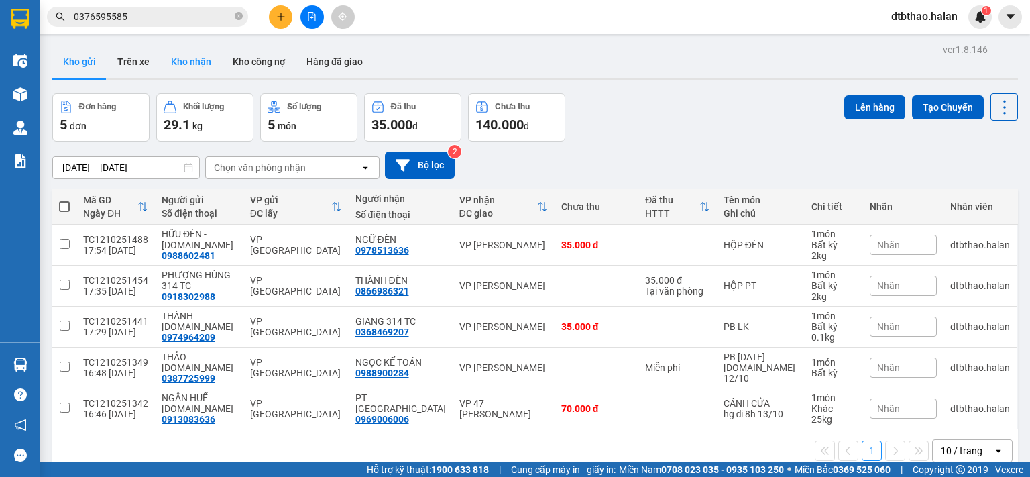
click at [198, 62] on button "Kho nhận" at bounding box center [191, 62] width 62 height 32
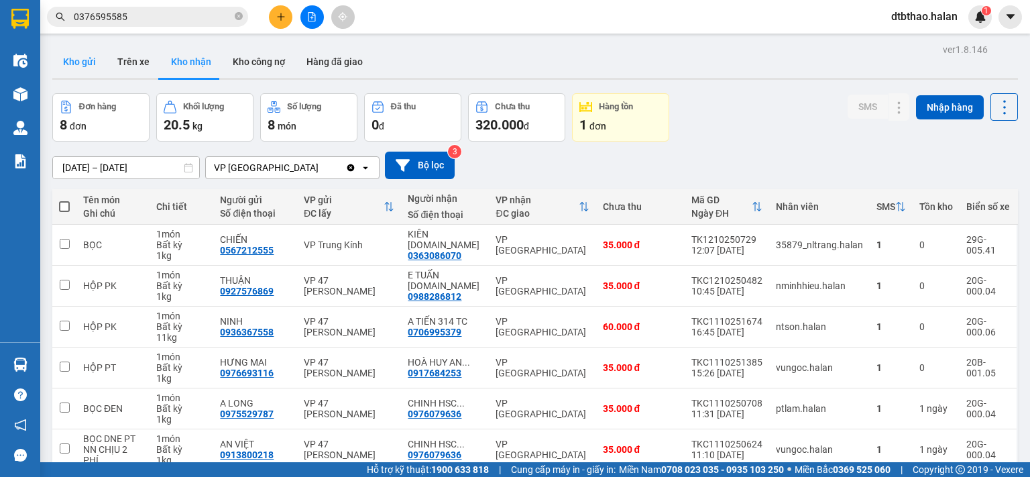
click at [91, 64] on button "Kho gửi" at bounding box center [79, 62] width 54 height 32
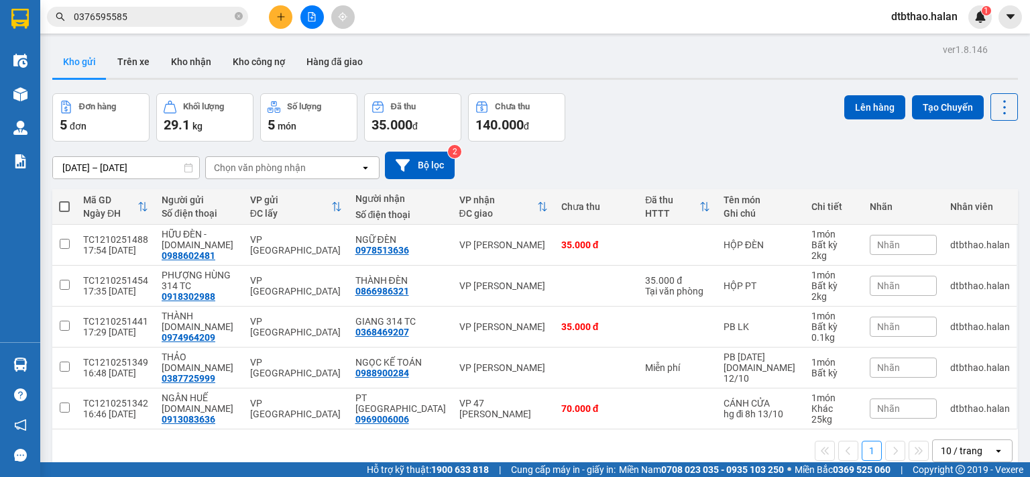
click at [60, 203] on span at bounding box center [64, 206] width 11 height 11
click at [64, 200] on input "checkbox" at bounding box center [64, 200] width 0 height 0
checkbox input "true"
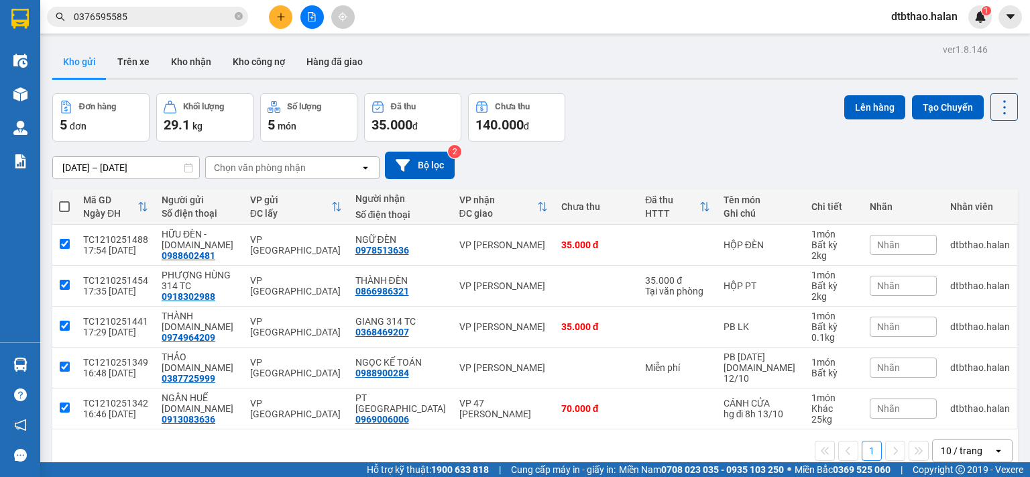
checkbox input "true"
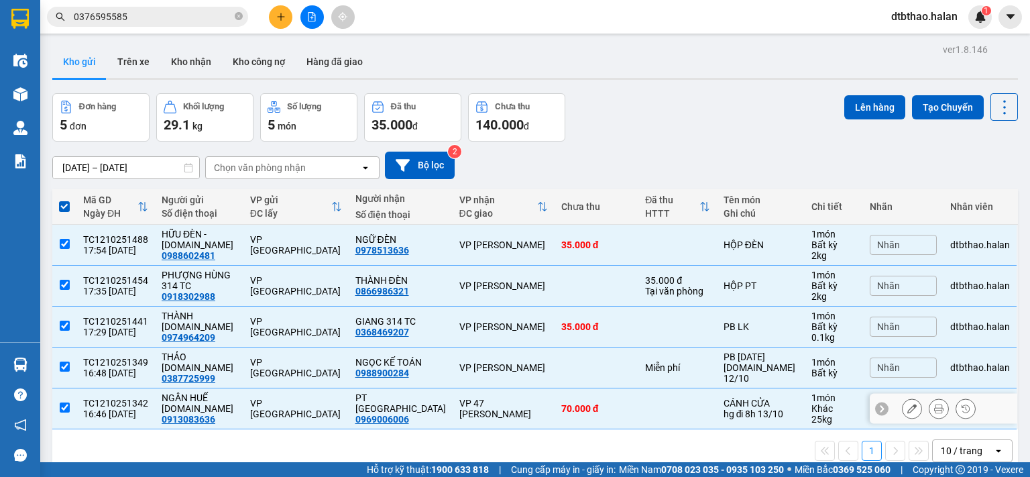
click at [60, 402] on input "checkbox" at bounding box center [65, 407] width 10 height 10
checkbox input "false"
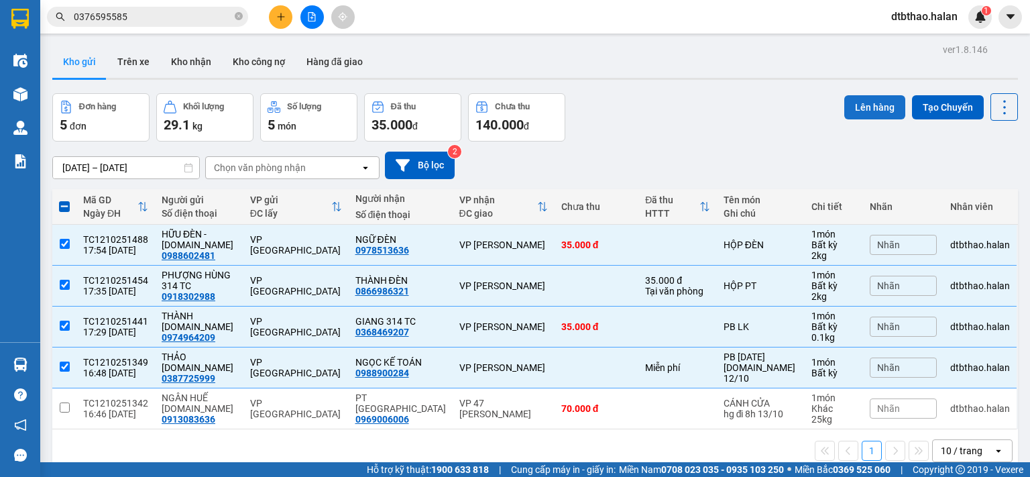
click at [856, 101] on button "Lên hàng" at bounding box center [874, 107] width 61 height 24
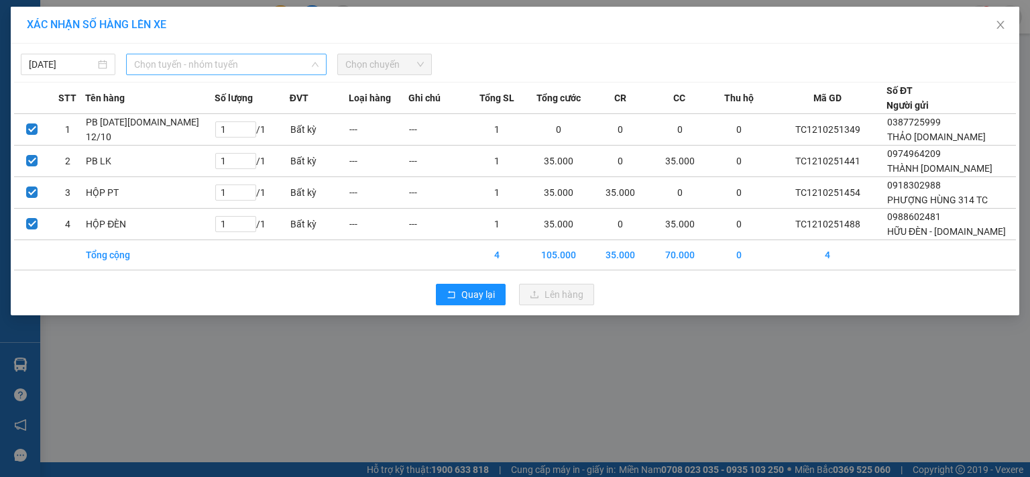
click at [265, 58] on span "Chọn tuyến - nhóm tuyến" at bounding box center [226, 64] width 184 height 20
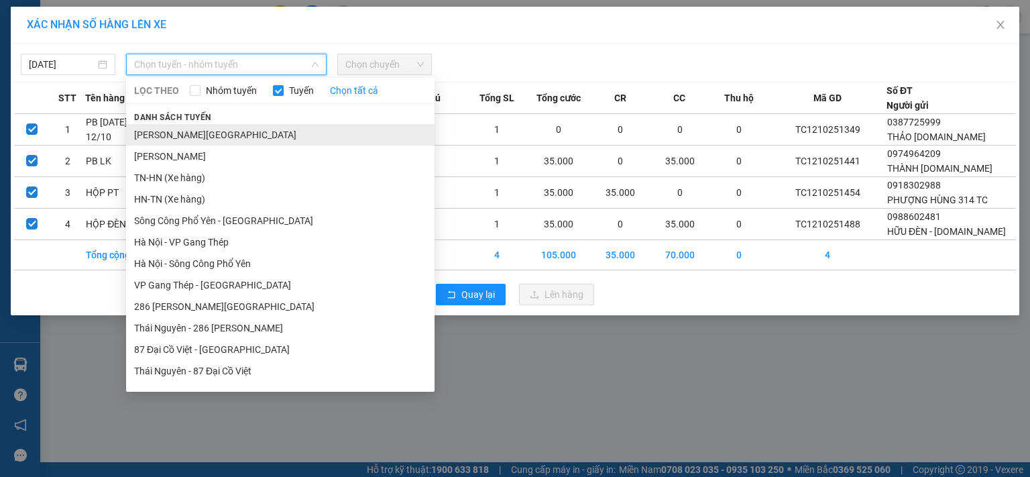
click at [237, 139] on li "[PERSON_NAME][GEOGRAPHIC_DATA]" at bounding box center [280, 134] width 308 height 21
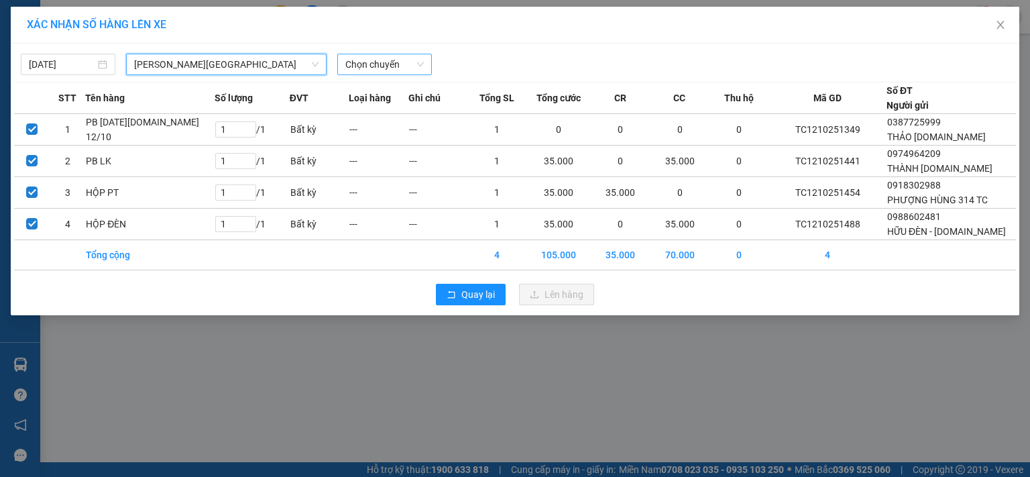
click at [390, 63] on span "Chọn chuyến" at bounding box center [384, 64] width 78 height 20
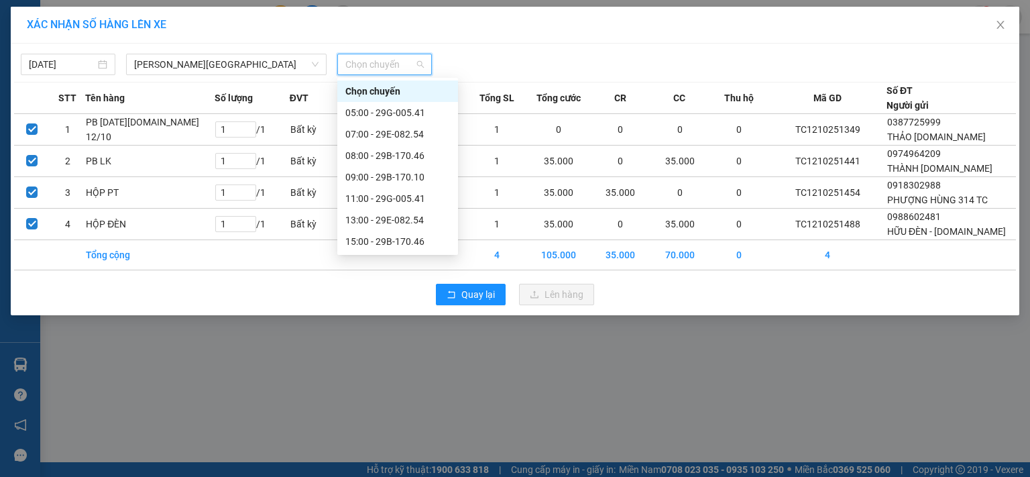
scroll to position [64, 0]
click at [414, 244] on div "19:00 - 29E-082.17" at bounding box center [397, 241] width 105 height 15
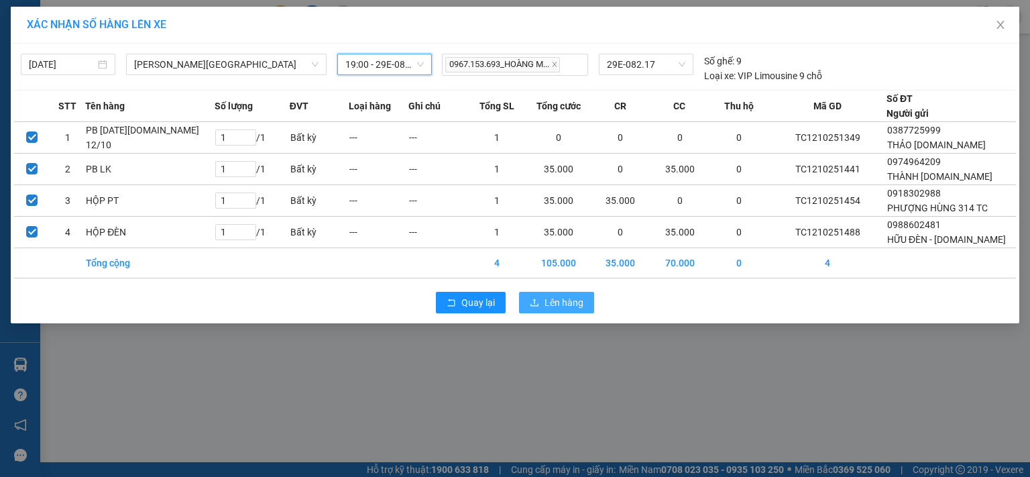
click at [561, 298] on span "Lên hàng" at bounding box center [563, 302] width 39 height 15
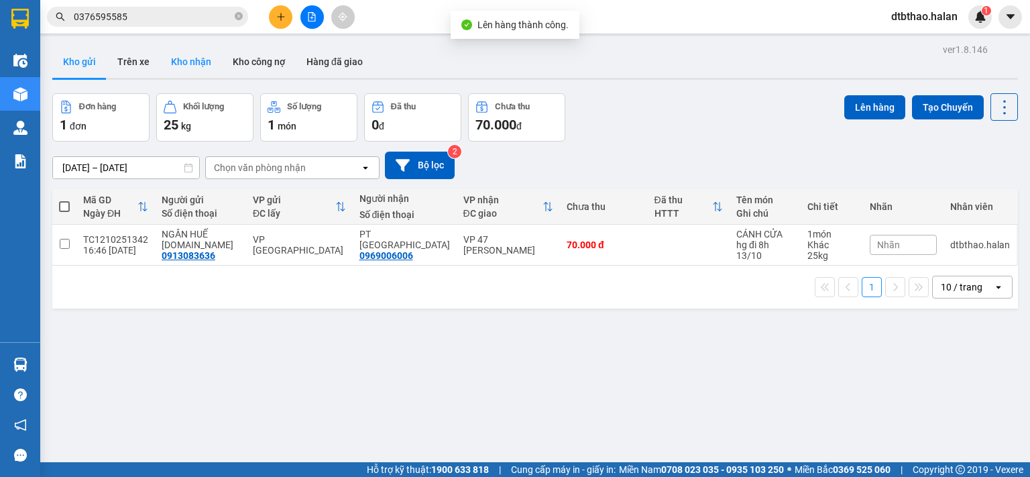
click at [186, 54] on button "Kho nhận" at bounding box center [191, 62] width 62 height 32
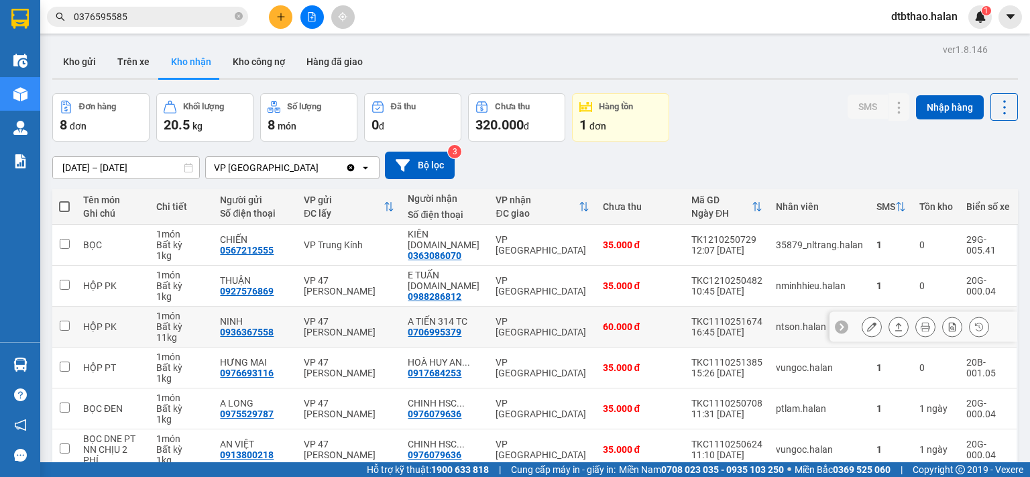
scroll to position [142, 0]
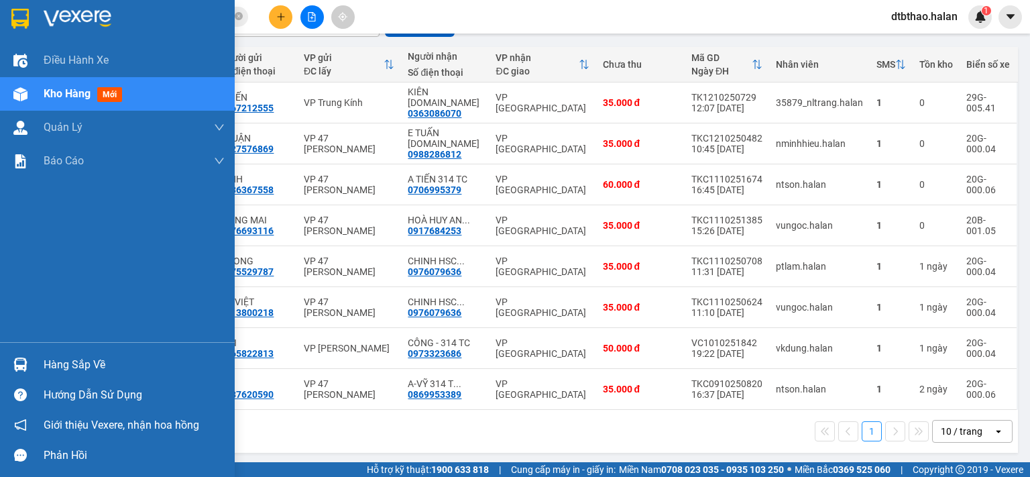
click at [107, 365] on div "Hàng sắp về" at bounding box center [134, 365] width 181 height 20
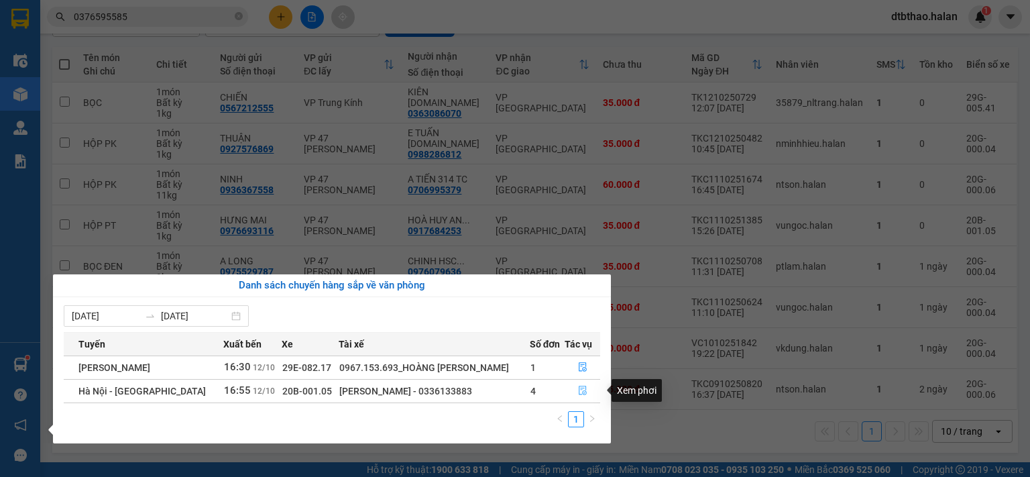
click at [578, 392] on icon "file-done" at bounding box center [582, 390] width 9 height 9
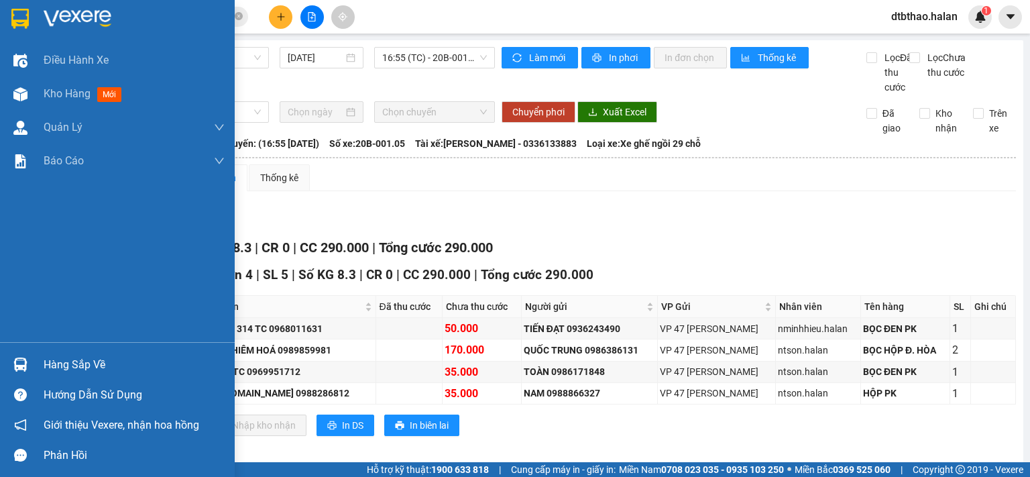
click at [71, 368] on div "Hàng sắp về" at bounding box center [134, 365] width 181 height 20
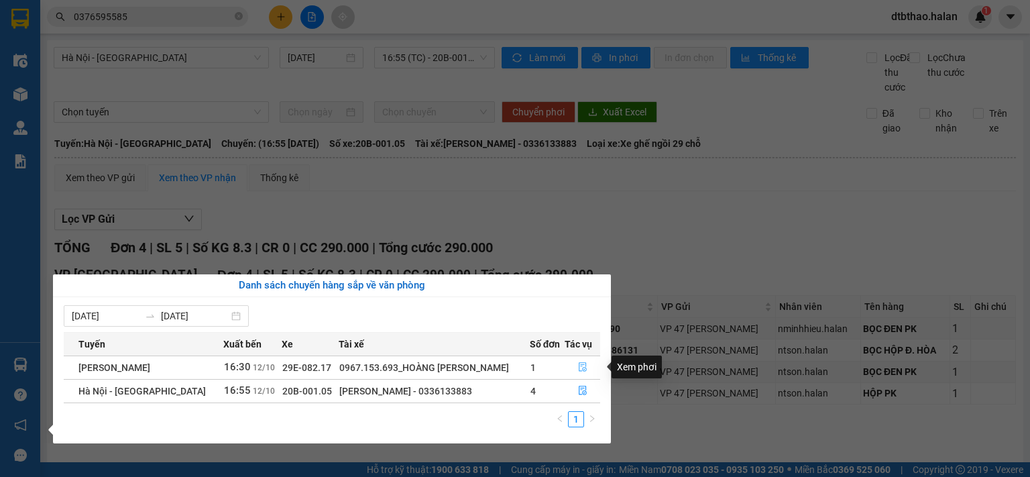
click at [580, 365] on icon "file-done" at bounding box center [582, 366] width 9 height 9
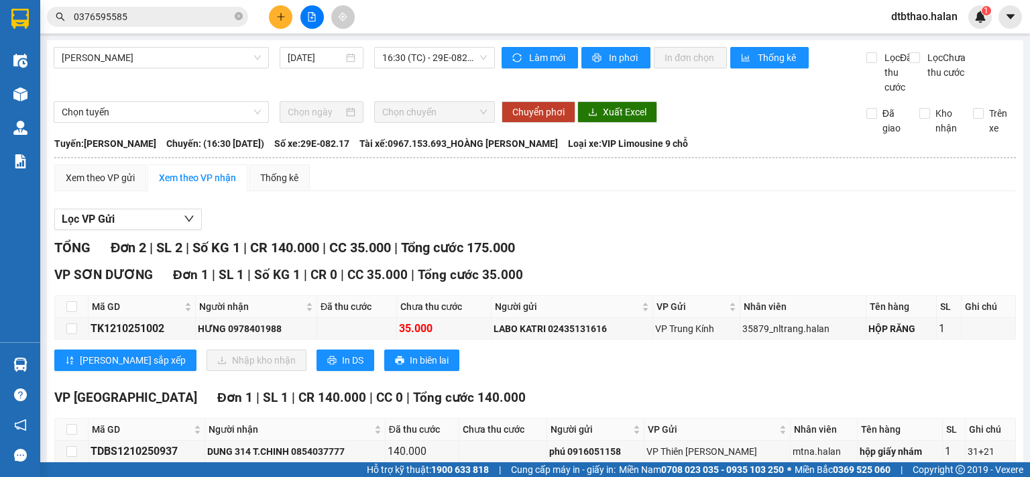
scroll to position [82, 0]
